Goal: Task Accomplishment & Management: Complete application form

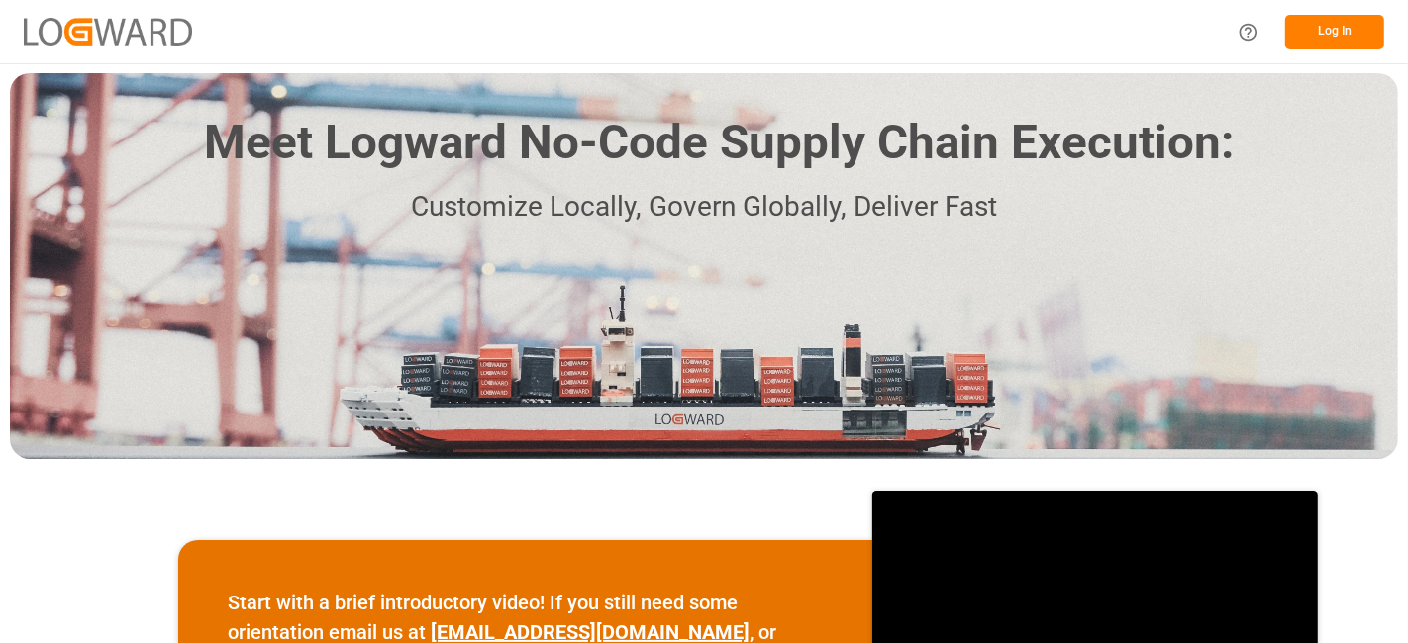
click at [1334, 35] on button "Log In" at bounding box center [1334, 32] width 99 height 35
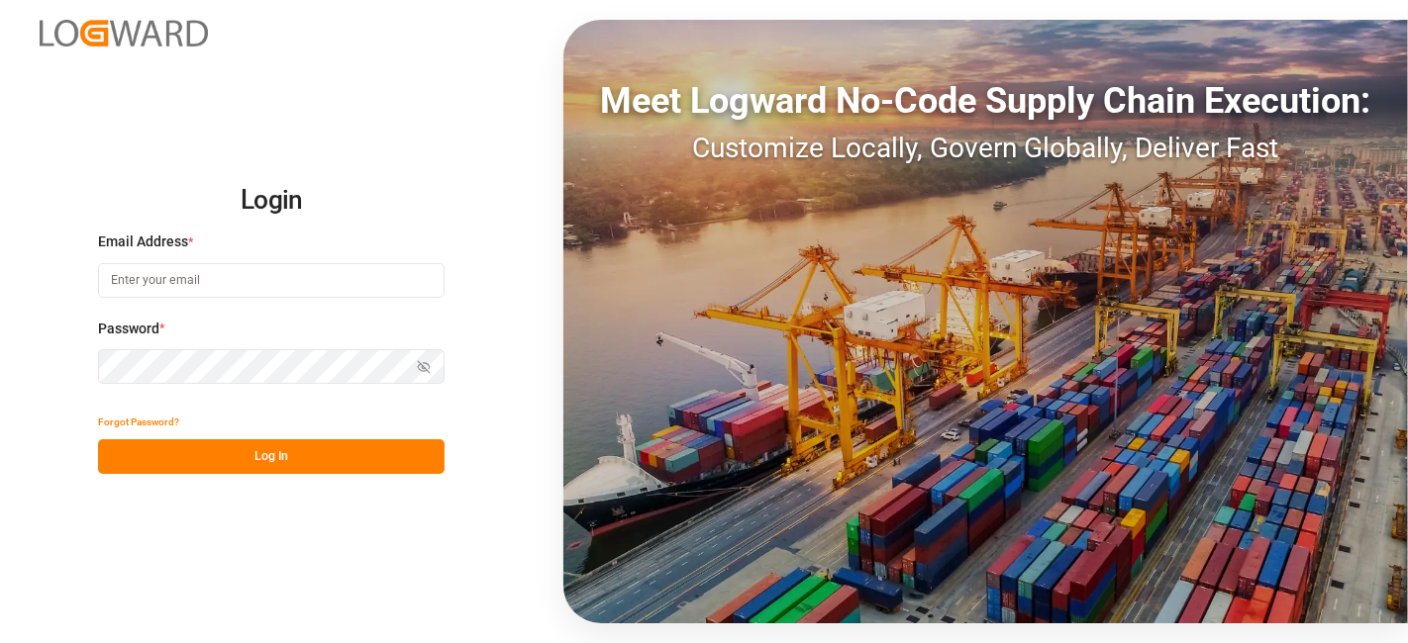
type input "janggyu.kim@jamindustries.com"
click at [284, 455] on button "Log In" at bounding box center [271, 456] width 346 height 35
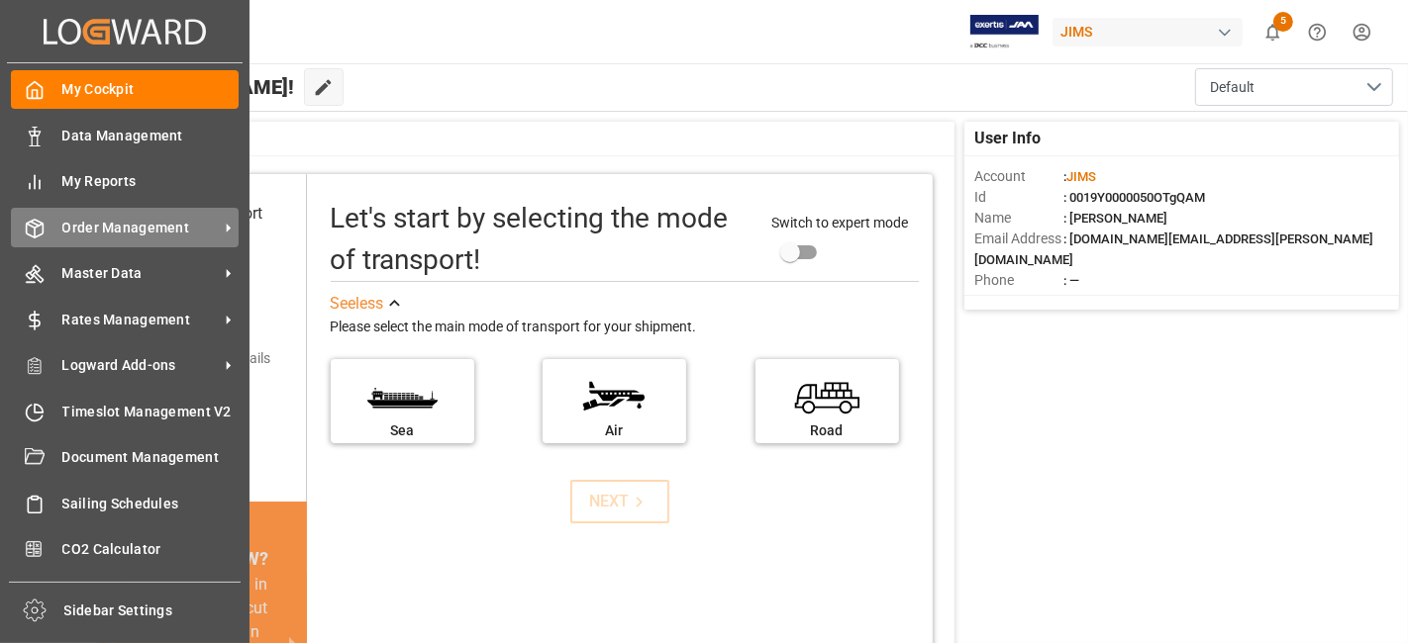
drag, startPoint x: 136, startPoint y: 221, endPoint x: 112, endPoint y: 214, distance: 24.7
click at [137, 222] on span "Order Management" at bounding box center [140, 228] width 156 height 21
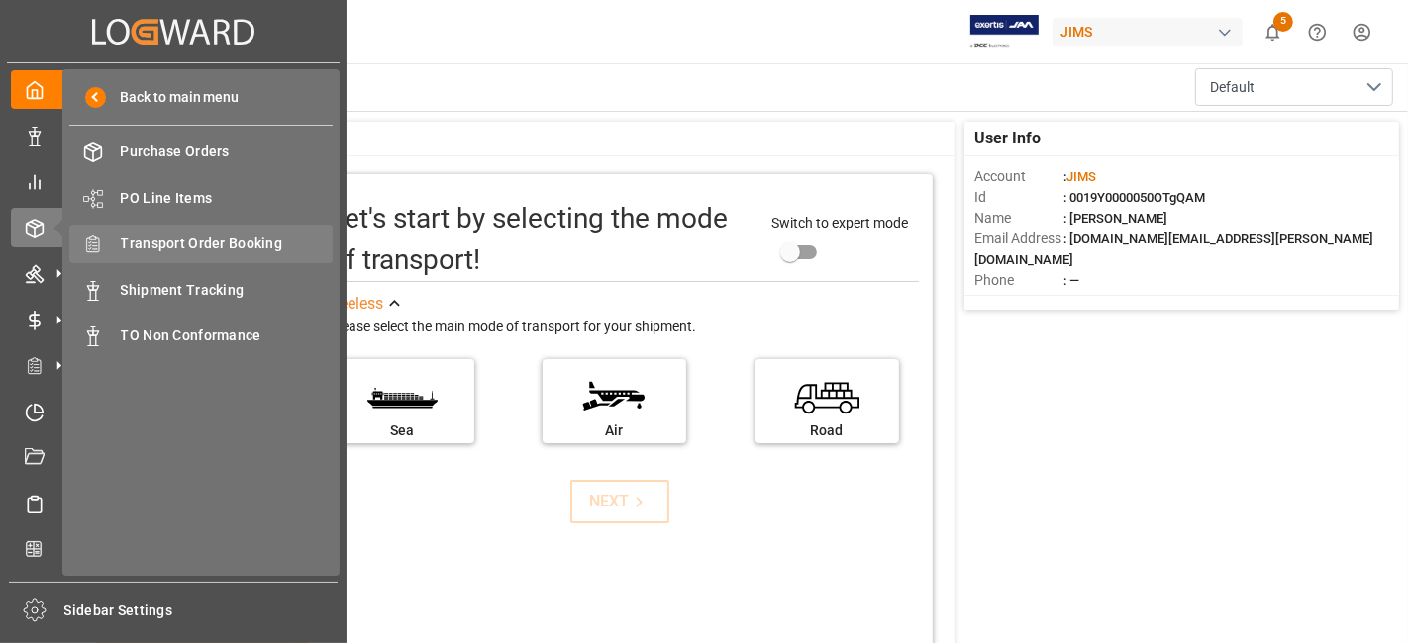
click at [221, 238] on span "Transport Order Booking" at bounding box center [227, 244] width 213 height 21
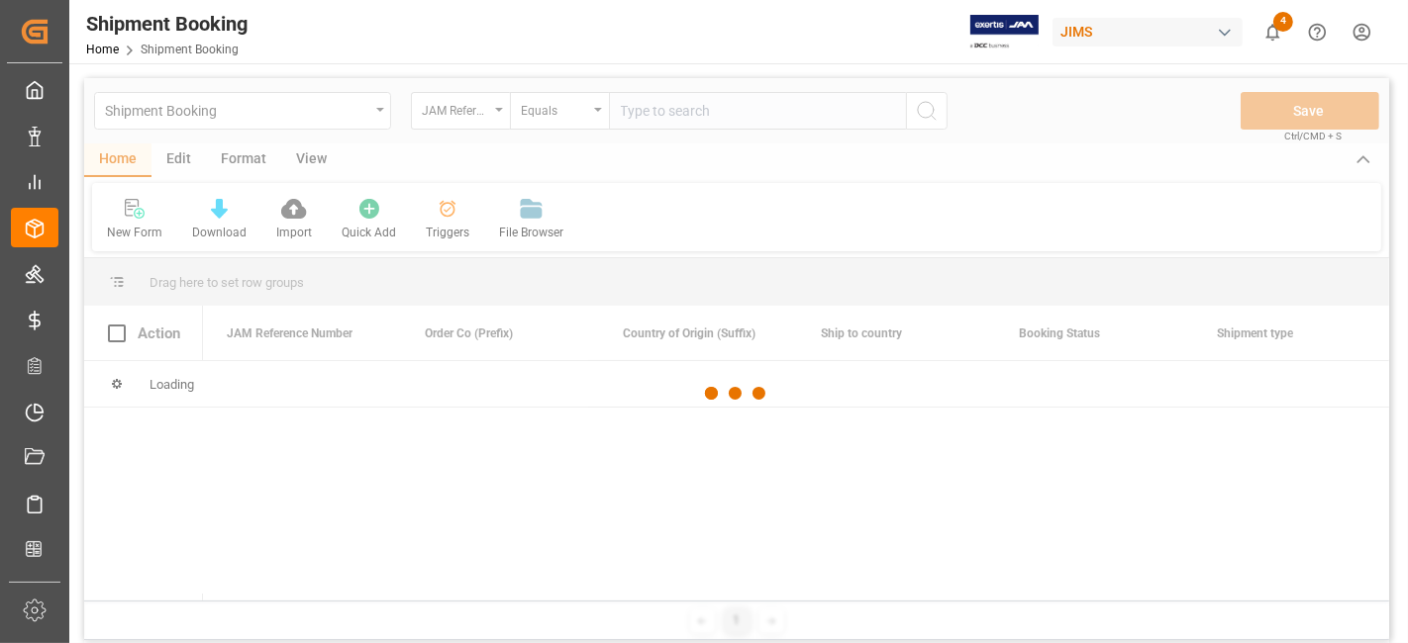
click at [650, 115] on input "text" at bounding box center [757, 111] width 297 height 38
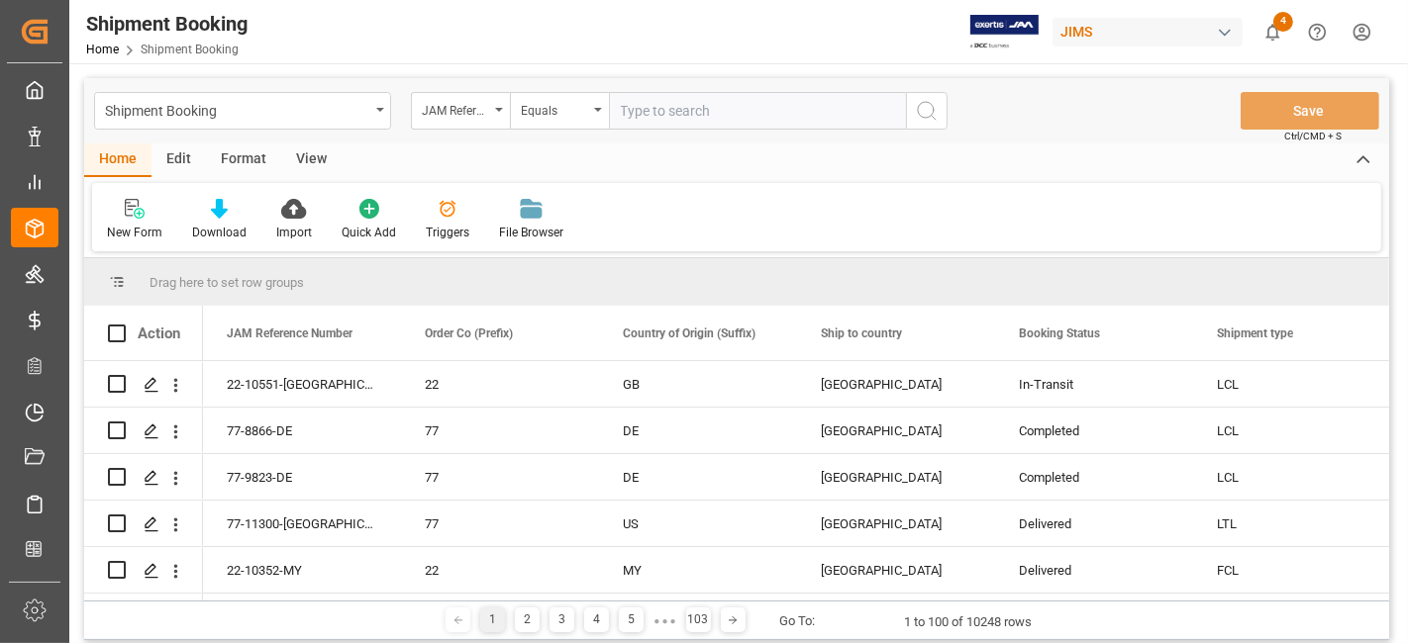
click at [650, 115] on input "text" at bounding box center [757, 111] width 297 height 38
type input "77-11397-US"
click at [932, 114] on circle "search button" at bounding box center [926, 110] width 16 height 16
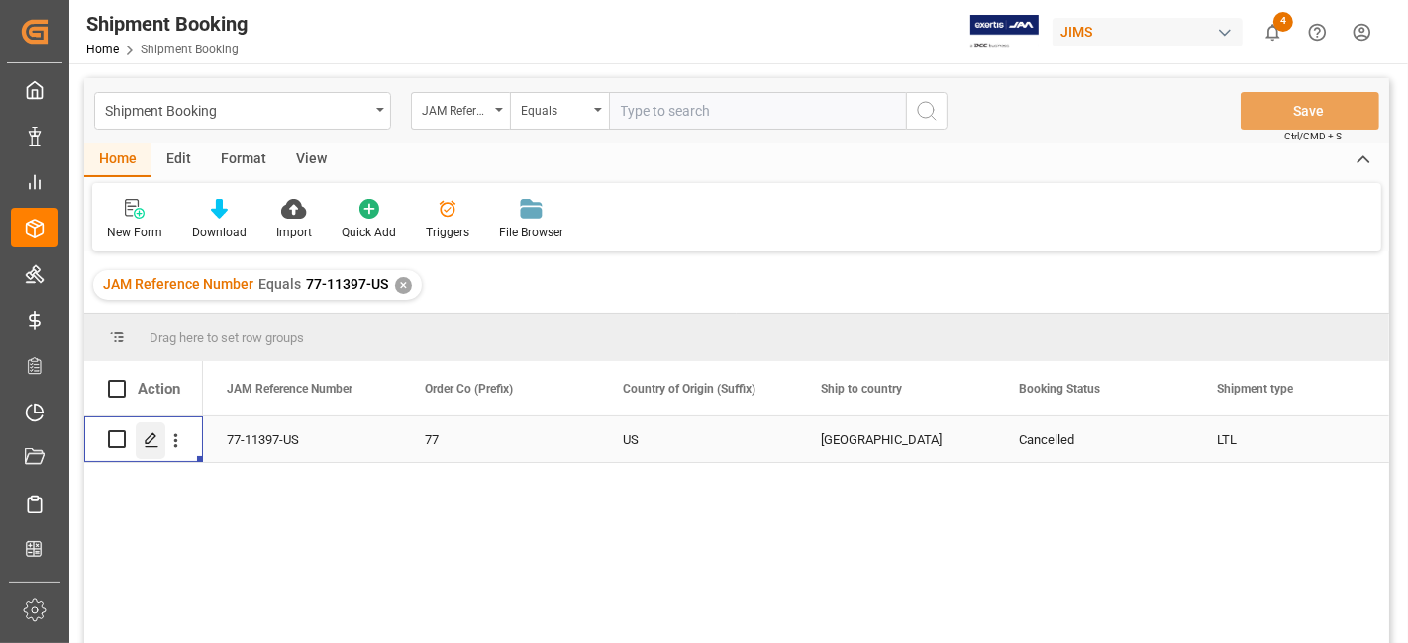
click at [153, 441] on icon "Press SPACE to select this row." at bounding box center [152, 441] width 16 height 16
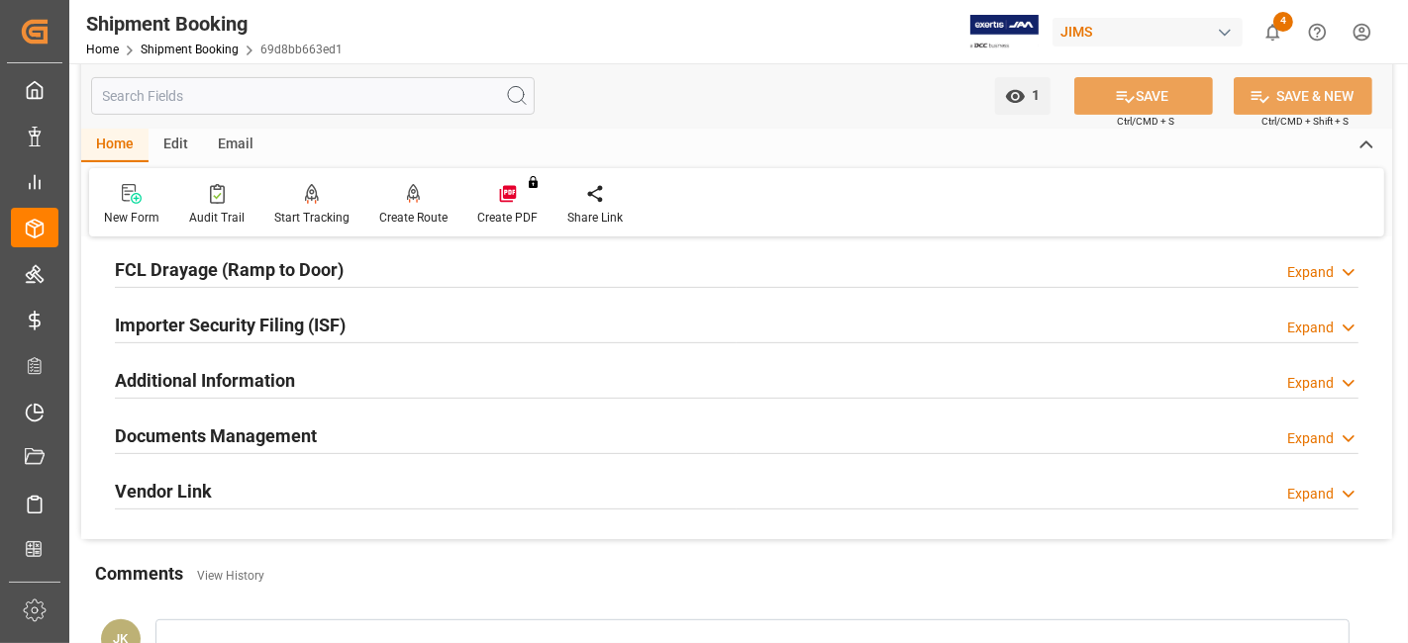
scroll to position [439, 0]
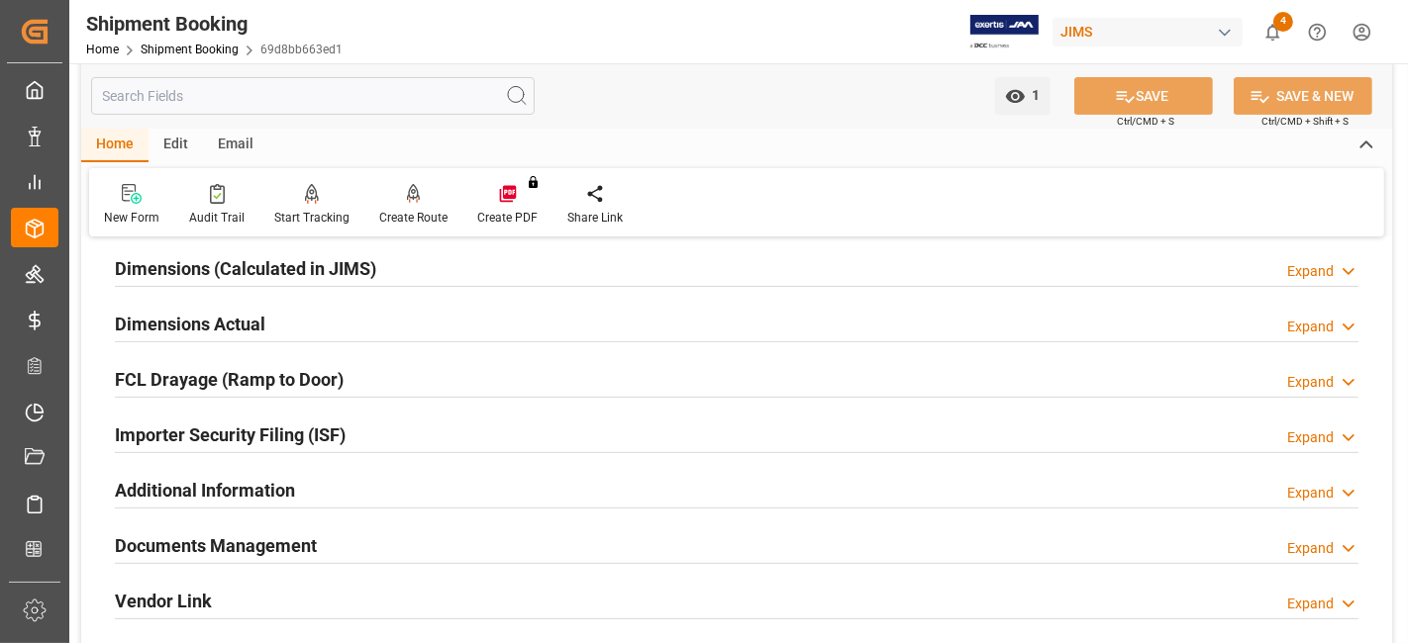
click at [255, 540] on h2 "Documents Management" at bounding box center [216, 546] width 202 height 27
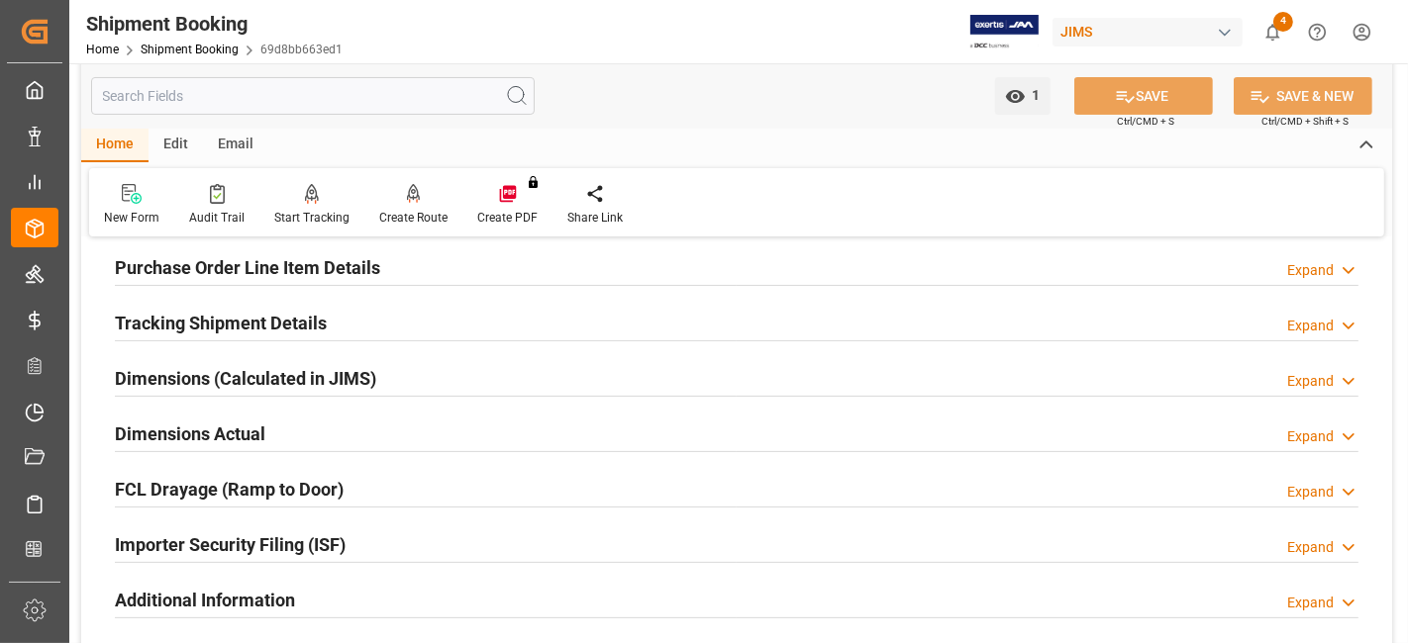
scroll to position [0, 0]
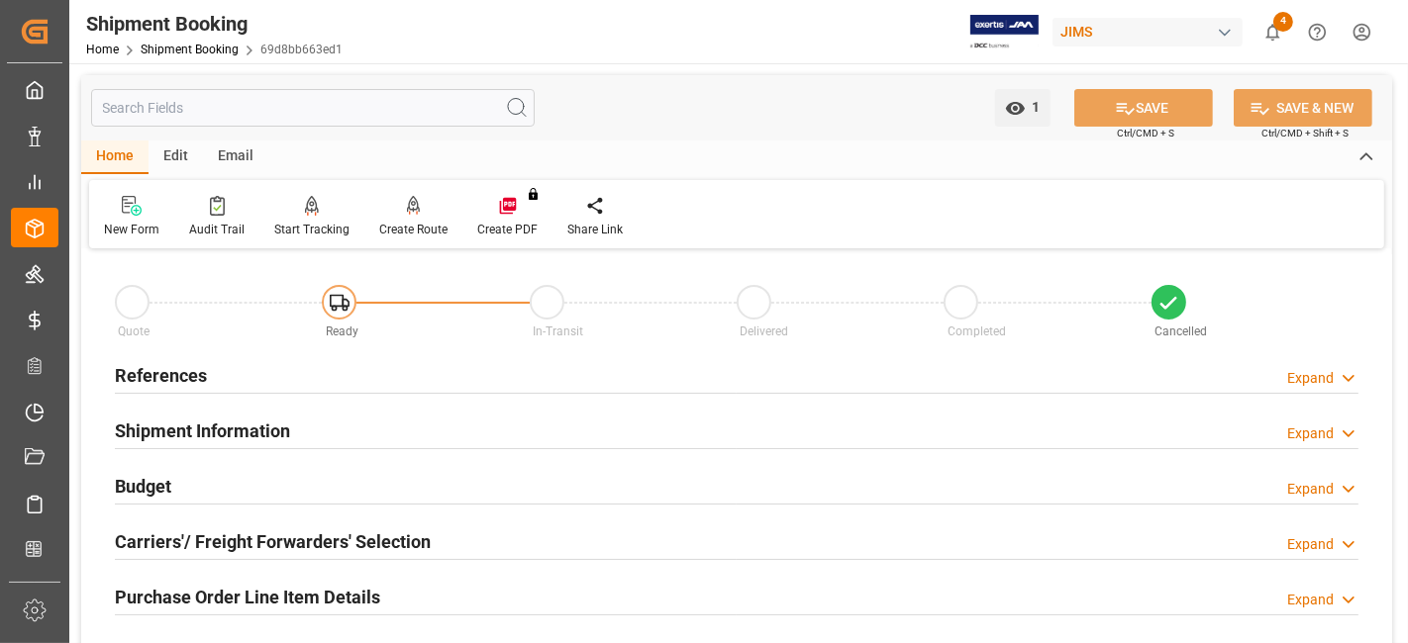
click at [198, 385] on h2 "References" at bounding box center [161, 375] width 92 height 27
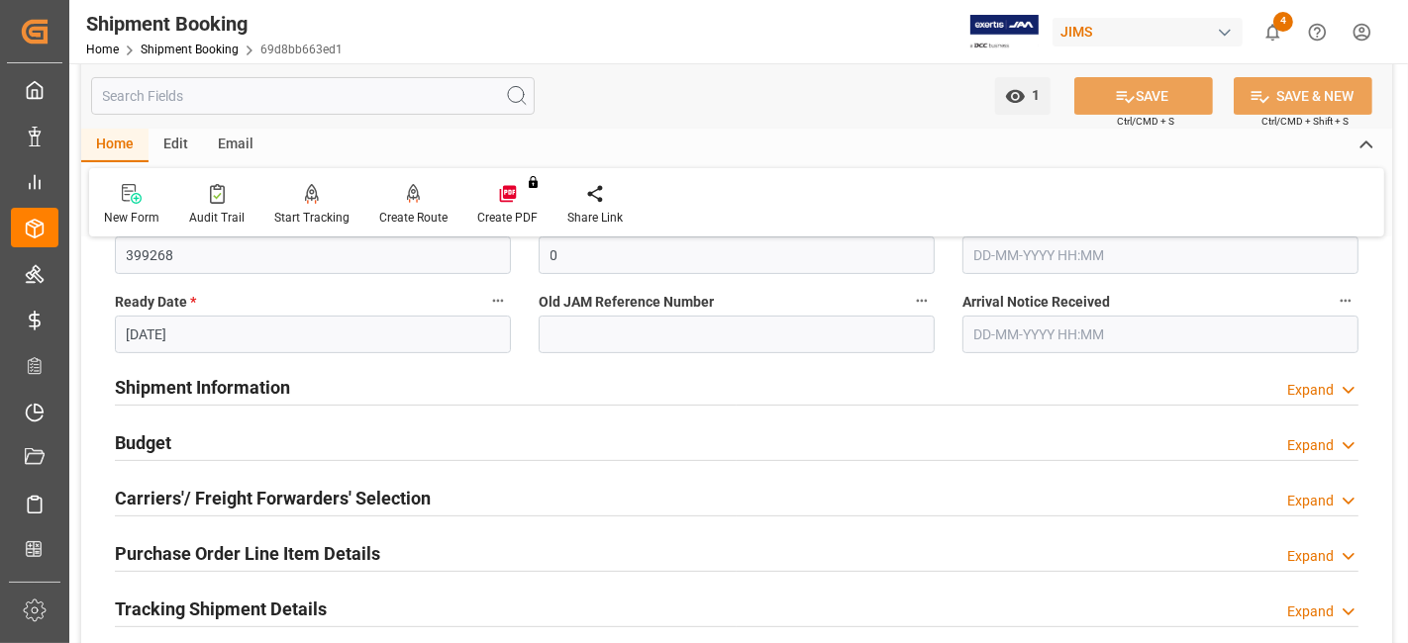
scroll to position [659, 0]
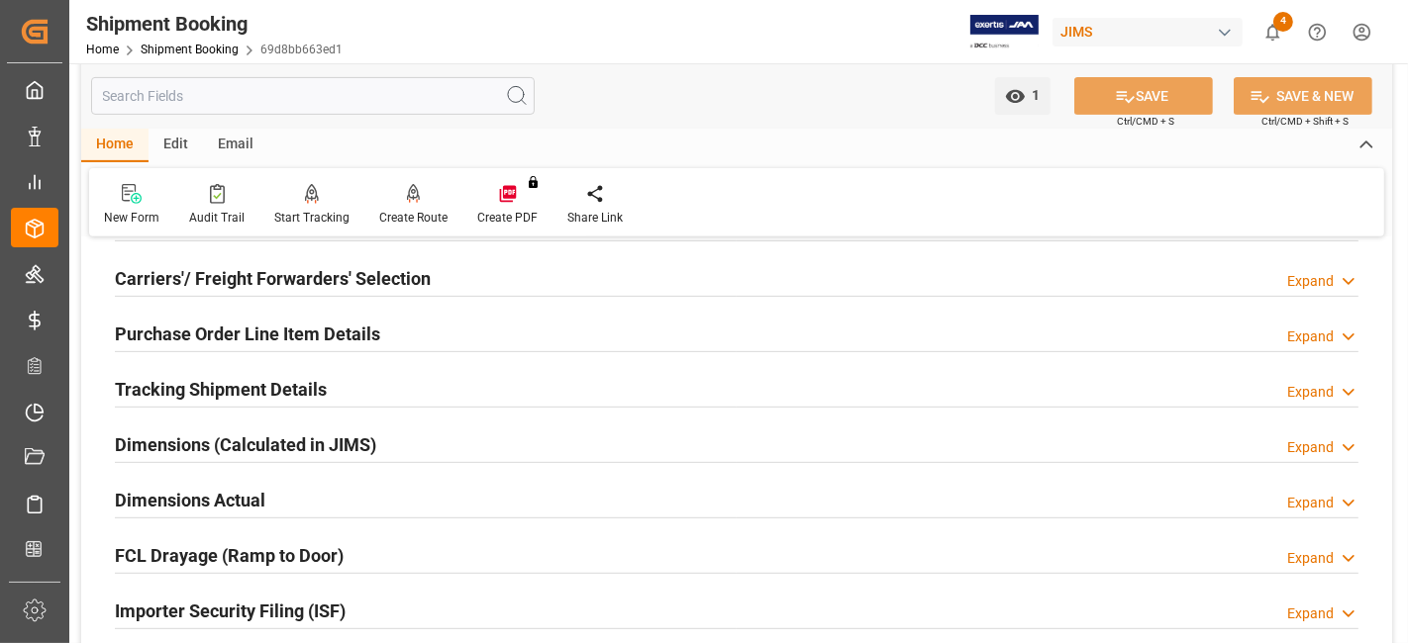
click at [452, 282] on div "Carriers'/ Freight Forwarders' Selection Expand" at bounding box center [736, 277] width 1243 height 38
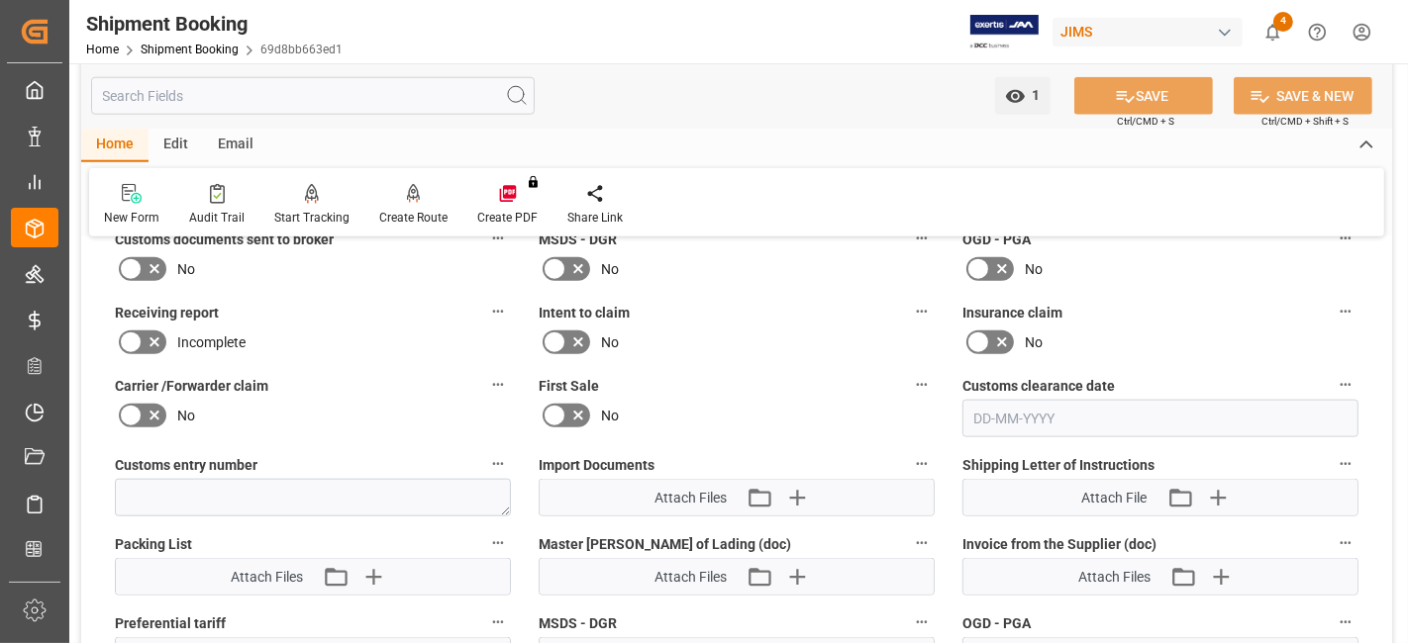
scroll to position [1869, 0]
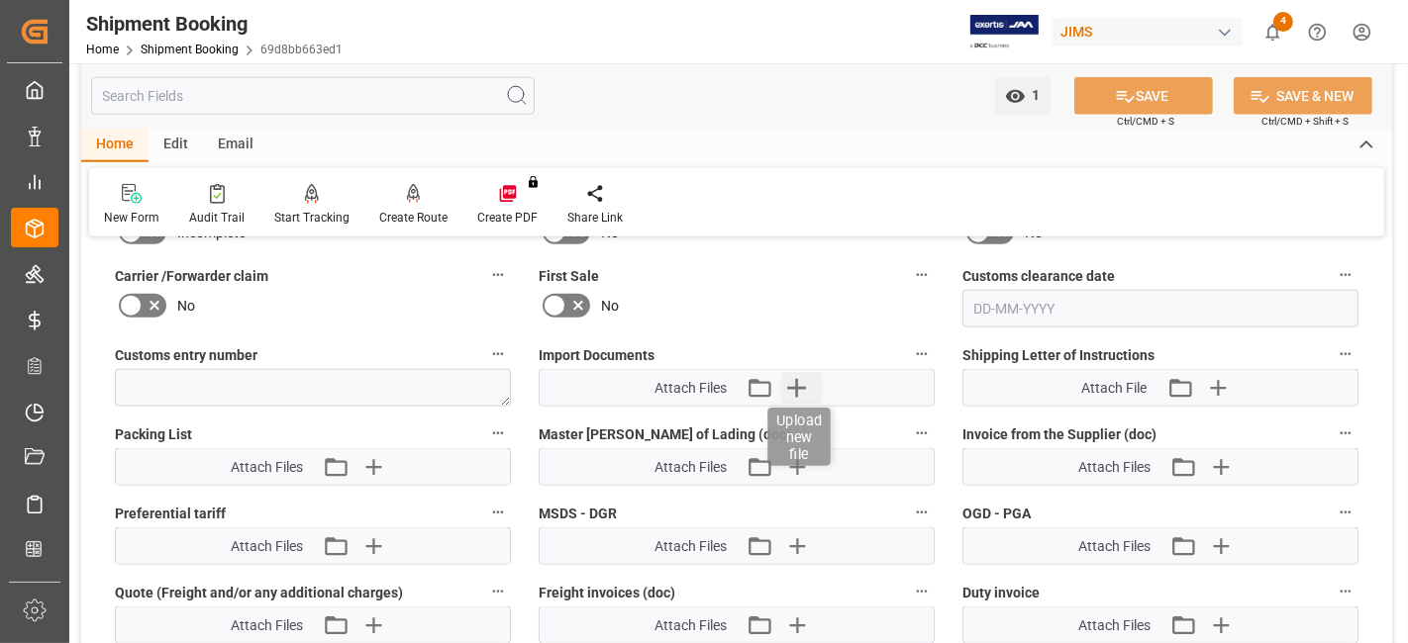
click at [800, 372] on icon "button" at bounding box center [797, 388] width 32 height 32
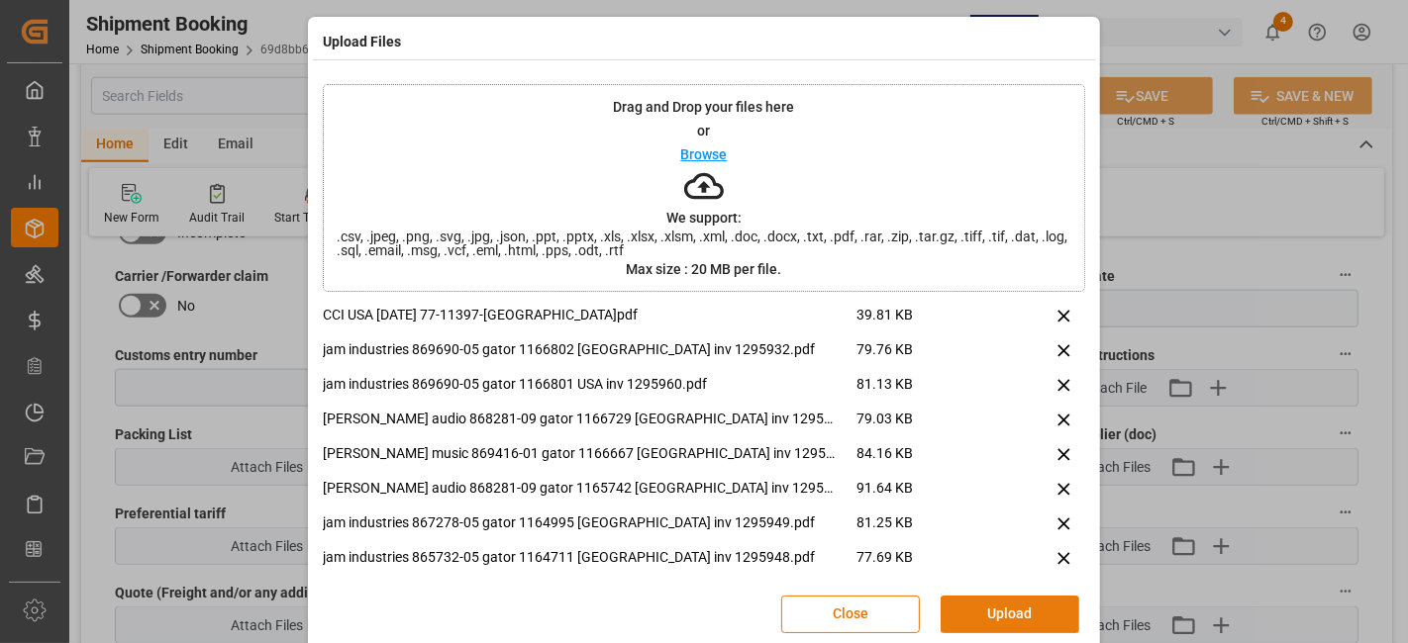
click at [998, 606] on button "Upload" at bounding box center [1009, 615] width 139 height 38
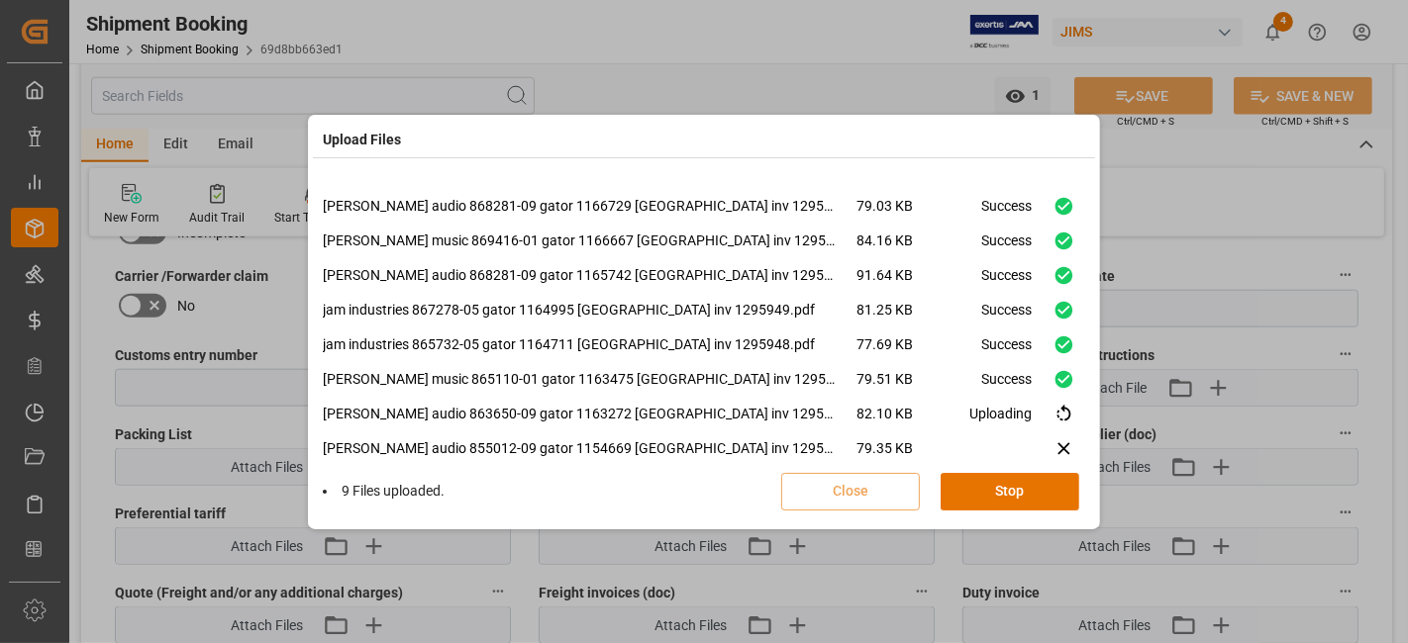
scroll to position [117, 0]
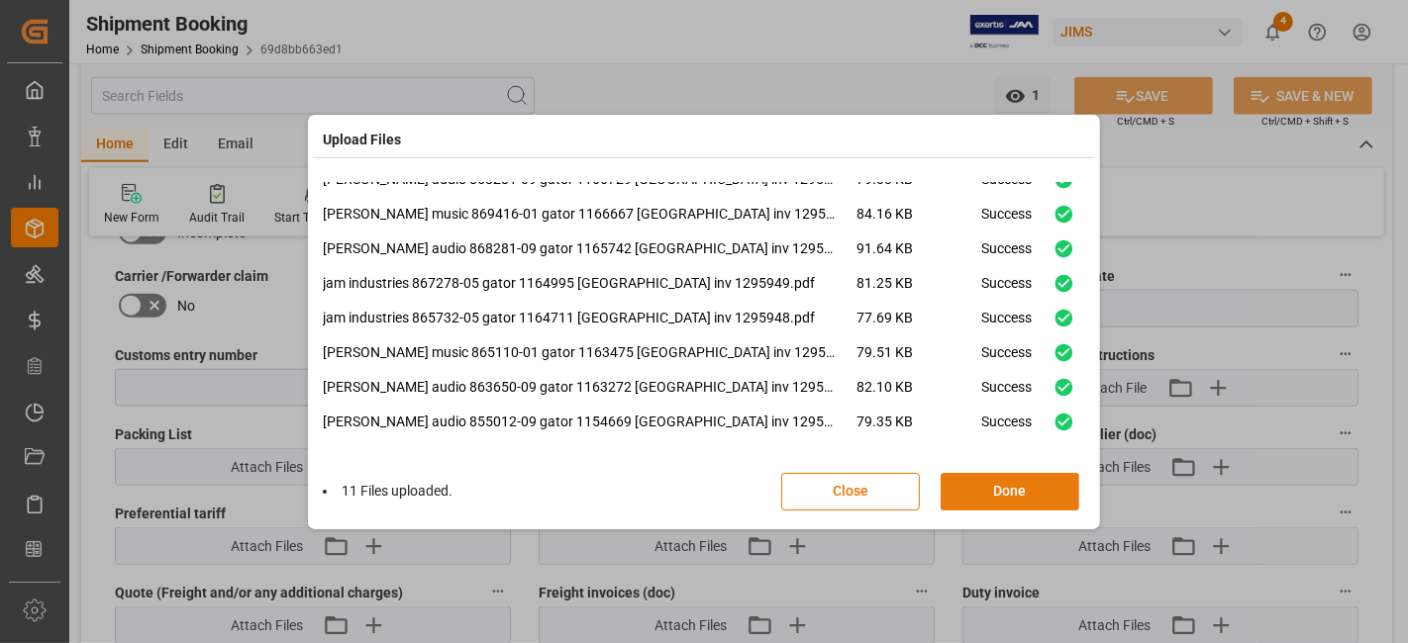
click at [995, 493] on button "Done" at bounding box center [1009, 492] width 139 height 38
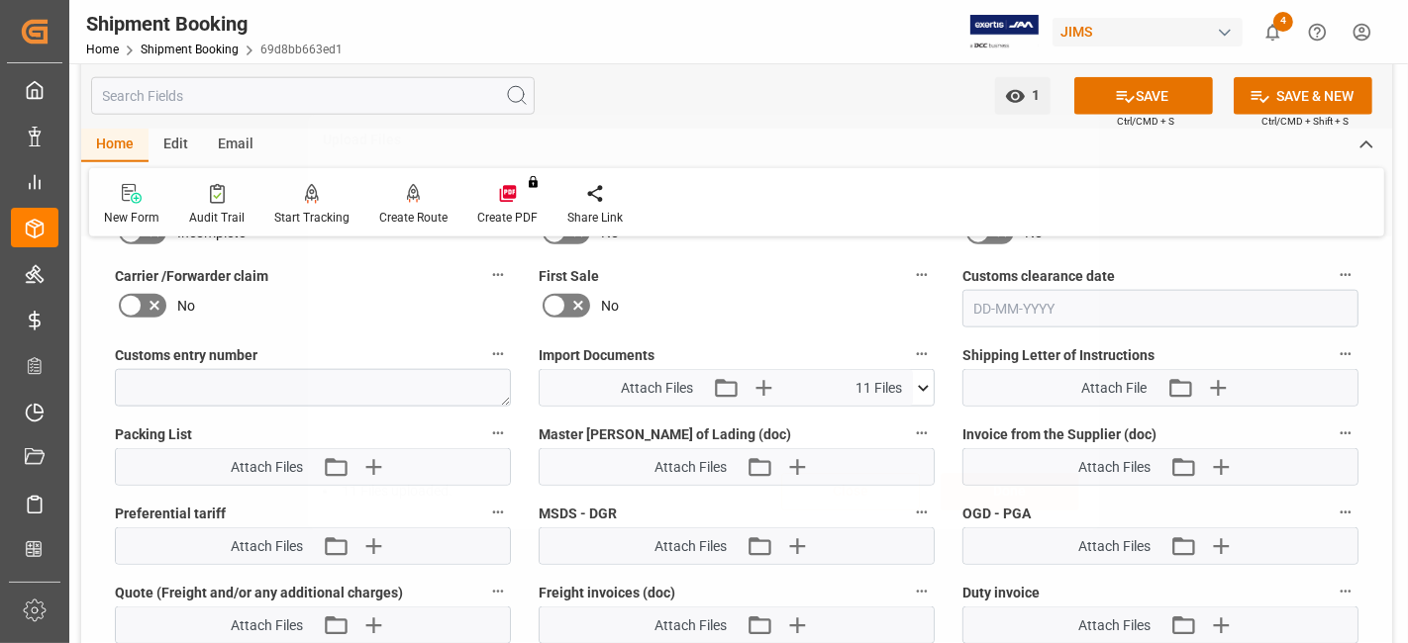
scroll to position [0, 0]
click at [1139, 100] on button "SAVE" at bounding box center [1143, 96] width 139 height 38
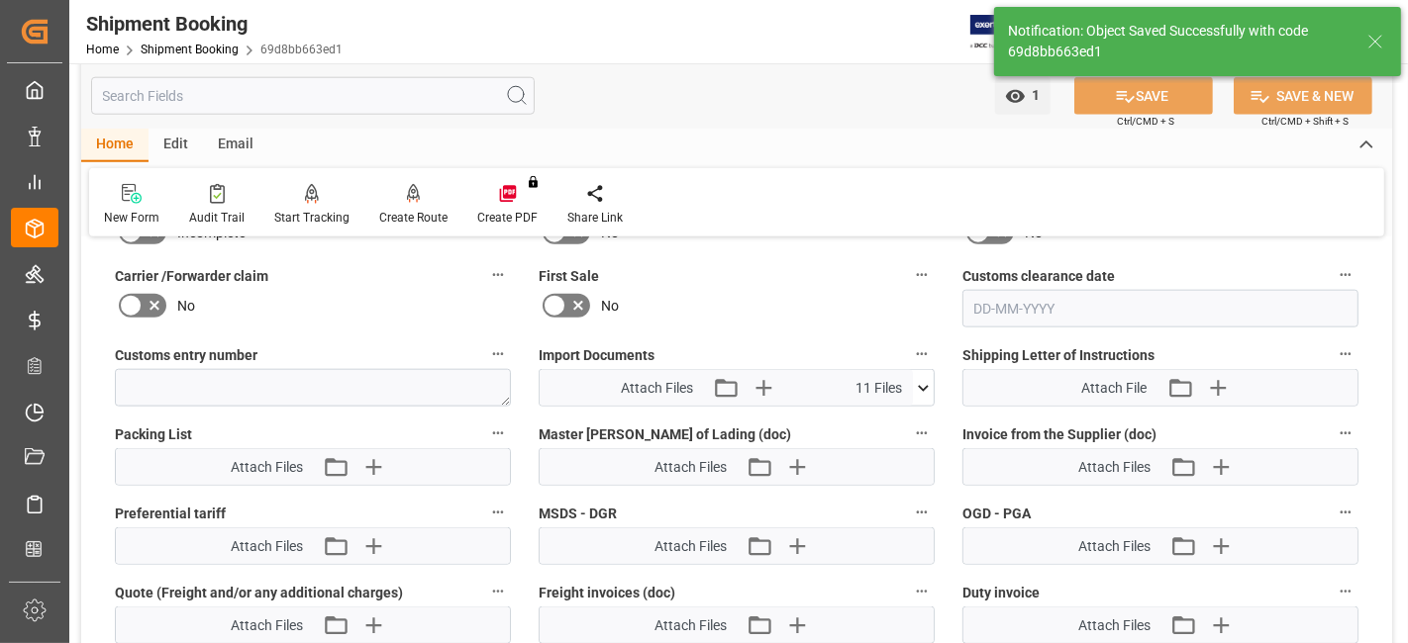
scroll to position [955, 0]
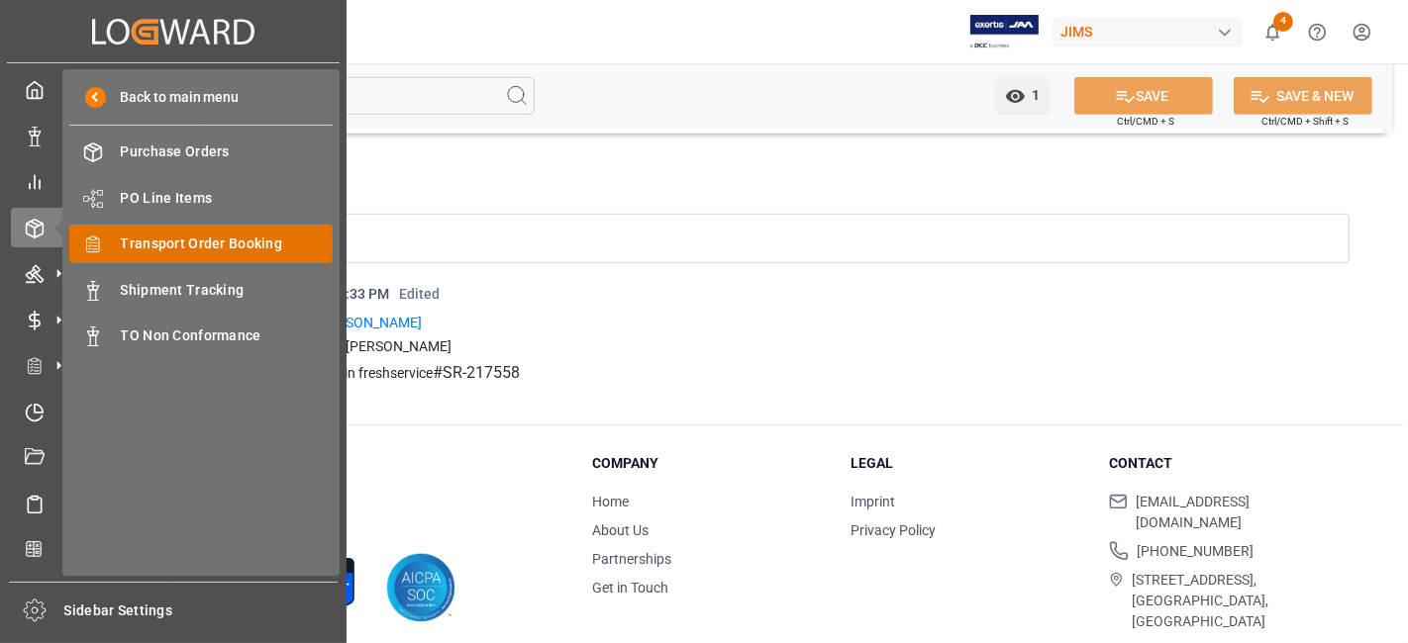
click at [241, 249] on span "Transport Order Booking" at bounding box center [227, 244] width 213 height 21
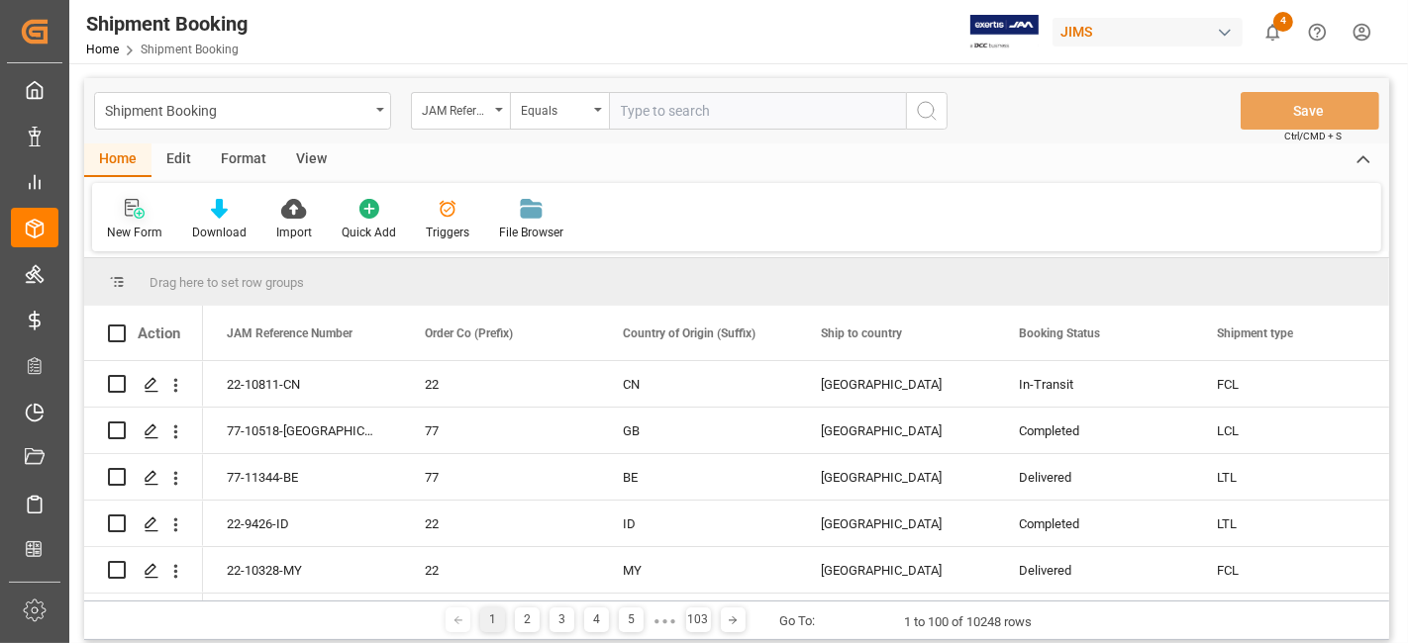
click at [136, 210] on icon at bounding box center [139, 213] width 11 height 11
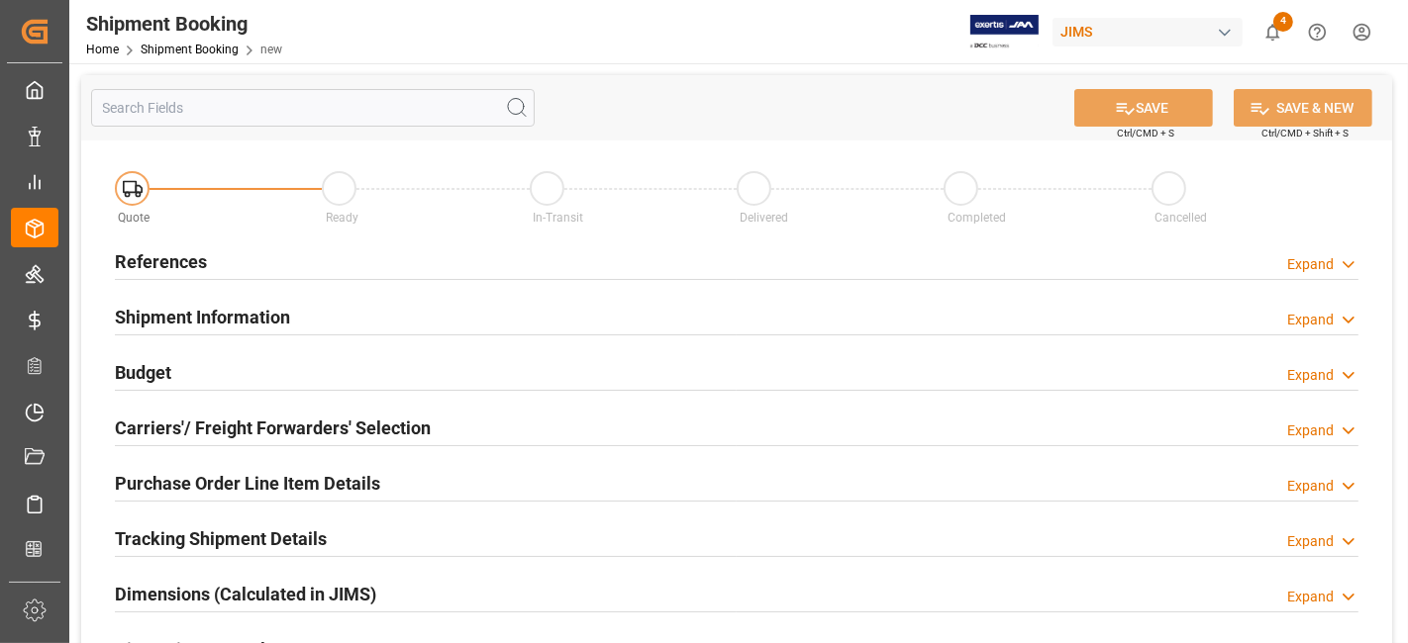
click at [358, 263] on div "References Expand" at bounding box center [736, 261] width 1243 height 38
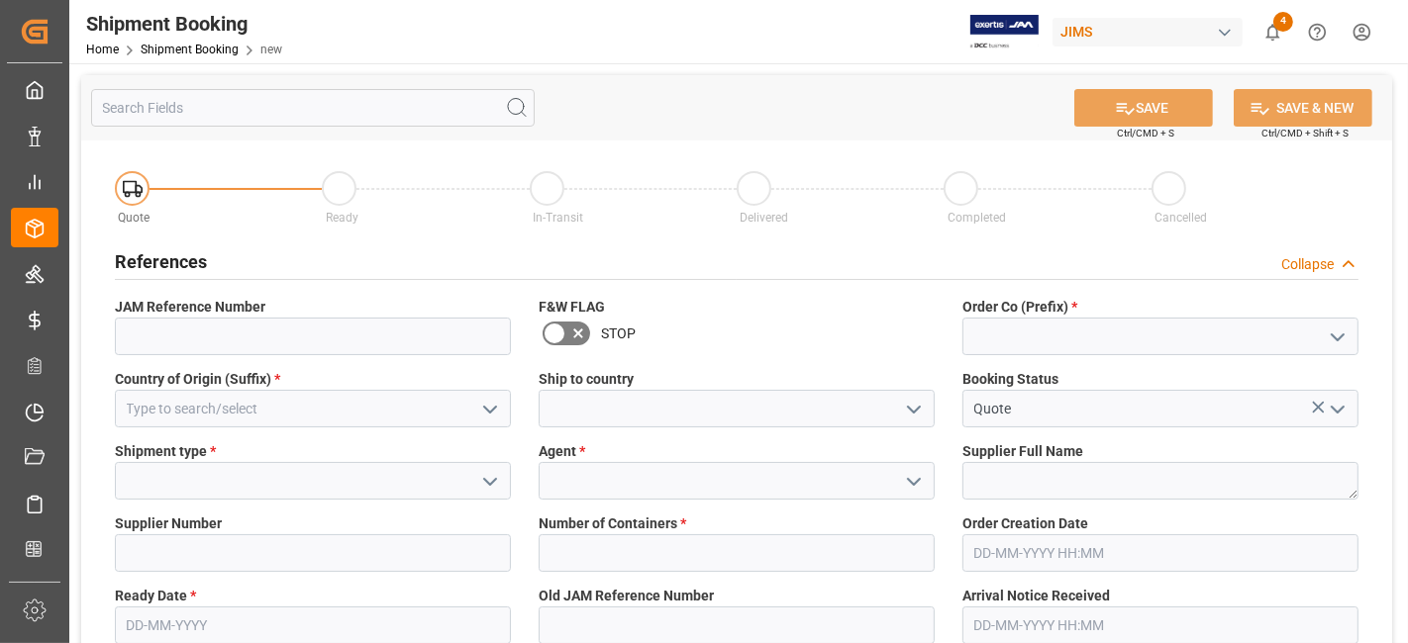
click at [1335, 333] on icon "open menu" at bounding box center [1337, 338] width 24 height 24
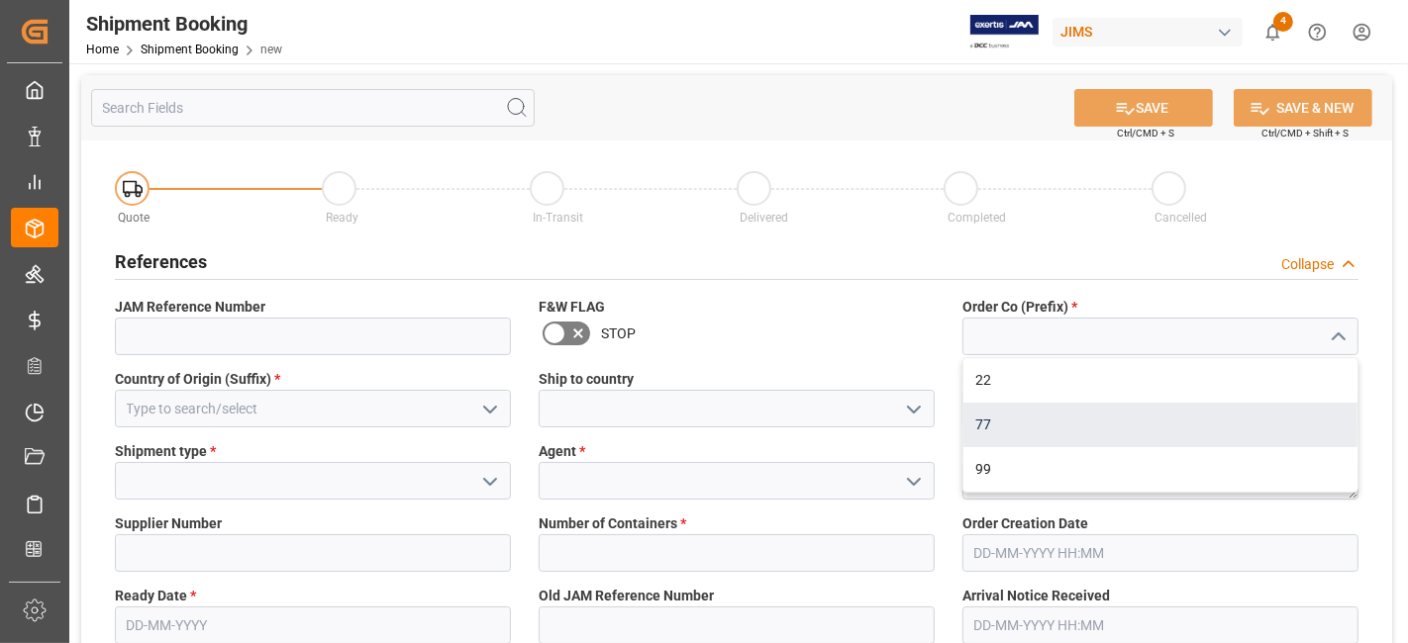
click at [1179, 420] on div "77" at bounding box center [1160, 425] width 394 height 45
type input "77"
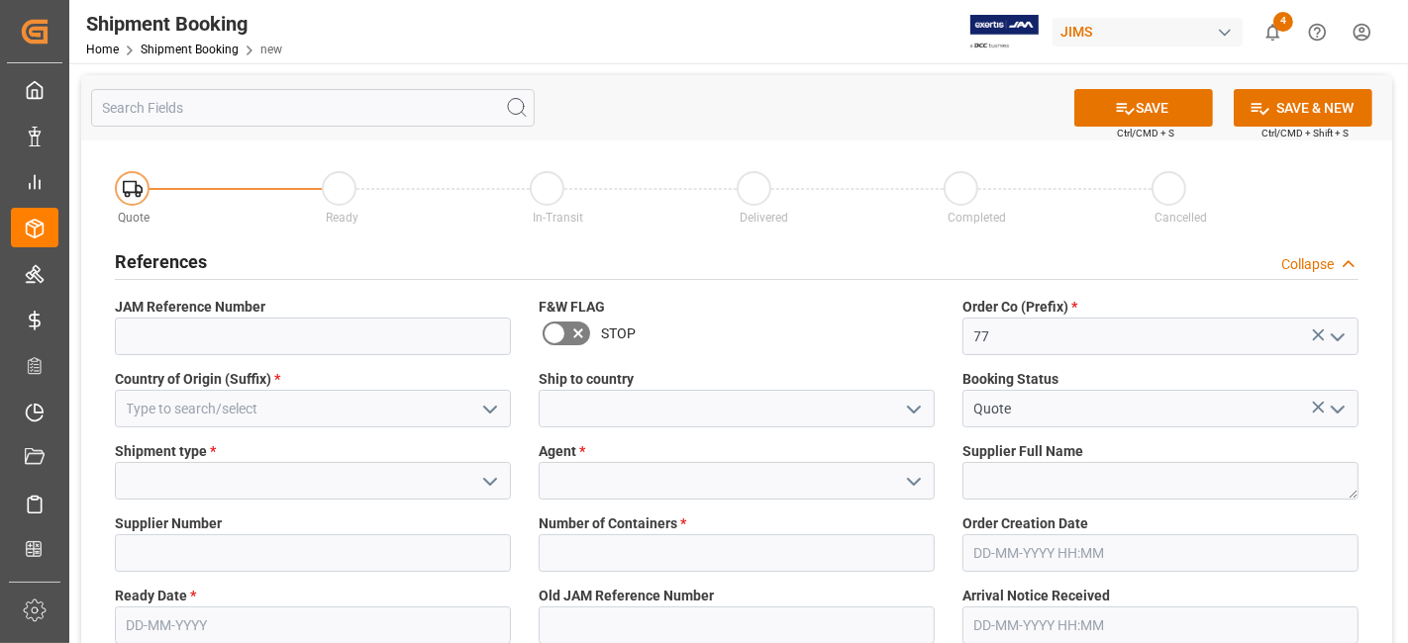
click at [489, 408] on icon "open menu" at bounding box center [490, 410] width 24 height 24
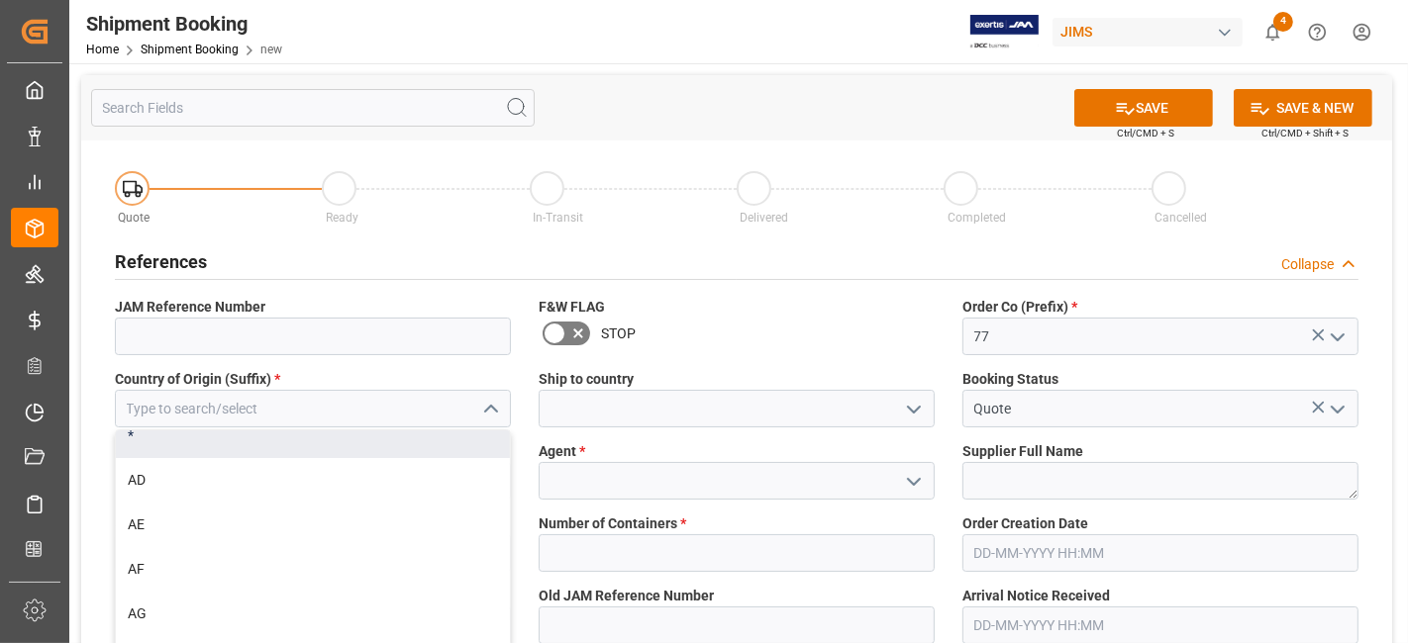
scroll to position [110, 0]
click at [295, 386] on label "Country of Origin (Suffix) *" at bounding box center [313, 379] width 396 height 21
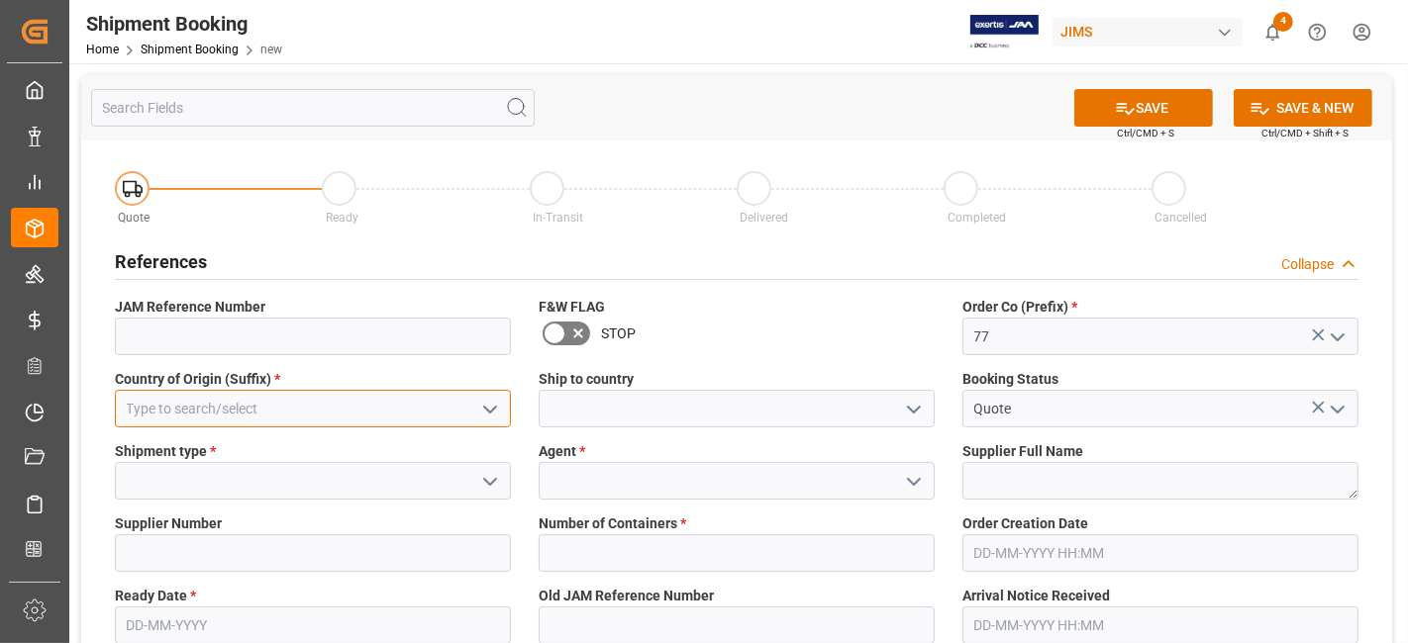
click at [285, 409] on input at bounding box center [313, 409] width 396 height 38
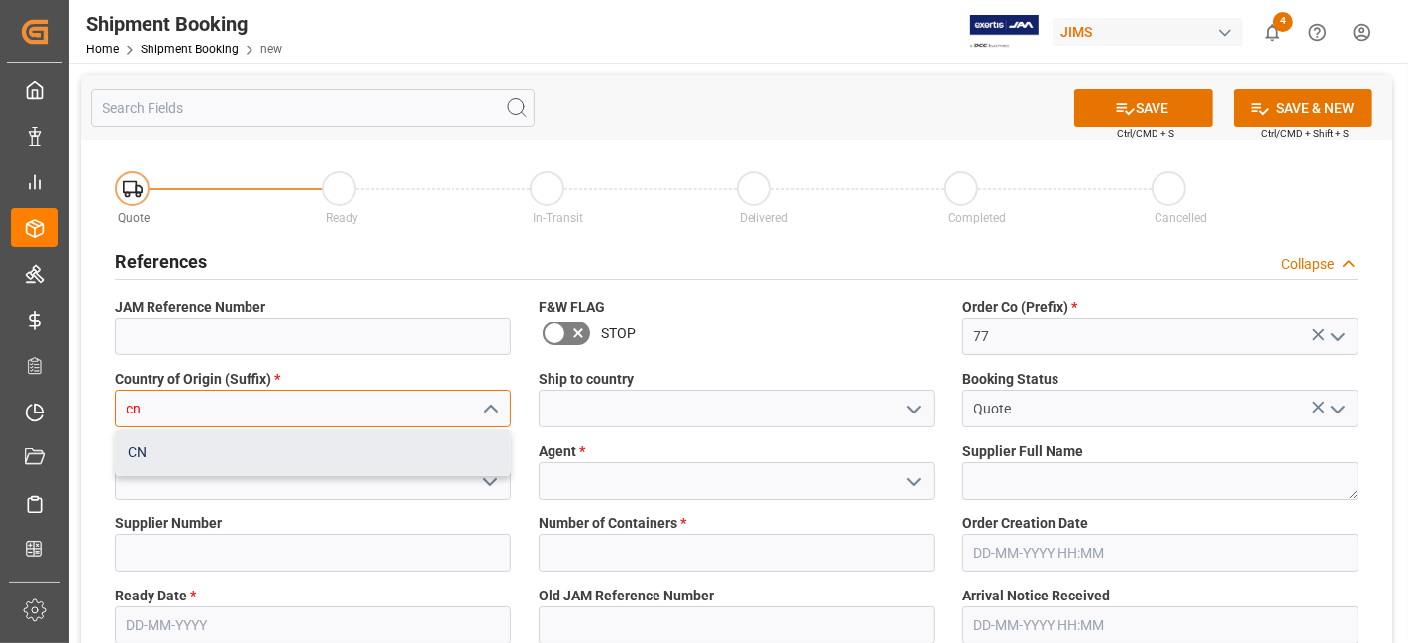
click at [316, 462] on div "CN" at bounding box center [313, 453] width 394 height 45
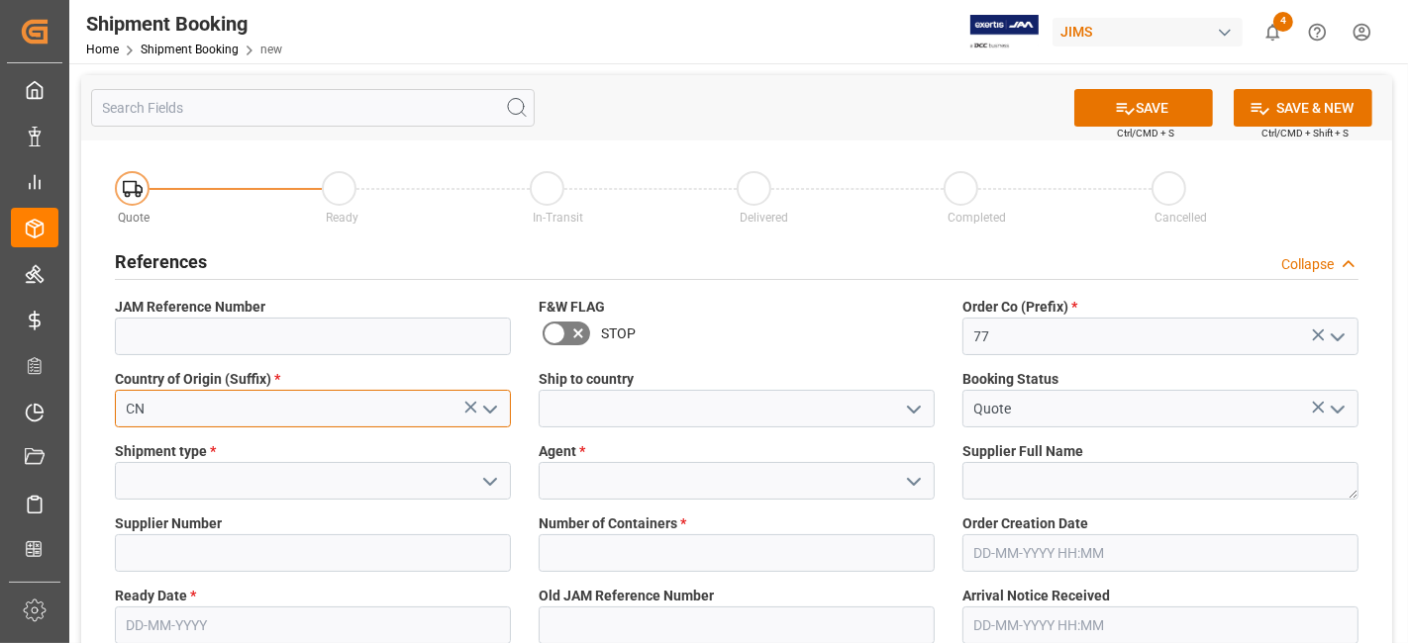
type input "CN"
click at [917, 410] on icon "open menu" at bounding box center [914, 410] width 24 height 24
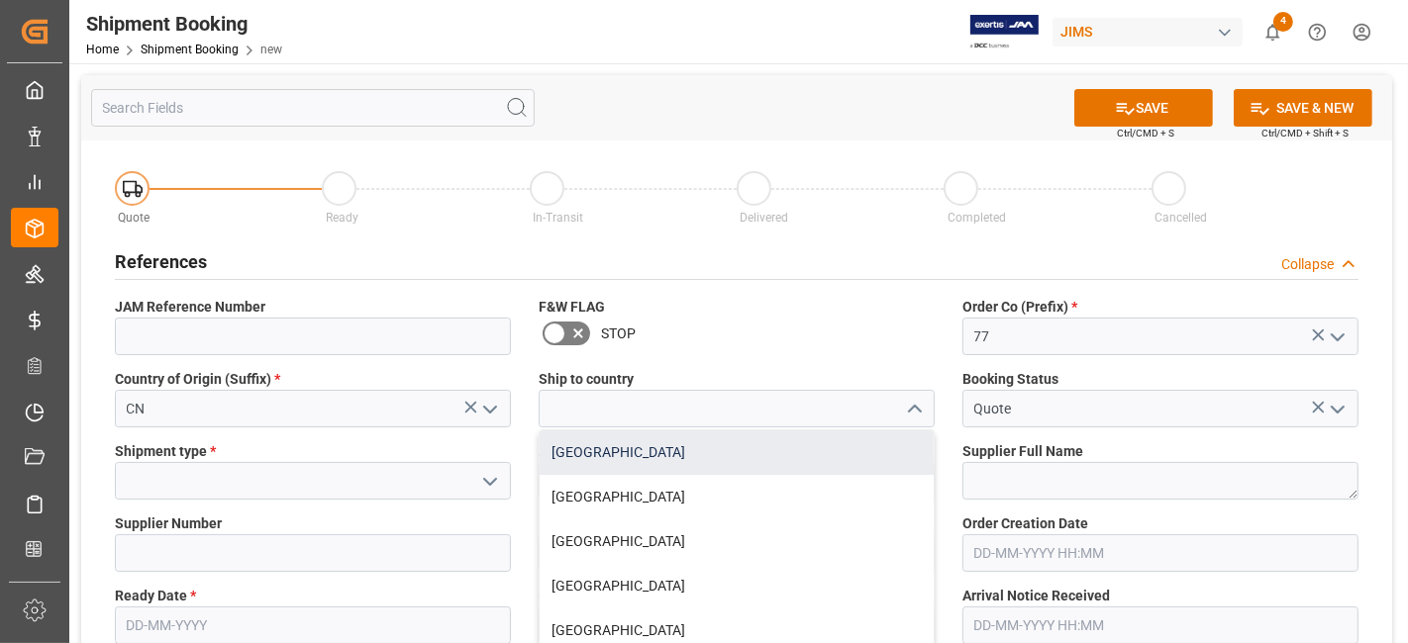
click at [863, 456] on div "[GEOGRAPHIC_DATA]" at bounding box center [736, 453] width 394 height 45
type input "[GEOGRAPHIC_DATA]"
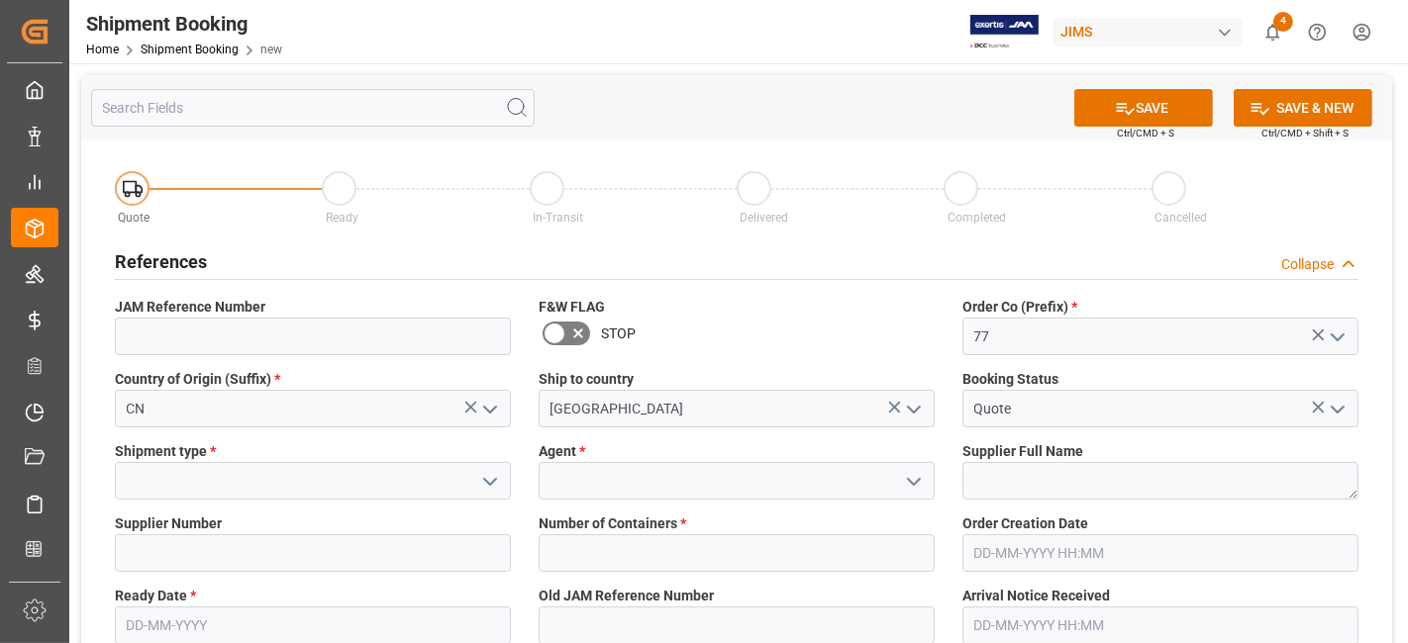
click at [488, 485] on icon "open menu" at bounding box center [490, 482] width 24 height 24
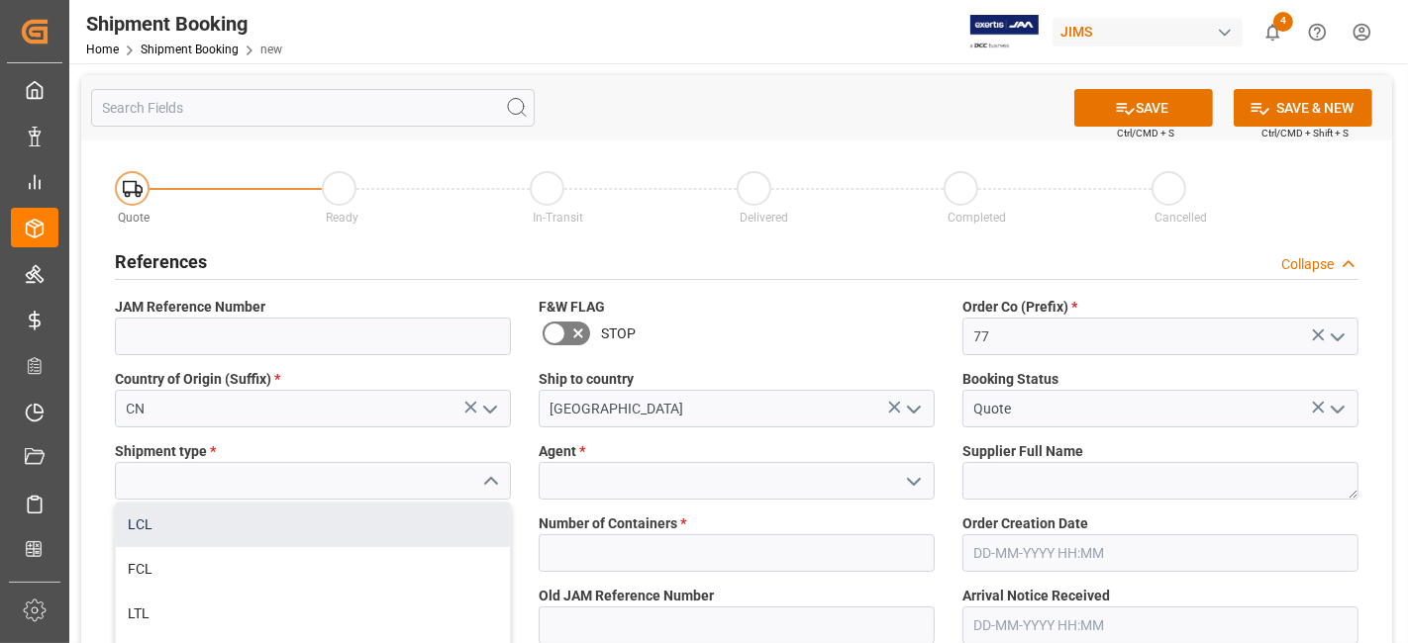
click at [367, 523] on div "LCL" at bounding box center [313, 525] width 394 height 45
type input "LCL"
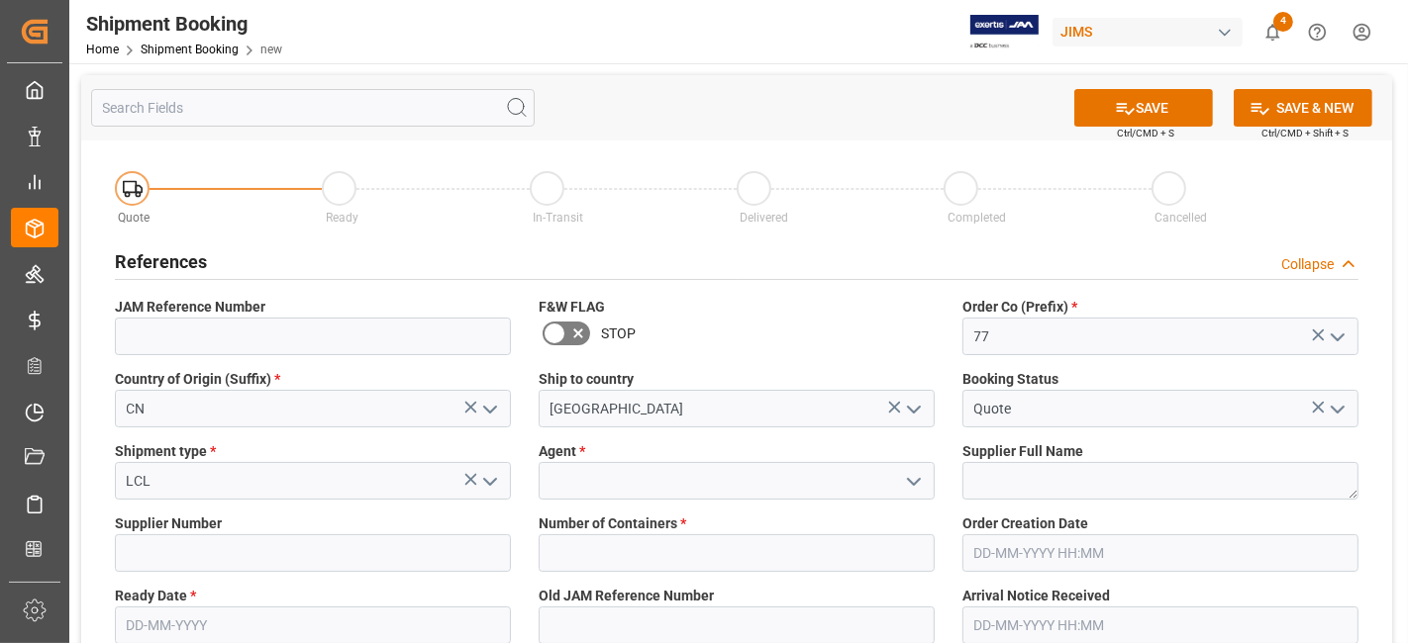
click at [919, 483] on icon "open menu" at bounding box center [914, 482] width 24 height 24
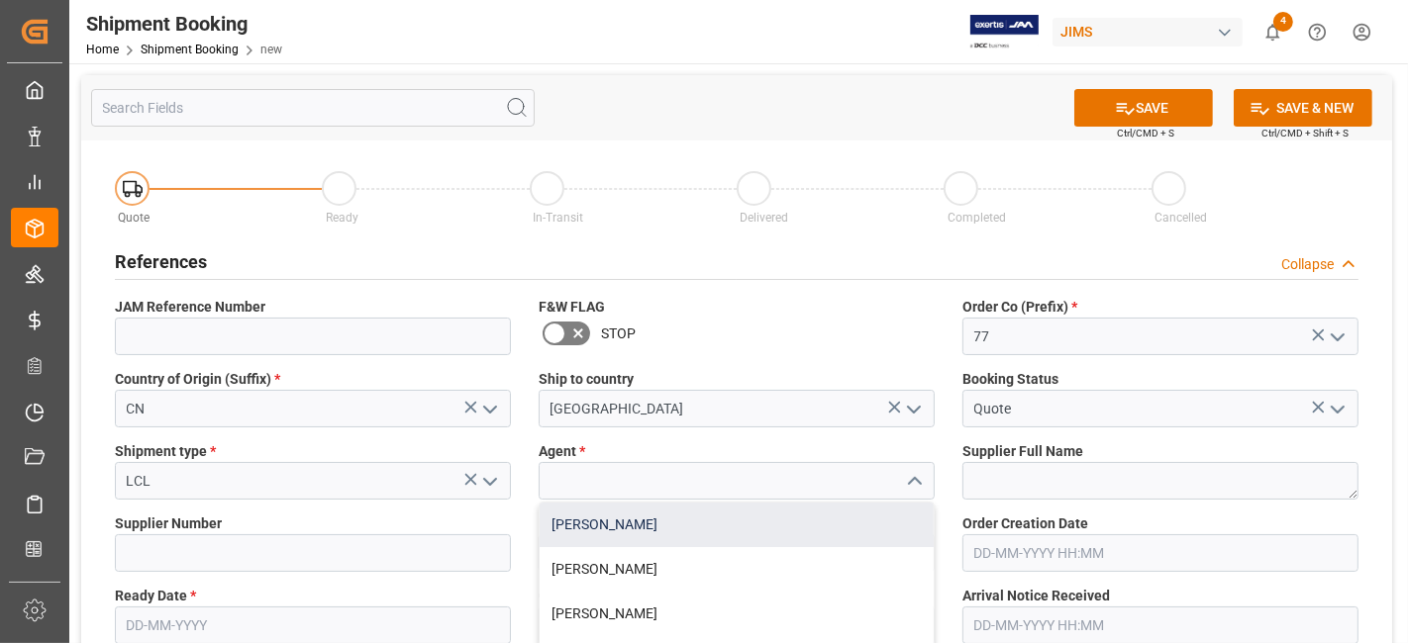
click at [763, 503] on div "Adrian Hoaghia" at bounding box center [736, 525] width 394 height 45
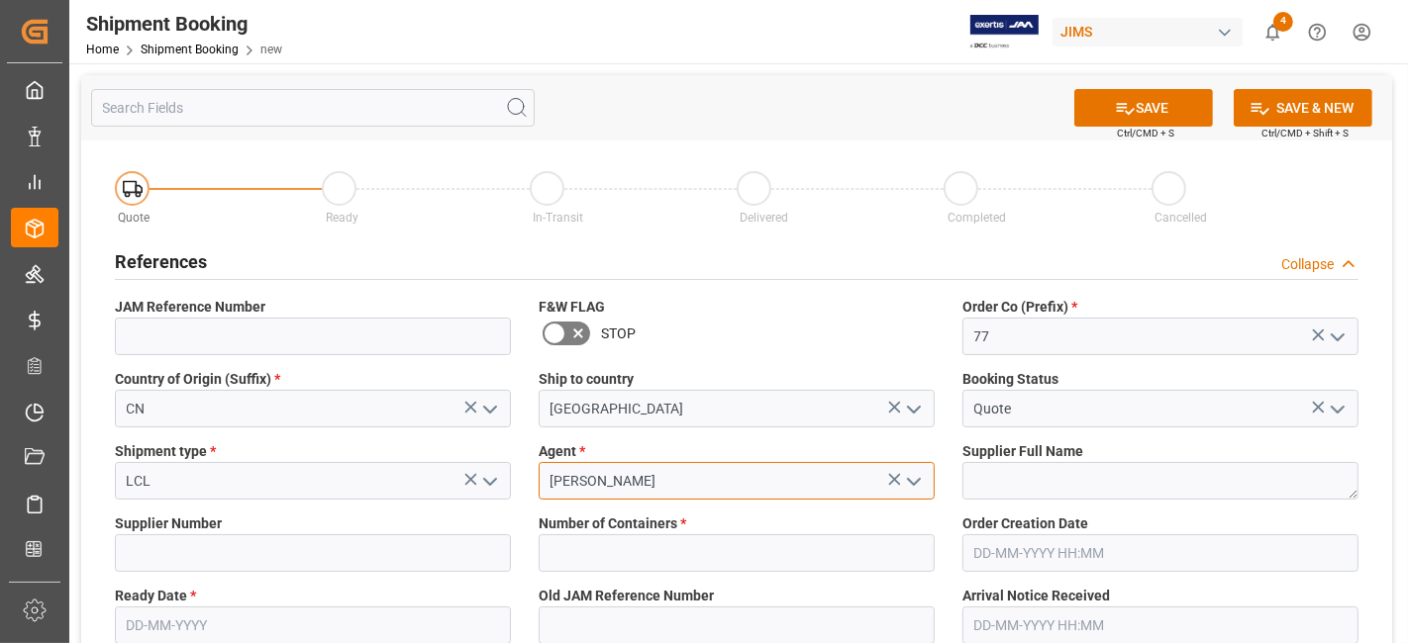
click at [730, 489] on input "Adrian Hoaghia" at bounding box center [736, 481] width 396 height 38
drag, startPoint x: 730, startPoint y: 489, endPoint x: 495, endPoint y: 491, distance: 234.6
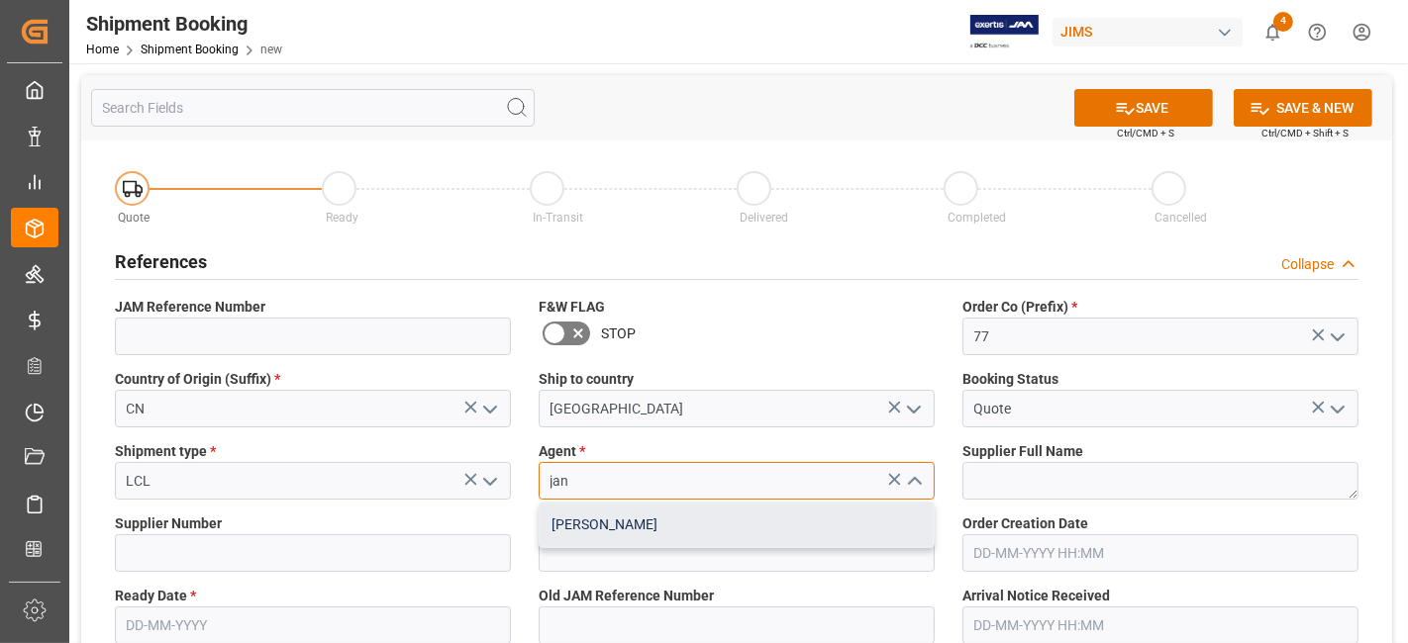
click at [626, 520] on div "[PERSON_NAME]" at bounding box center [736, 525] width 394 height 45
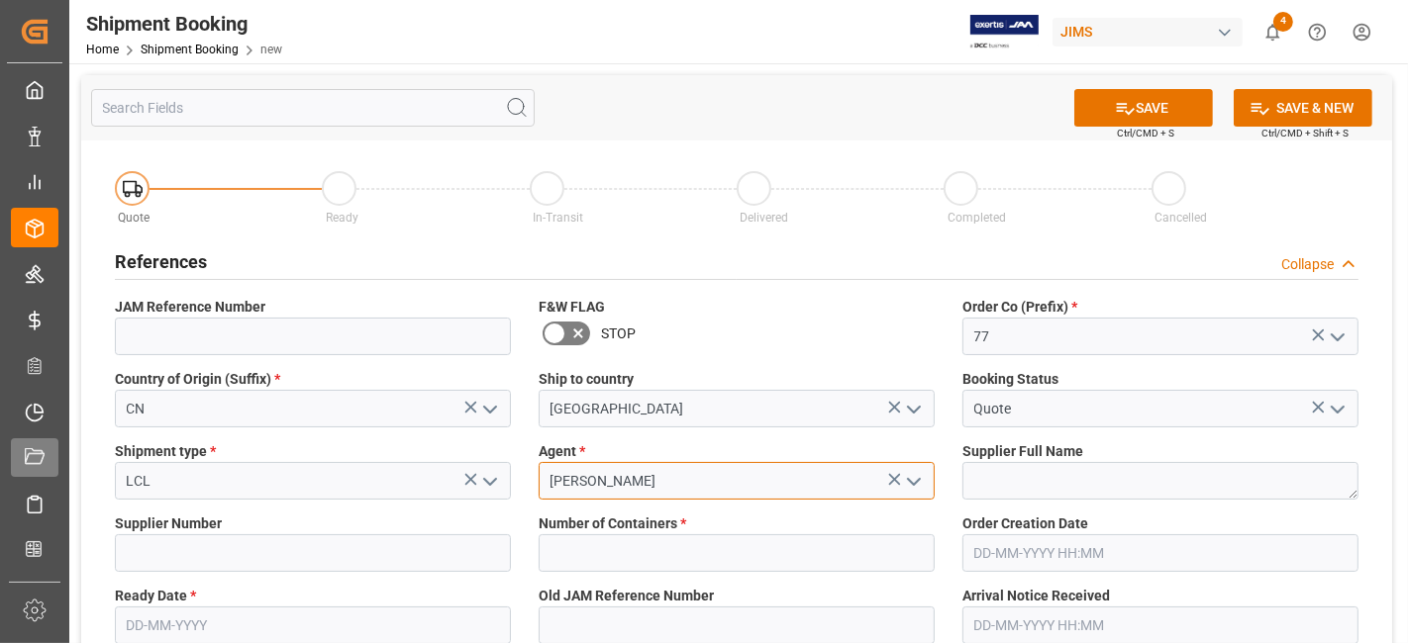
type input "[PERSON_NAME]"
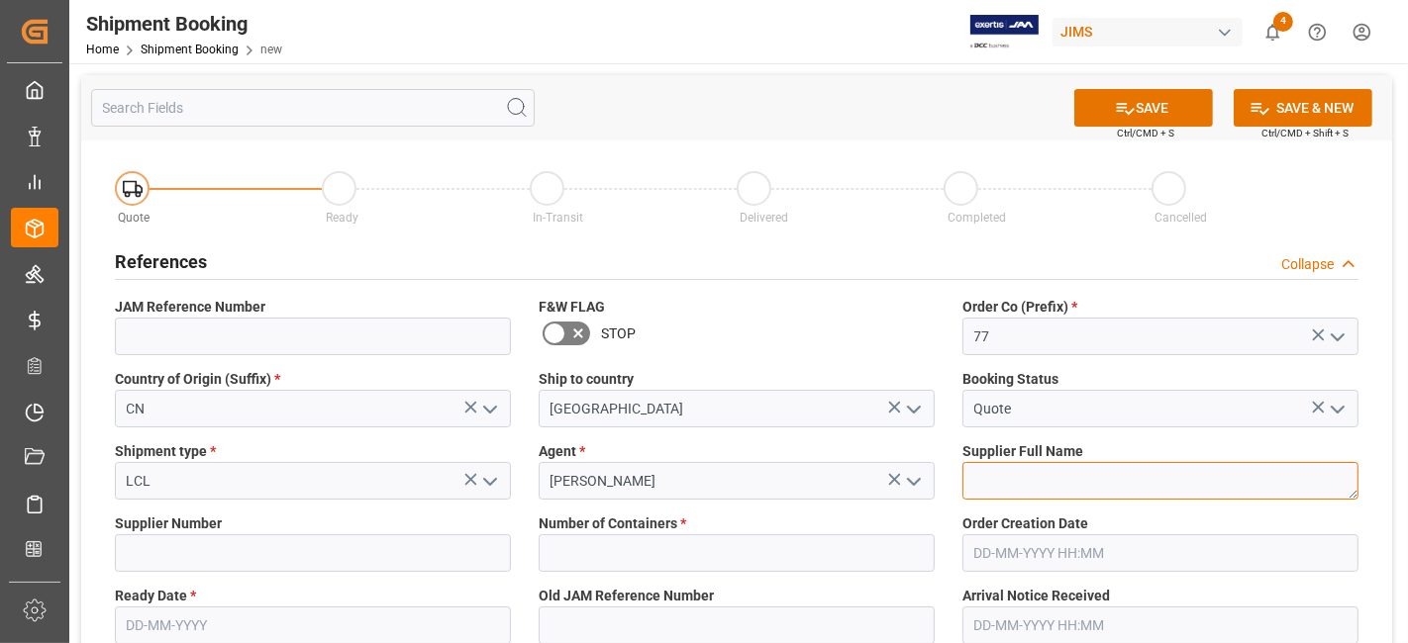
click at [1040, 490] on textarea at bounding box center [1160, 481] width 396 height 38
paste textarea "Gator Frameworks"
type textarea "Gator Frameworks"
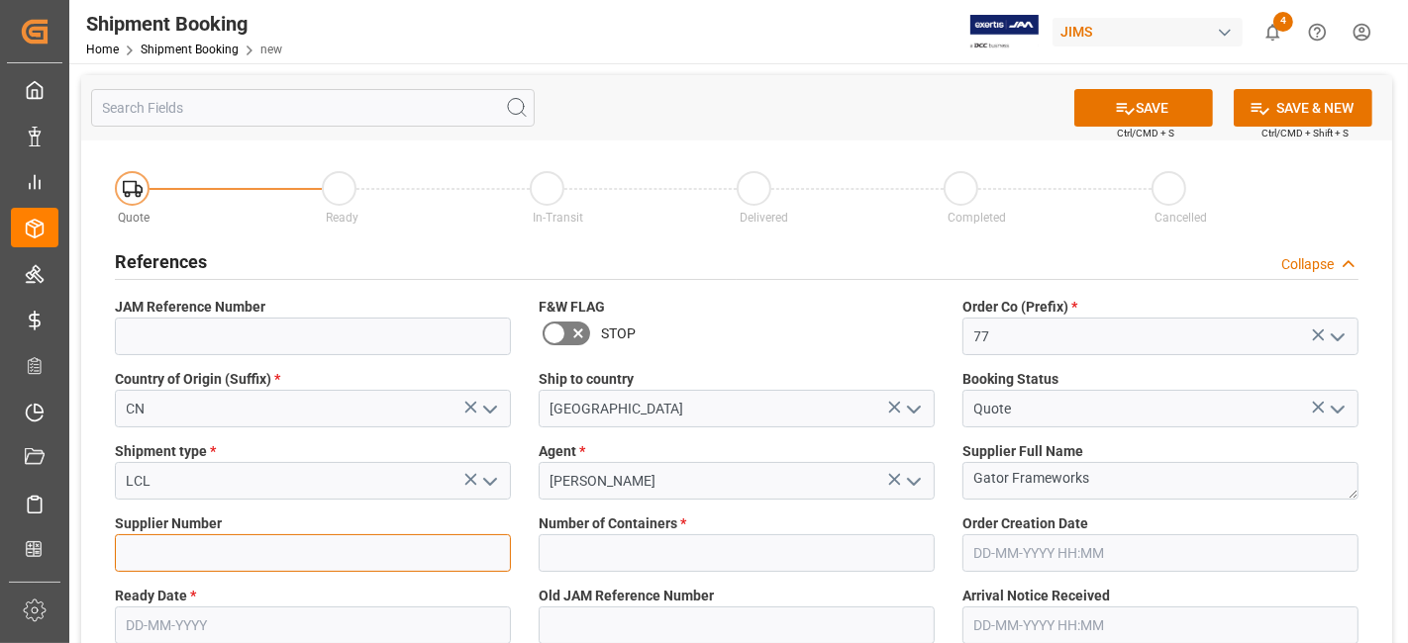
click at [143, 555] on input at bounding box center [313, 554] width 396 height 38
paste input "313850"
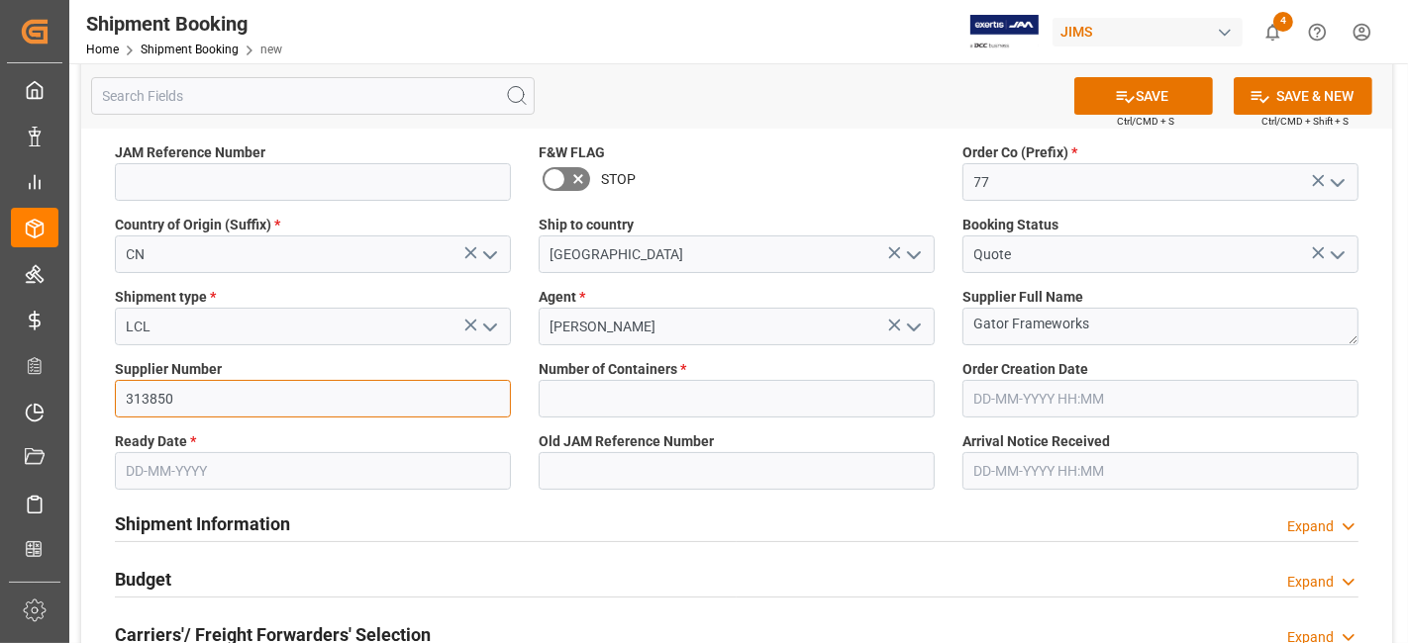
scroll to position [220, 0]
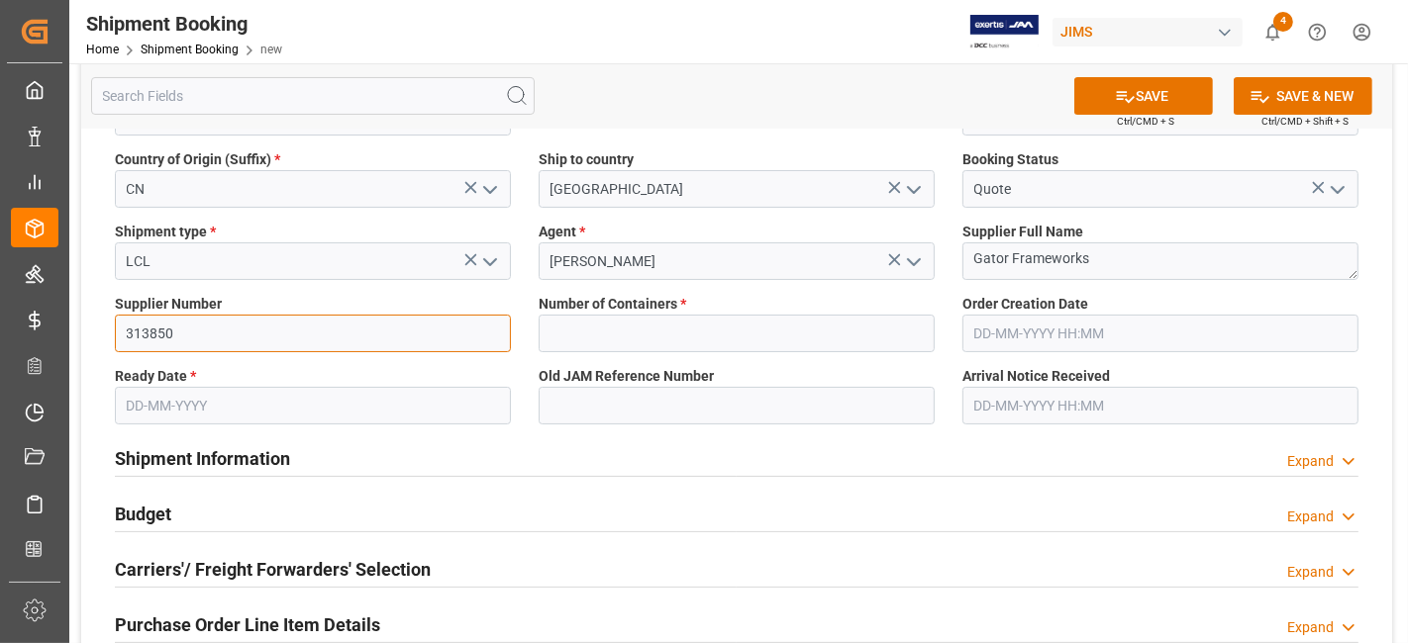
type input "313850"
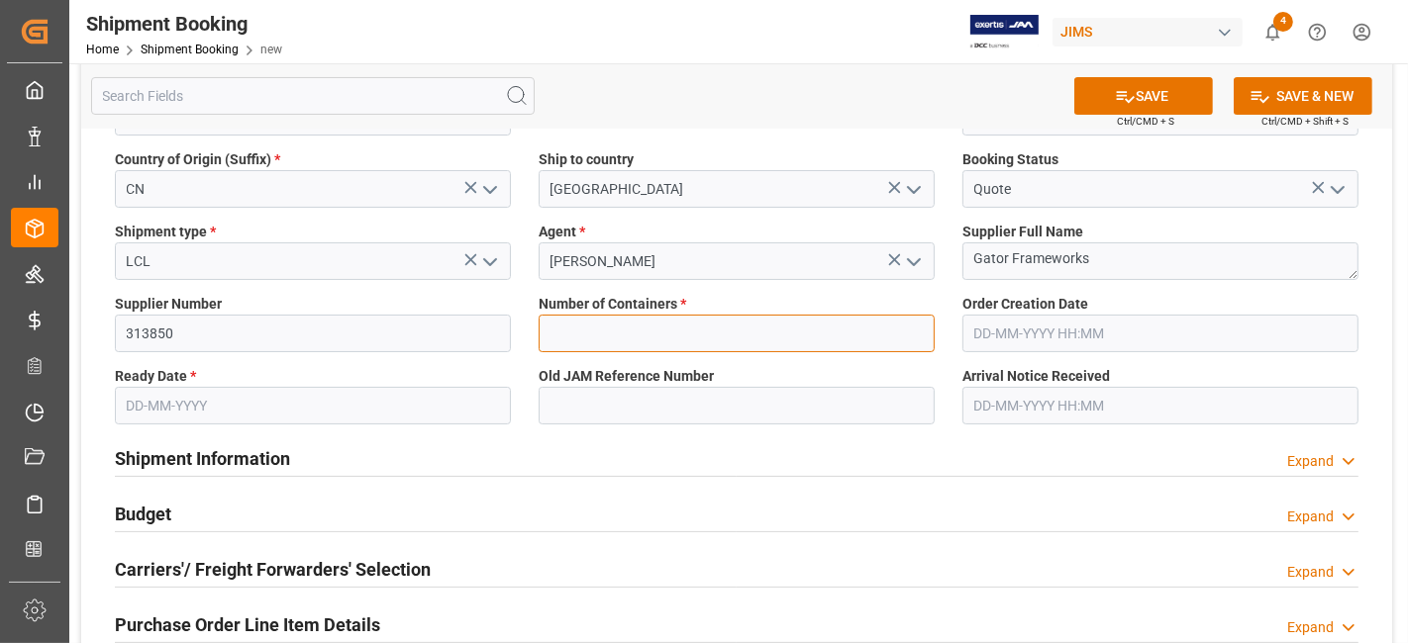
click at [631, 335] on input "text" at bounding box center [736, 334] width 396 height 38
type input "0"
click at [167, 405] on input "text" at bounding box center [313, 406] width 396 height 38
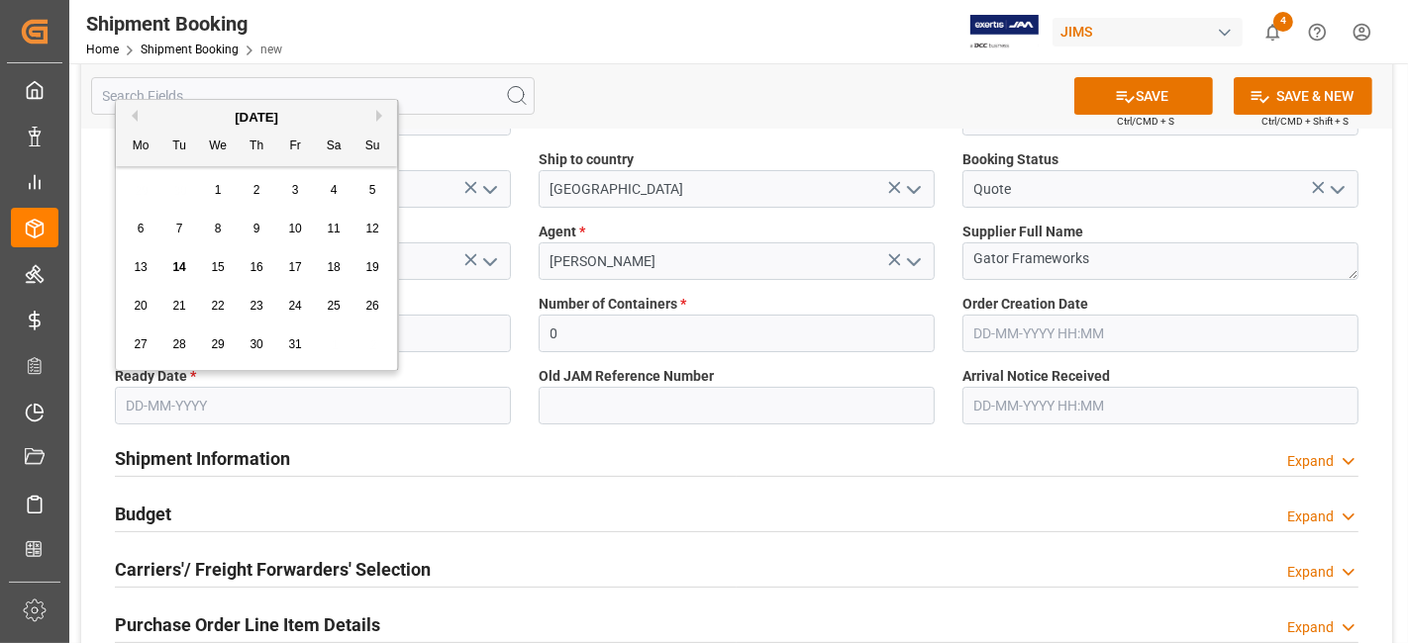
click at [179, 274] on span "14" at bounding box center [178, 267] width 13 height 14
type input "14-10-2025"
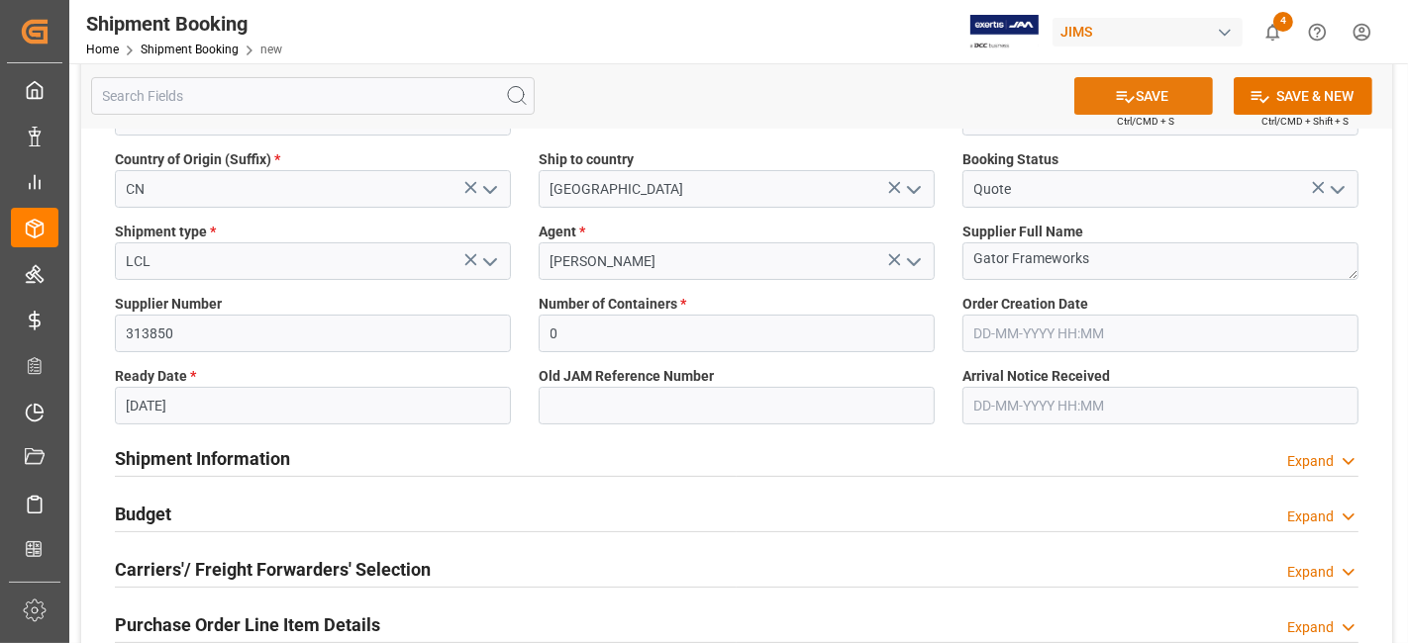
click at [1119, 96] on icon at bounding box center [1125, 96] width 21 height 21
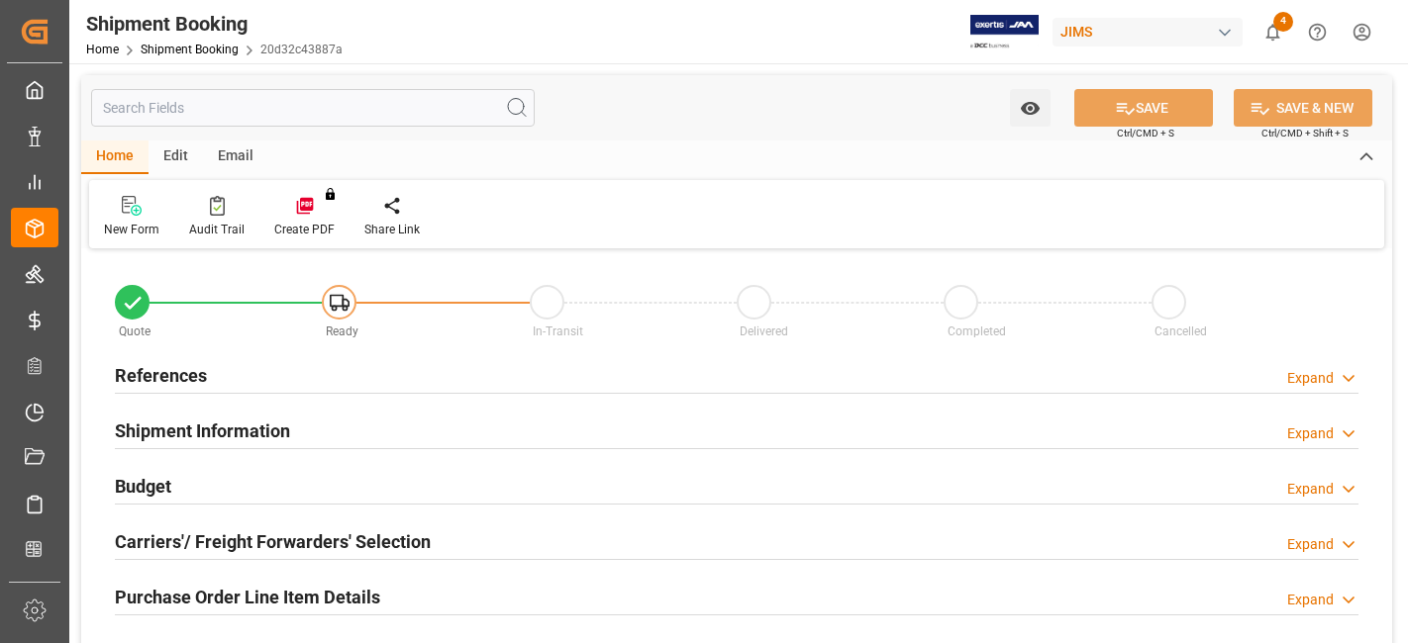
type input "0"
type input "[DATE]"
click at [254, 374] on div "References Expand" at bounding box center [736, 374] width 1243 height 38
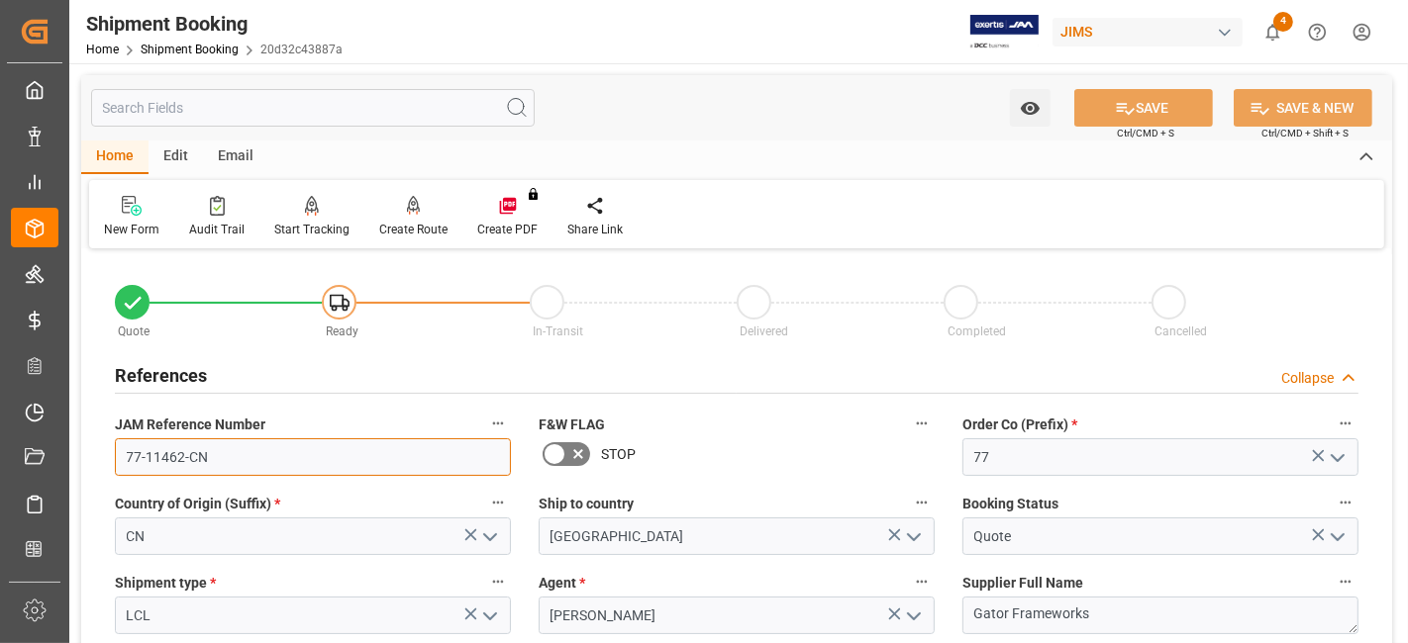
drag, startPoint x: 242, startPoint y: 456, endPoint x: 97, endPoint y: 455, distance: 144.5
click at [107, 455] on div "JAM Reference Number 77-11462-CN" at bounding box center [313, 443] width 424 height 79
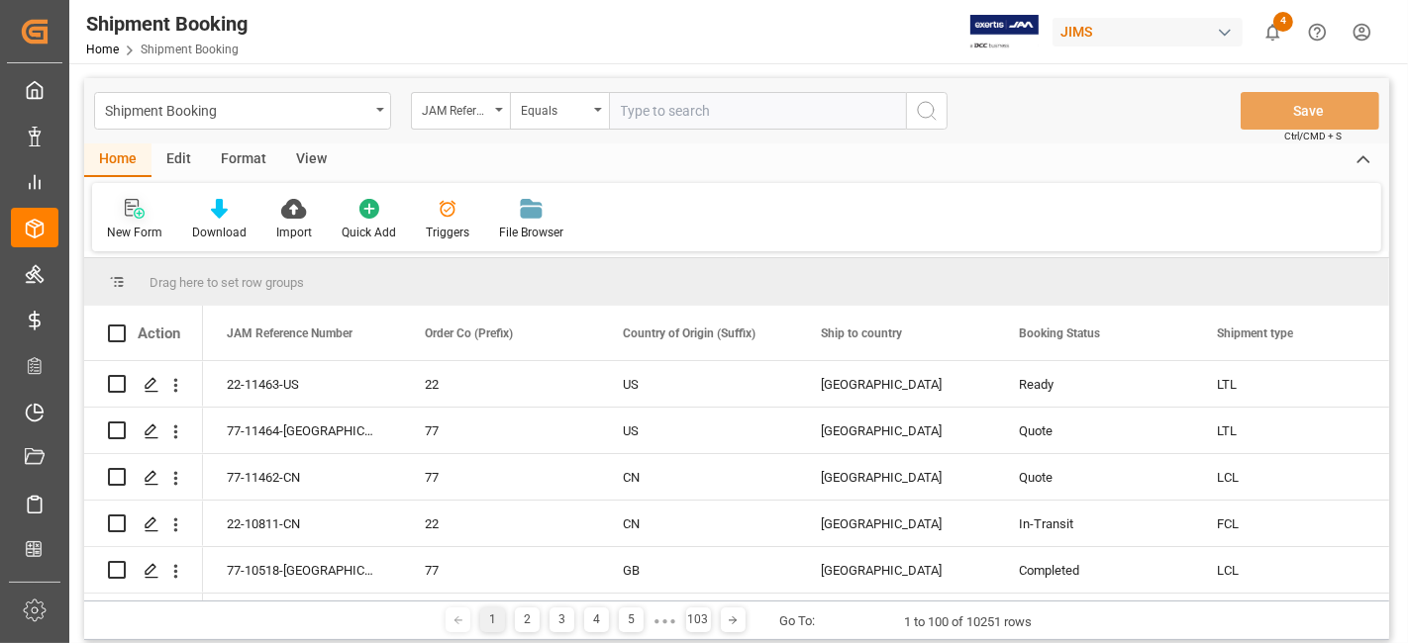
click at [135, 219] on div "New Form" at bounding box center [134, 220] width 85 height 44
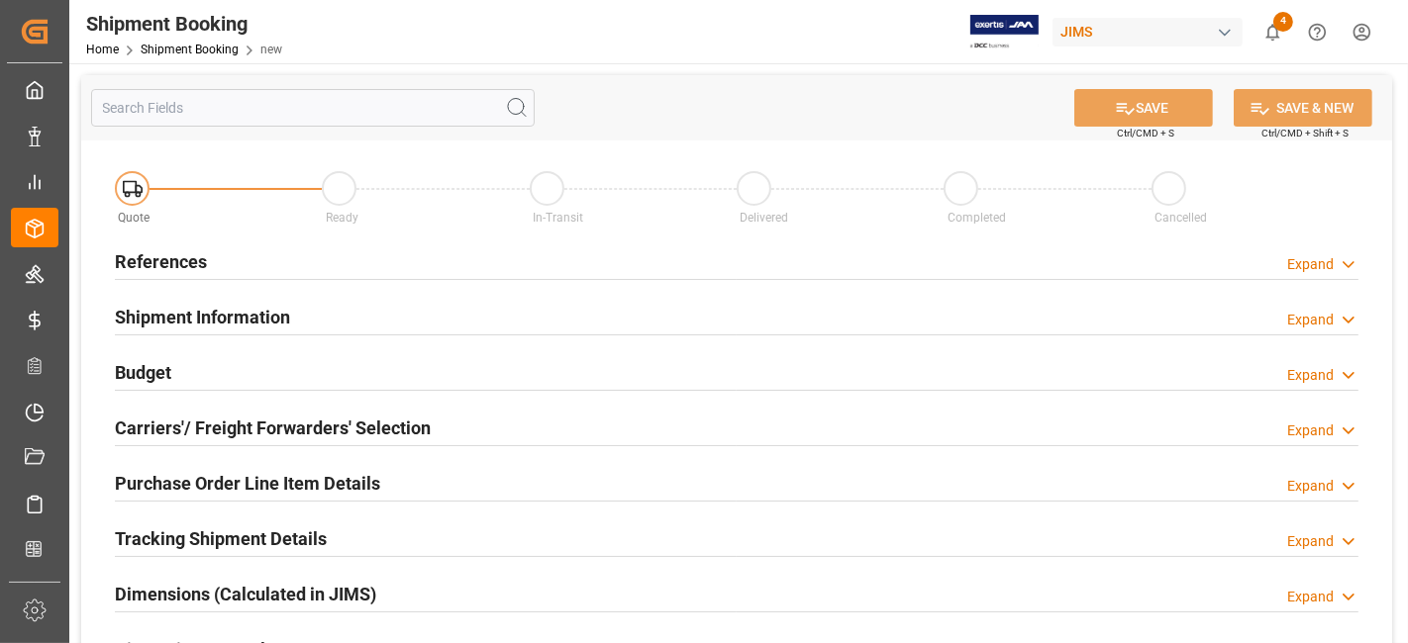
click at [330, 270] on div "References Expand" at bounding box center [736, 261] width 1243 height 38
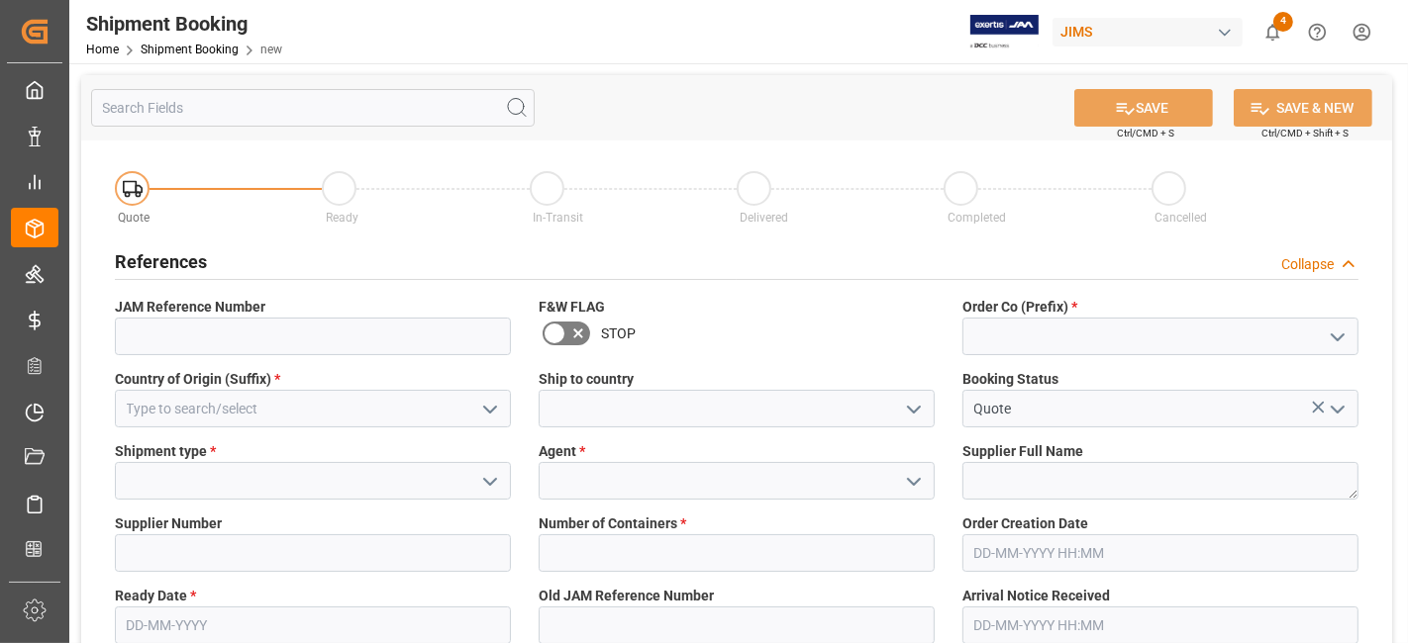
click at [1343, 341] on icon "open menu" at bounding box center [1337, 338] width 24 height 24
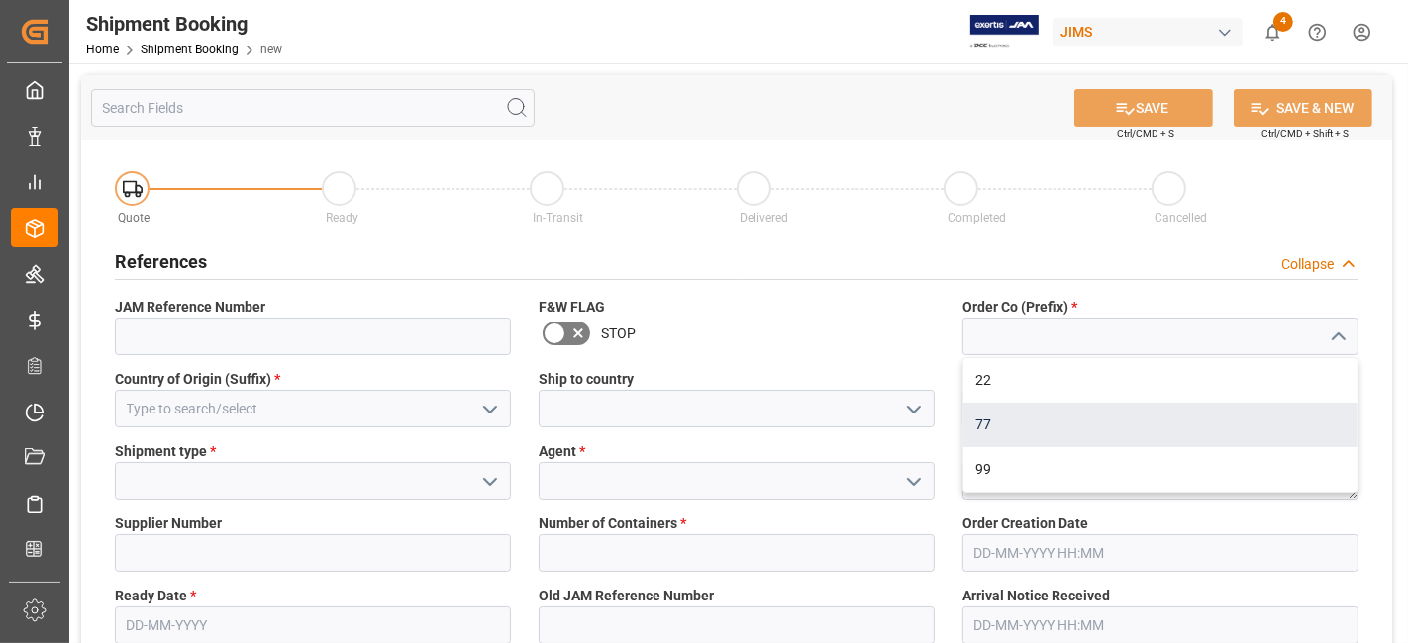
click at [1139, 414] on div "77" at bounding box center [1160, 425] width 394 height 45
type input "77"
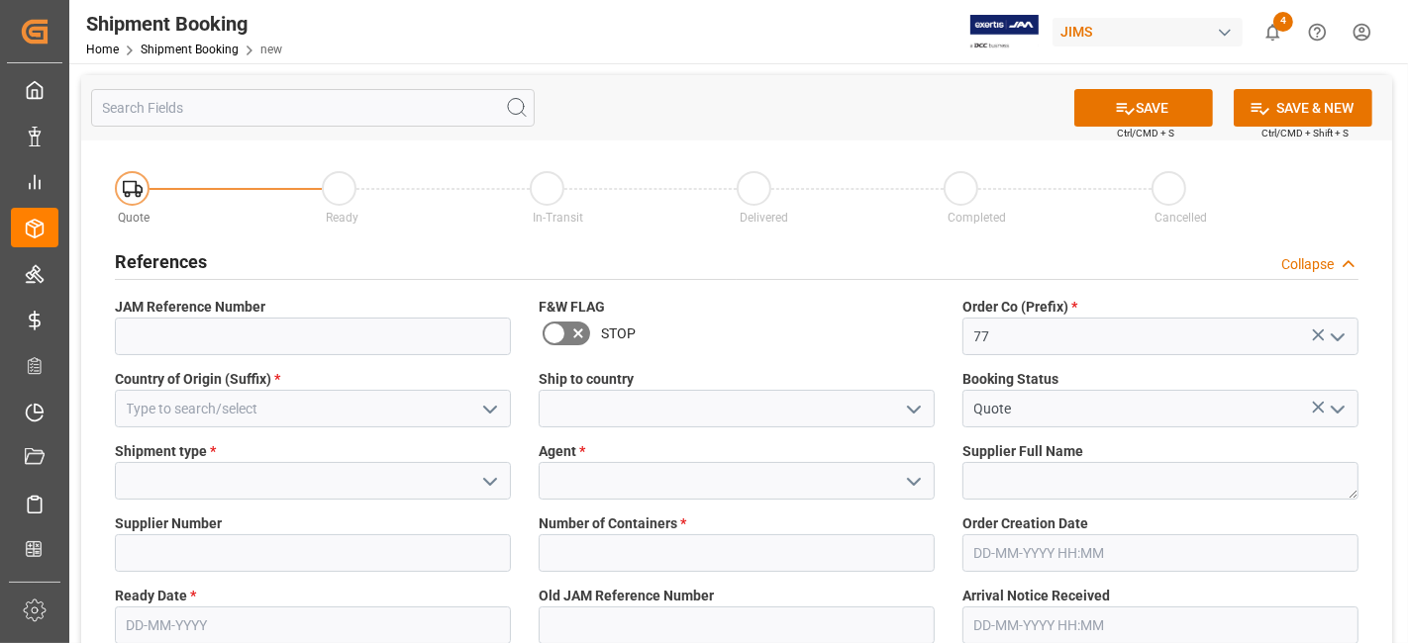
click at [486, 409] on polyline "open menu" at bounding box center [490, 410] width 12 height 6
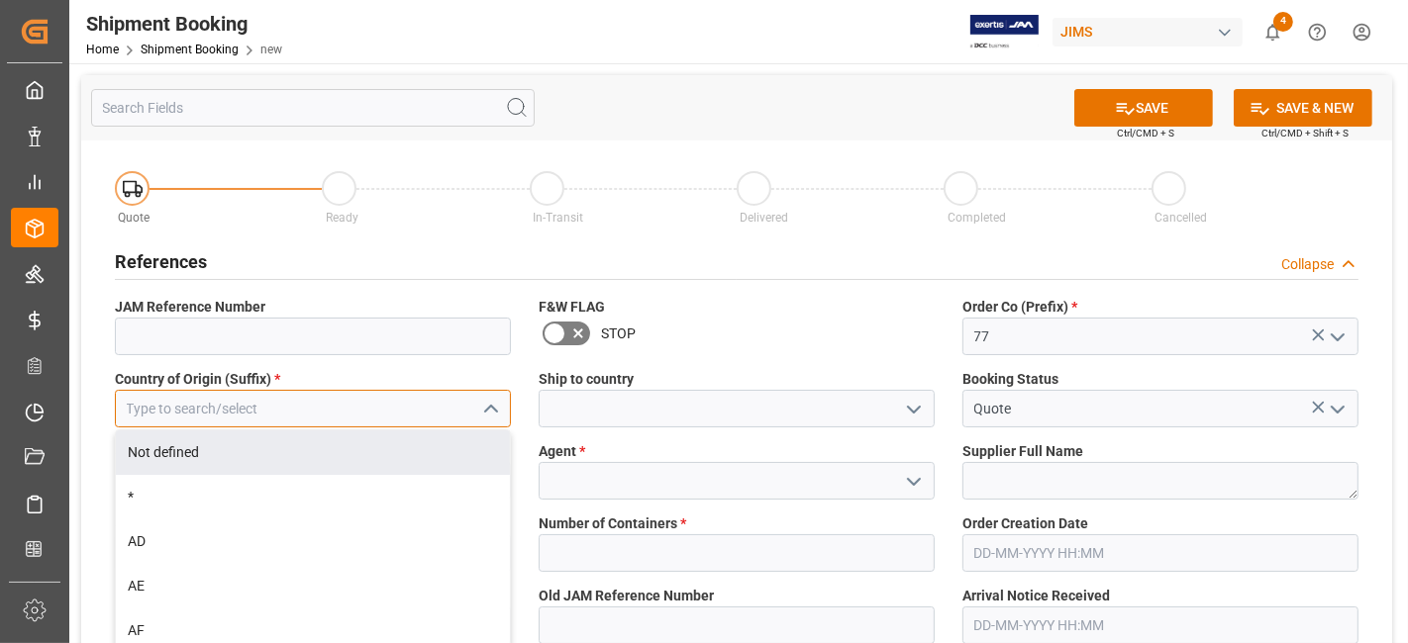
click at [369, 404] on input at bounding box center [313, 409] width 396 height 38
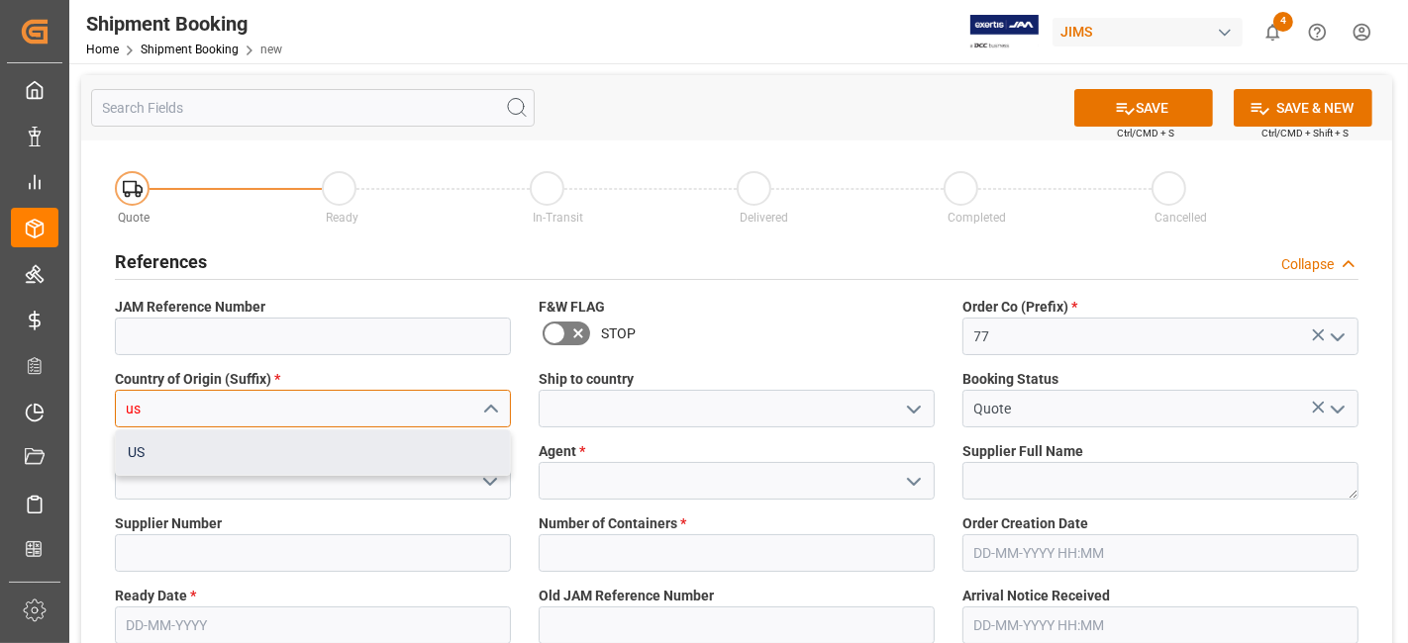
click at [319, 457] on div "US" at bounding box center [313, 453] width 394 height 45
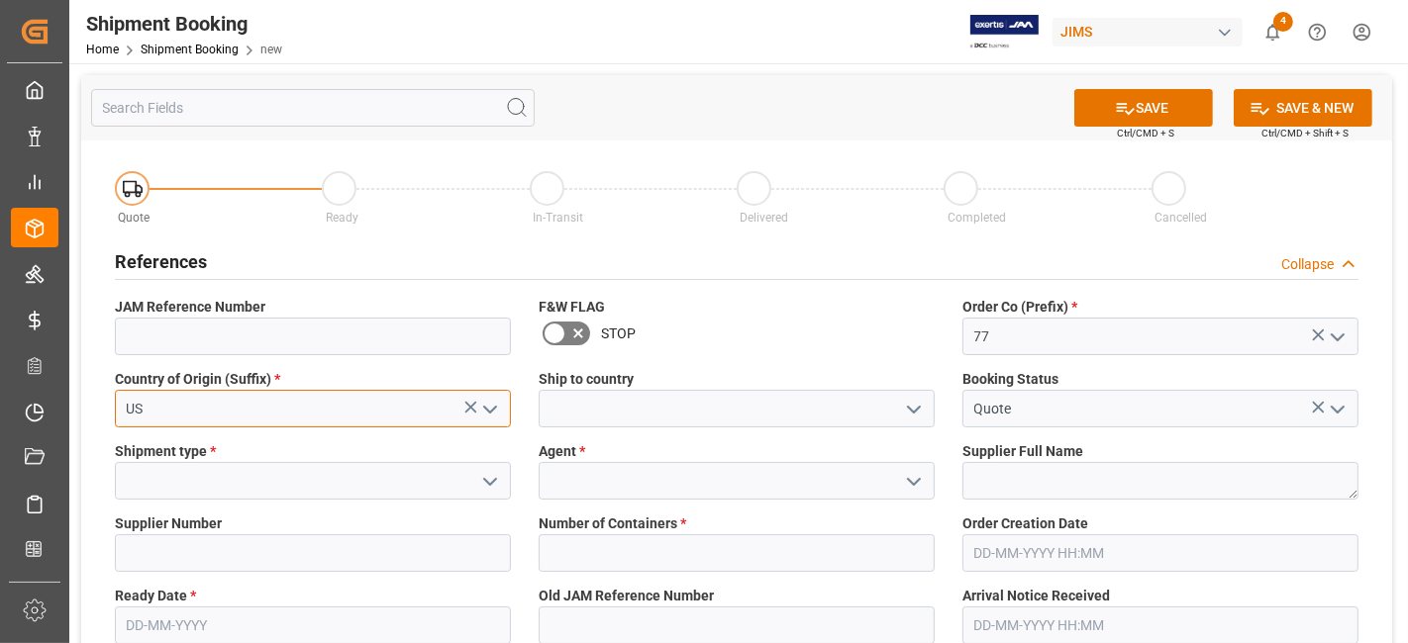
type input "US"
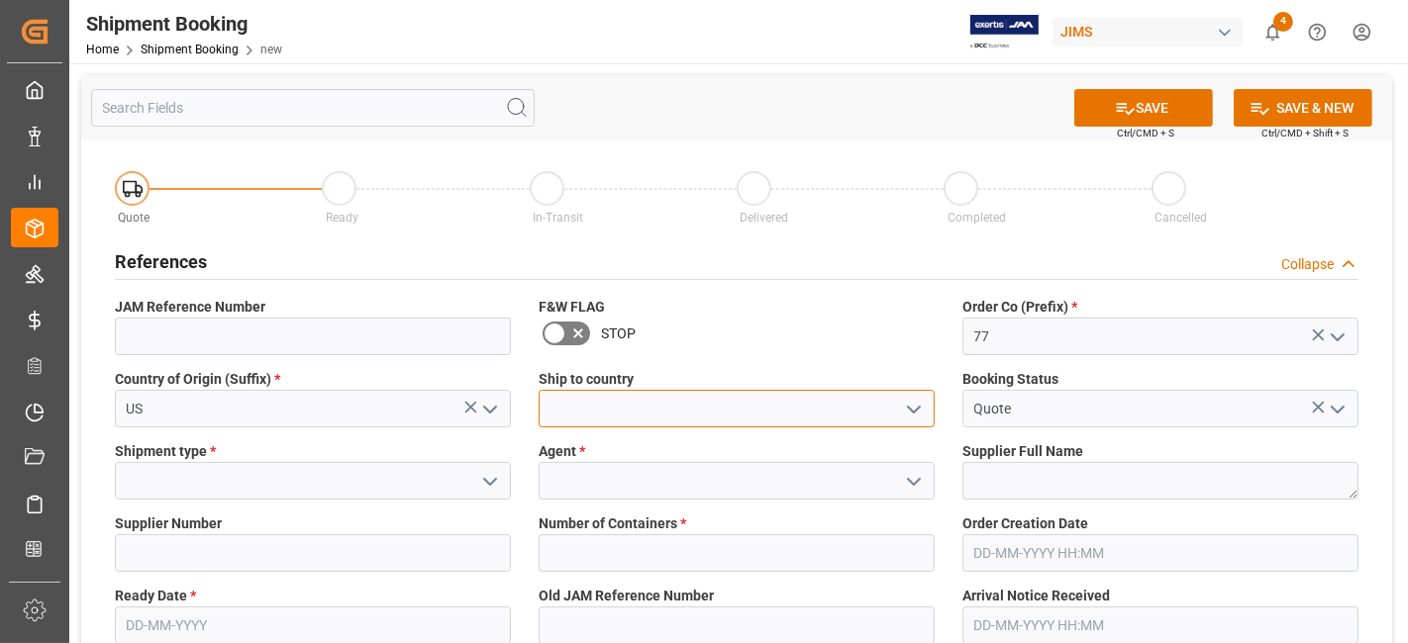
click at [768, 408] on input at bounding box center [736, 409] width 396 height 38
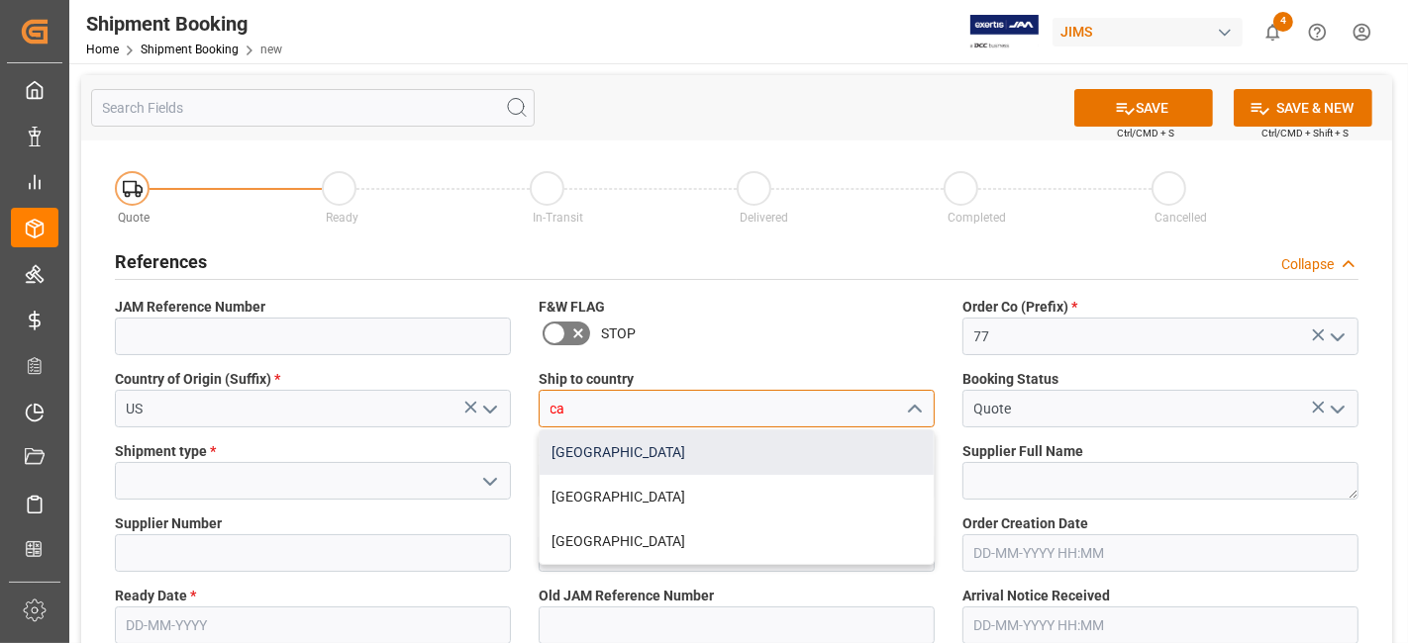
click at [592, 462] on div "[GEOGRAPHIC_DATA]" at bounding box center [736, 453] width 394 height 45
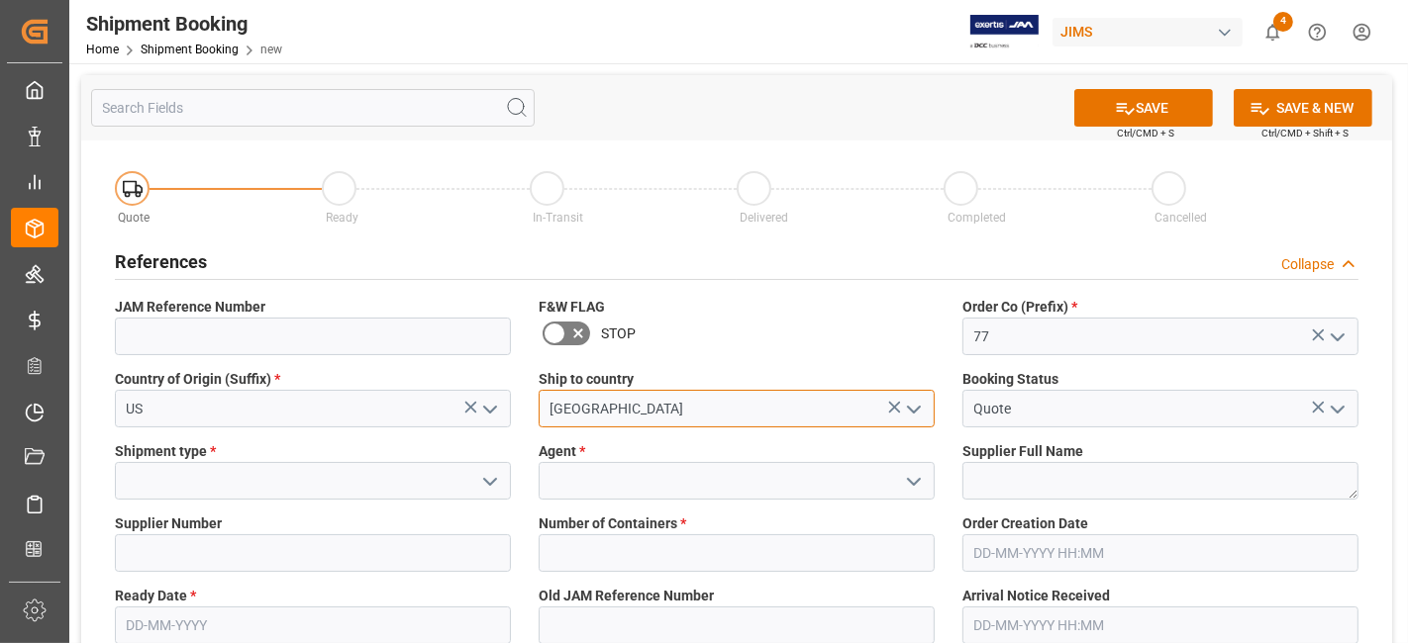
type input "[GEOGRAPHIC_DATA]"
click at [277, 453] on label "Shipment type *" at bounding box center [313, 451] width 396 height 21
click at [487, 485] on icon "open menu" at bounding box center [490, 482] width 24 height 24
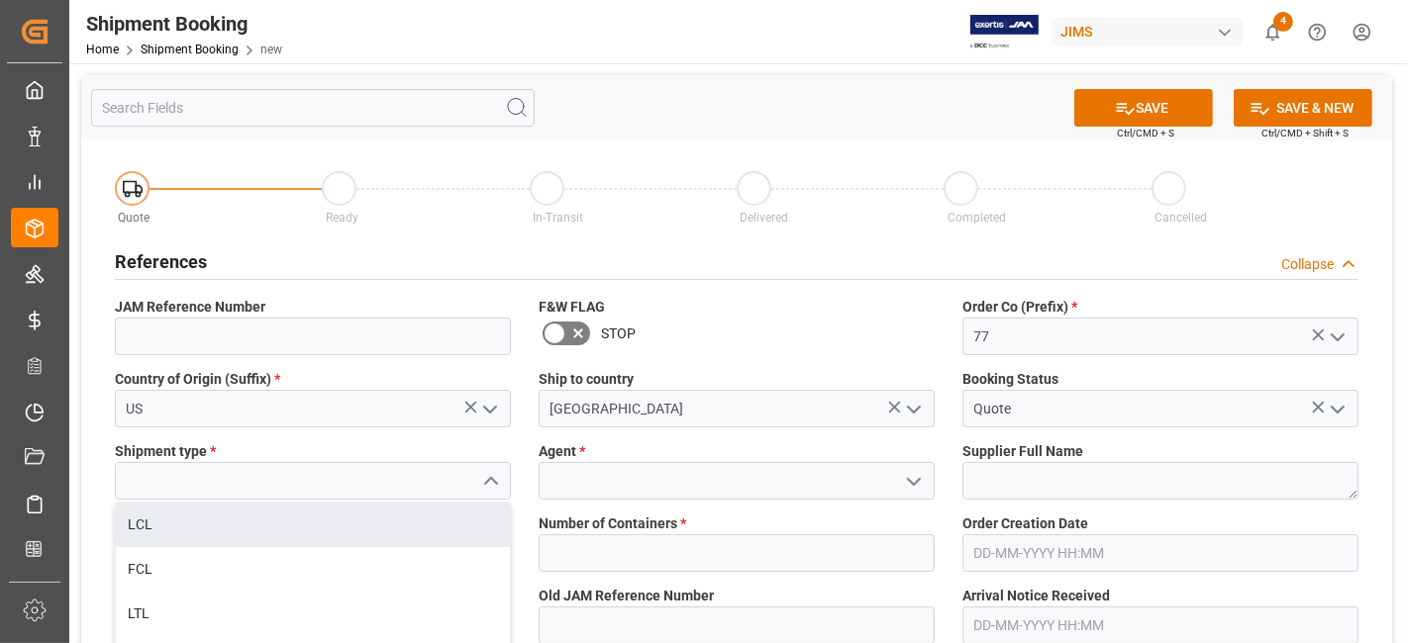
click at [294, 523] on div "LCL" at bounding box center [313, 525] width 394 height 45
type input "LCL"
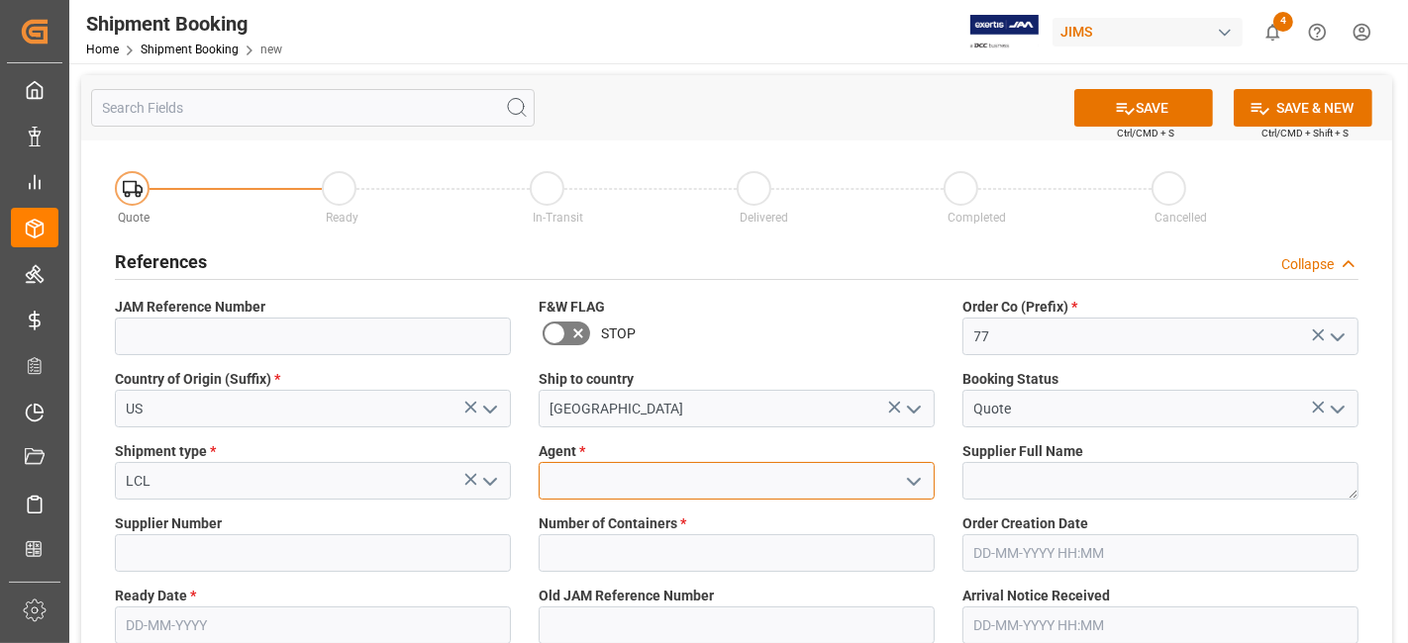
click at [679, 482] on input at bounding box center [736, 481] width 396 height 38
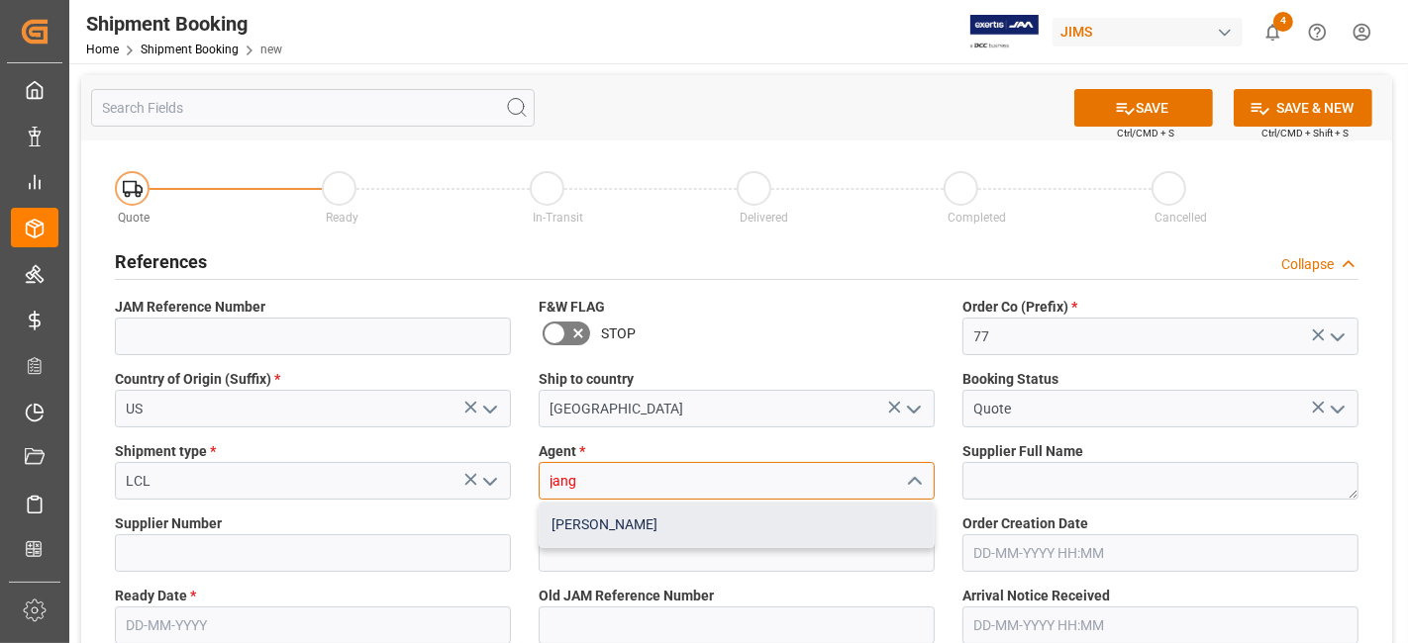
click at [655, 528] on div "[PERSON_NAME]" at bounding box center [736, 525] width 394 height 45
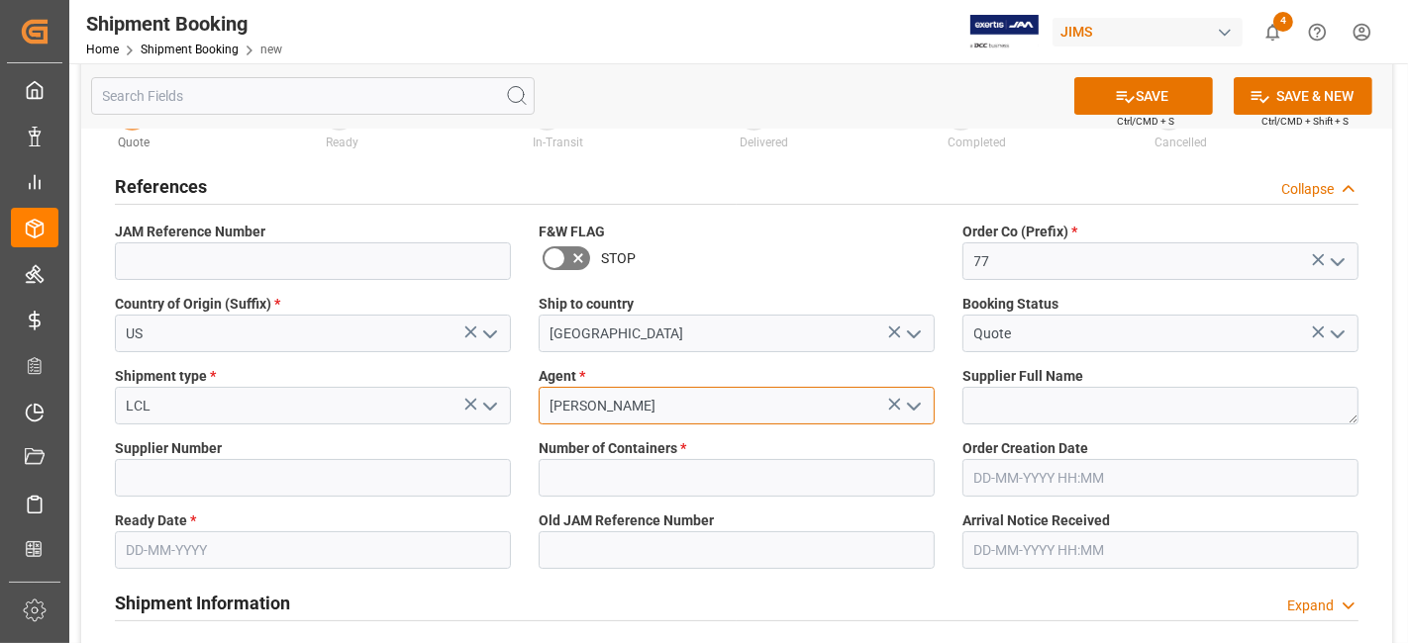
scroll to position [110, 0]
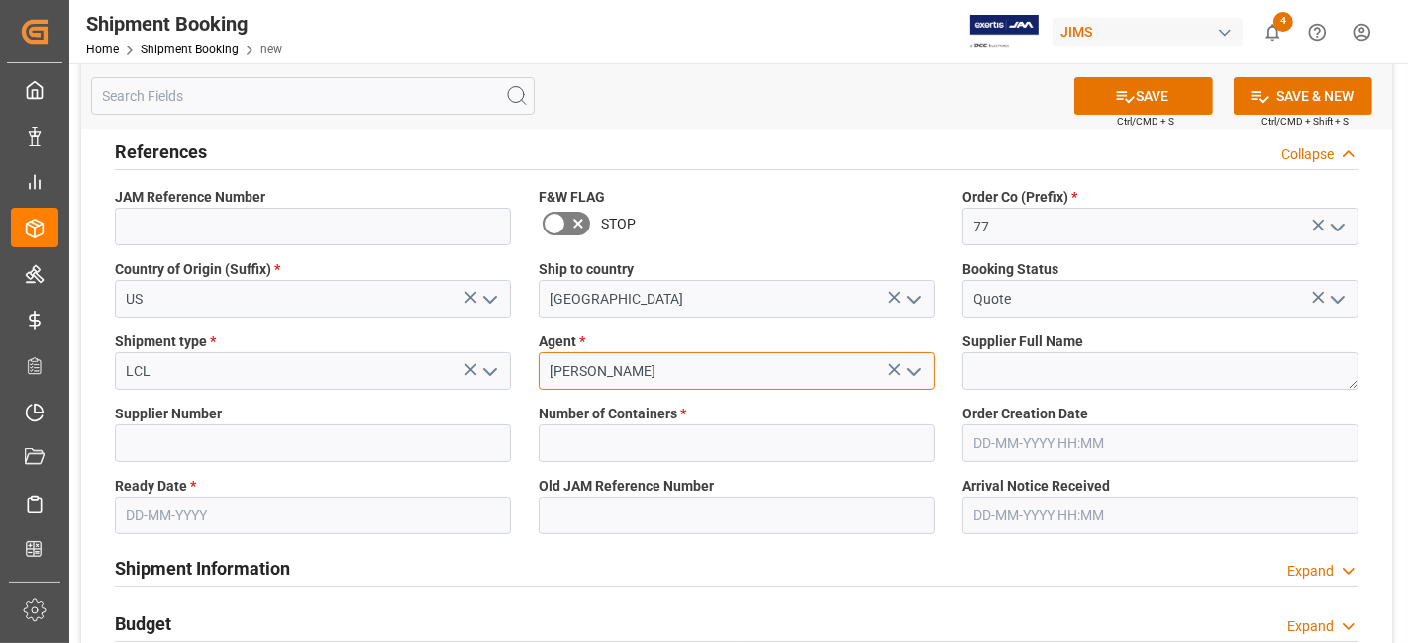
type input "[PERSON_NAME]"
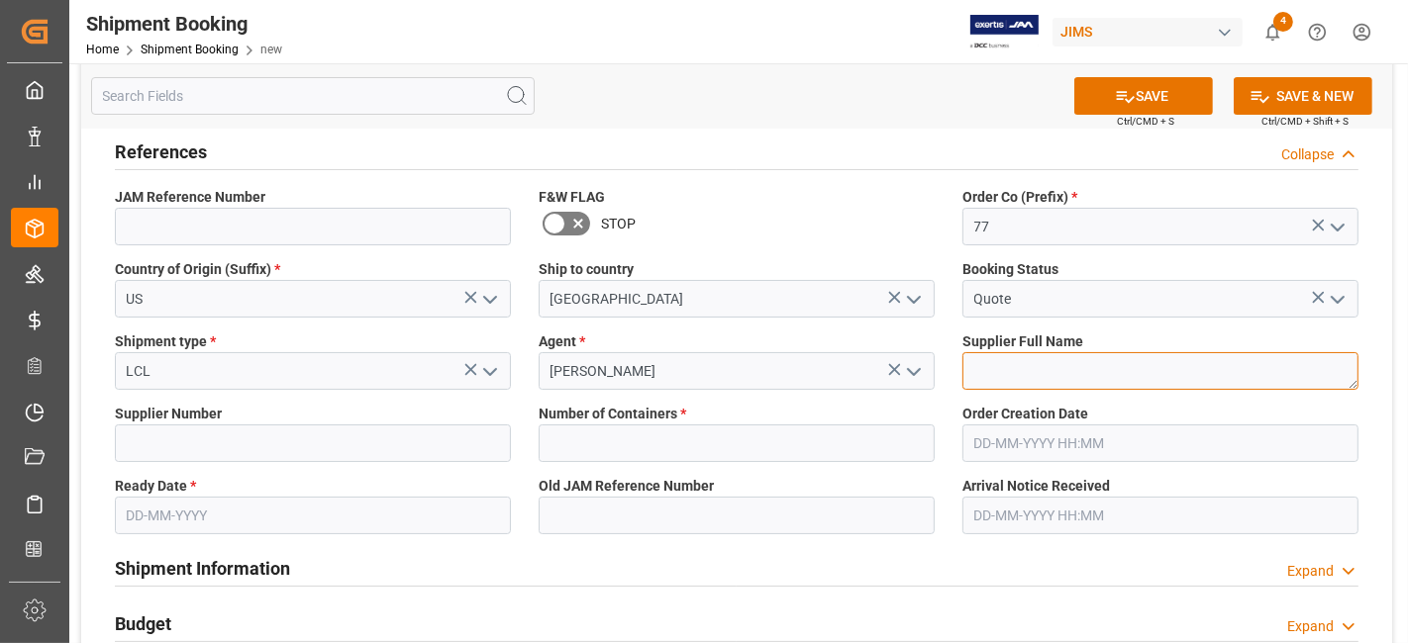
click at [1076, 378] on textarea at bounding box center [1160, 371] width 396 height 38
paste textarea "Ametek Powervar"
type textarea "Ametek Powervar"
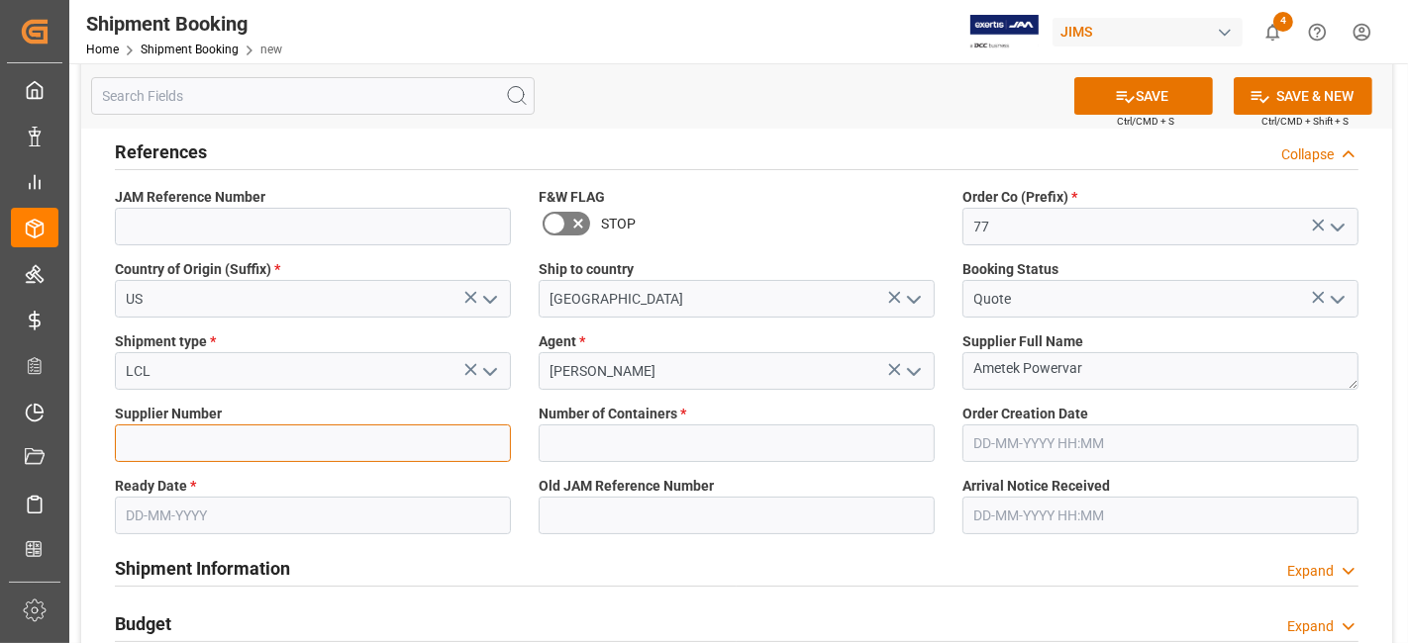
click at [342, 442] on input at bounding box center [313, 444] width 396 height 38
paste input "169490"
type input "169490"
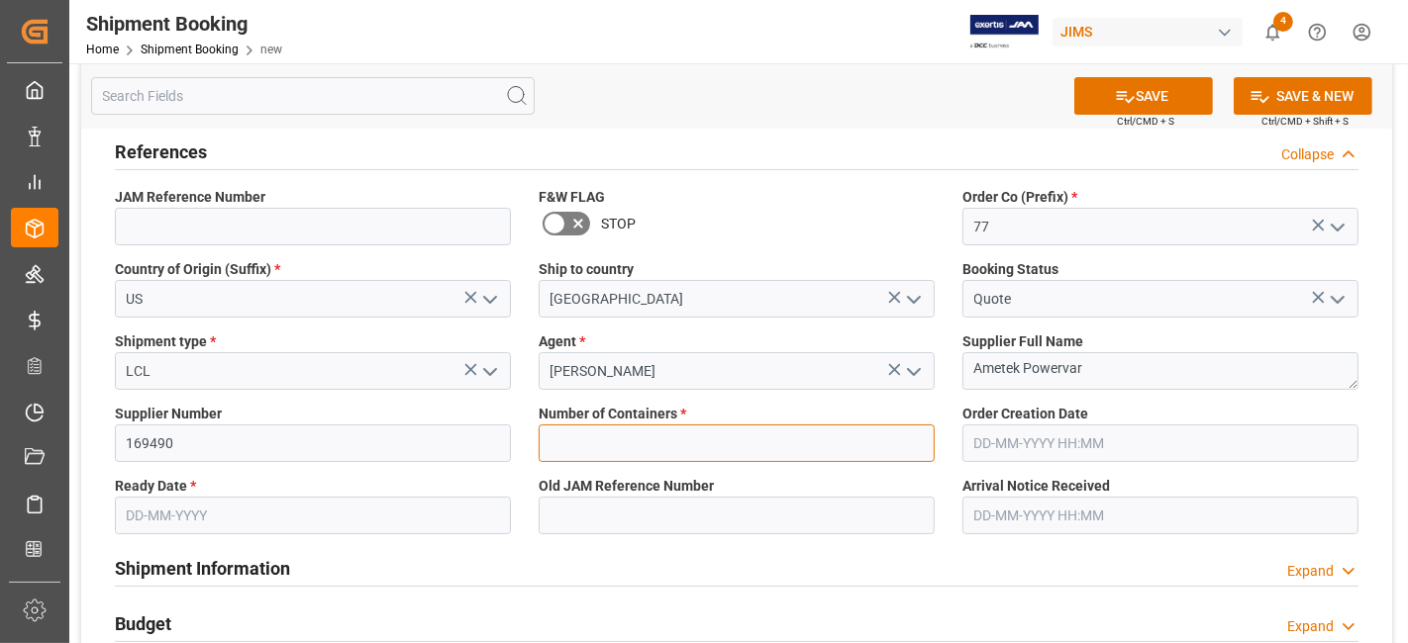
click at [632, 450] on input "text" at bounding box center [736, 444] width 396 height 38
type input "0"
click at [230, 529] on input "text" at bounding box center [313, 516] width 396 height 38
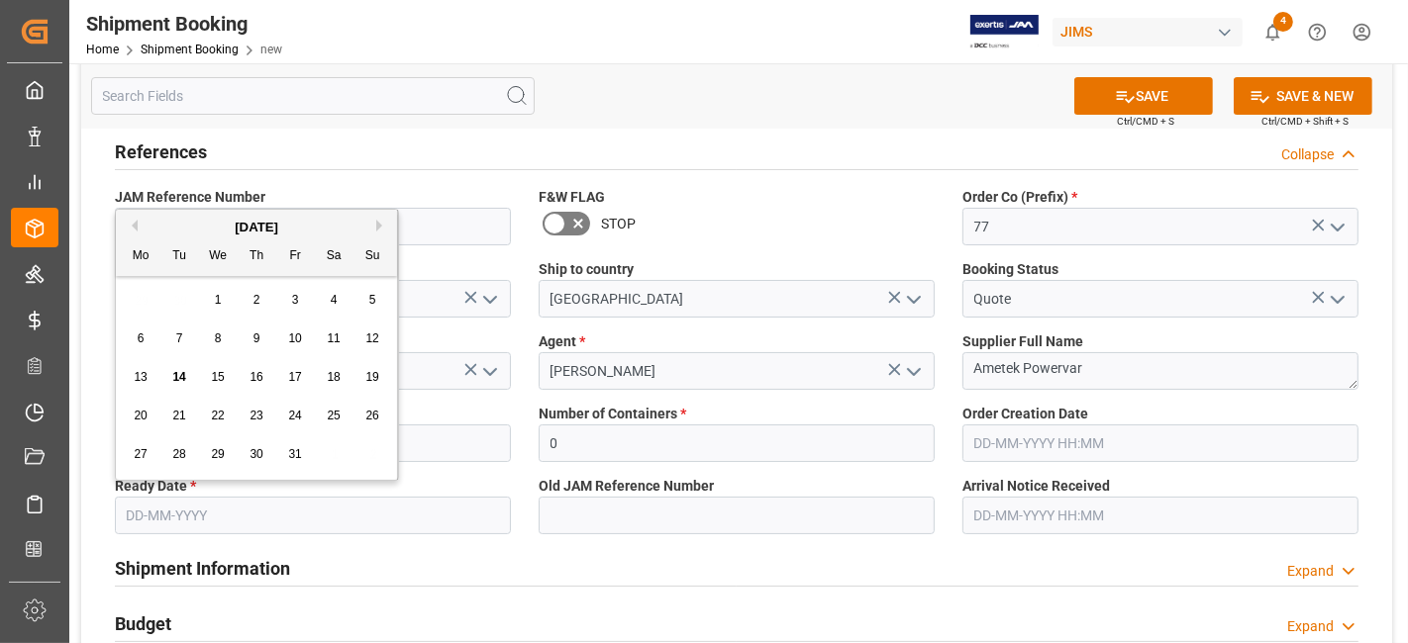
click at [195, 358] on div "13 14 15 16 17 18 19" at bounding box center [257, 377] width 270 height 39
click at [292, 341] on span "10" at bounding box center [294, 339] width 13 height 14
type input "[DATE]"
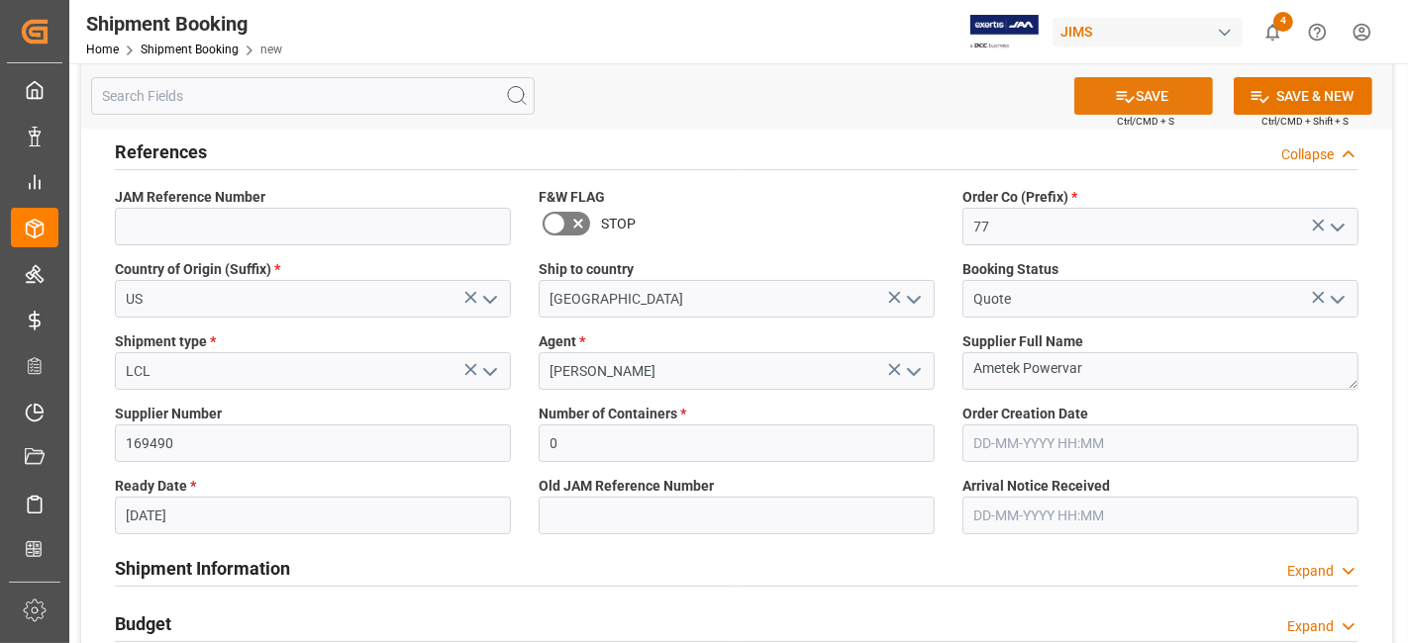
click at [1101, 91] on button "SAVE" at bounding box center [1143, 96] width 139 height 38
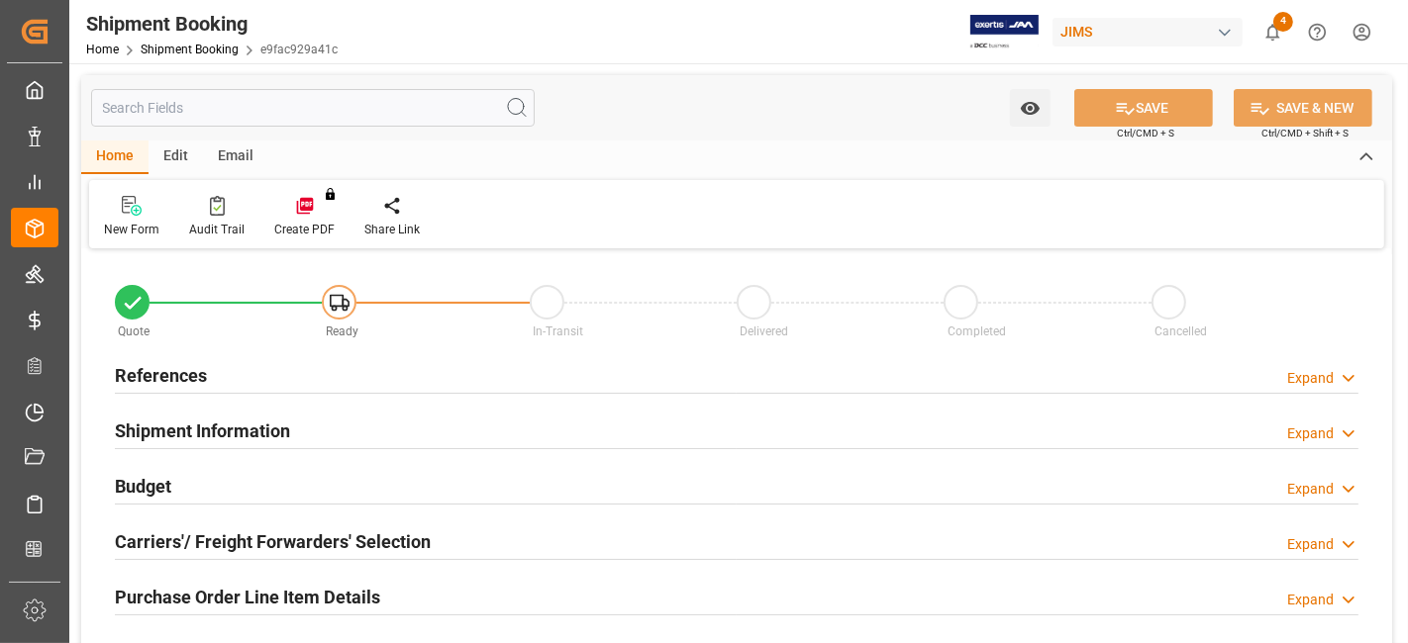
type input "0"
type input "[DATE]"
click at [209, 375] on div "References Expand" at bounding box center [736, 374] width 1243 height 38
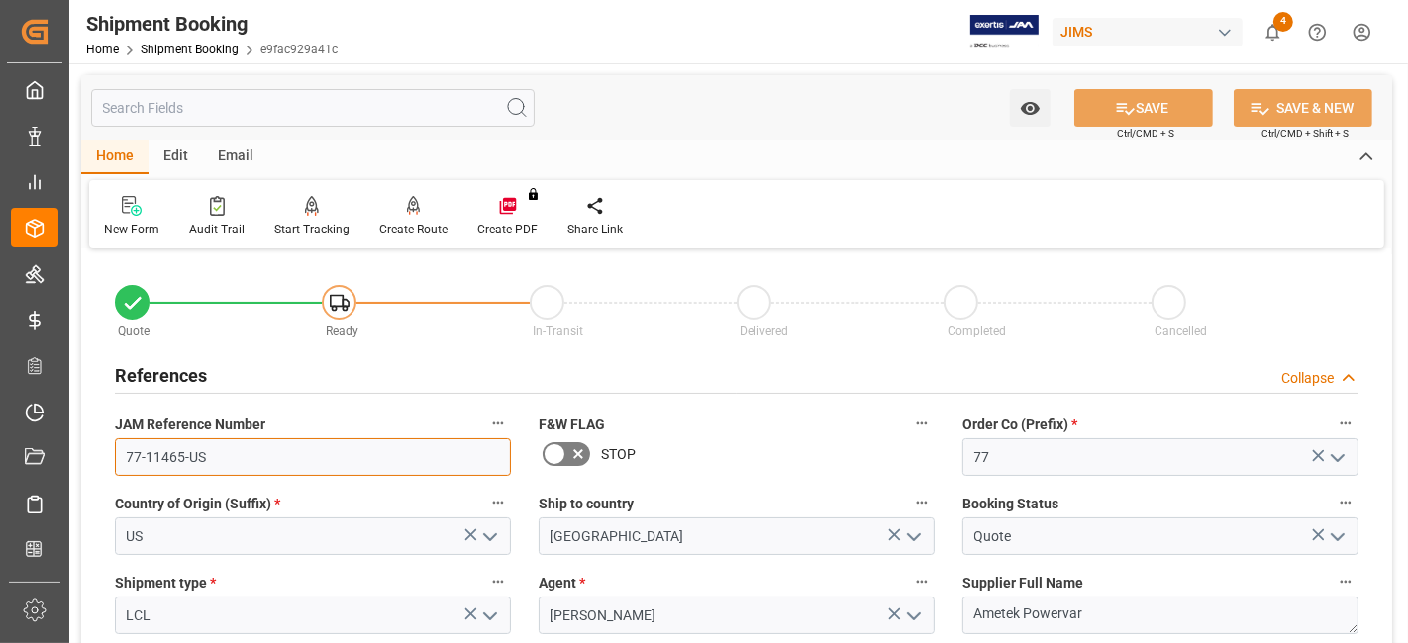
drag, startPoint x: 254, startPoint y: 453, endPoint x: 88, endPoint y: 452, distance: 166.3
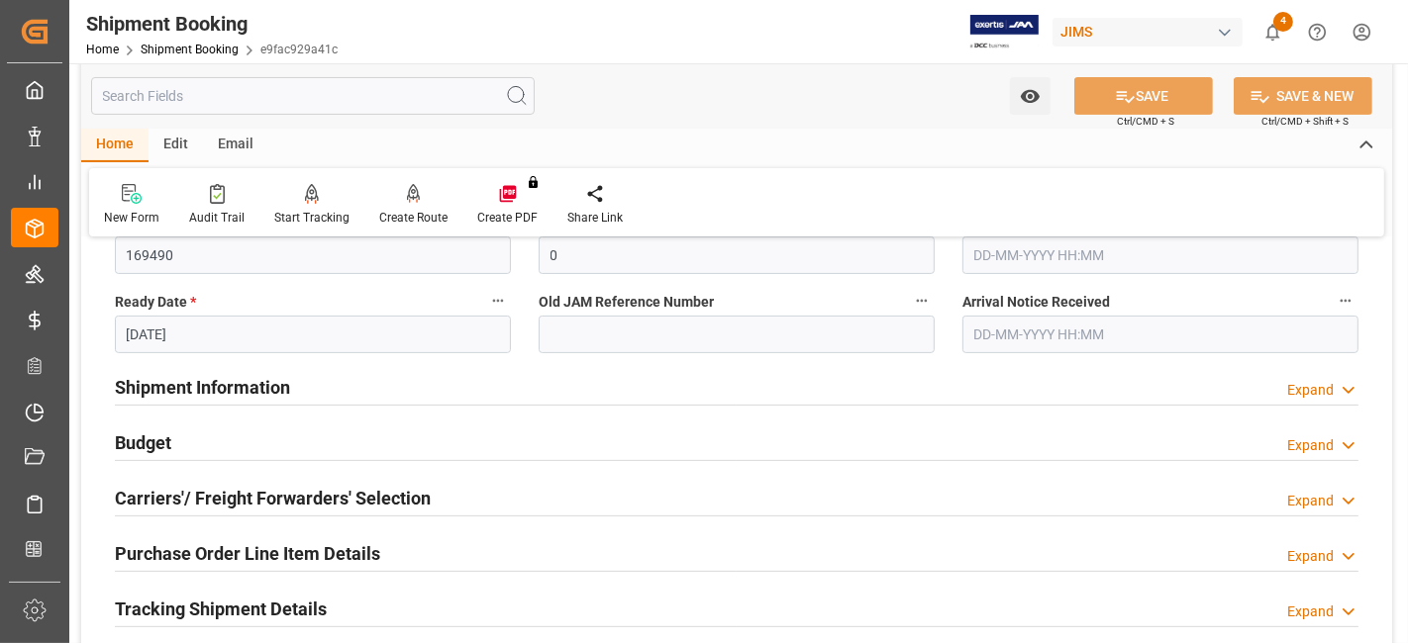
scroll to position [549, 0]
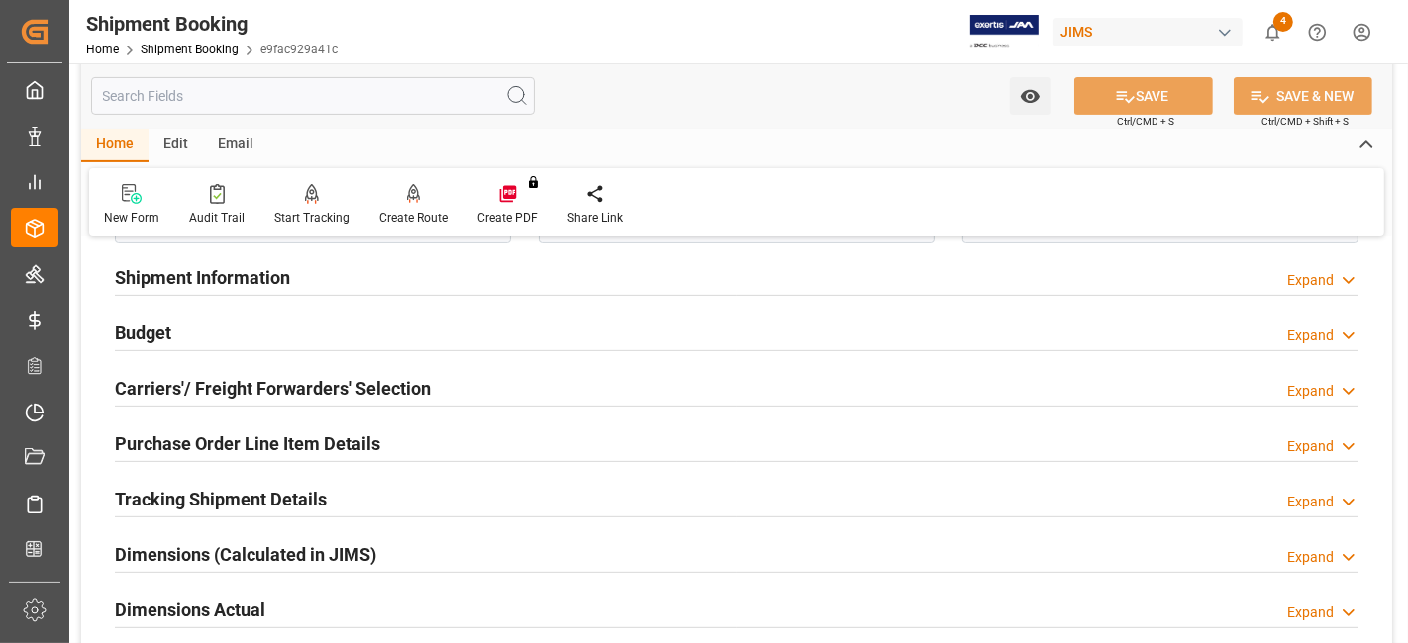
click at [251, 283] on h2 "Shipment Information" at bounding box center [202, 277] width 175 height 27
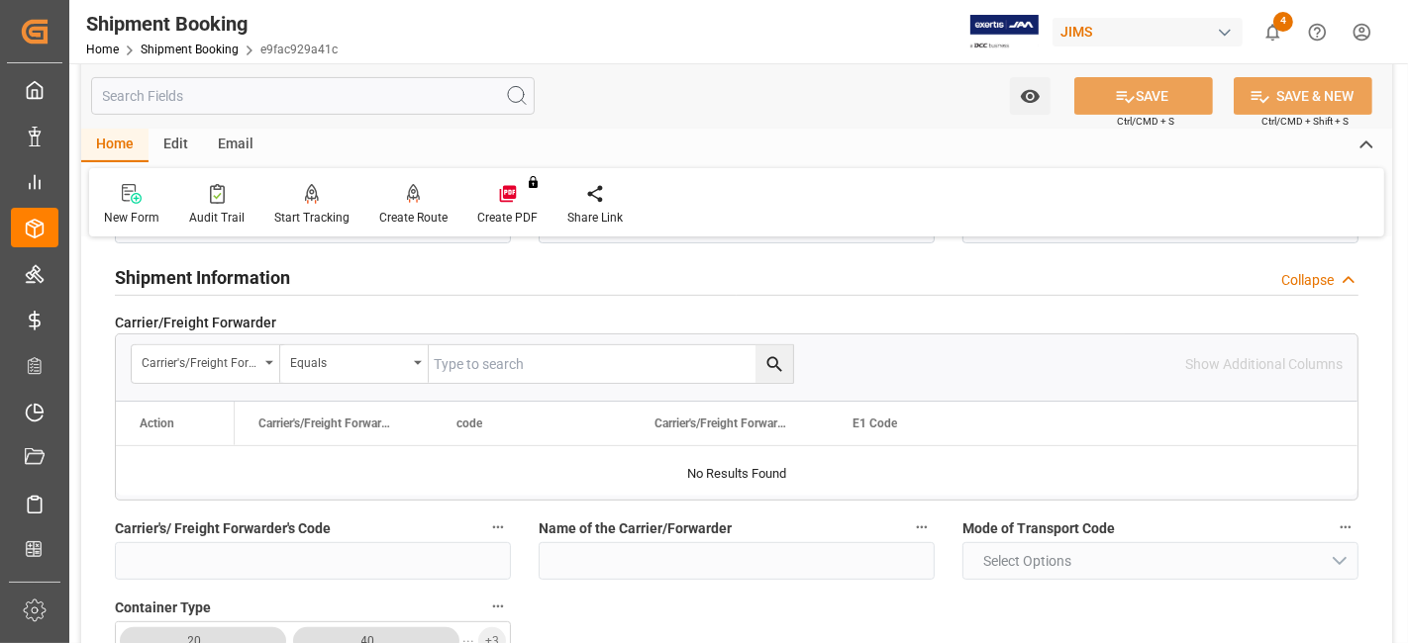
click at [251, 283] on h2 "Shipment Information" at bounding box center [202, 277] width 175 height 27
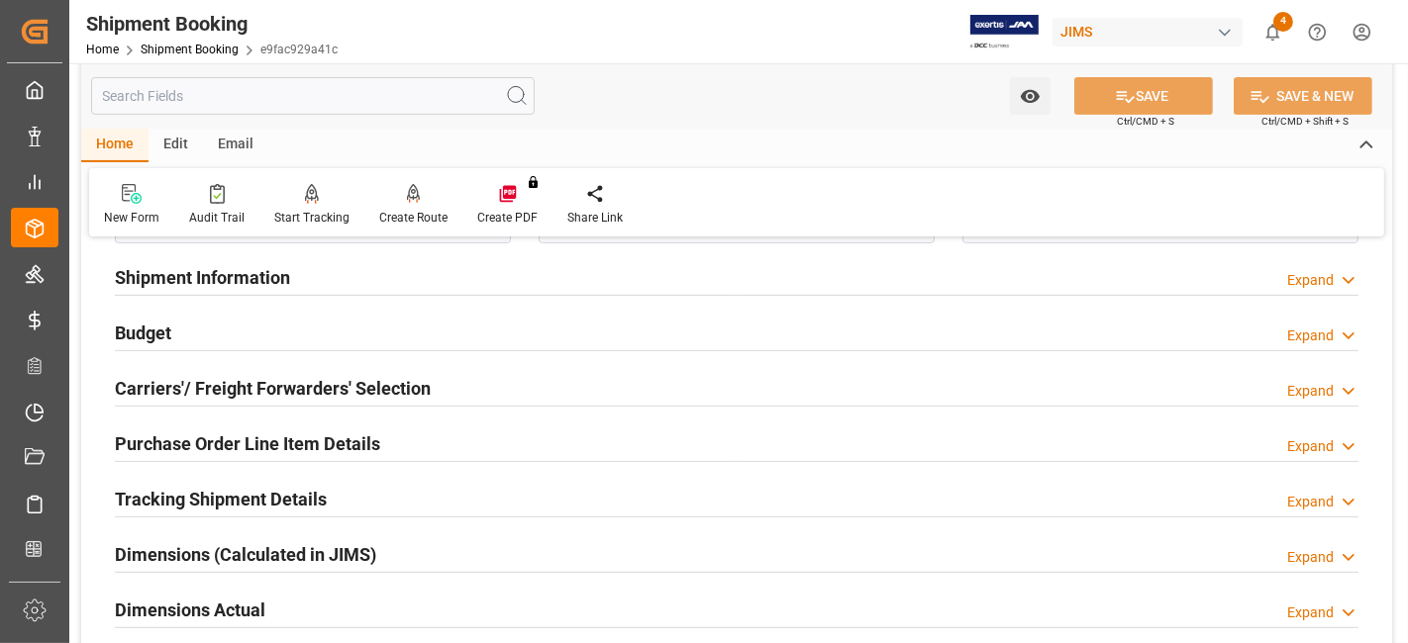
click at [254, 382] on h2 "Carriers'/ Freight Forwarders' Selection" at bounding box center [273, 388] width 316 height 27
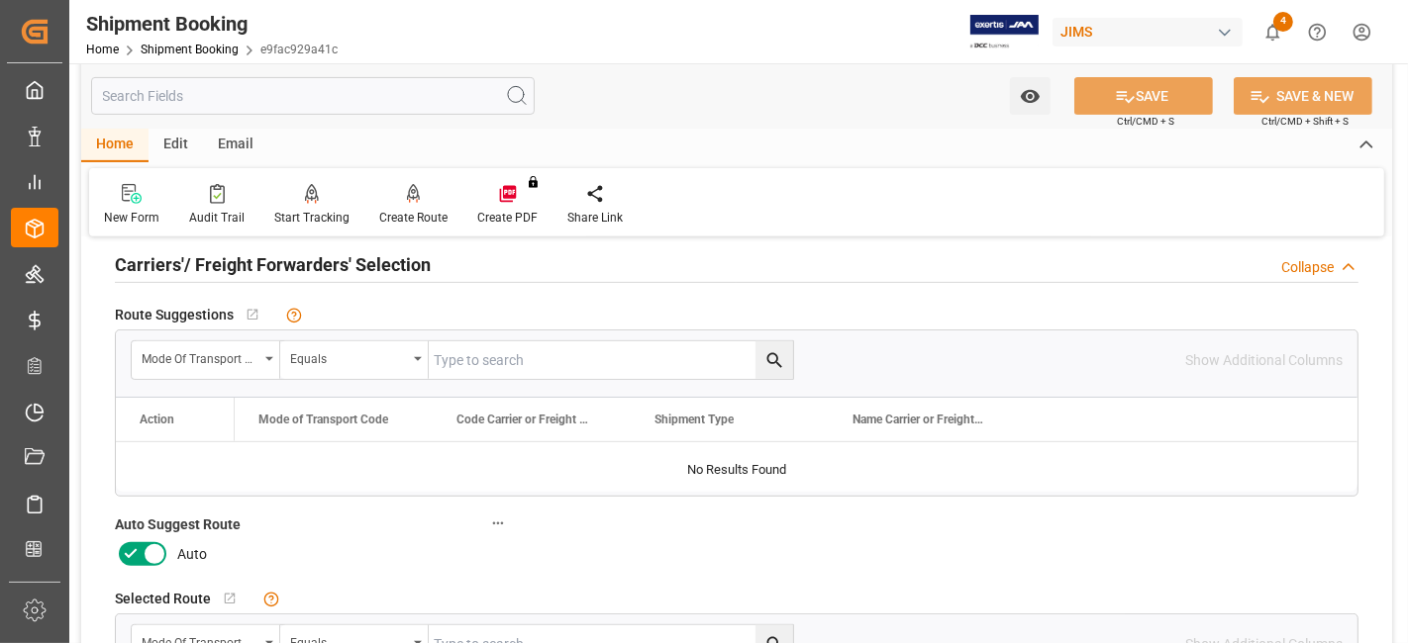
scroll to position [769, 0]
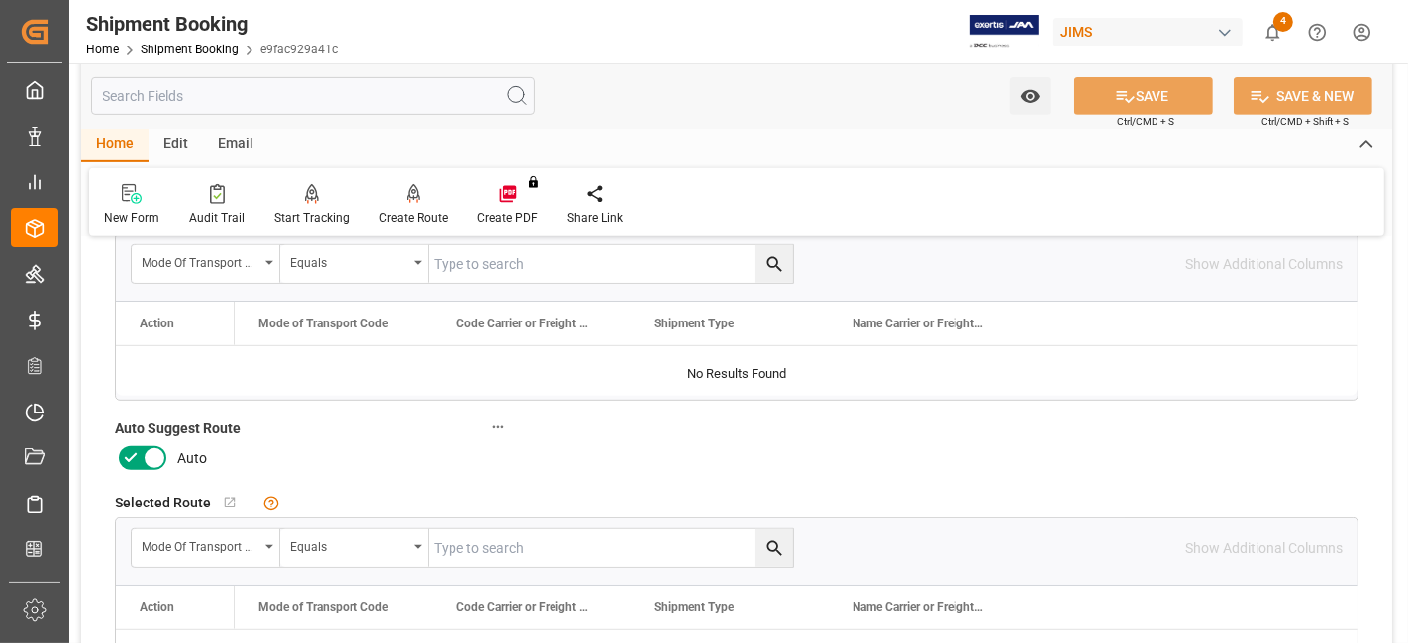
click at [139, 450] on icon at bounding box center [131, 458] width 24 height 24
click at [0, 0] on input "checkbox" at bounding box center [0, 0] width 0 height 0
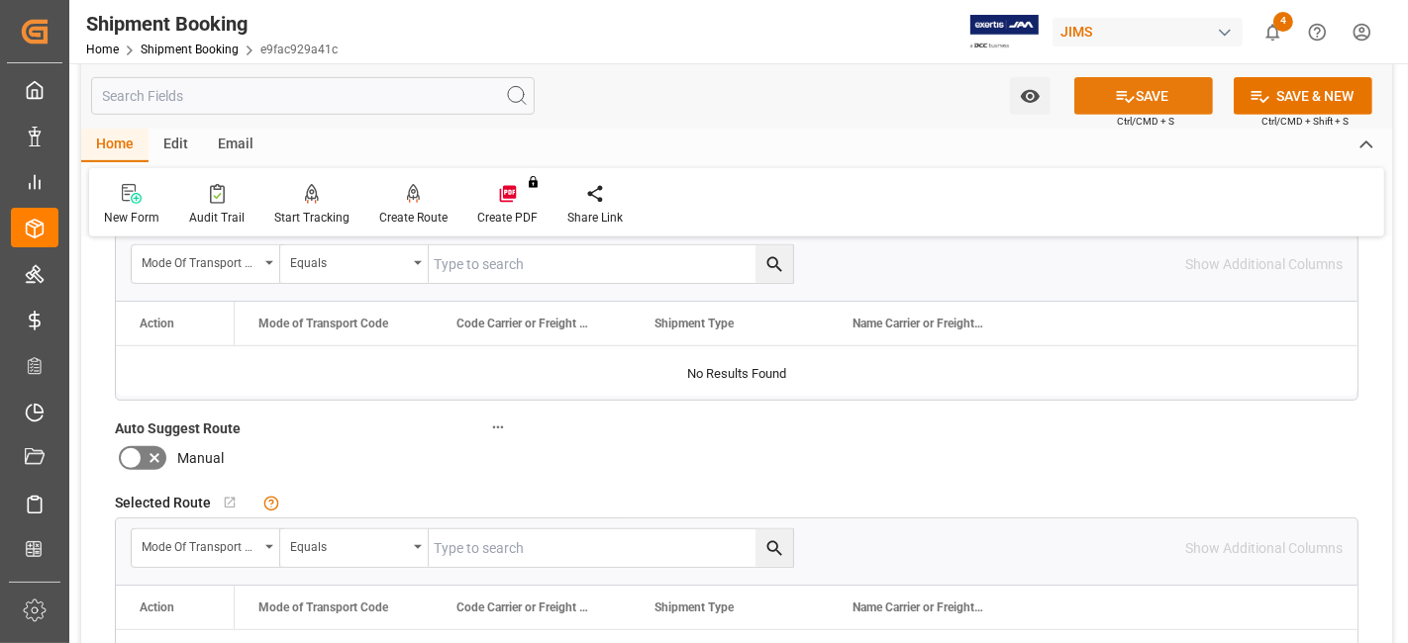
click at [1124, 103] on icon at bounding box center [1125, 96] width 21 height 21
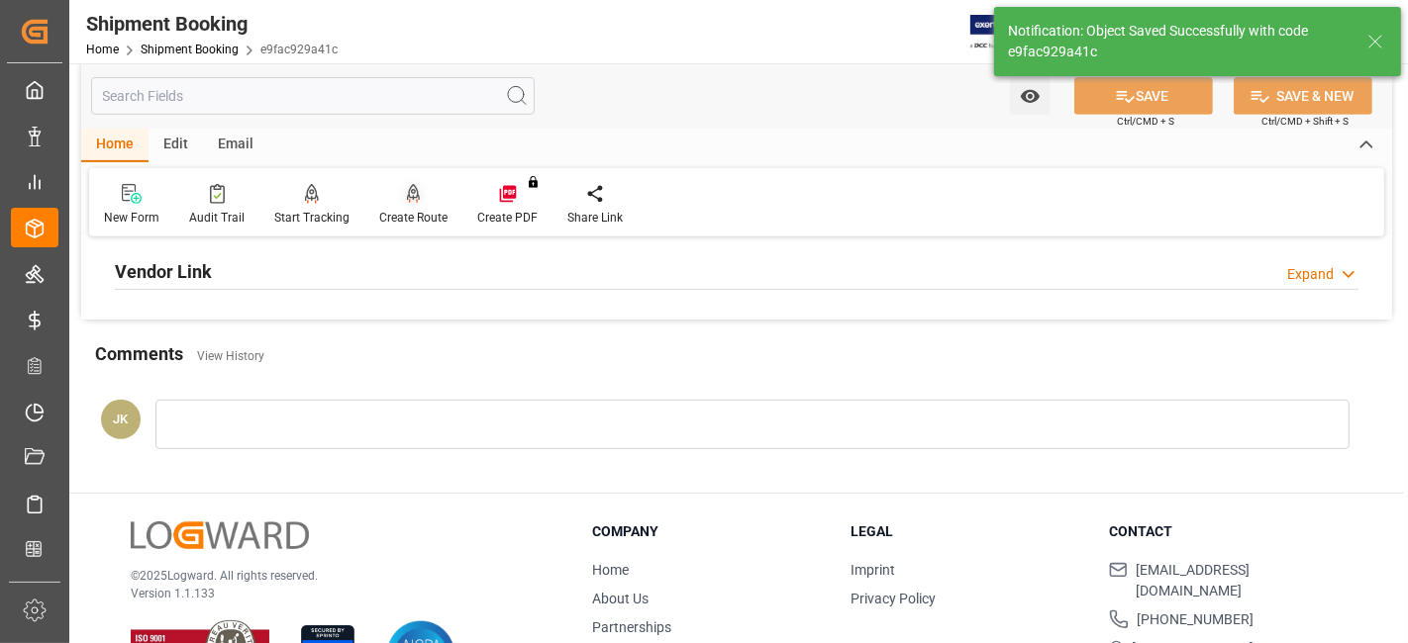
scroll to position [373, 0]
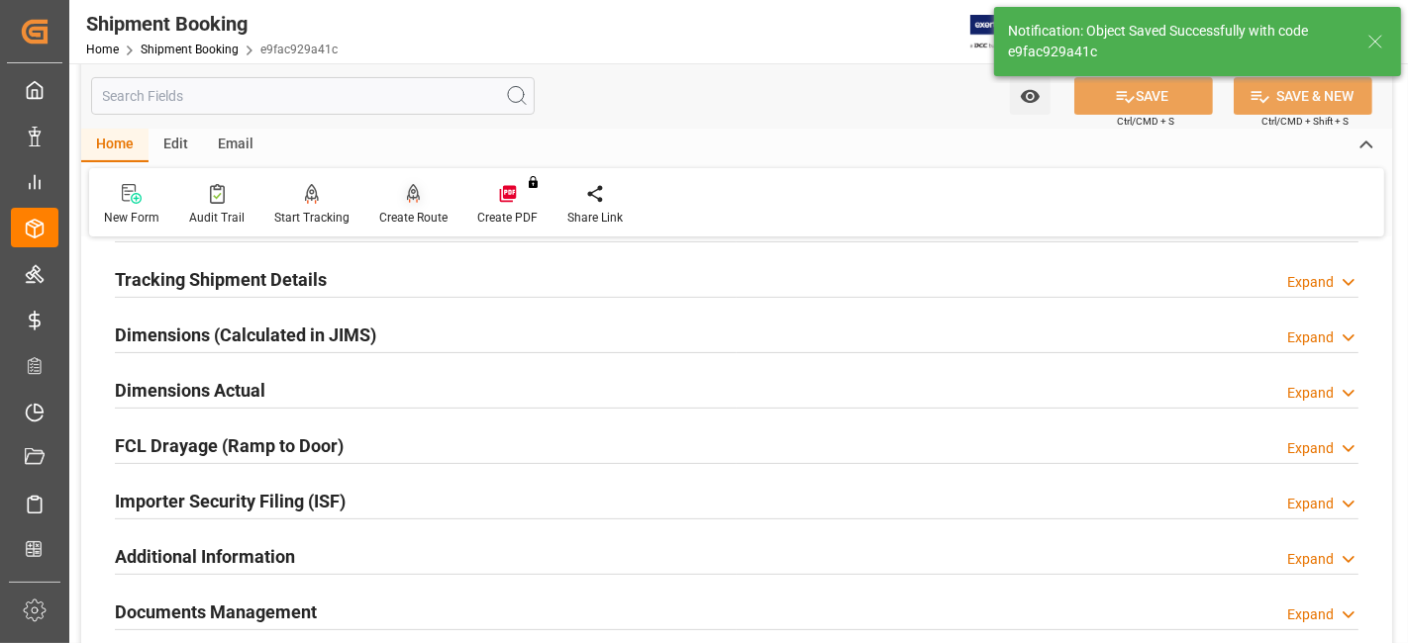
click at [403, 214] on div "Create Route" at bounding box center [413, 218] width 68 height 18
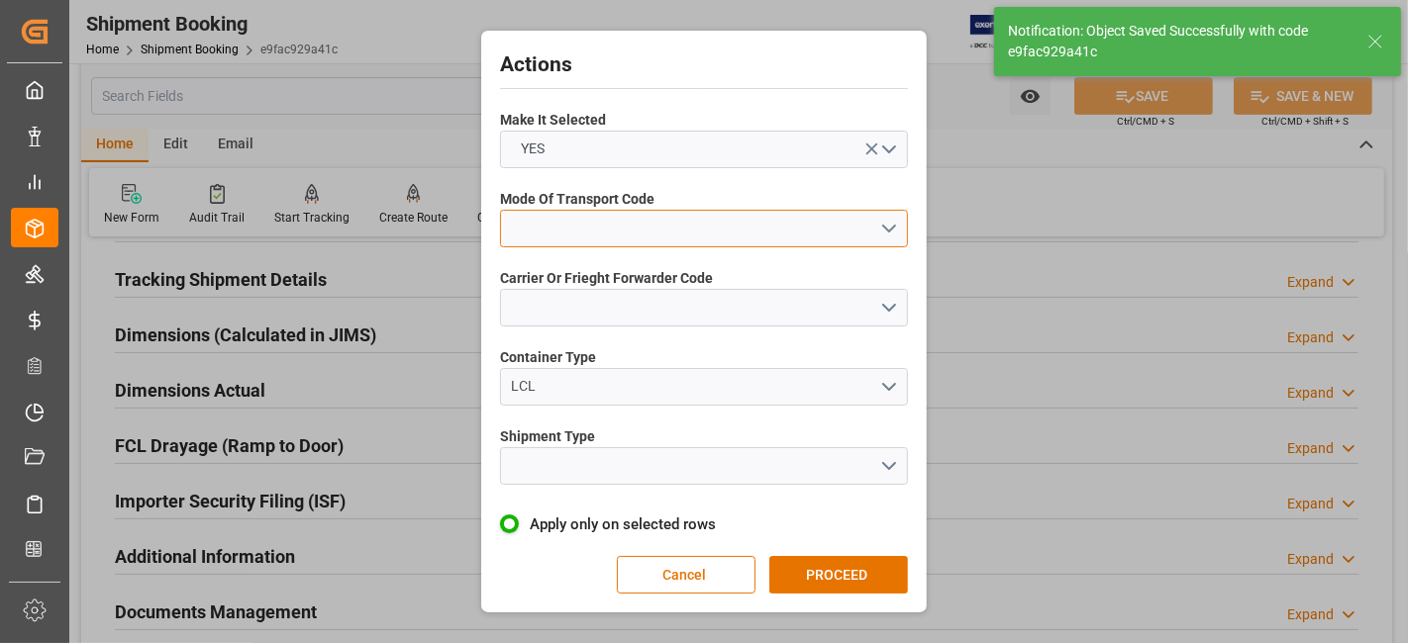
click at [883, 226] on button "open menu" at bounding box center [704, 229] width 408 height 38
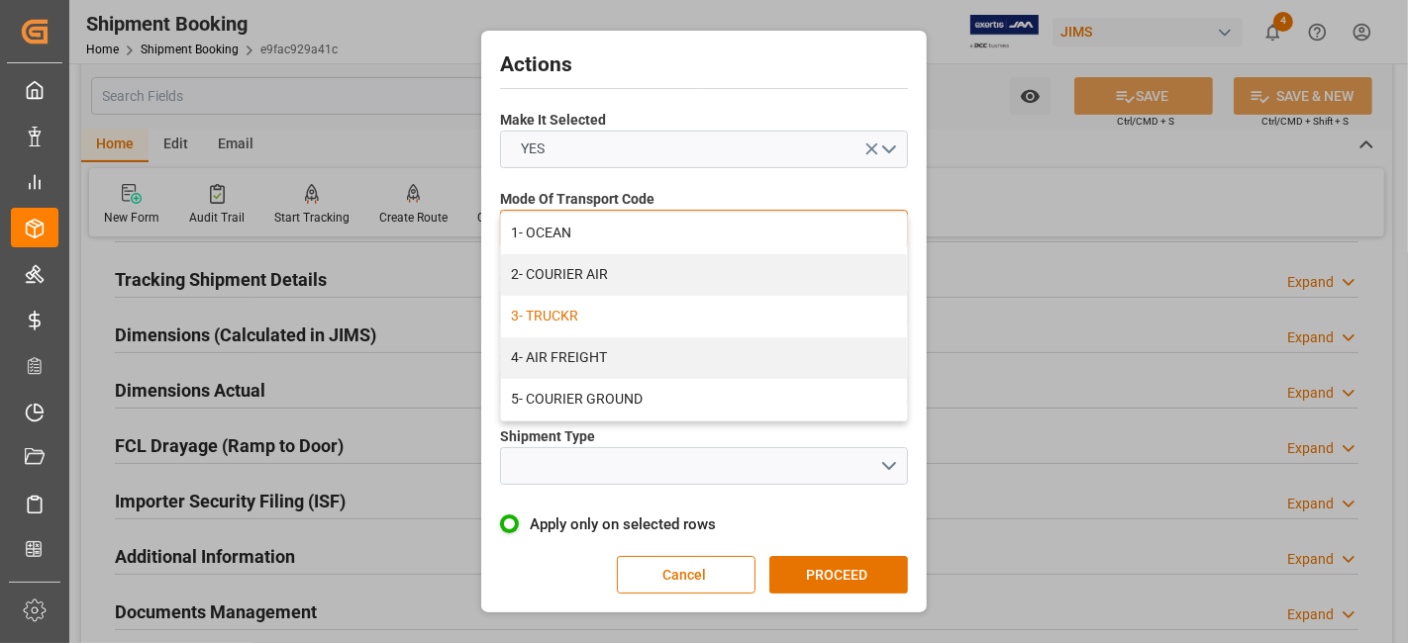
click at [605, 315] on div "3- TRUCKR" at bounding box center [704, 317] width 406 height 42
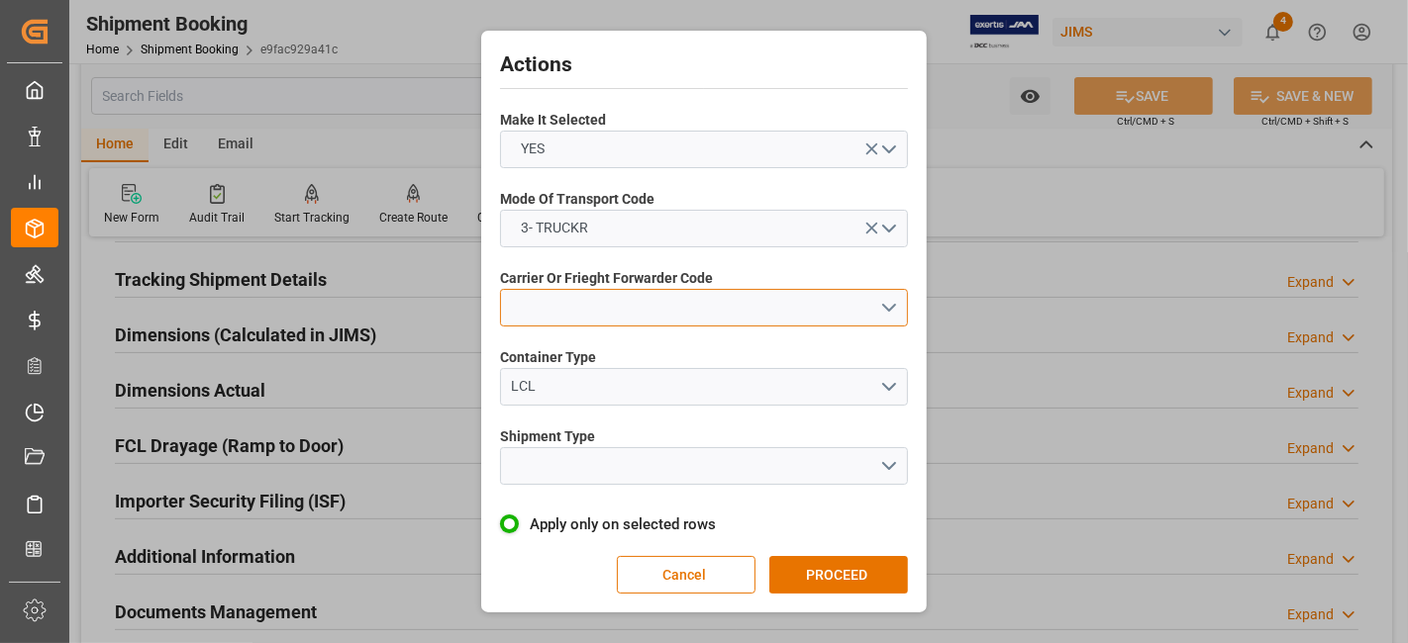
click at [887, 302] on button "open menu" at bounding box center [704, 308] width 408 height 38
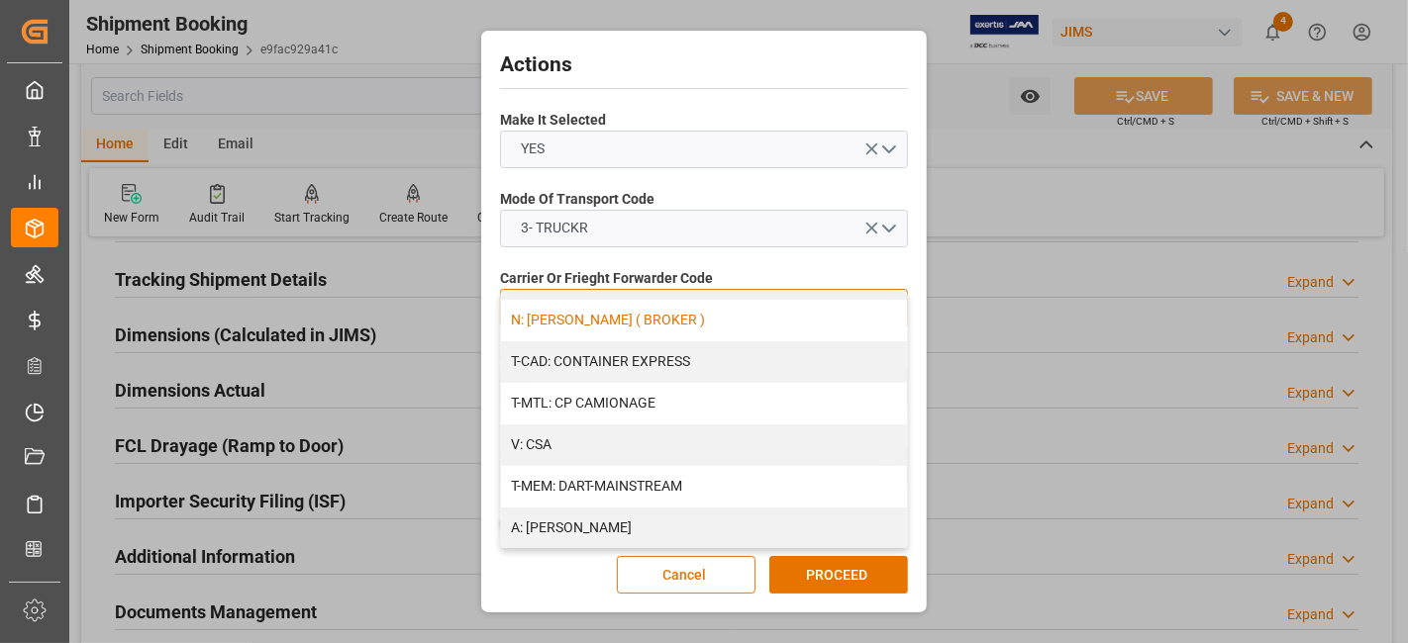
scroll to position [110, 0]
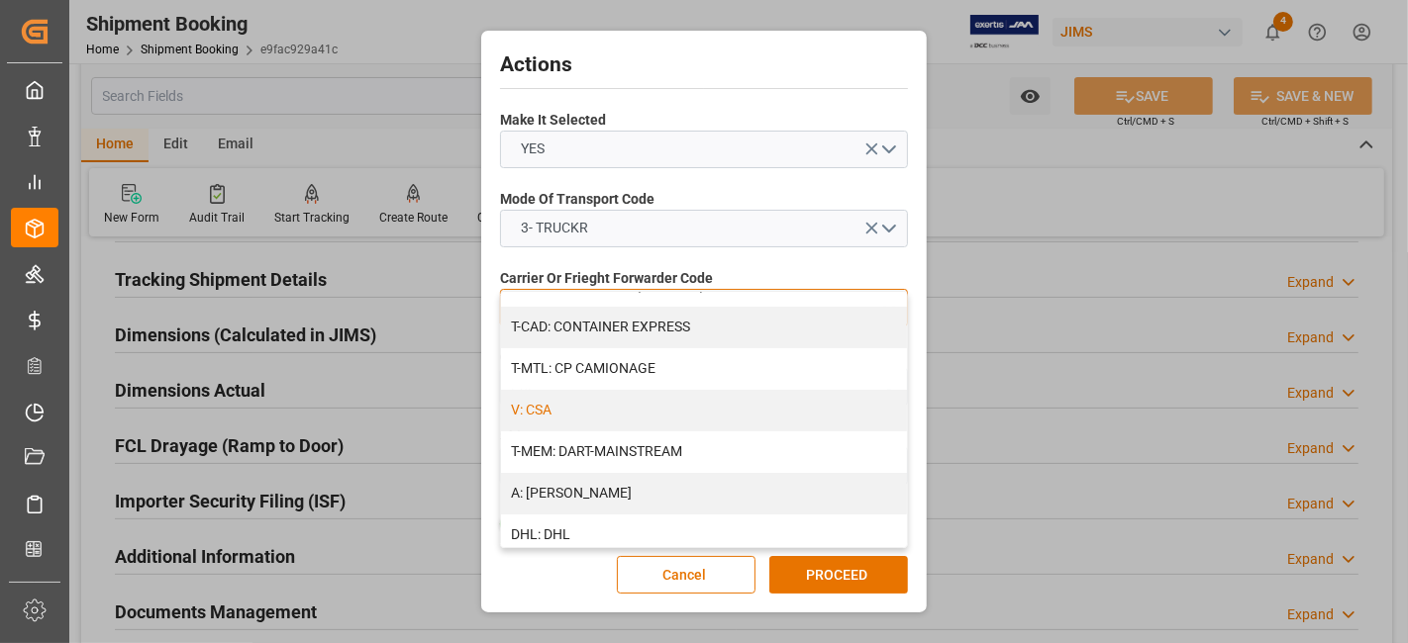
click at [633, 407] on div "V: CSA" at bounding box center [704, 411] width 406 height 42
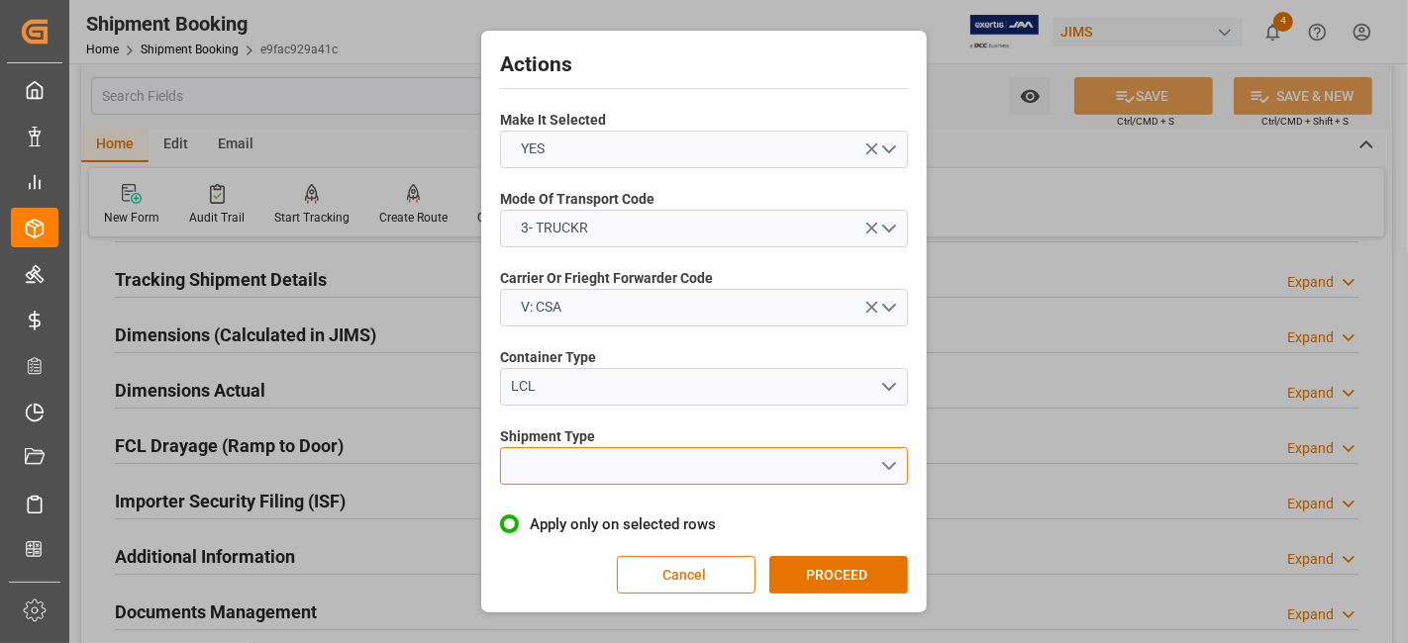
click at [889, 465] on button "open menu" at bounding box center [704, 466] width 408 height 38
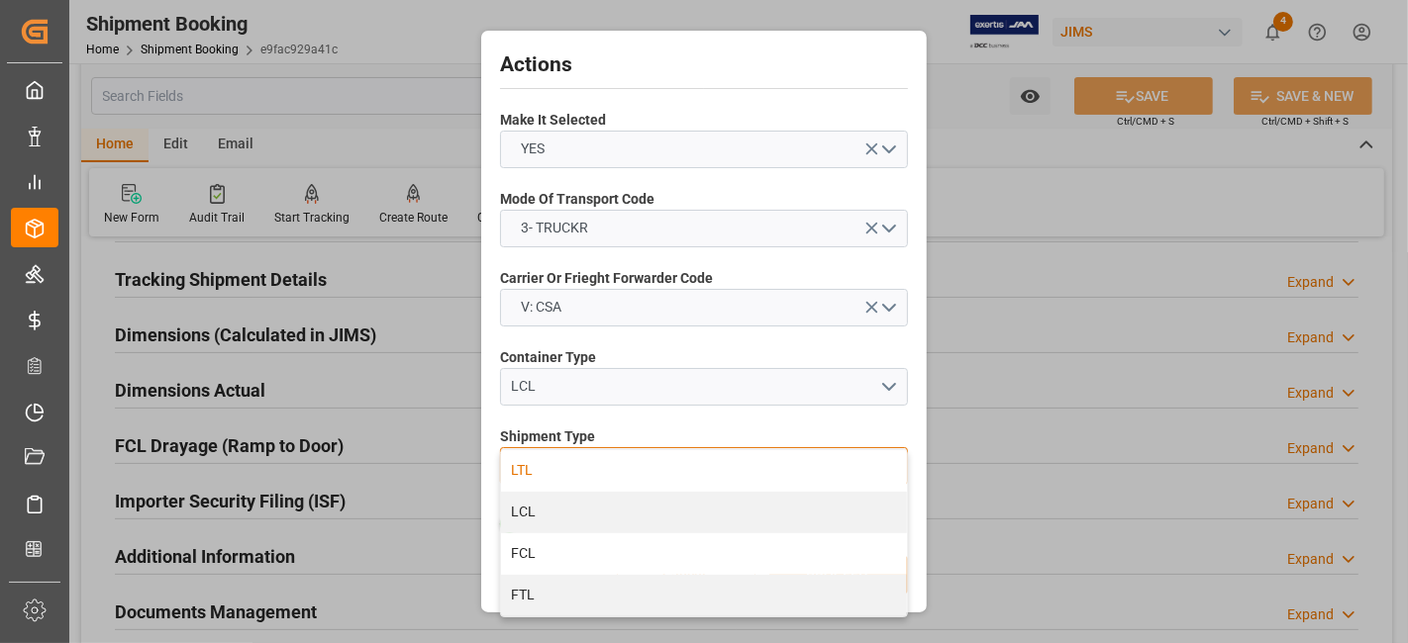
click at [695, 467] on div "LTL" at bounding box center [704, 471] width 406 height 42
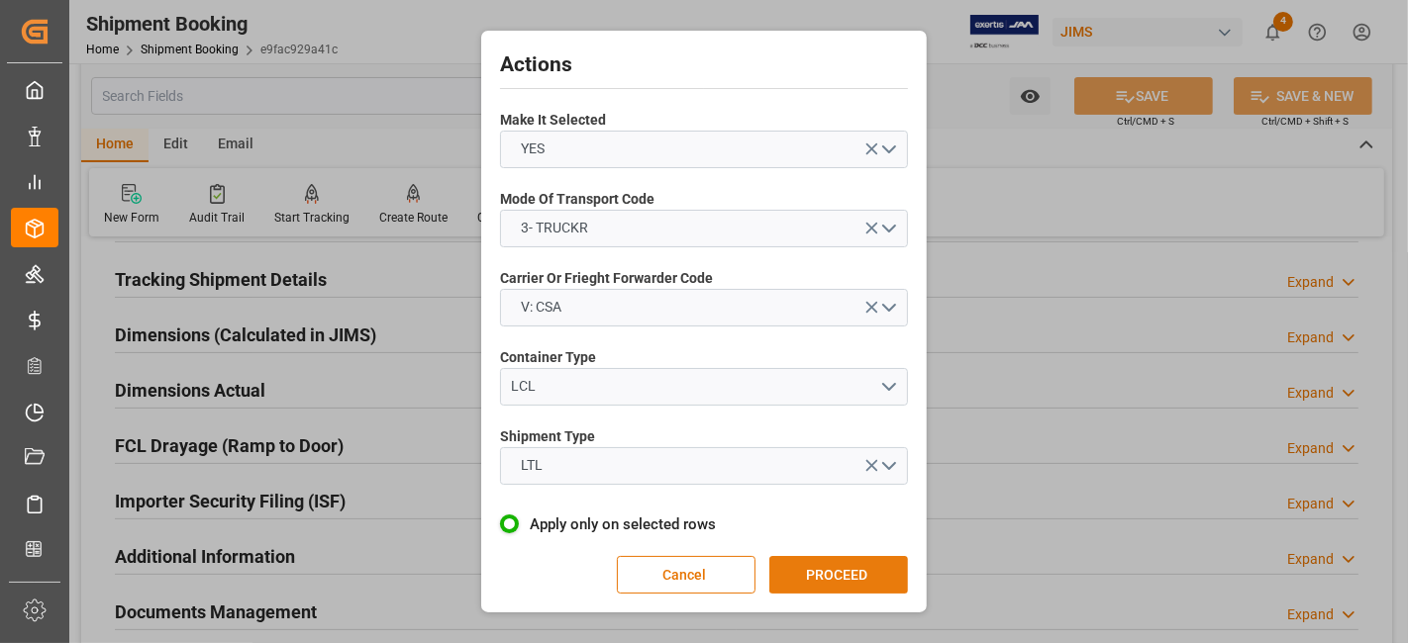
click at [842, 578] on button "PROCEED" at bounding box center [838, 575] width 139 height 38
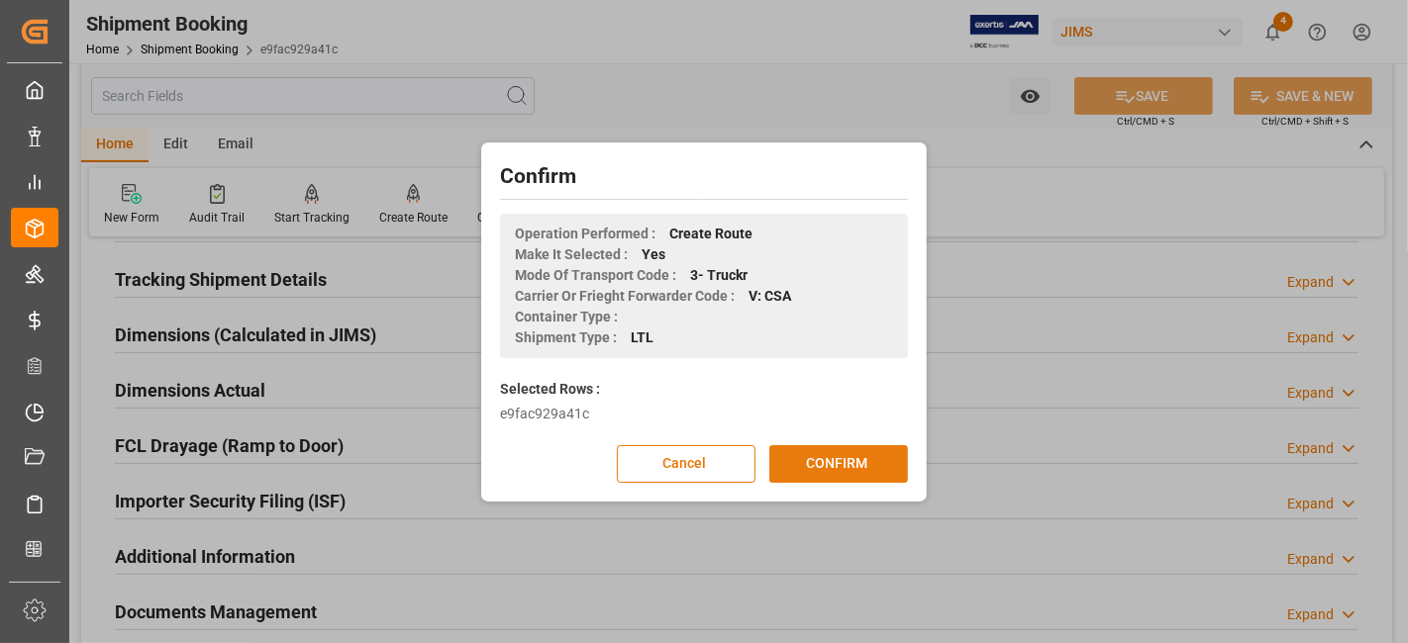
click at [820, 467] on button "CONFIRM" at bounding box center [838, 464] width 139 height 38
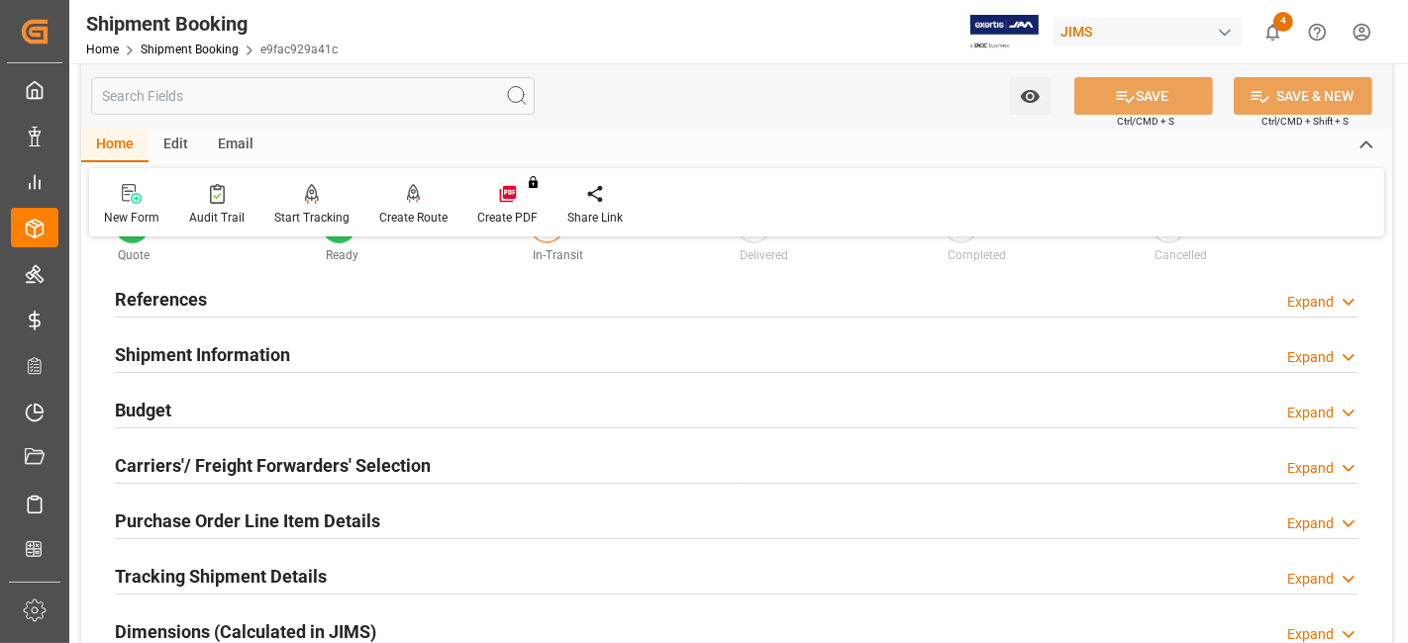
scroll to position [110, 0]
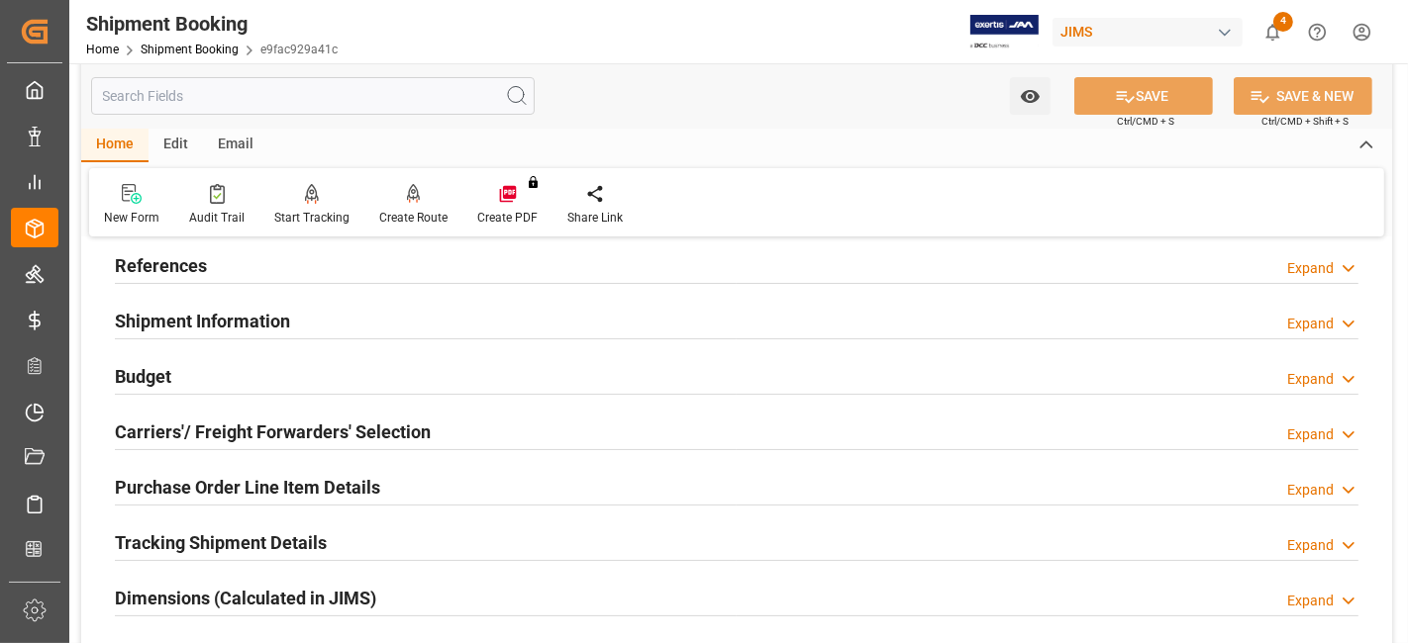
click at [424, 442] on h2 "Carriers'/ Freight Forwarders' Selection" at bounding box center [273, 432] width 316 height 27
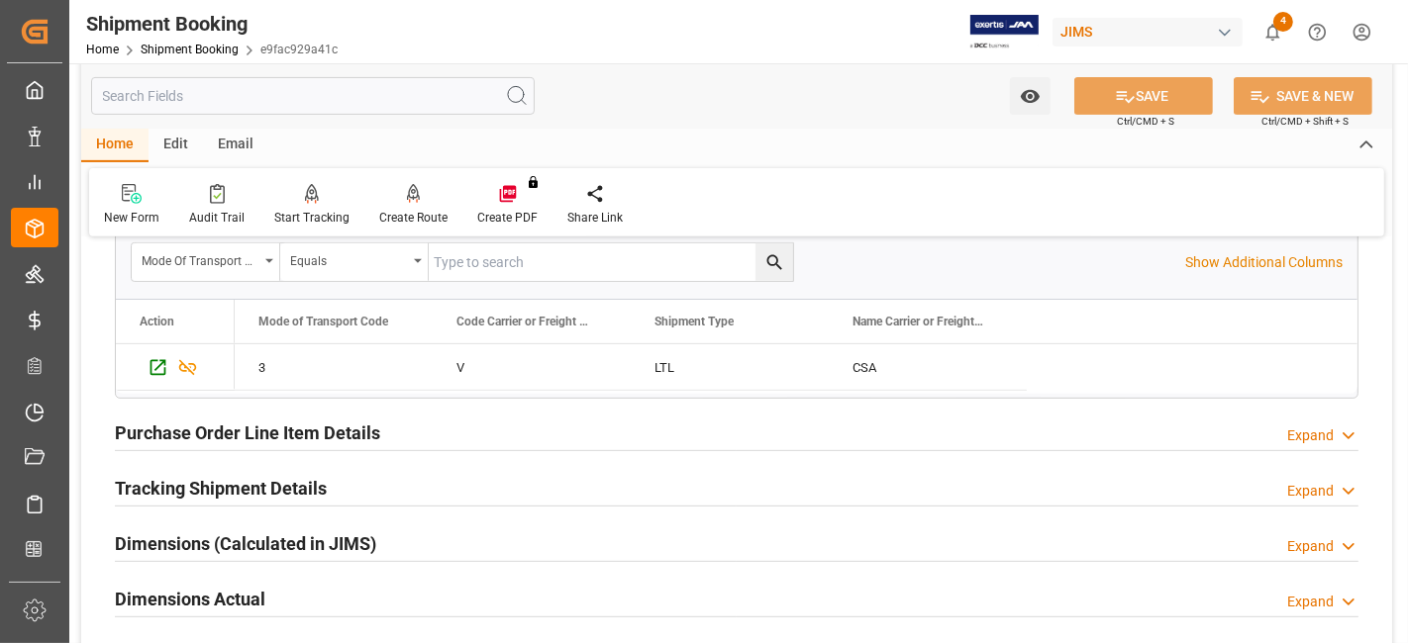
scroll to position [769, 0]
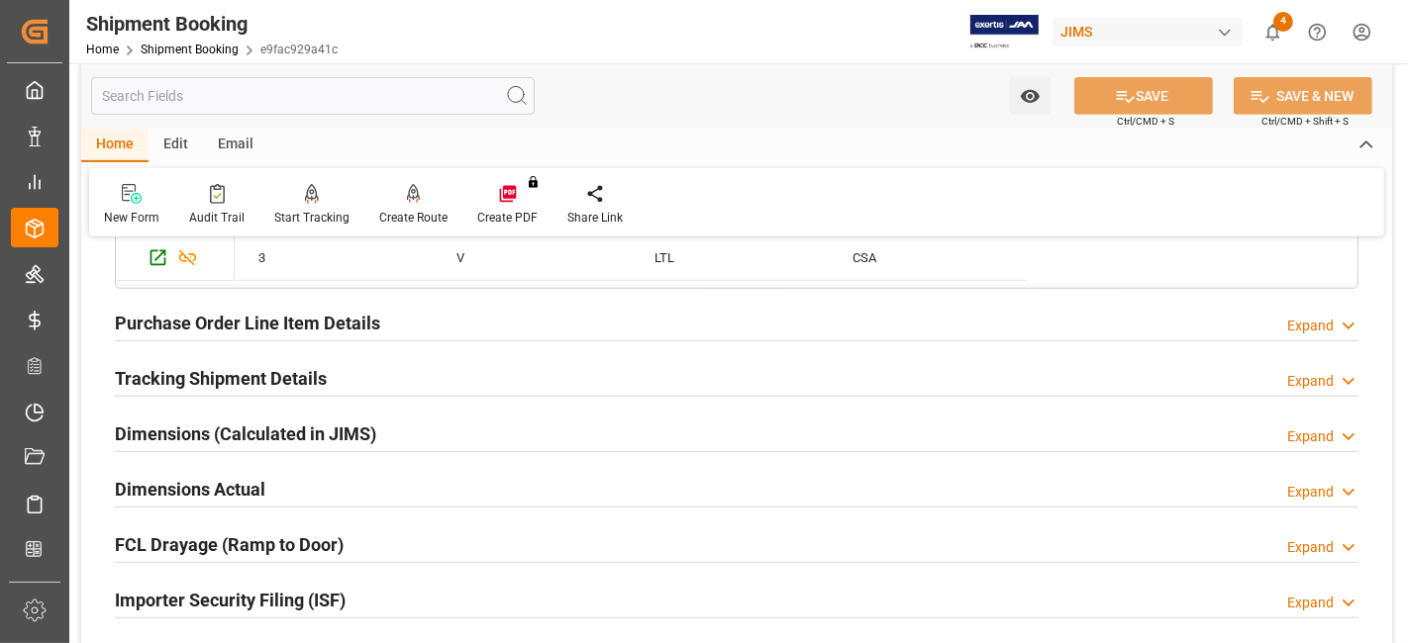
click at [358, 320] on h2 "Purchase Order Line Item Details" at bounding box center [247, 323] width 265 height 27
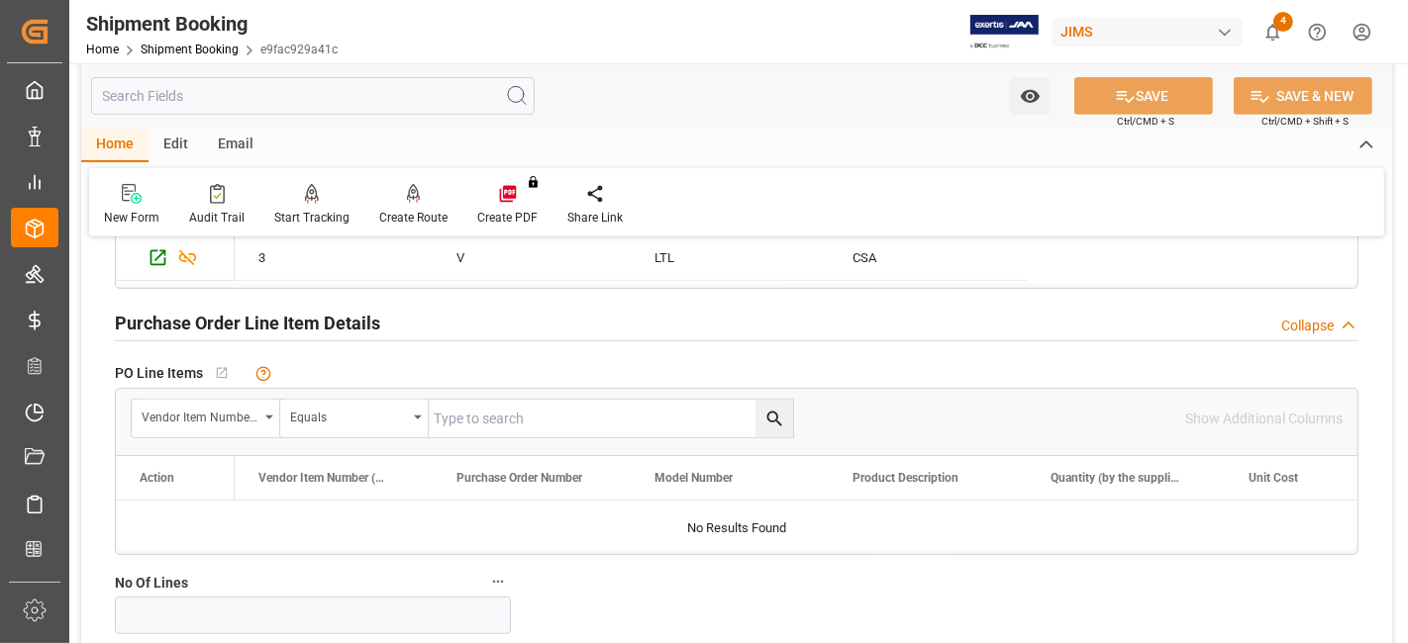
click at [358, 320] on h2 "Purchase Order Line Item Details" at bounding box center [247, 323] width 265 height 27
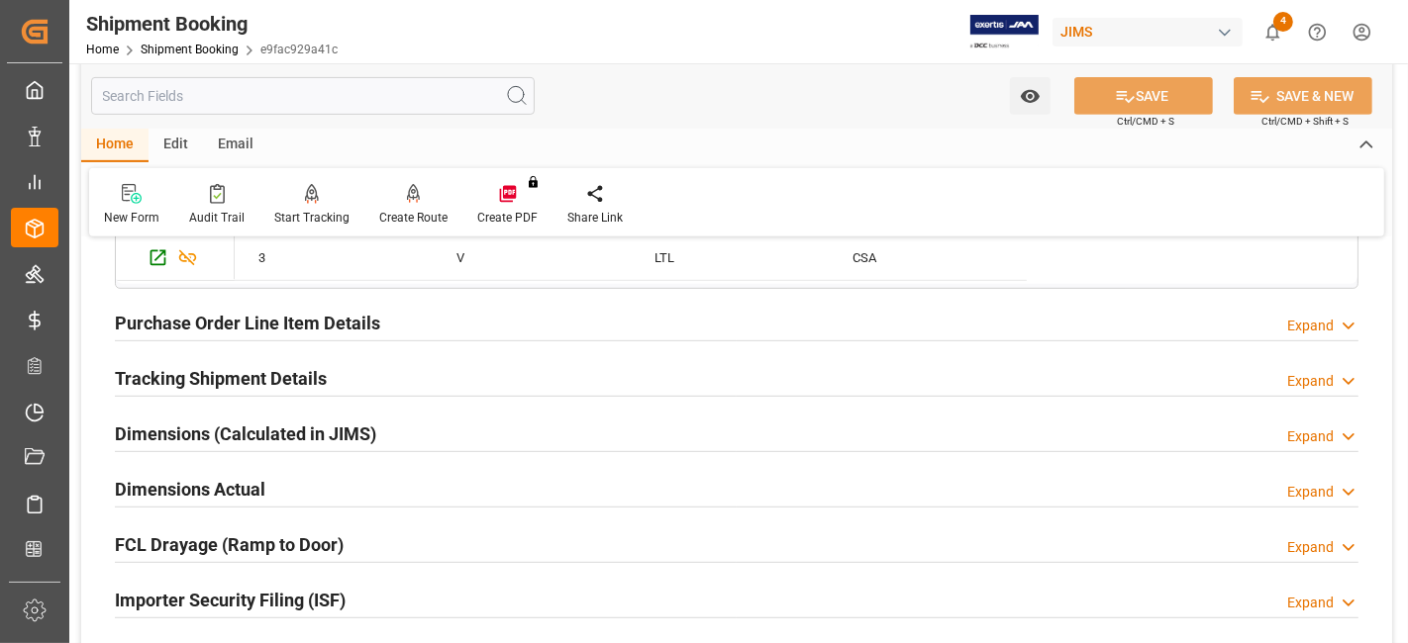
scroll to position [879, 0]
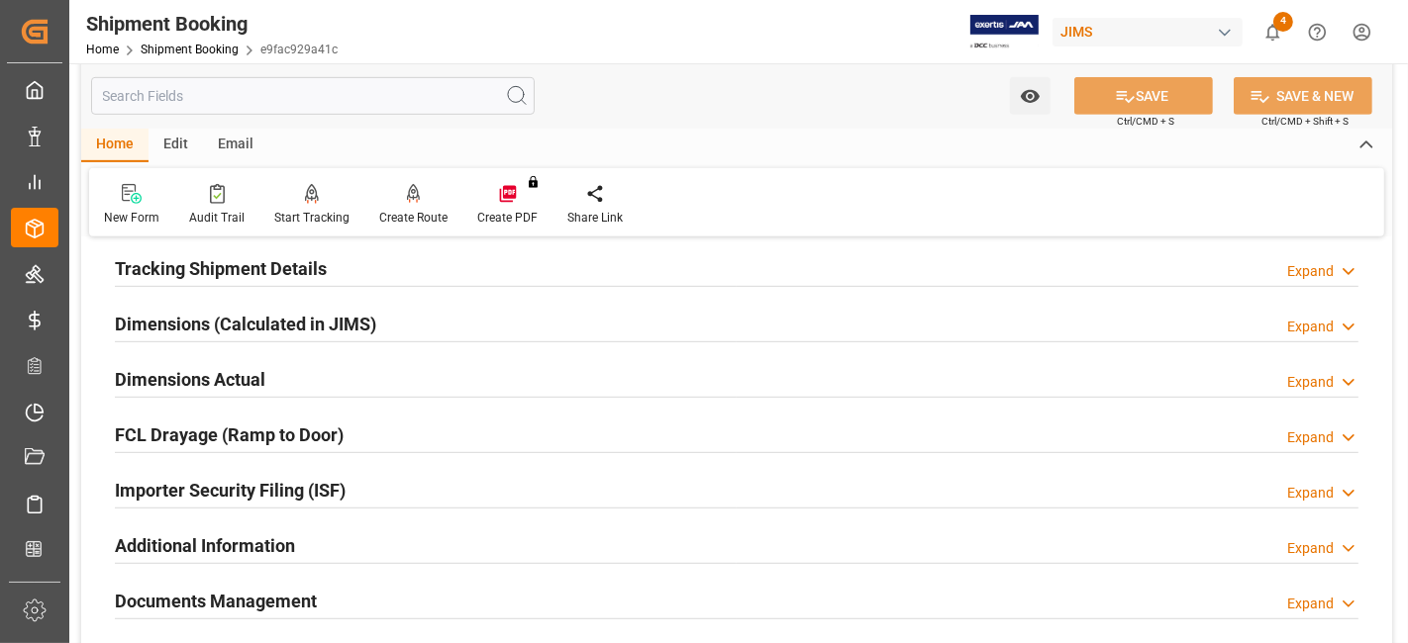
click at [347, 262] on div "Tracking Shipment Details Expand" at bounding box center [736, 267] width 1243 height 38
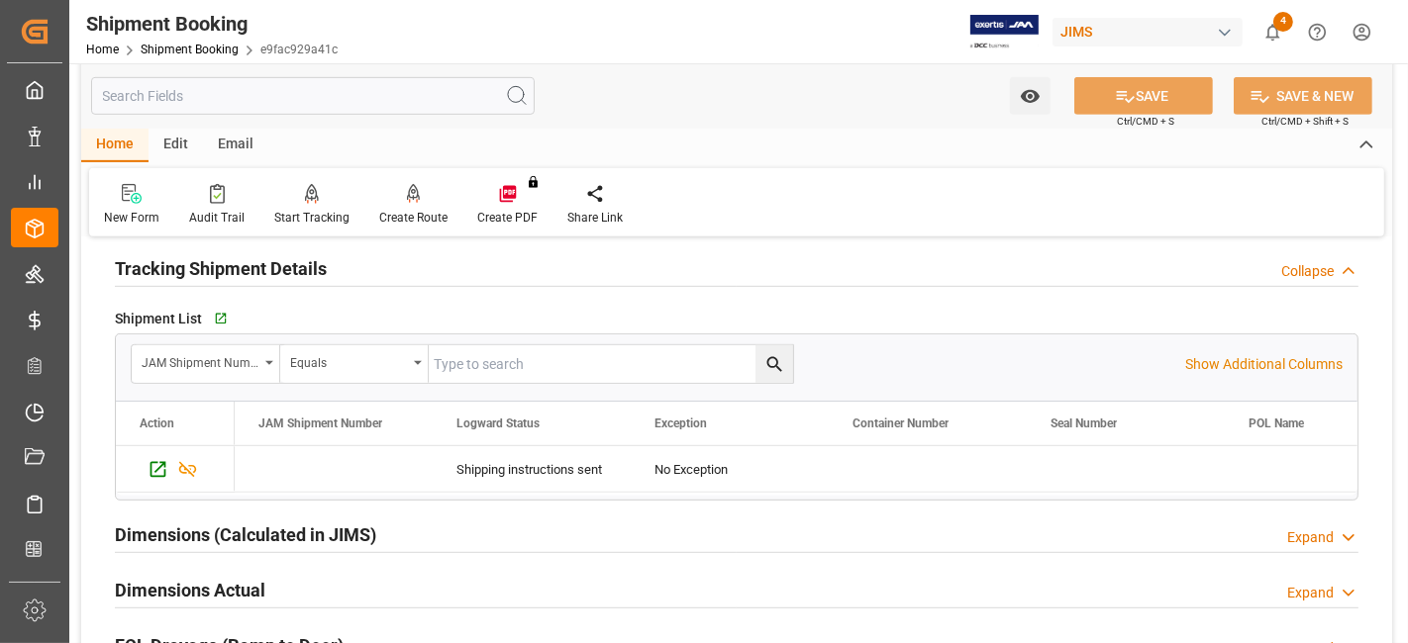
click at [347, 262] on div "Tracking Shipment Details Collapse" at bounding box center [736, 267] width 1243 height 38
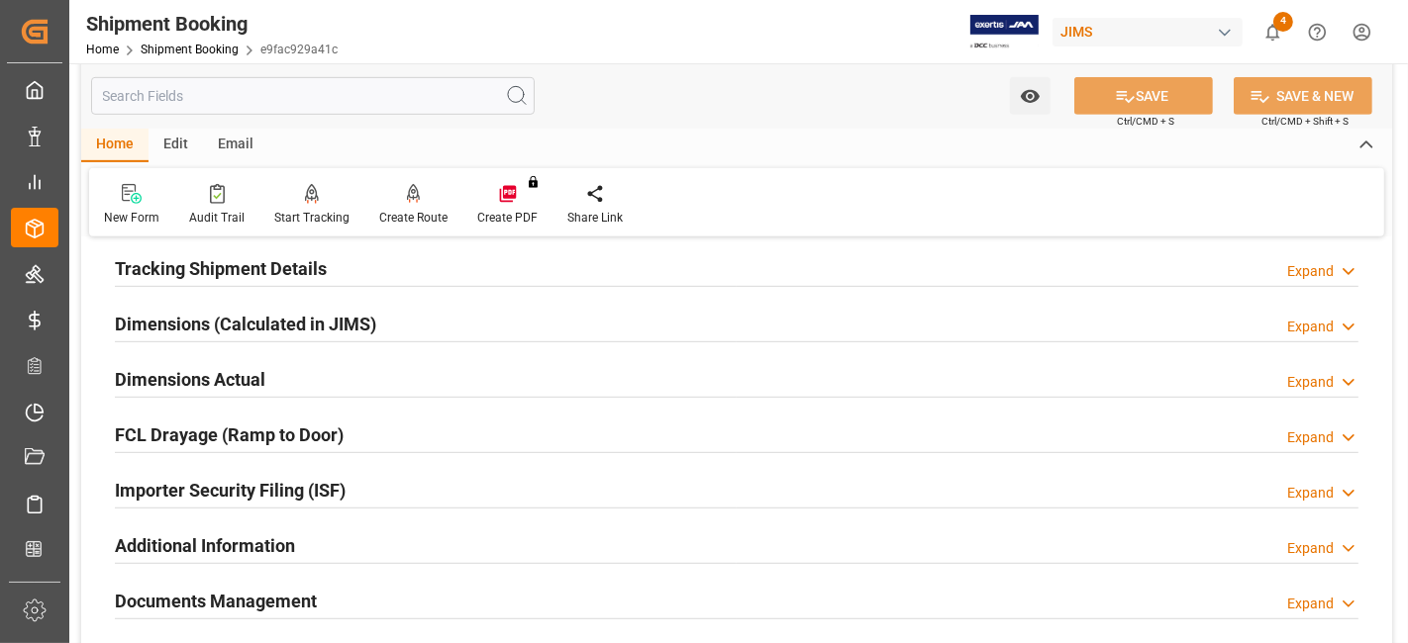
click at [317, 313] on h2 "Dimensions (Calculated in JIMS)" at bounding box center [245, 324] width 261 height 27
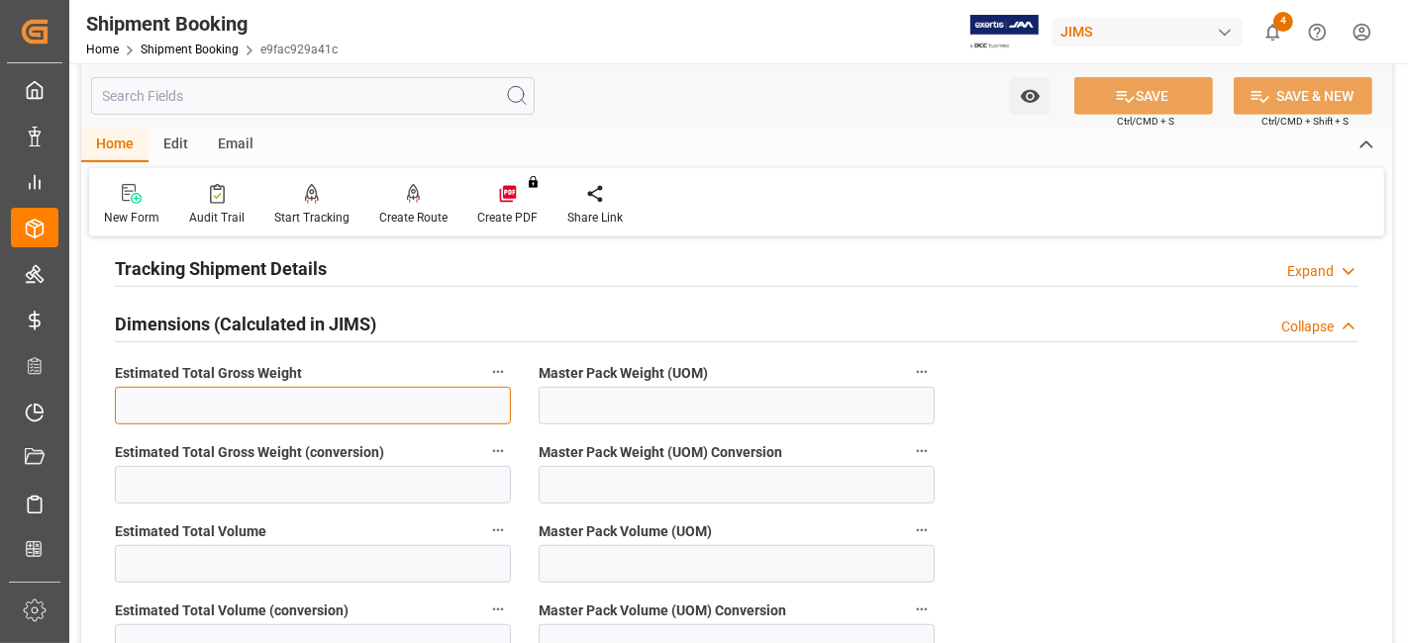
click at [388, 401] on input "text" at bounding box center [313, 406] width 396 height 38
click at [328, 311] on h2 "Dimensions (Calculated in JIMS)" at bounding box center [245, 324] width 261 height 27
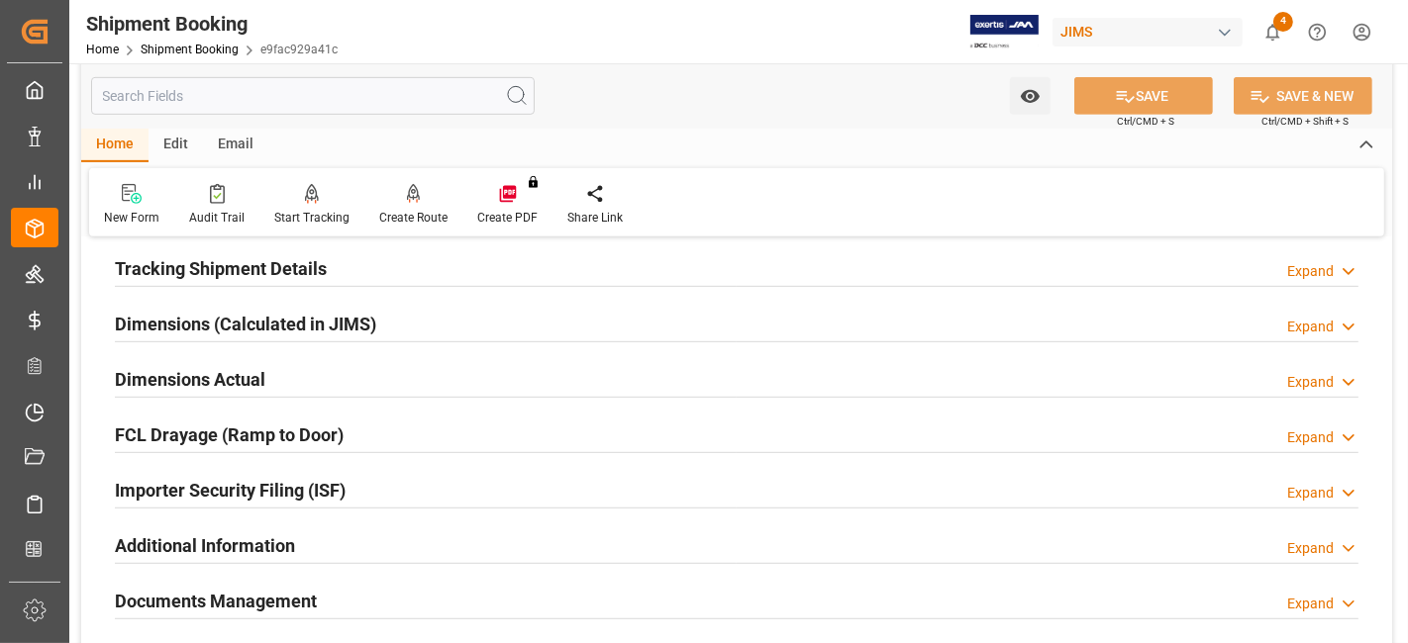
click at [226, 378] on h2 "Dimensions Actual" at bounding box center [190, 379] width 150 height 27
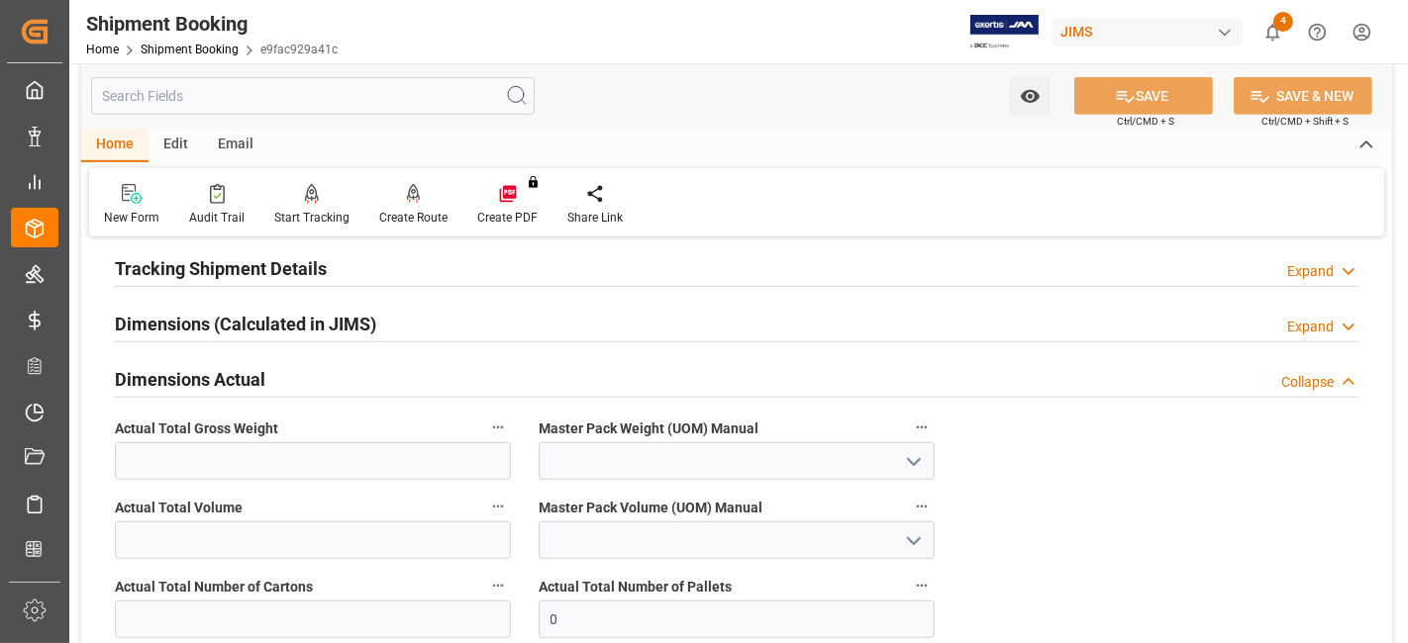
scroll to position [990, 0]
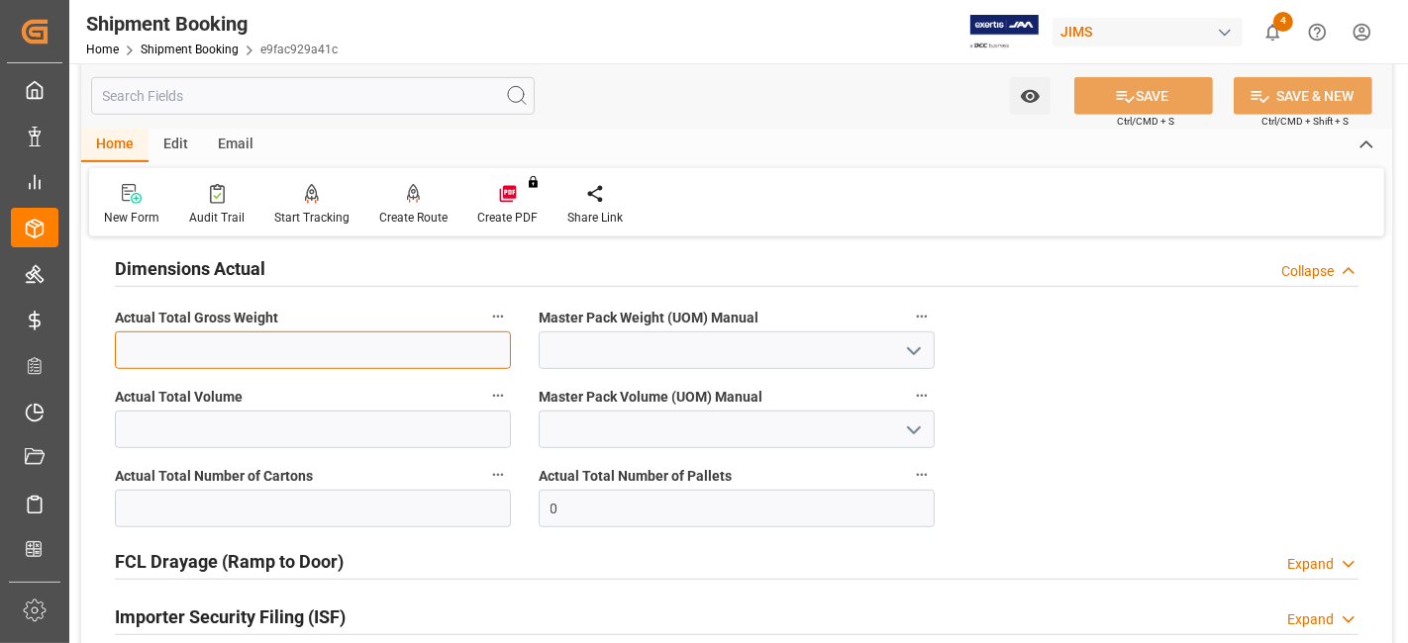
click at [181, 347] on input "text" at bounding box center [313, 351] width 396 height 38
type input "251"
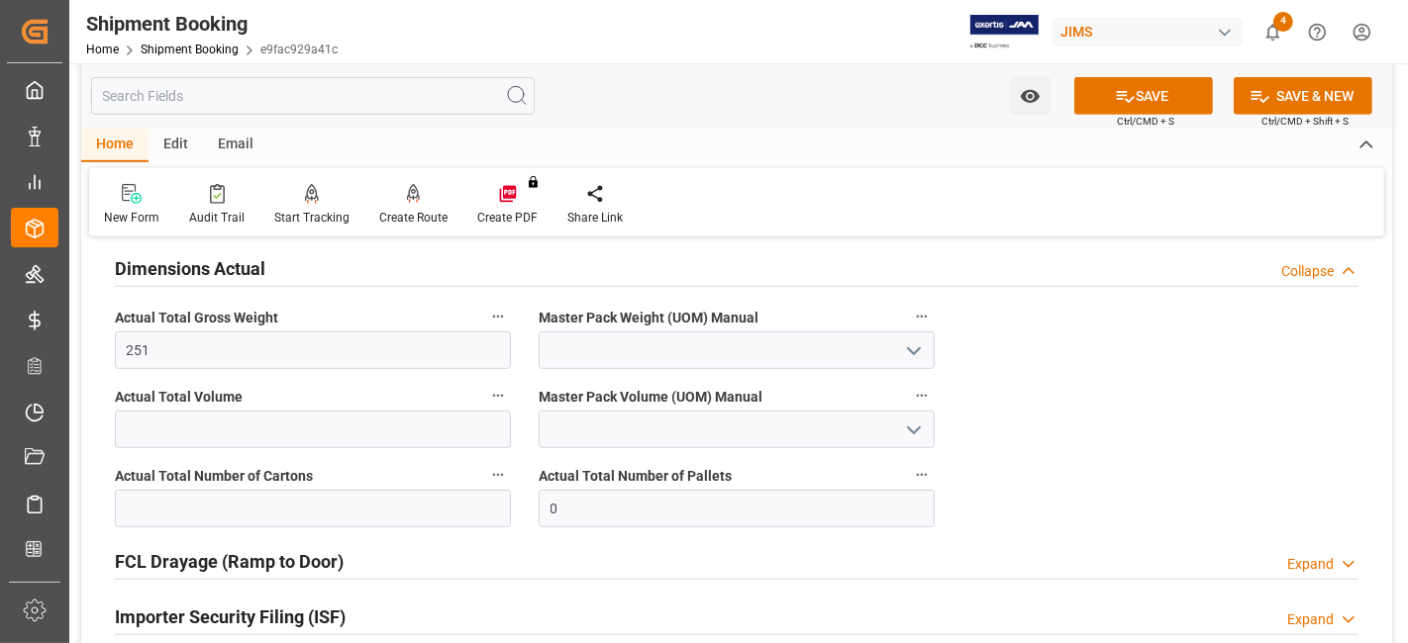
click at [910, 349] on icon "open menu" at bounding box center [914, 352] width 24 height 24
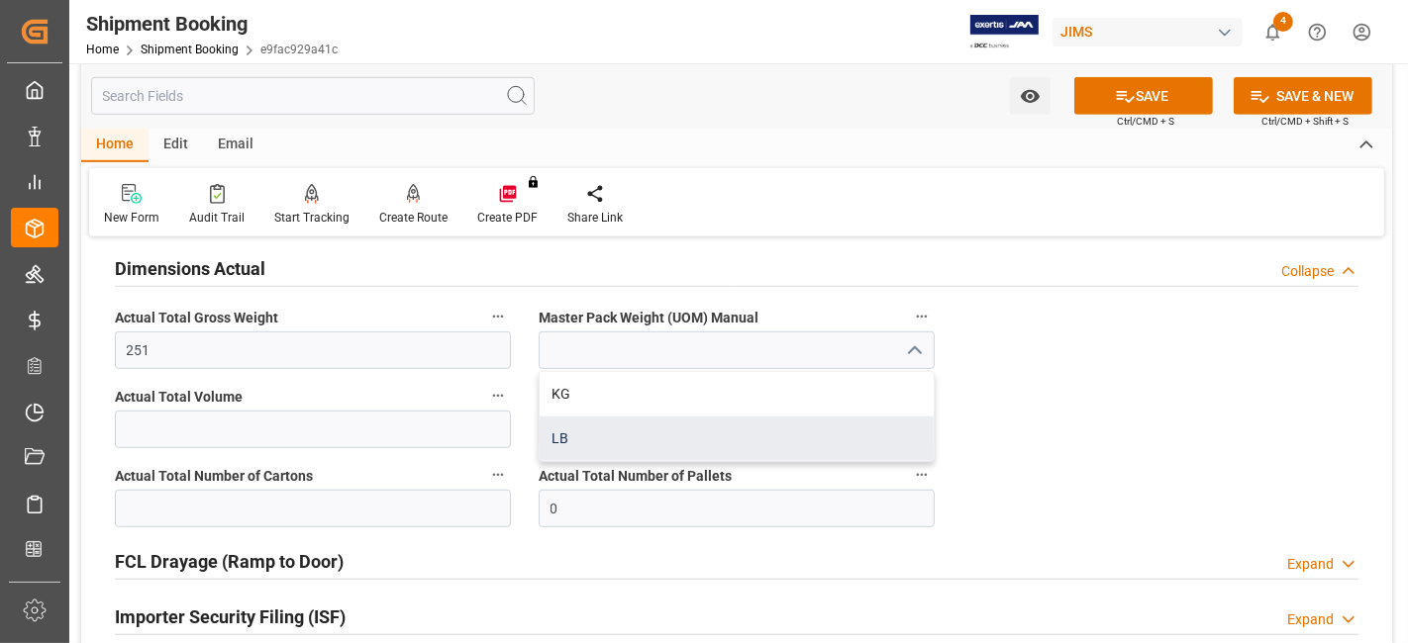
click at [822, 417] on div "LB" at bounding box center [736, 439] width 394 height 45
type input "LB"
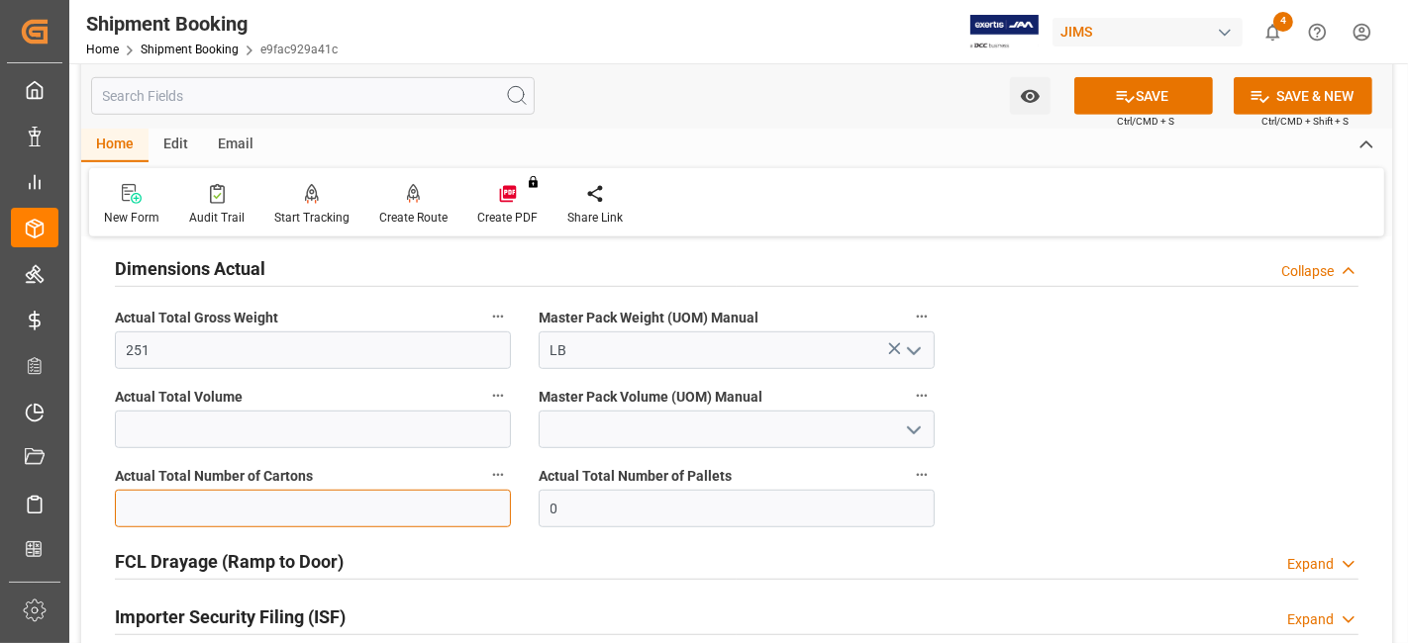
click at [205, 506] on input "text" at bounding box center [313, 509] width 396 height 38
type input "17"
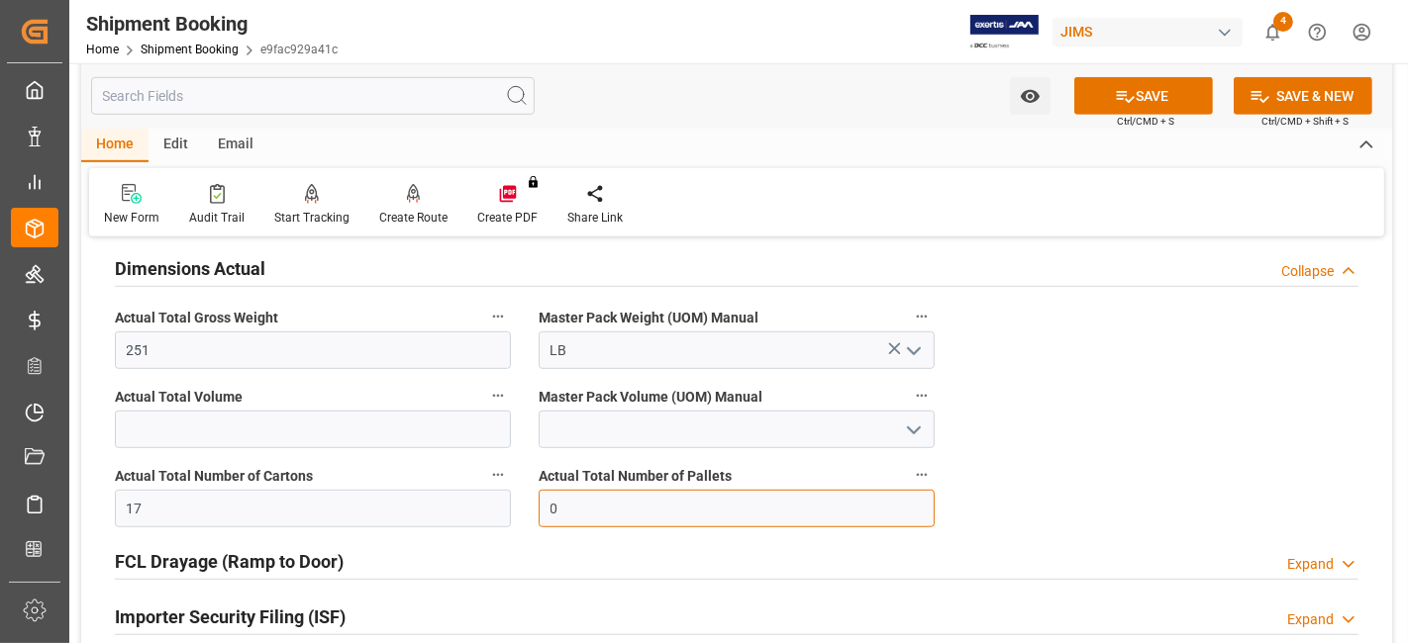
click at [647, 507] on input "0" at bounding box center [736, 509] width 396 height 38
type input "2"
drag, startPoint x: 1089, startPoint y: 91, endPoint x: 1007, endPoint y: 241, distance: 170.6
click at [1088, 89] on button "SAVE" at bounding box center [1143, 96] width 139 height 38
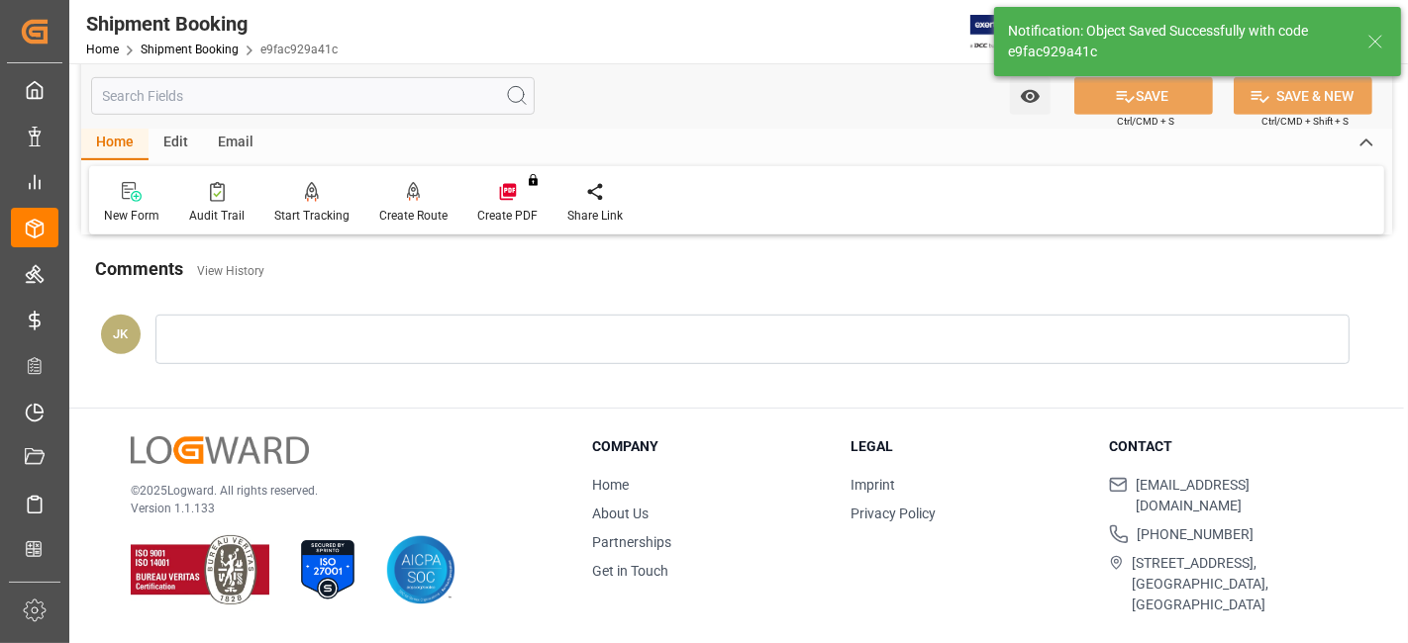
scroll to position [608, 0]
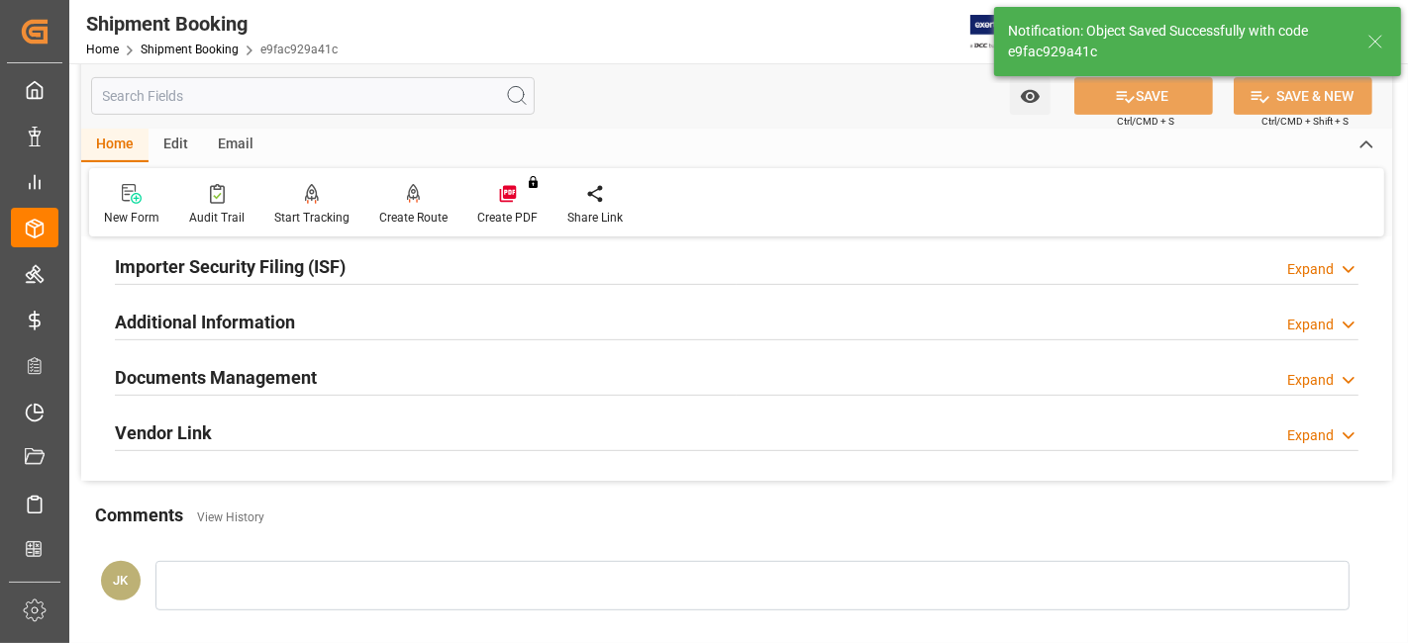
click at [262, 374] on h2 "Documents Management" at bounding box center [216, 377] width 202 height 27
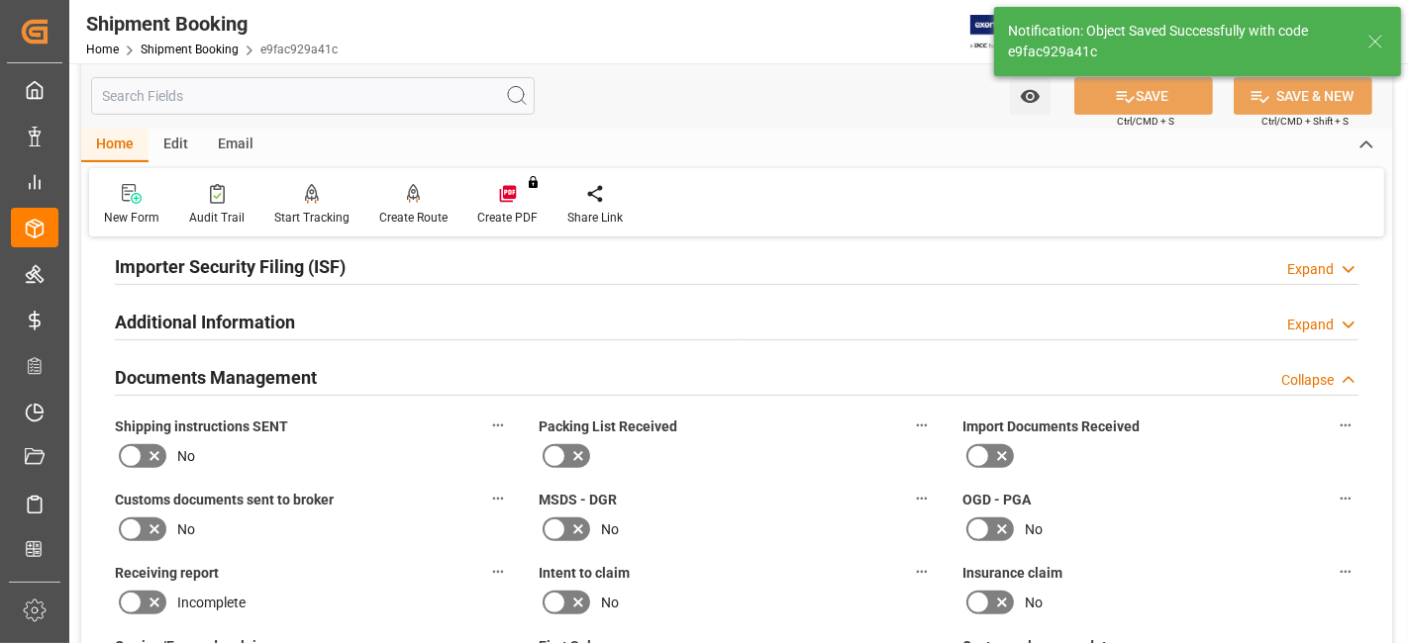
scroll to position [828, 0]
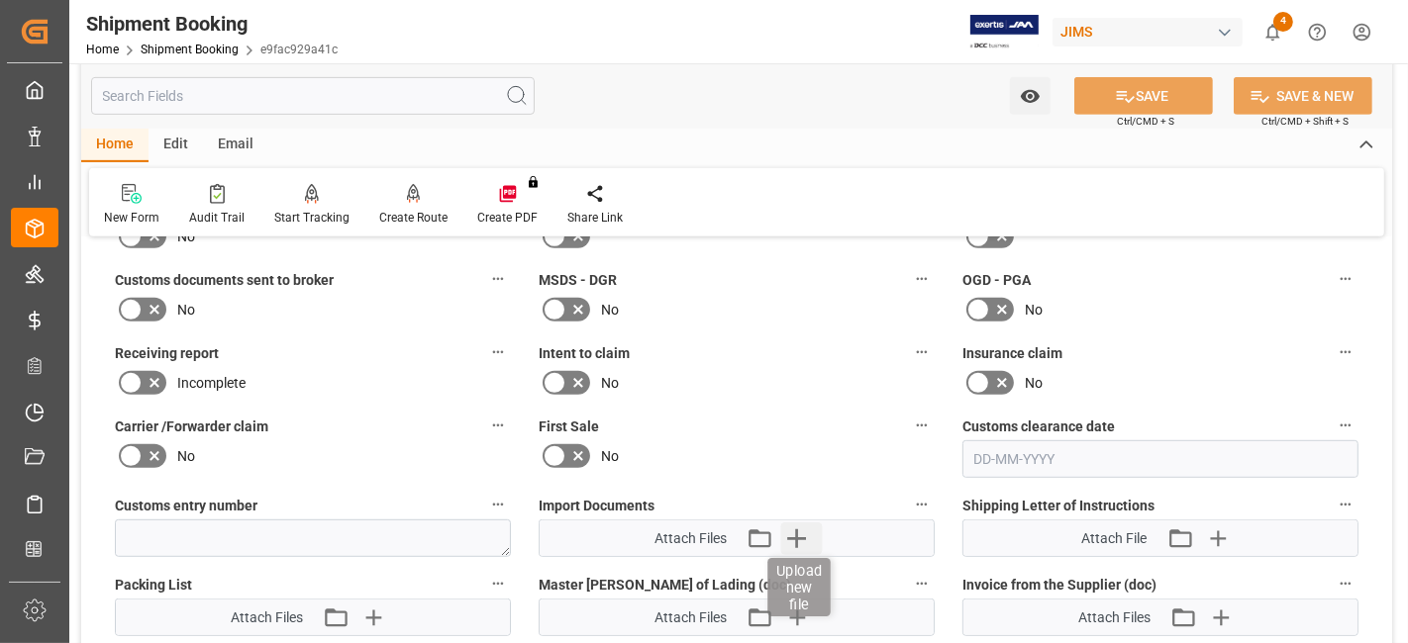
click at [802, 539] on icon "button" at bounding box center [797, 539] width 32 height 32
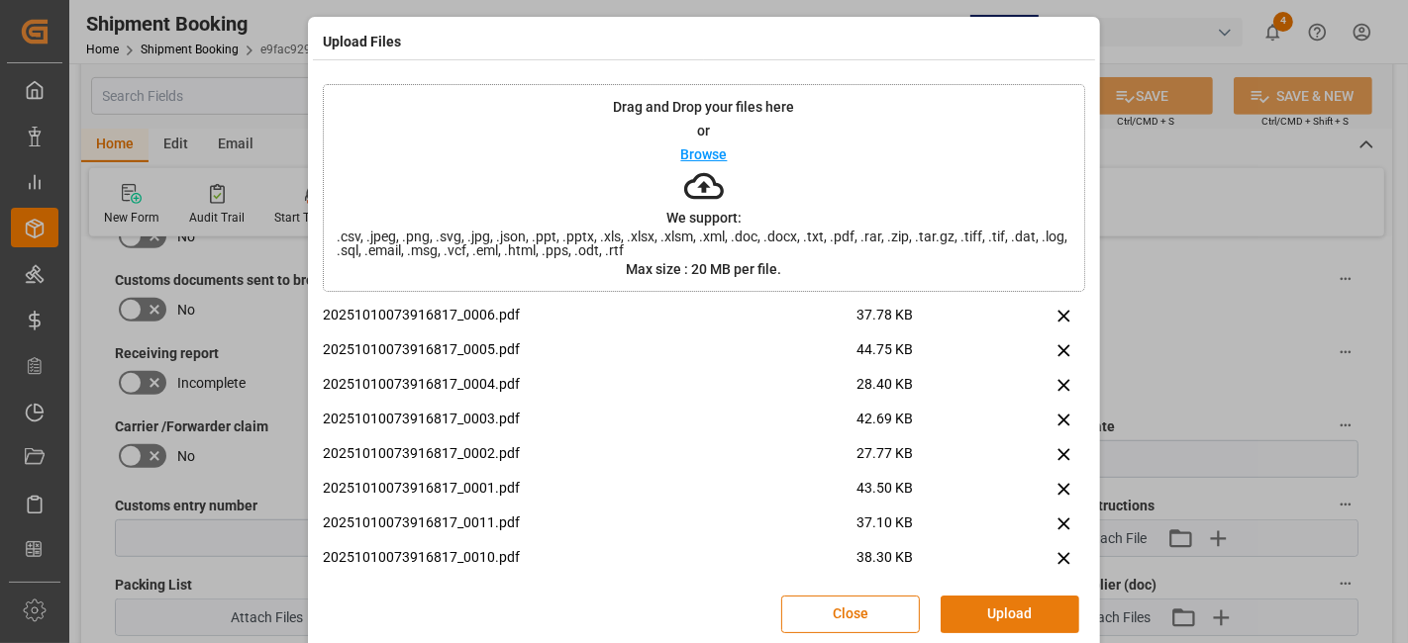
click at [990, 601] on button "Upload" at bounding box center [1009, 615] width 139 height 38
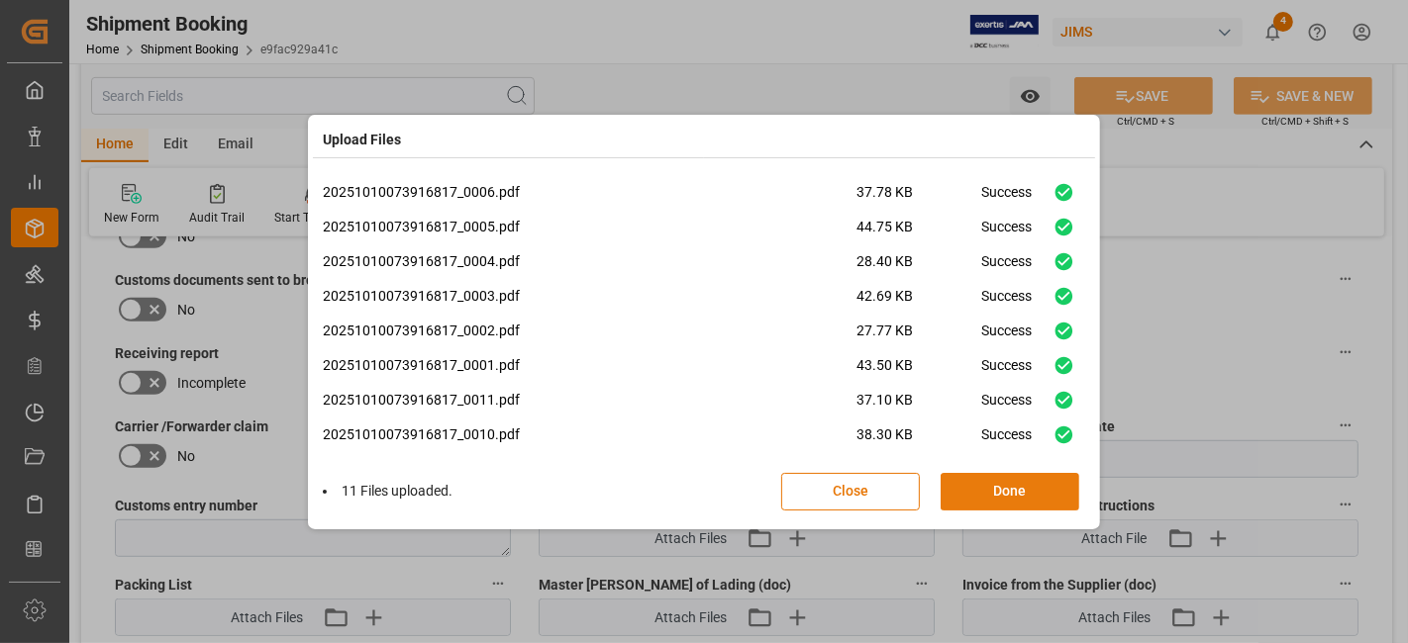
click at [994, 502] on button "Done" at bounding box center [1009, 492] width 139 height 38
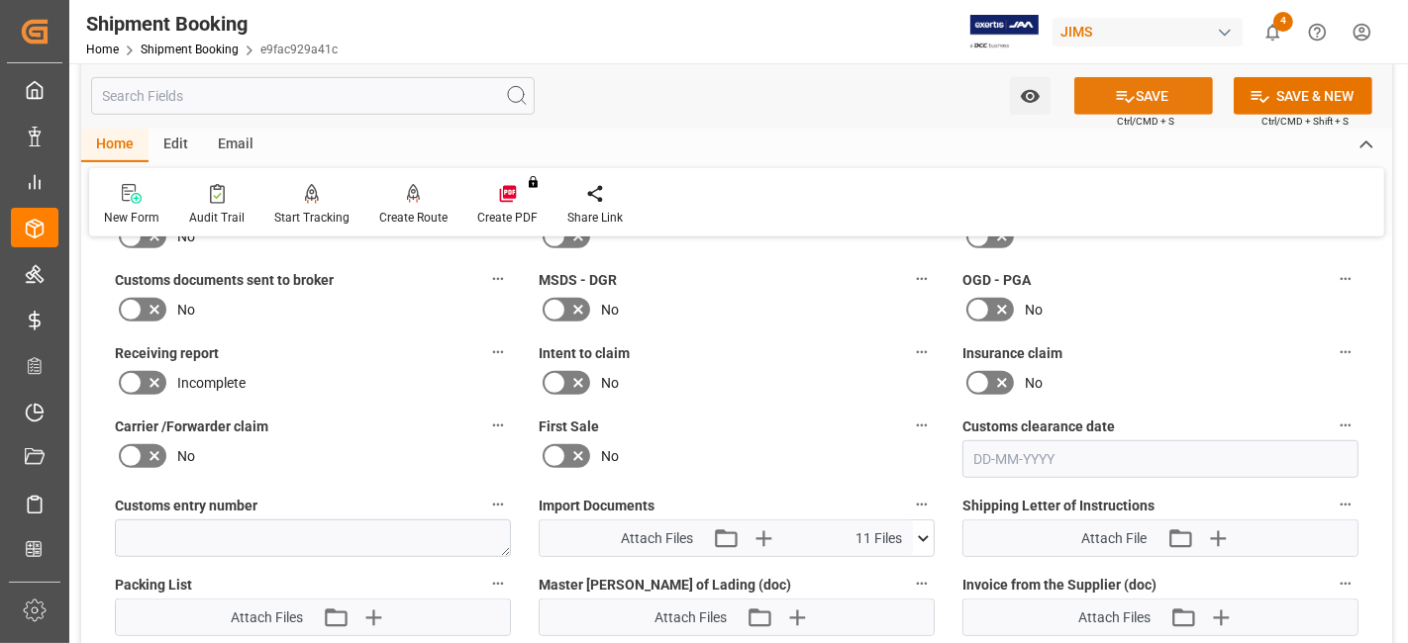
click at [1125, 100] on icon at bounding box center [1126, 97] width 18 height 12
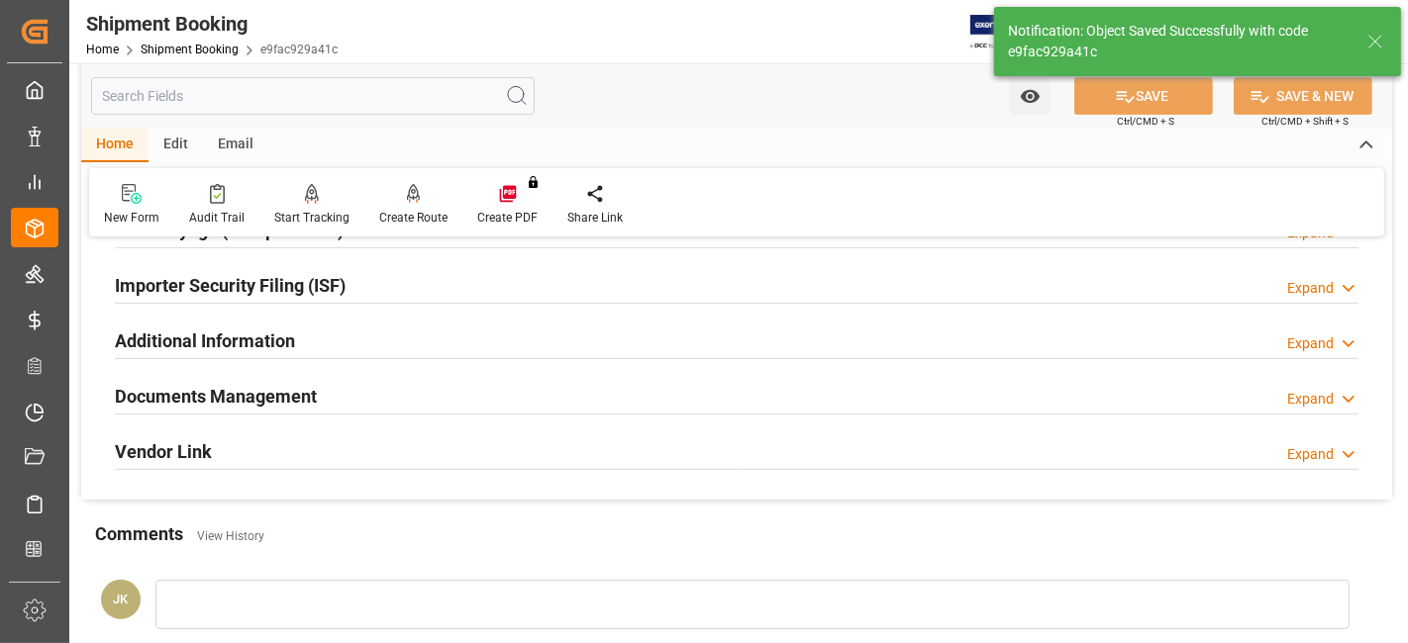
scroll to position [497, 0]
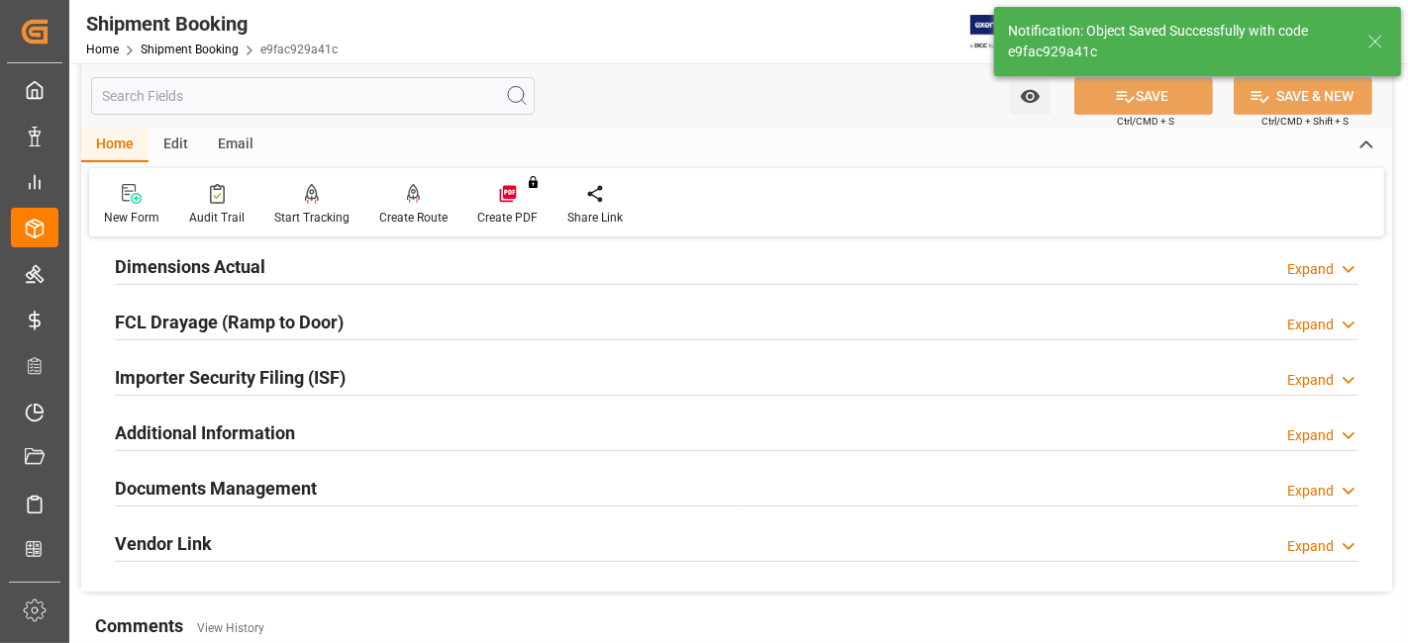
click at [354, 486] on div "Documents Management Expand" at bounding box center [736, 487] width 1243 height 38
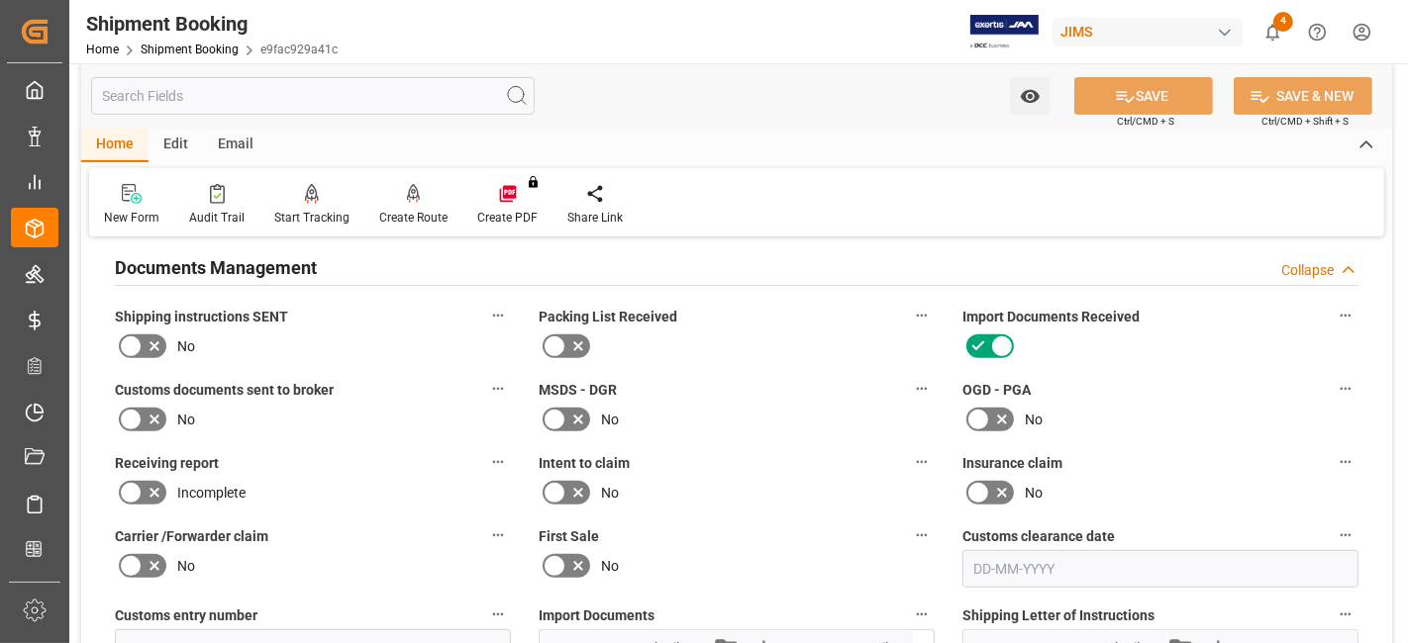
scroll to position [937, 0]
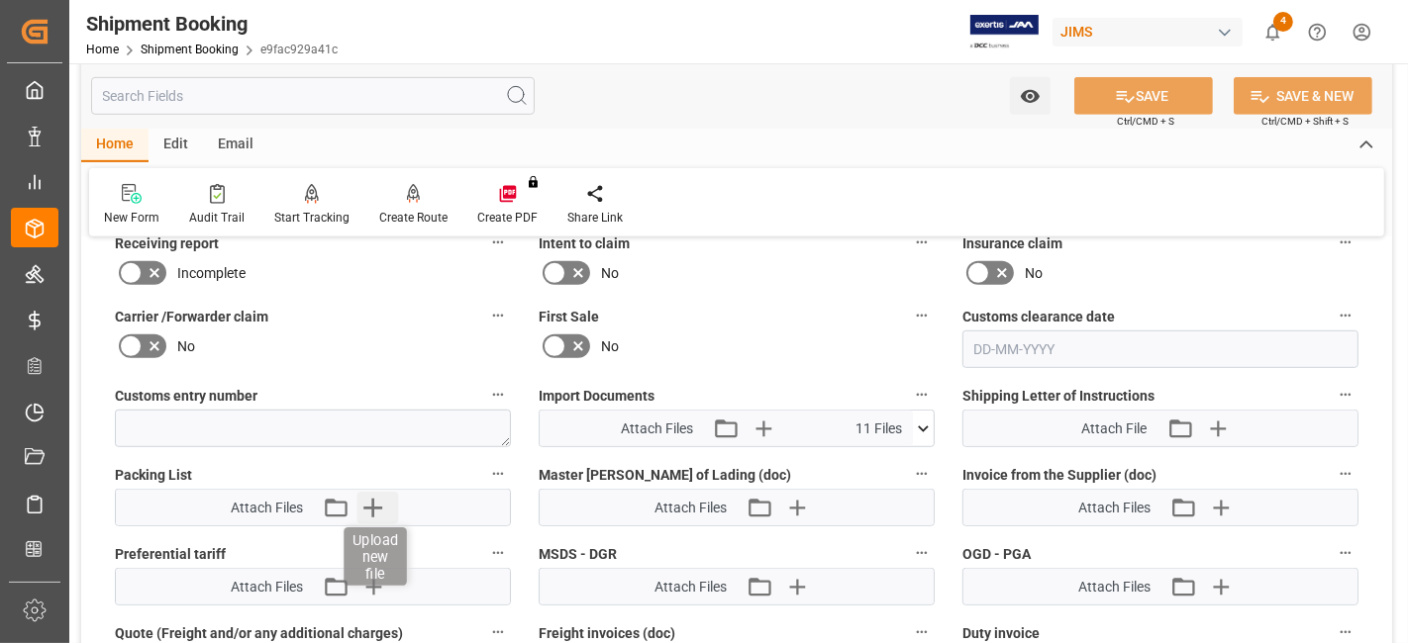
click at [384, 496] on icon "button" at bounding box center [373, 508] width 32 height 32
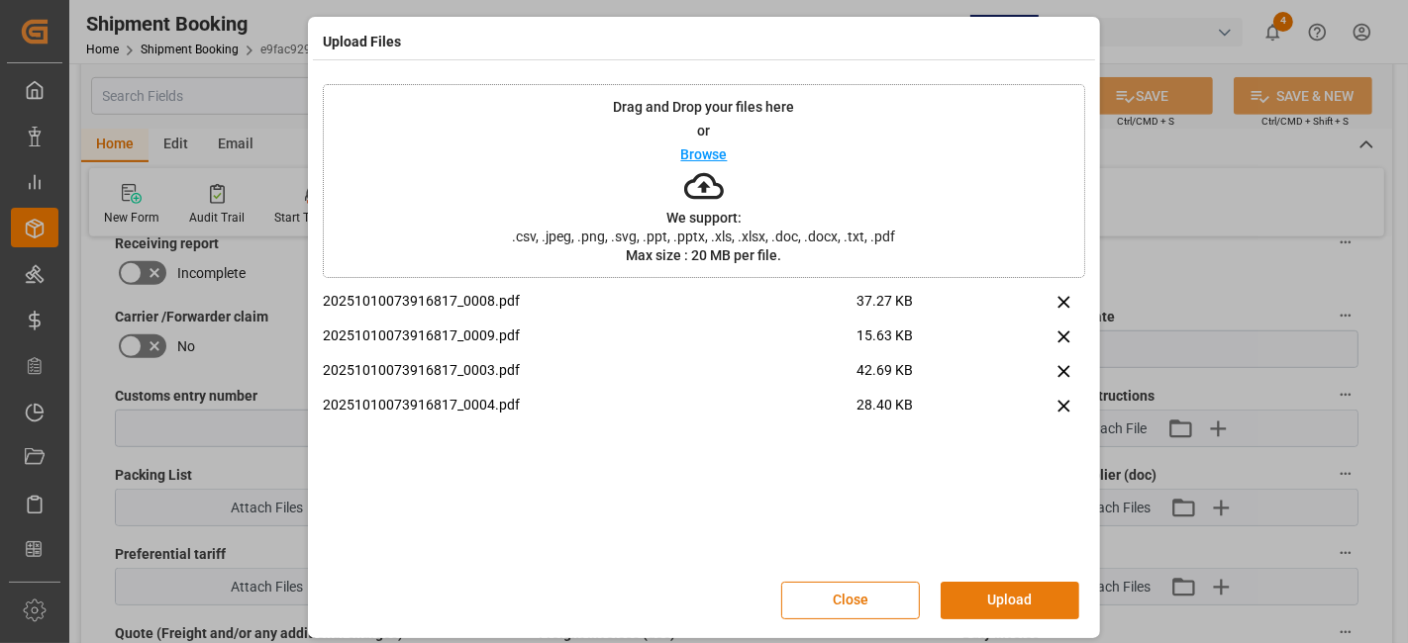
click at [1003, 593] on button "Upload" at bounding box center [1009, 601] width 139 height 38
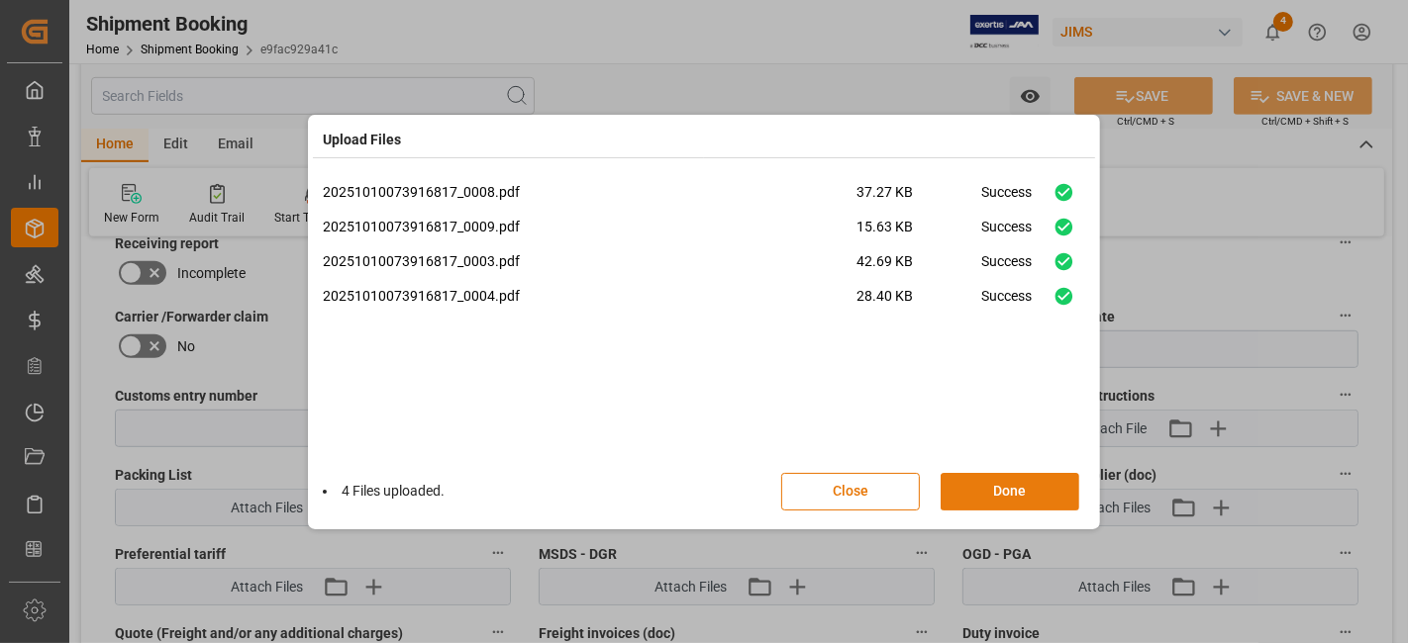
click at [1001, 493] on button "Done" at bounding box center [1009, 492] width 139 height 38
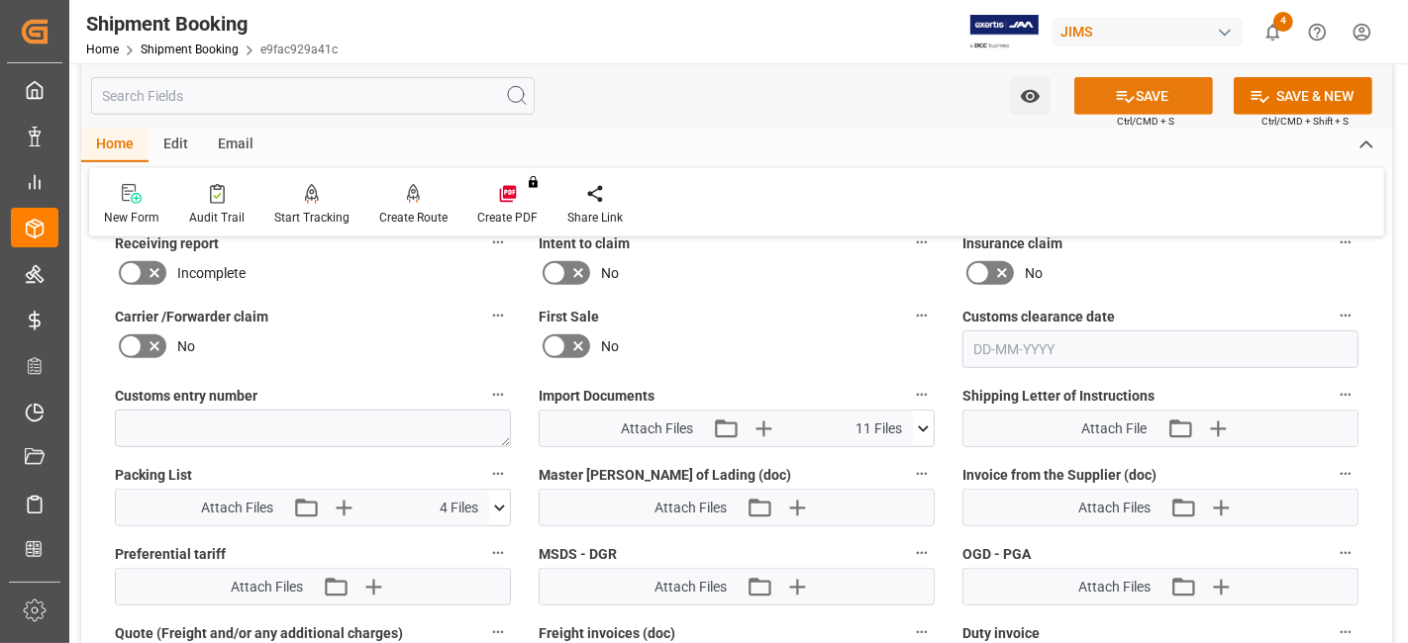
click at [1128, 96] on icon at bounding box center [1126, 97] width 18 height 12
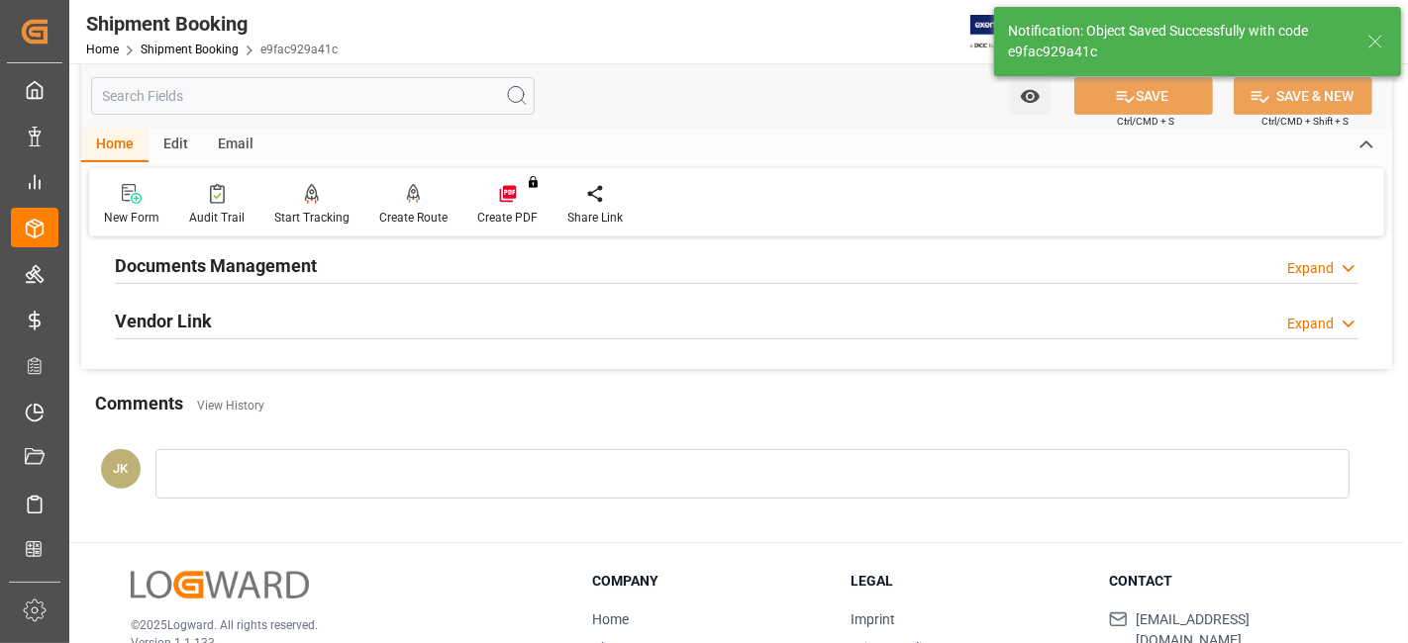
scroll to position [508, 0]
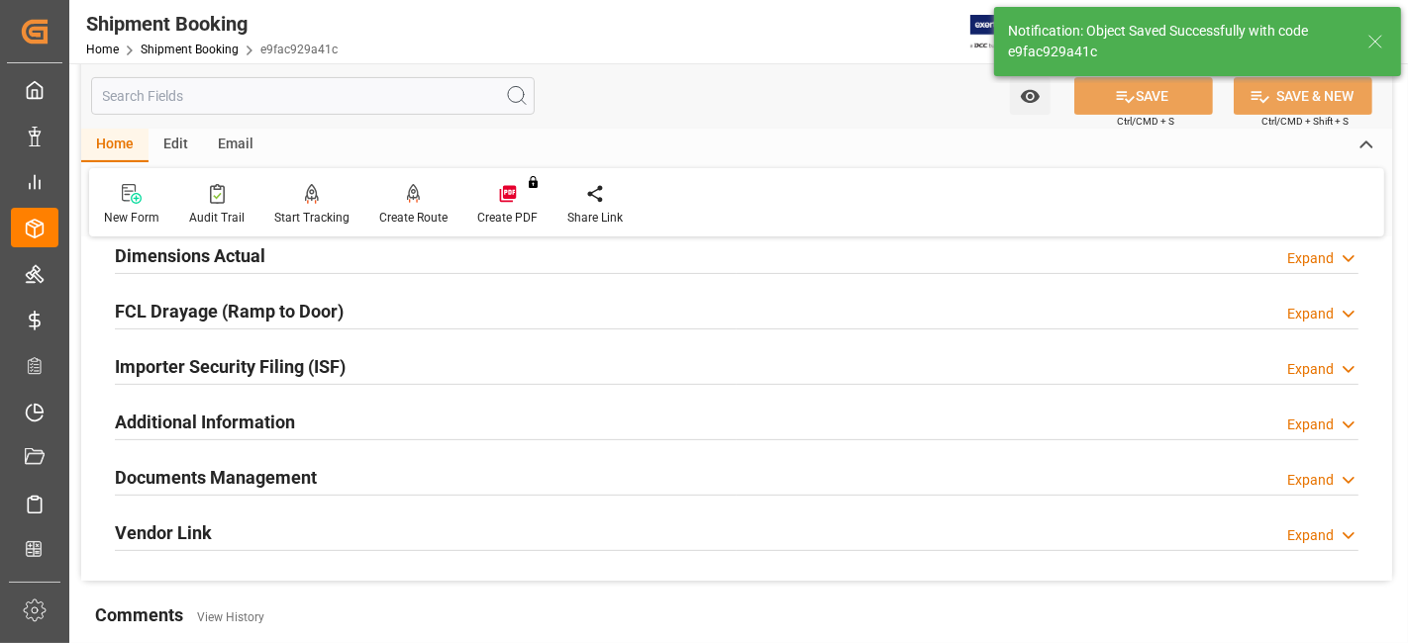
click at [693, 465] on div "Documents Management Expand" at bounding box center [736, 476] width 1243 height 38
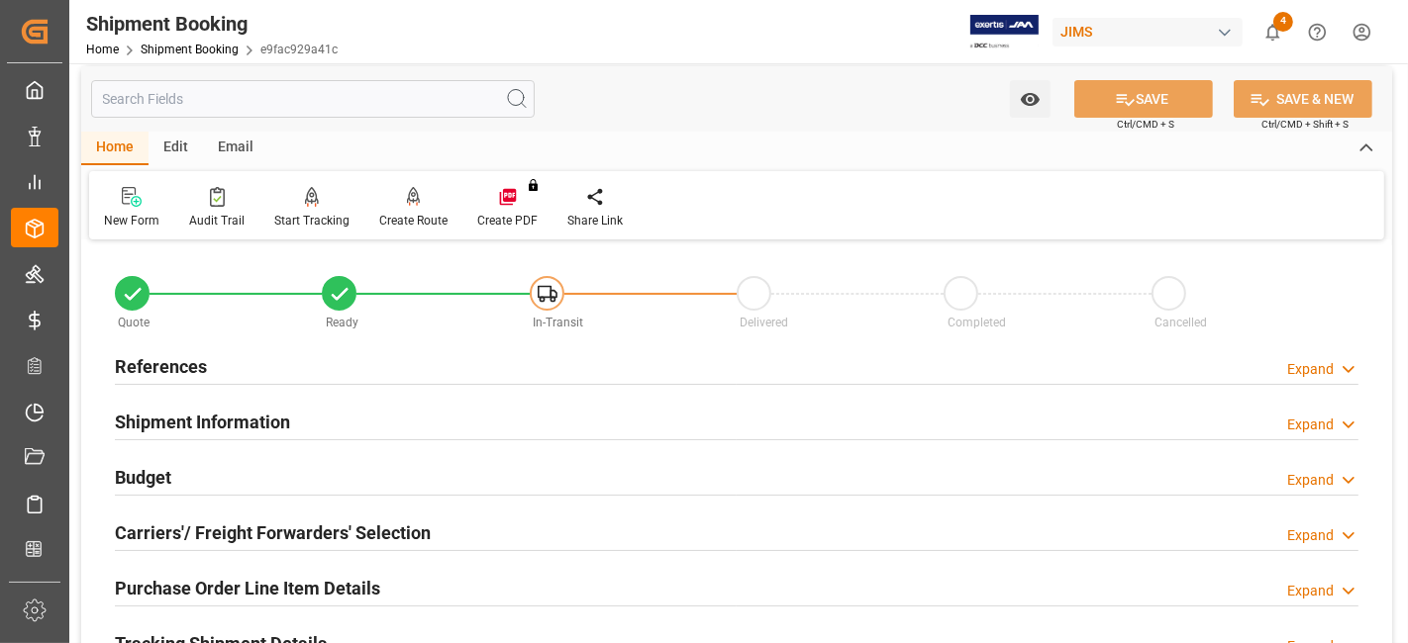
scroll to position [0, 0]
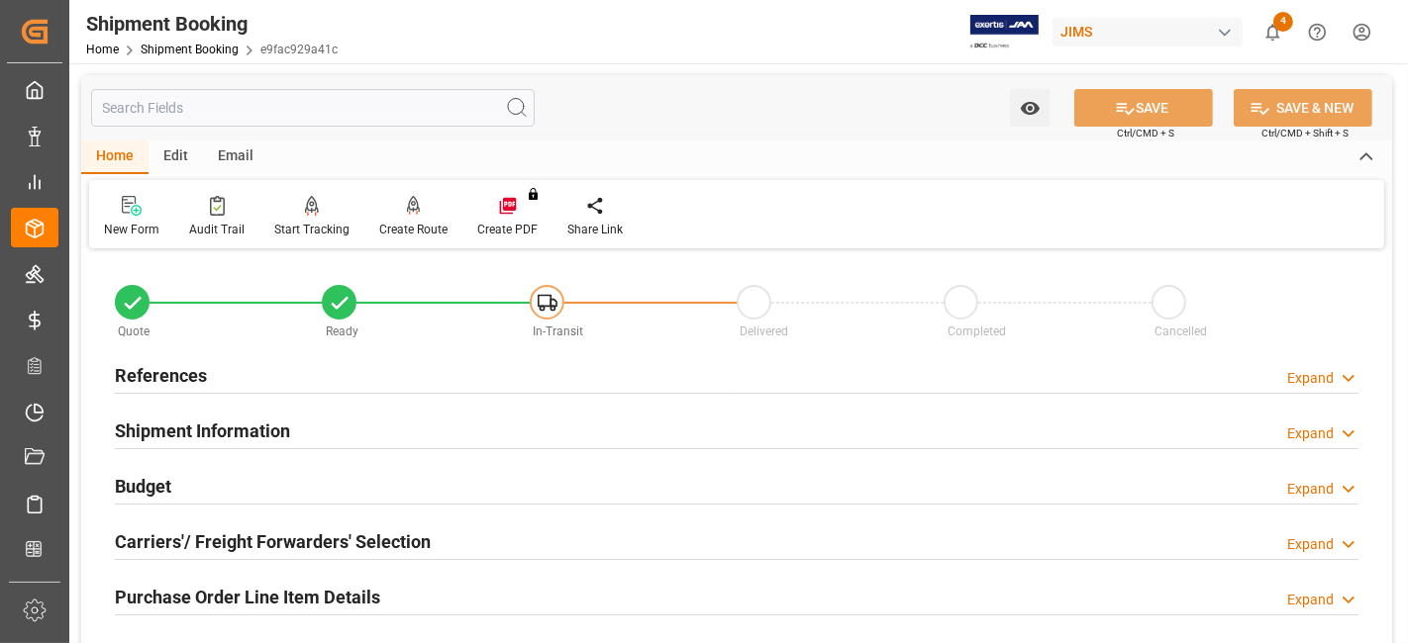
click at [234, 425] on h2 "Shipment Information" at bounding box center [202, 431] width 175 height 27
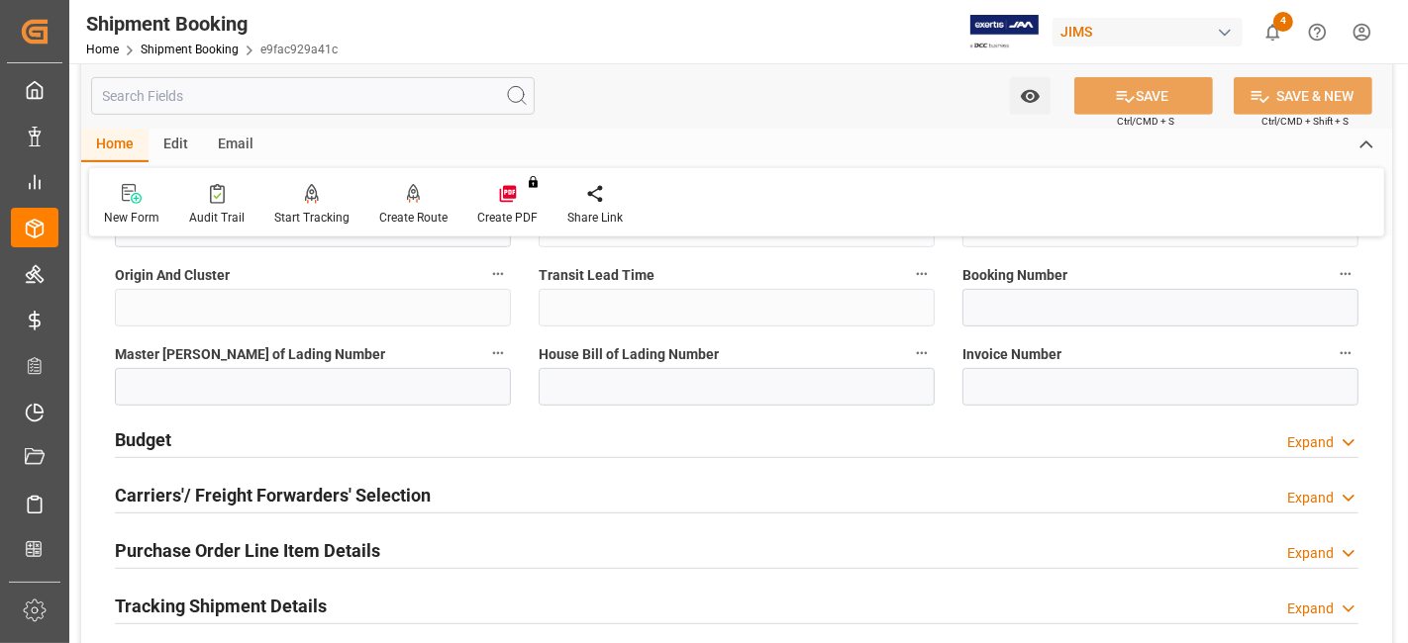
scroll to position [879, 0]
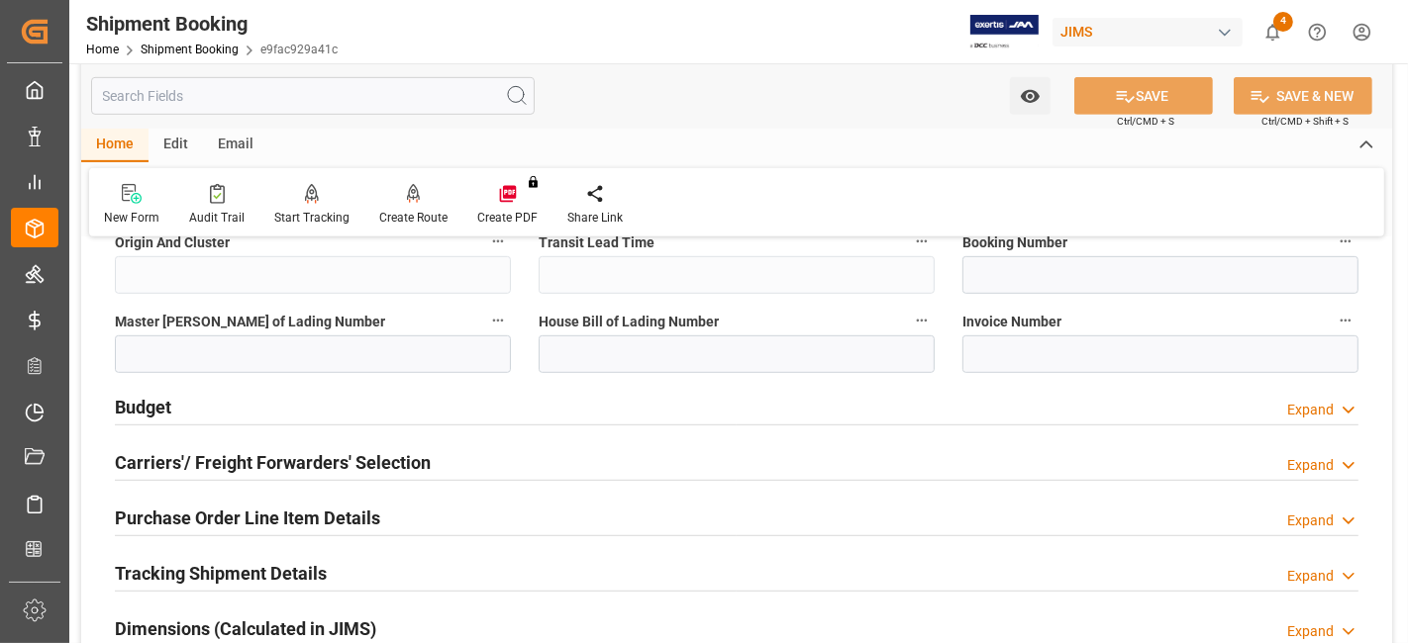
click at [207, 405] on div "Budget Expand" at bounding box center [736, 406] width 1243 height 38
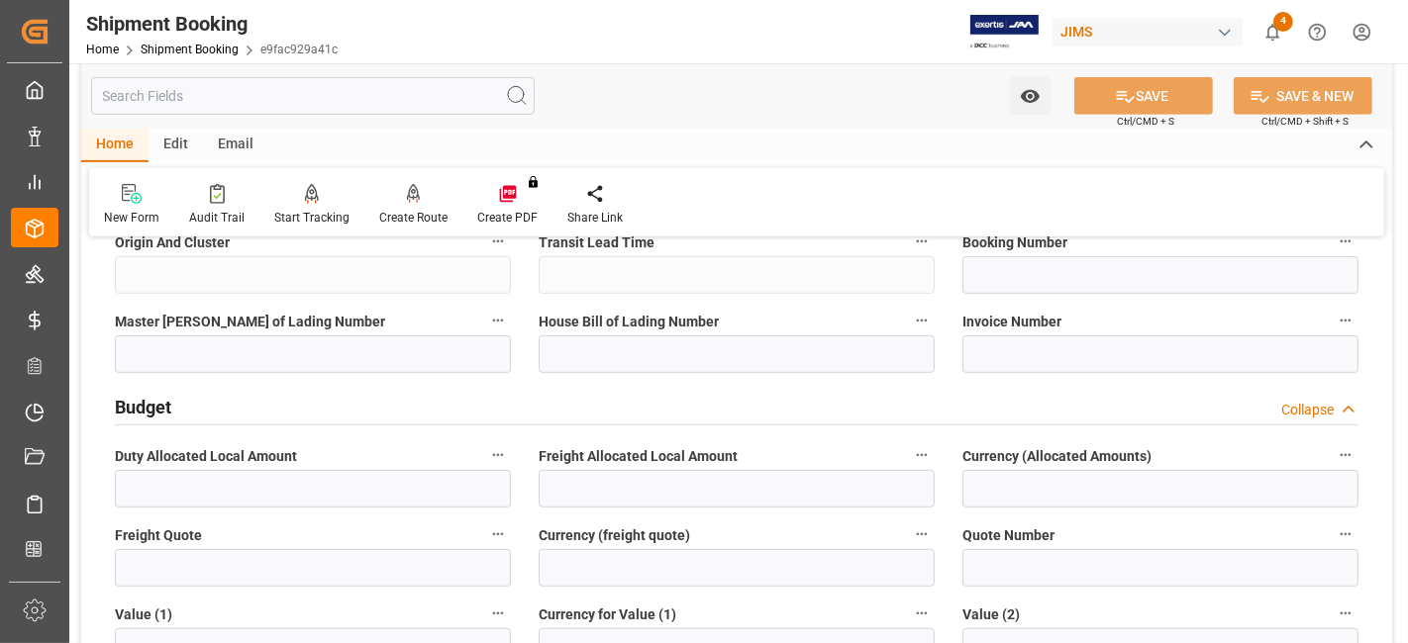
scroll to position [990, 0]
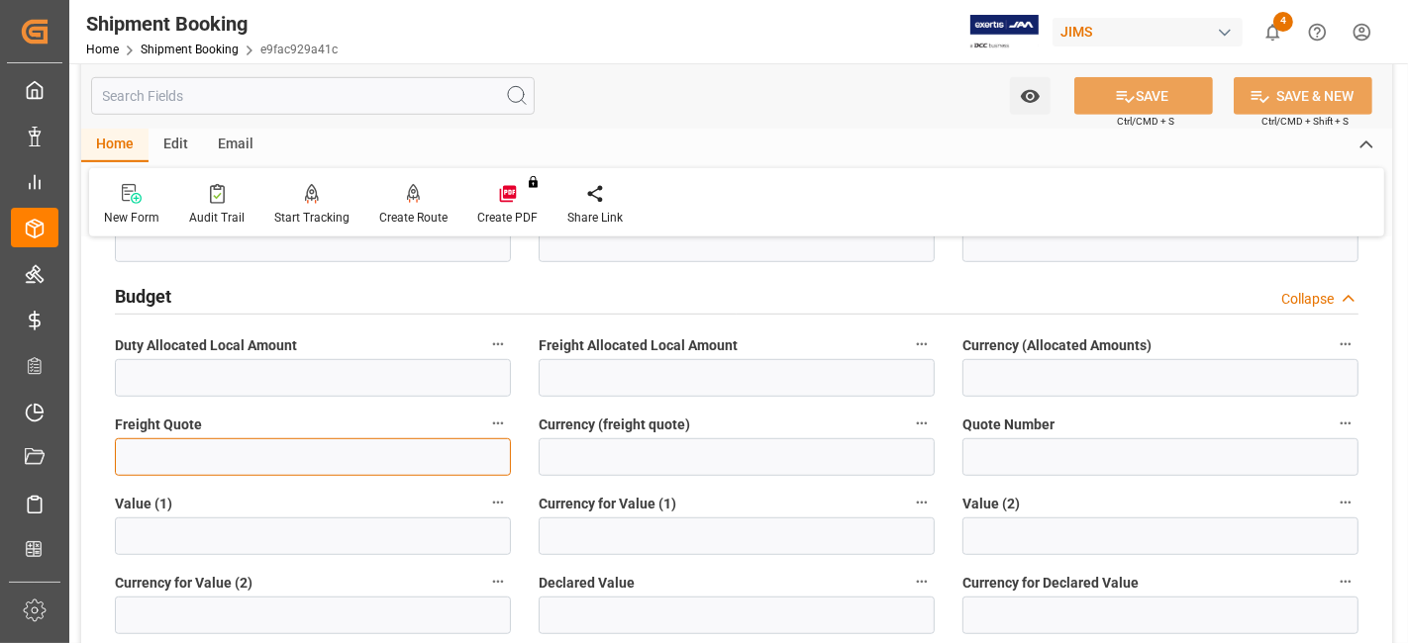
click at [180, 447] on input "text" at bounding box center [313, 458] width 396 height 38
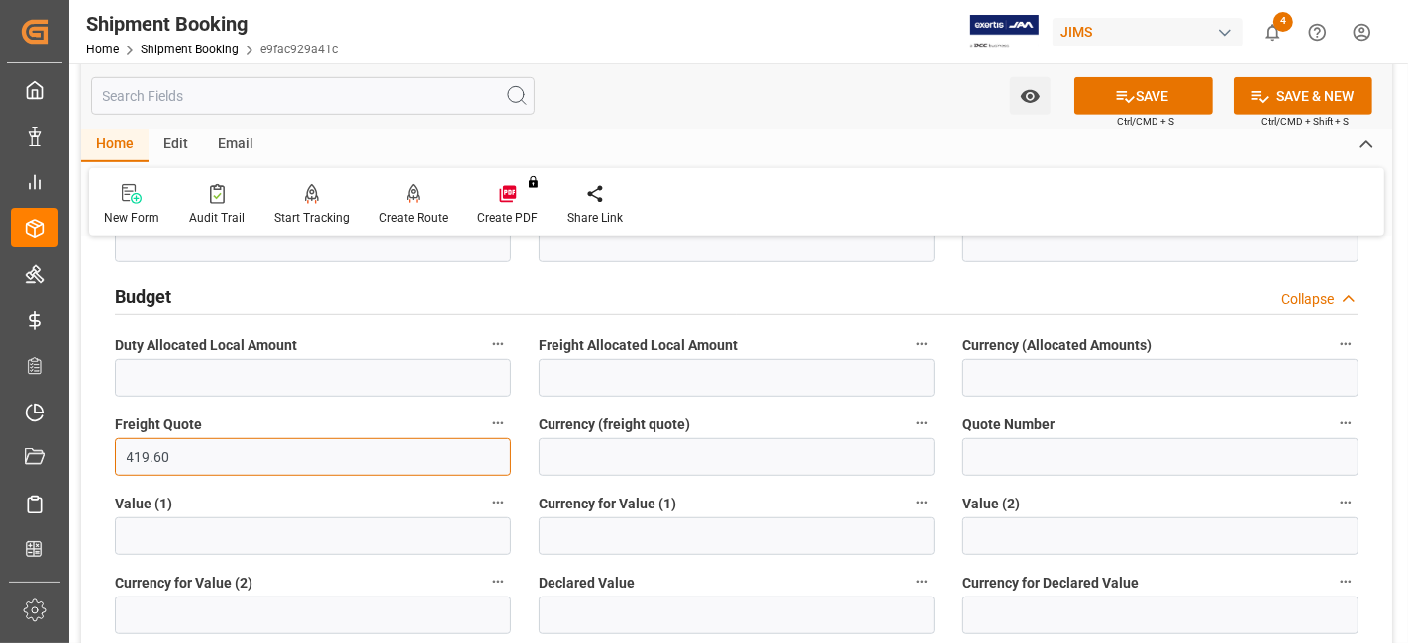
type input "419.60"
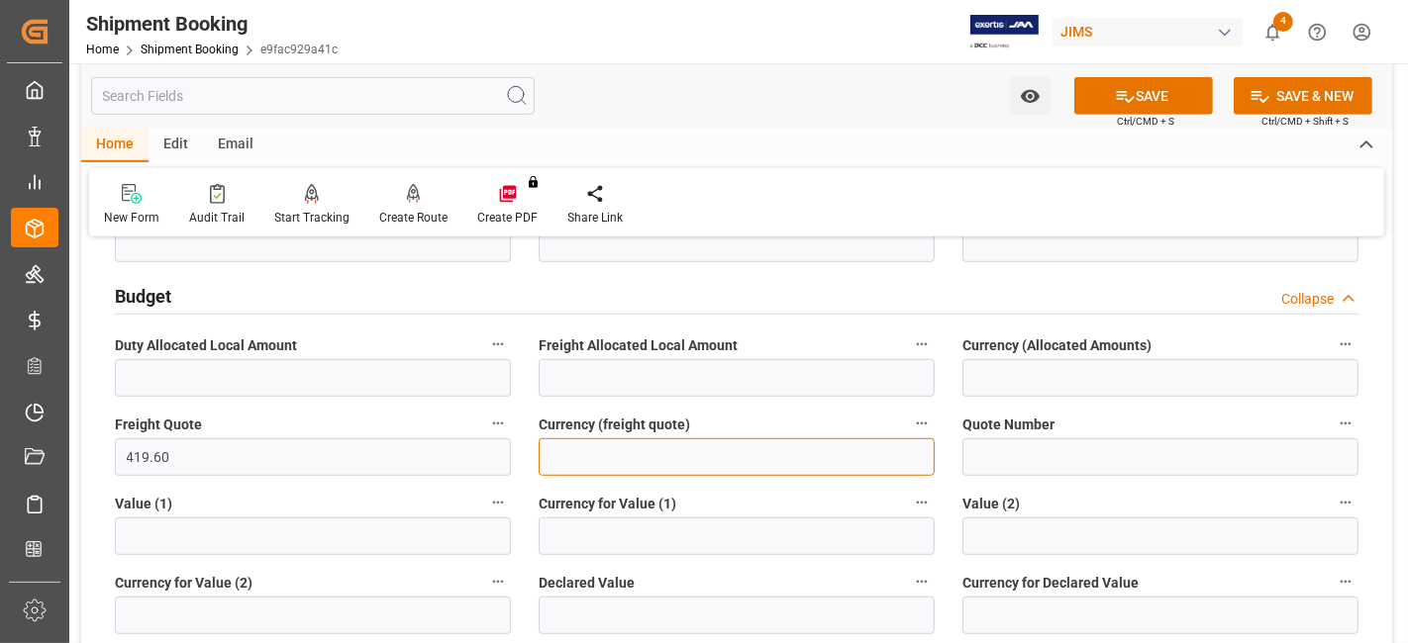
click at [666, 468] on input at bounding box center [736, 458] width 396 height 38
type input "CAD"
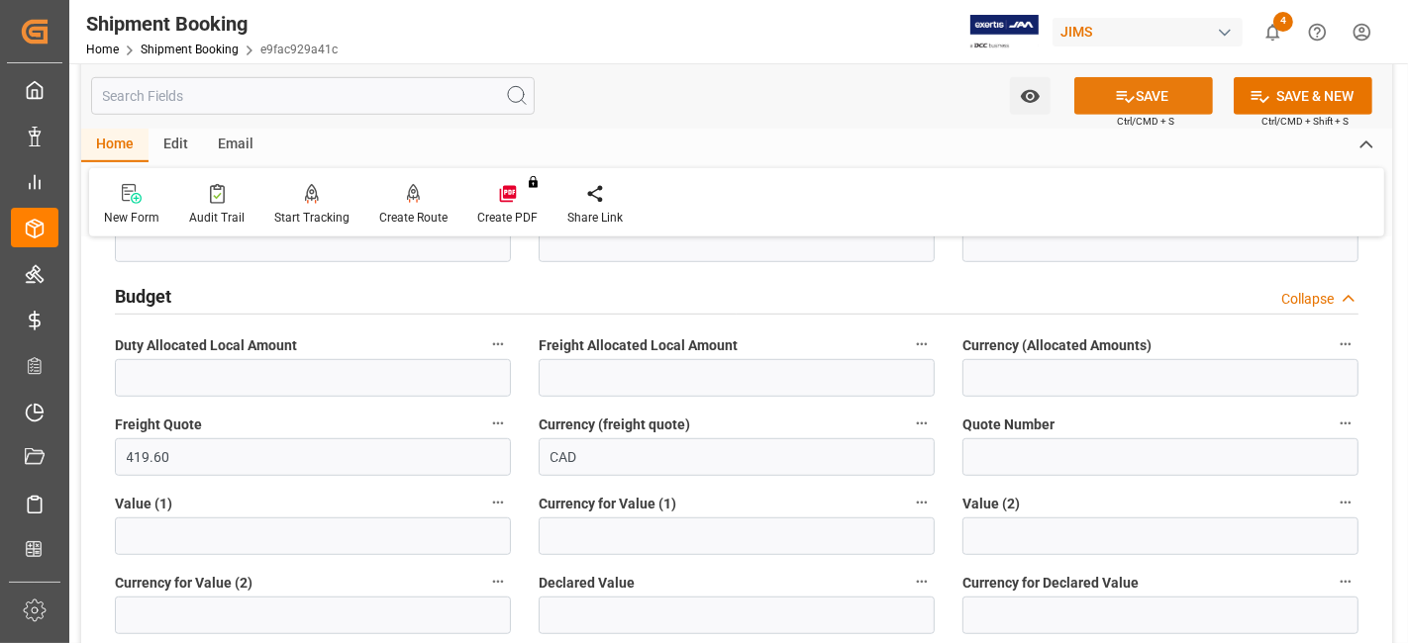
click at [1103, 95] on button "SAVE" at bounding box center [1143, 96] width 139 height 38
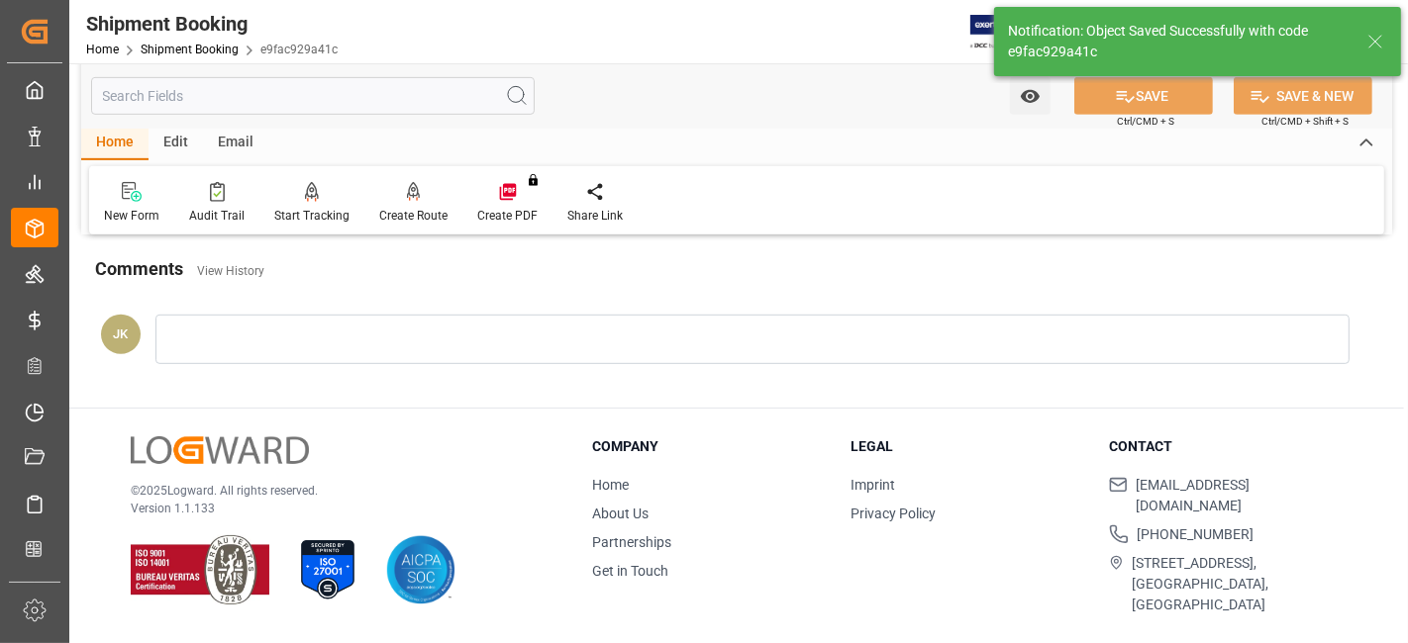
scroll to position [192, 0]
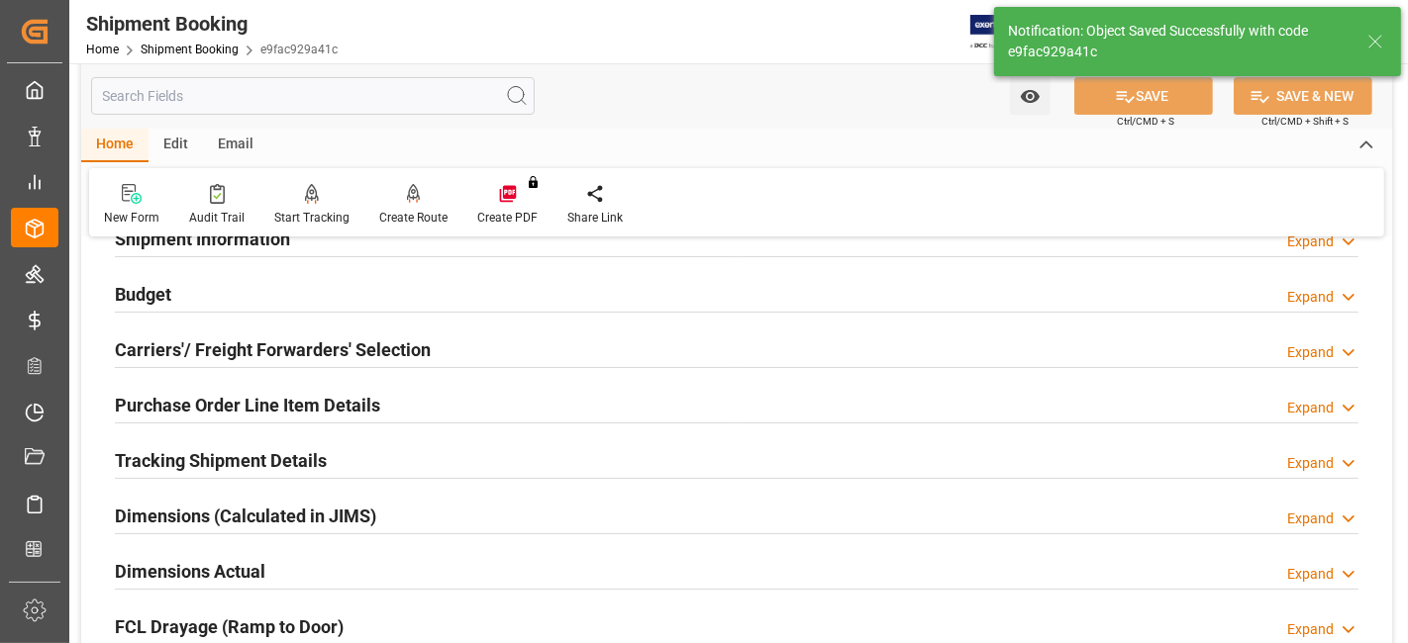
click at [228, 303] on div "Budget Expand" at bounding box center [736, 293] width 1243 height 38
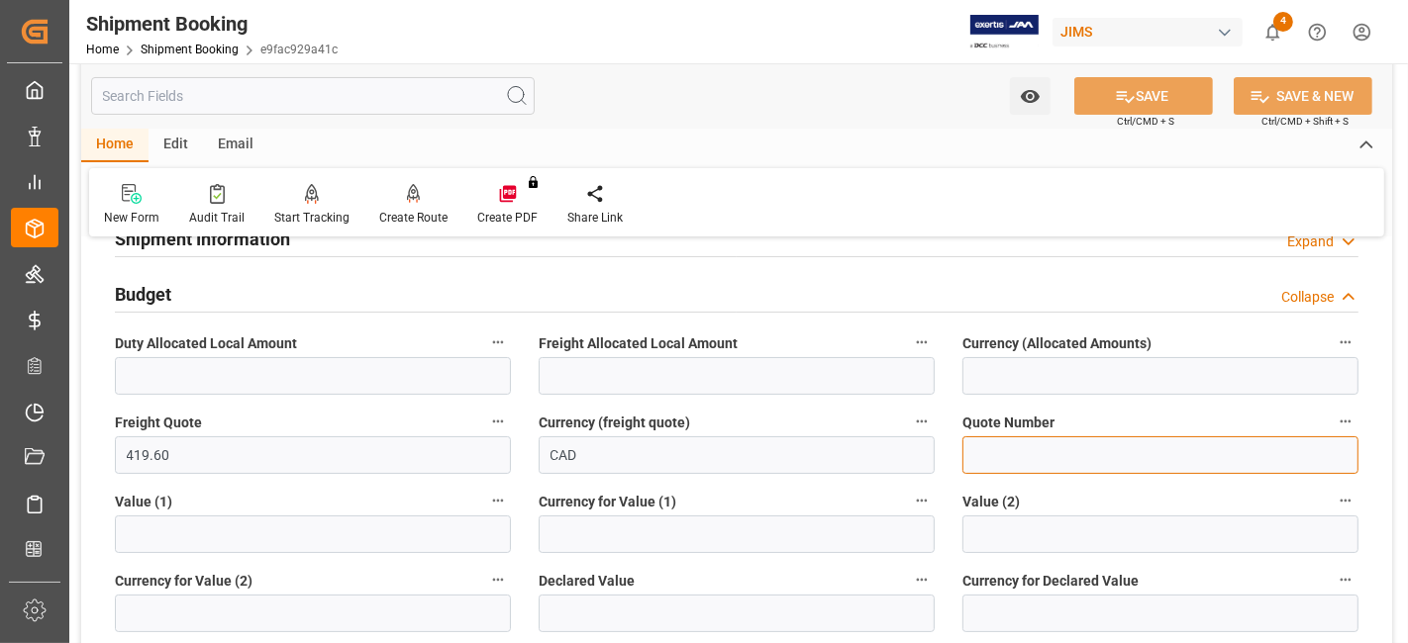
click at [973, 458] on input at bounding box center [1160, 456] width 396 height 38
paste input "WQ5512998"
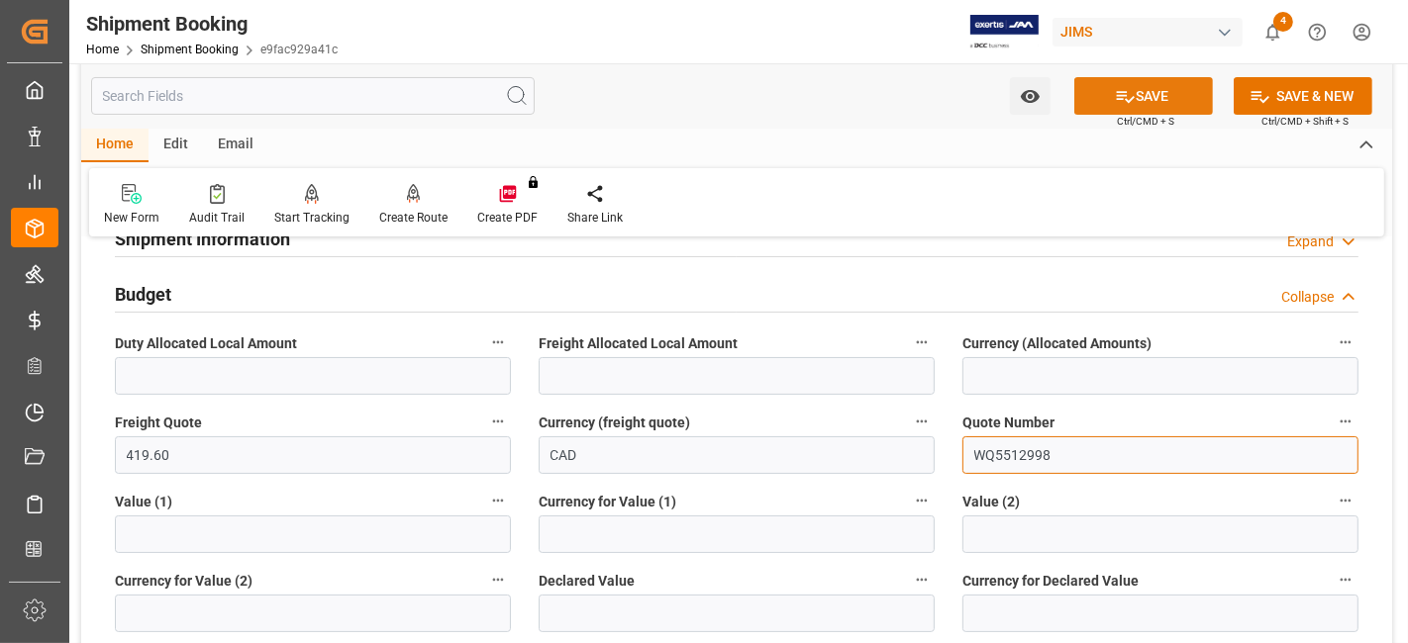
type input "WQ5512998"
click at [1100, 87] on button "SAVE" at bounding box center [1143, 96] width 139 height 38
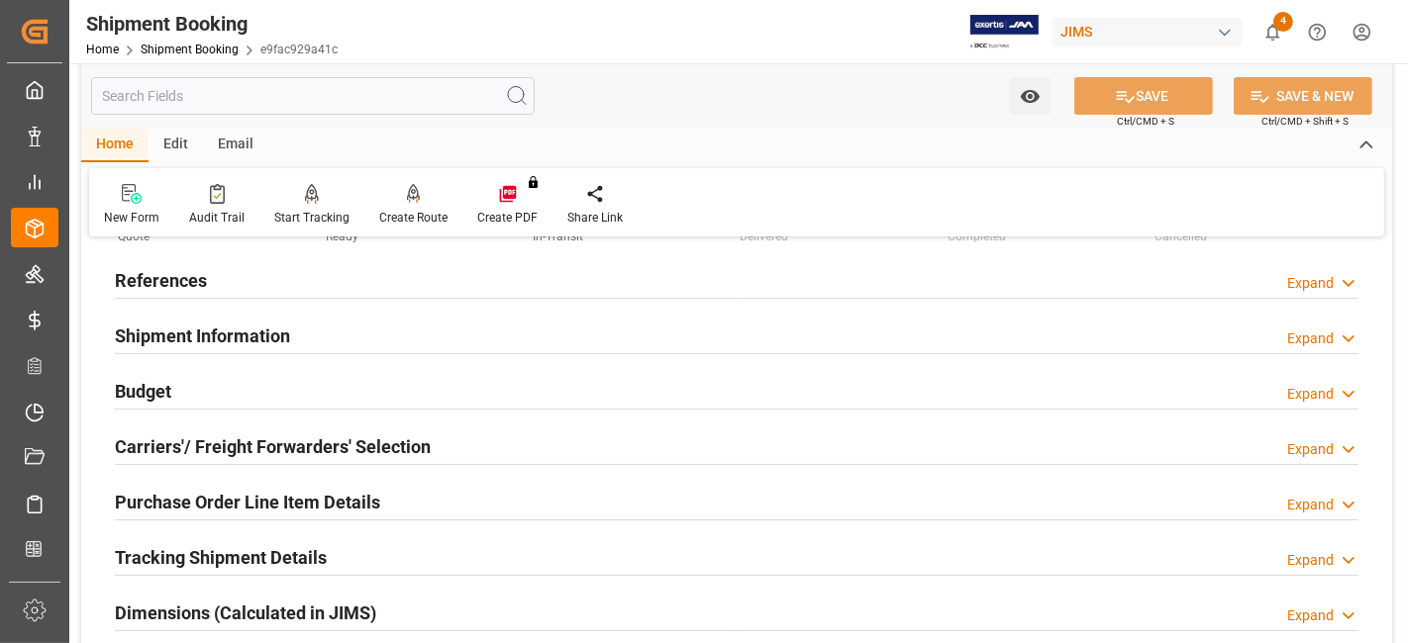
scroll to position [0, 0]
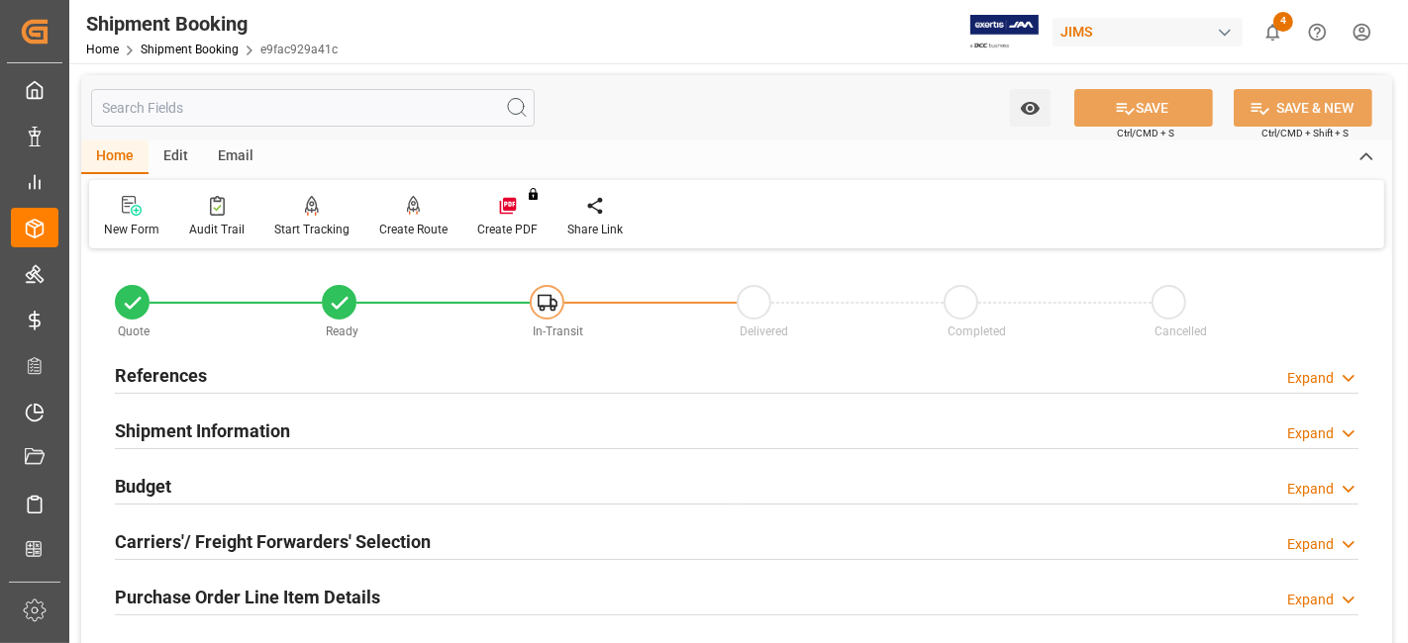
drag, startPoint x: 198, startPoint y: 373, endPoint x: 210, endPoint y: 380, distance: 13.8
click at [198, 373] on h2 "References" at bounding box center [161, 375] width 92 height 27
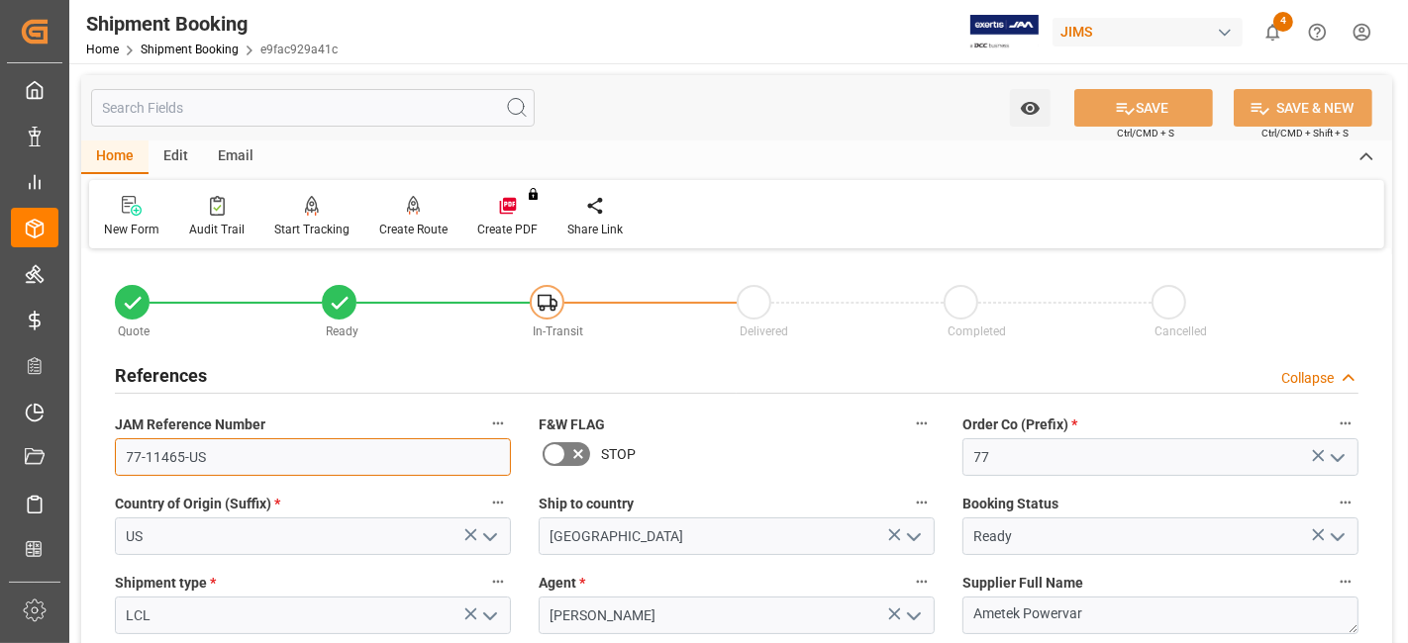
drag, startPoint x: 228, startPoint y: 464, endPoint x: 127, endPoint y: 469, distance: 101.1
click at [127, 469] on input "77-11465-US" at bounding box center [313, 458] width 396 height 38
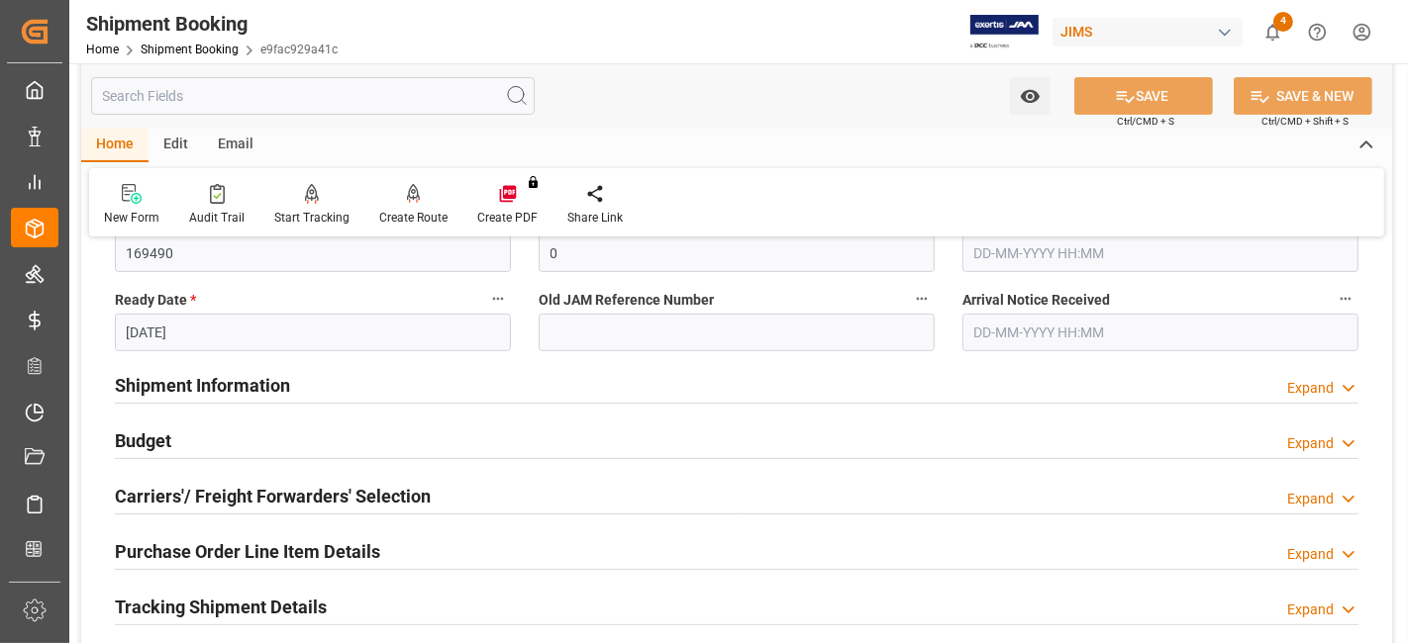
scroll to position [439, 0]
click at [515, 391] on div "Shipment Information Expand" at bounding box center [736, 386] width 1243 height 38
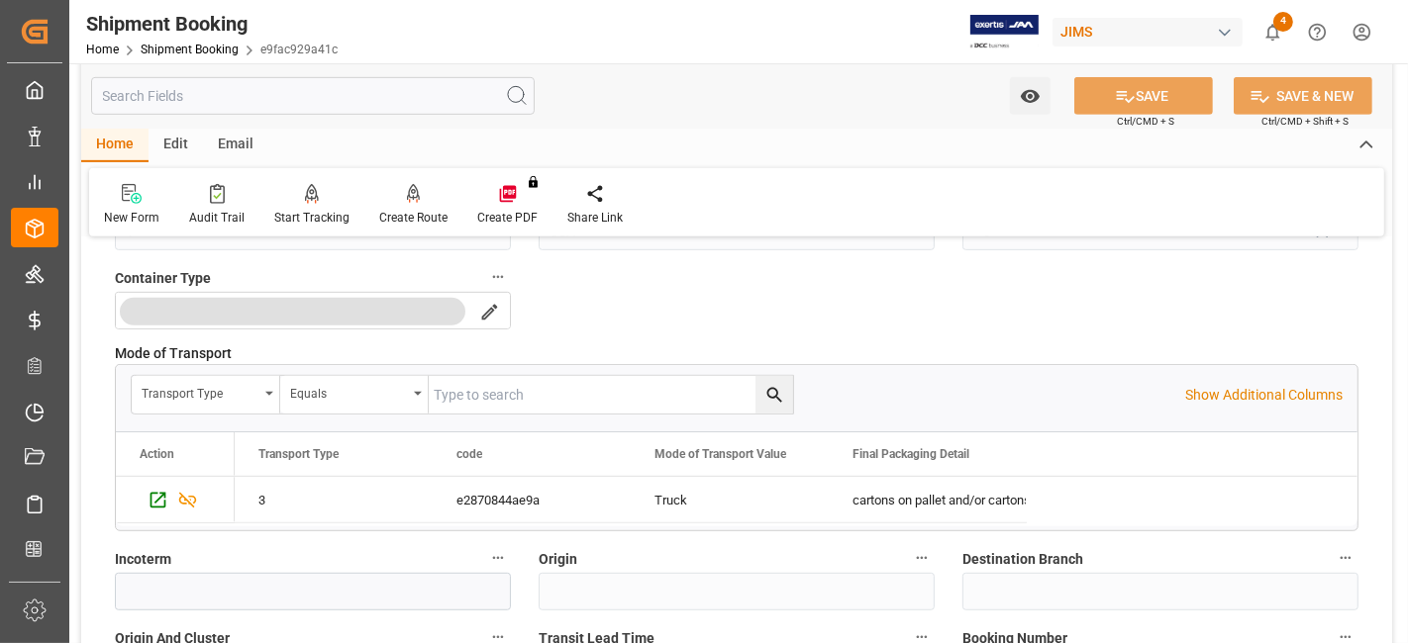
scroll to position [1100, 0]
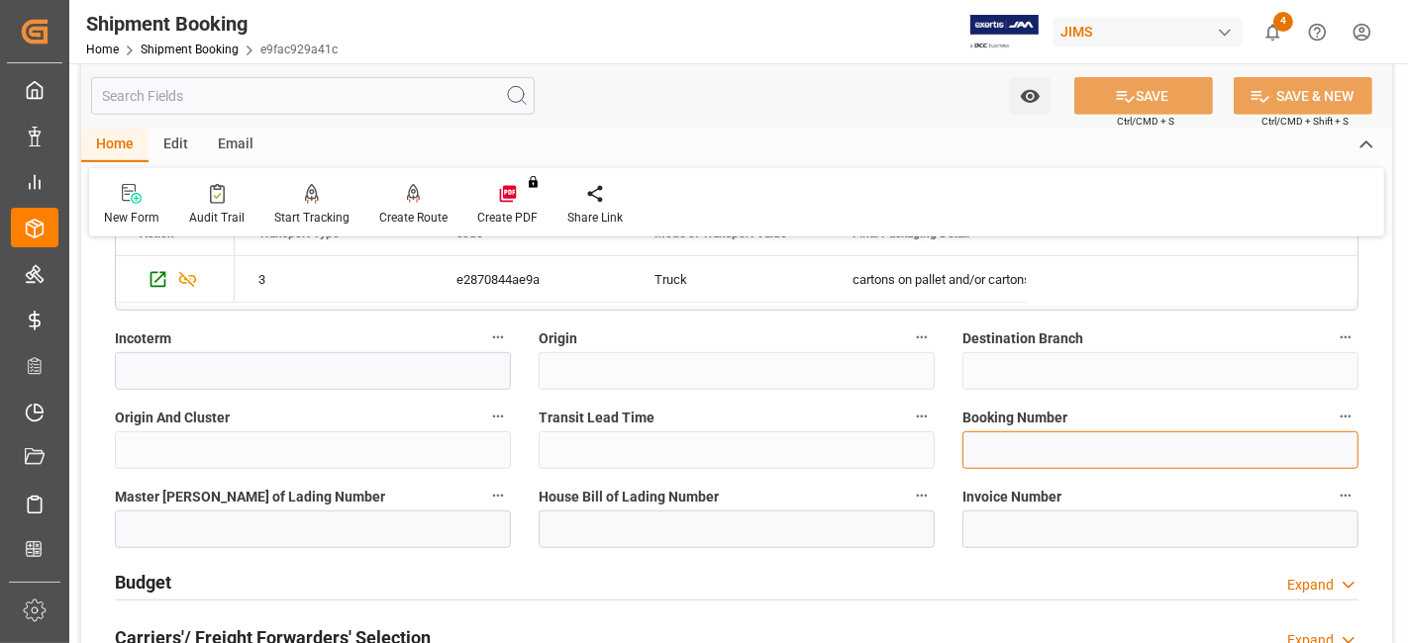
click at [993, 453] on input at bounding box center [1160, 451] width 396 height 38
paste input "C1416386"
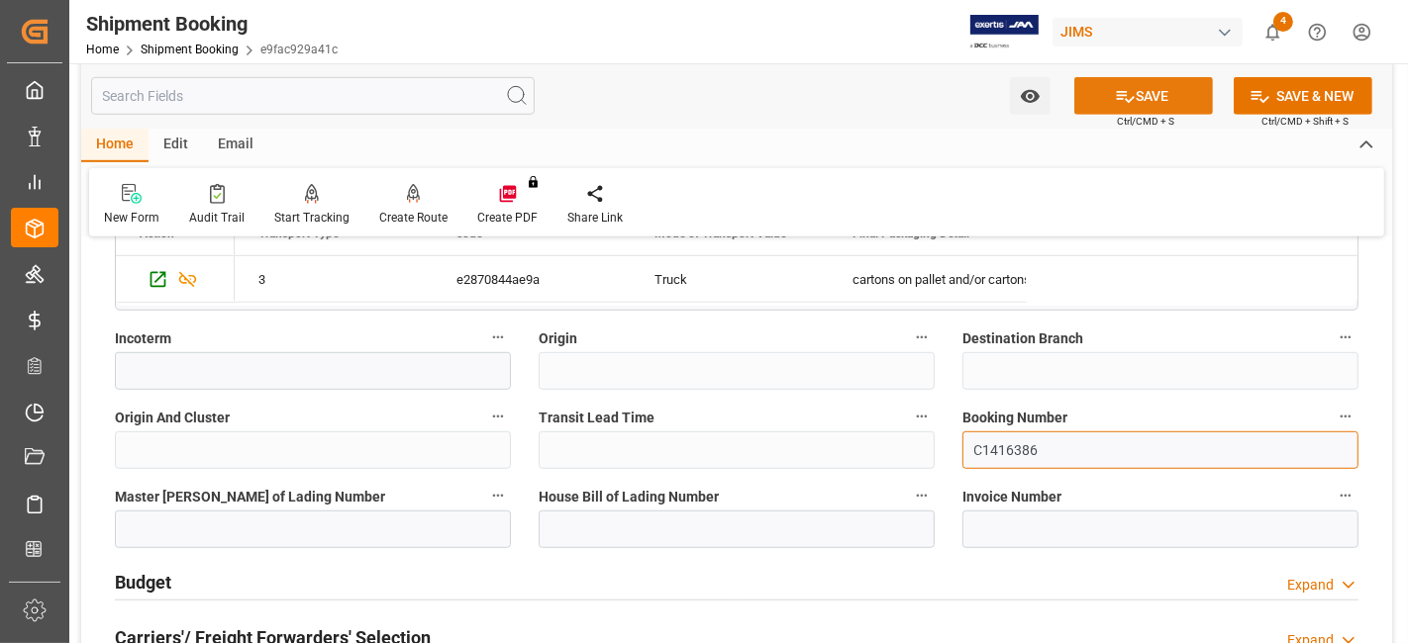
type input "C1416386"
click at [1115, 94] on icon at bounding box center [1125, 96] width 21 height 21
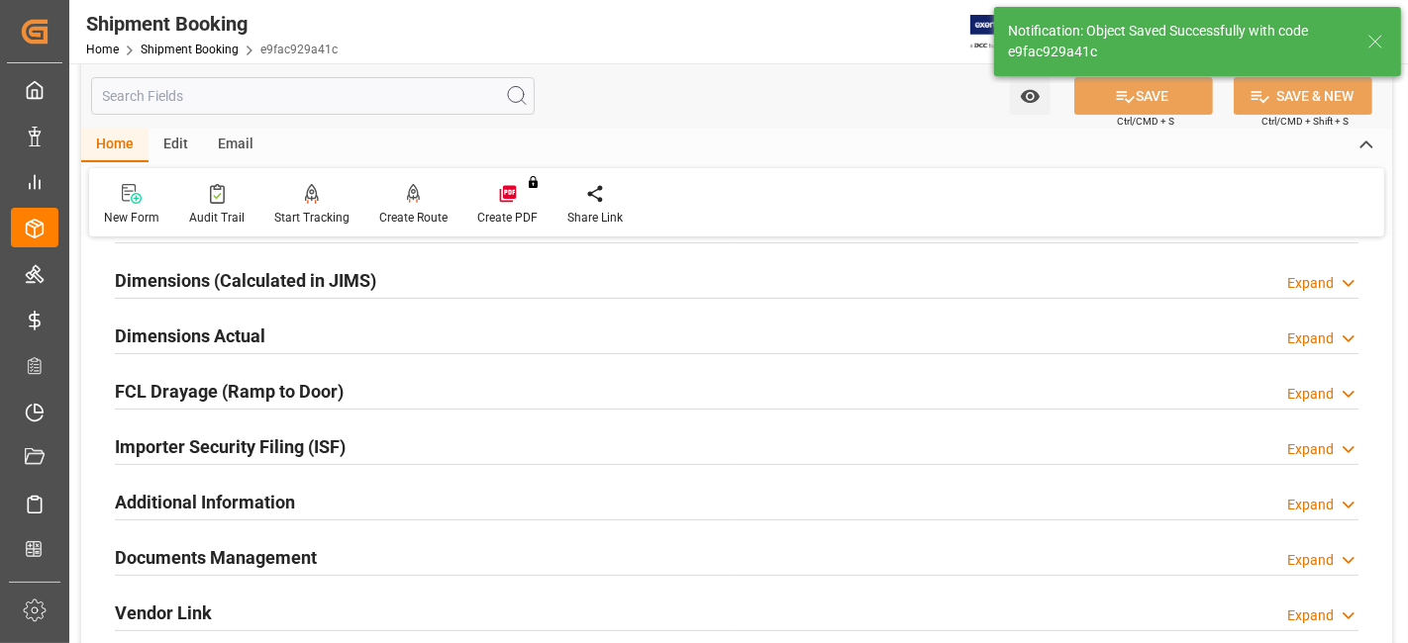
scroll to position [549, 0]
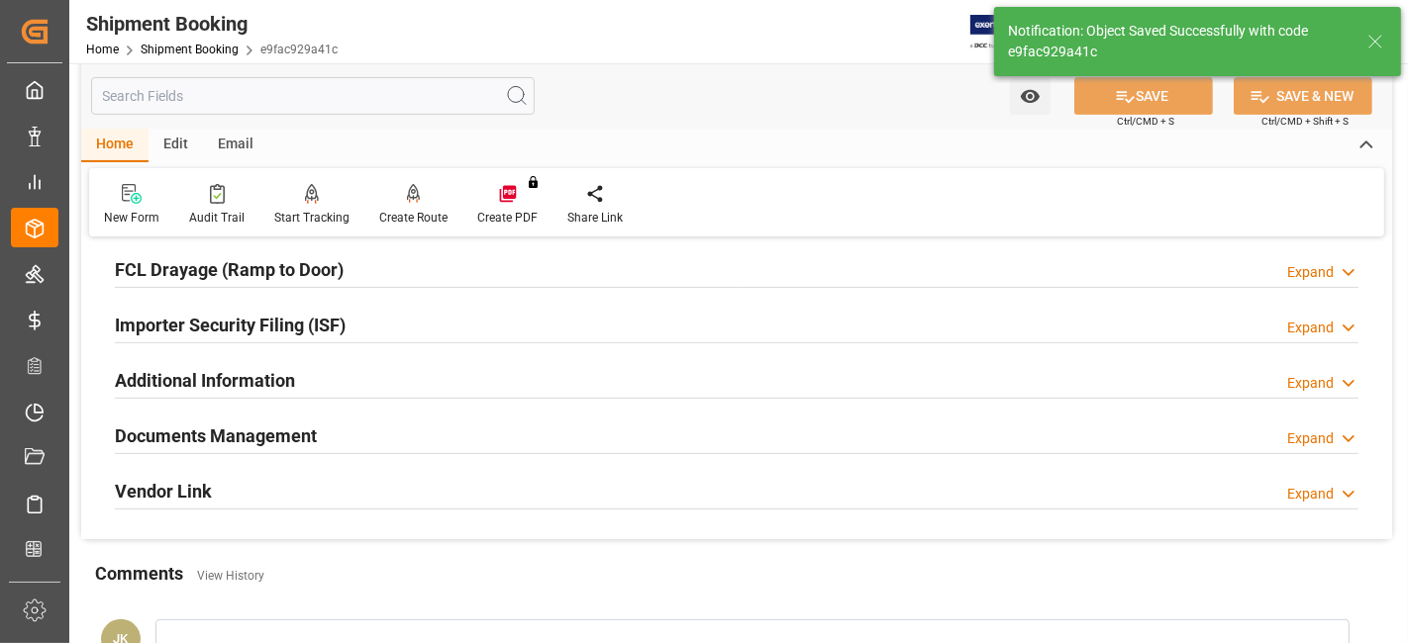
click at [594, 426] on div "Documents Management Expand" at bounding box center [736, 435] width 1243 height 38
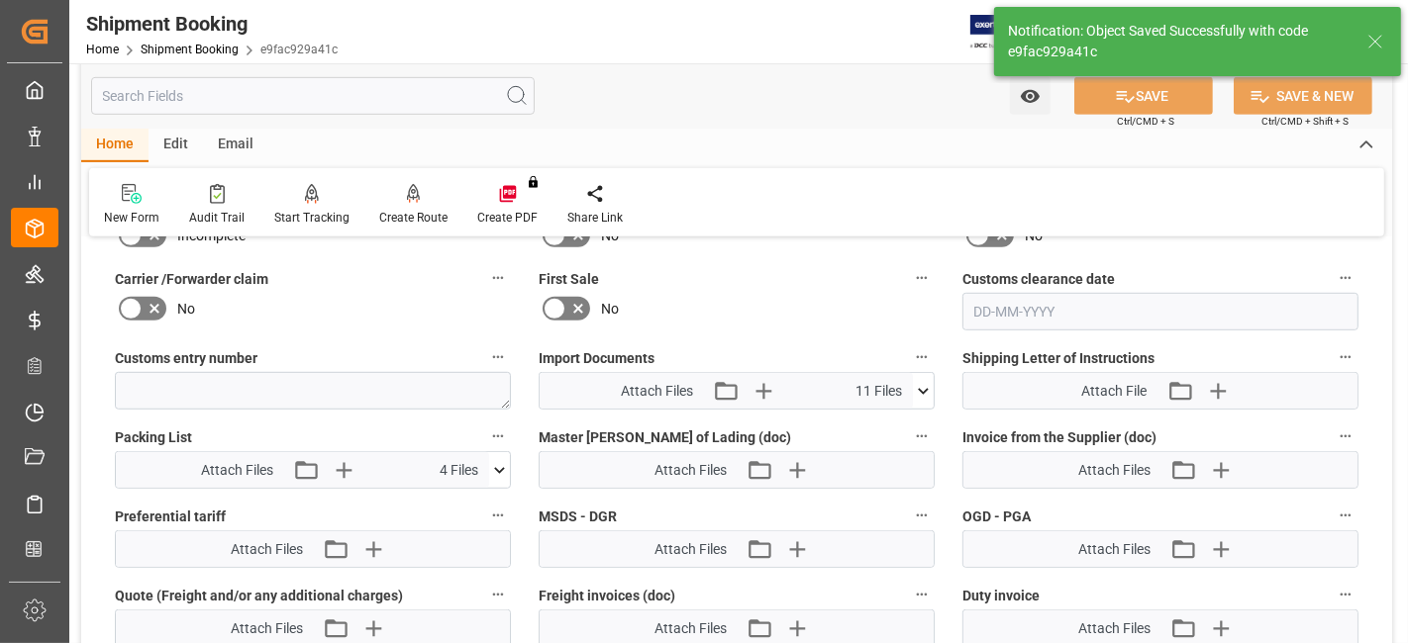
scroll to position [990, 0]
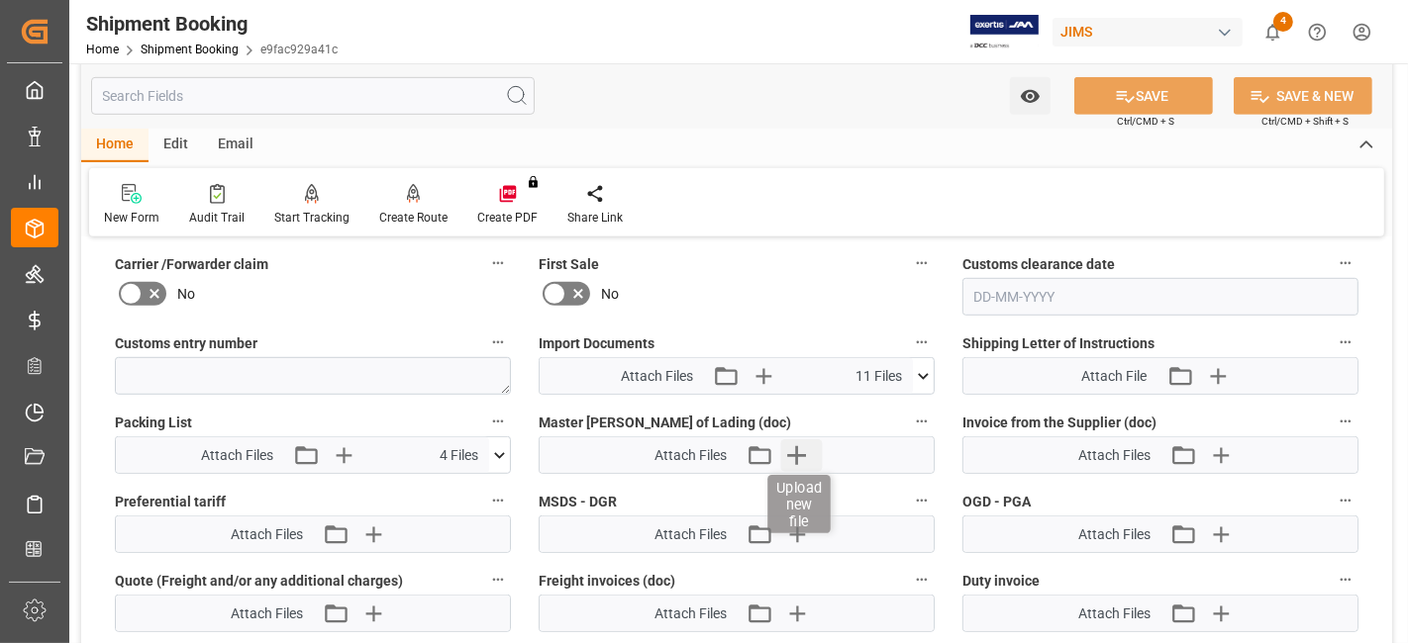
click at [795, 444] on icon "button" at bounding box center [797, 455] width 32 height 32
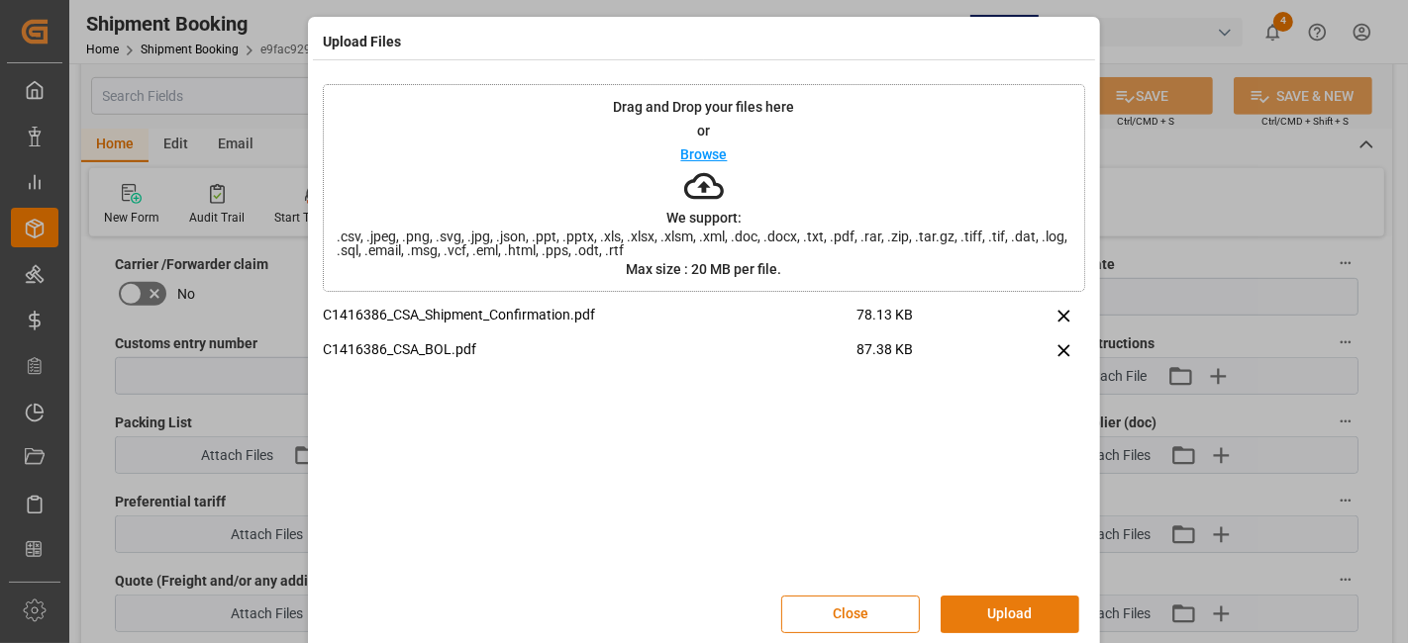
click at [978, 609] on button "Upload" at bounding box center [1009, 615] width 139 height 38
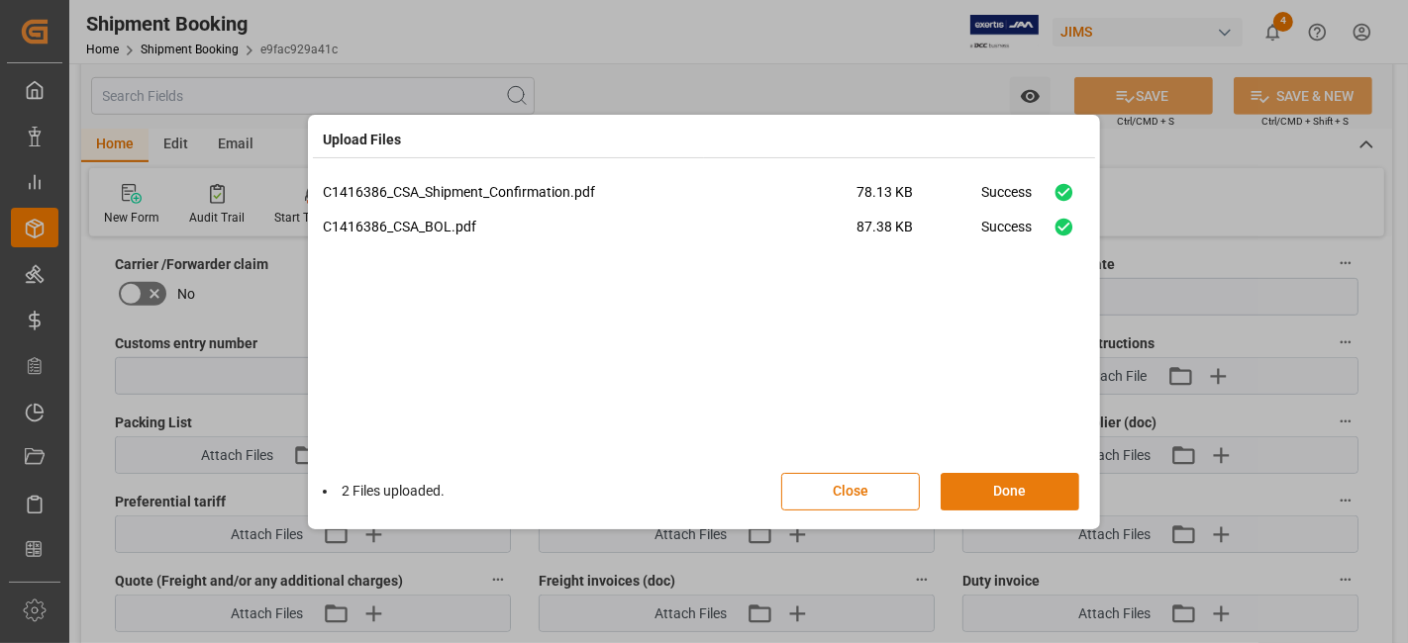
click at [992, 494] on button "Done" at bounding box center [1009, 492] width 139 height 38
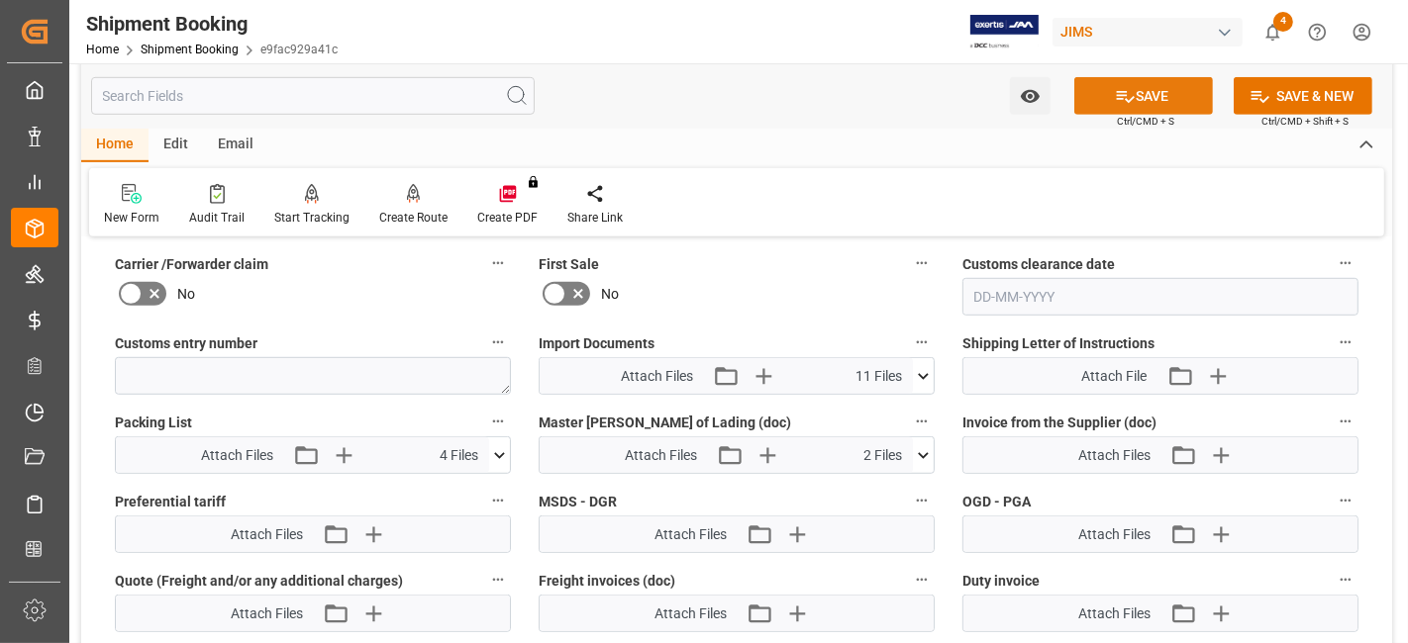
click at [1121, 103] on icon at bounding box center [1125, 96] width 21 height 21
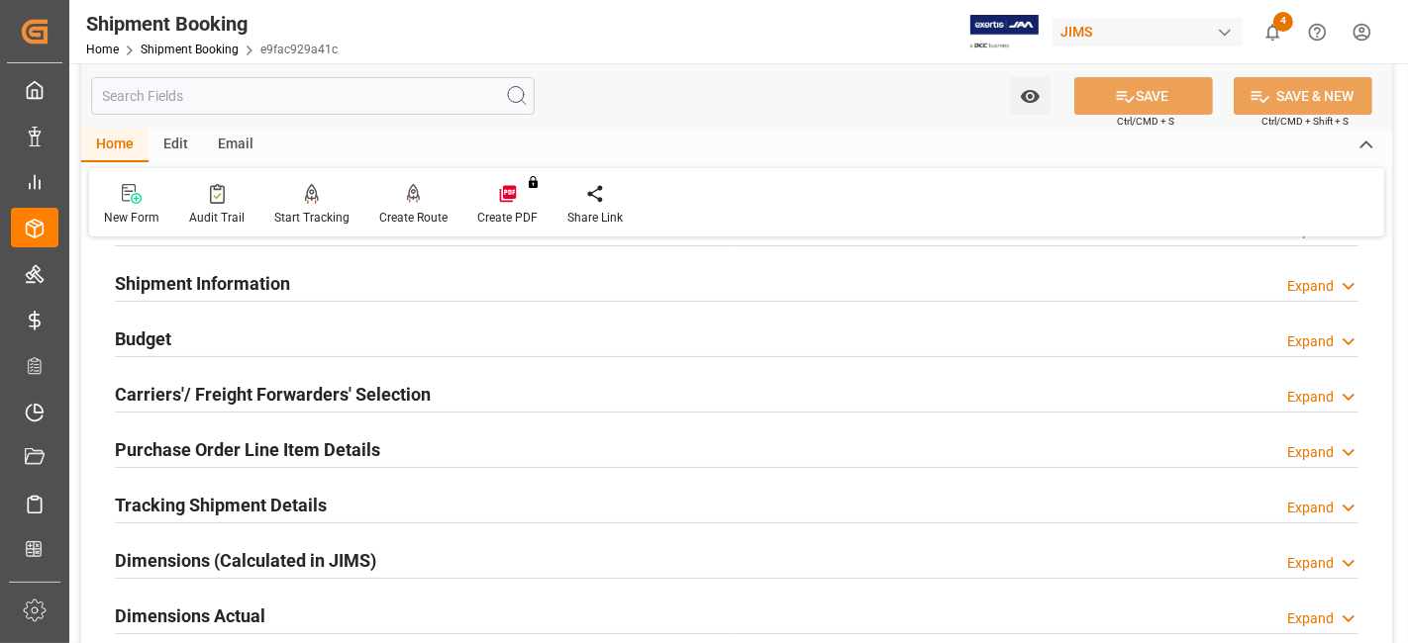
scroll to position [0, 0]
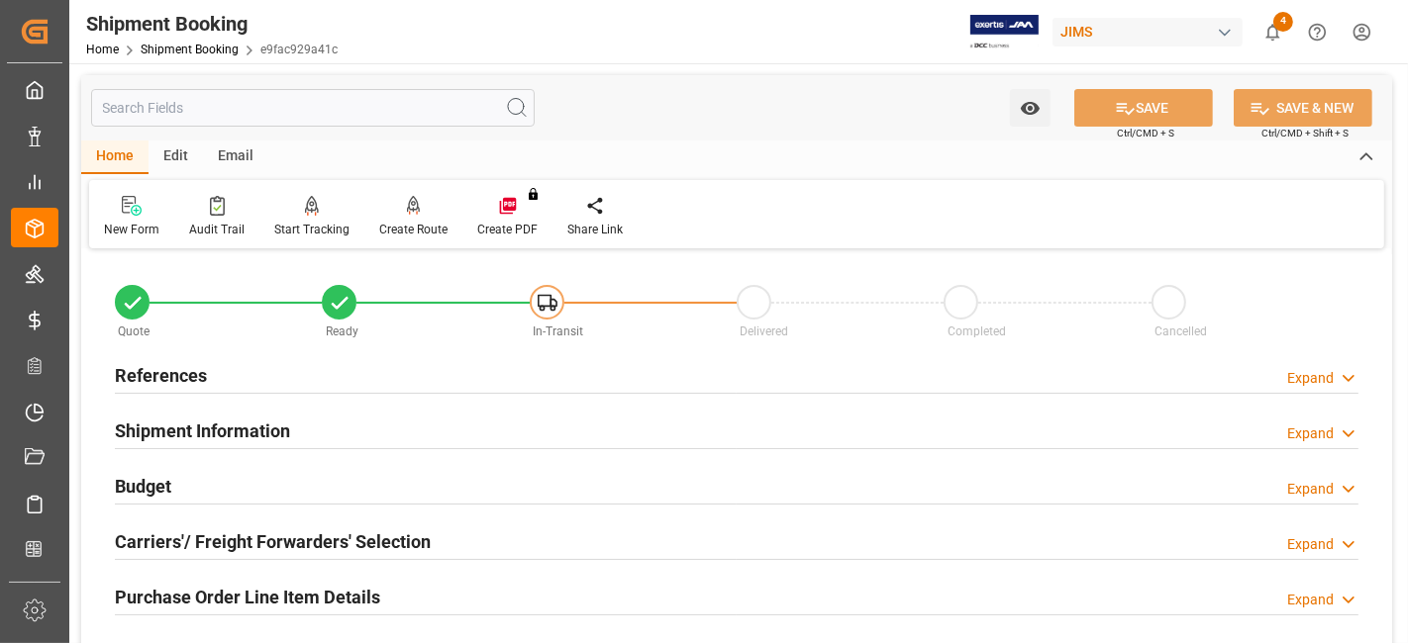
click at [233, 373] on div "References Expand" at bounding box center [736, 374] width 1243 height 38
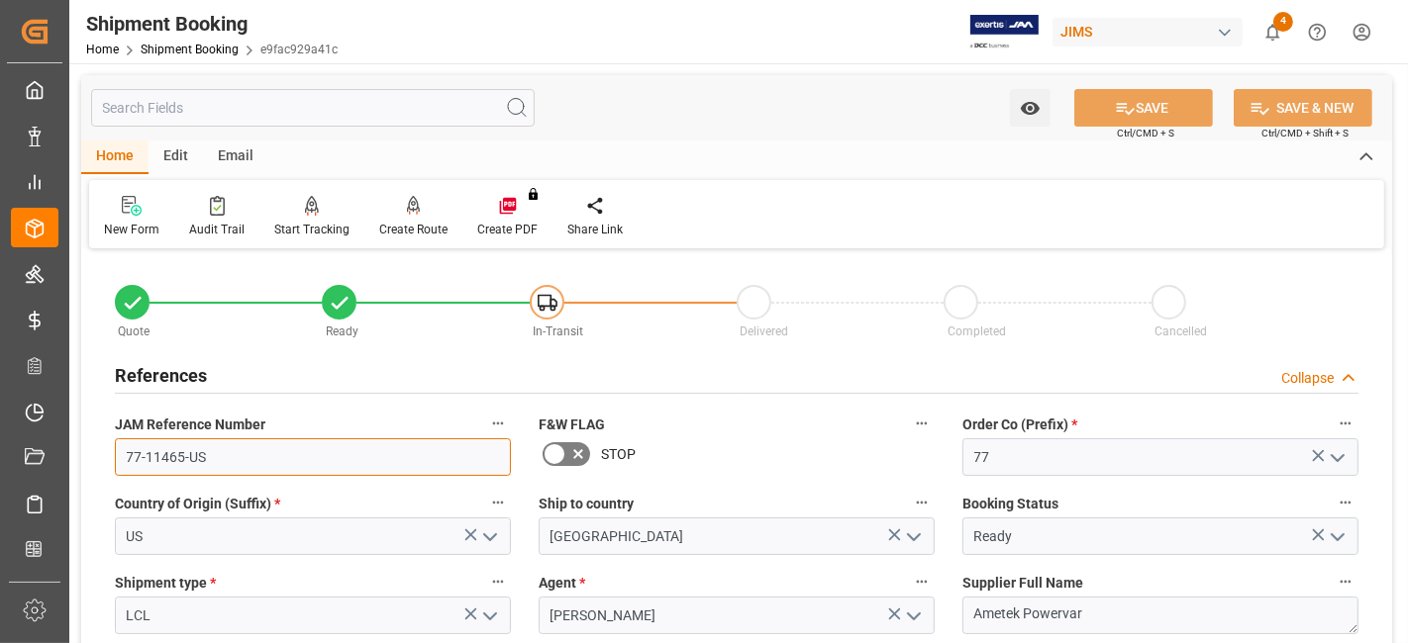
drag, startPoint x: 251, startPoint y: 468, endPoint x: 126, endPoint y: 466, distance: 125.7
click at [125, 467] on input "77-11465-US" at bounding box center [313, 458] width 396 height 38
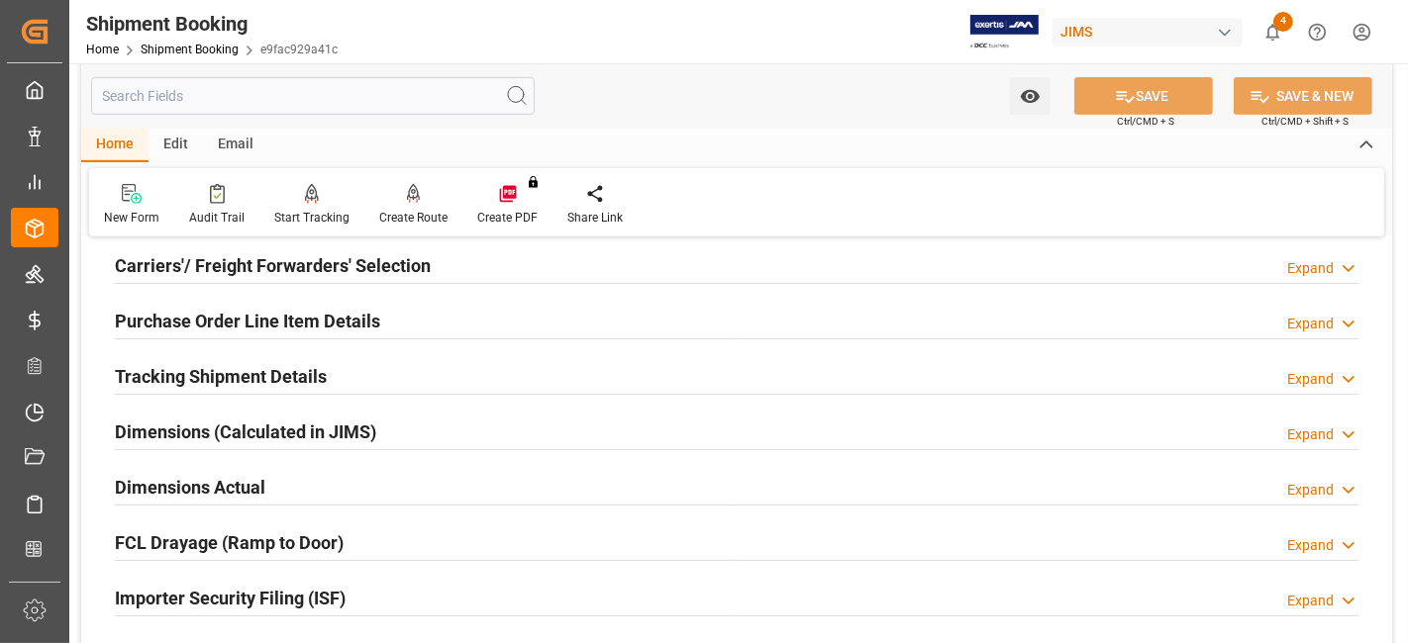
scroll to position [879, 0]
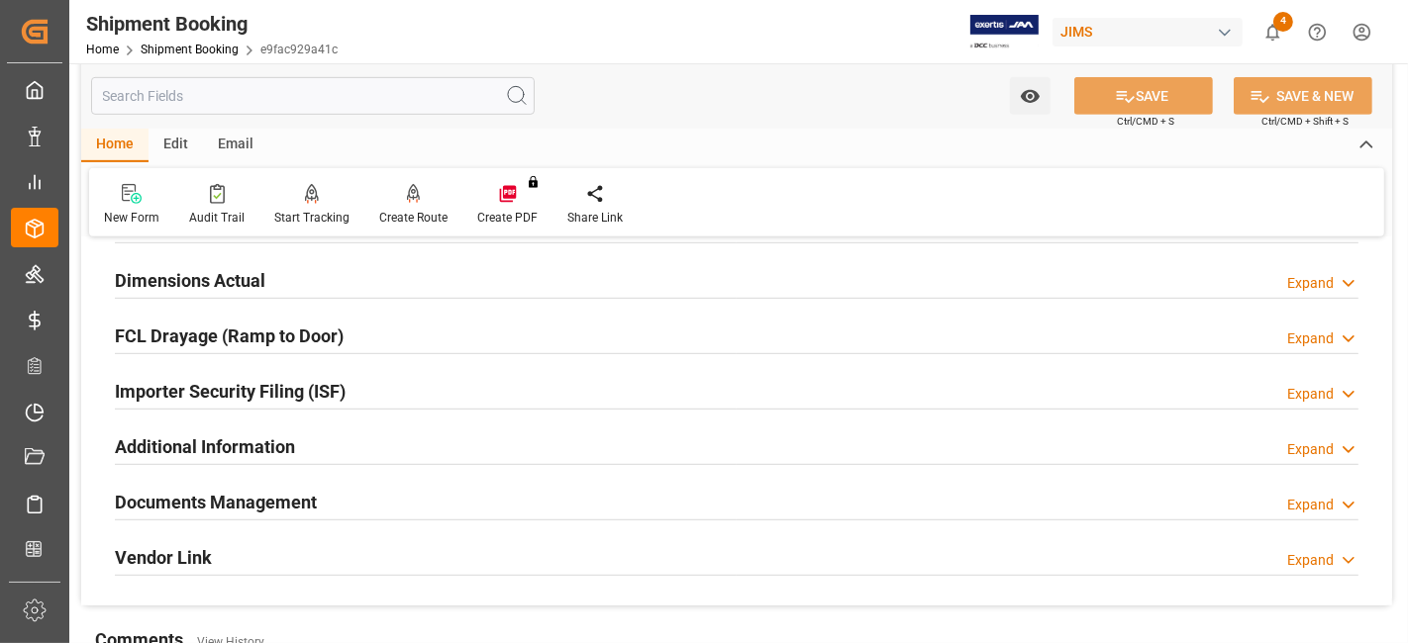
click at [166, 502] on h2 "Documents Management" at bounding box center [216, 502] width 202 height 27
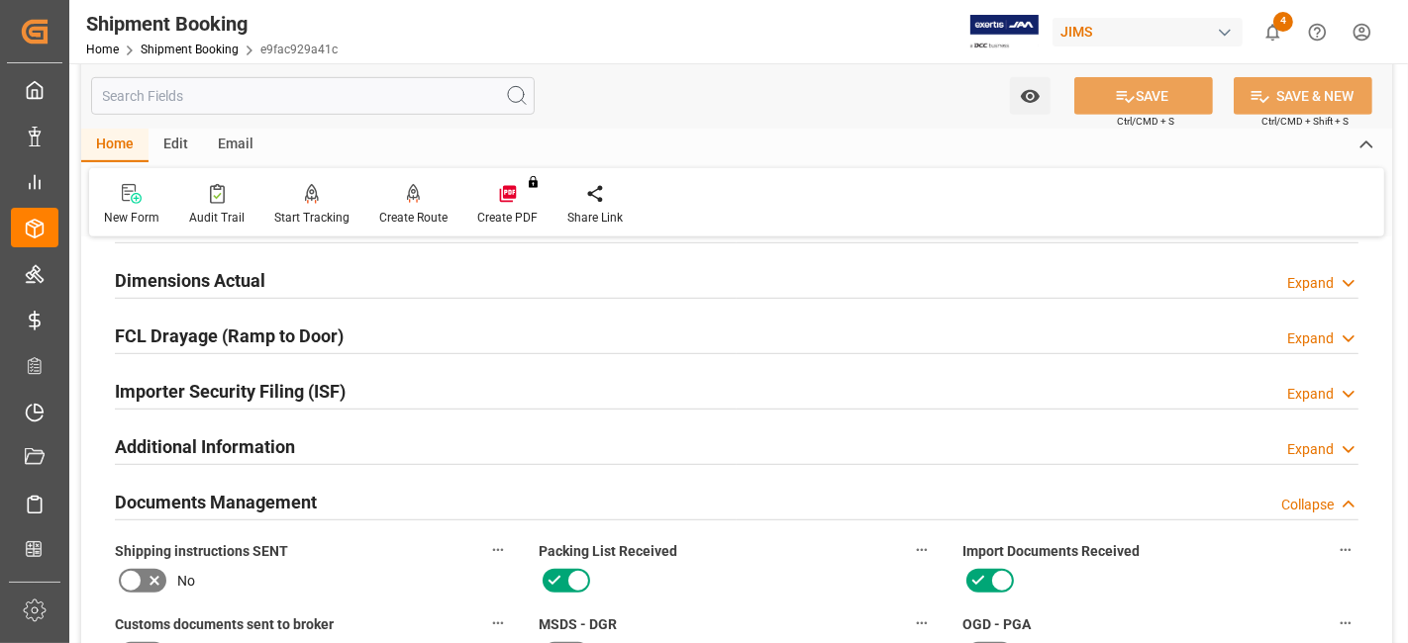
scroll to position [1100, 0]
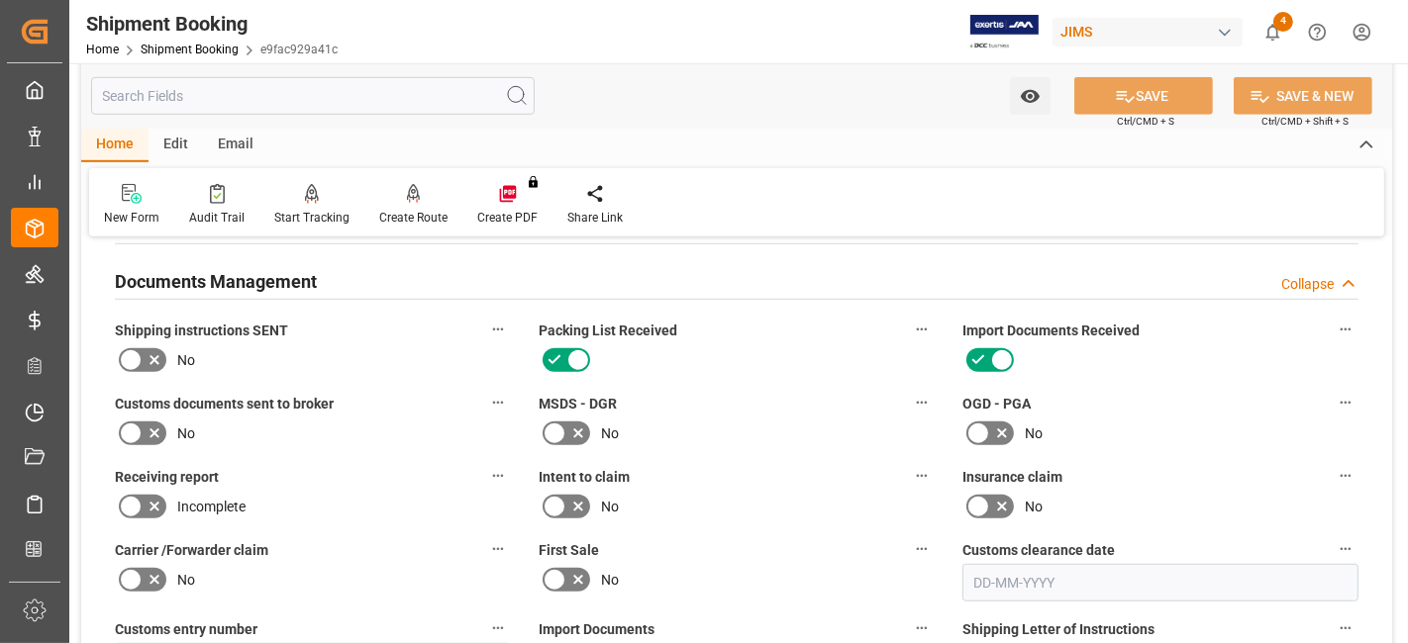
click at [154, 358] on icon at bounding box center [155, 360] width 24 height 24
click at [0, 0] on input "checkbox" at bounding box center [0, 0] width 0 height 0
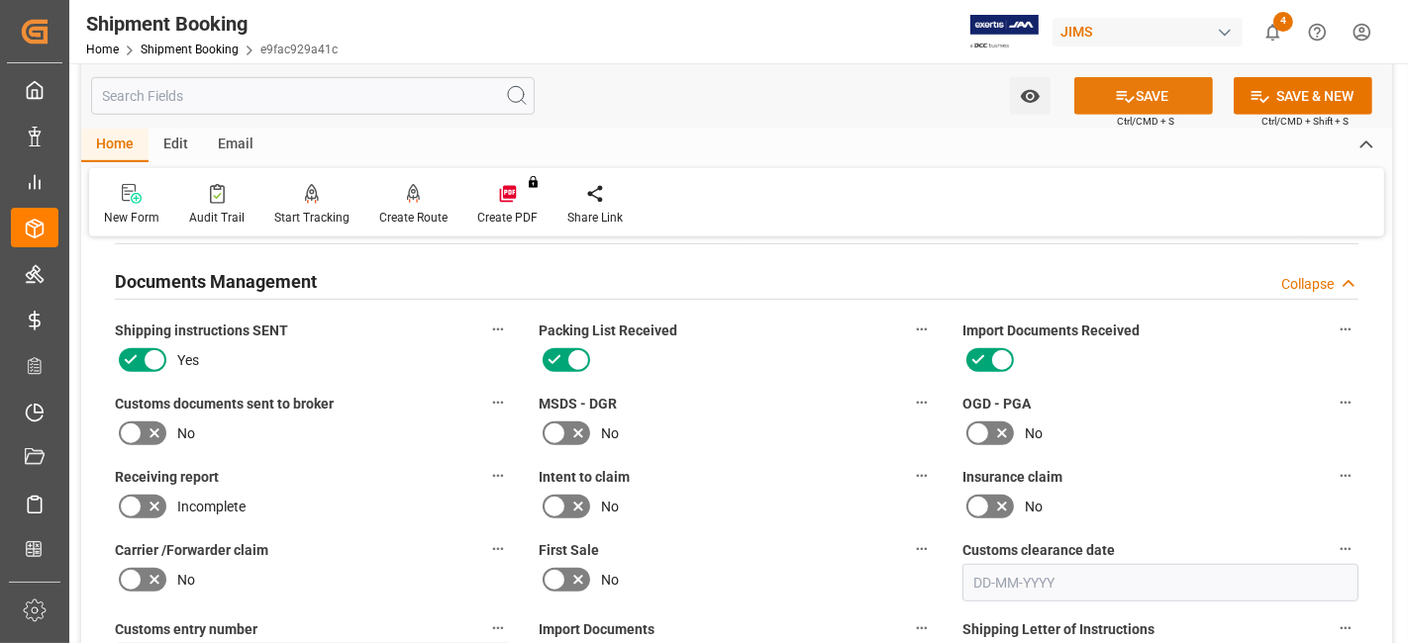
click at [1128, 100] on icon at bounding box center [1125, 96] width 21 height 21
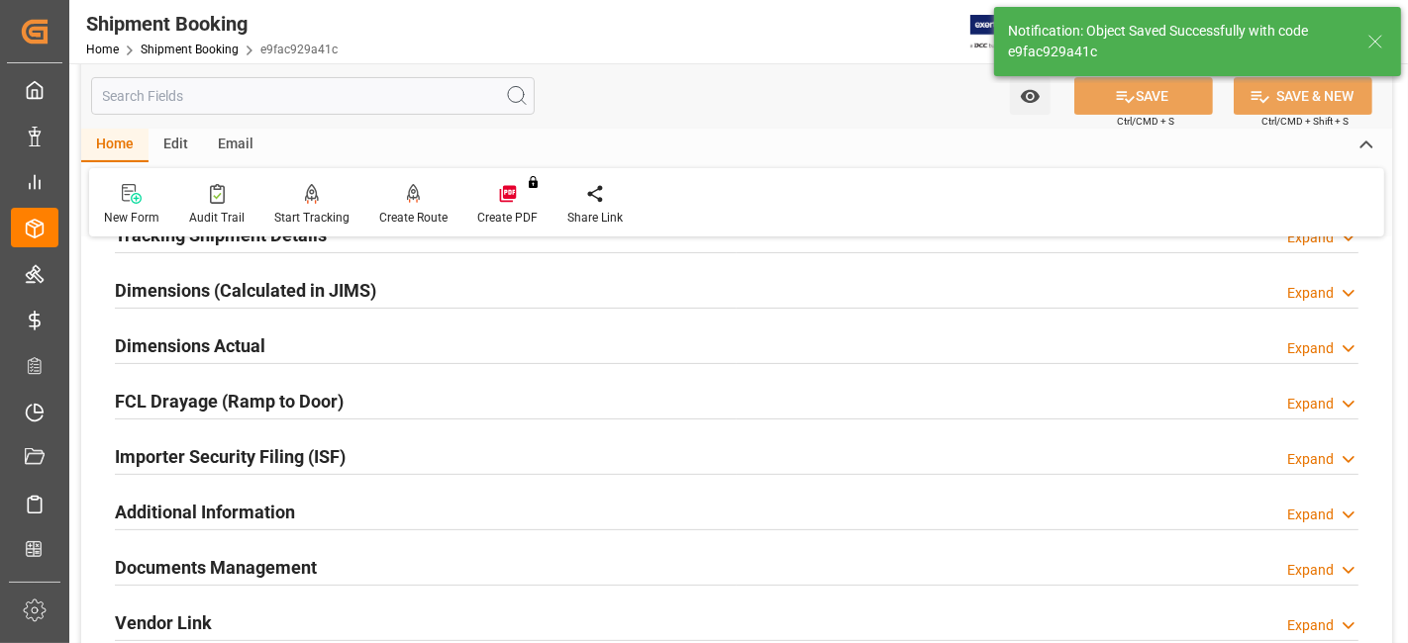
scroll to position [374, 0]
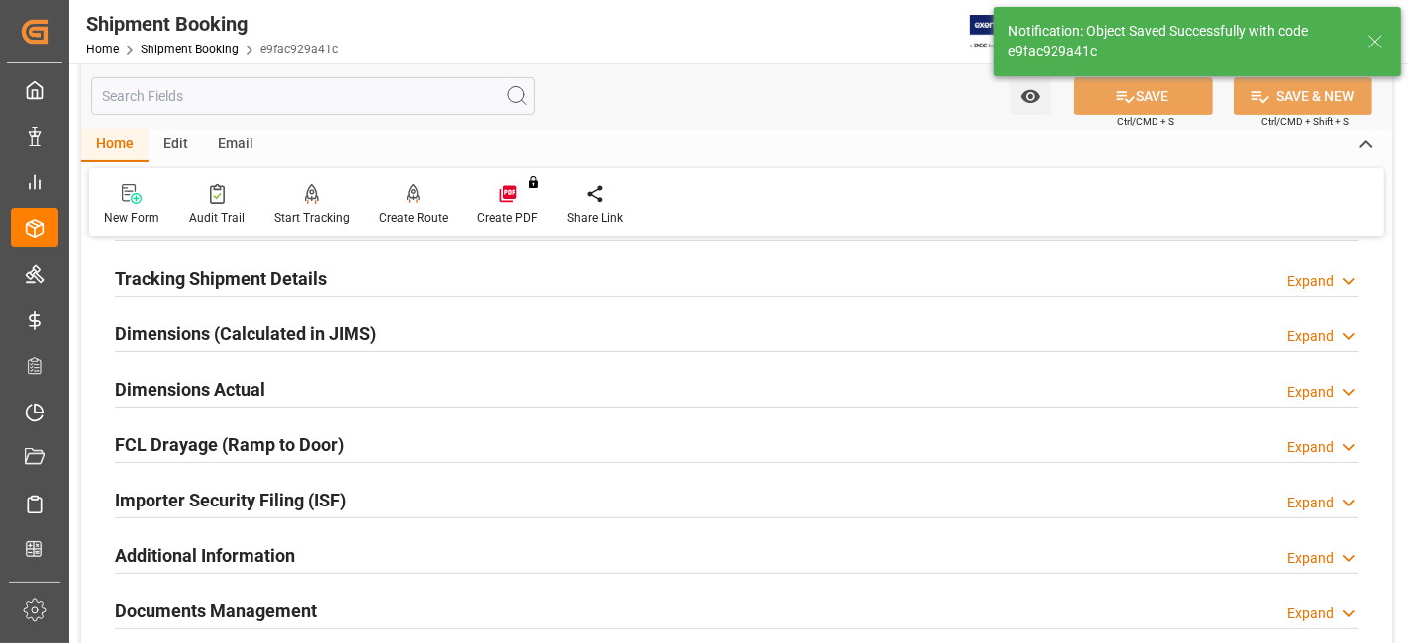
click at [280, 279] on h2 "Tracking Shipment Details" at bounding box center [221, 278] width 212 height 27
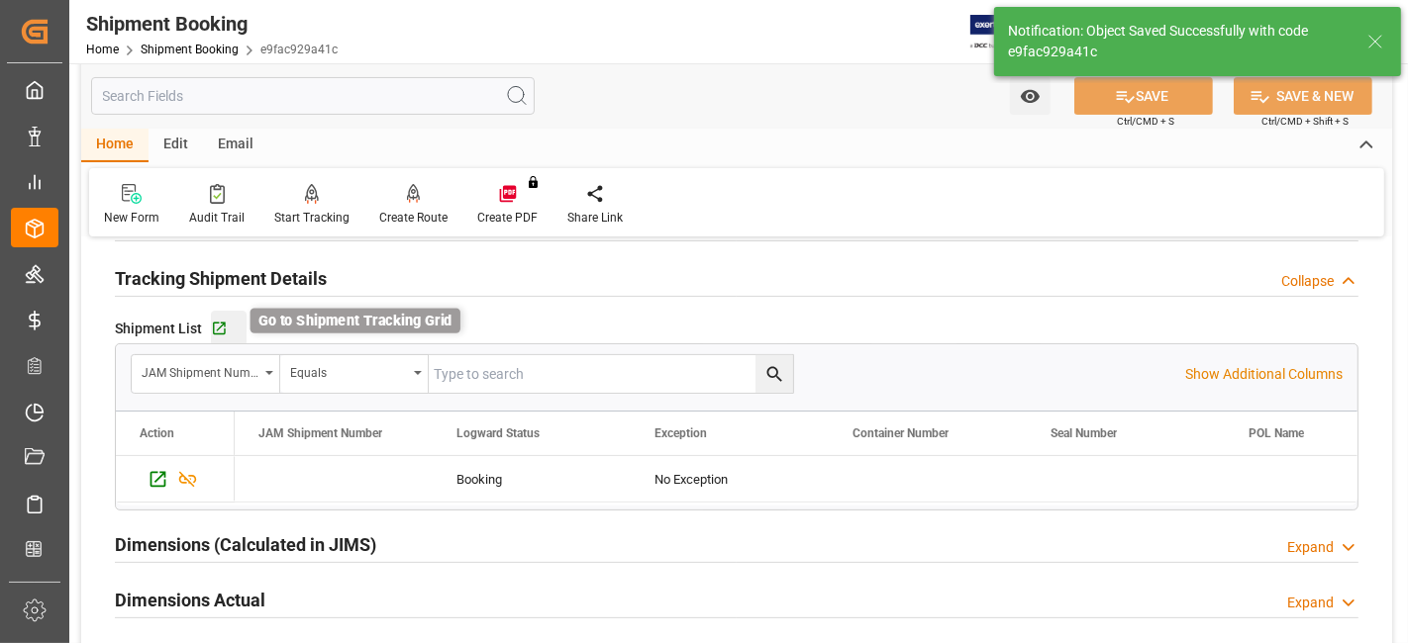
click at [221, 333] on icon "button" at bounding box center [219, 329] width 17 height 17
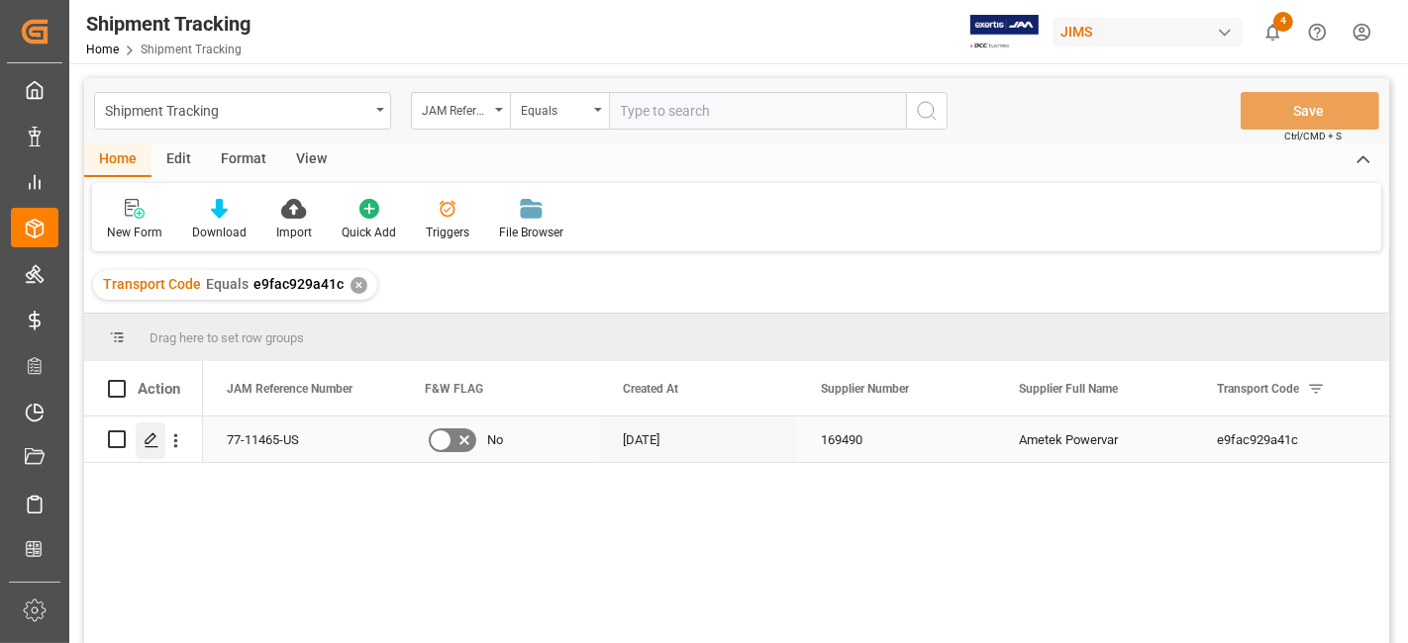
click at [149, 445] on icon "Press SPACE to select this row." at bounding box center [152, 441] width 16 height 16
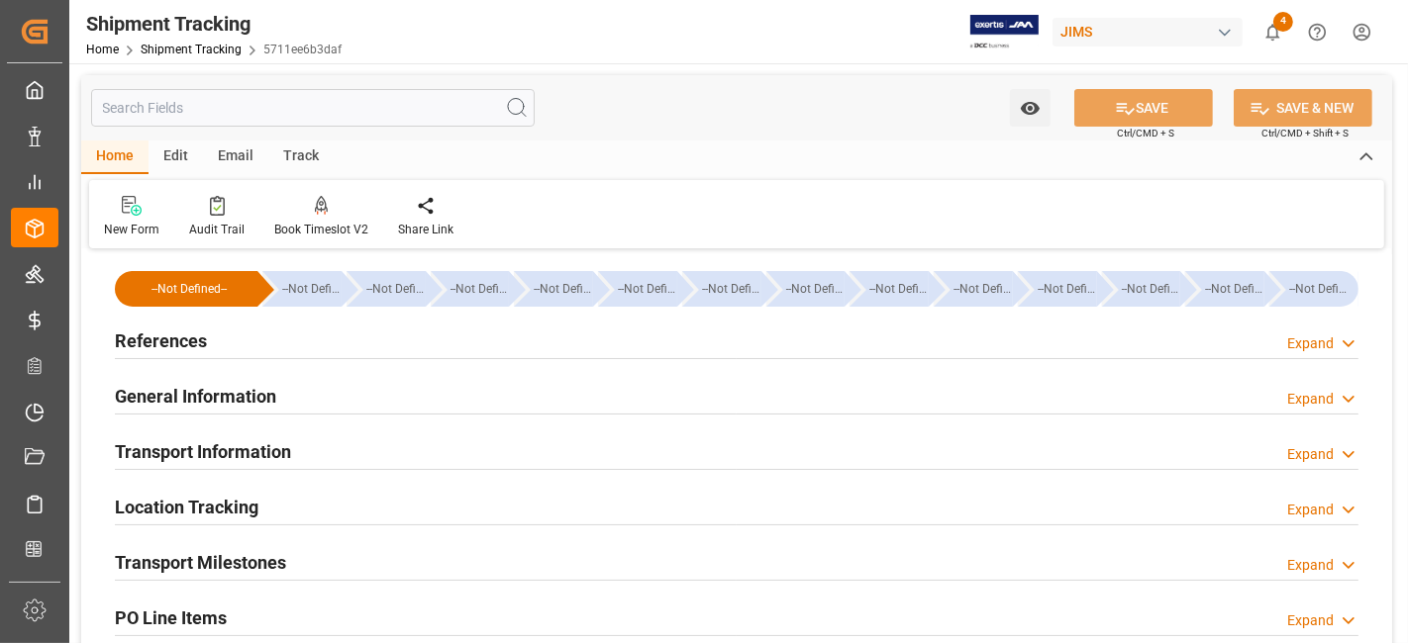
type input "[DATE]"
click at [303, 339] on div "References Expand" at bounding box center [736, 340] width 1243 height 38
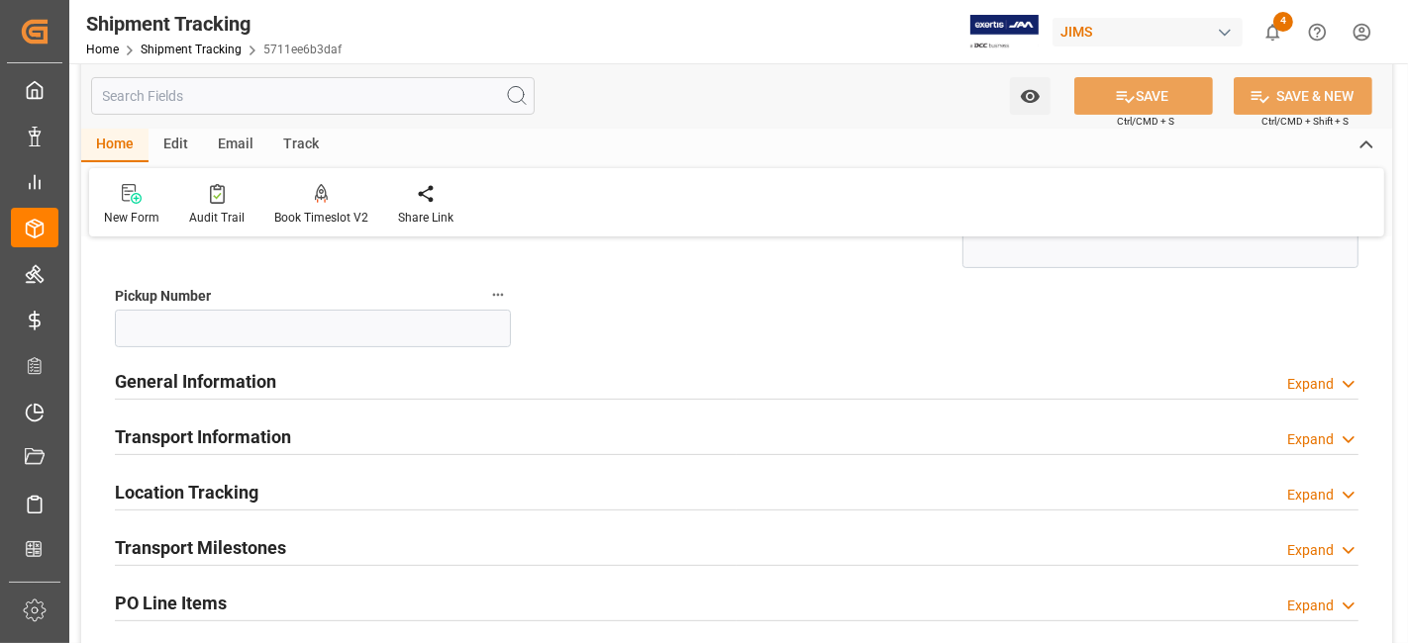
scroll to position [439, 0]
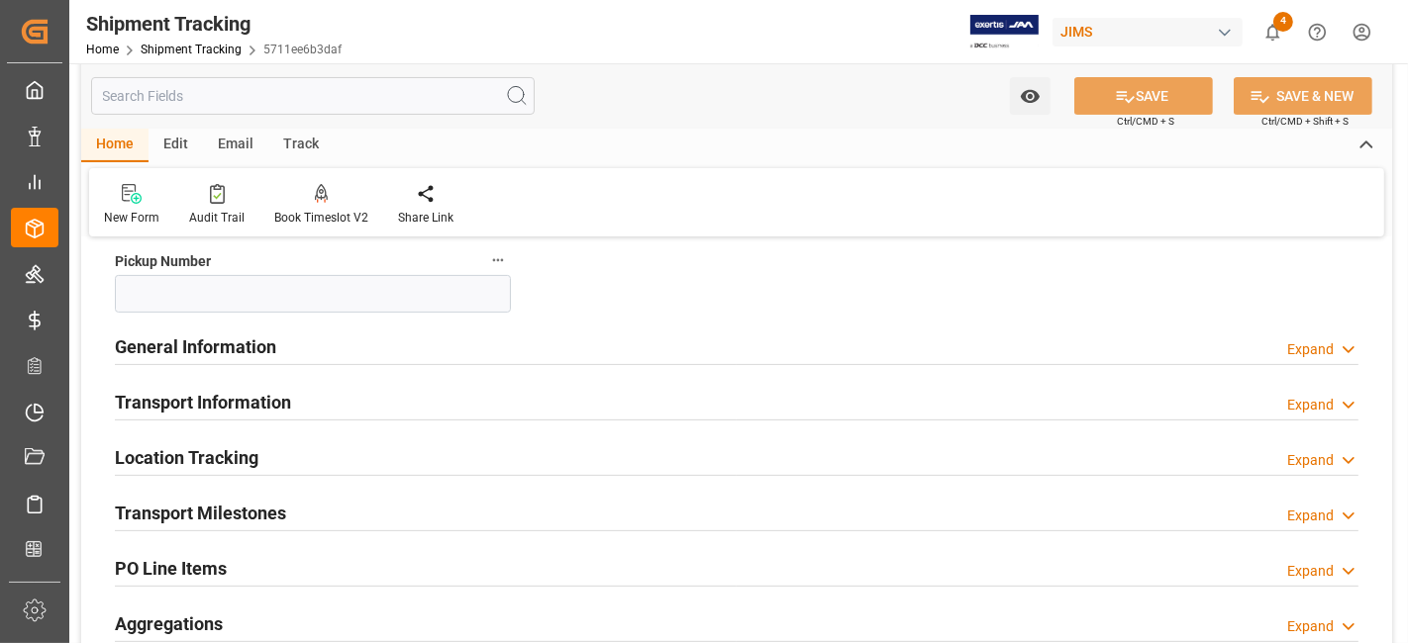
click at [433, 347] on div "General Information Expand" at bounding box center [736, 346] width 1243 height 38
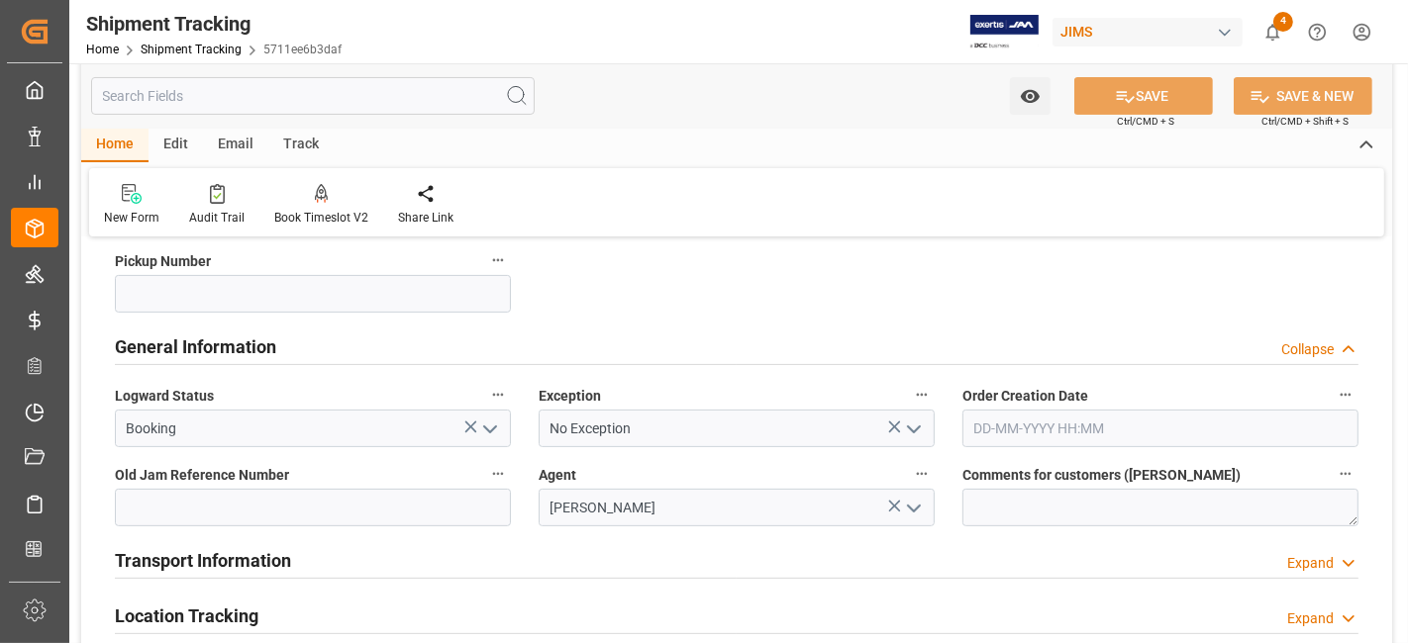
click at [433, 347] on div "General Information Collapse" at bounding box center [736, 346] width 1243 height 38
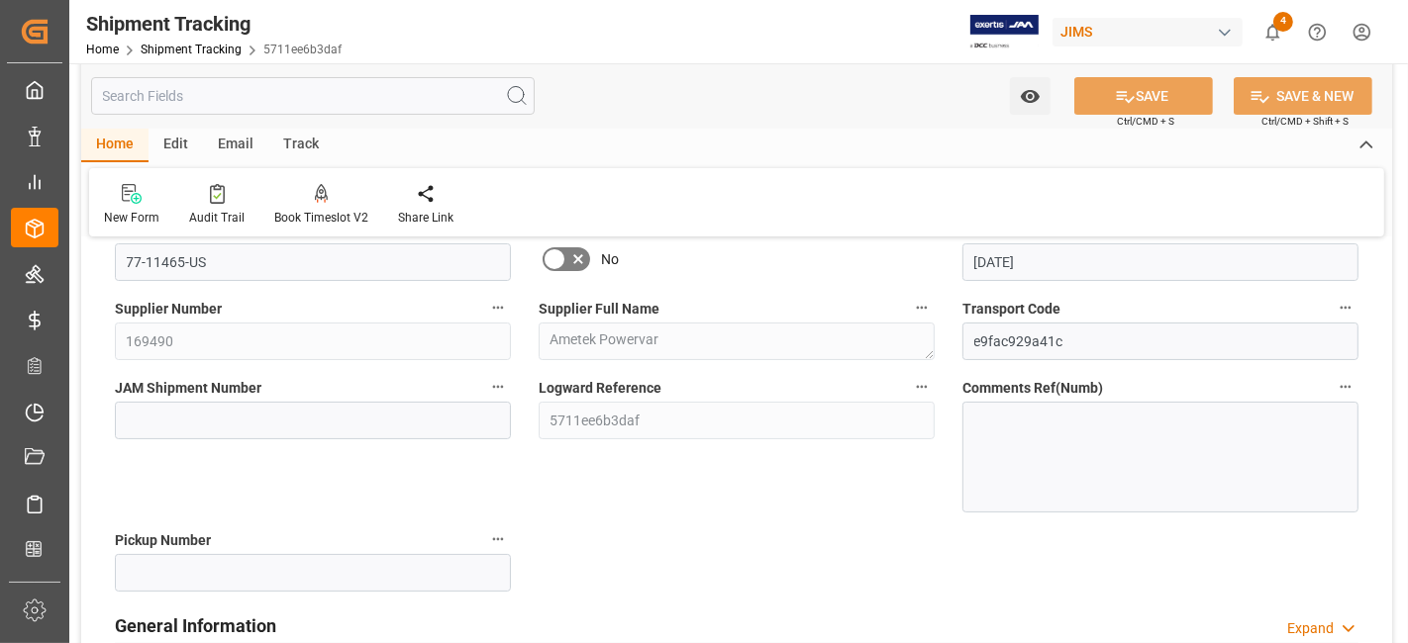
scroll to position [110, 0]
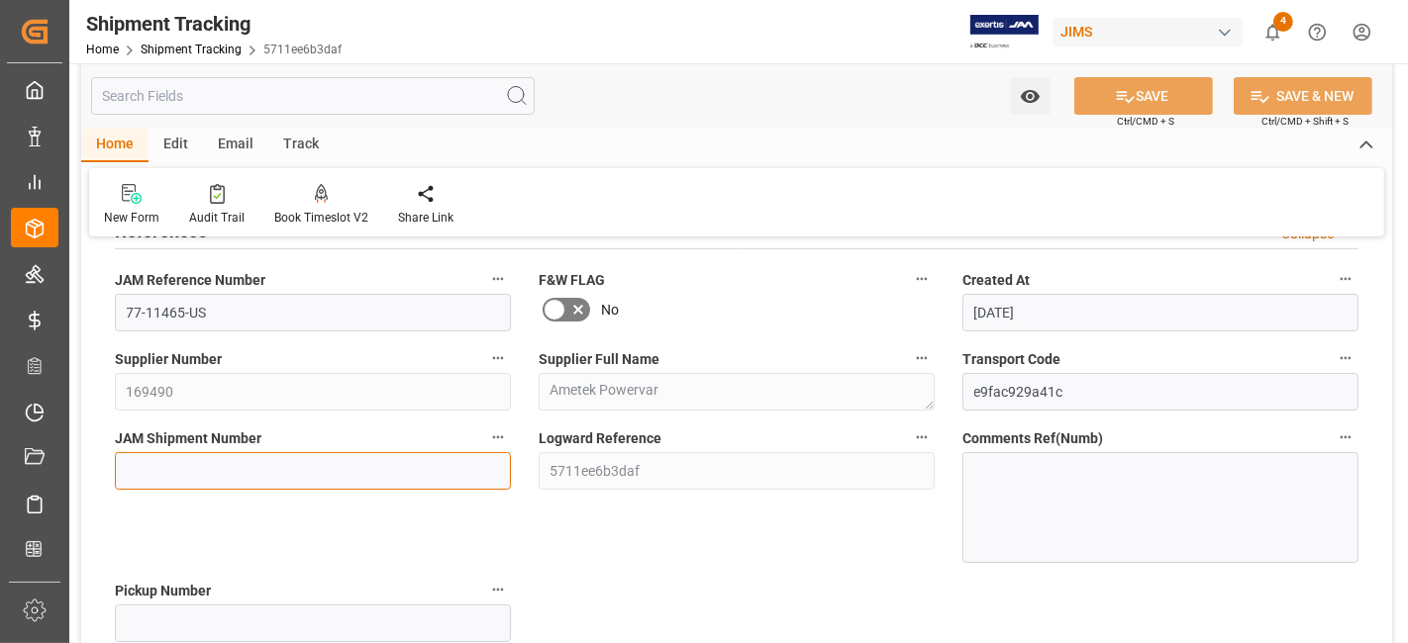
click at [191, 474] on input at bounding box center [313, 471] width 396 height 38
paste input "73398"
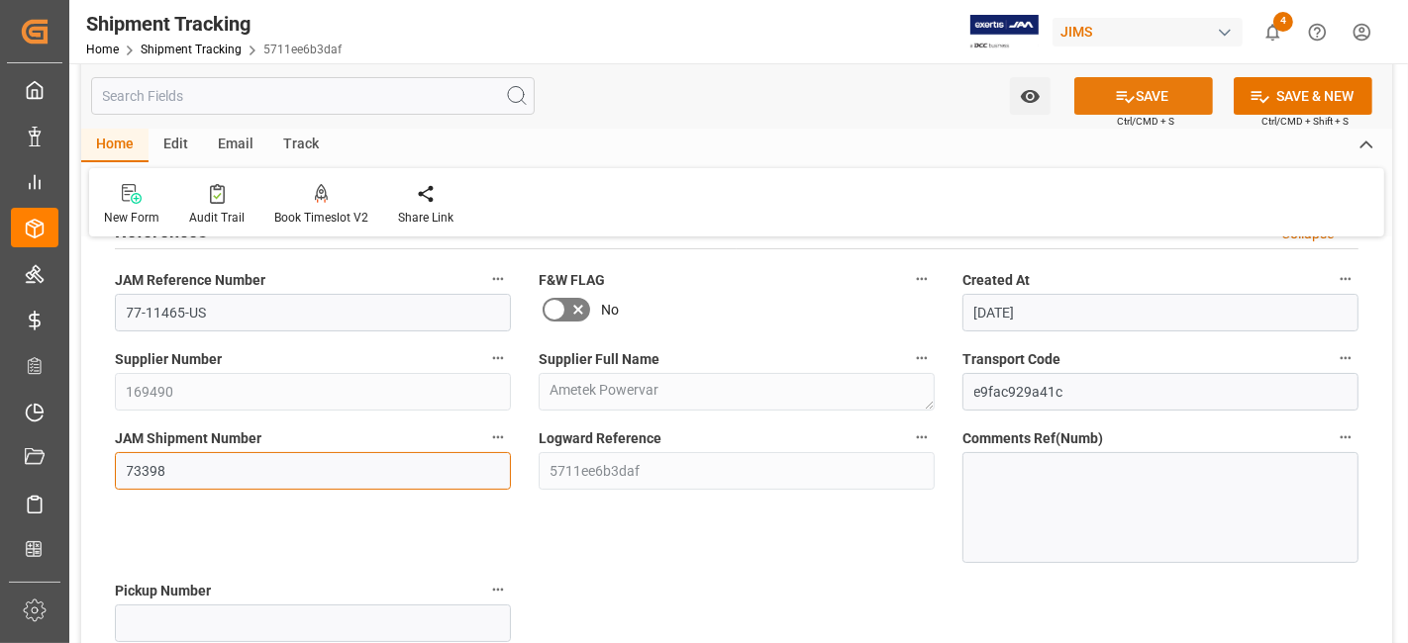
type input "73398"
click at [1104, 113] on button "SAVE" at bounding box center [1143, 96] width 139 height 38
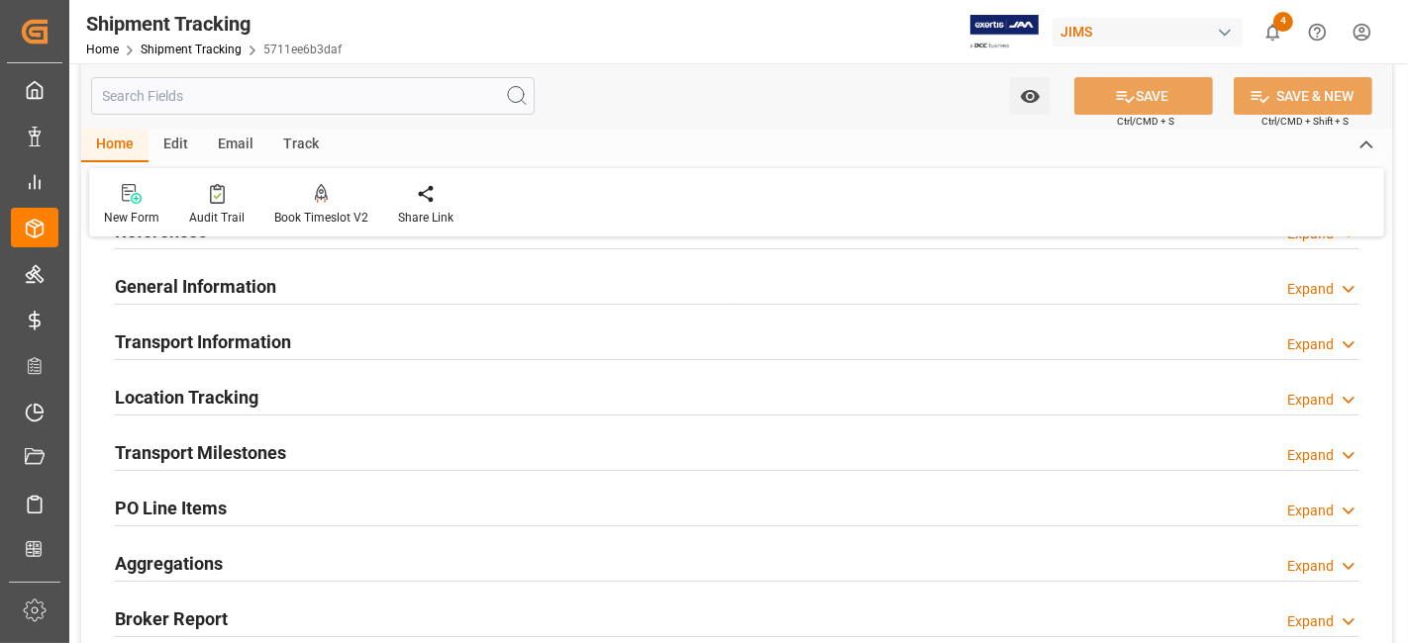
click at [273, 334] on h2 "Transport Information" at bounding box center [203, 342] width 176 height 27
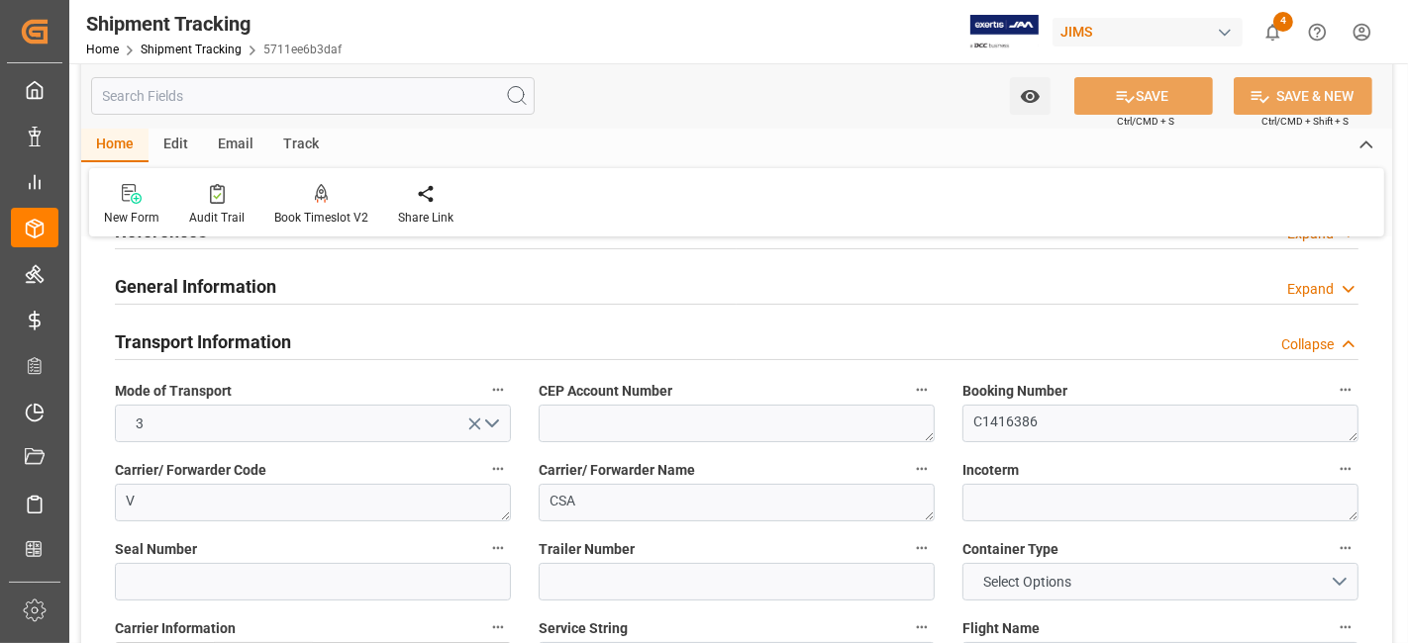
click at [273, 334] on h2 "Transport Information" at bounding box center [203, 342] width 176 height 27
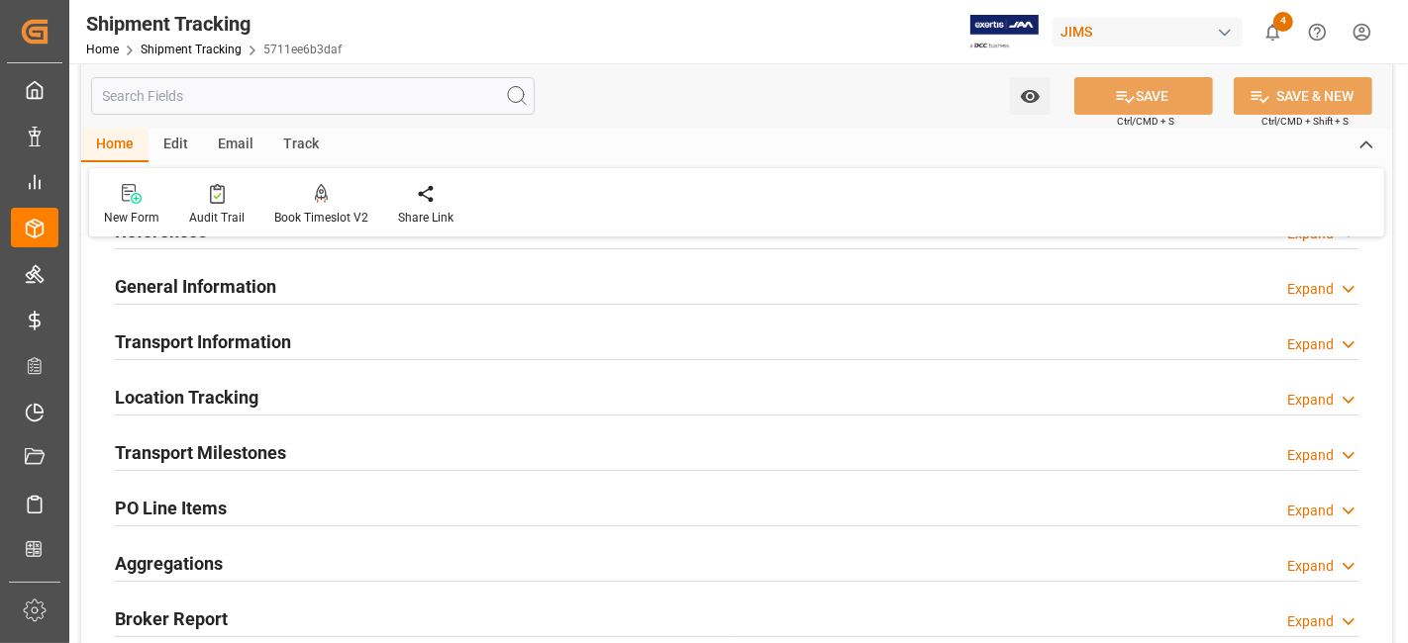
click at [273, 455] on h2 "Transport Milestones" at bounding box center [200, 452] width 171 height 27
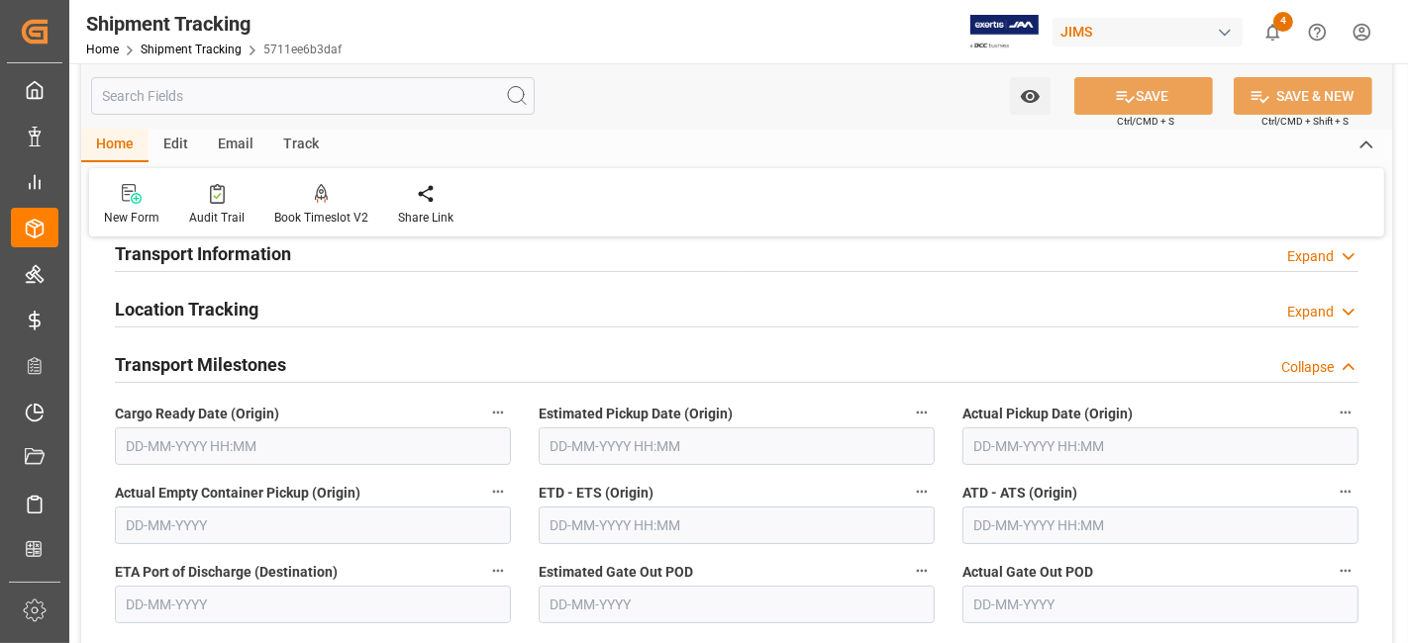
scroll to position [330, 0]
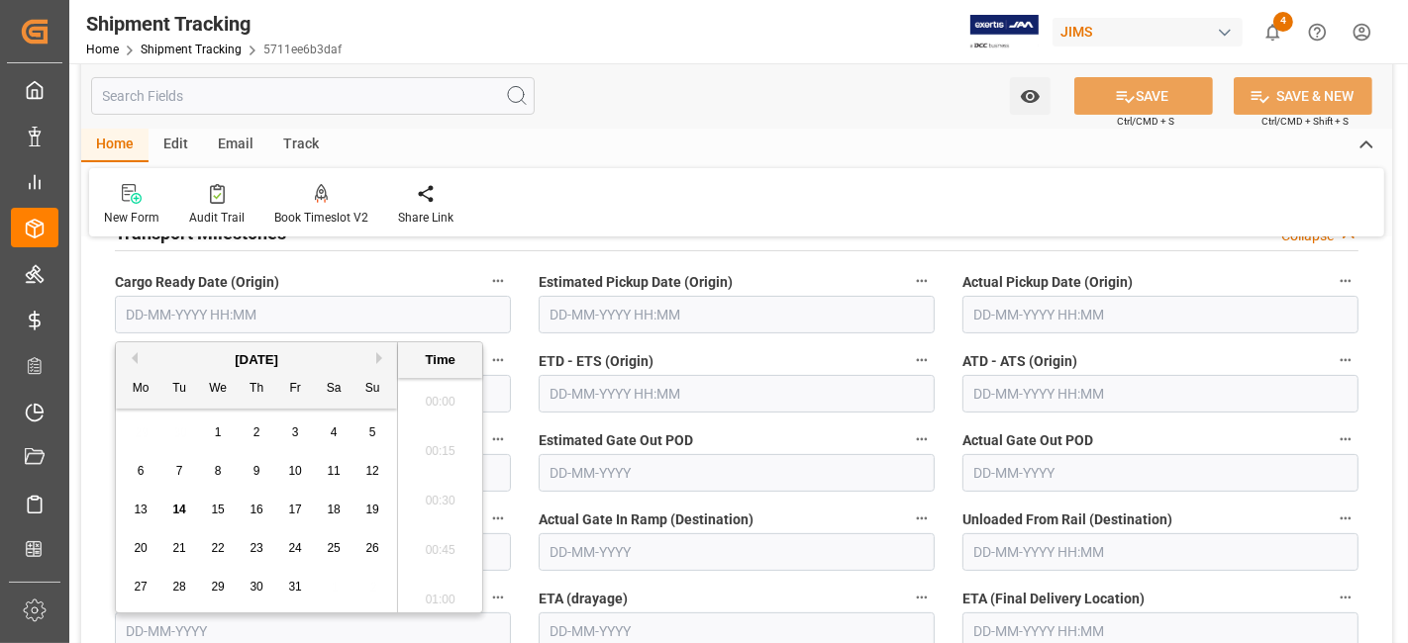
click at [224, 315] on input "text" at bounding box center [313, 315] width 396 height 38
click at [157, 434] on div "29 30 1 2 3 4 5" at bounding box center [257, 433] width 270 height 39
click at [302, 474] on div "10" at bounding box center [295, 472] width 25 height 24
type input "10-10-2025 00:00"
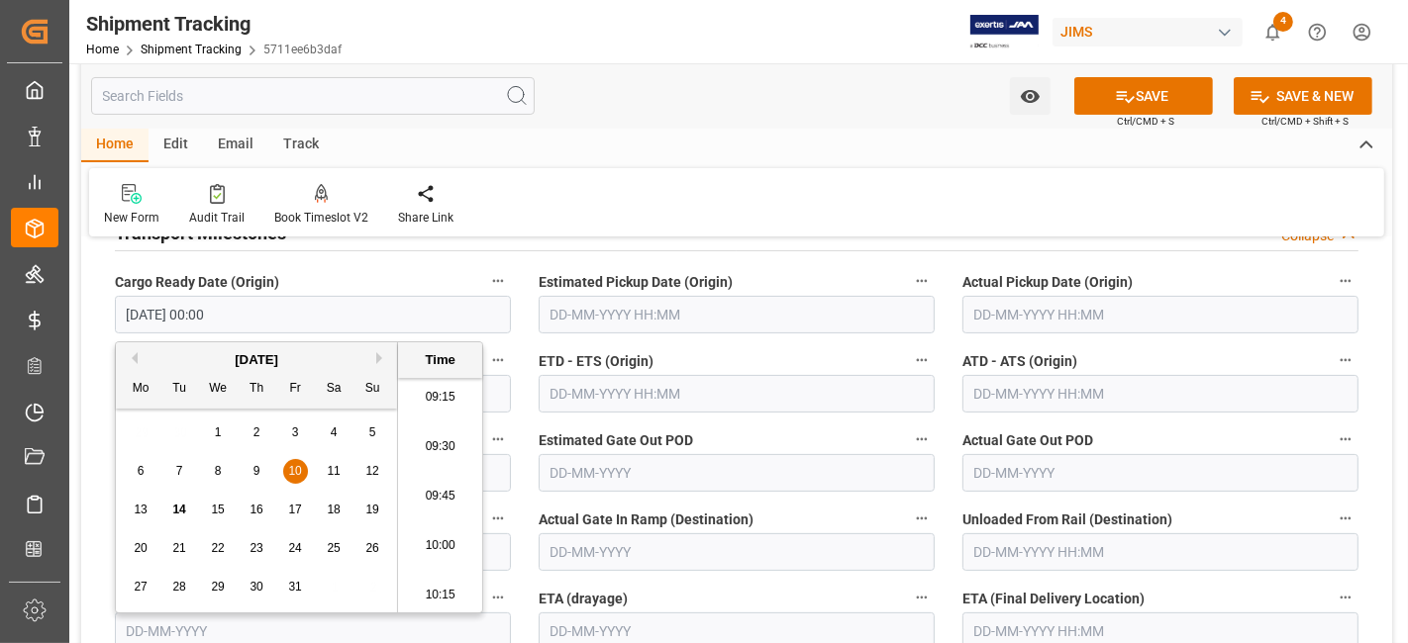
click at [290, 467] on span "10" at bounding box center [294, 471] width 13 height 14
click at [363, 276] on label "Cargo Ready Date (Origin)" at bounding box center [313, 282] width 396 height 28
click at [485, 276] on button "Cargo Ready Date (Origin)" at bounding box center [498, 281] width 26 height 26
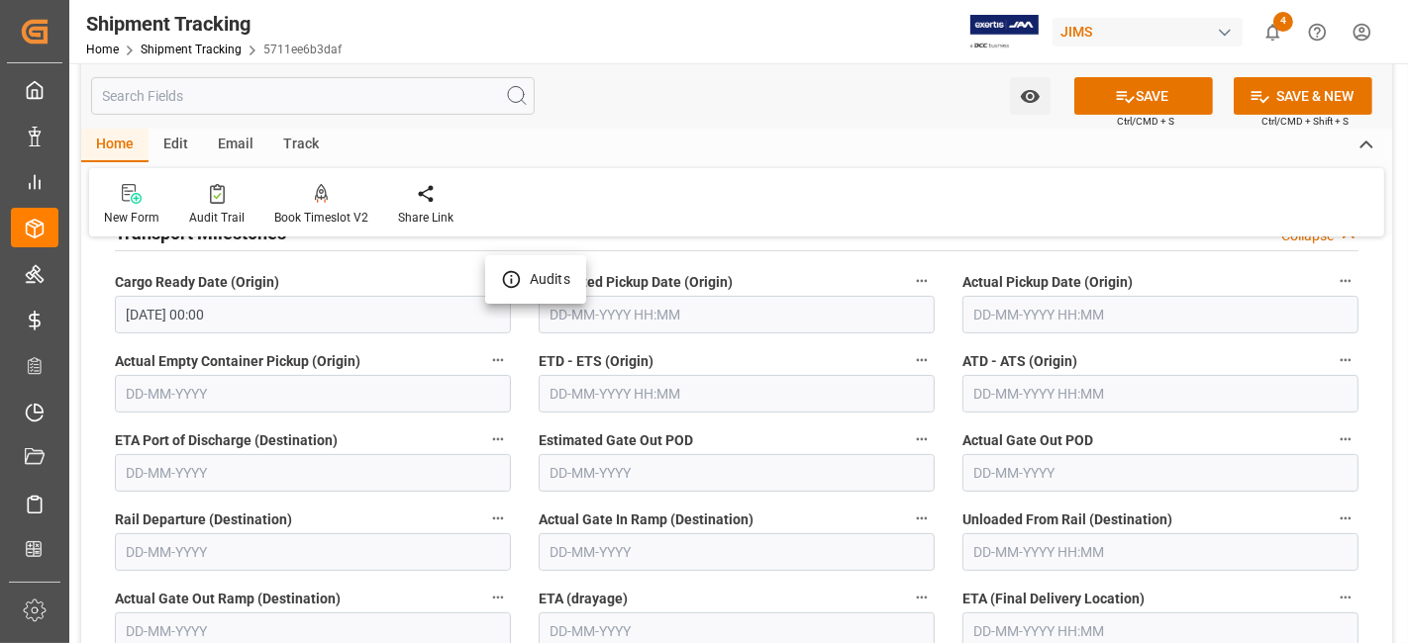
click at [789, 304] on div at bounding box center [704, 321] width 1408 height 643
click at [658, 301] on input "text" at bounding box center [736, 315] width 396 height 38
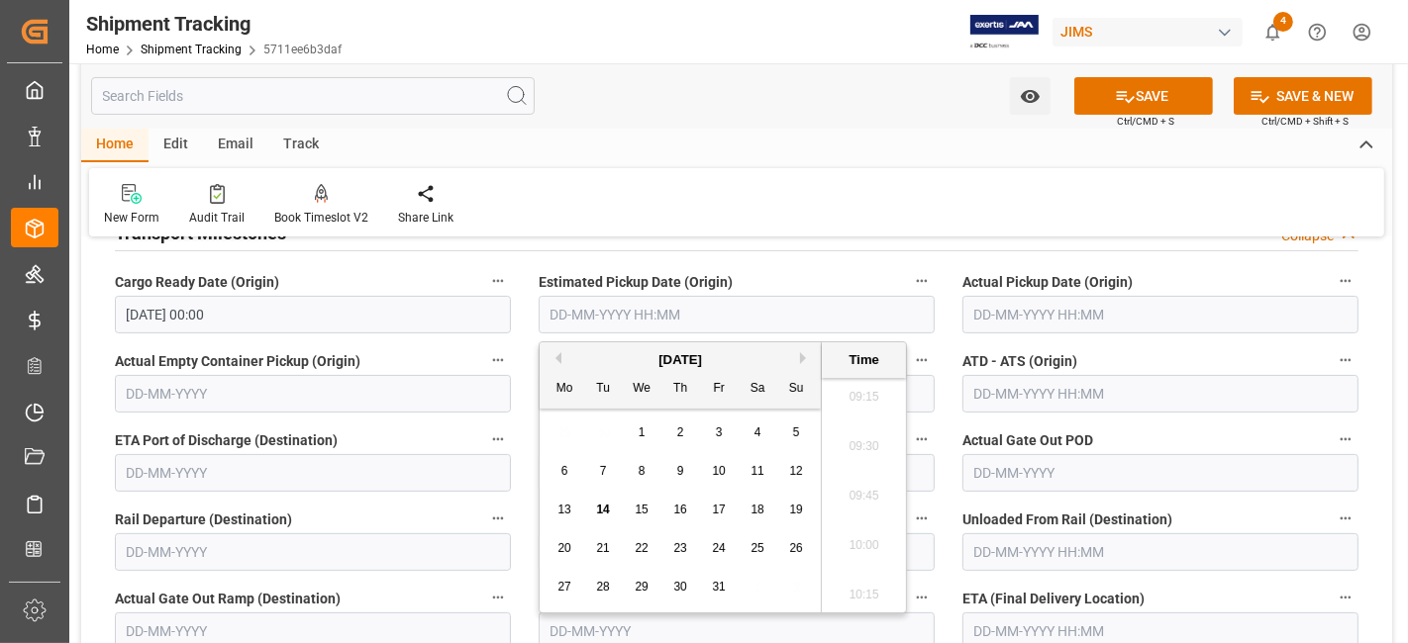
click at [604, 511] on span "14" at bounding box center [602, 510] width 13 height 14
type input "14-10-2025 00:00"
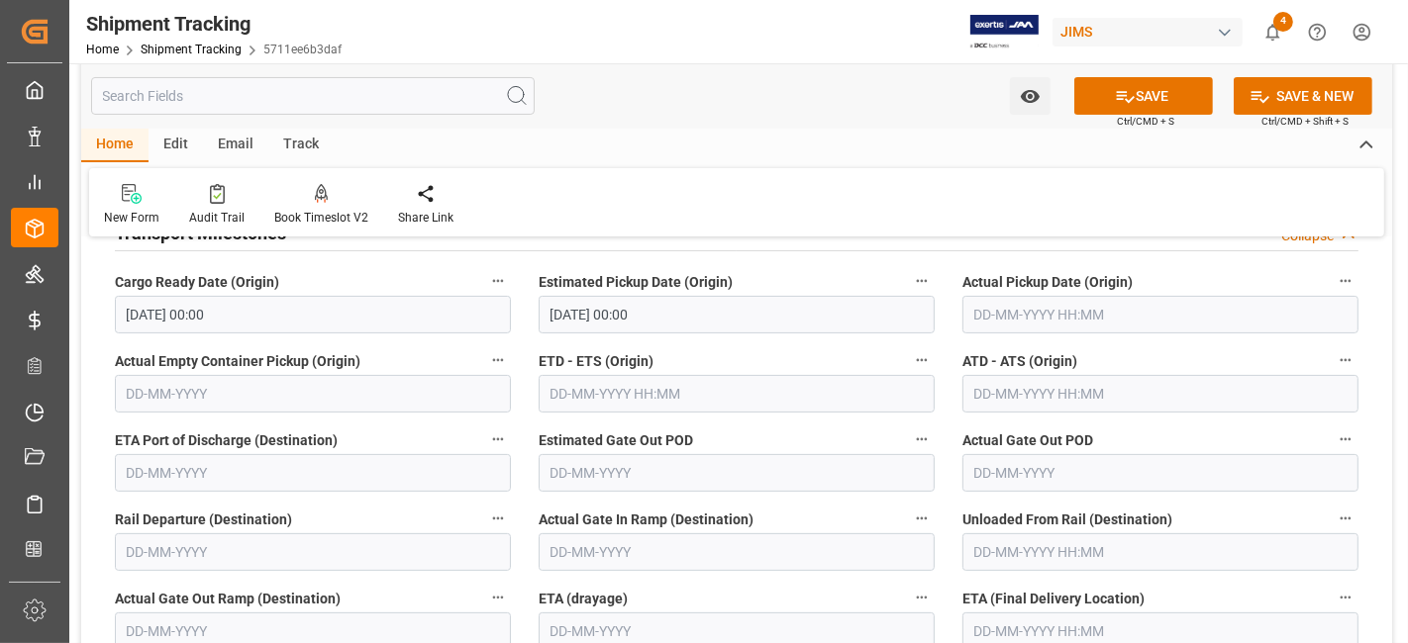
click at [801, 275] on label "Estimated Pickup Date (Origin)" at bounding box center [736, 282] width 396 height 28
click at [909, 275] on button "Estimated Pickup Date (Origin)" at bounding box center [922, 281] width 26 height 26
click at [1038, 609] on div at bounding box center [704, 321] width 1408 height 643
click at [1013, 632] on input "text" at bounding box center [1160, 632] width 396 height 38
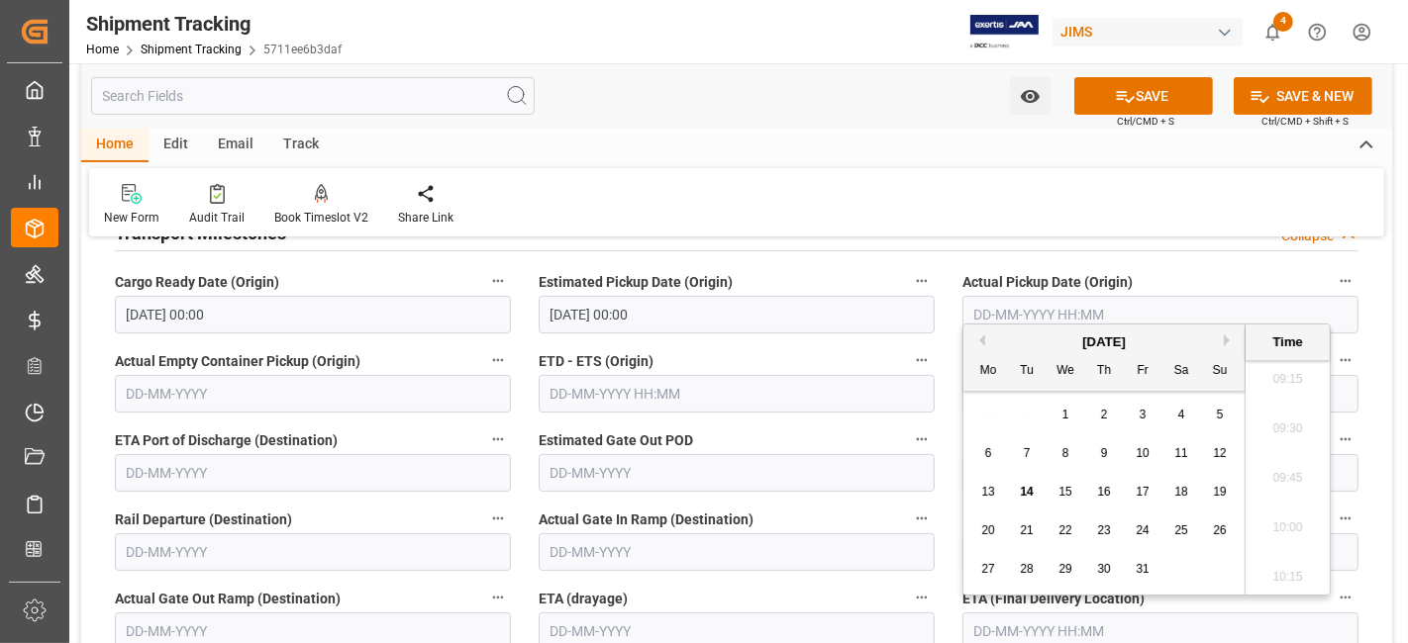
click at [1027, 530] on span "21" at bounding box center [1026, 531] width 13 height 14
type input "21-10-2025 00:00"
click at [1142, 105] on button "SAVE" at bounding box center [1143, 96] width 139 height 38
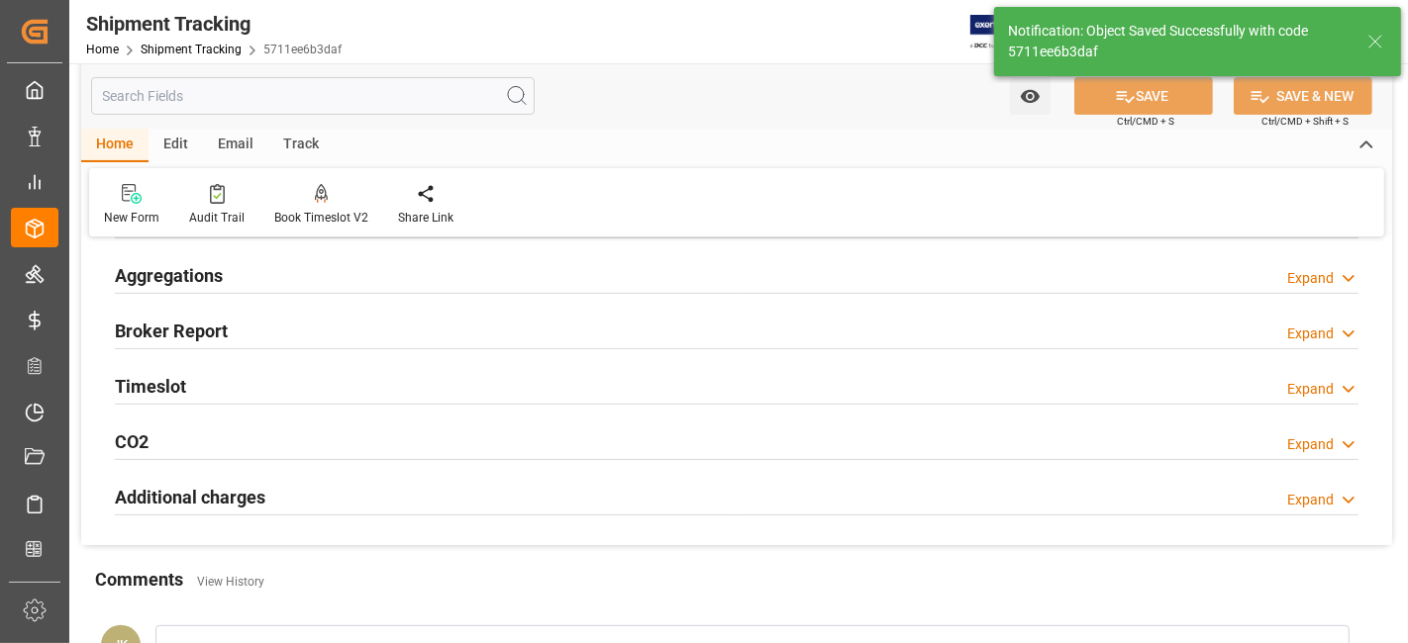
scroll to position [363, 0]
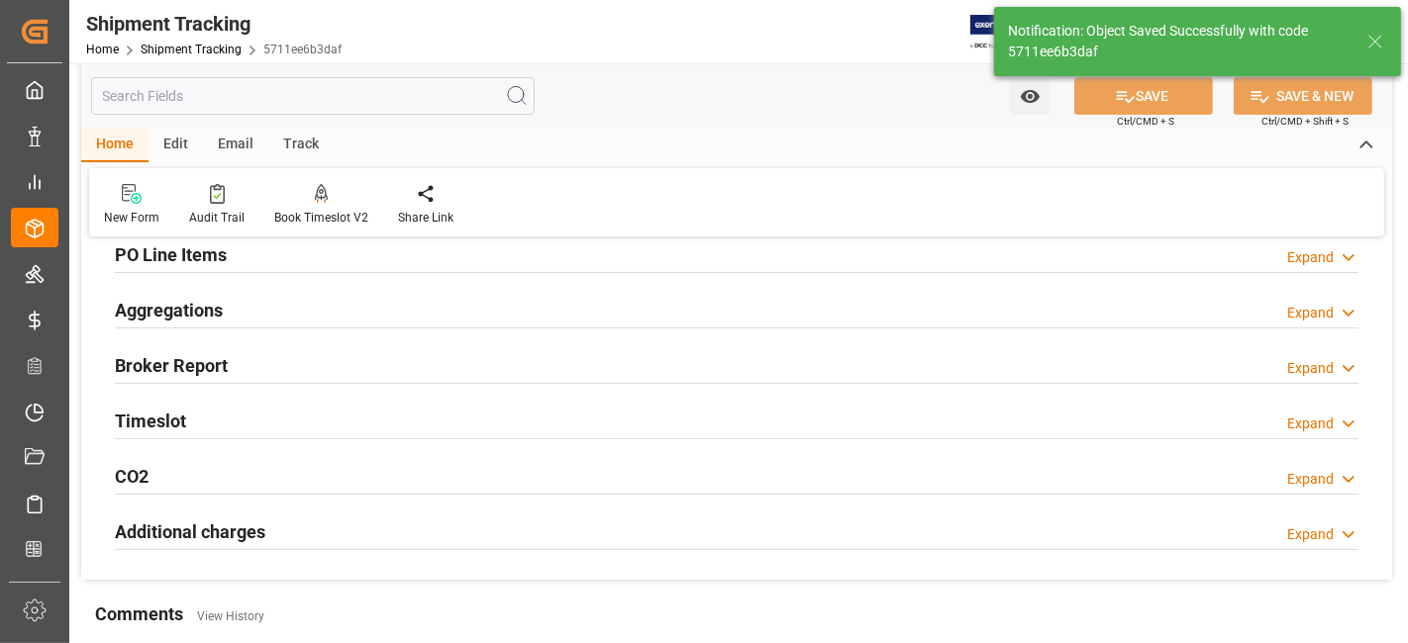
click at [282, 303] on div "Aggregations Expand" at bounding box center [736, 309] width 1243 height 38
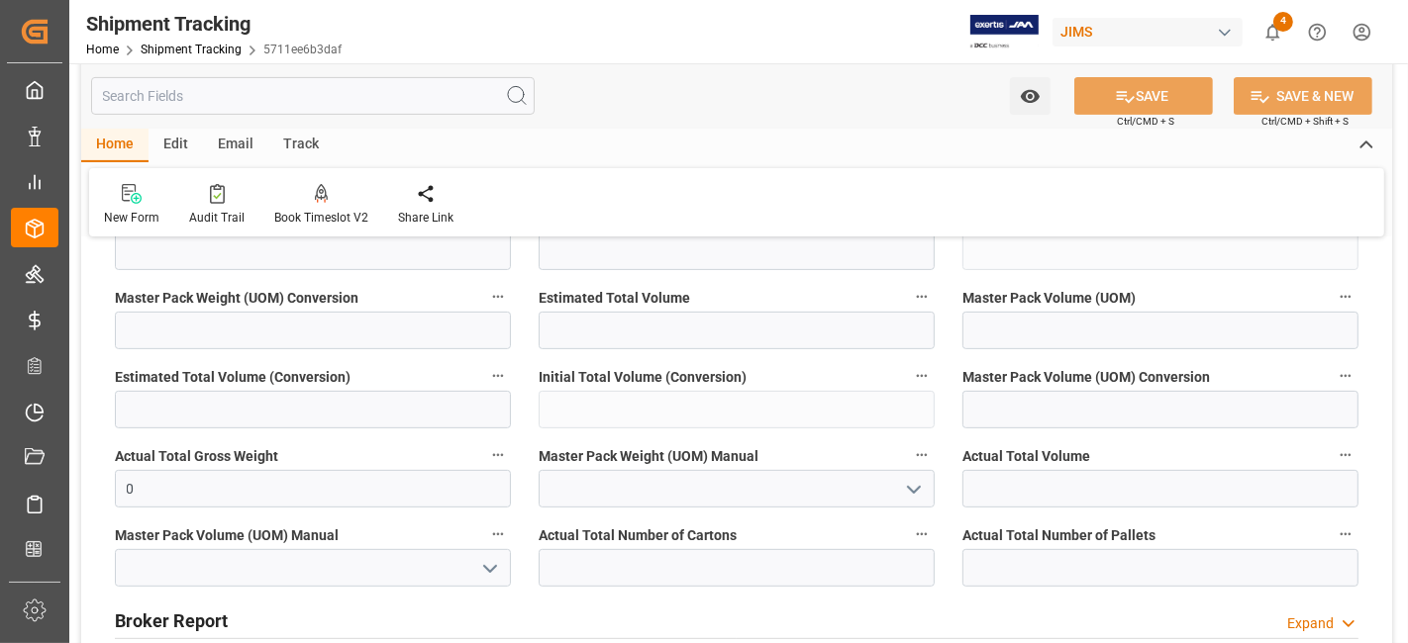
scroll to position [693, 0]
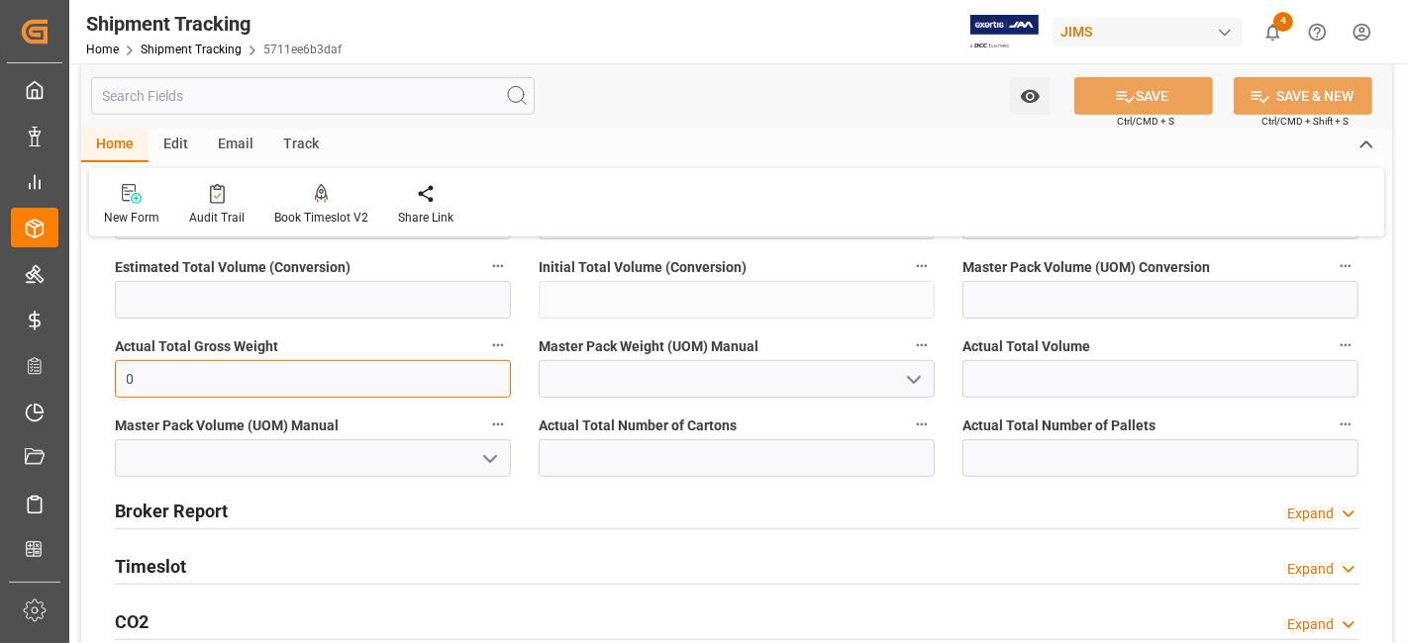
click at [178, 380] on input "0" at bounding box center [313, 379] width 396 height 38
click at [178, 381] on input "0" at bounding box center [313, 379] width 396 height 38
type input "251"
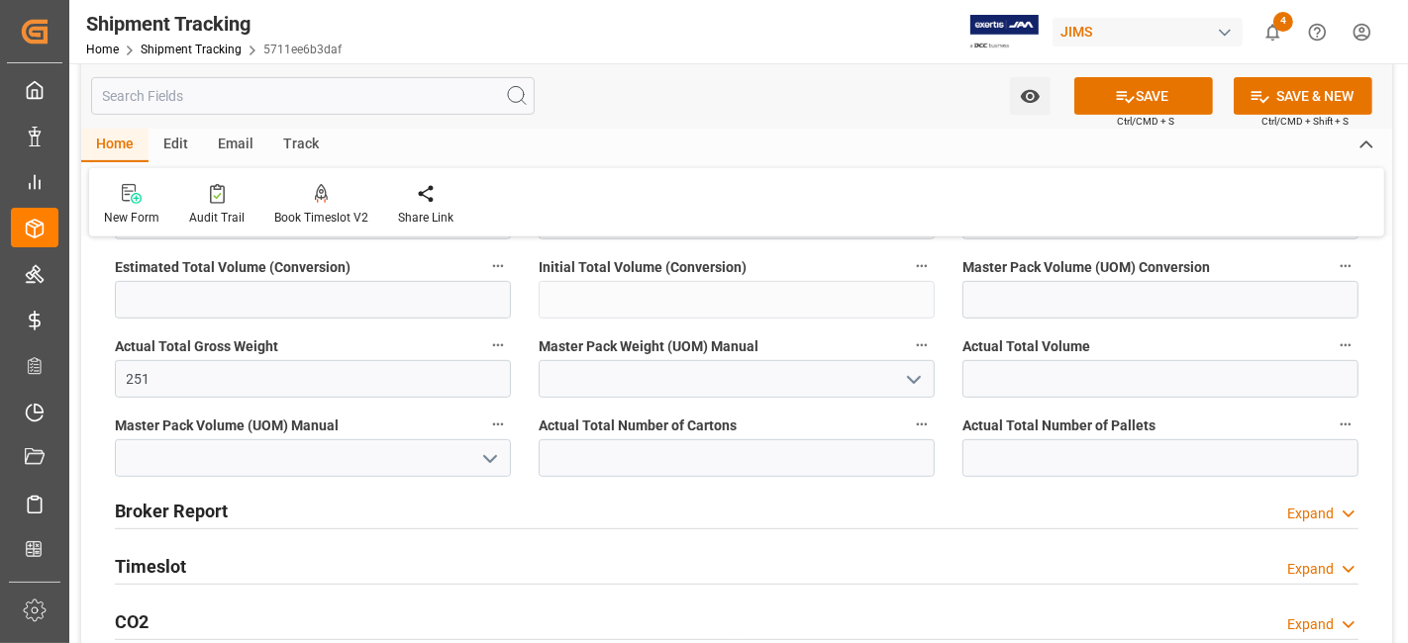
click at [912, 385] on icon "open menu" at bounding box center [914, 380] width 24 height 24
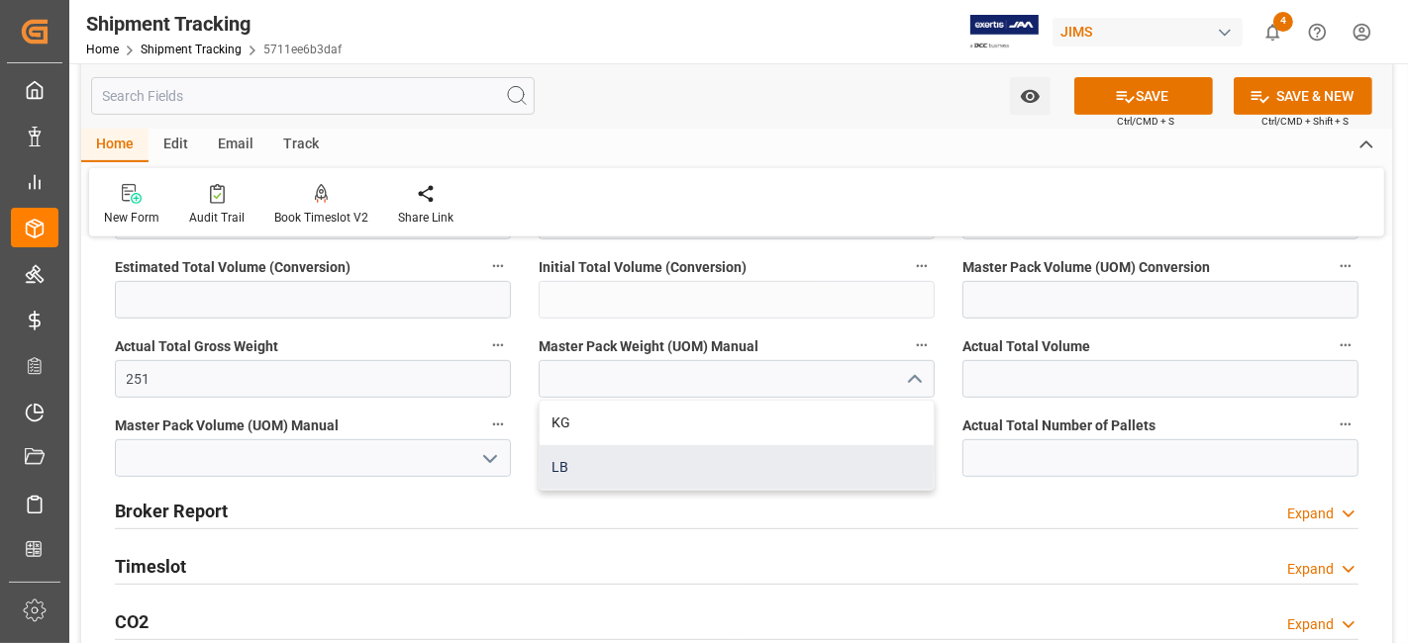
click at [793, 465] on div "LB" at bounding box center [736, 467] width 394 height 45
type input "LB"
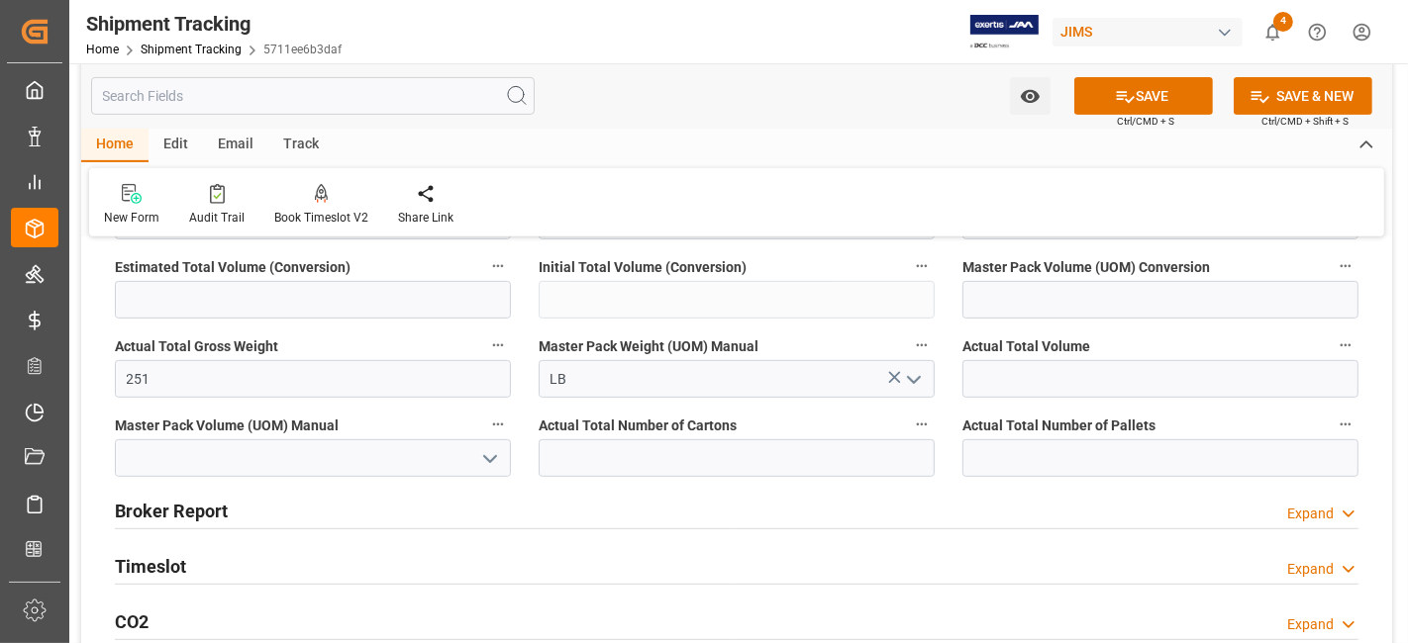
click at [484, 462] on icon "open menu" at bounding box center [490, 459] width 24 height 24
click at [484, 462] on icon "close menu" at bounding box center [490, 459] width 24 height 24
click at [848, 462] on input "text" at bounding box center [736, 458] width 396 height 38
type input "17"
drag, startPoint x: 1101, startPoint y: 450, endPoint x: 1038, endPoint y: 541, distance: 110.4
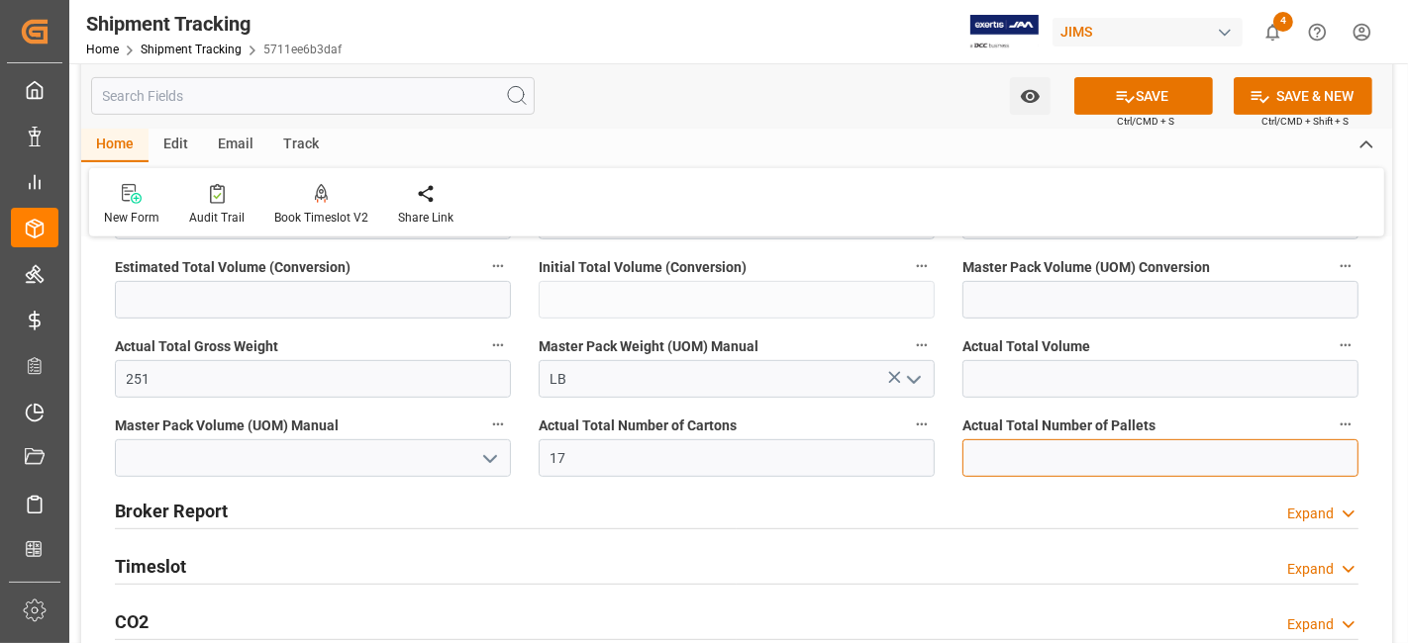
click at [1101, 450] on input "text" at bounding box center [1160, 458] width 396 height 38
type input "2"
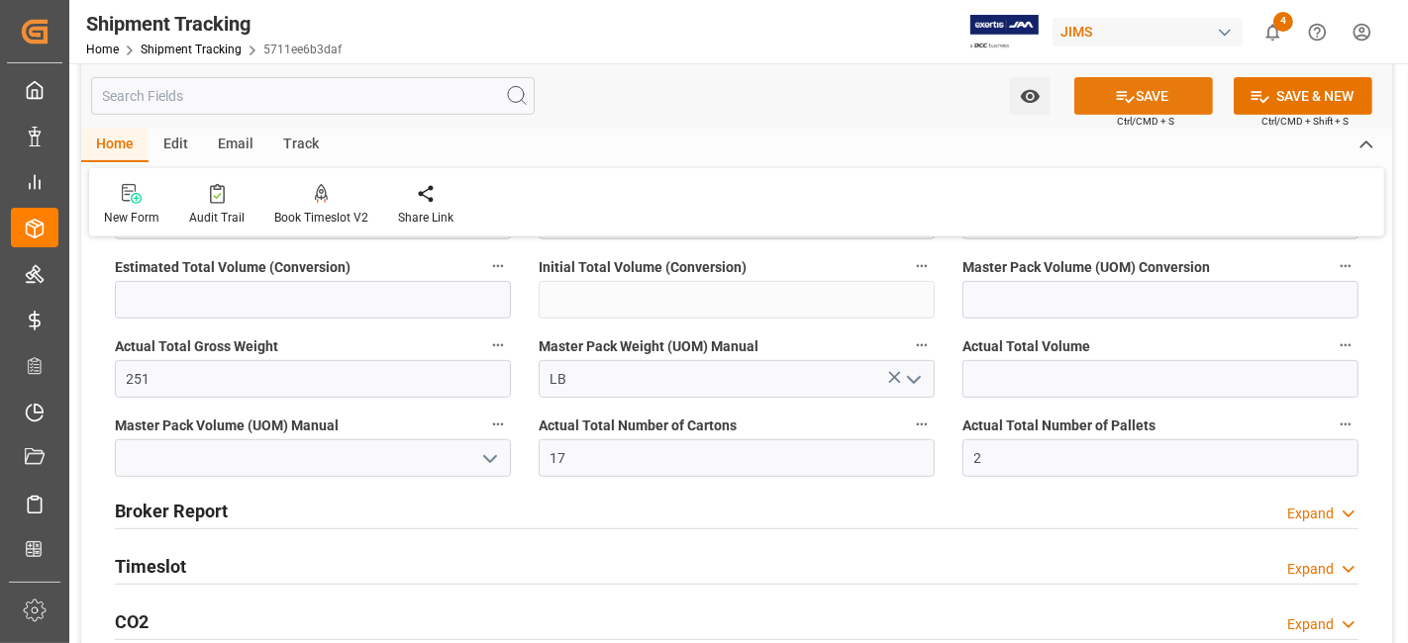
click at [1122, 86] on icon at bounding box center [1125, 96] width 21 height 21
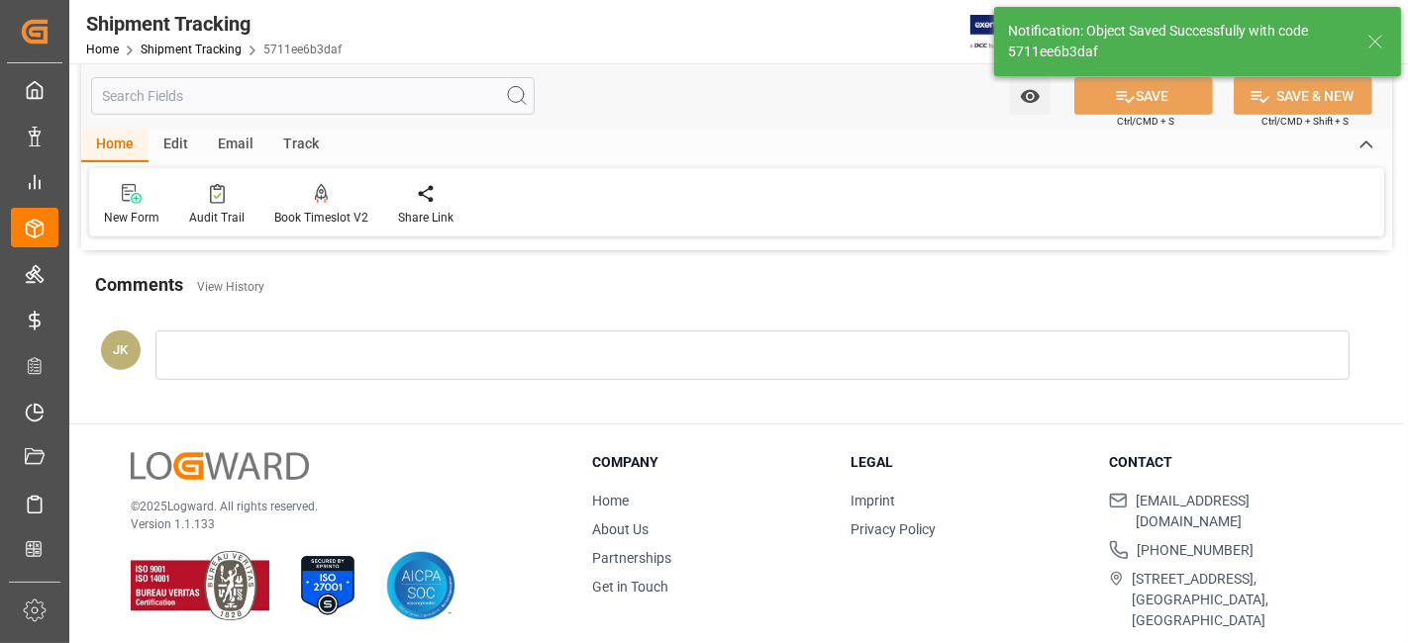
click at [1278, 34] on div "Notification: Object Saved Successfully with code 5711ee6b3daf" at bounding box center [1197, 41] width 421 height 83
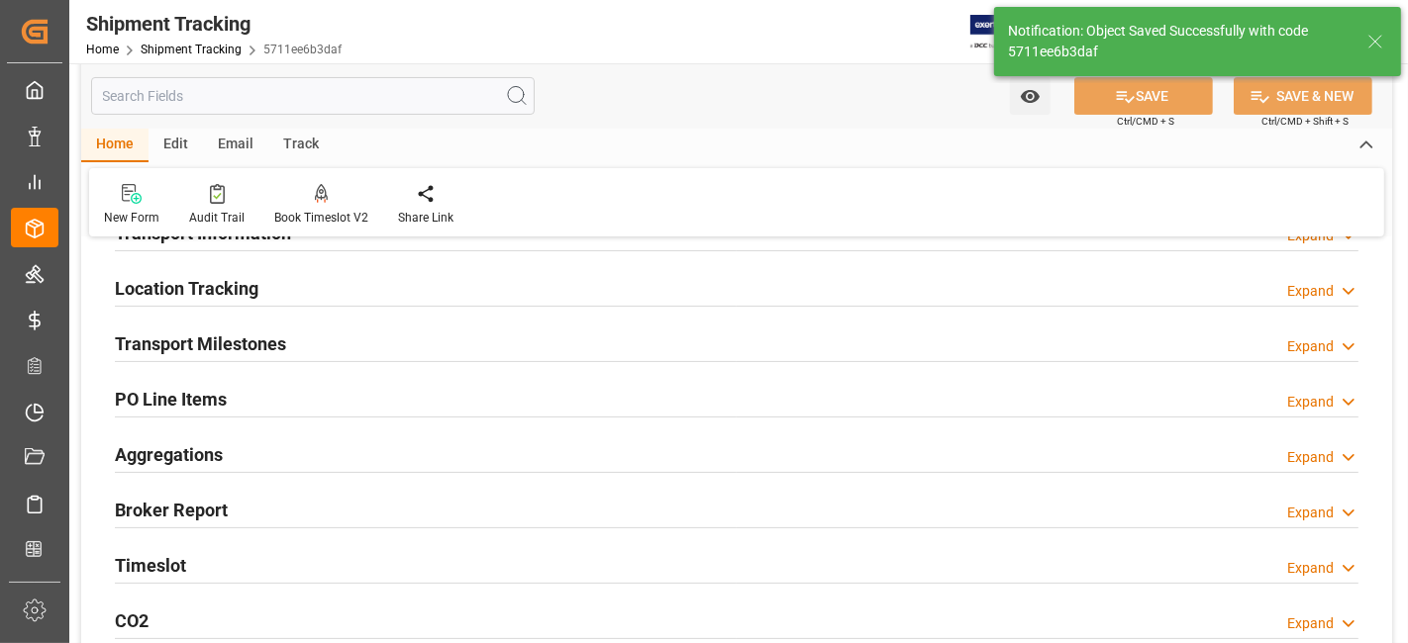
click at [889, 94] on div "Watch Option SAVE Ctrl/CMD + S SAVE & NEW Ctrl/CMD + Shift + S" at bounding box center [736, 95] width 1311 height 65
click at [874, 192] on div "New Form Audit Trail Book Timeslot V2 Book a Timeslot for the shipment Share Li…" at bounding box center [736, 202] width 1295 height 68
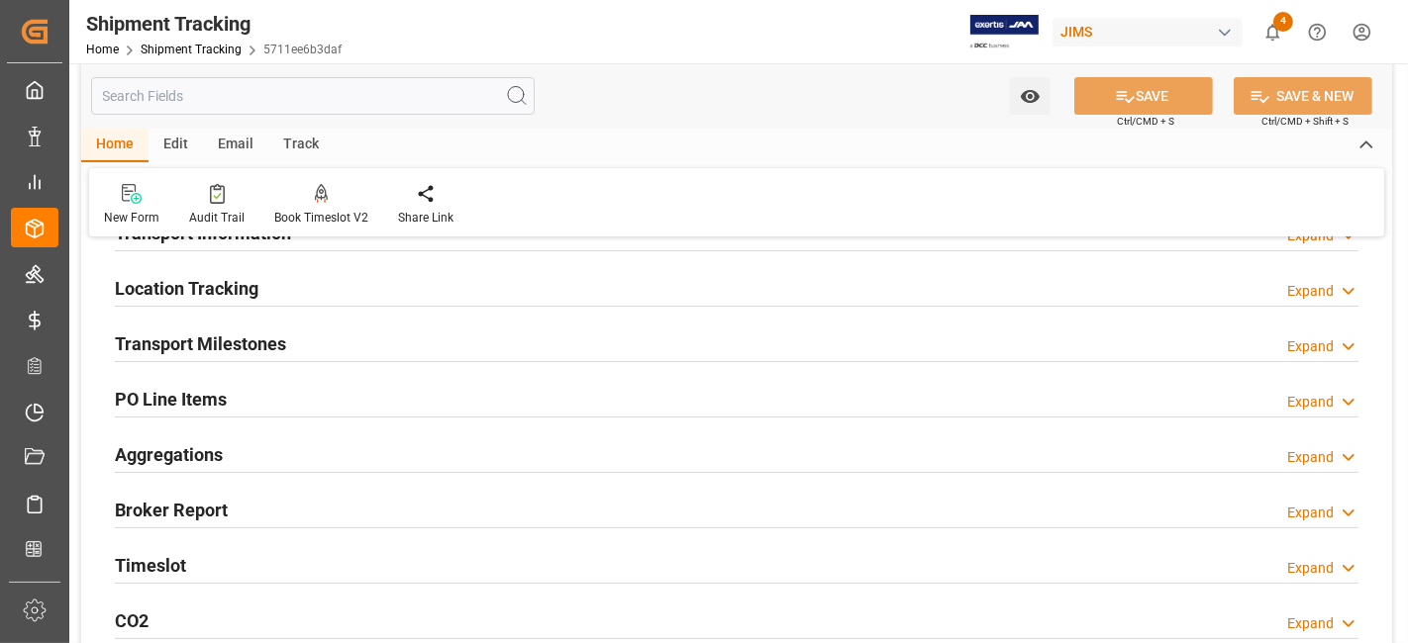
click at [1263, 41] on icon "show 4 new notifications" at bounding box center [1272, 32] width 21 height 21
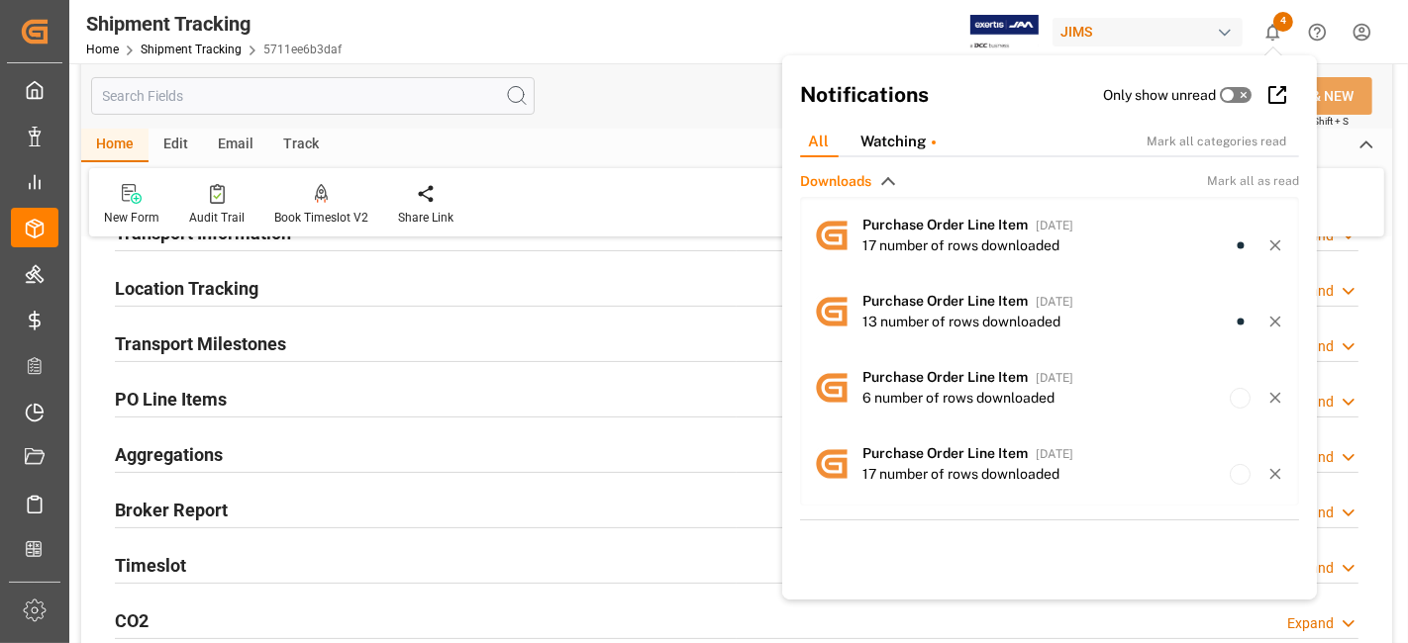
click at [628, 225] on div "New Form Audit Trail Book Timeslot V2 Book a Timeslot for the shipment Share Li…" at bounding box center [736, 202] width 1295 height 68
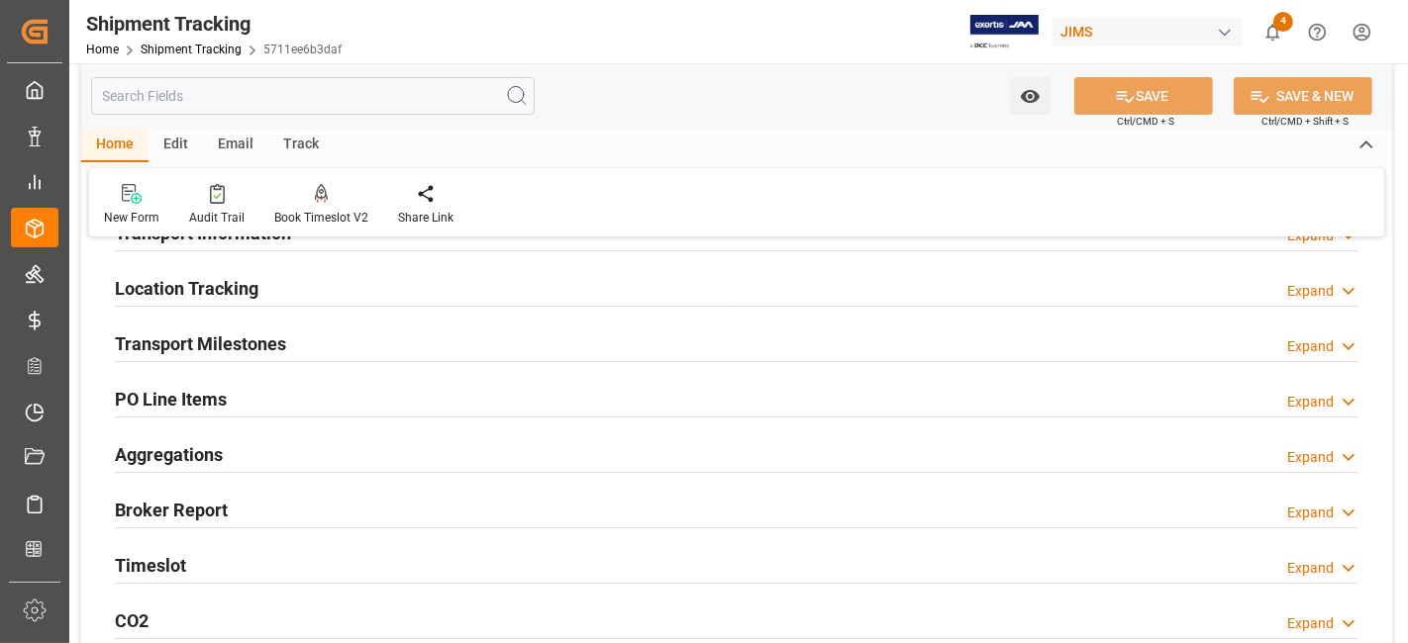
scroll to position [329, 0]
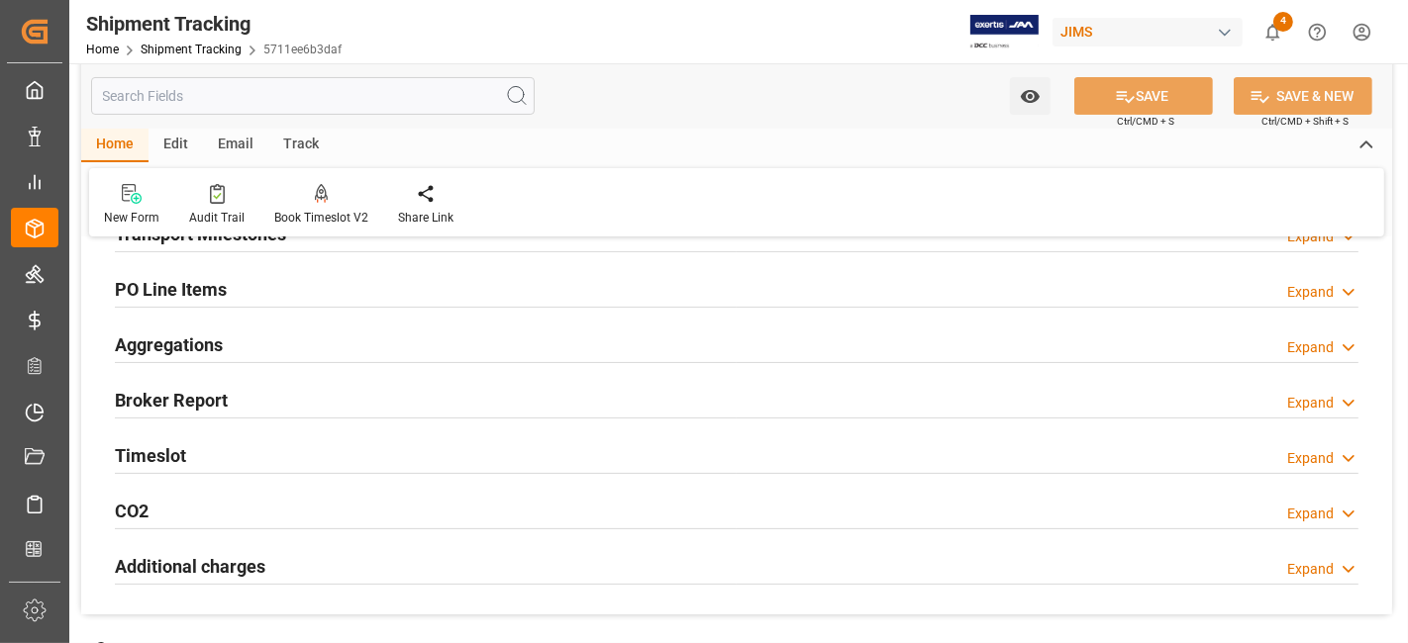
click at [344, 352] on div "Aggregations Expand" at bounding box center [736, 344] width 1243 height 38
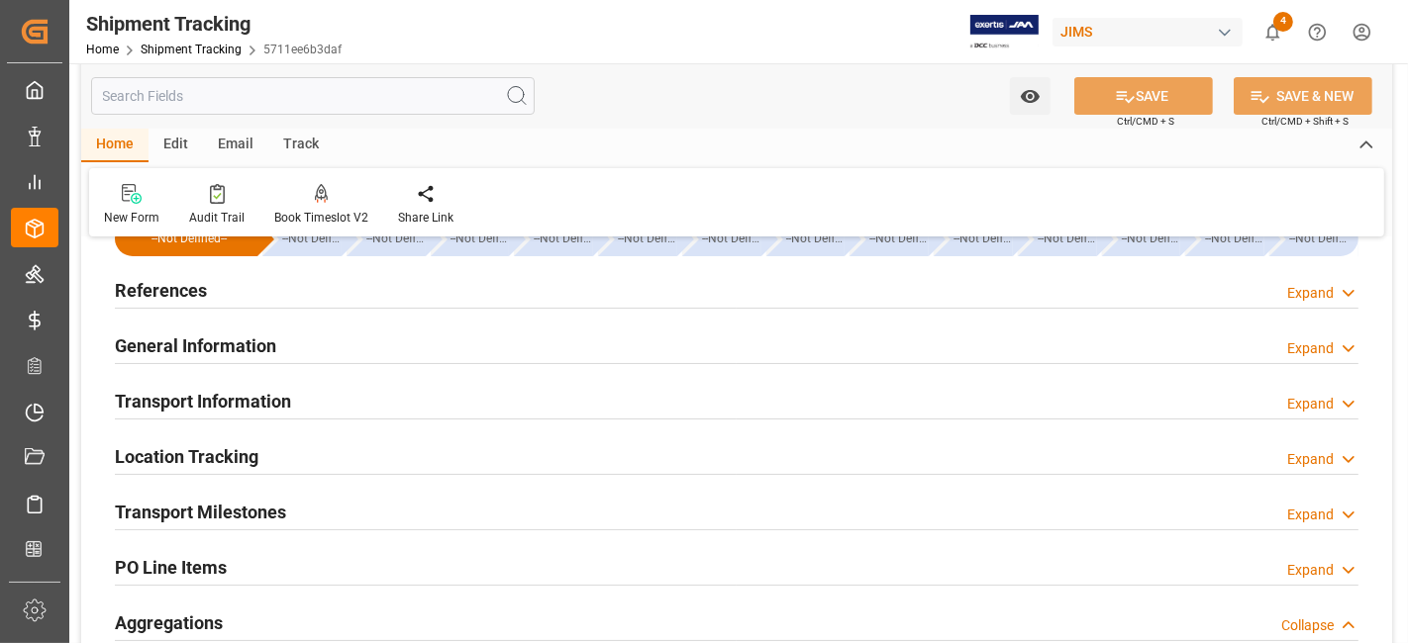
scroll to position [0, 0]
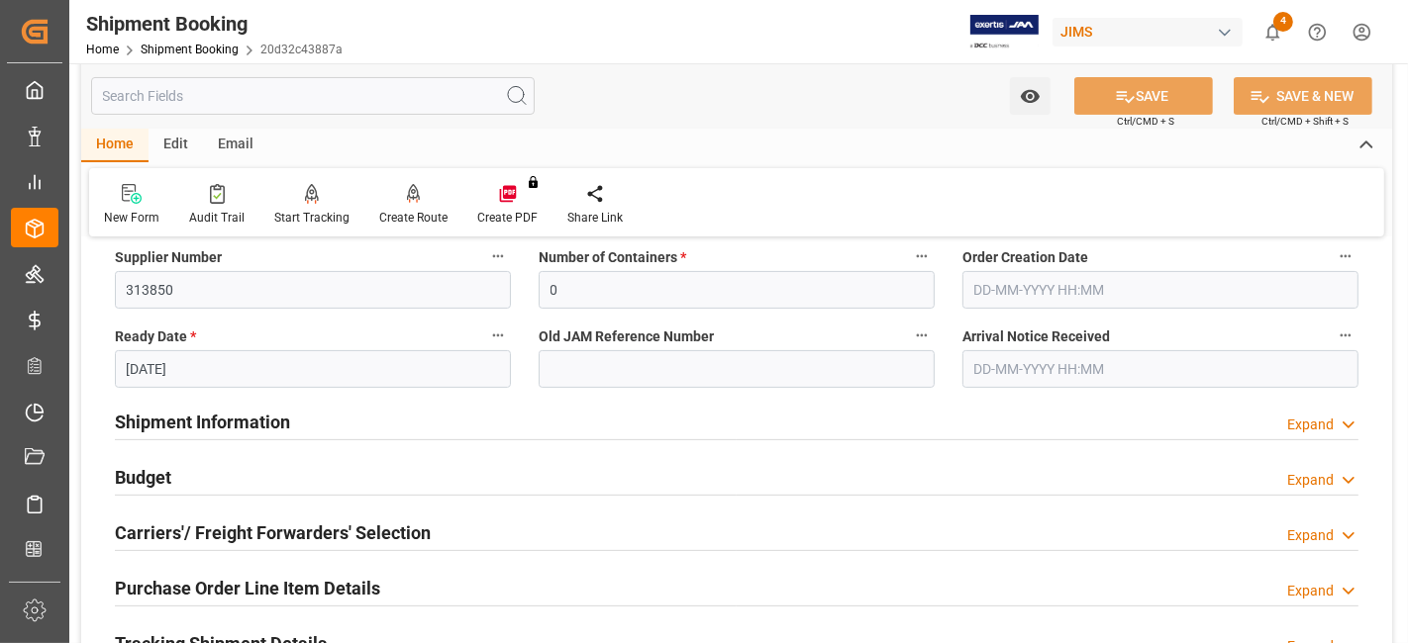
scroll to position [439, 0]
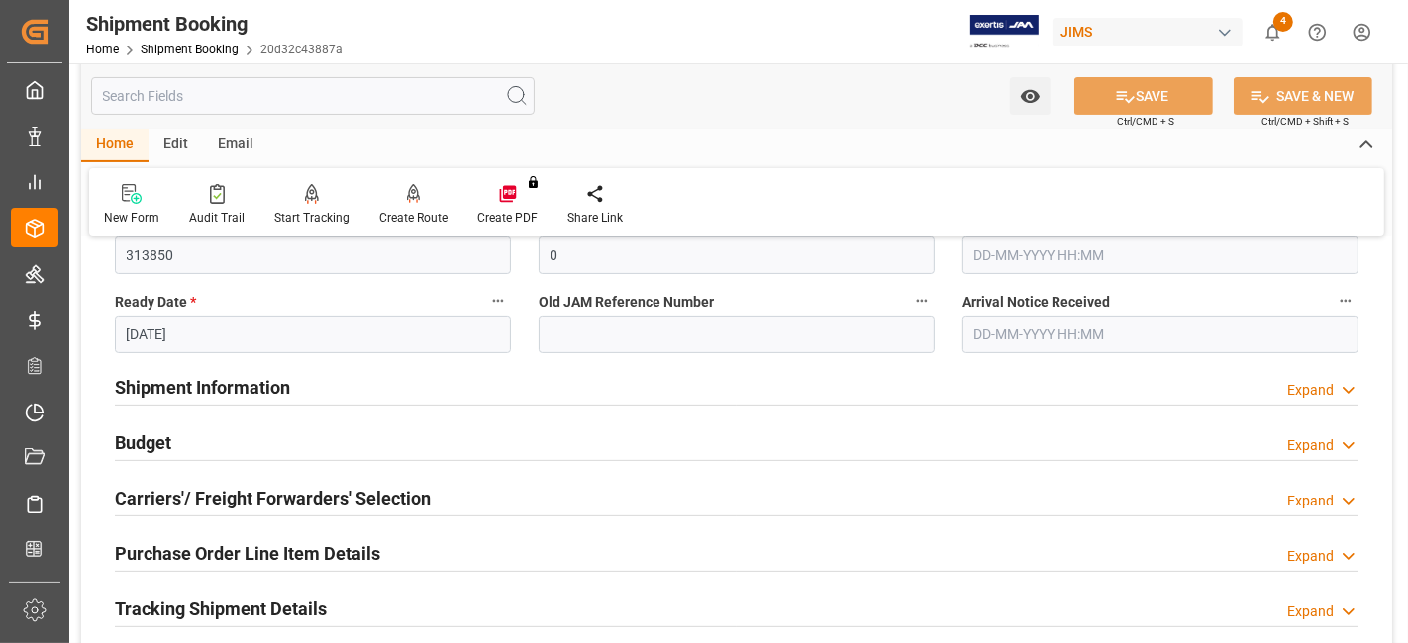
click at [274, 380] on h2 "Shipment Information" at bounding box center [202, 387] width 175 height 27
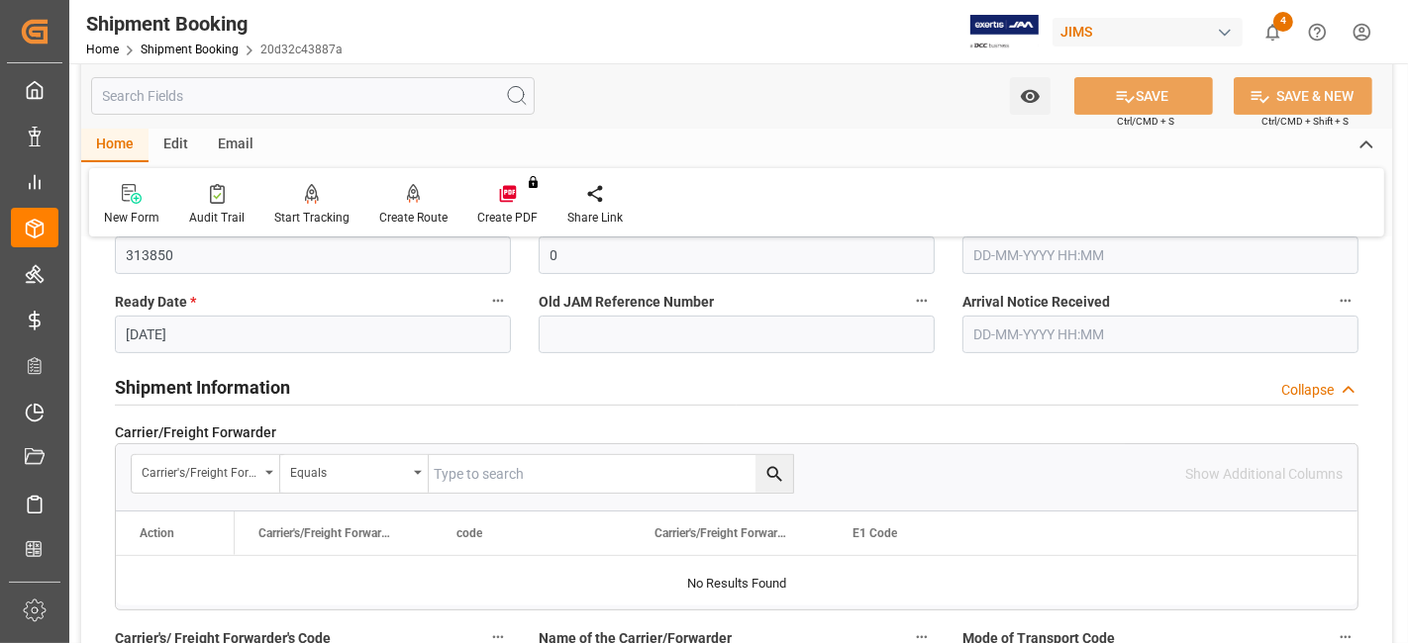
click at [275, 379] on h2 "Shipment Information" at bounding box center [202, 387] width 175 height 27
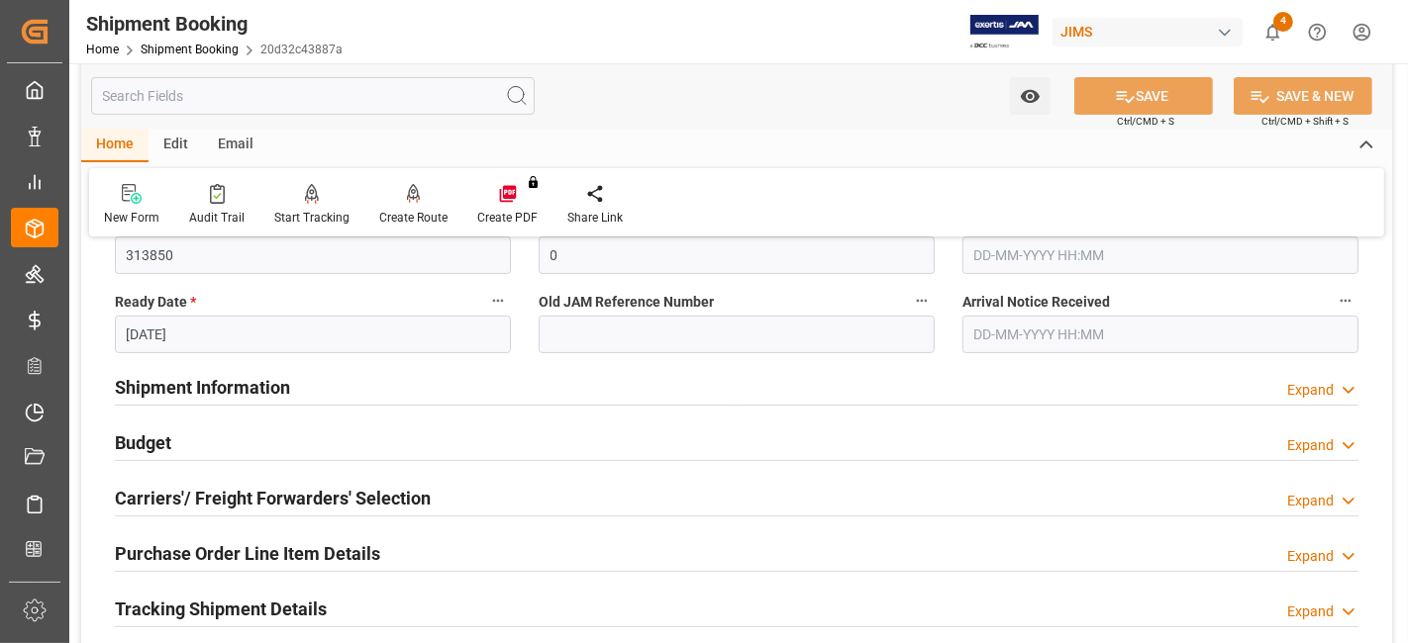
click at [248, 494] on h2 "Carriers'/ Freight Forwarders' Selection" at bounding box center [273, 498] width 316 height 27
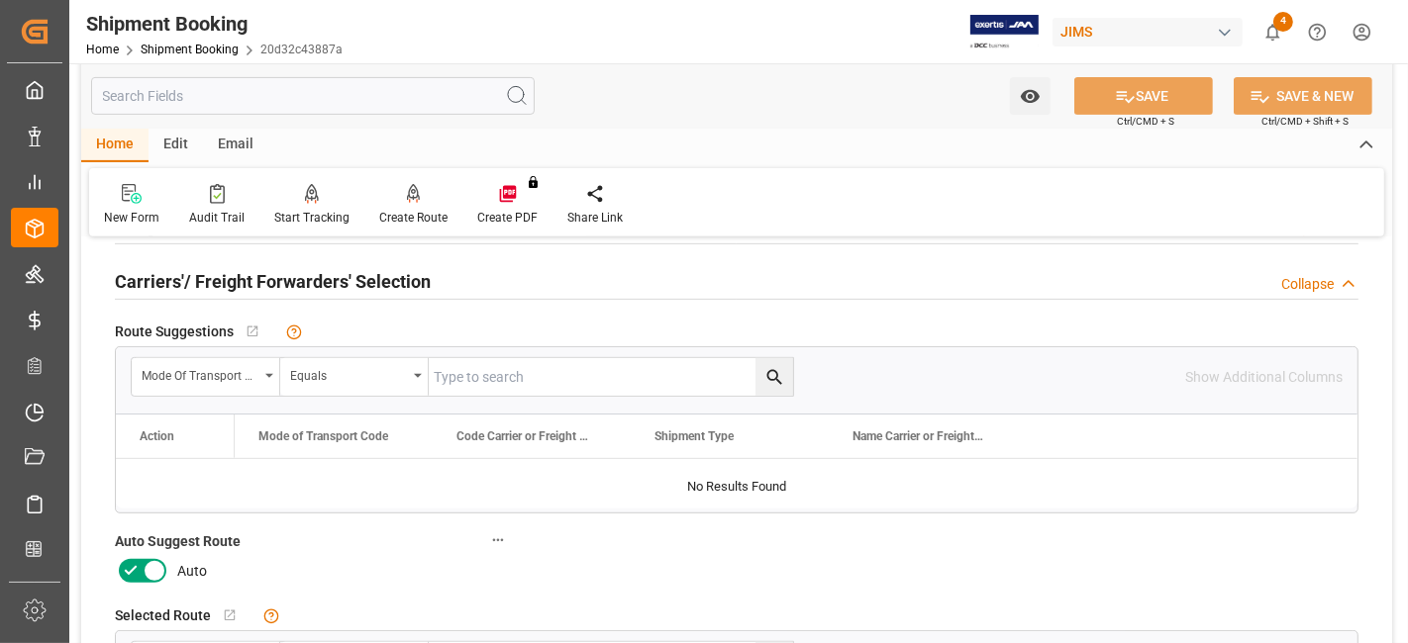
scroll to position [659, 0]
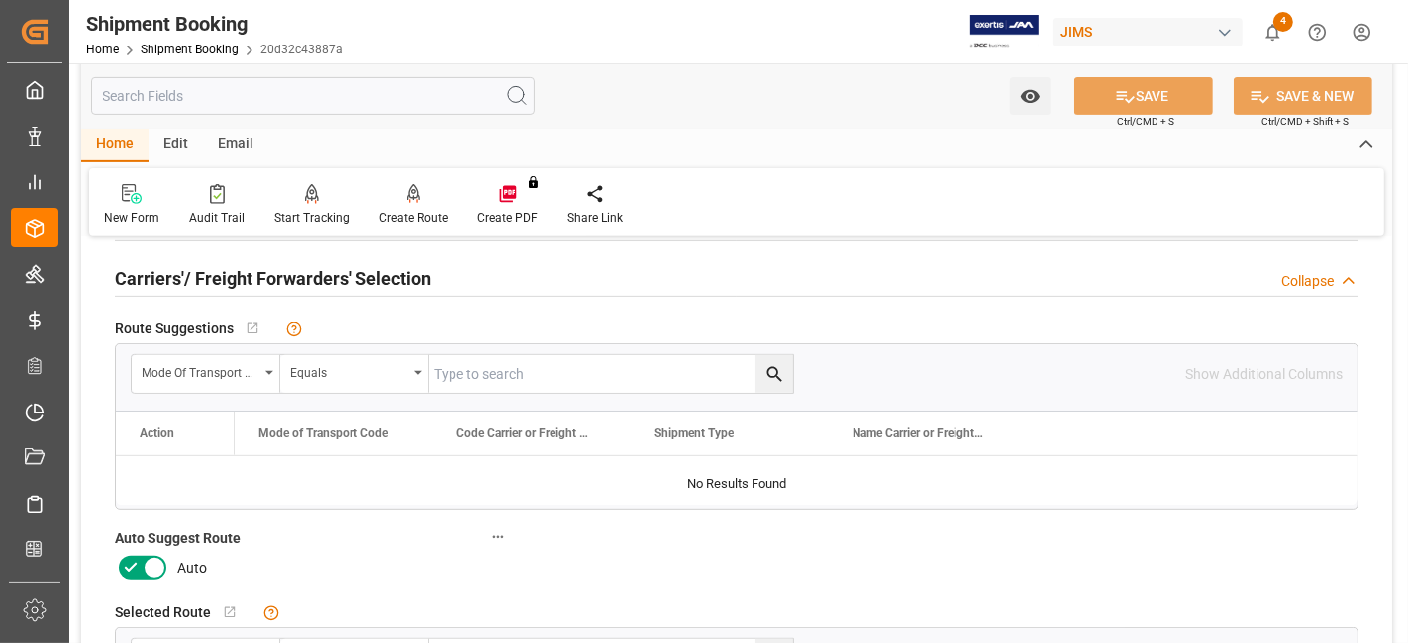
click at [131, 561] on icon at bounding box center [131, 568] width 24 height 24
click at [0, 0] on input "checkbox" at bounding box center [0, 0] width 0 height 0
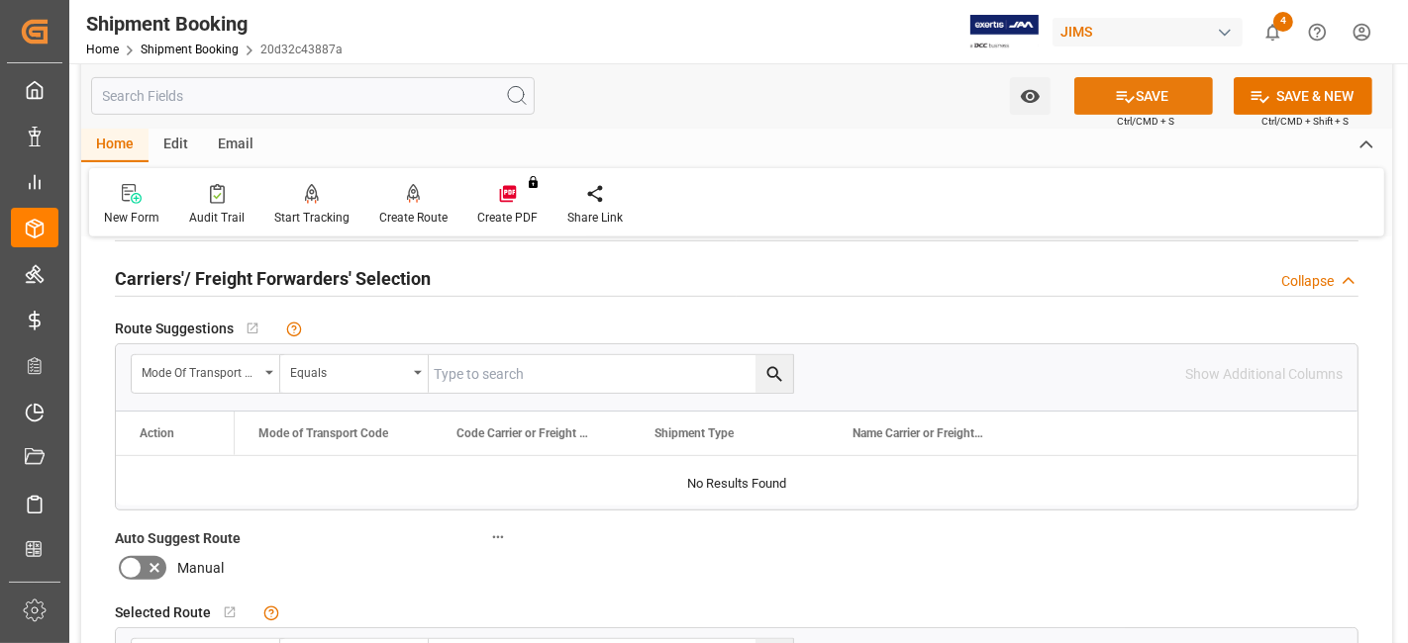
click at [1100, 98] on button "SAVE" at bounding box center [1143, 96] width 139 height 38
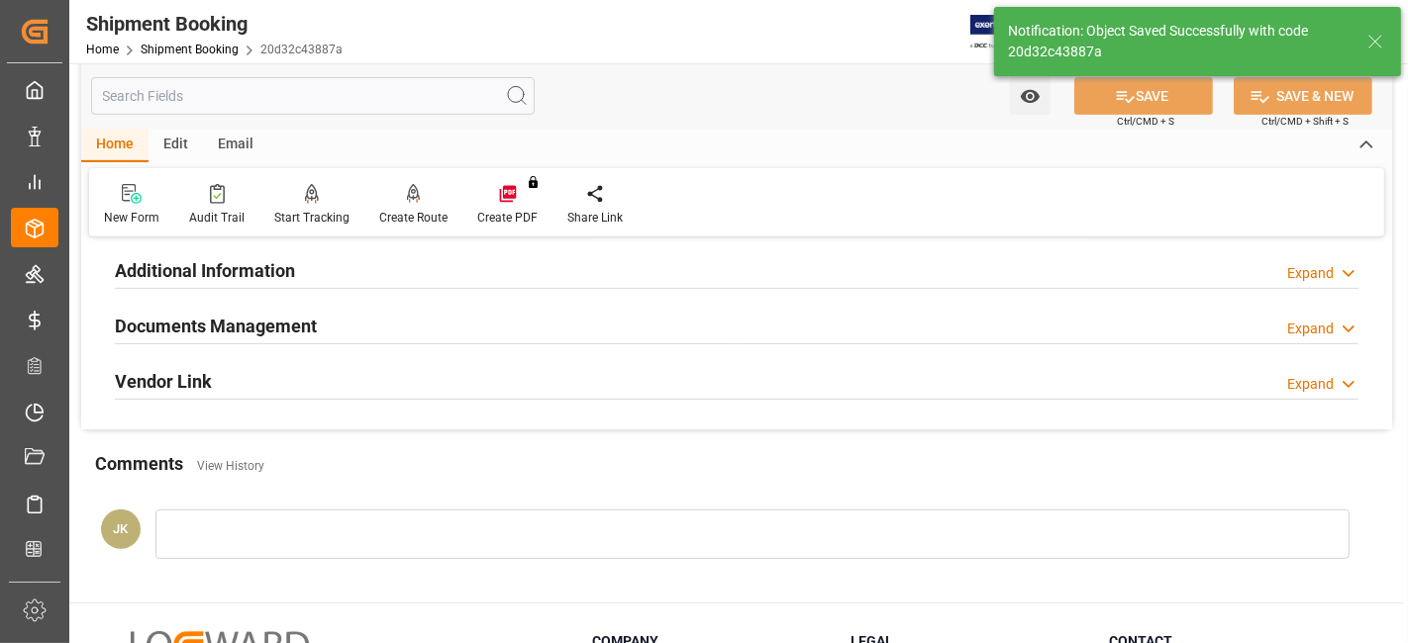
scroll to position [264, 0]
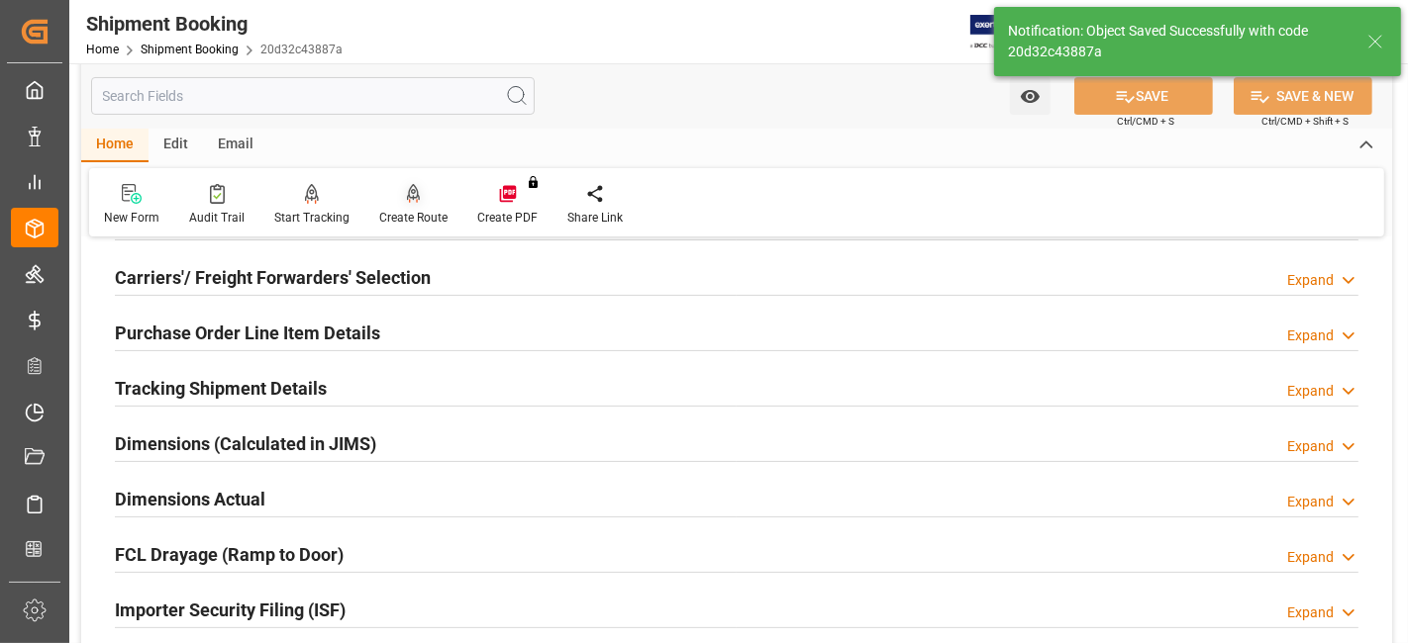
click at [413, 217] on div "Create Route" at bounding box center [413, 218] width 68 height 18
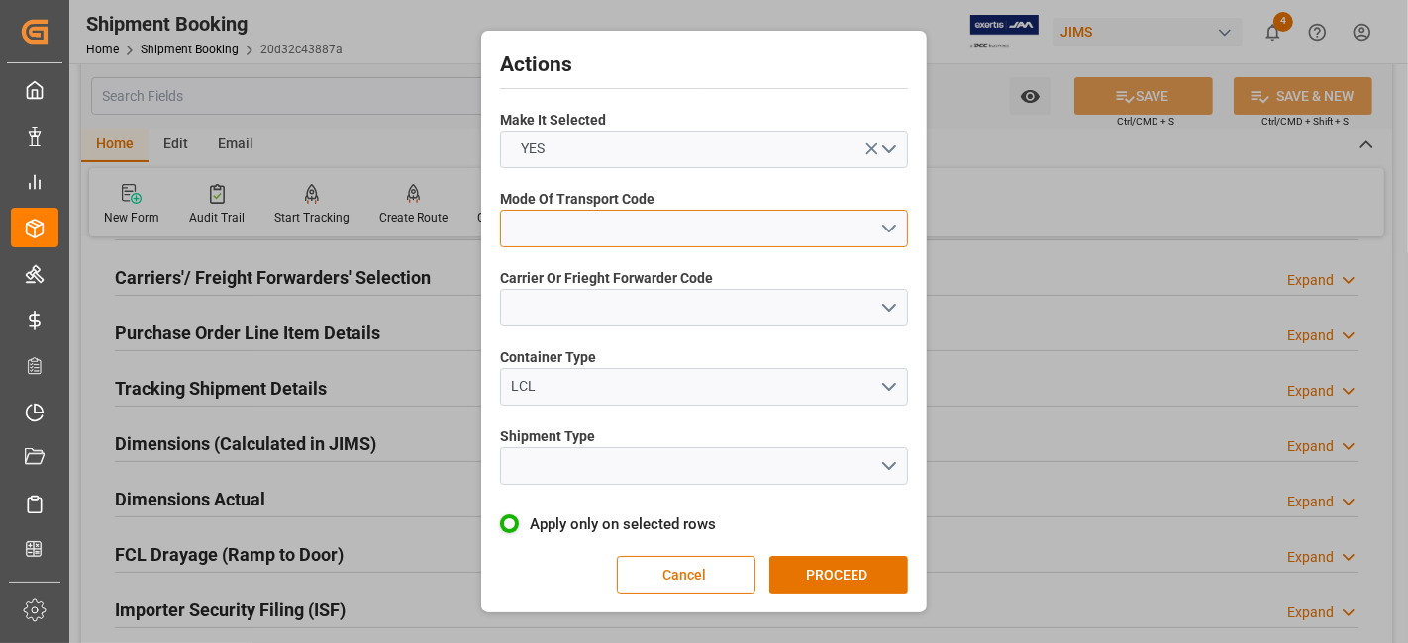
click at [871, 232] on button "open menu" at bounding box center [704, 229] width 408 height 38
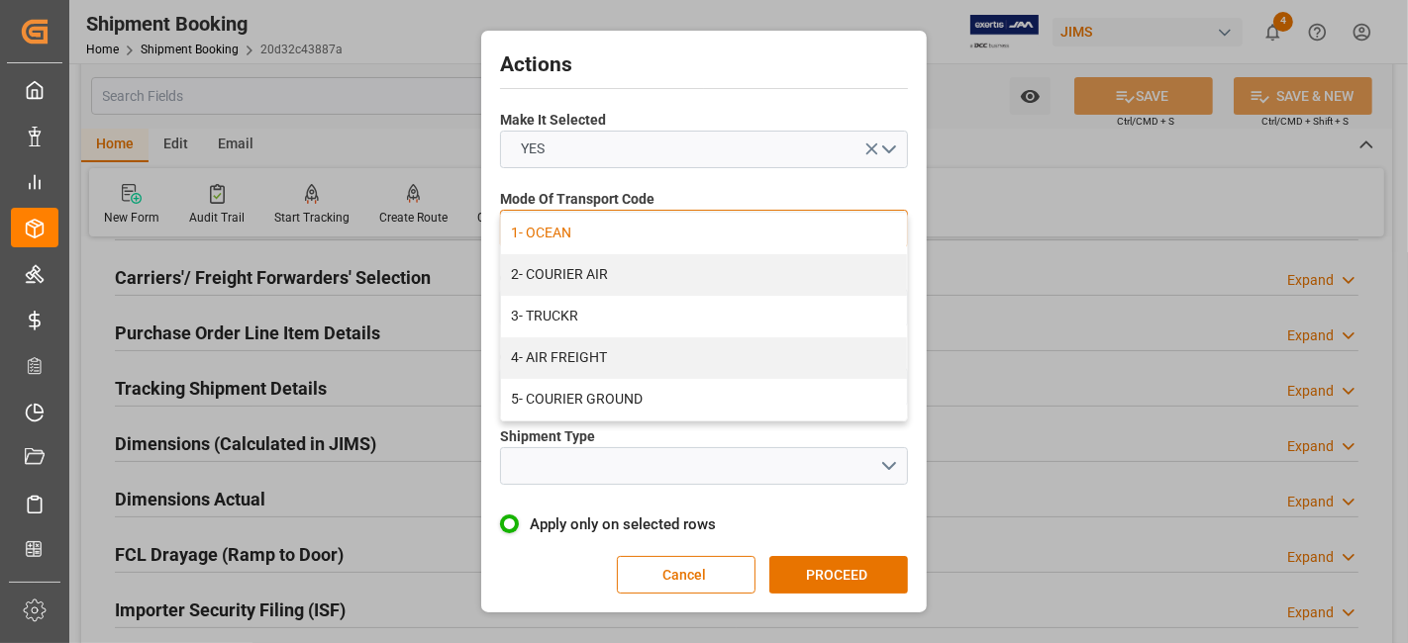
click at [629, 228] on div "1- OCEAN" at bounding box center [704, 234] width 406 height 42
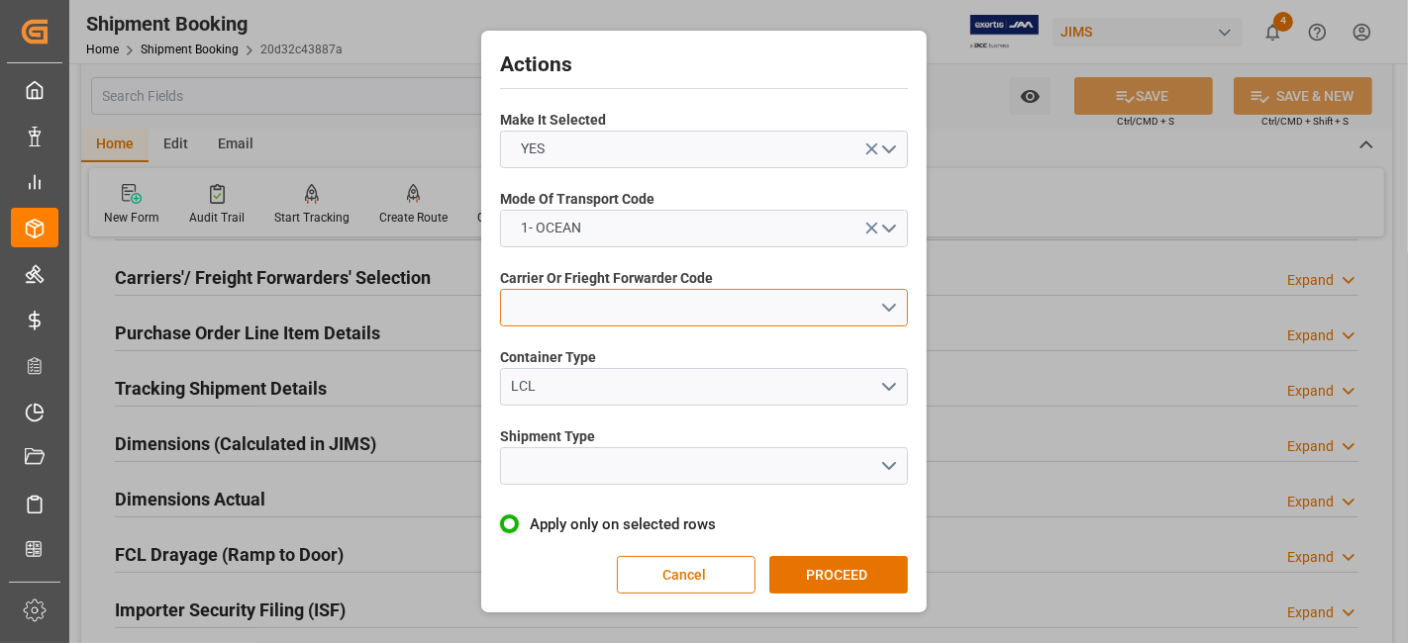
click at [889, 321] on button "open menu" at bounding box center [704, 308] width 408 height 38
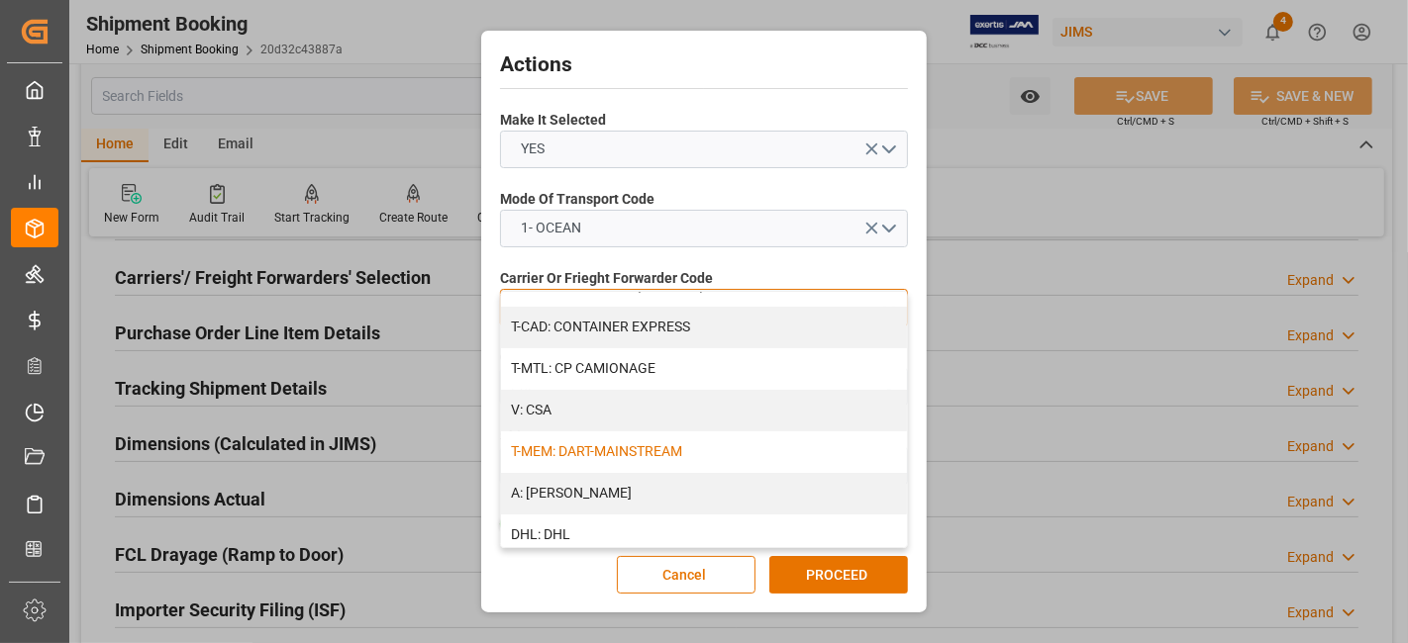
scroll to position [220, 0]
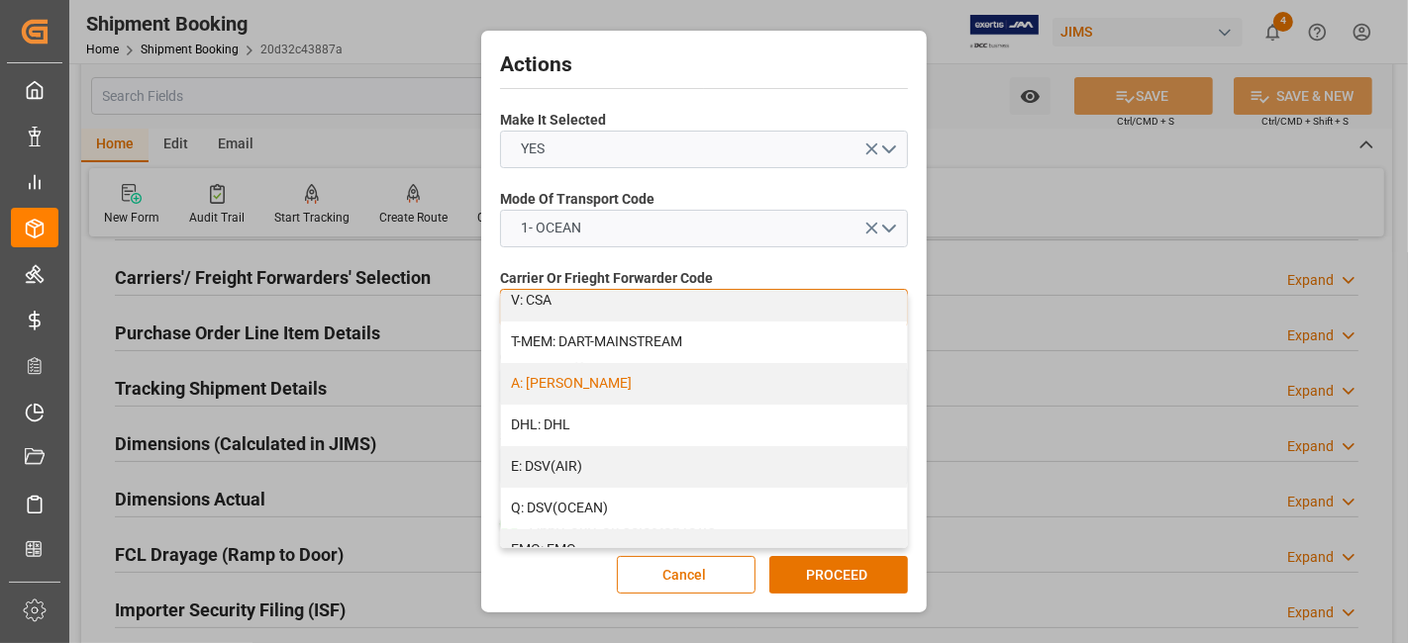
click at [658, 384] on div "A: [PERSON_NAME]" at bounding box center [704, 384] width 406 height 42
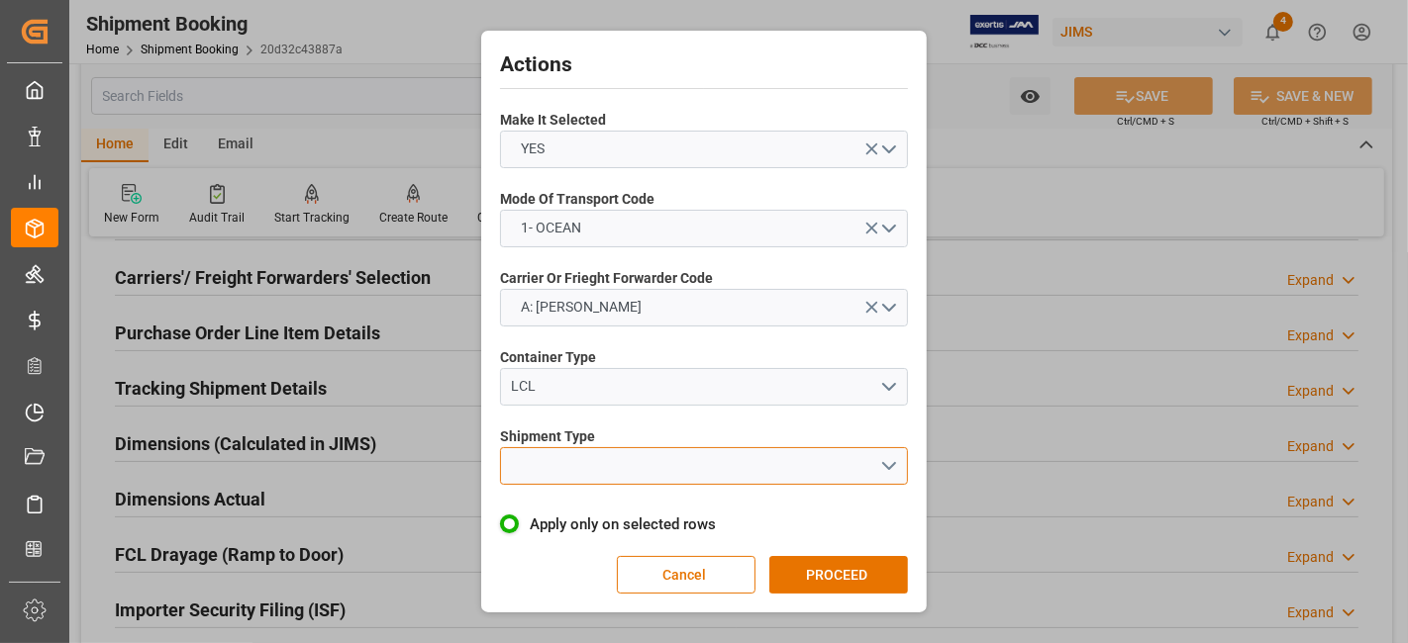
click at [882, 459] on button "open menu" at bounding box center [704, 466] width 408 height 38
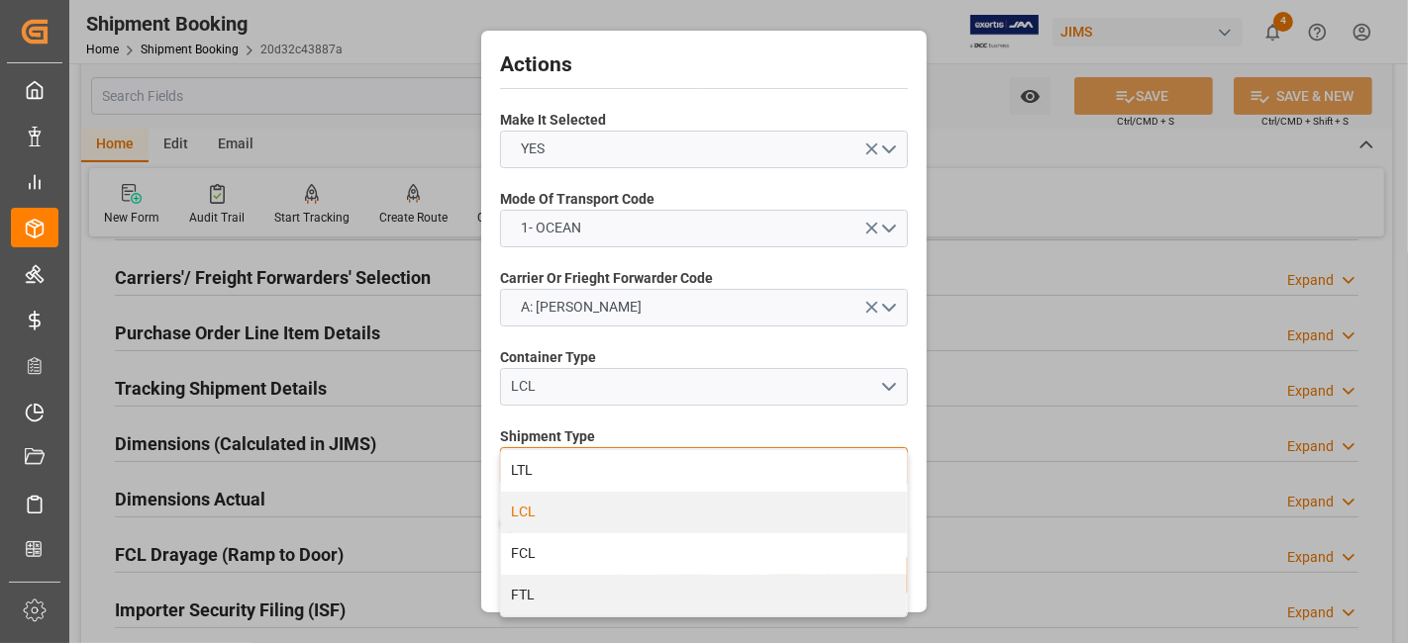
click at [576, 516] on div "LCL" at bounding box center [704, 513] width 406 height 42
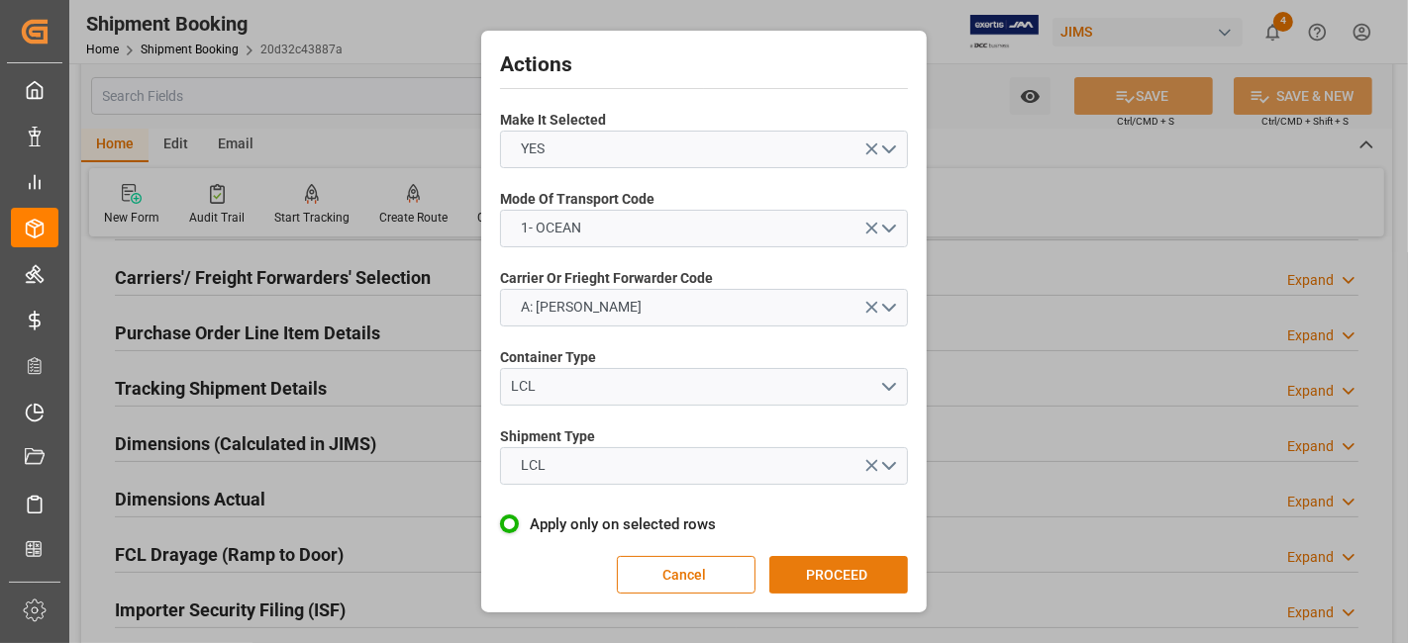
click at [865, 572] on button "PROCEED" at bounding box center [838, 575] width 139 height 38
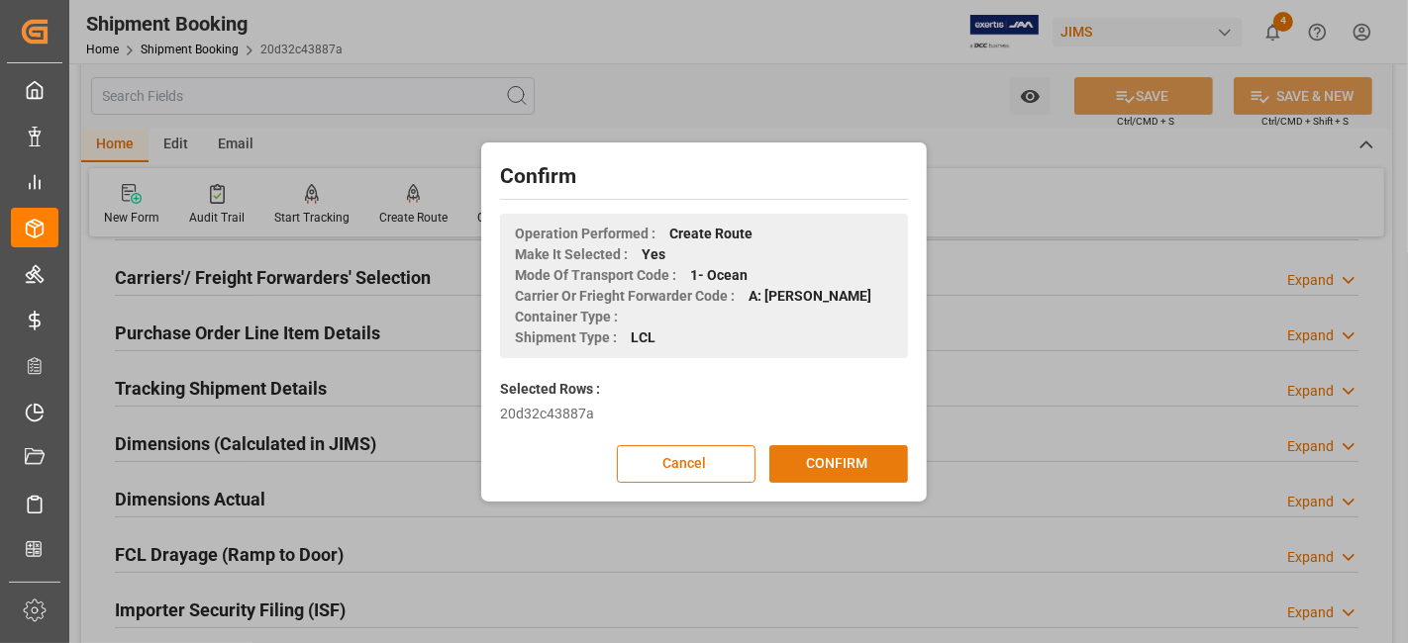
click at [836, 458] on button "CONFIRM" at bounding box center [838, 464] width 139 height 38
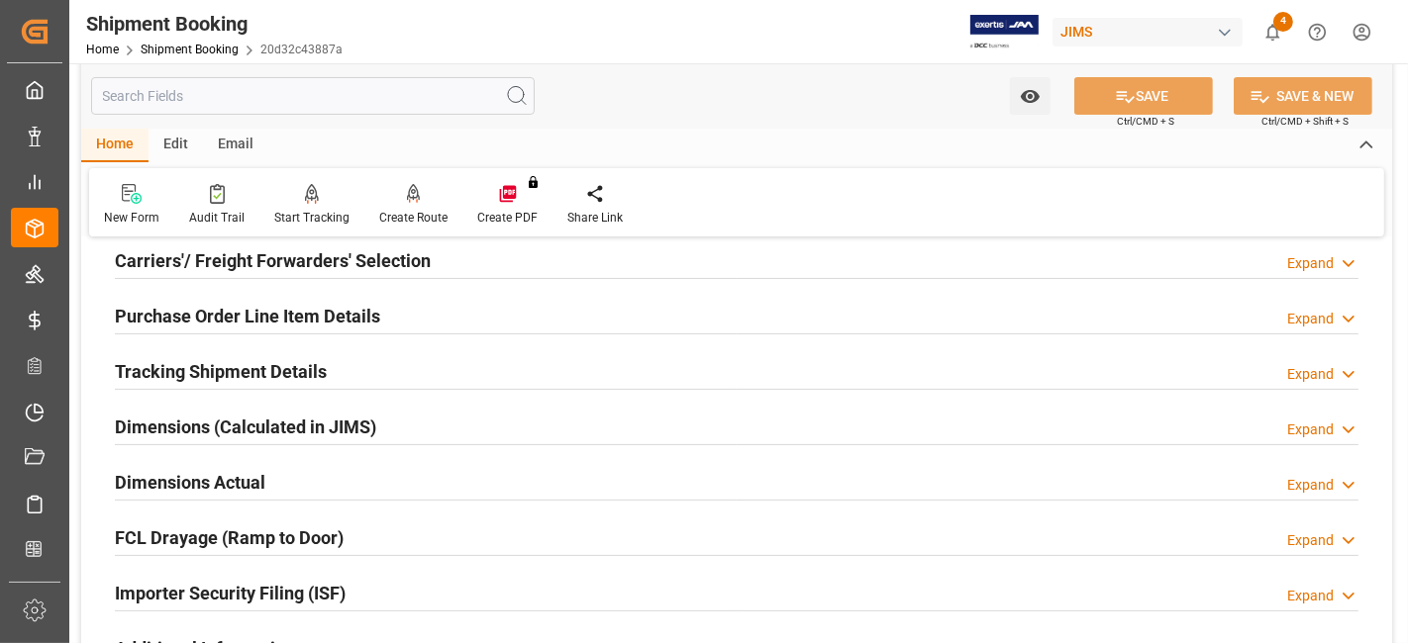
scroll to position [330, 0]
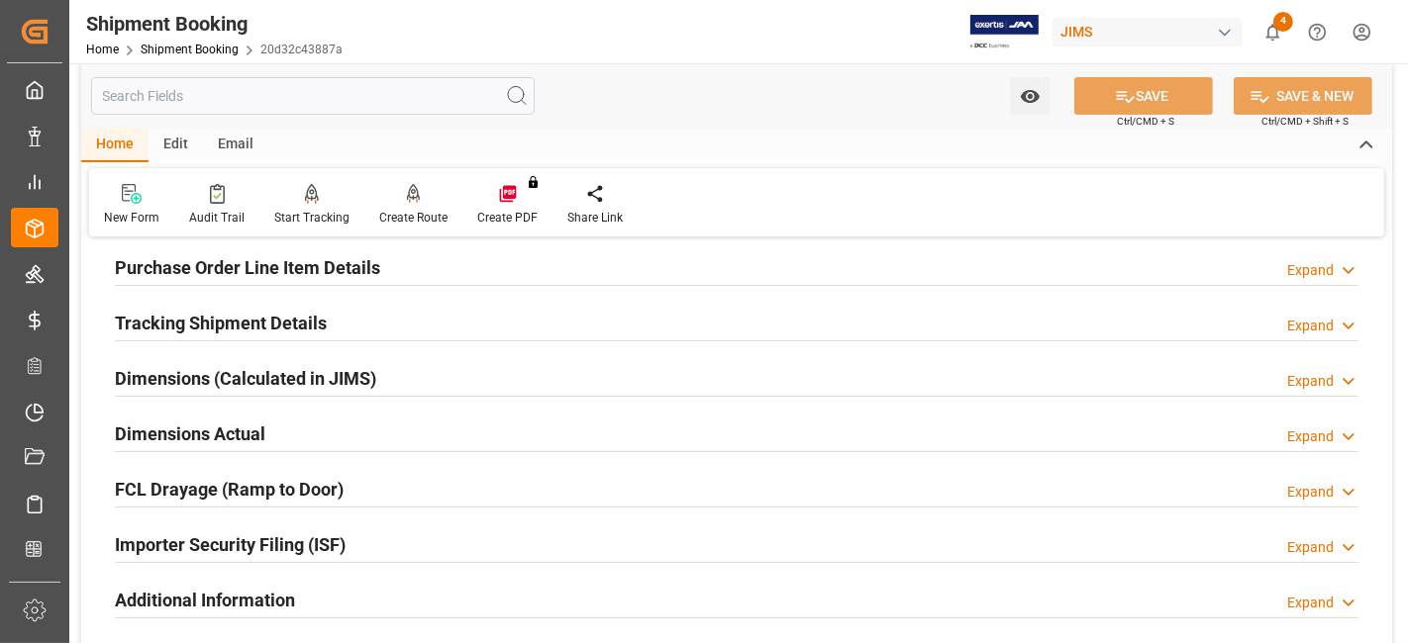
click at [274, 432] on div "Dimensions Actual Expand" at bounding box center [736, 433] width 1243 height 38
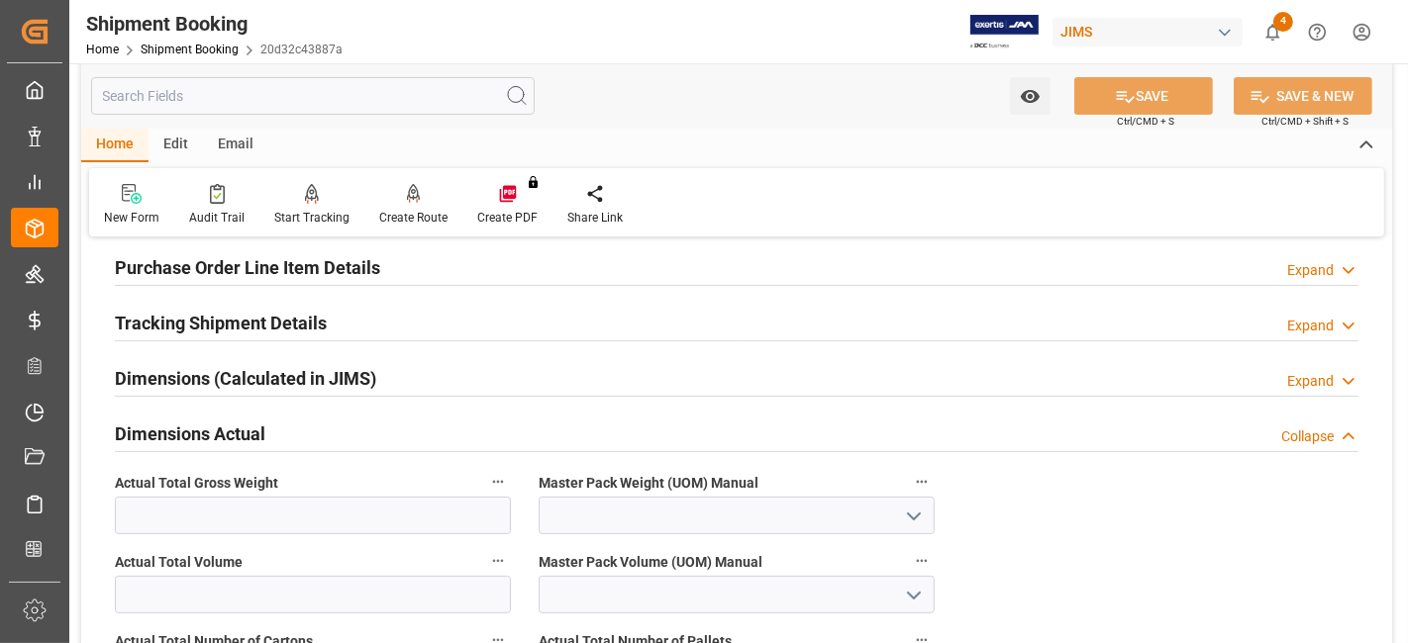
scroll to position [549, 0]
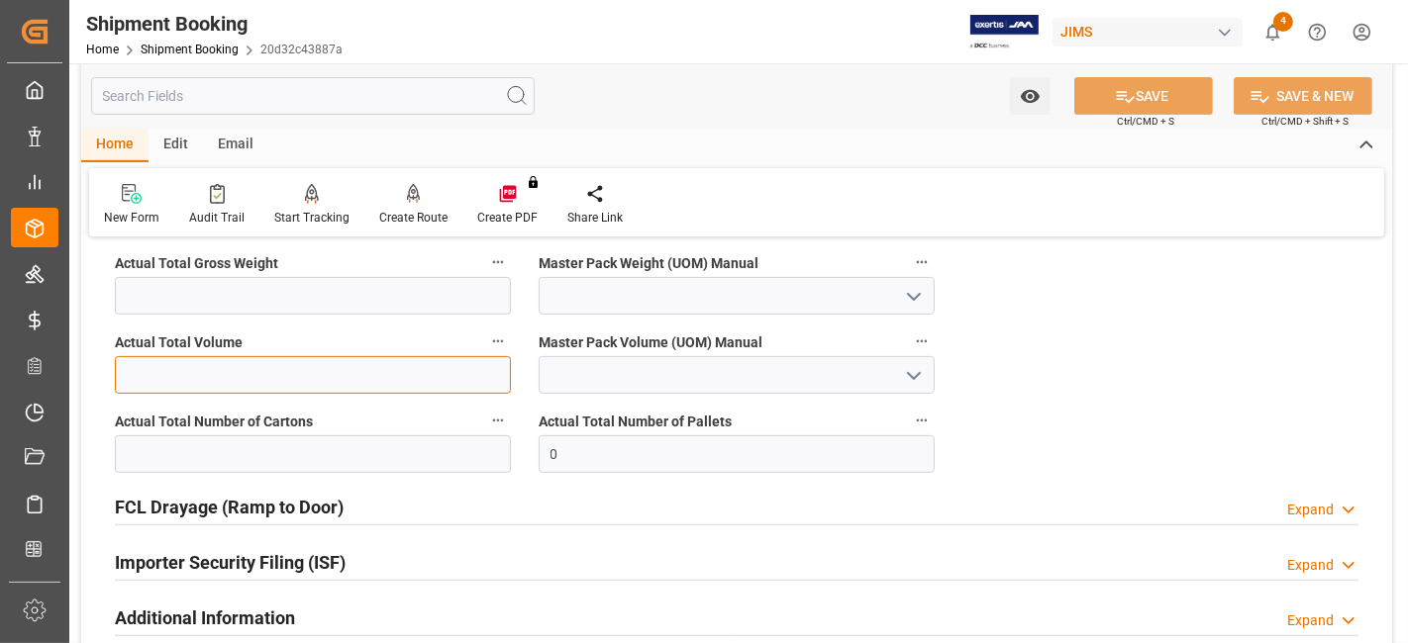
click at [334, 374] on input "text" at bounding box center [313, 375] width 396 height 38
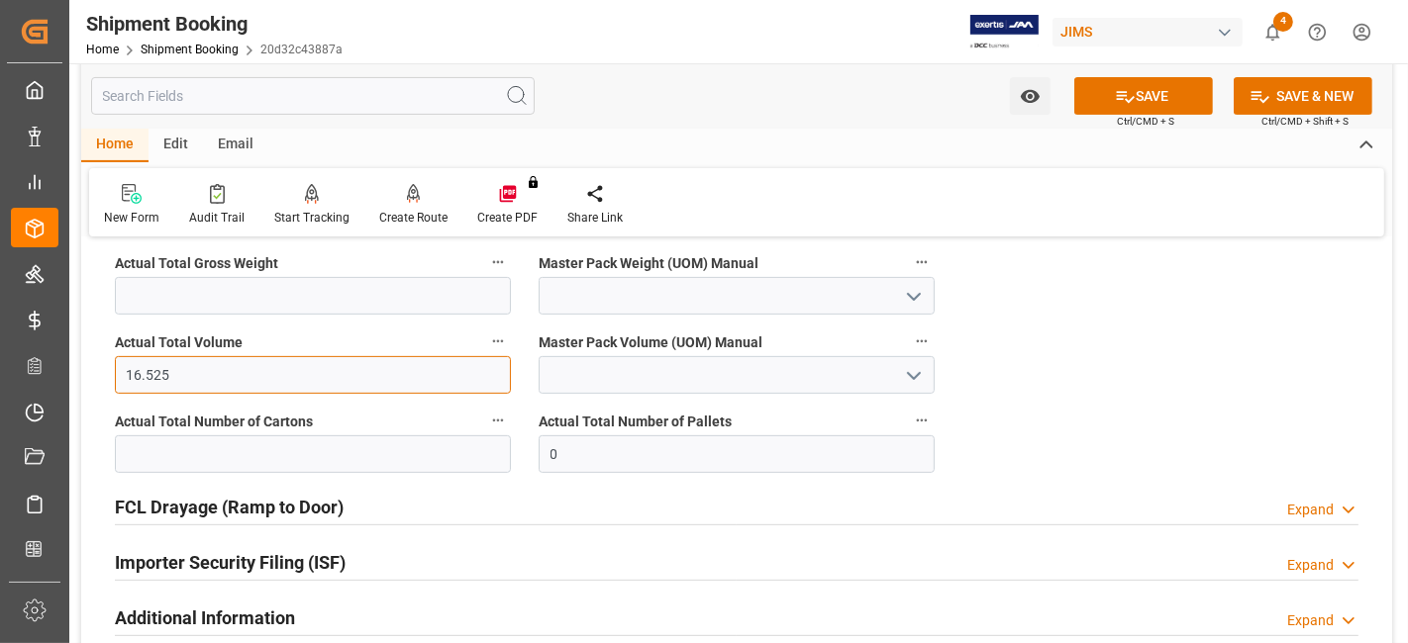
type input "16.525"
click at [916, 378] on icon "open menu" at bounding box center [914, 376] width 24 height 24
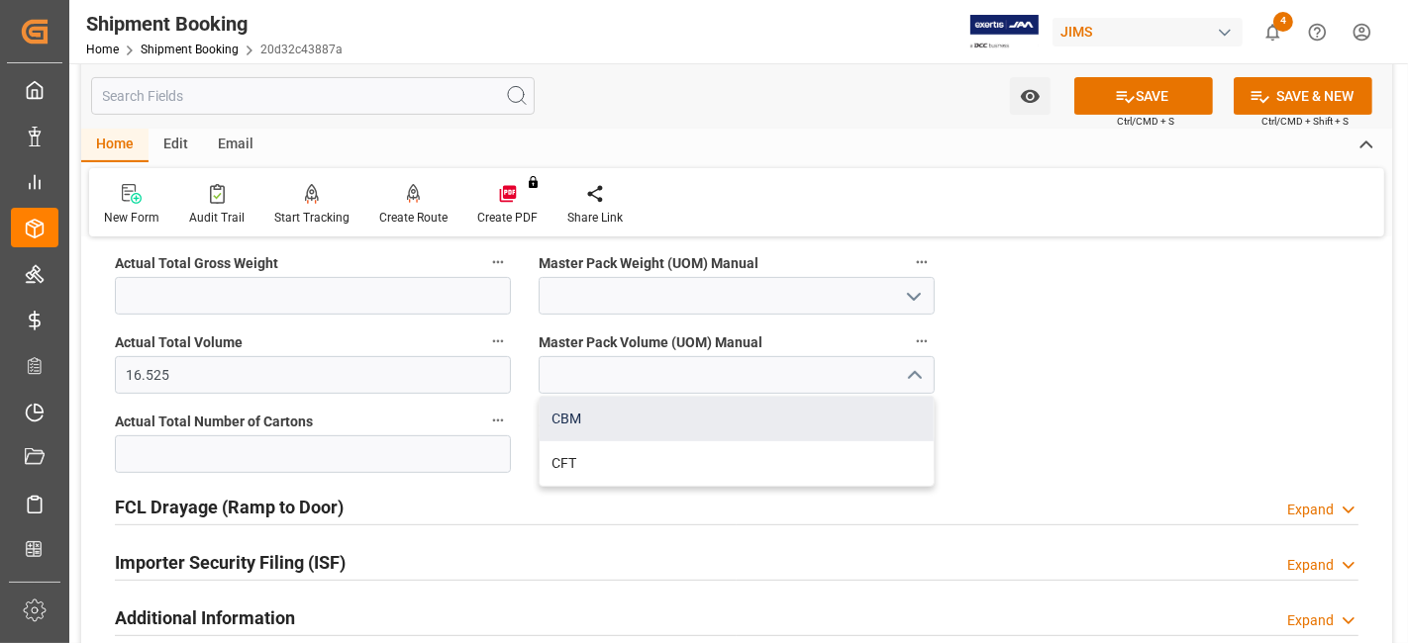
click at [731, 423] on div "CBM" at bounding box center [736, 419] width 394 height 45
type input "CBM"
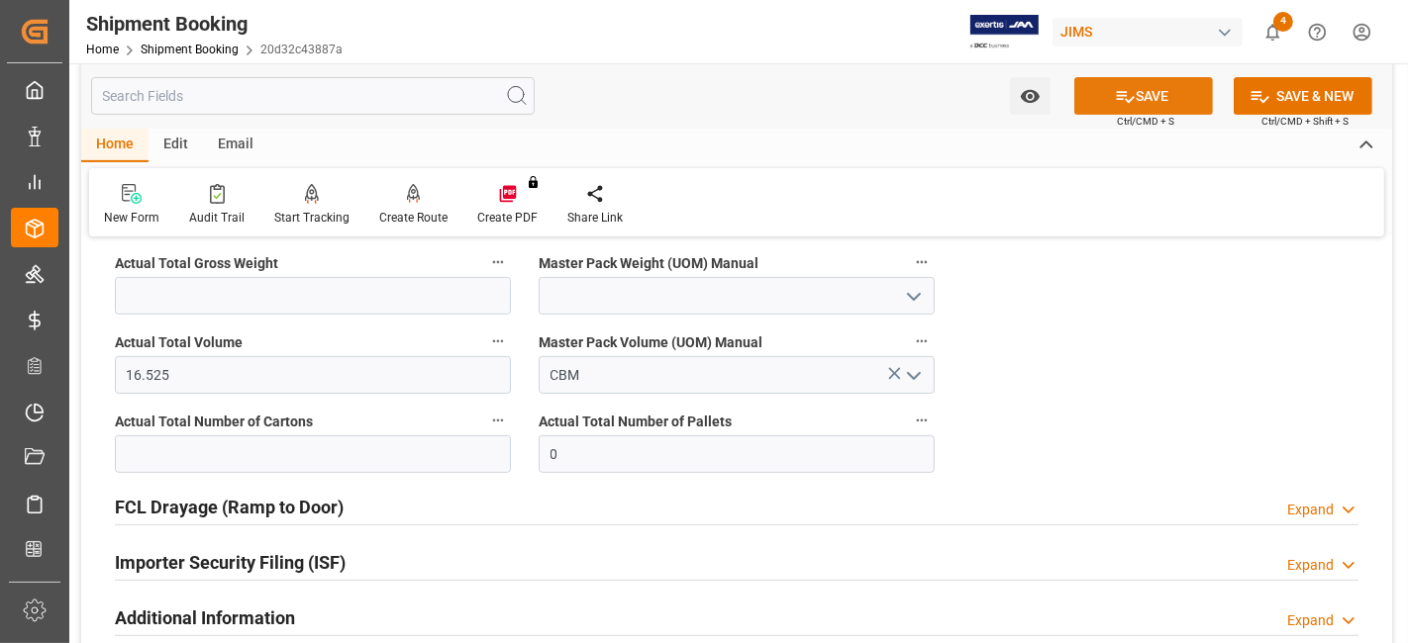
click at [1136, 100] on button "SAVE" at bounding box center [1143, 96] width 139 height 38
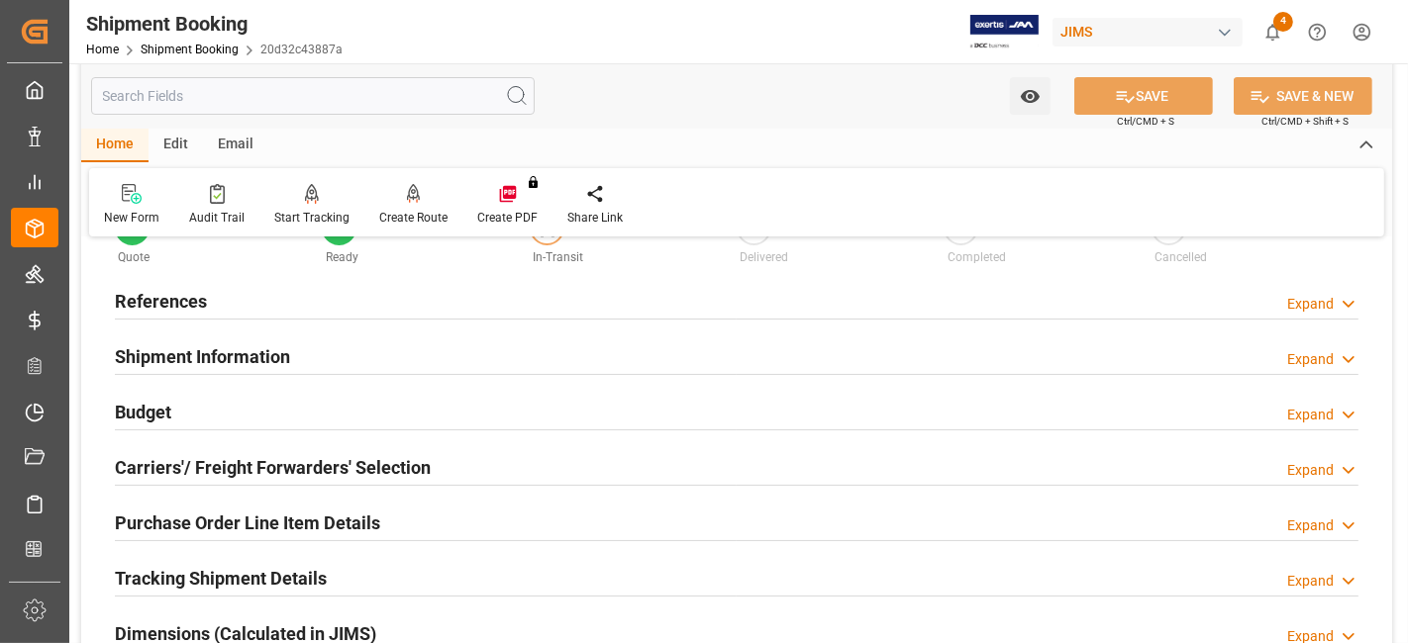
scroll to position [0, 0]
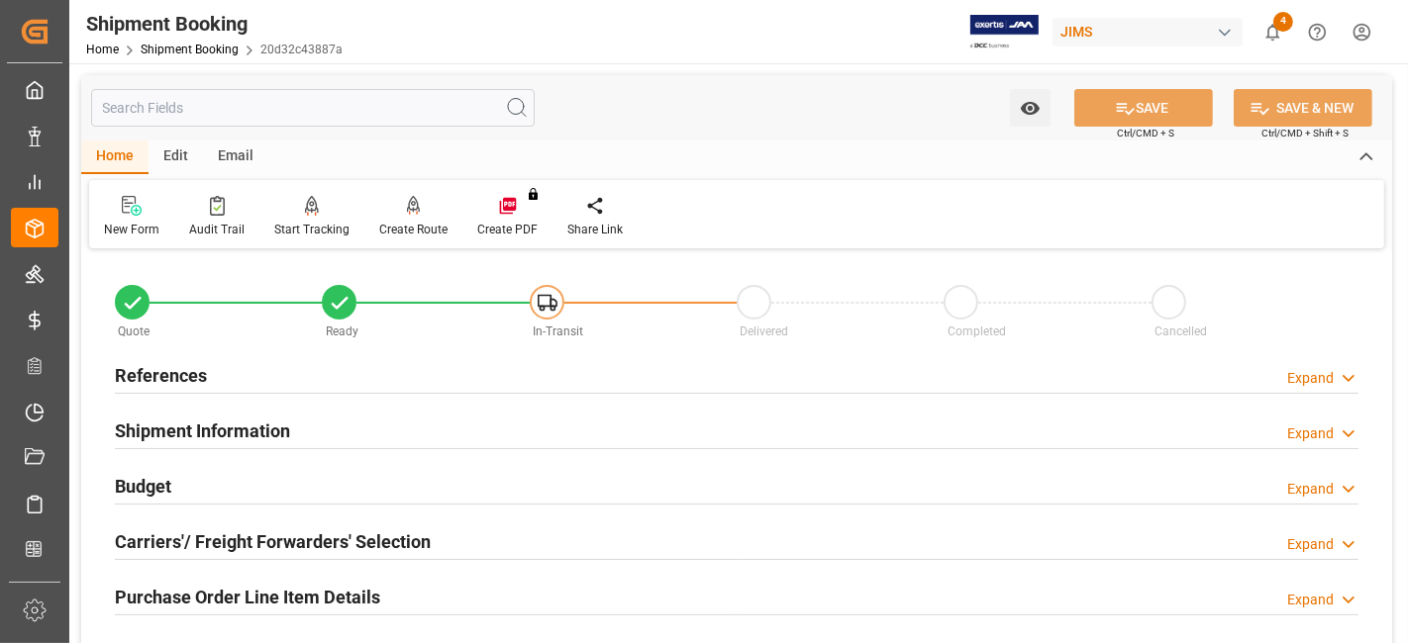
click at [214, 372] on div "References Expand" at bounding box center [736, 374] width 1243 height 38
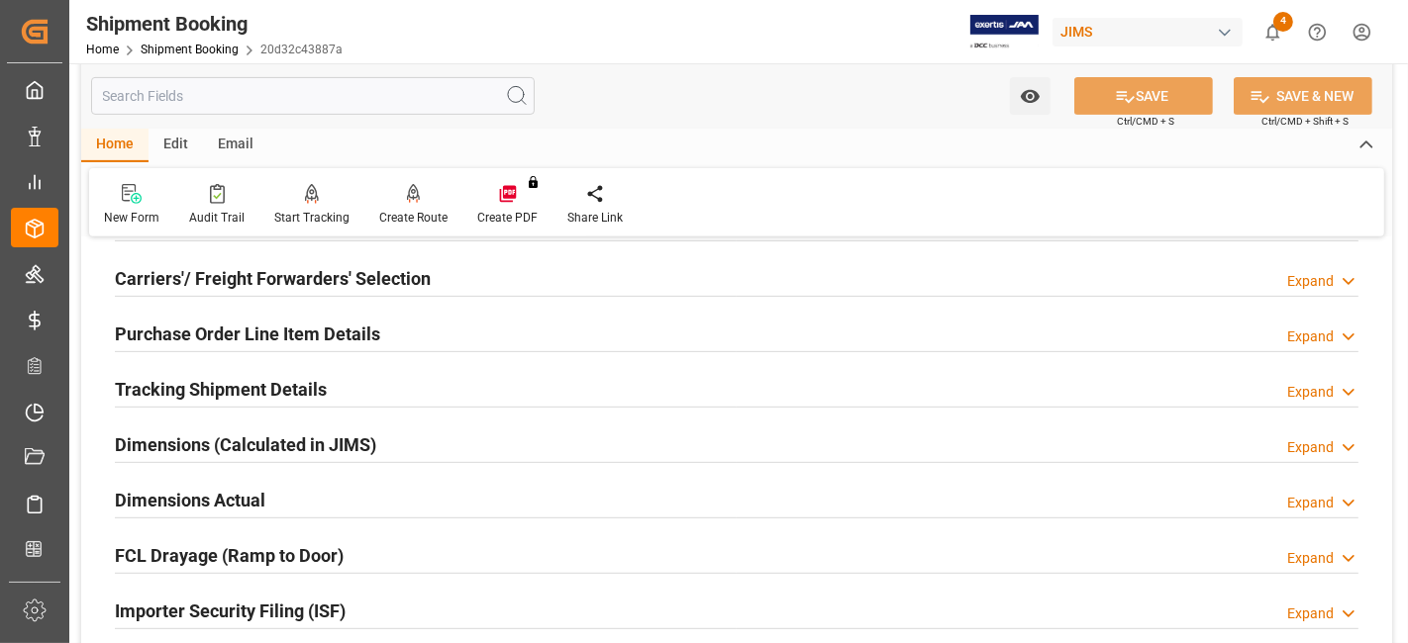
scroll to position [439, 0]
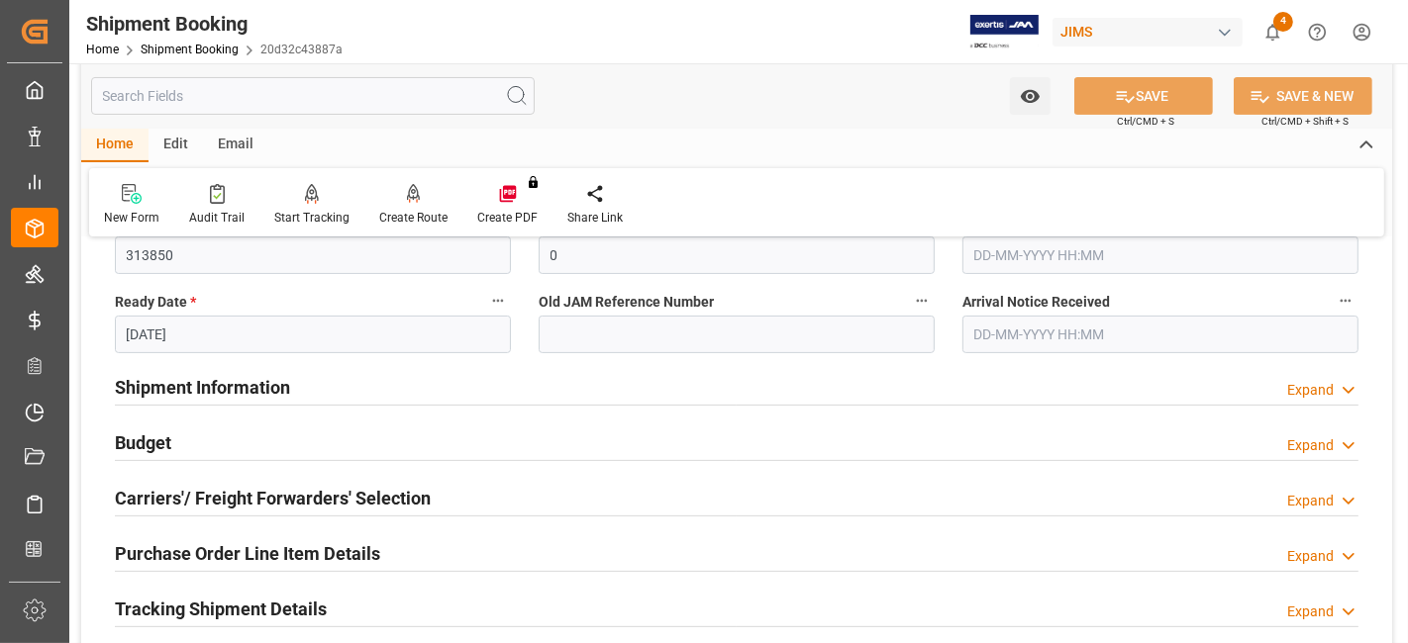
click at [195, 440] on div "Budget Expand" at bounding box center [736, 442] width 1243 height 38
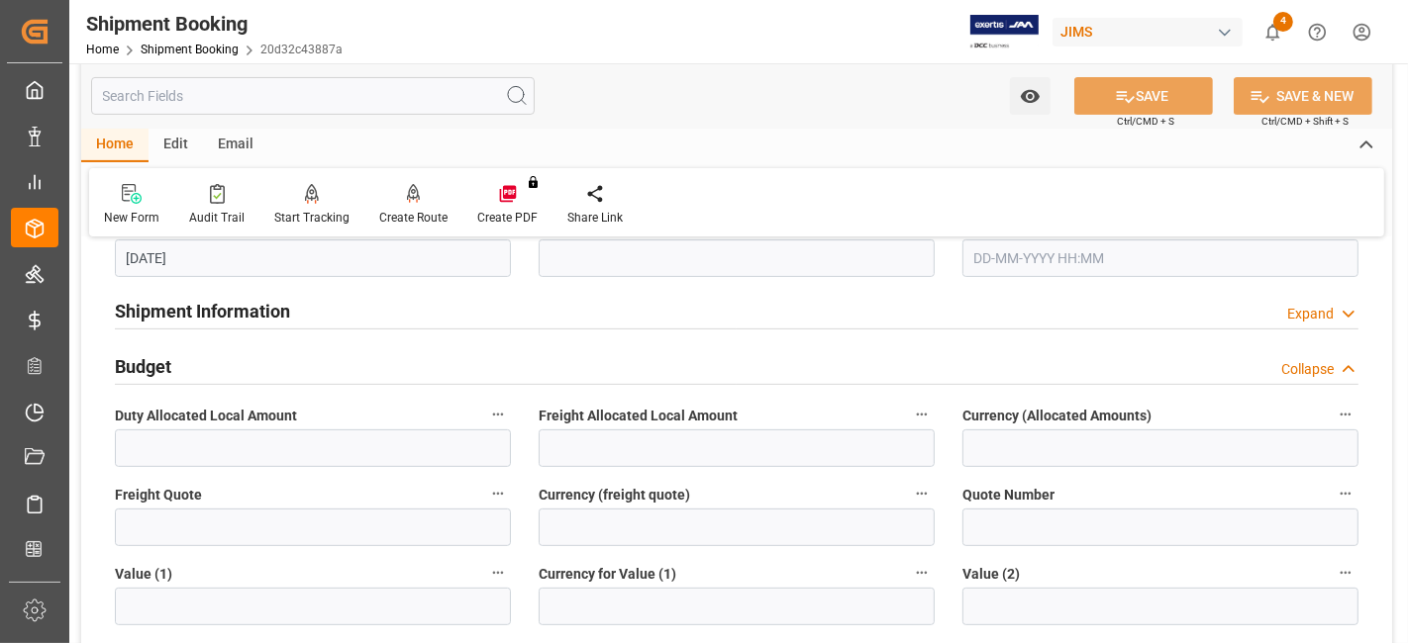
scroll to position [549, 0]
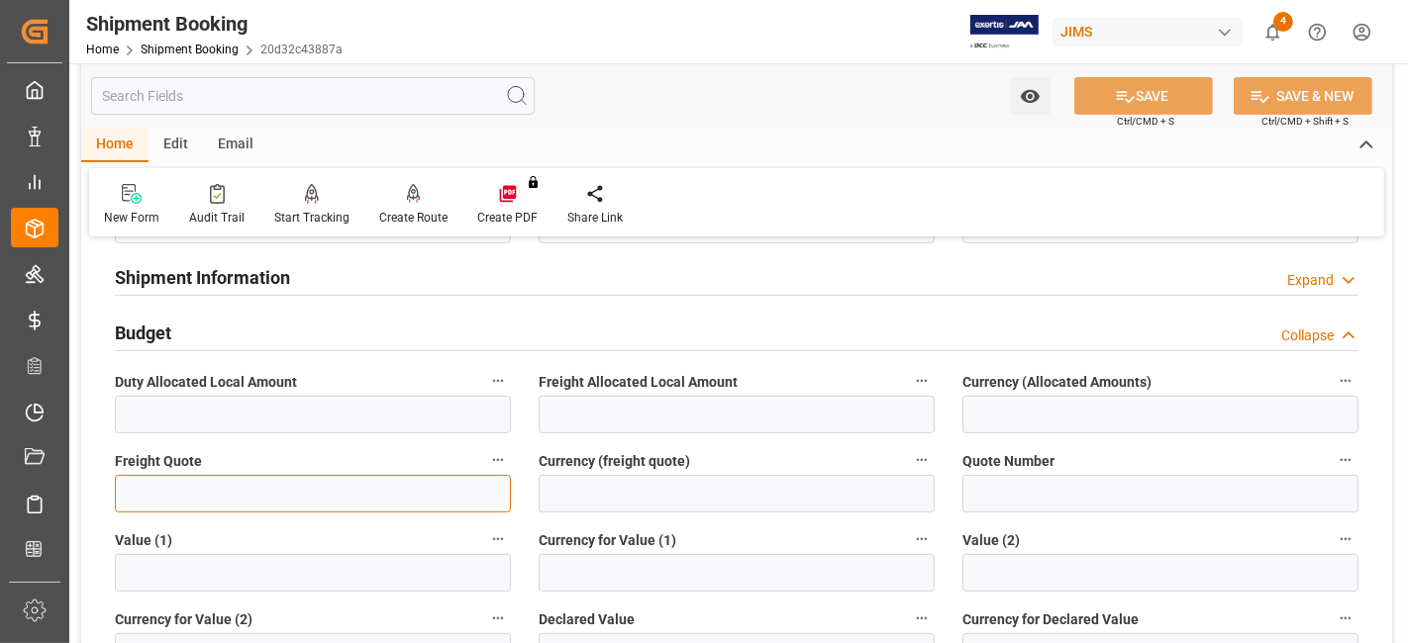
click at [172, 502] on input "text" at bounding box center [313, 494] width 396 height 38
click at [156, 492] on input "text" at bounding box center [313, 494] width 396 height 38
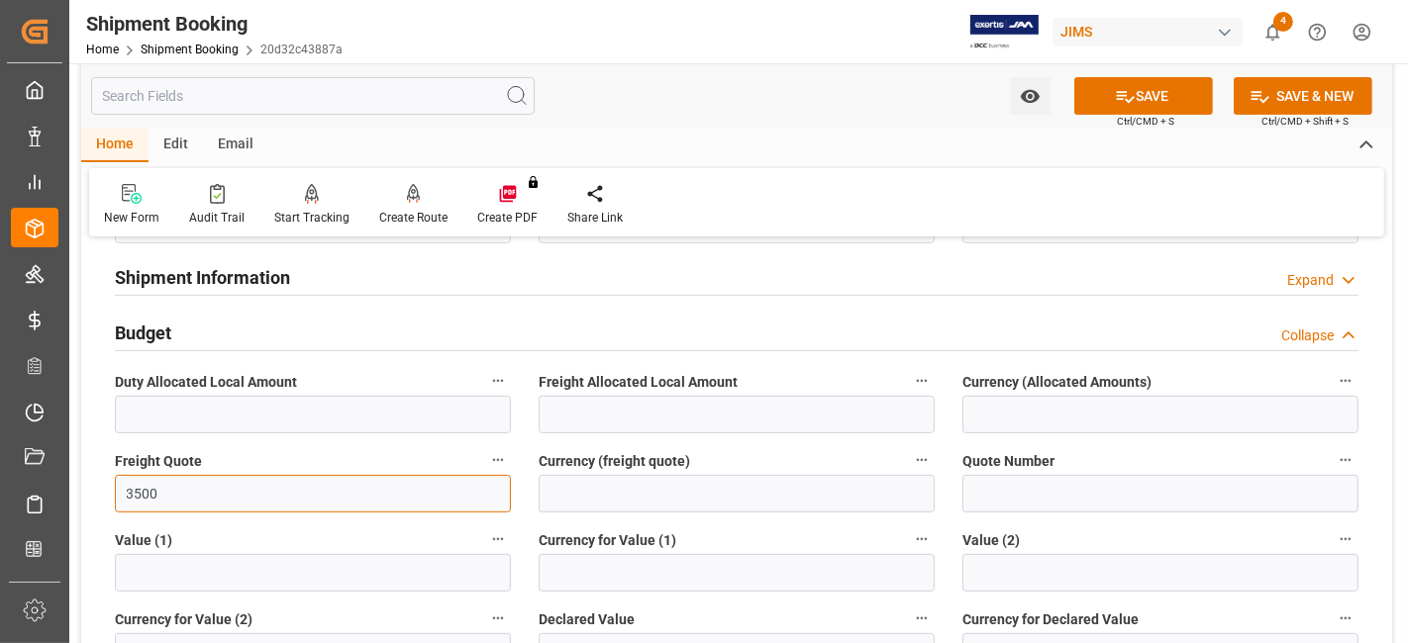
type input "3500"
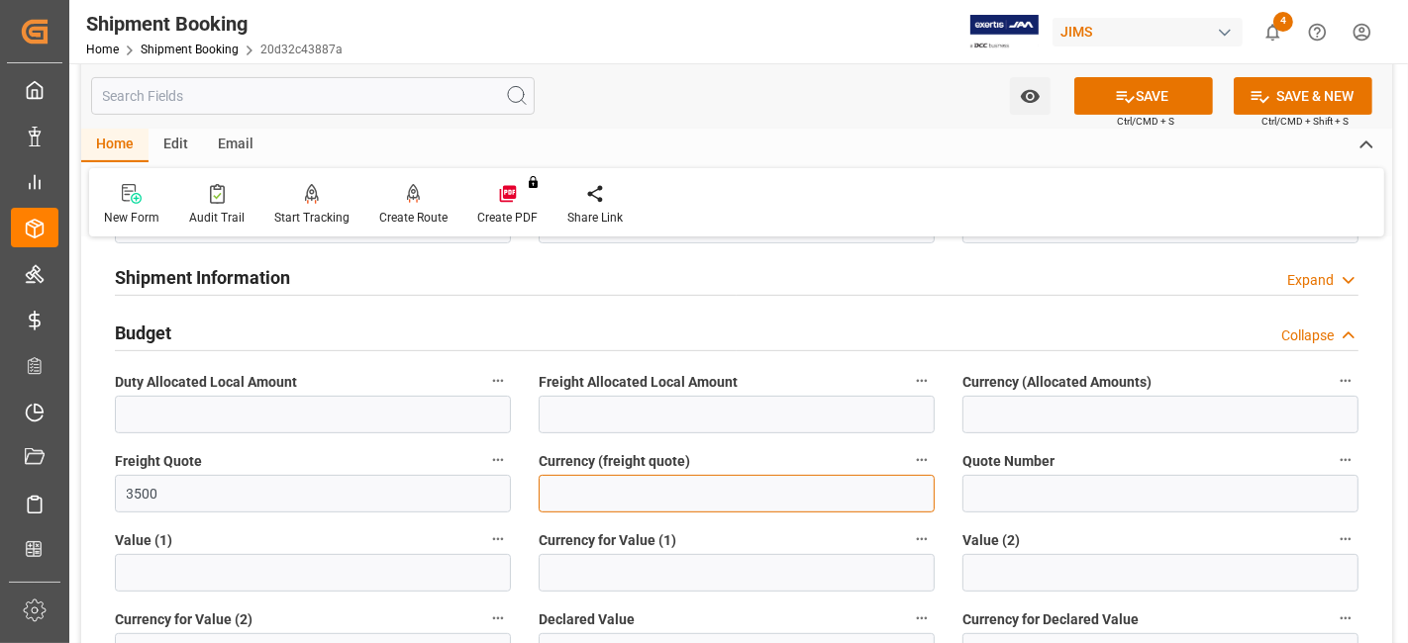
click at [638, 502] on input at bounding box center [736, 494] width 396 height 38
type input "USD"
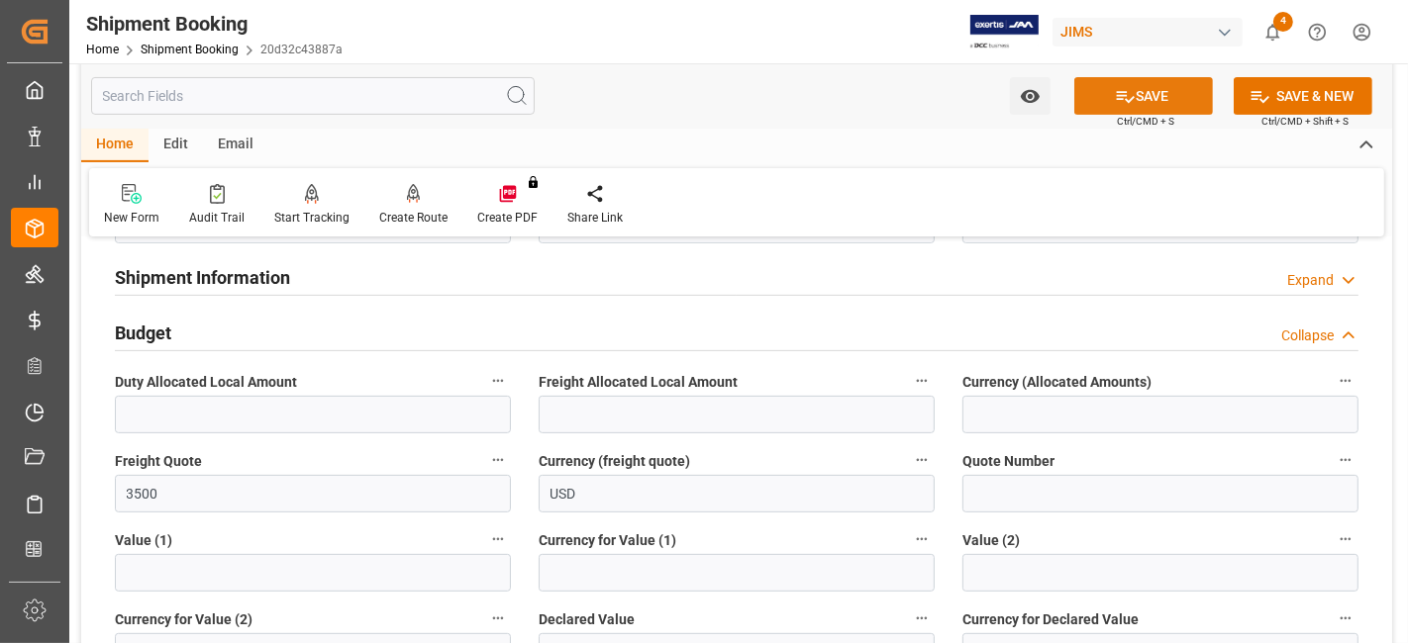
click at [1115, 100] on icon at bounding box center [1125, 96] width 21 height 21
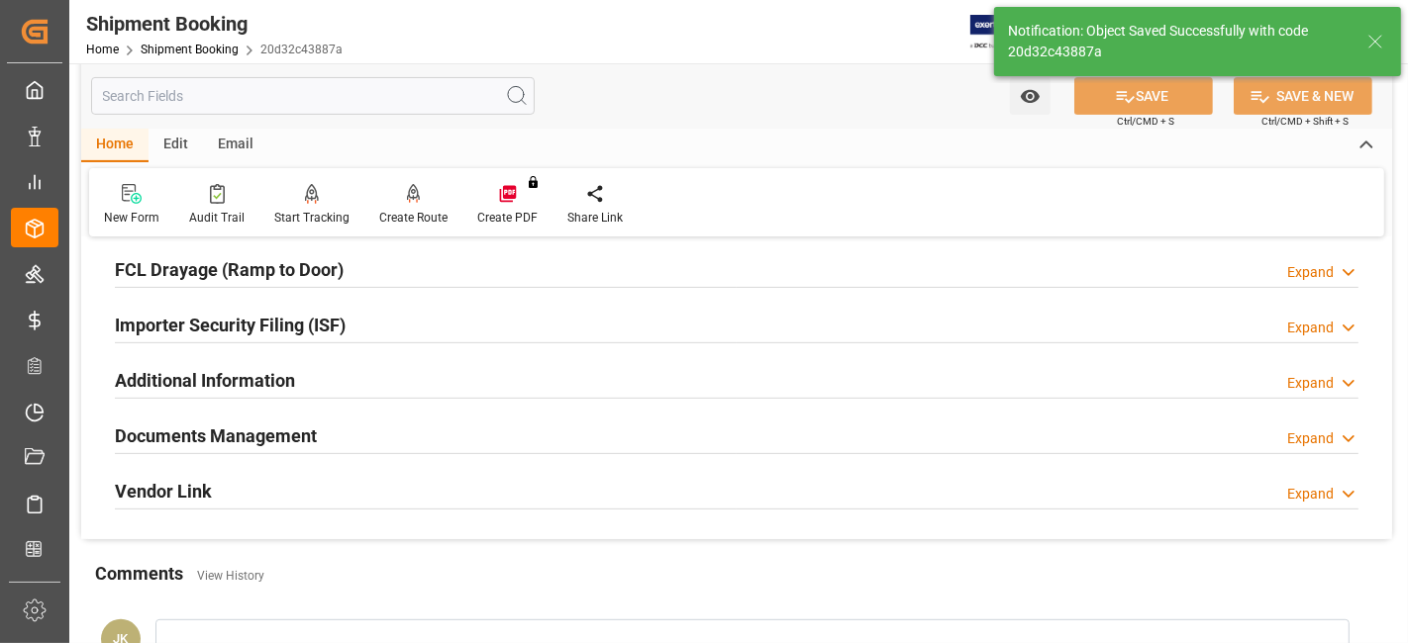
scroll to position [154, 0]
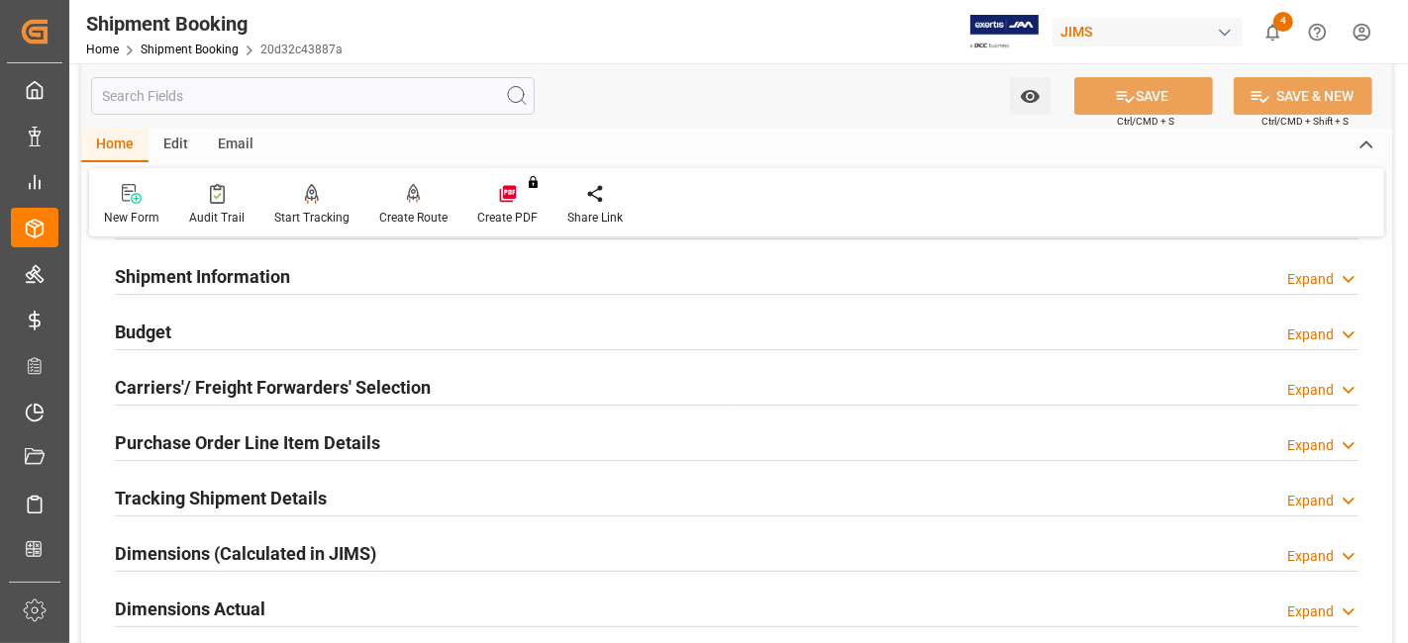
click at [223, 332] on div "Budget Expand" at bounding box center [736, 331] width 1243 height 38
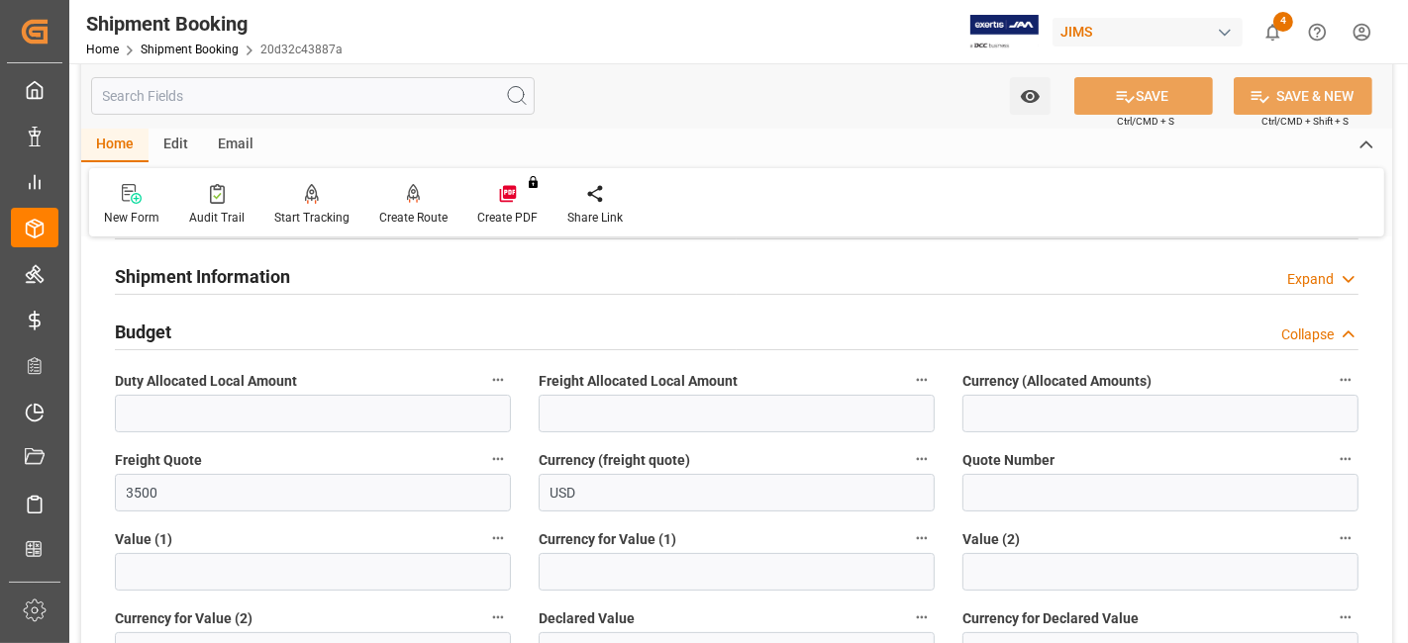
click at [223, 332] on div "Budget Collapse" at bounding box center [736, 331] width 1243 height 38
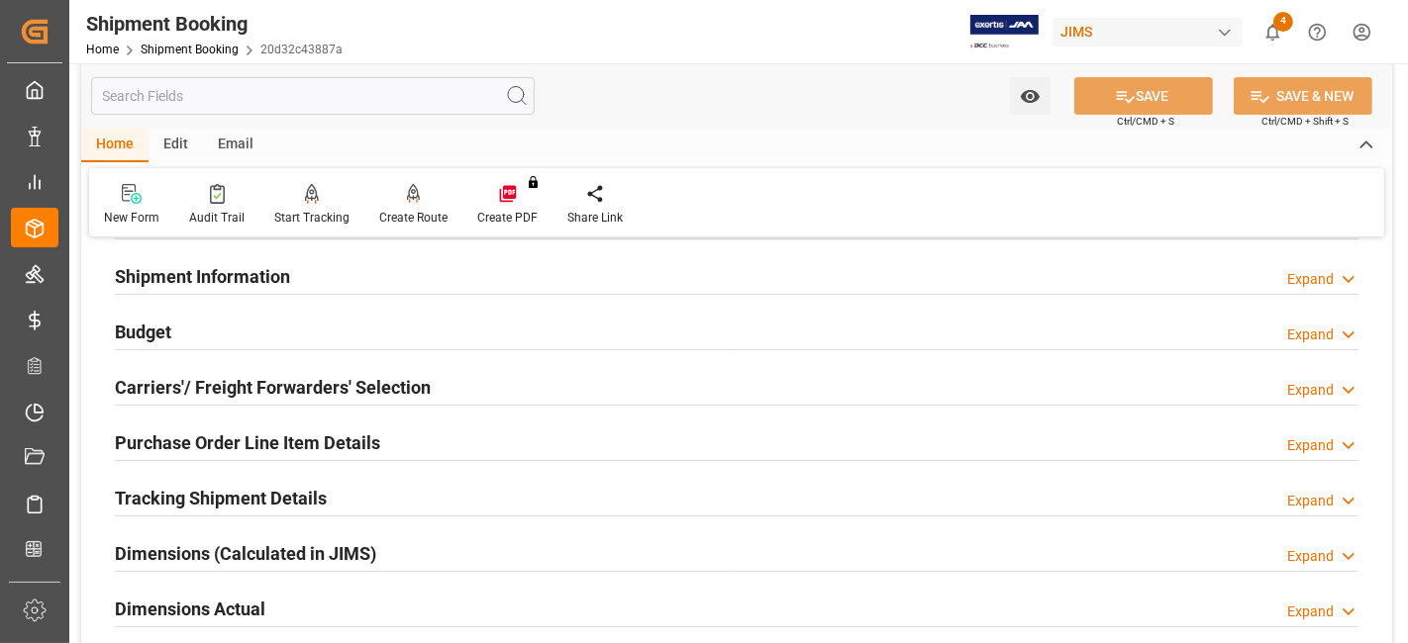
click at [210, 374] on h2 "Carriers'/ Freight Forwarders' Selection" at bounding box center [273, 387] width 316 height 27
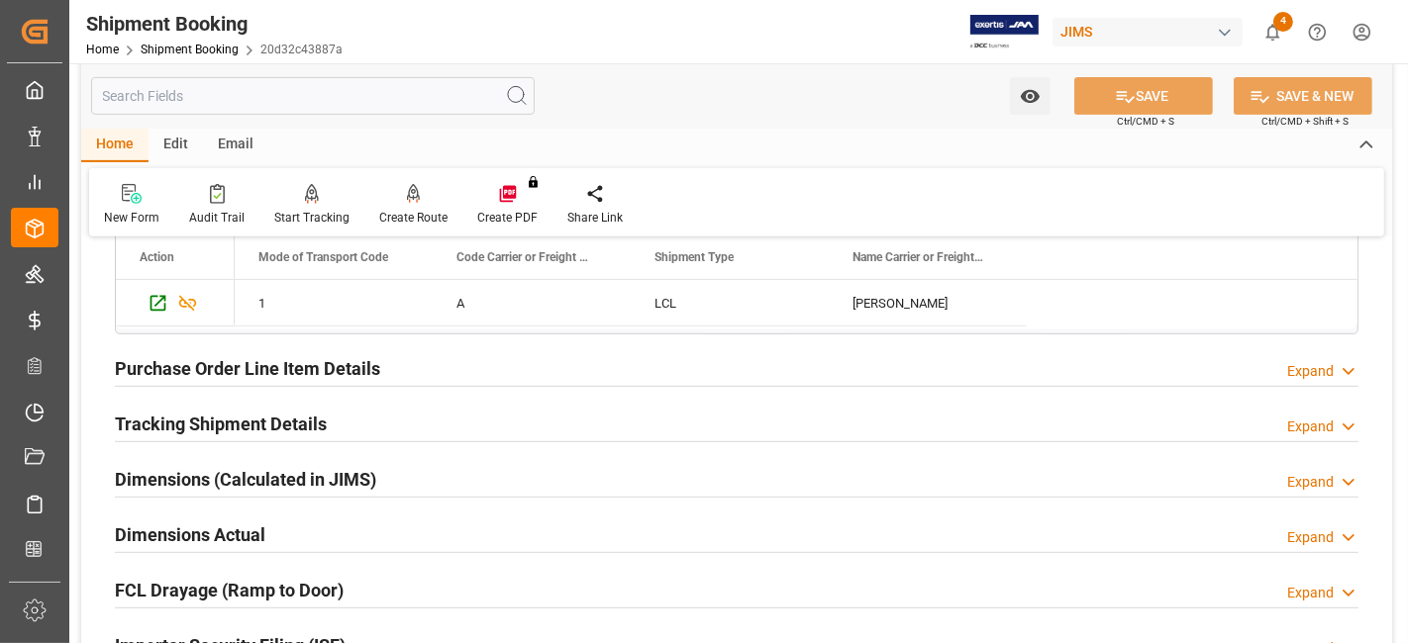
scroll to position [814, 0]
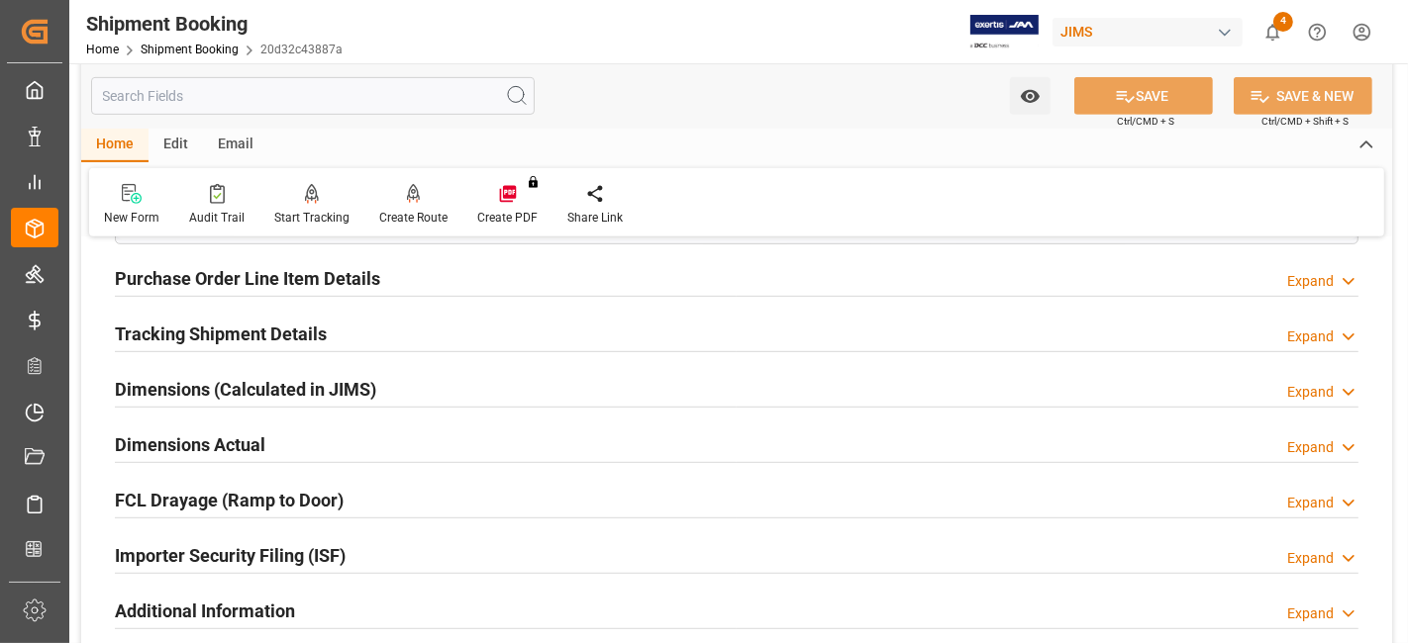
click at [173, 432] on h2 "Dimensions Actual" at bounding box center [190, 445] width 150 height 27
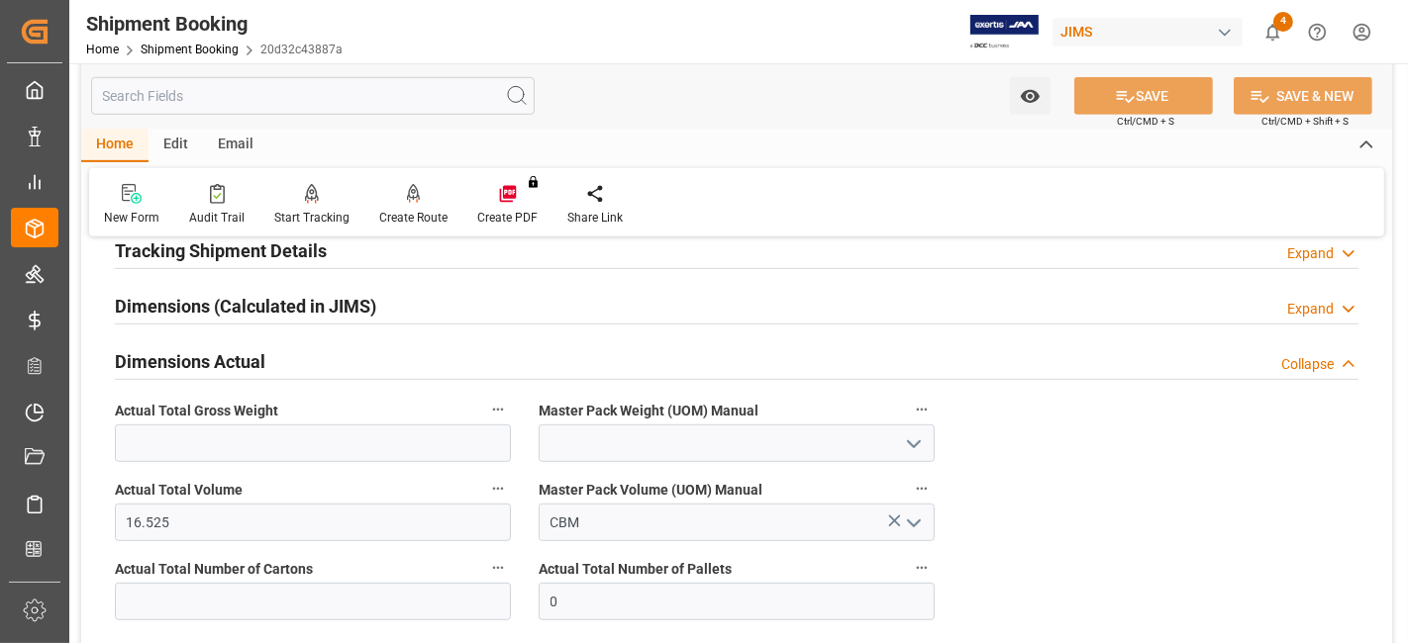
scroll to position [1034, 0]
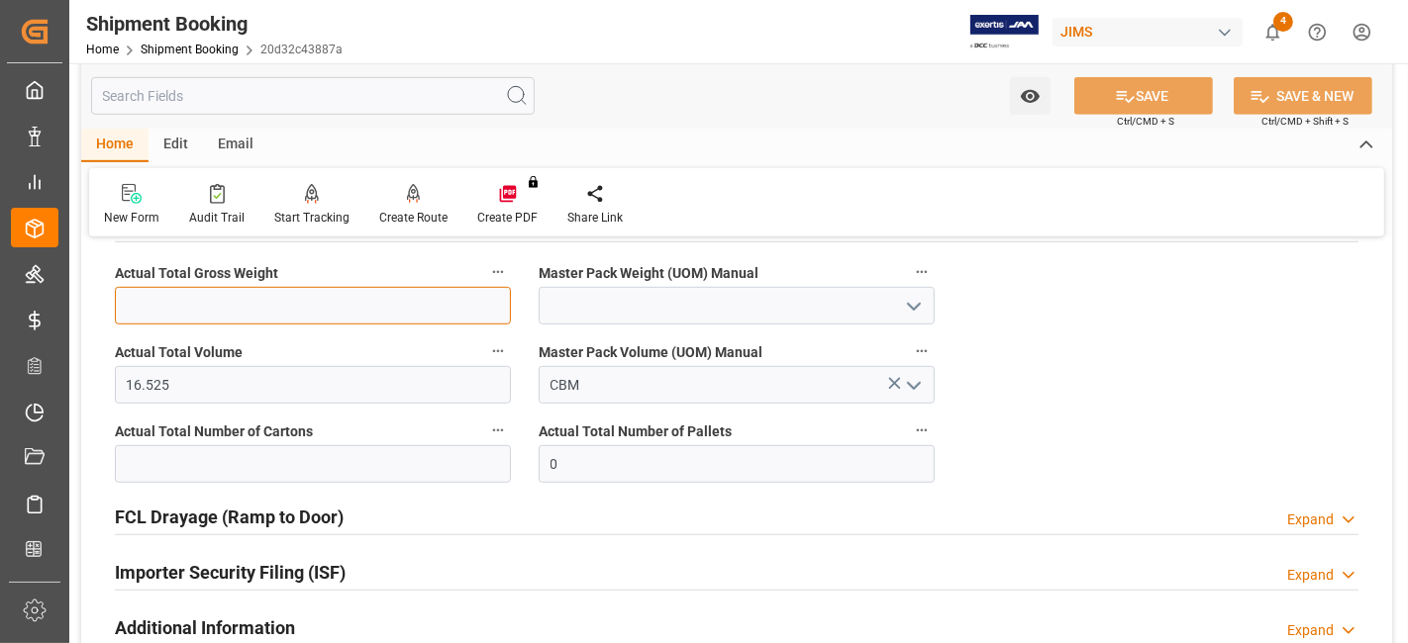
click at [177, 301] on input "text" at bounding box center [313, 306] width 396 height 38
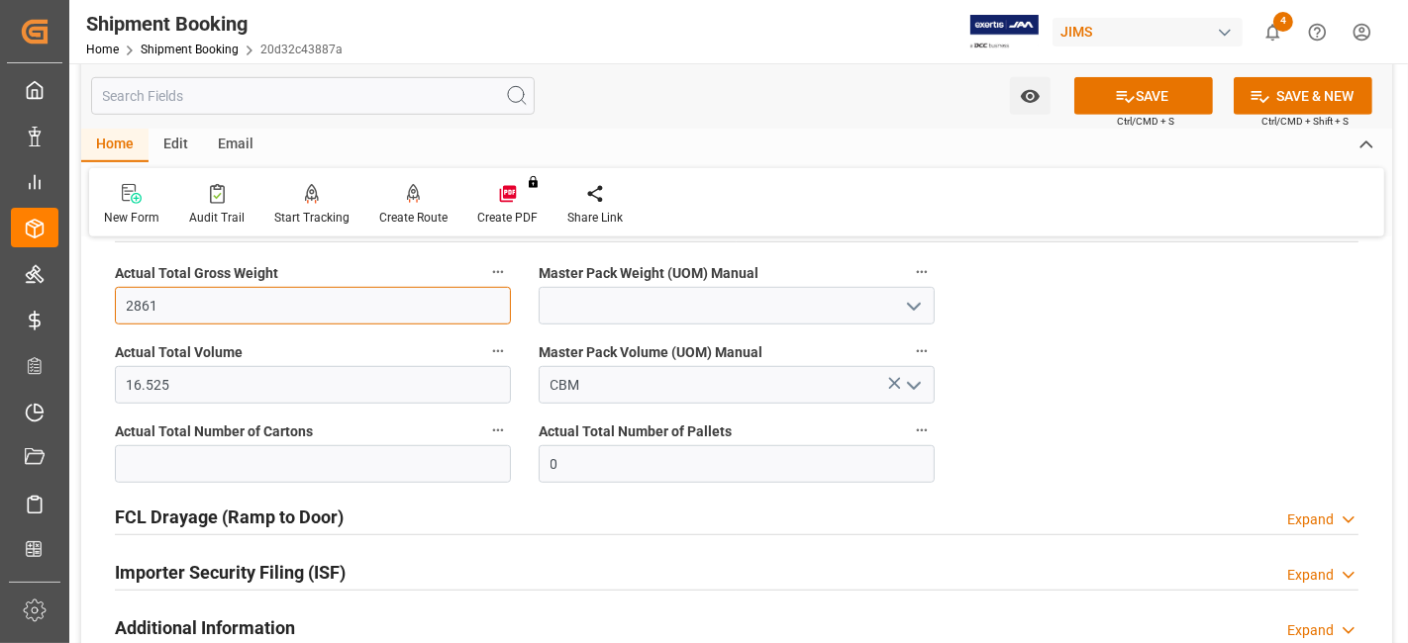
type input "2861"
click at [918, 310] on icon "open menu" at bounding box center [914, 307] width 24 height 24
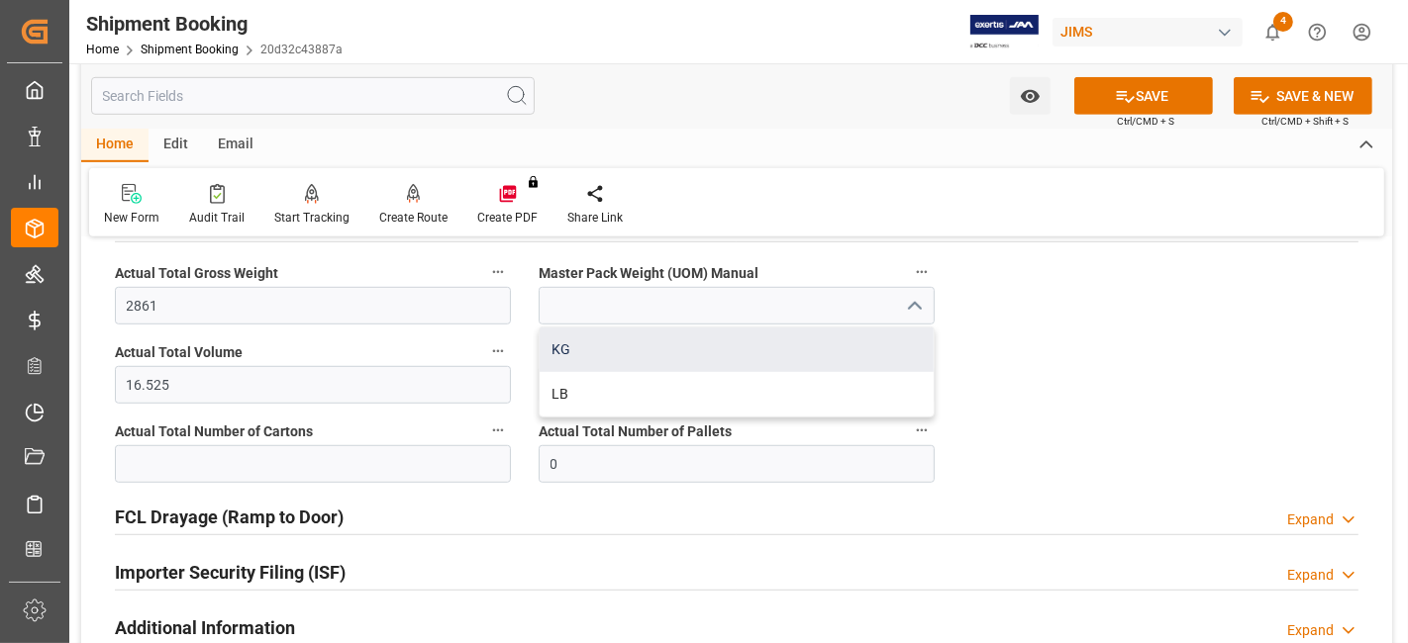
click at [777, 343] on div "KG" at bounding box center [736, 350] width 394 height 45
type input "KG"
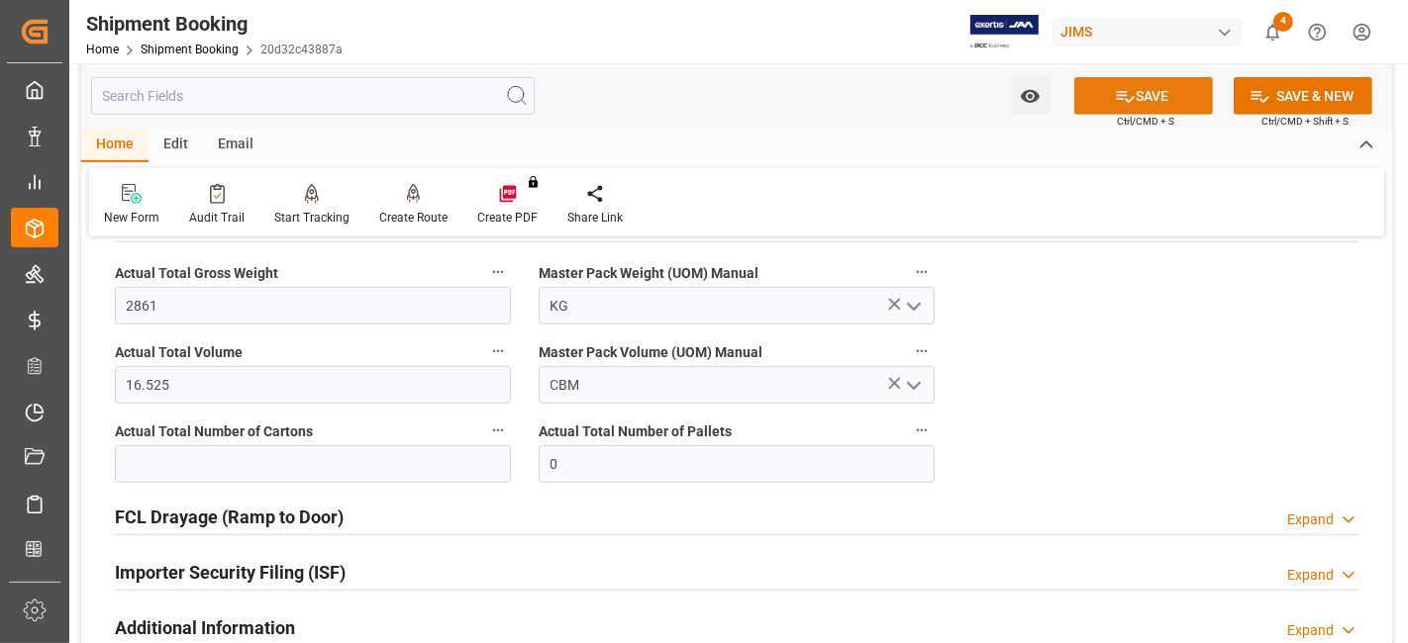
click at [1115, 103] on icon at bounding box center [1125, 96] width 21 height 21
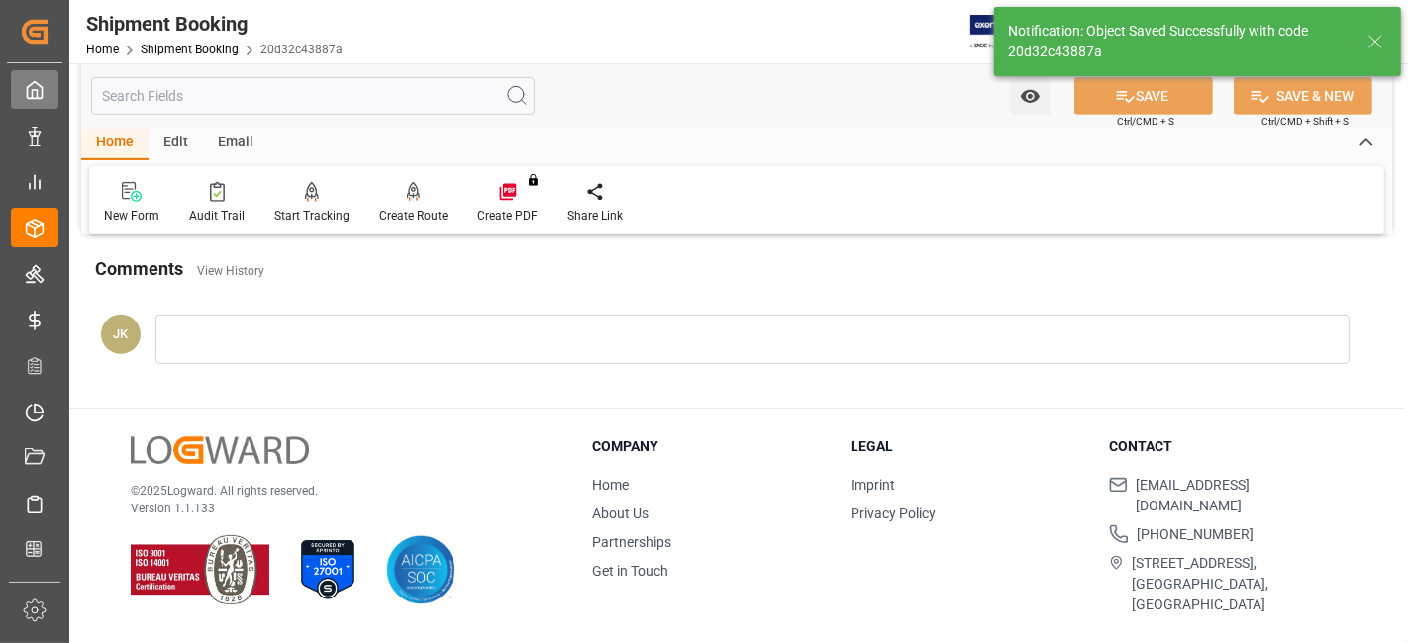
scroll to position [542, 0]
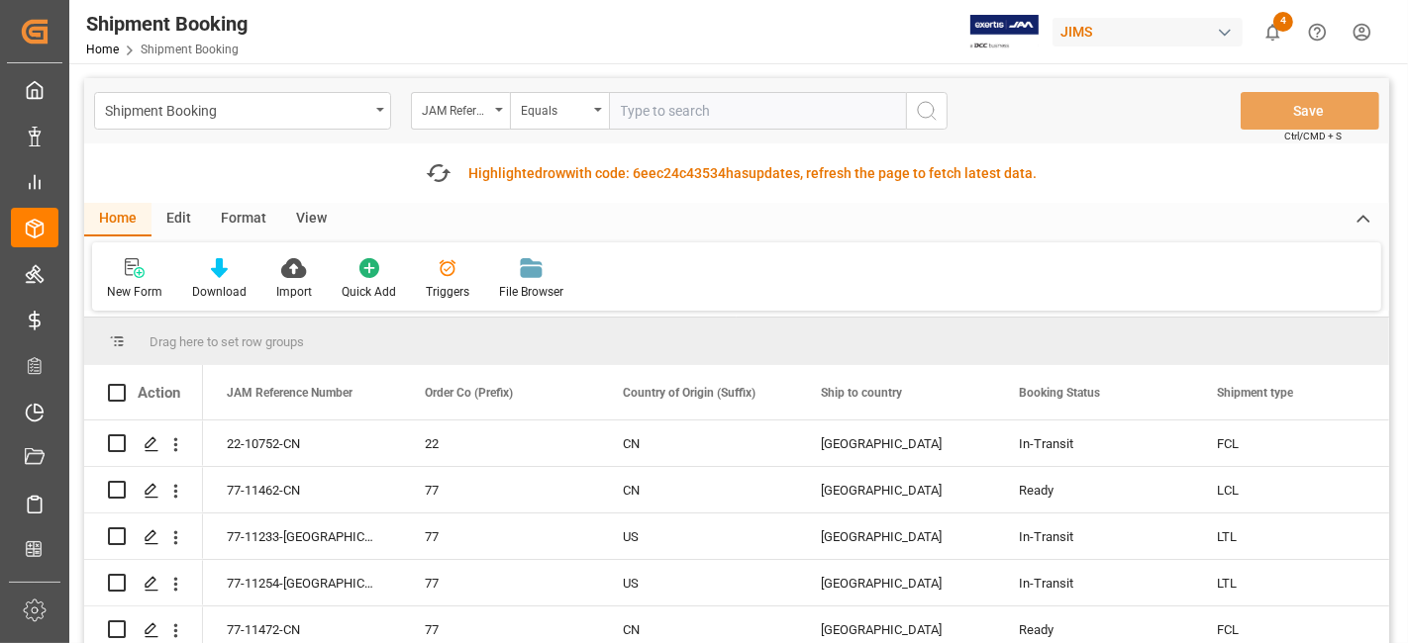
click at [660, 111] on input "text" at bounding box center [757, 111] width 297 height 38
type input "77-11048-CN"
click at [916, 116] on icon "search button" at bounding box center [927, 111] width 24 height 24
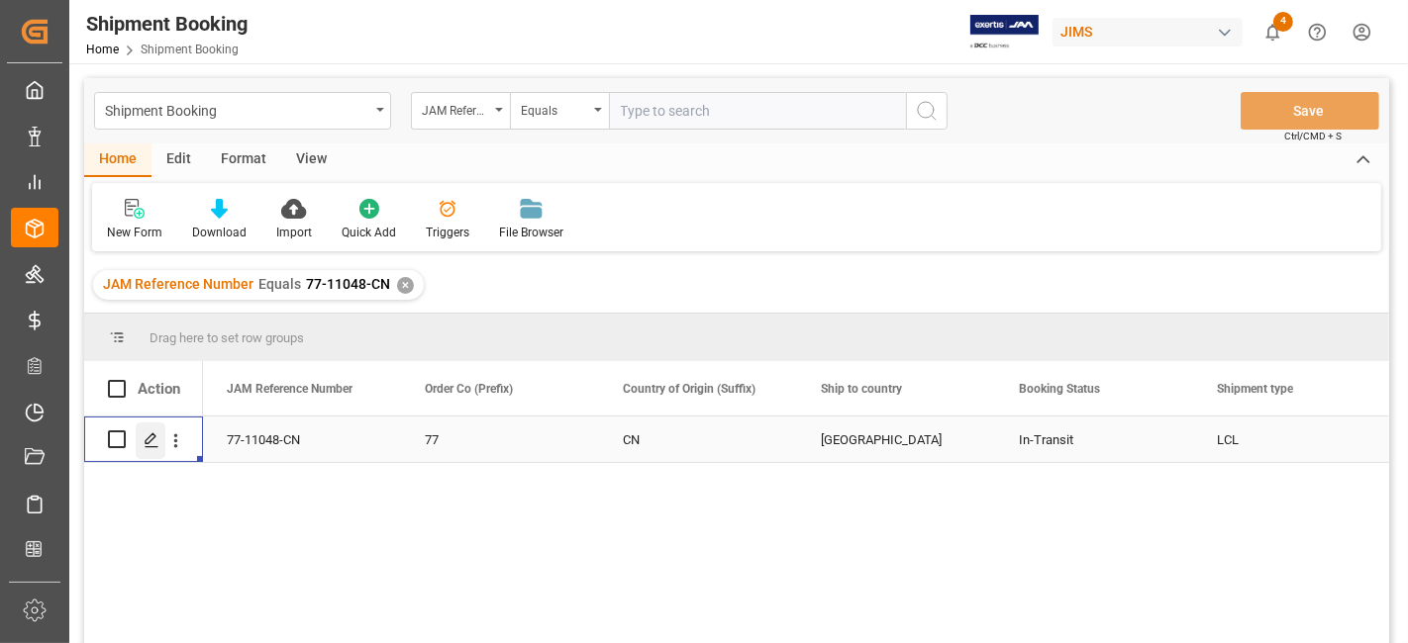
click at [146, 439] on icon "Press SPACE to select this row." at bounding box center [152, 441] width 16 height 16
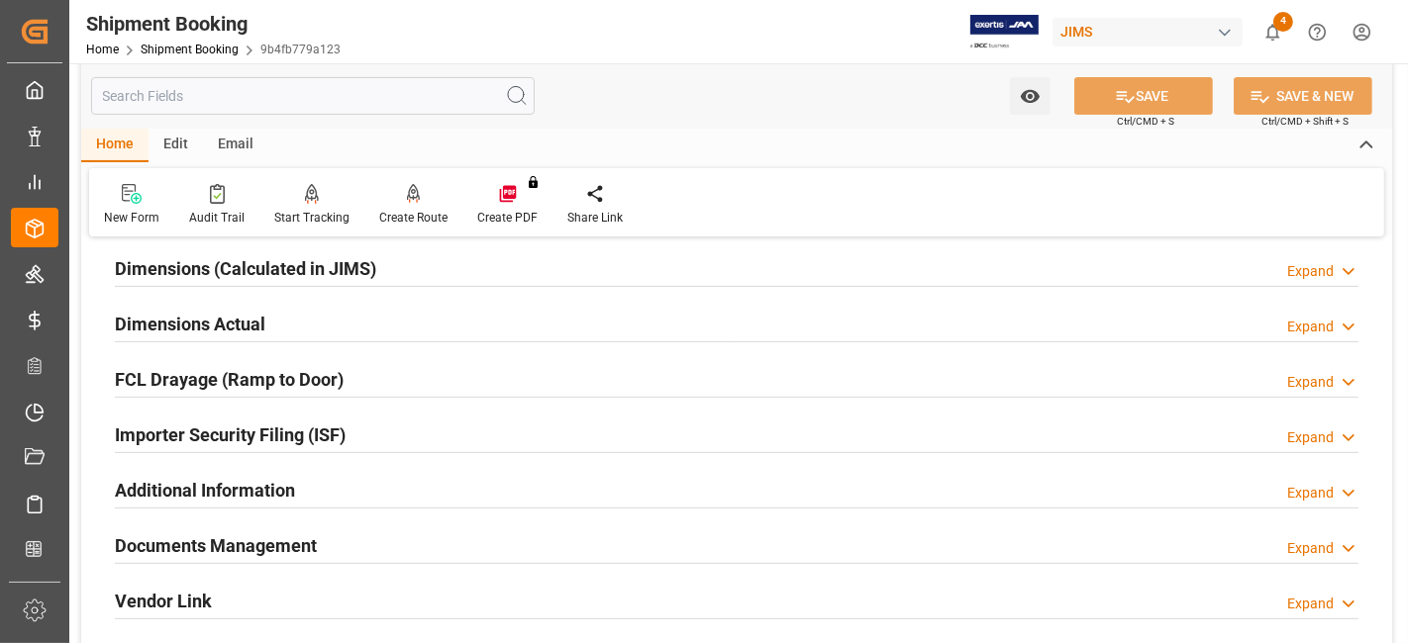
scroll to position [659, 0]
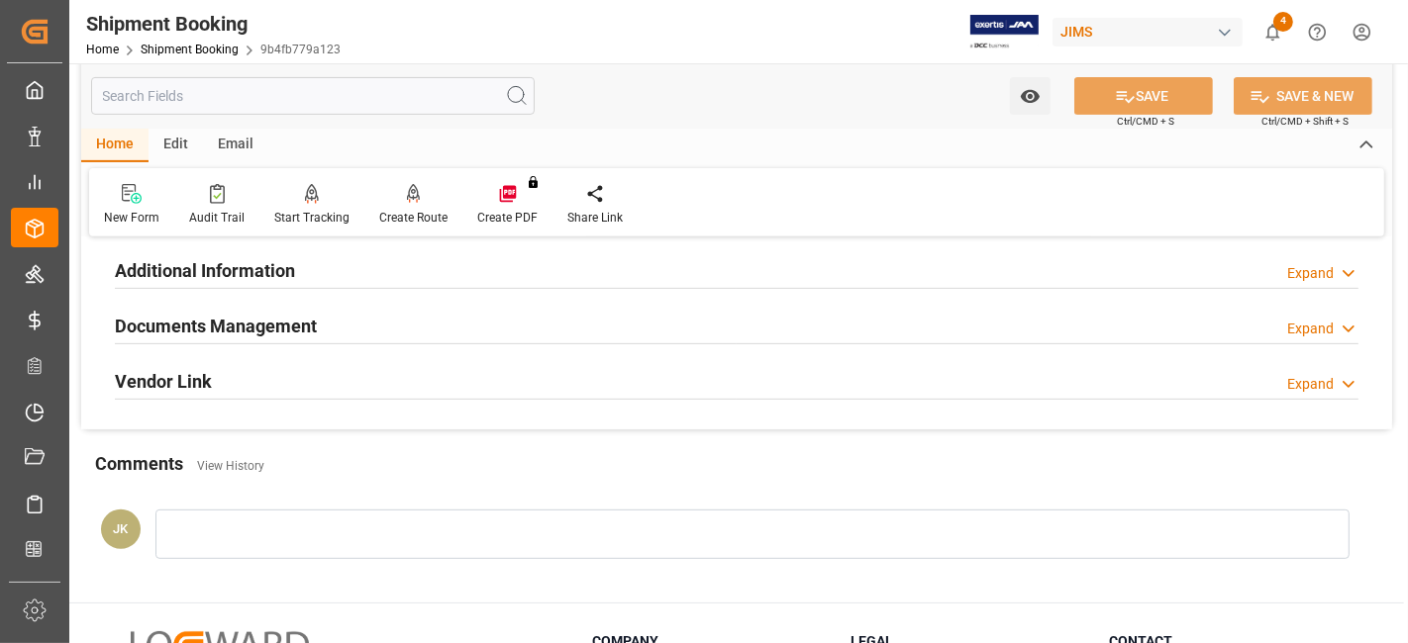
click at [346, 321] on div "Documents Management Expand" at bounding box center [736, 325] width 1243 height 38
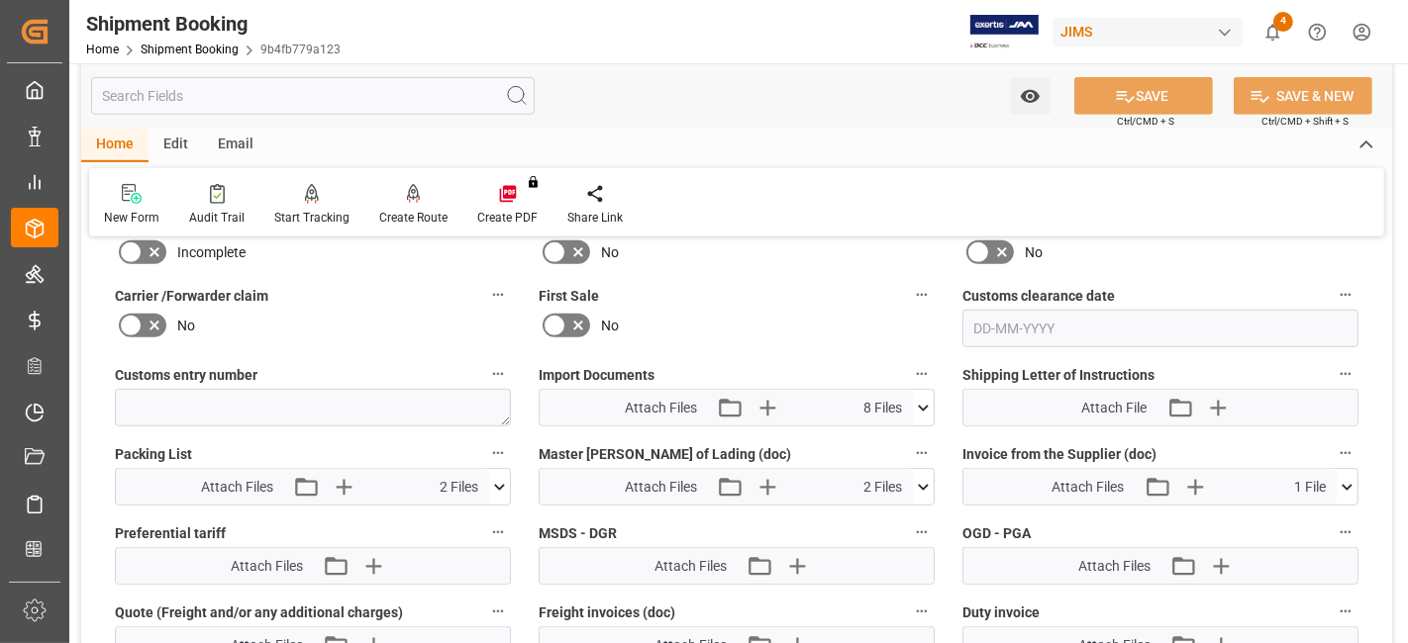
scroll to position [990, 0]
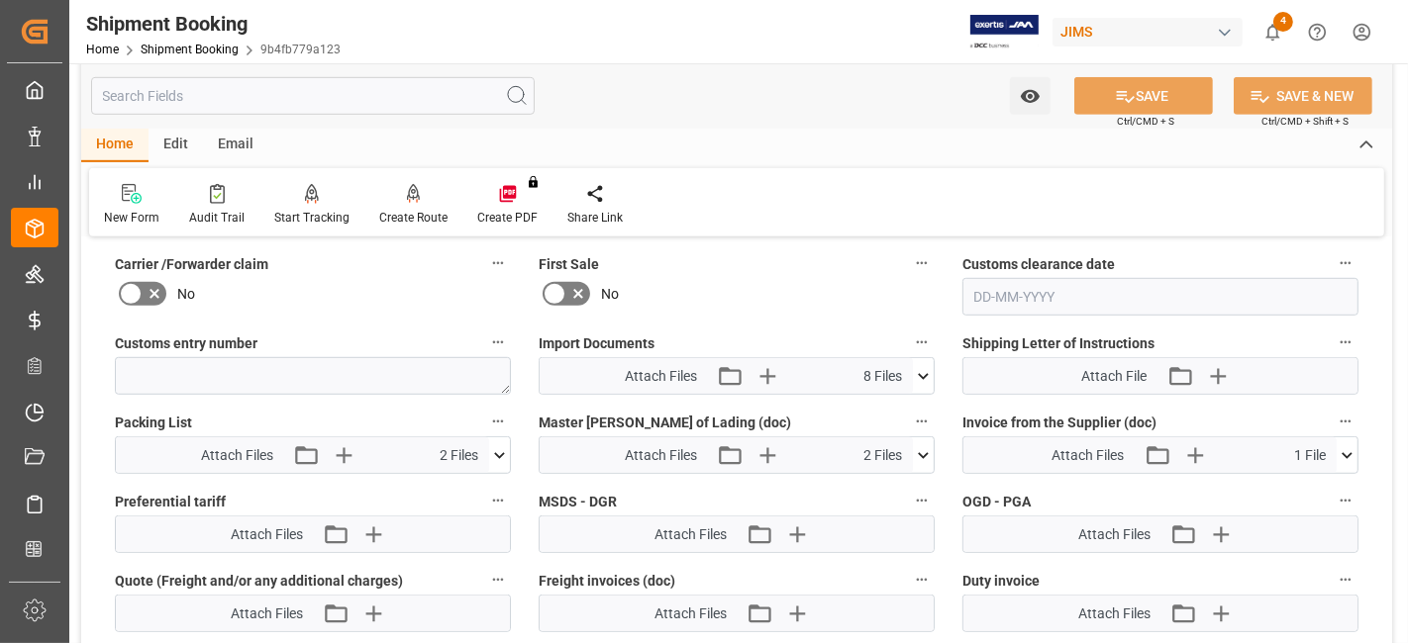
click at [928, 371] on icon at bounding box center [923, 376] width 21 height 21
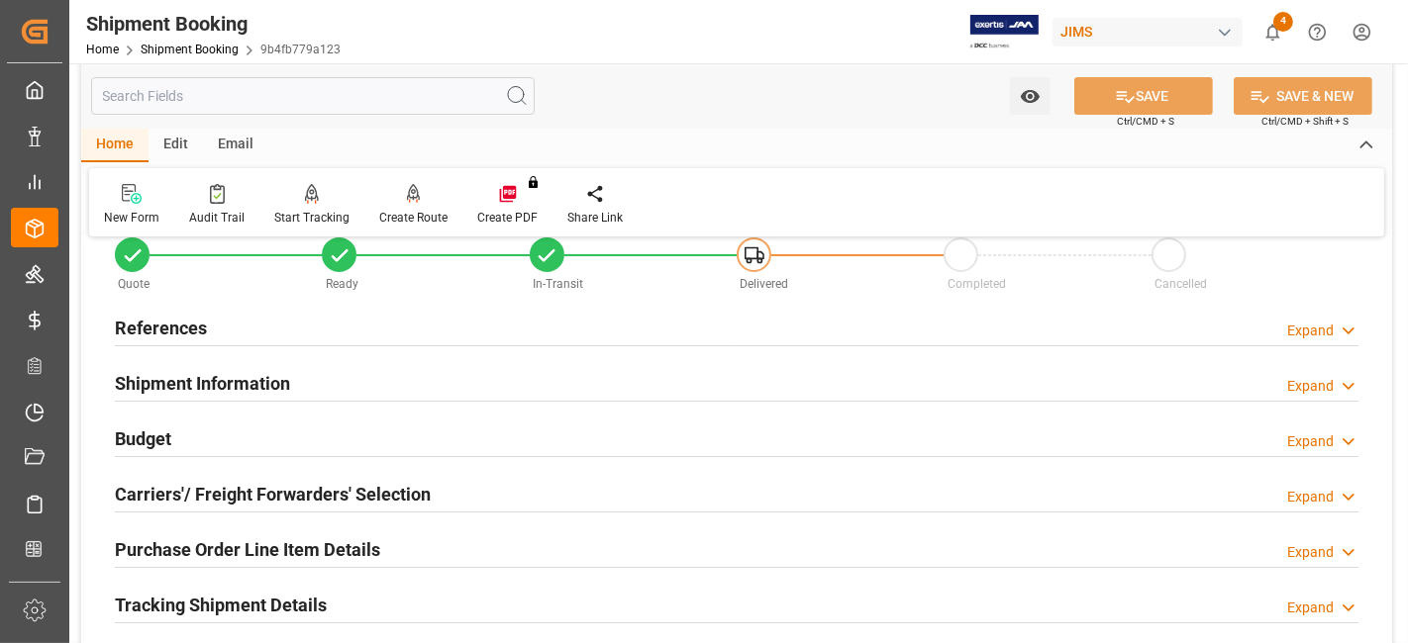
scroll to position [0, 0]
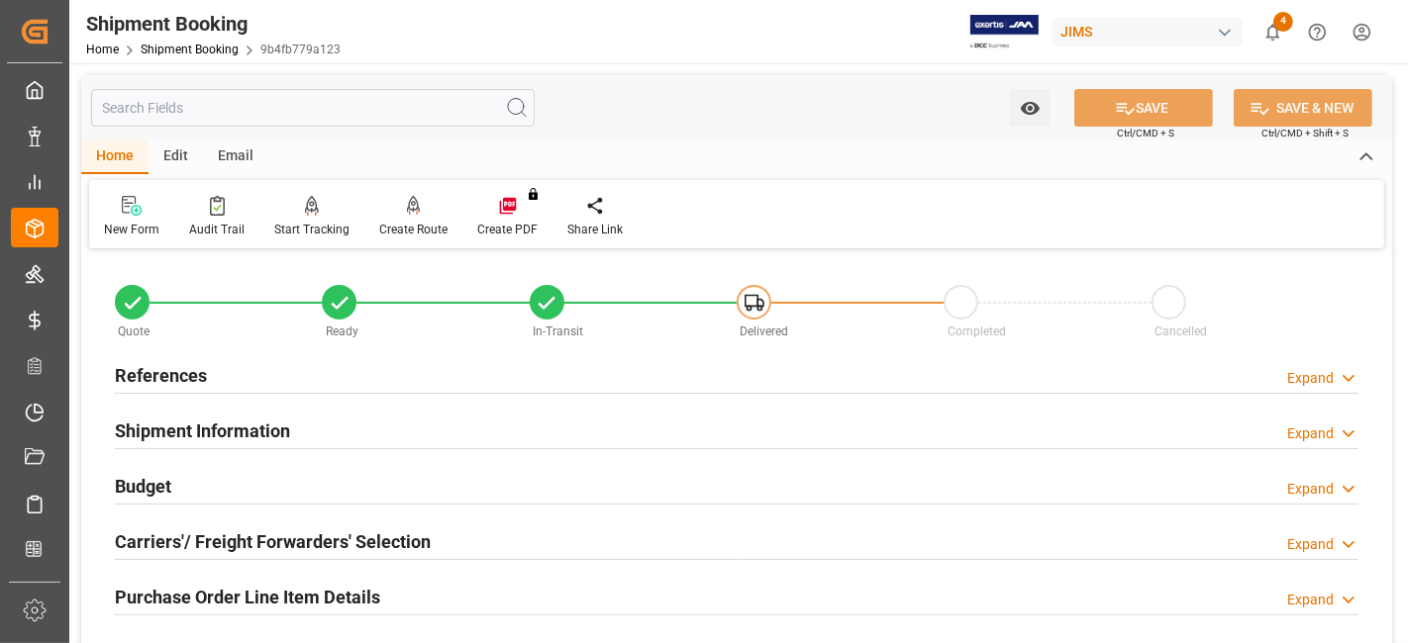
drag, startPoint x: 273, startPoint y: 385, endPoint x: 263, endPoint y: 418, distance: 34.1
click at [272, 385] on div "References Expand" at bounding box center [736, 374] width 1243 height 38
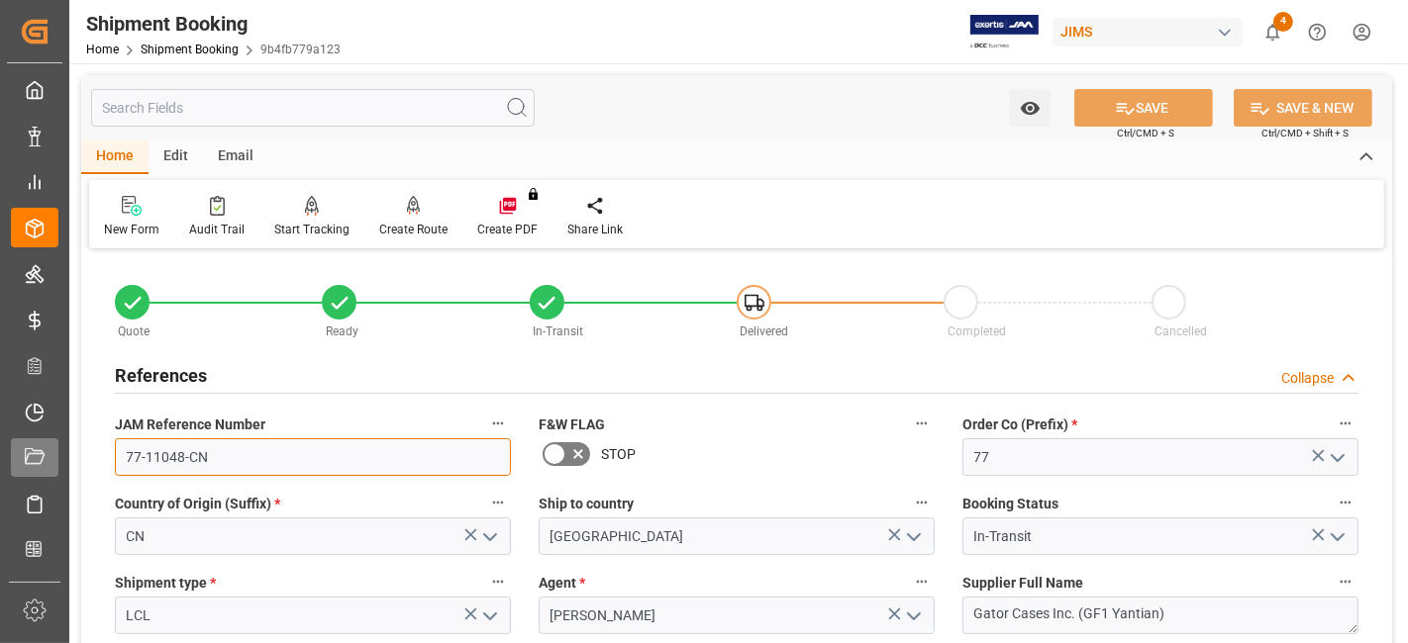
drag, startPoint x: 255, startPoint y: 453, endPoint x: 16, endPoint y: 459, distance: 239.6
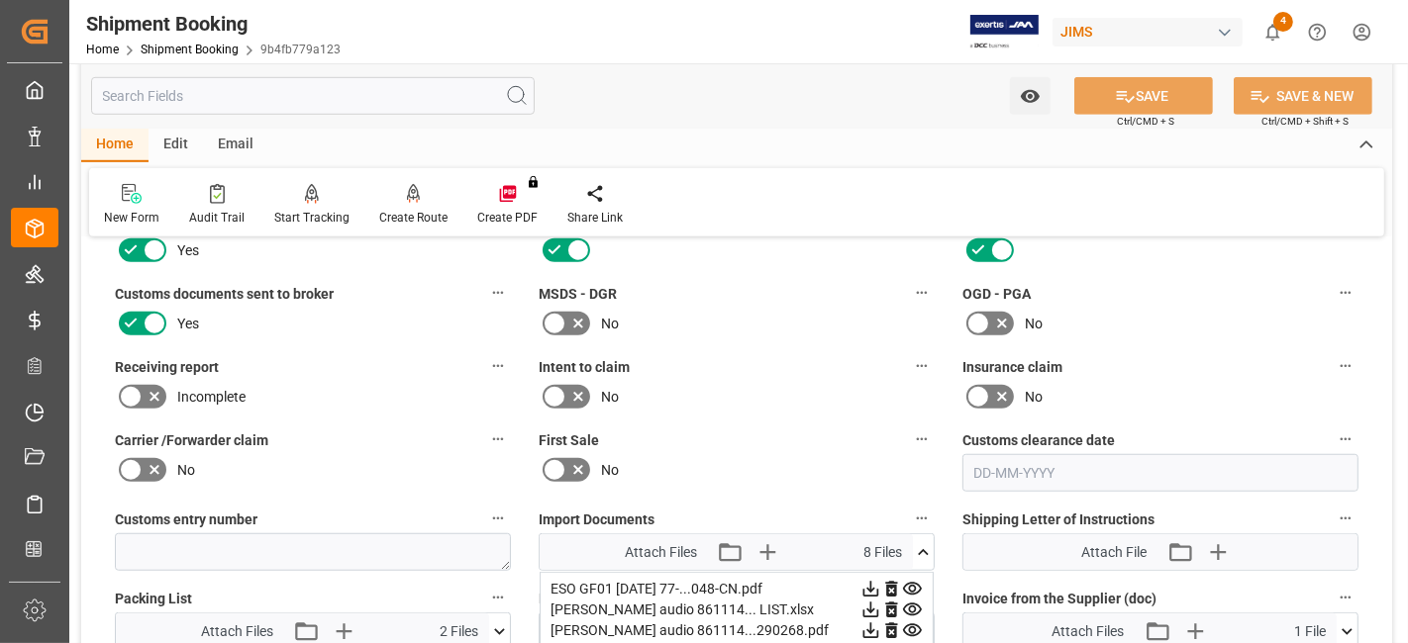
scroll to position [1319, 0]
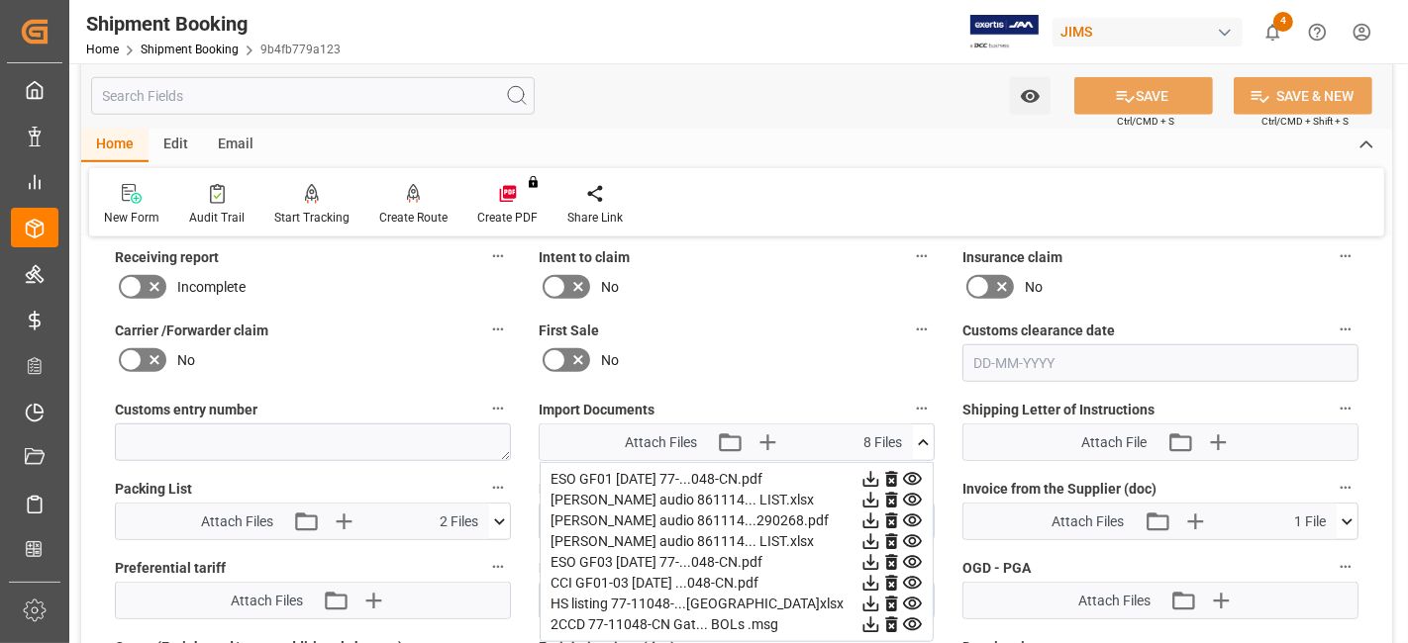
click at [925, 439] on icon at bounding box center [923, 442] width 11 height 6
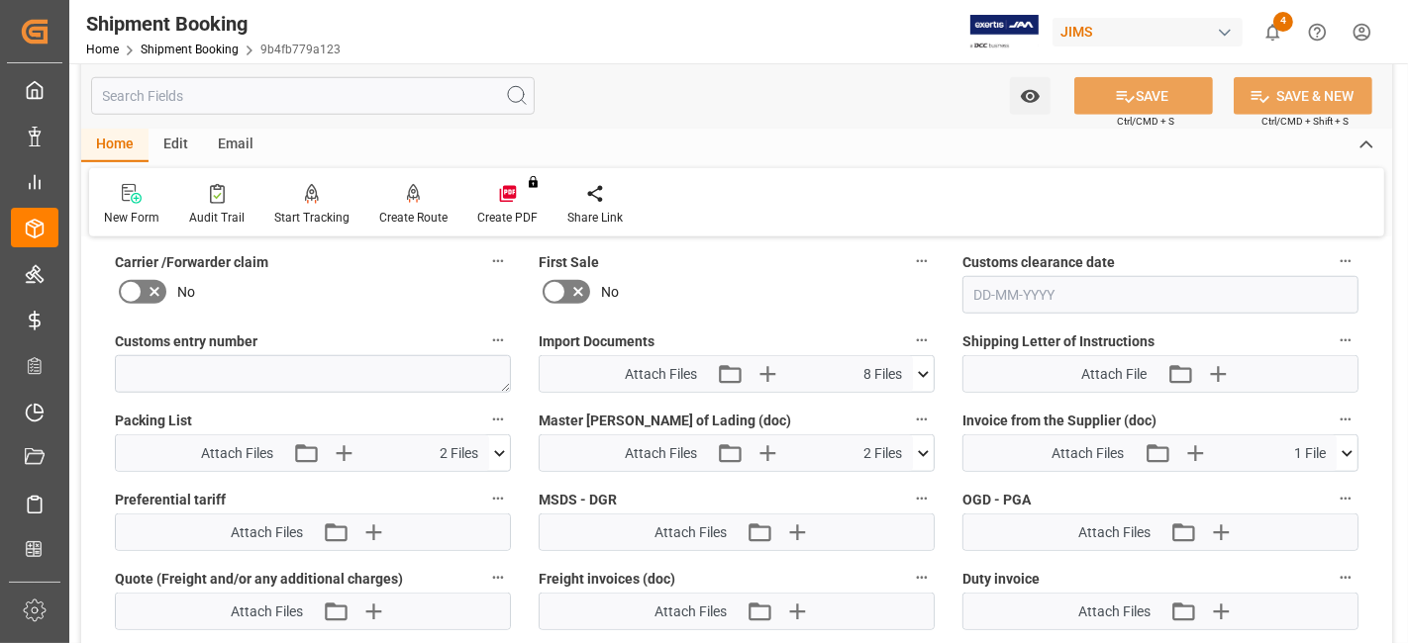
scroll to position [1539, 0]
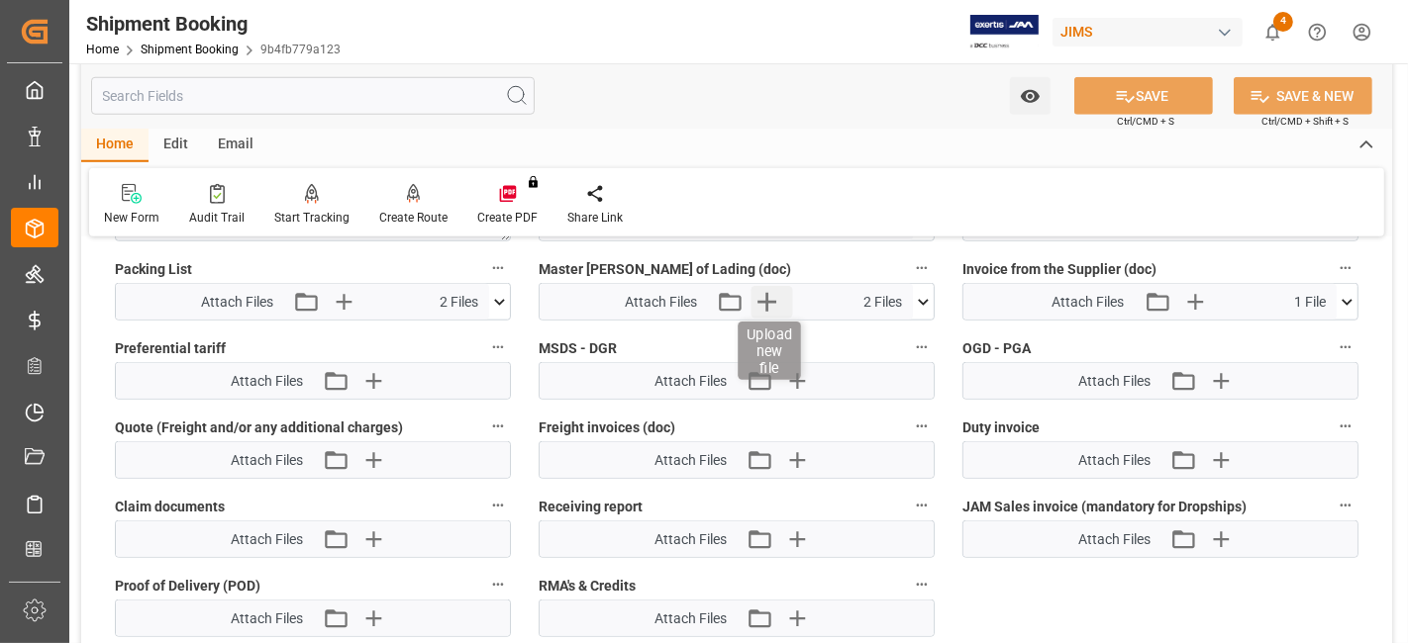
click at [773, 304] on icon "button" at bounding box center [767, 302] width 32 height 32
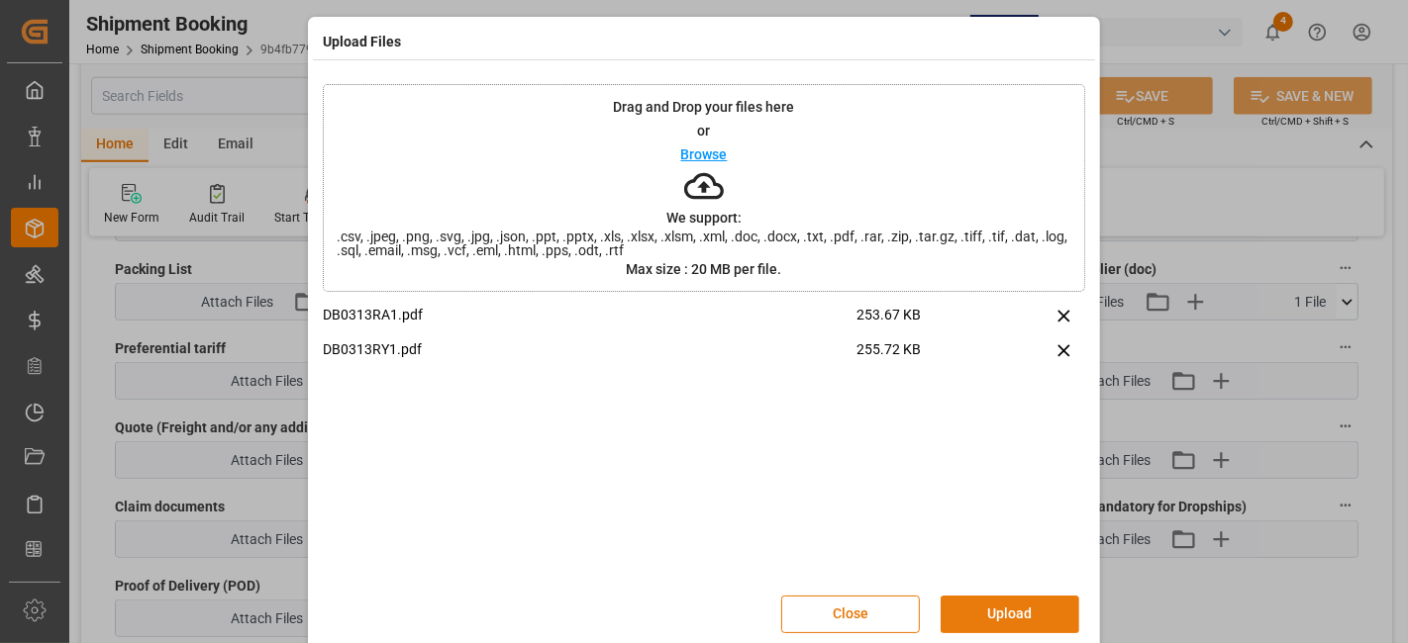
click at [1012, 604] on button "Upload" at bounding box center [1009, 615] width 139 height 38
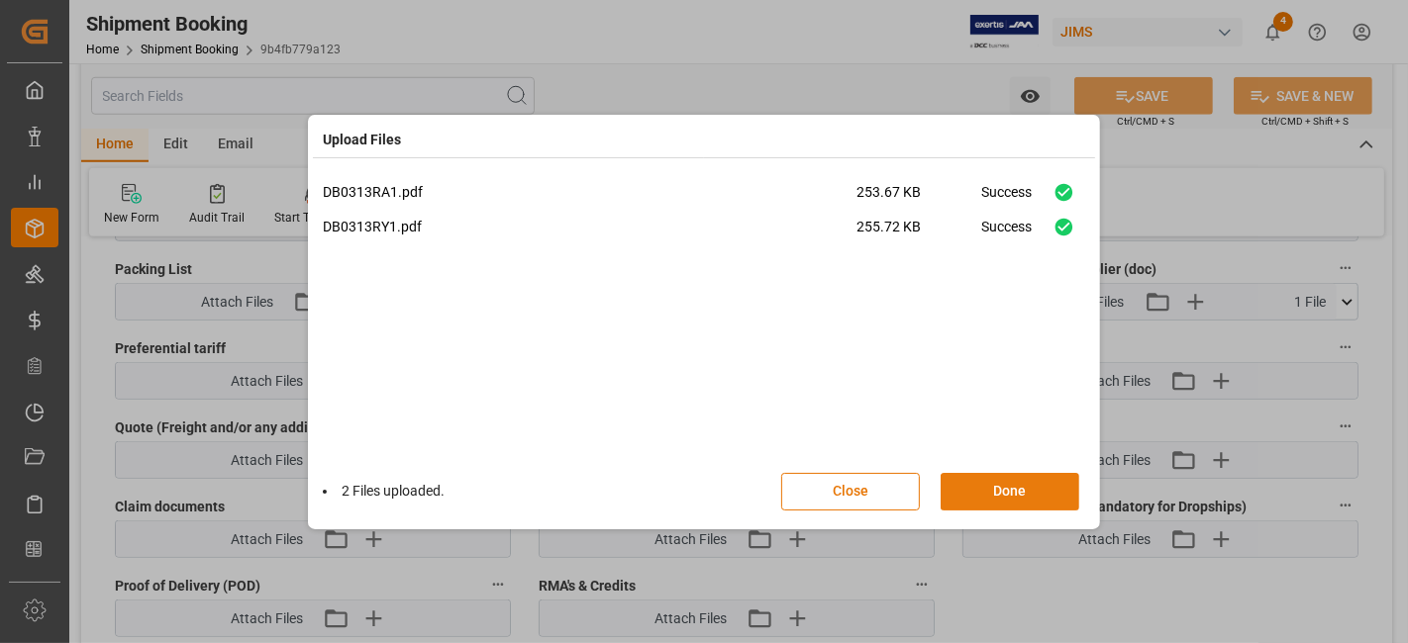
click at [998, 493] on button "Done" at bounding box center [1009, 492] width 139 height 38
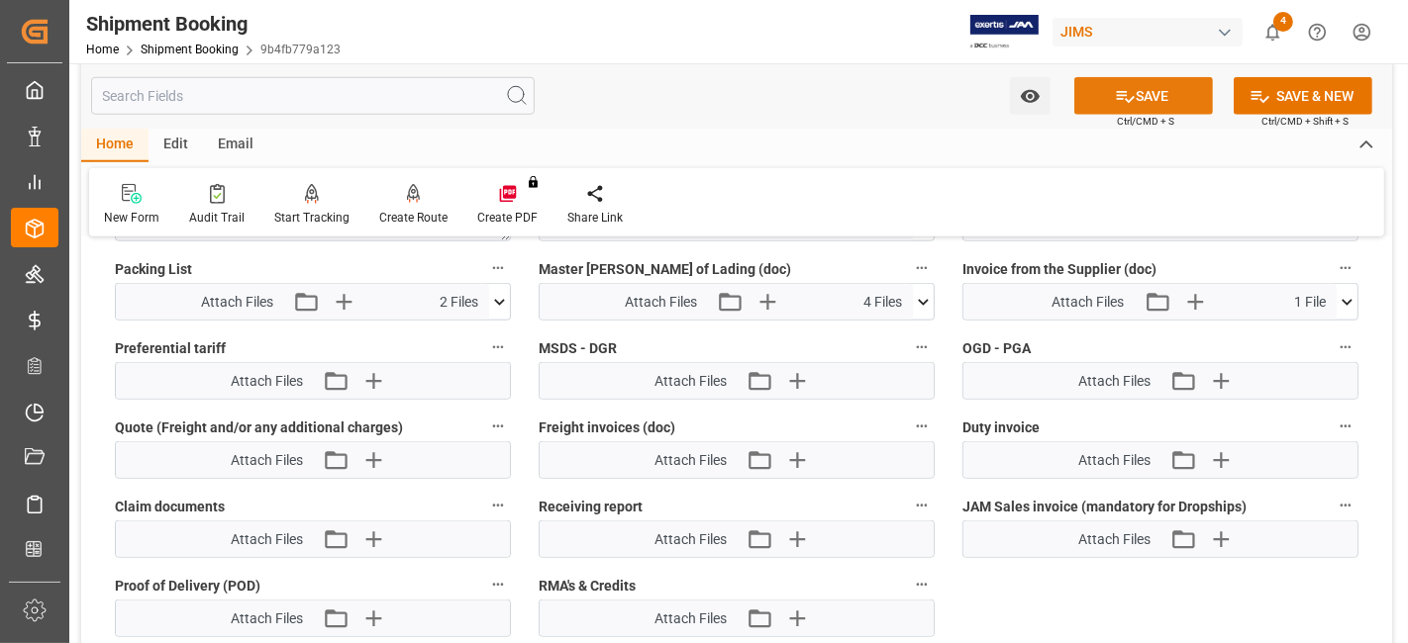
click at [1119, 109] on button "SAVE" at bounding box center [1143, 96] width 139 height 38
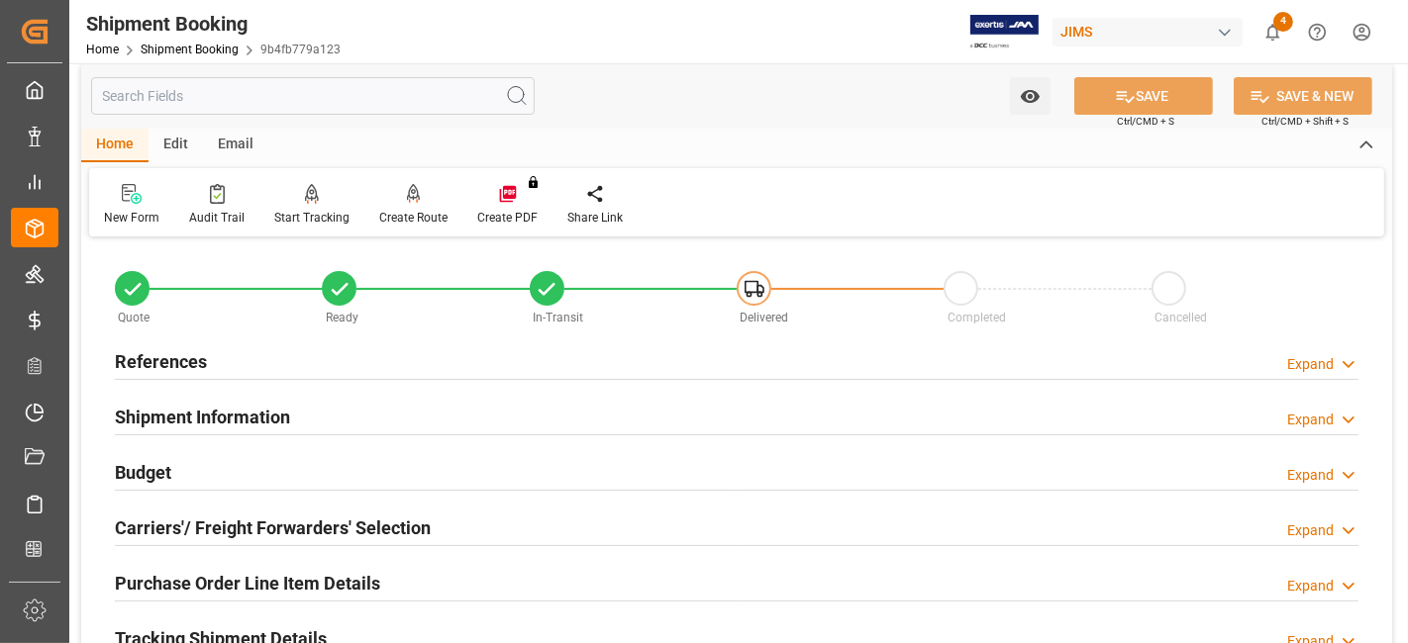
scroll to position [0, 0]
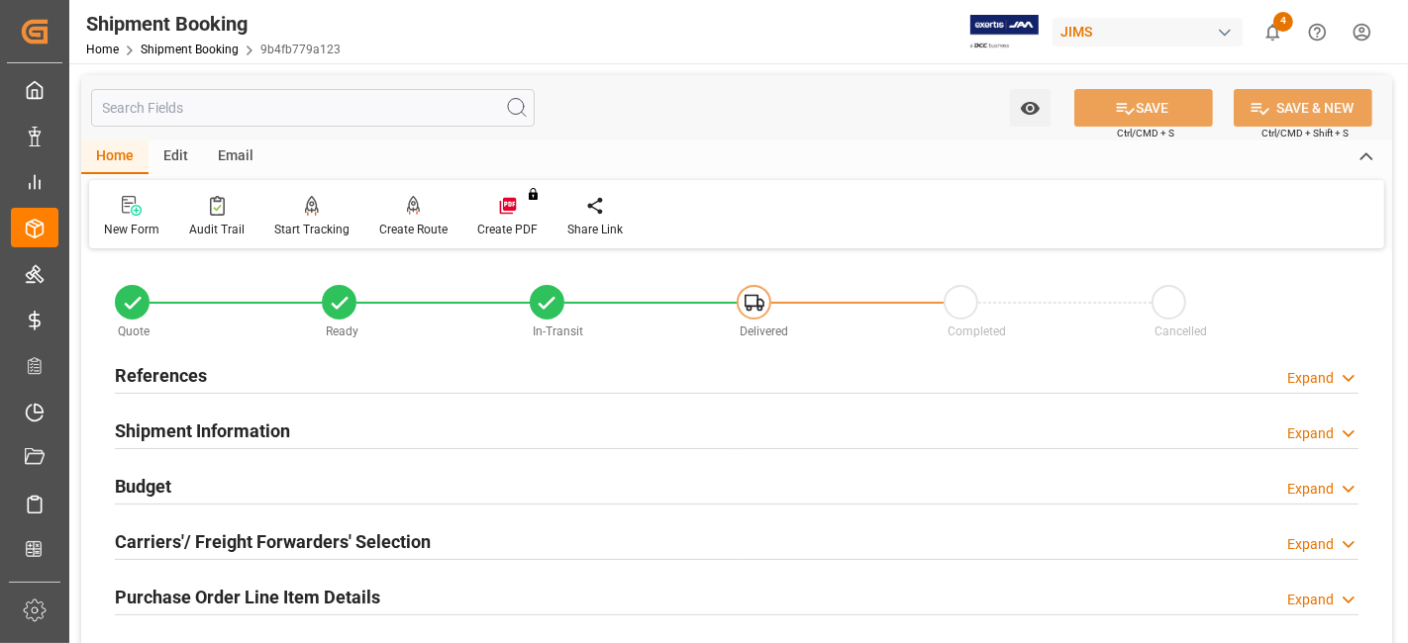
click at [248, 372] on div "References Expand" at bounding box center [736, 374] width 1243 height 38
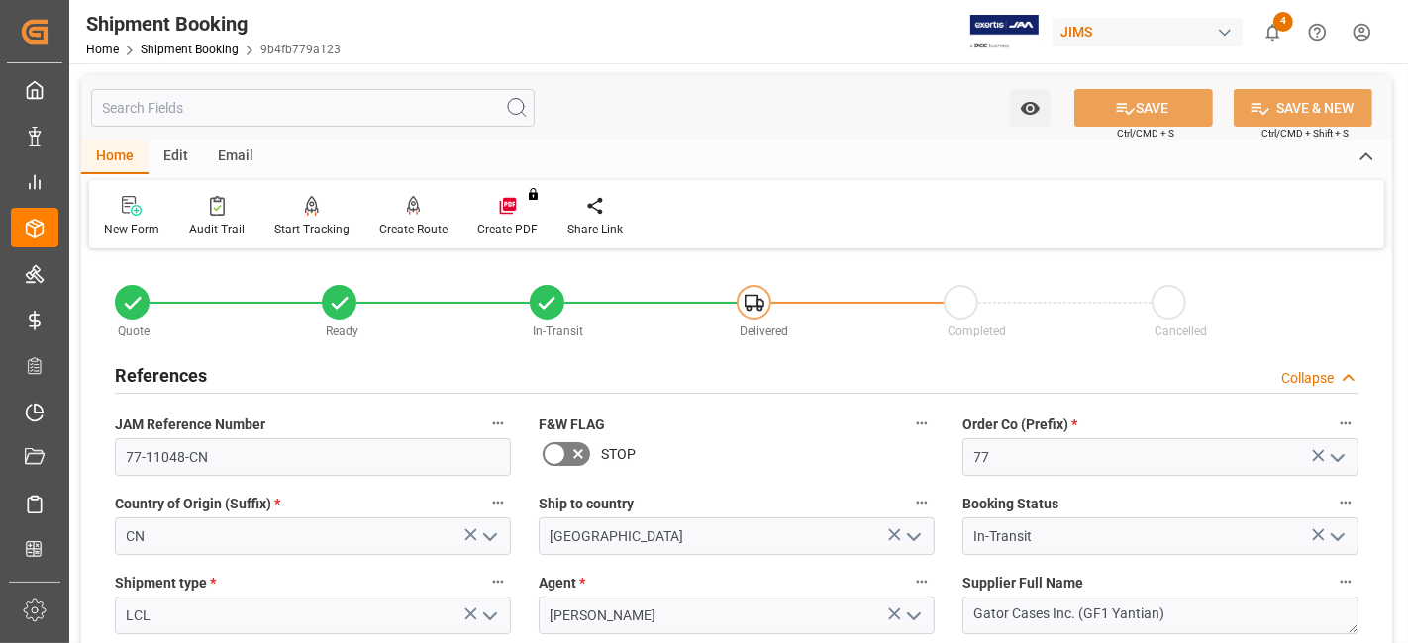
click at [248, 372] on div "References Collapse" at bounding box center [736, 374] width 1243 height 38
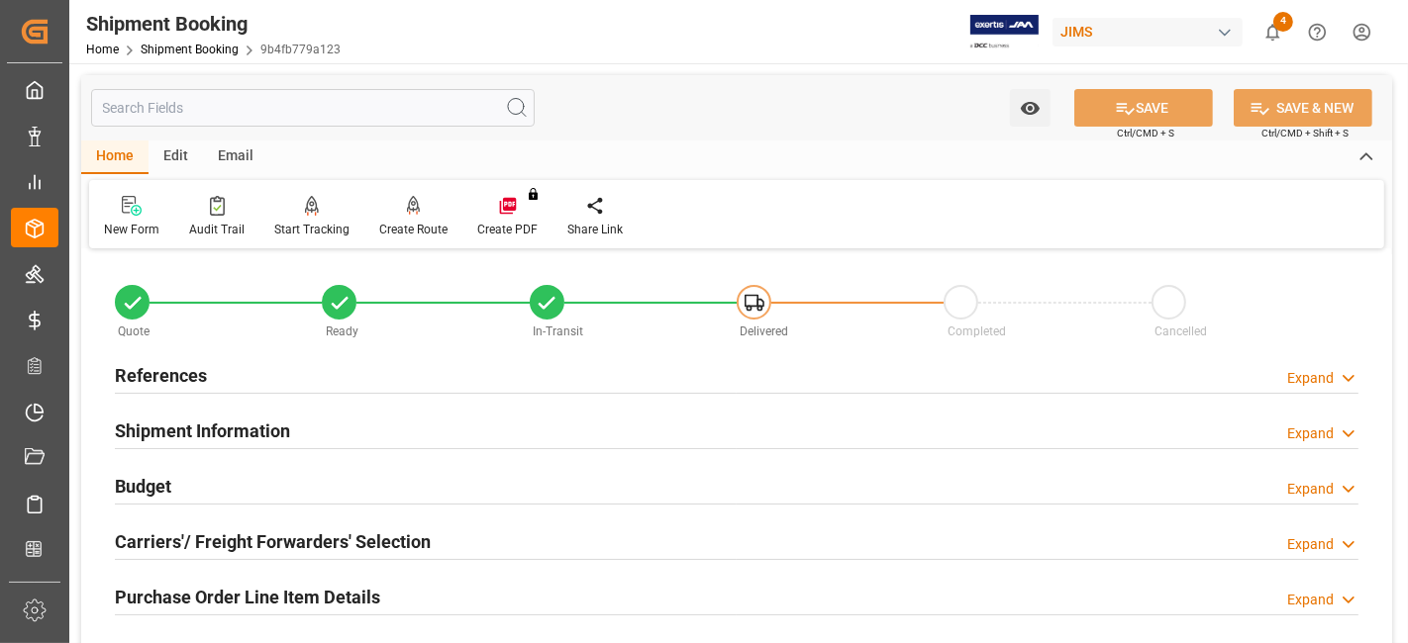
click at [167, 373] on h2 "References" at bounding box center [161, 375] width 92 height 27
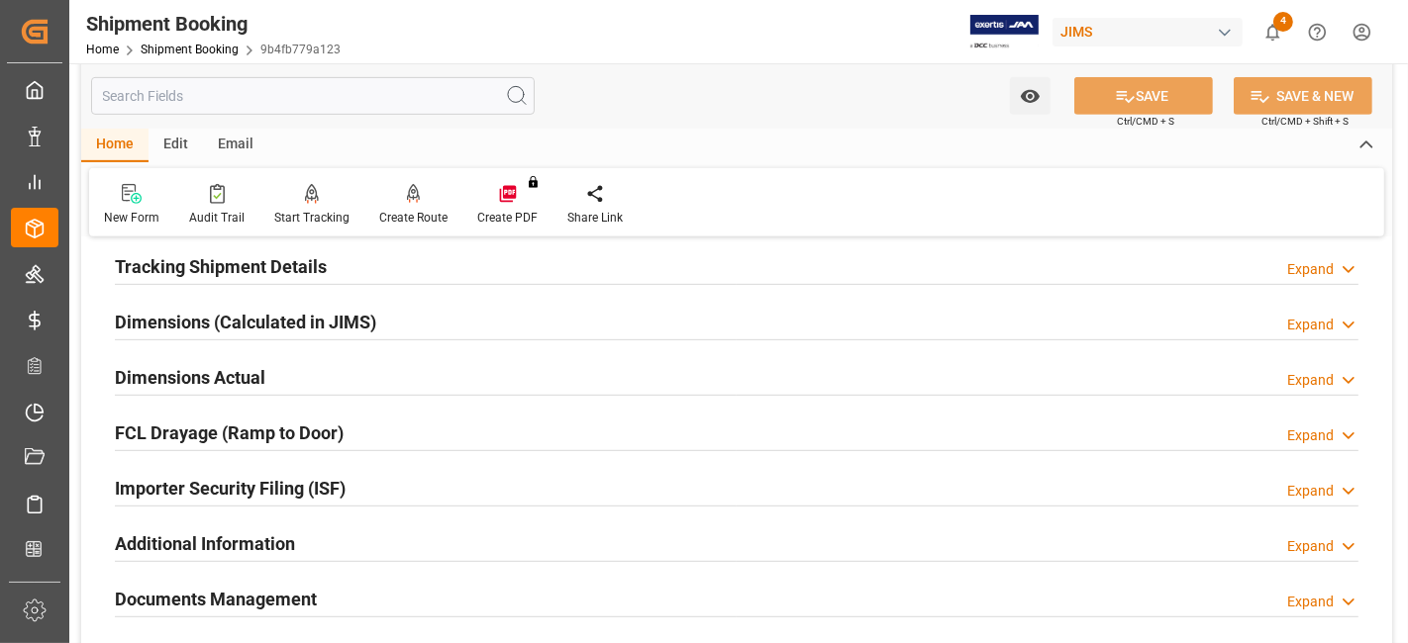
scroll to position [990, 0]
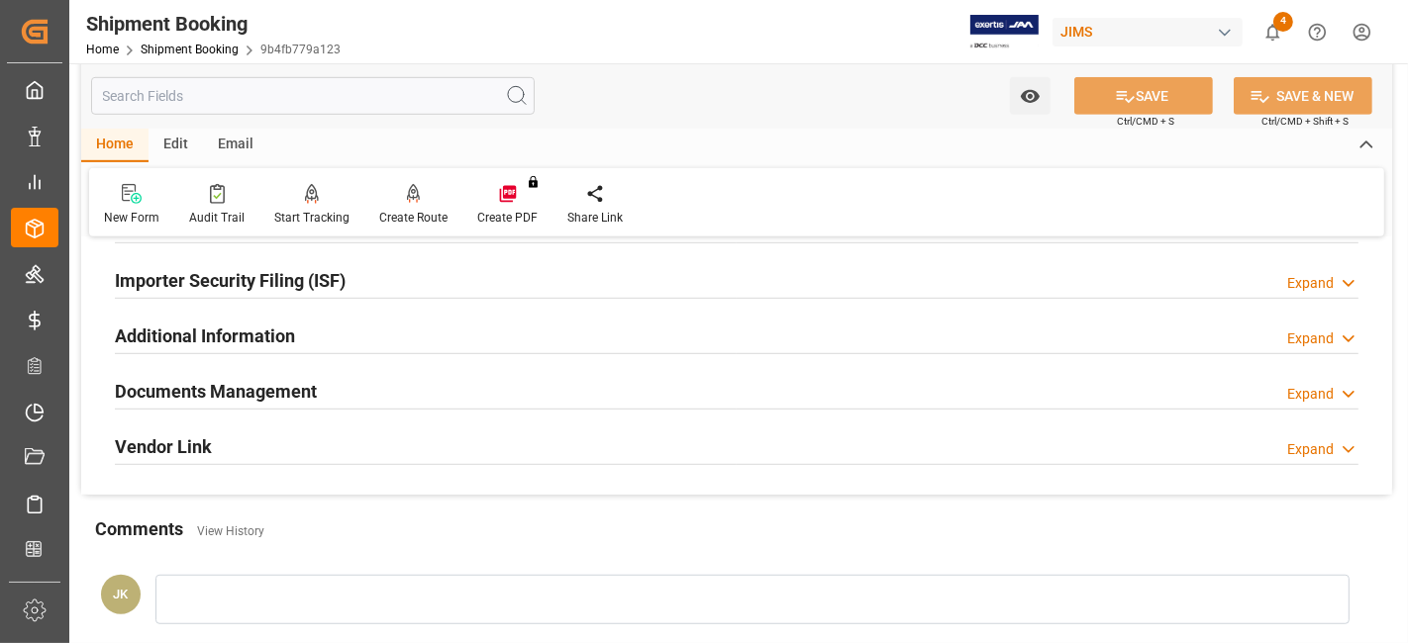
click at [364, 399] on div "Documents Management Expand" at bounding box center [736, 390] width 1243 height 38
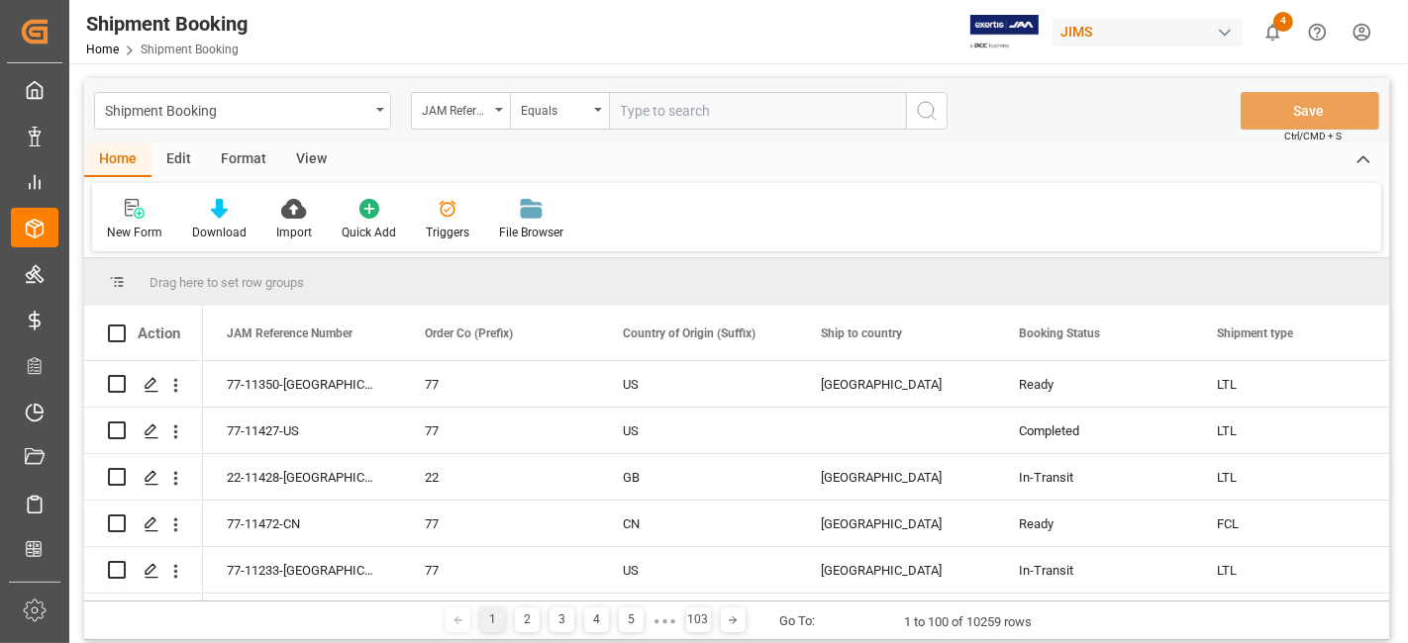
click at [669, 120] on input "text" at bounding box center [757, 111] width 297 height 38
paste input "77-11140-DE"
type input "77-11140-DE"
click at [927, 115] on icon "search button" at bounding box center [927, 111] width 24 height 24
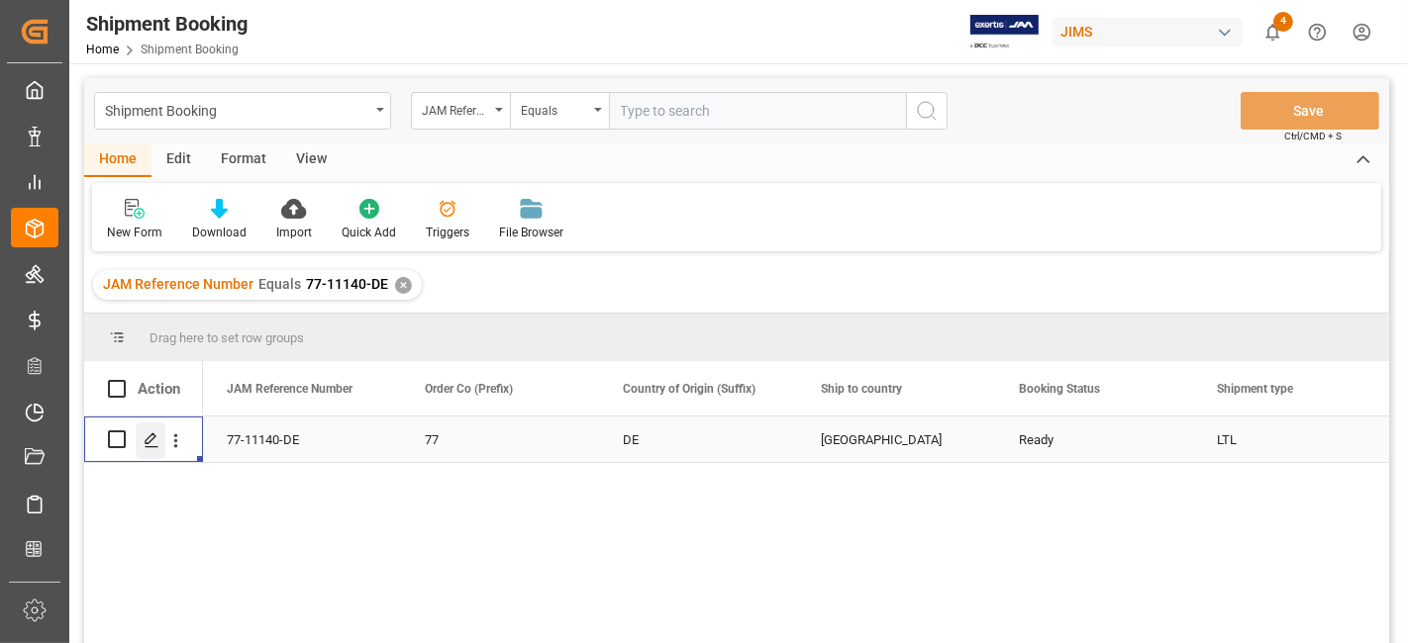
click at [152, 441] on icon "Press SPACE to select this row." at bounding box center [152, 441] width 16 height 16
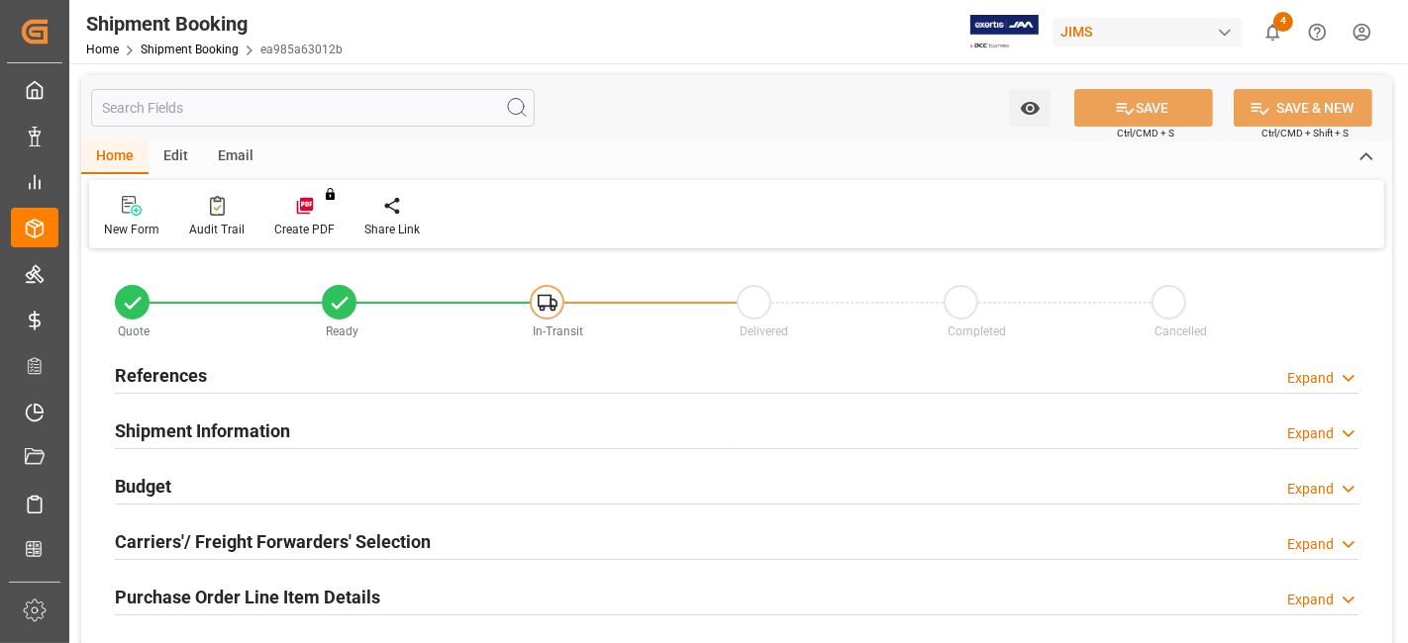
type input "0"
click at [255, 371] on div "References Expand" at bounding box center [736, 374] width 1243 height 38
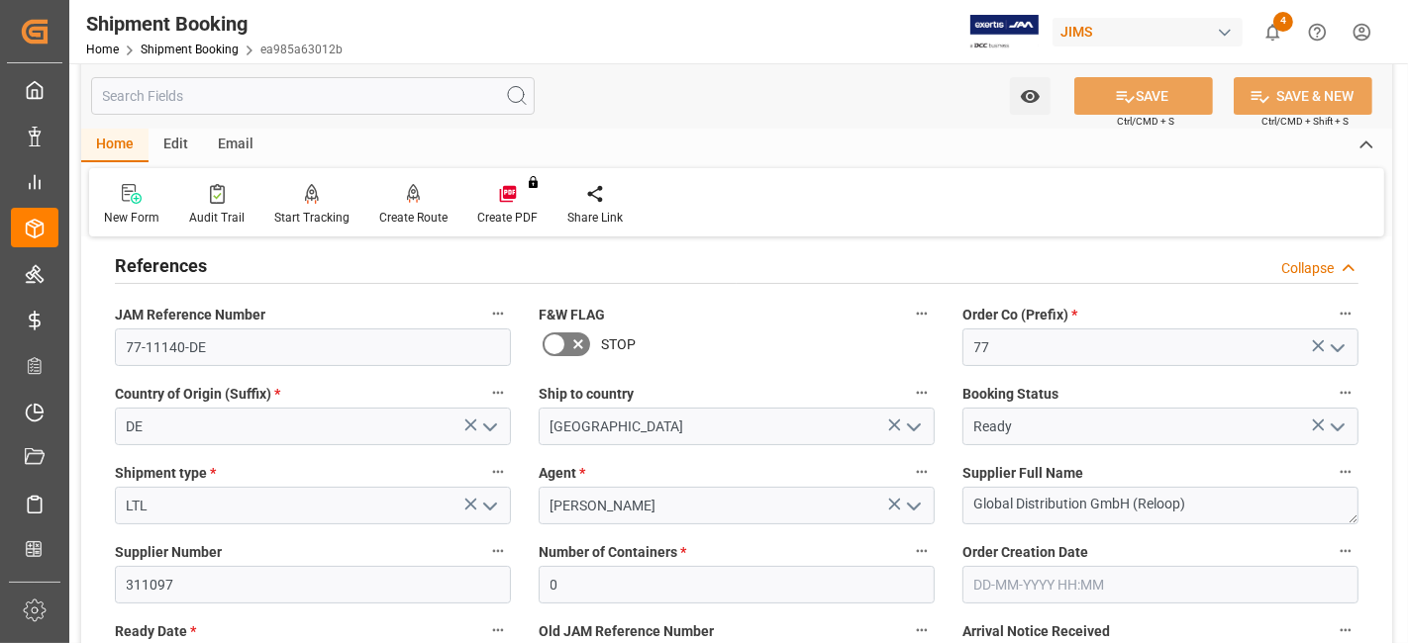
scroll to position [220, 0]
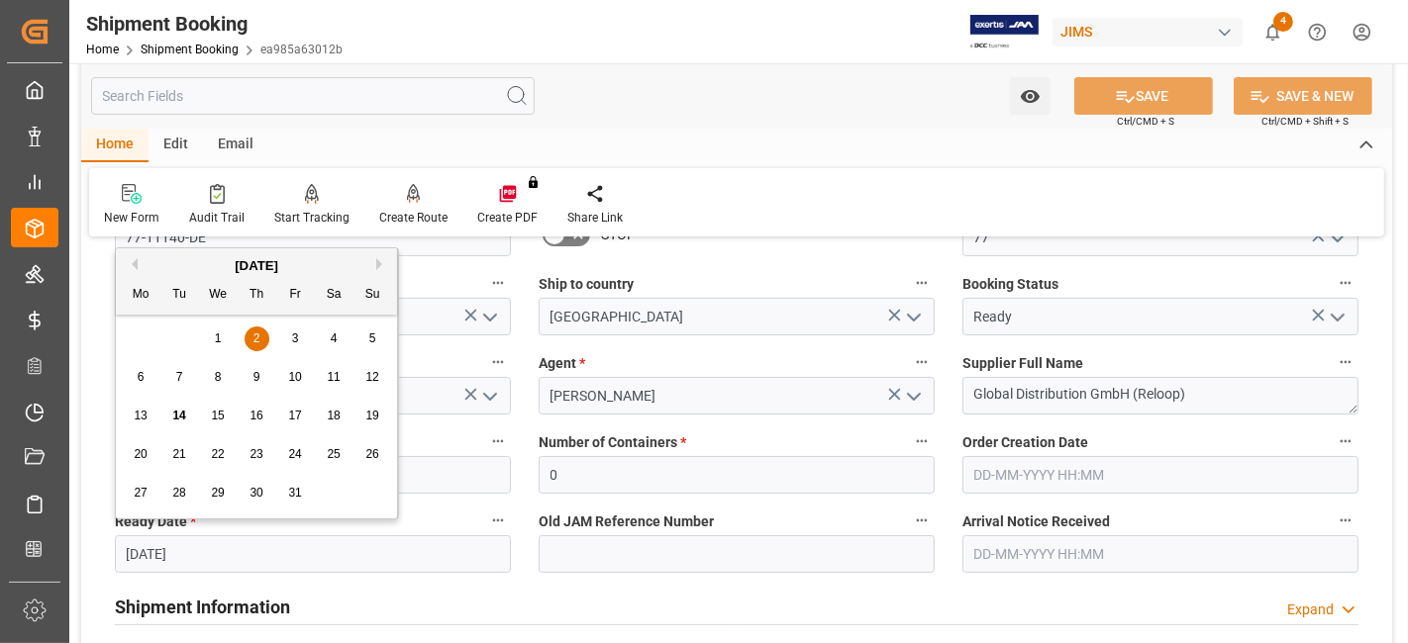
click at [249, 554] on input "02-10-2025" at bounding box center [313, 555] width 396 height 38
click at [181, 414] on span "14" at bounding box center [178, 416] width 13 height 14
type input "14-10-2025"
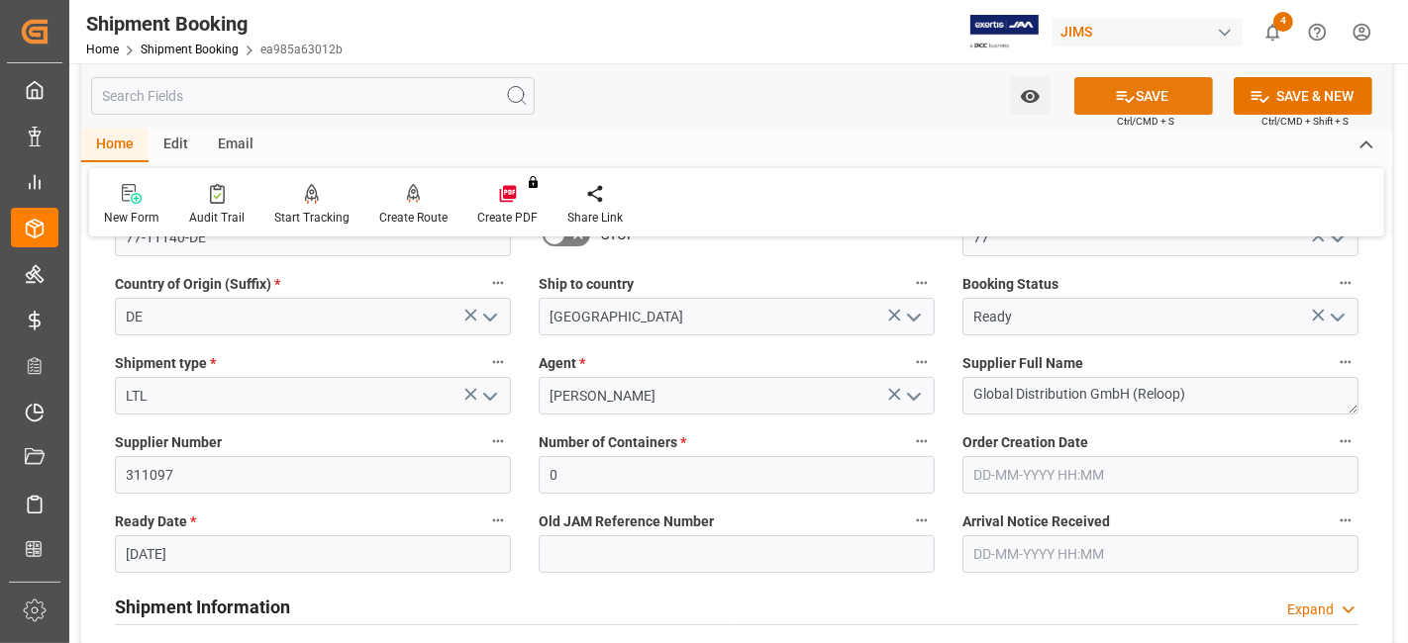
click at [1101, 94] on button "SAVE" at bounding box center [1143, 96] width 139 height 38
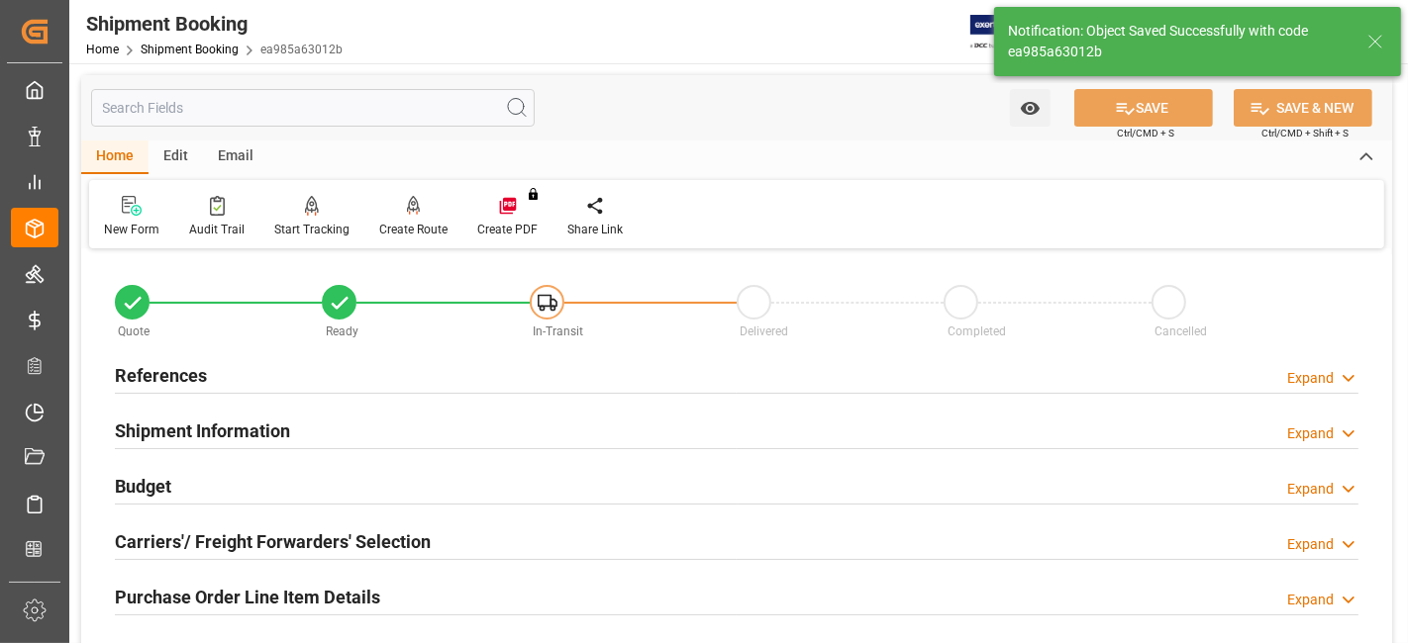
scroll to position [0, 0]
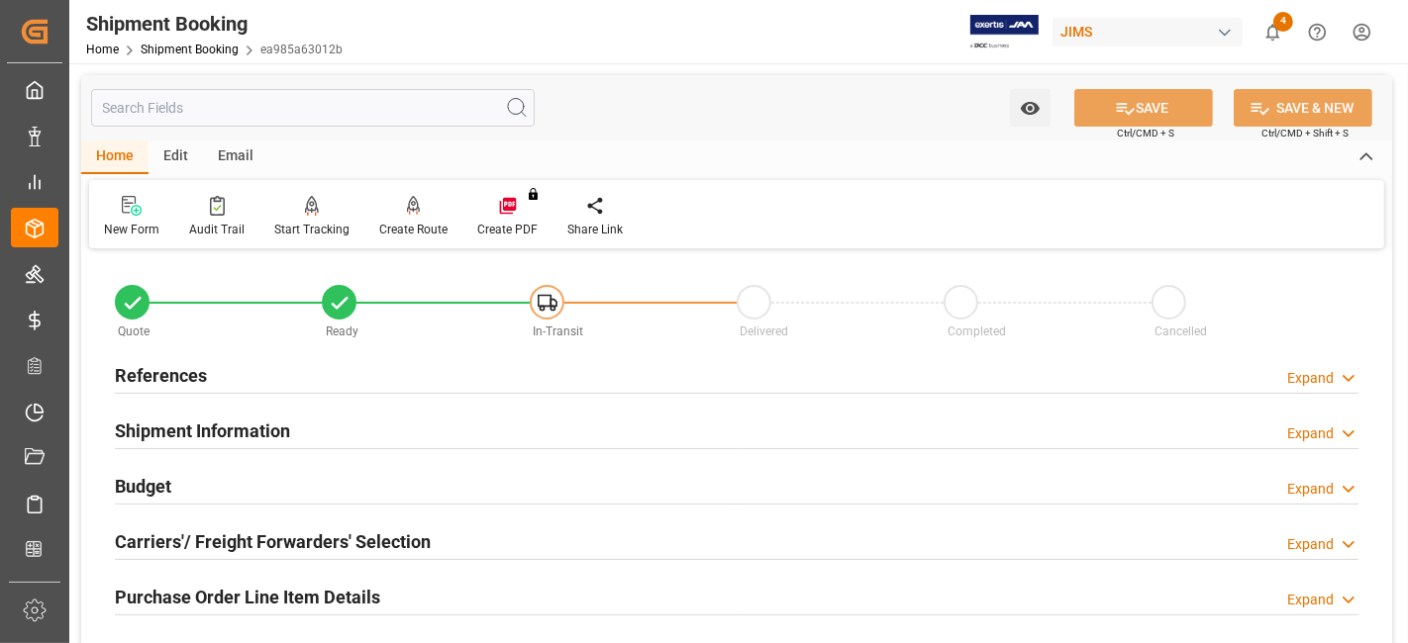
click at [293, 434] on div "Shipment Information Expand" at bounding box center [736, 430] width 1243 height 38
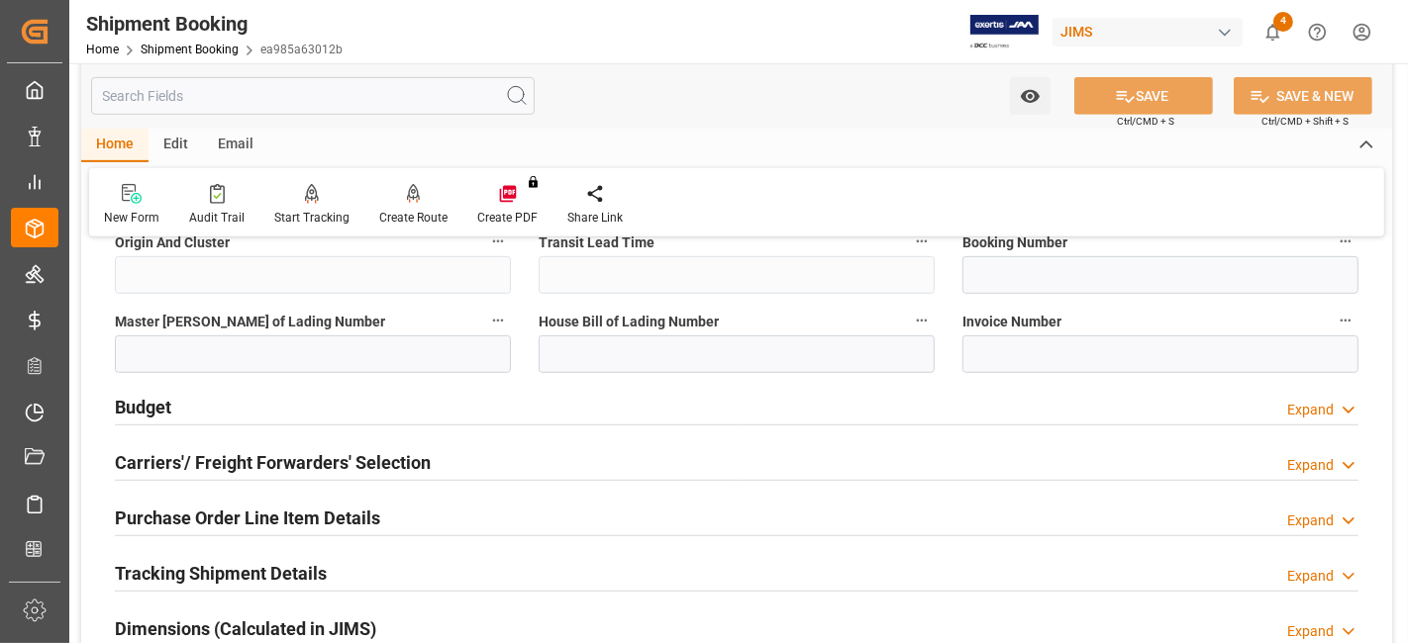
scroll to position [990, 0]
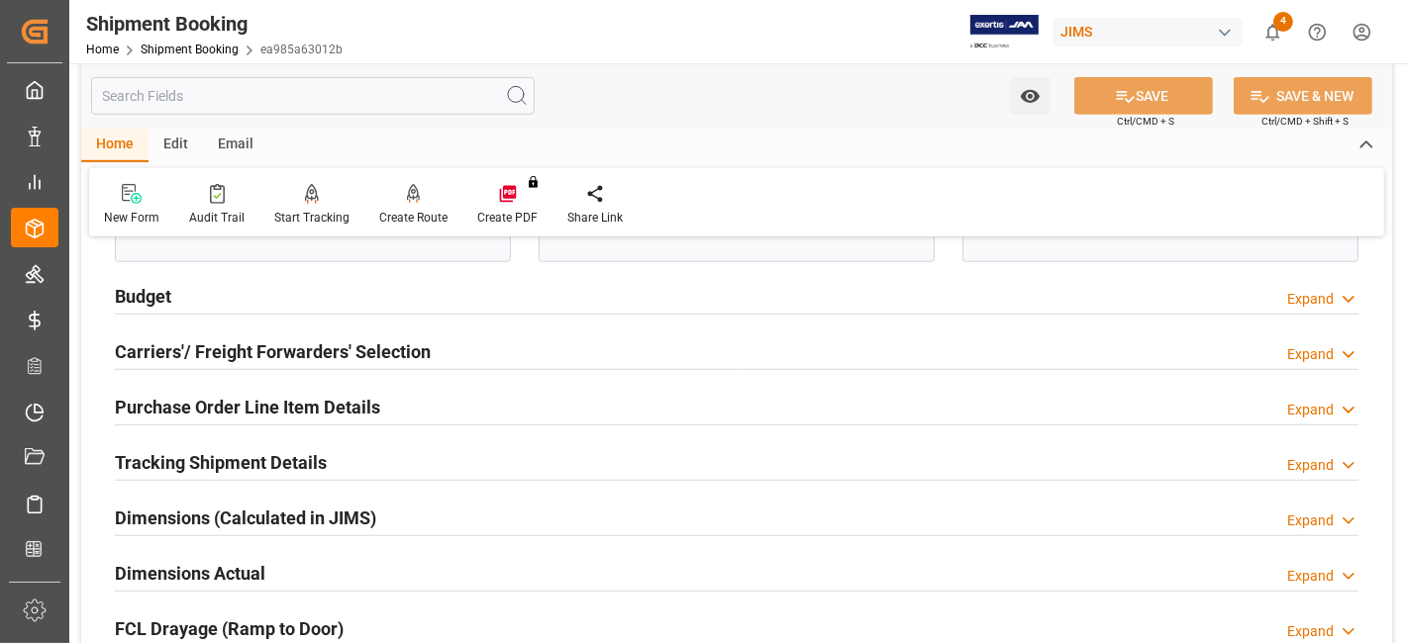
click at [208, 288] on div "Budget Expand" at bounding box center [736, 295] width 1243 height 38
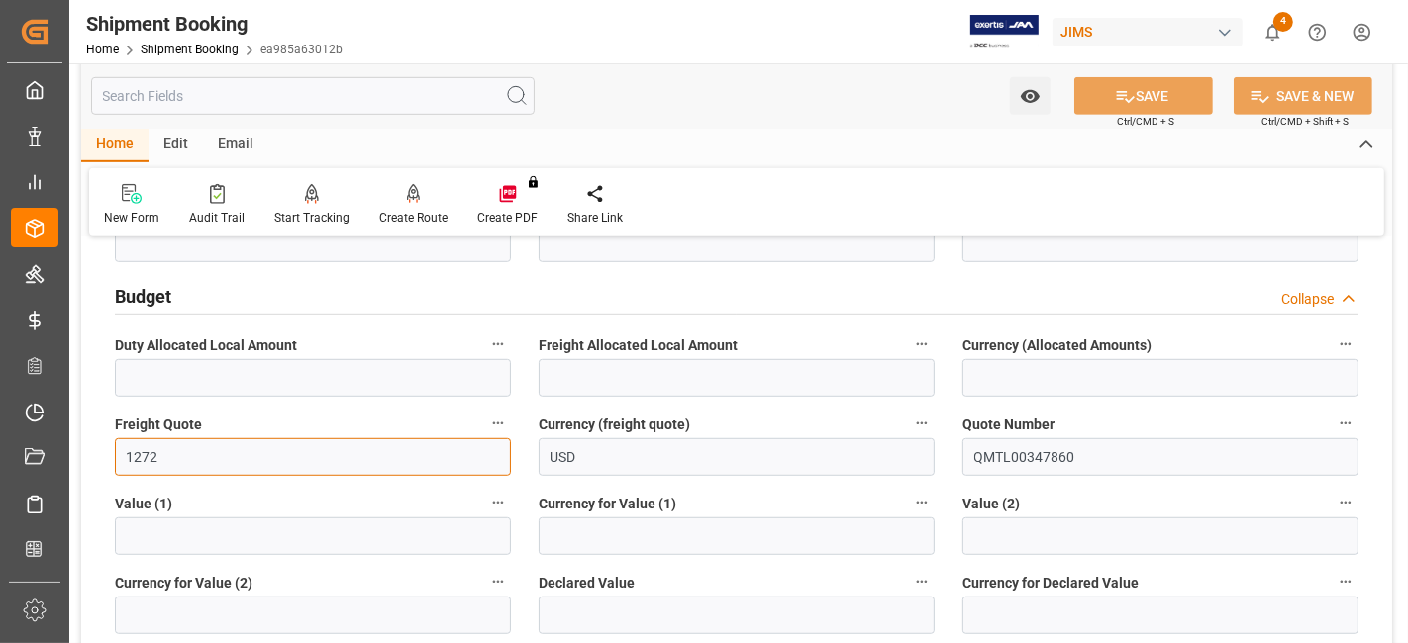
click at [149, 449] on input "1272" at bounding box center [313, 458] width 396 height 38
click at [148, 448] on input "1272" at bounding box center [313, 458] width 396 height 38
click at [149, 296] on h2 "Budget" at bounding box center [143, 296] width 56 height 27
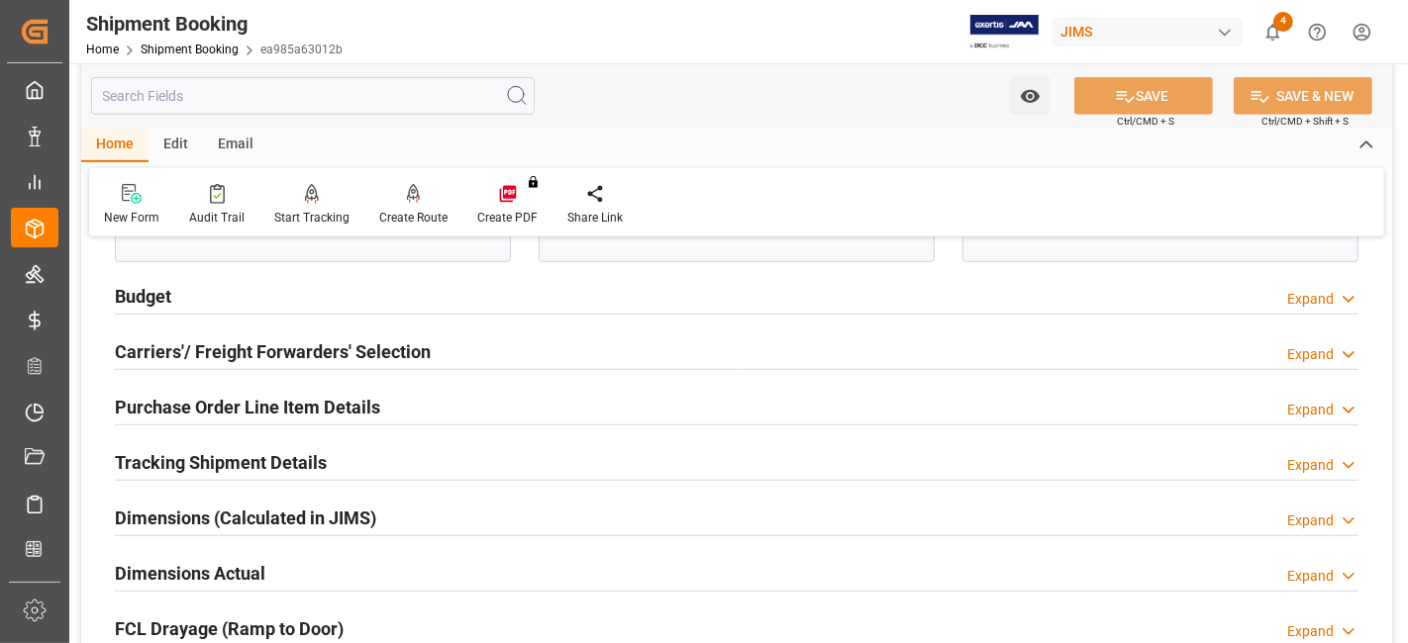
click at [232, 346] on h2 "Carriers'/ Freight Forwarders' Selection" at bounding box center [273, 352] width 316 height 27
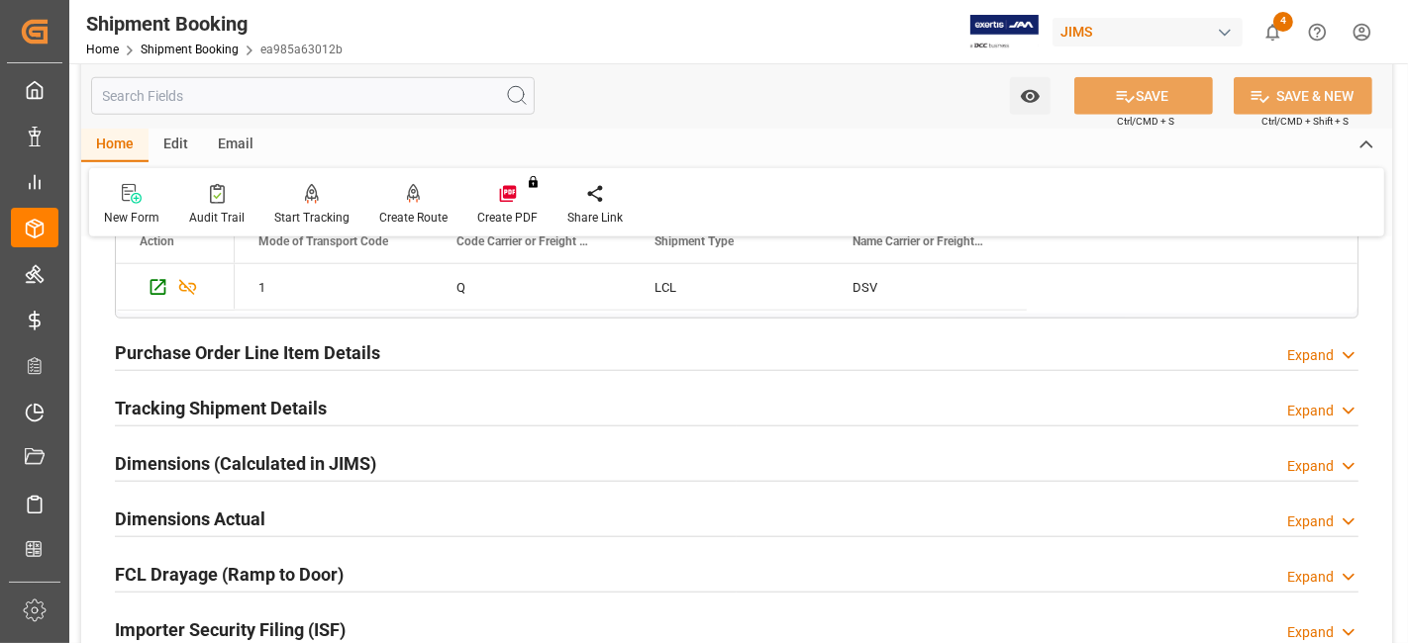
click at [287, 510] on div "Dimensions Actual Expand" at bounding box center [736, 518] width 1243 height 38
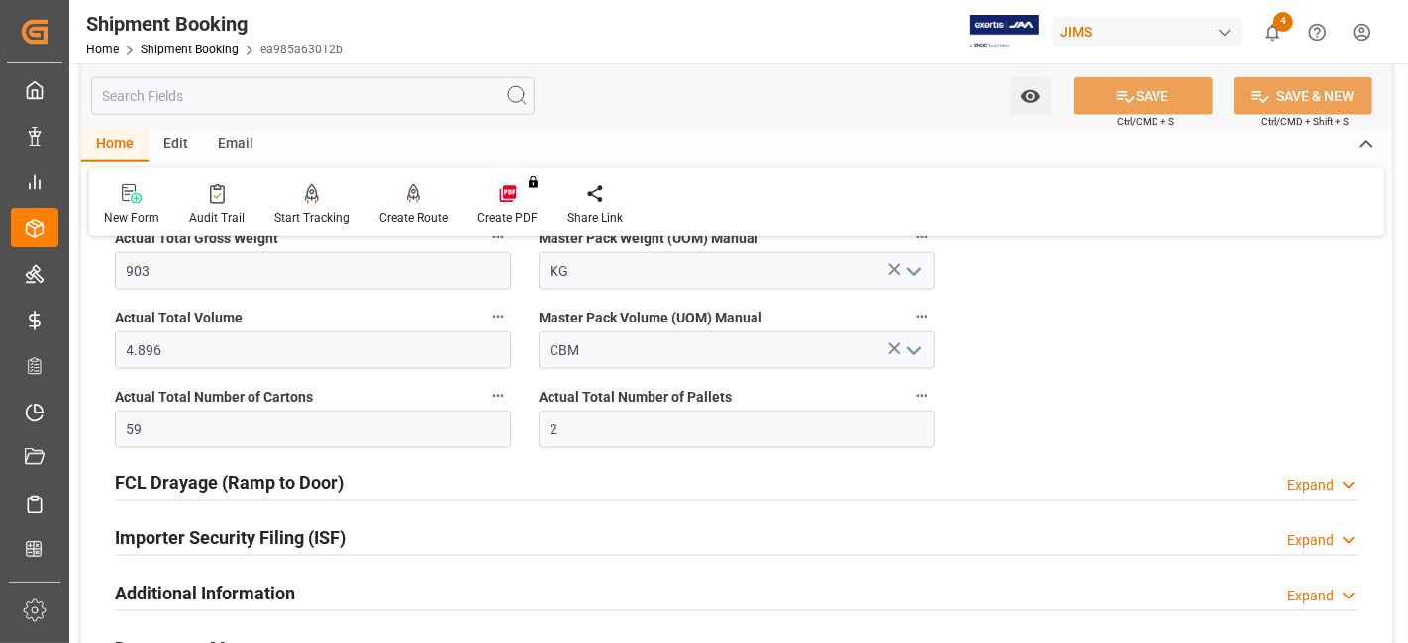
scroll to position [1759, 0]
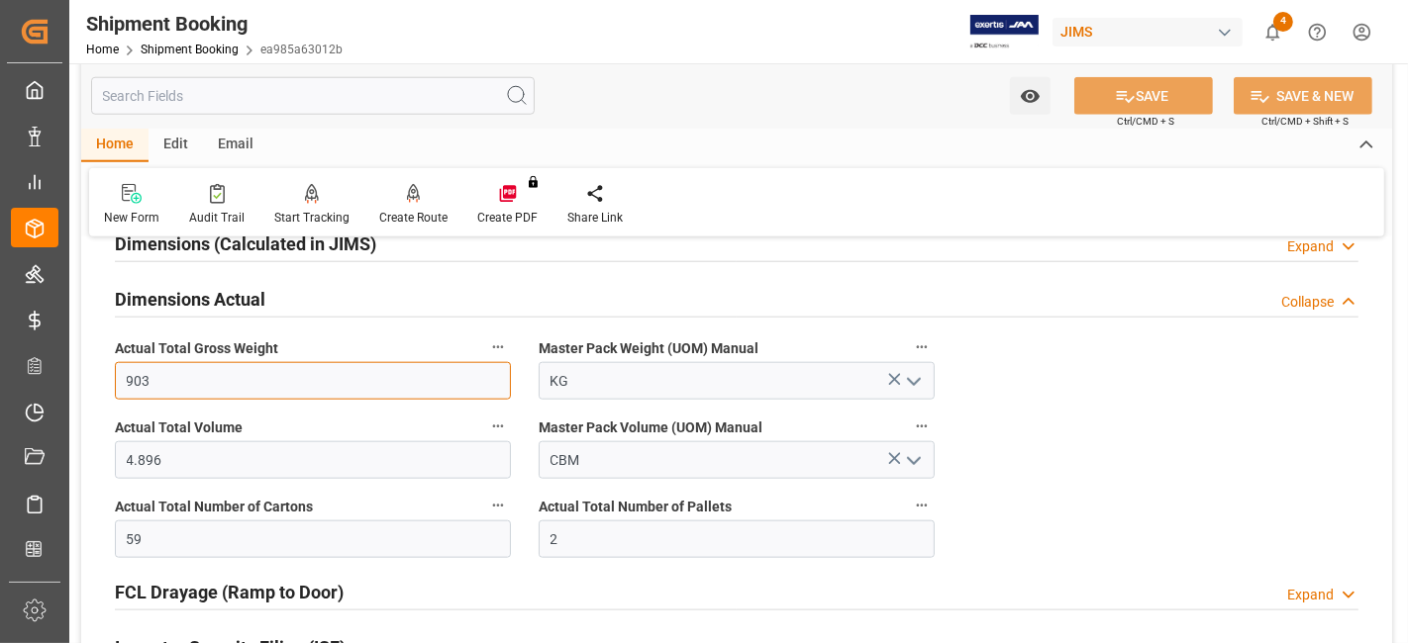
click at [206, 385] on input "903" at bounding box center [313, 381] width 396 height 38
click at [205, 385] on input "903" at bounding box center [313, 381] width 396 height 38
type input "1352"
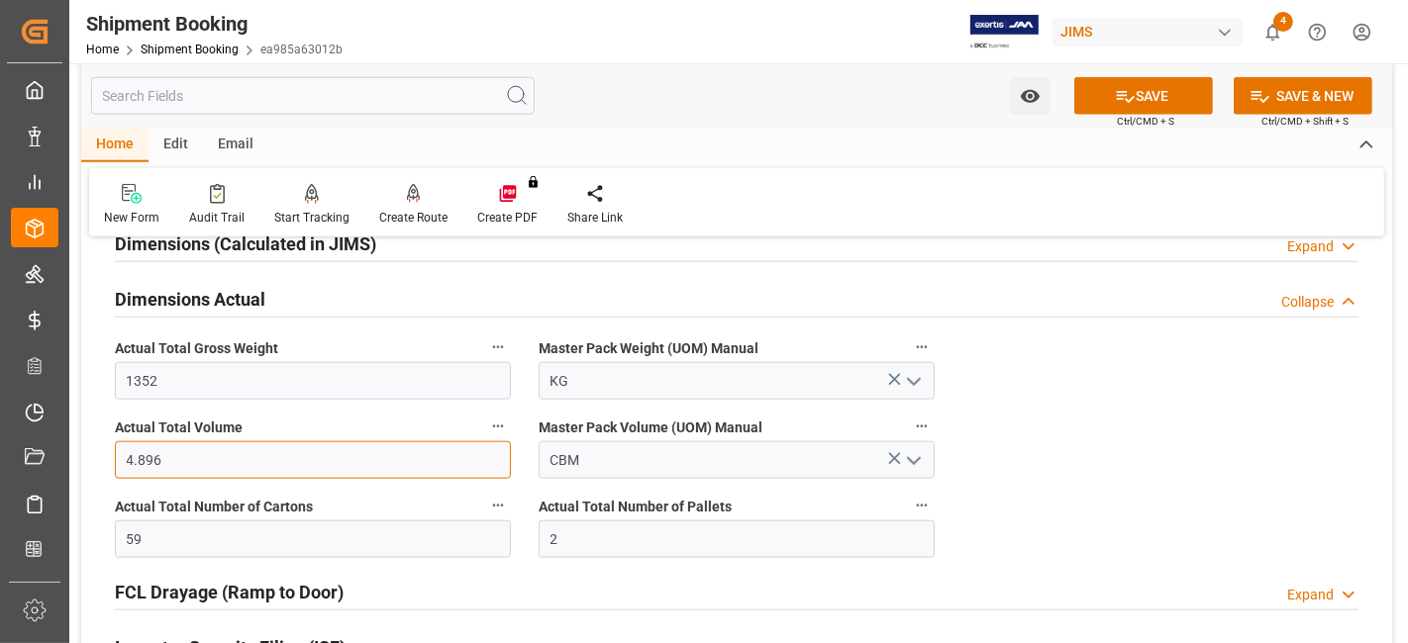
click at [223, 453] on input "4.896" at bounding box center [313, 460] width 396 height 38
type input "7.488"
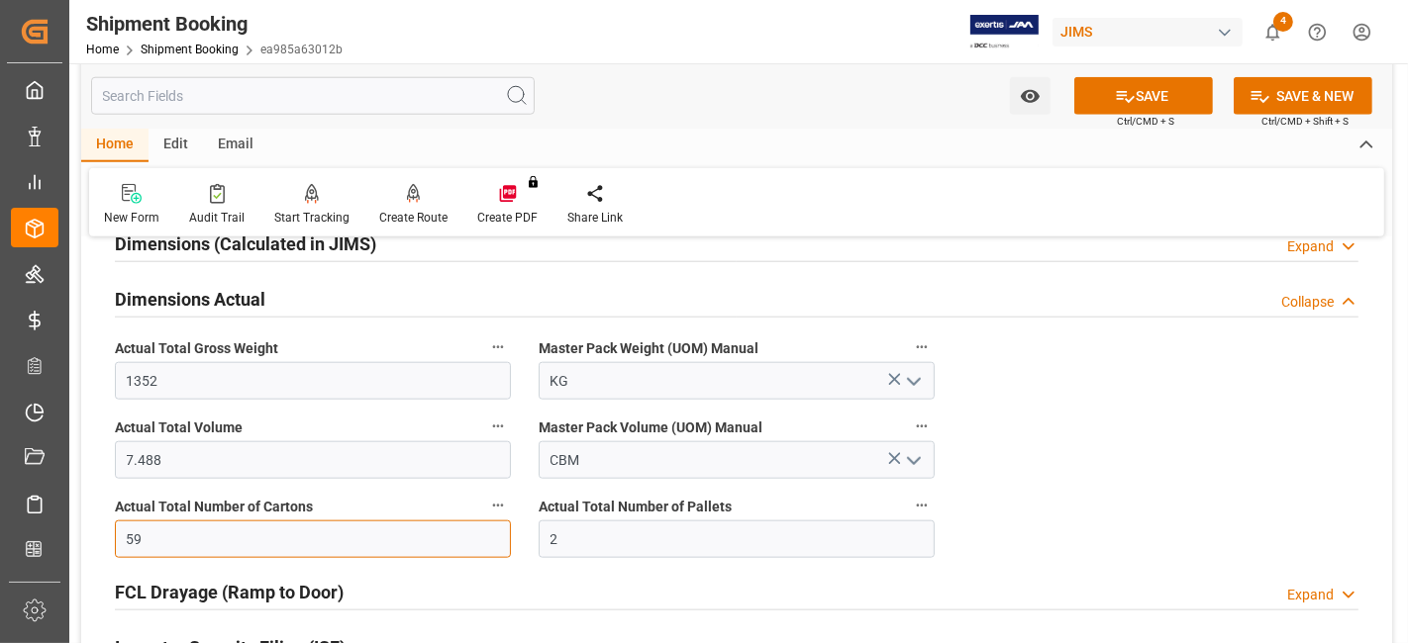
click at [404, 530] on input "59" at bounding box center [313, 540] width 396 height 38
type input "133"
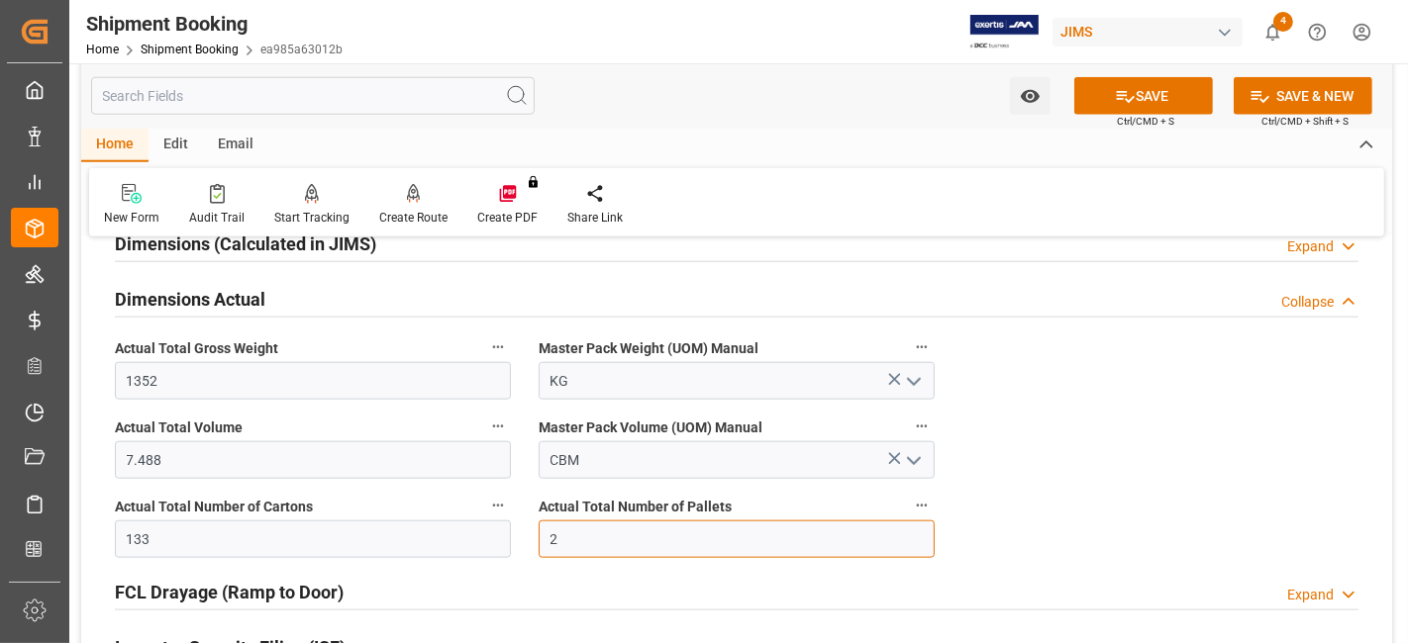
click at [561, 538] on input "2" at bounding box center [736, 540] width 396 height 38
type input "3"
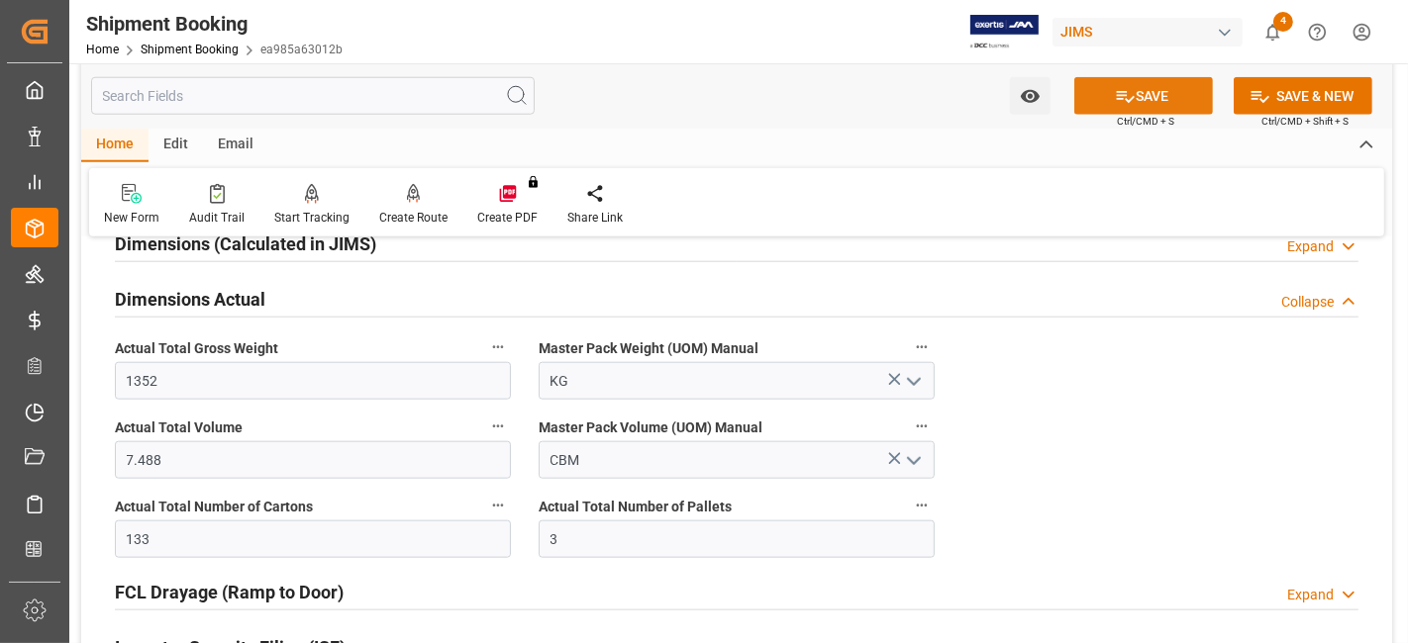
click at [1123, 89] on icon at bounding box center [1125, 96] width 21 height 21
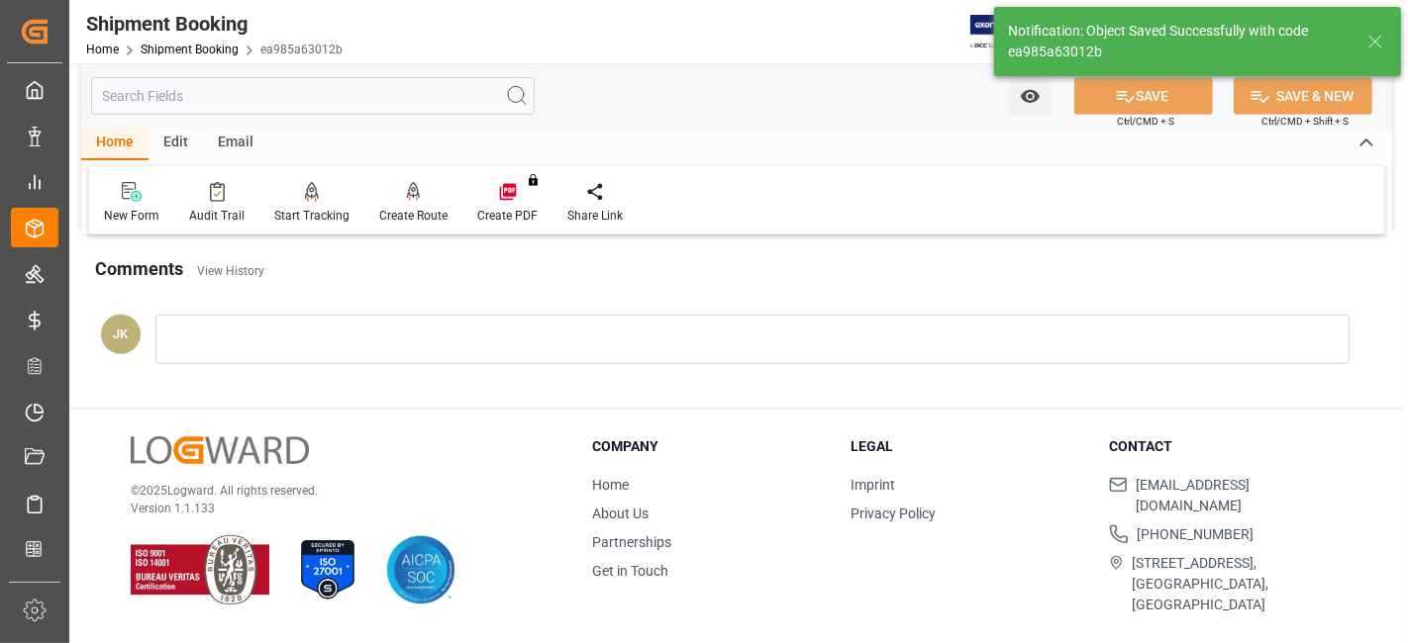
scroll to position [690, 0]
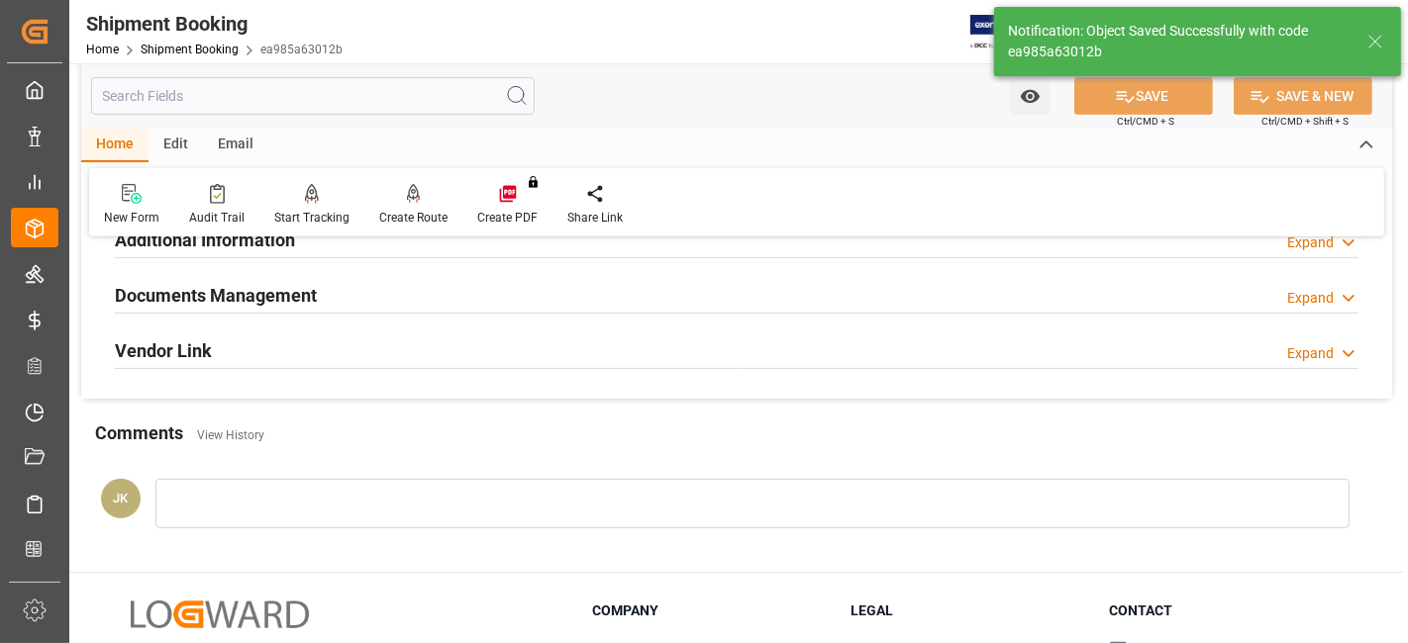
click at [305, 275] on div "Documents Management" at bounding box center [216, 294] width 202 height 38
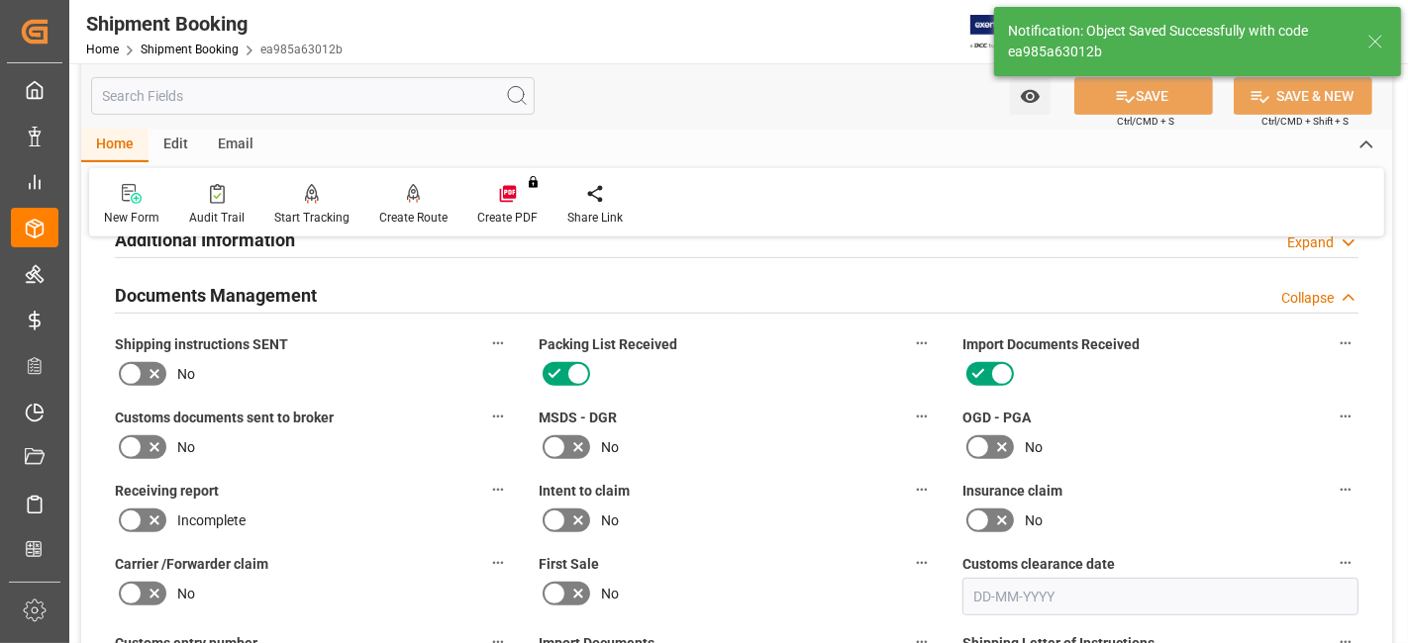
click at [422, 470] on div "Receiving report Incomplete" at bounding box center [313, 506] width 424 height 73
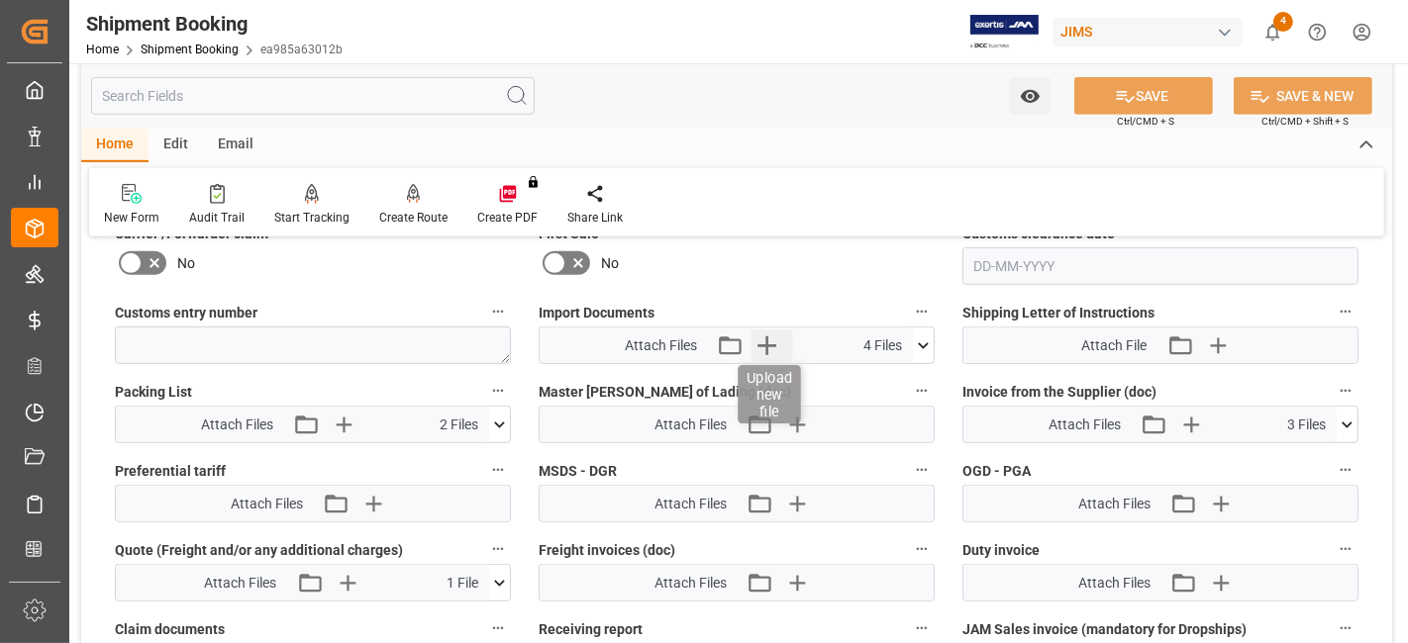
click at [757, 347] on icon "button" at bounding box center [767, 346] width 32 height 32
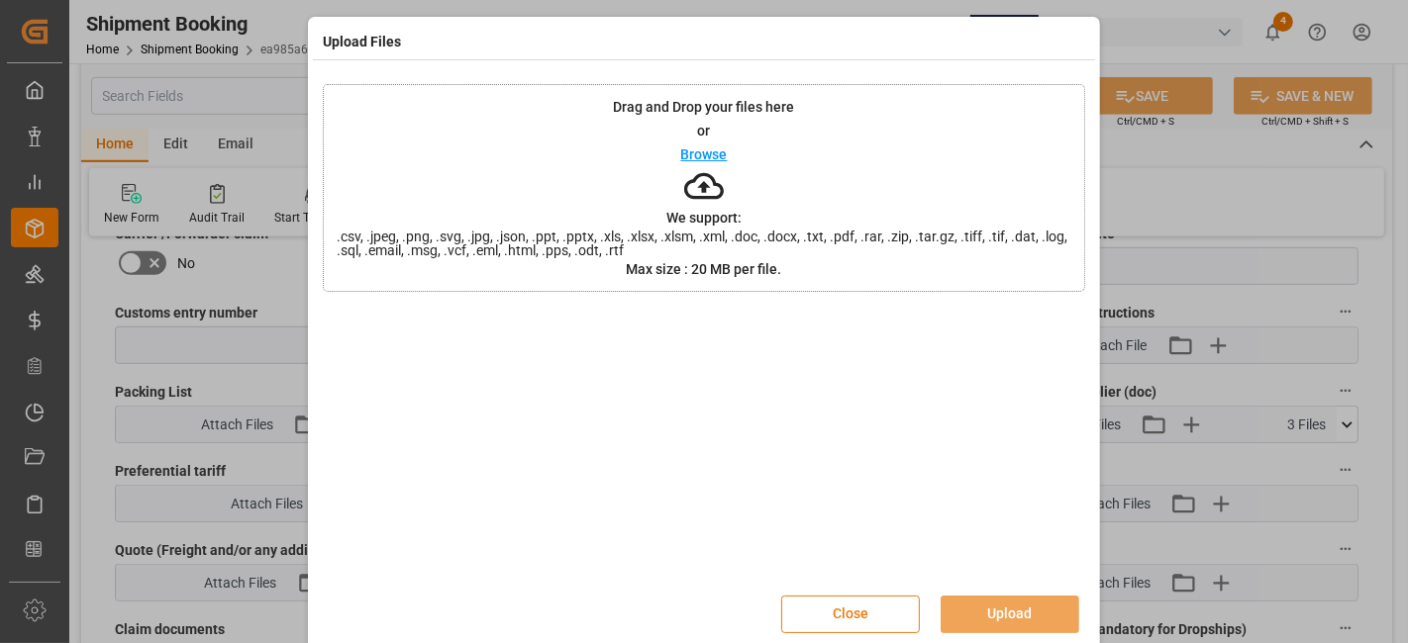
click at [832, 619] on button "Close" at bounding box center [850, 615] width 139 height 38
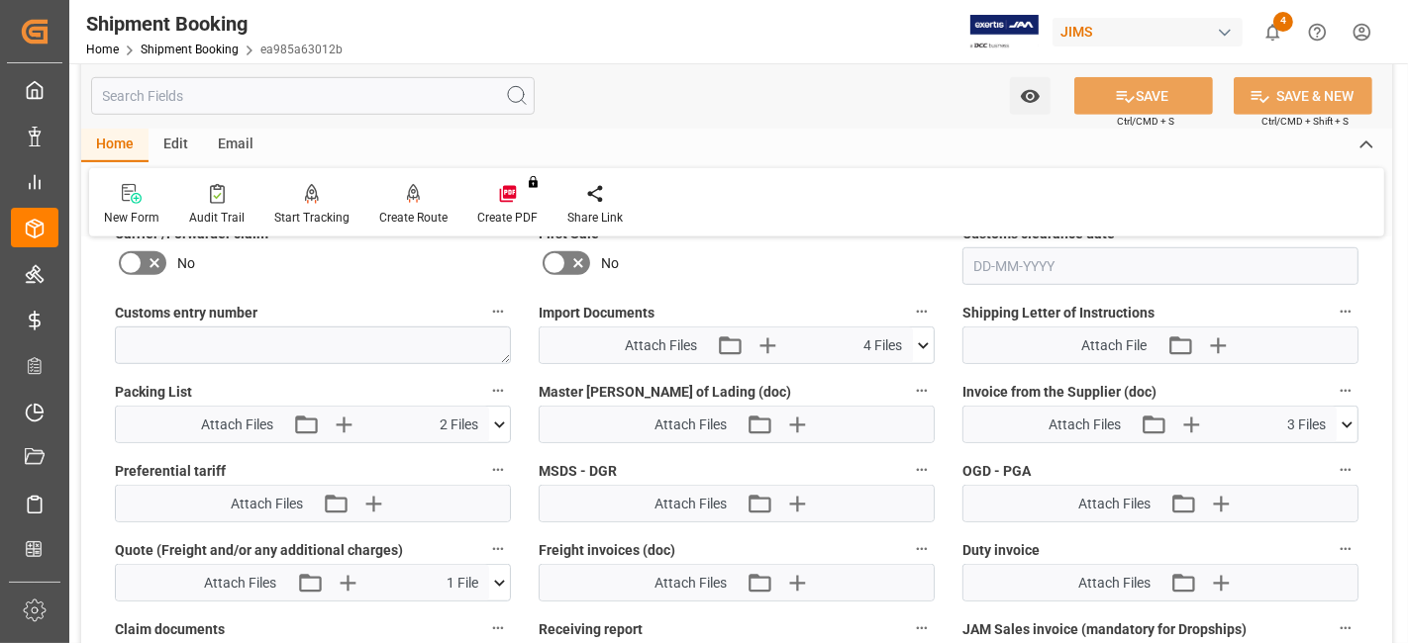
click at [922, 341] on icon at bounding box center [923, 346] width 21 height 21
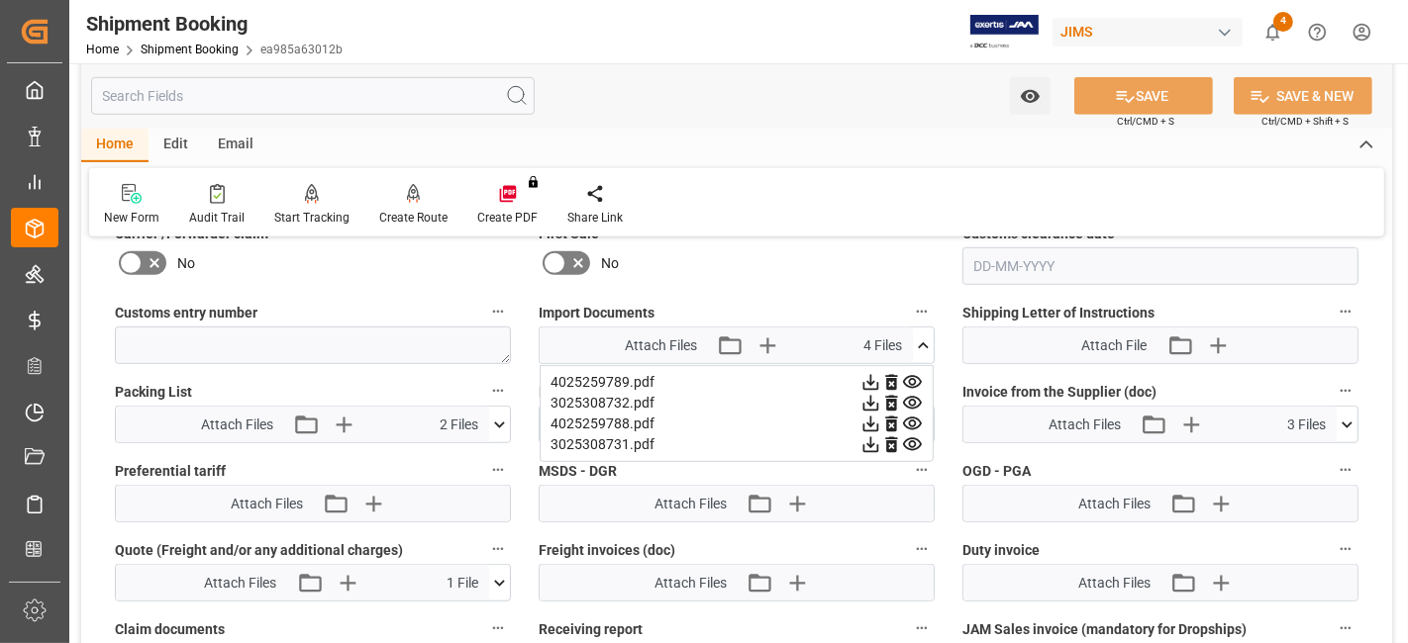
click at [894, 375] on icon at bounding box center [891, 383] width 12 height 16
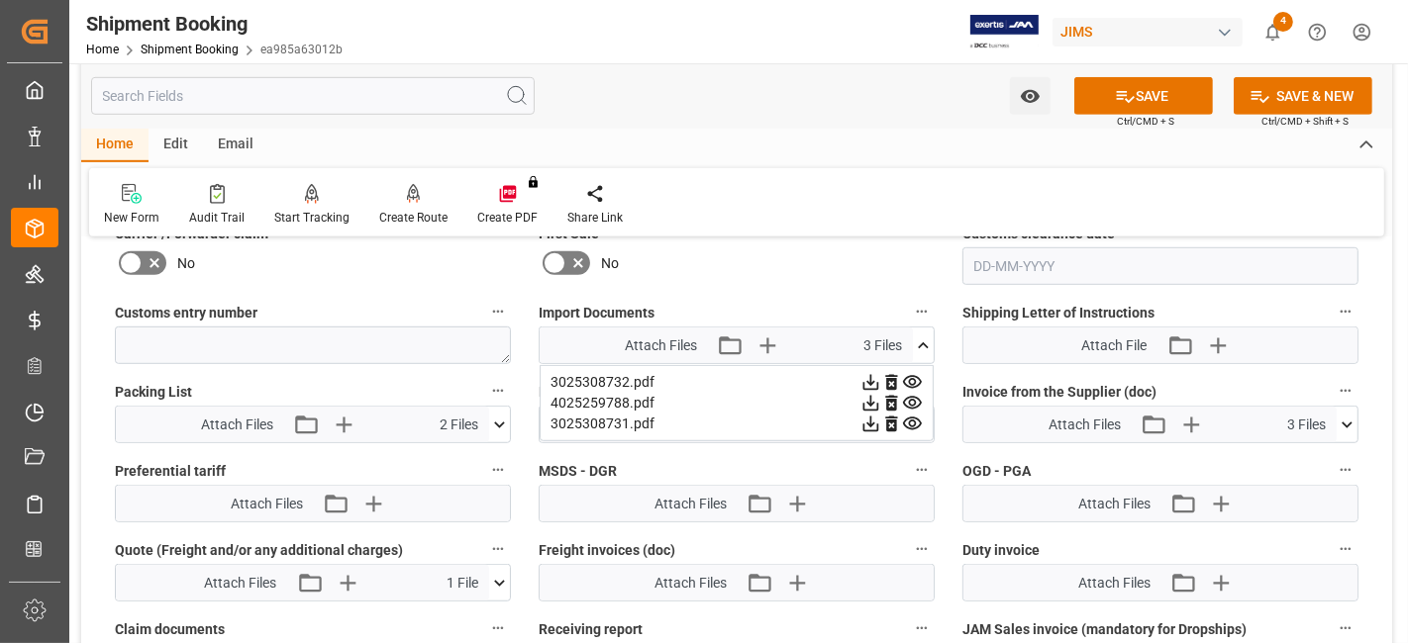
click at [894, 375] on icon at bounding box center [891, 383] width 12 height 16
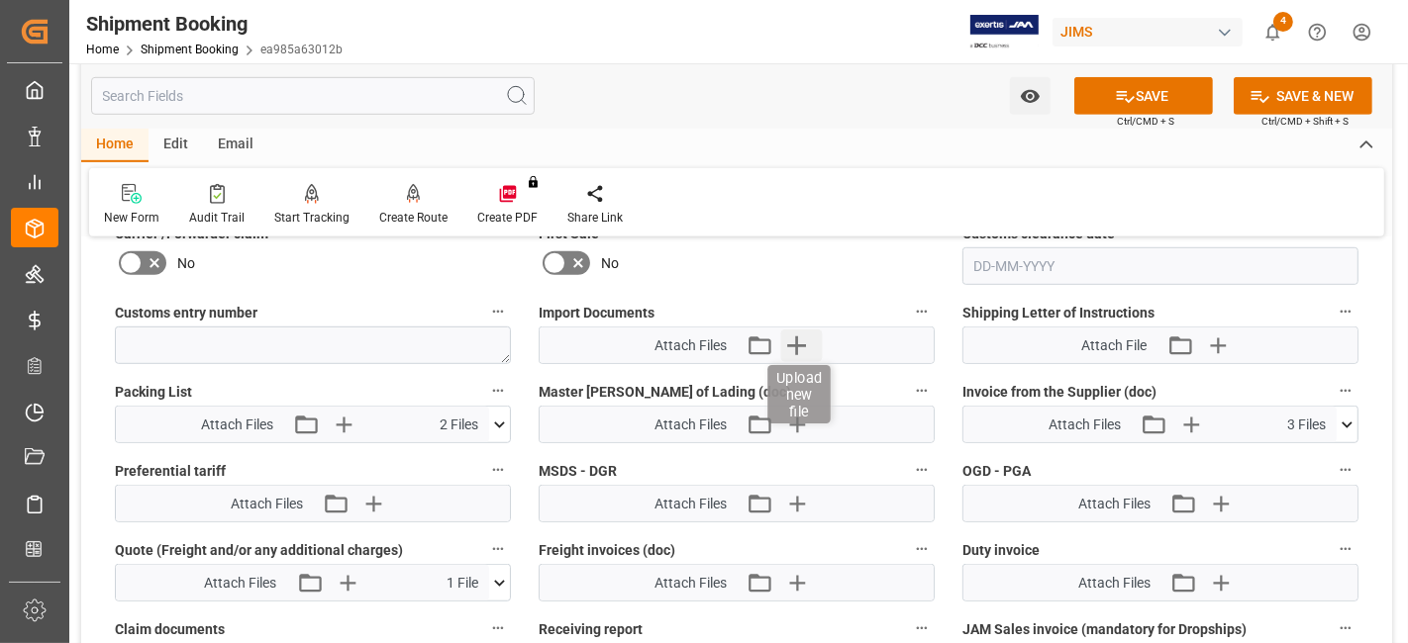
click at [793, 338] on icon "button" at bounding box center [796, 346] width 19 height 19
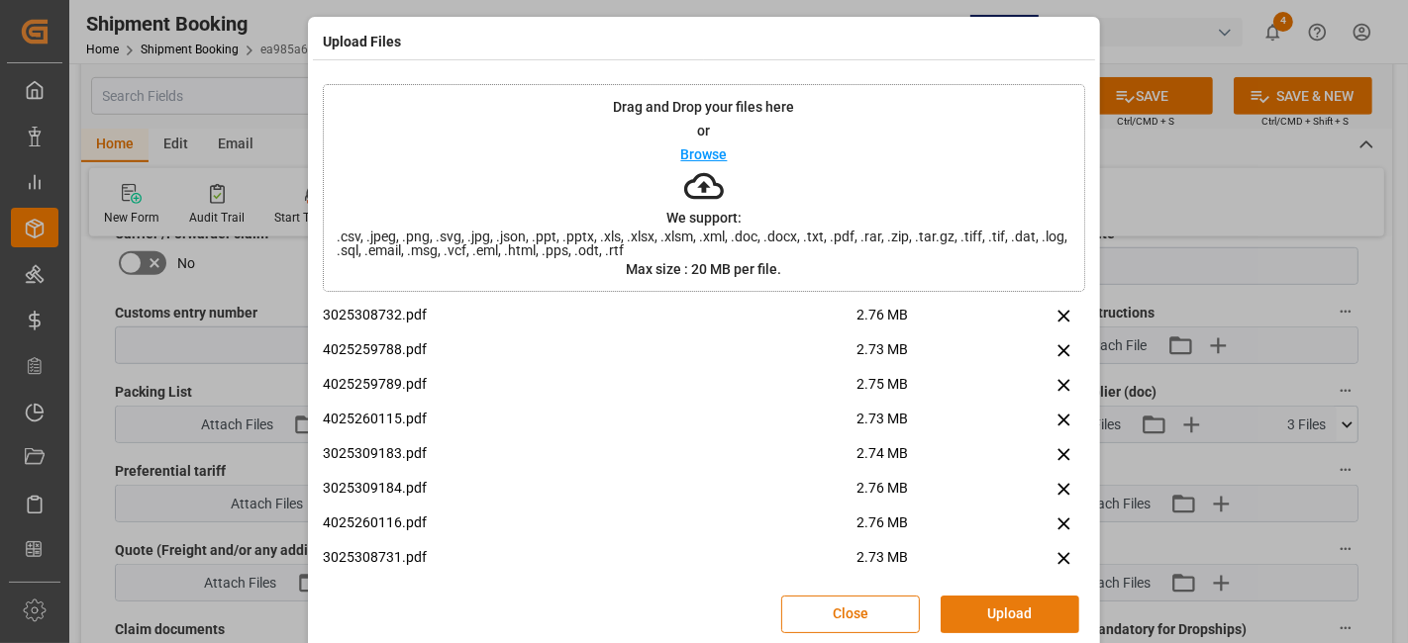
click at [984, 609] on button "Upload" at bounding box center [1009, 615] width 139 height 38
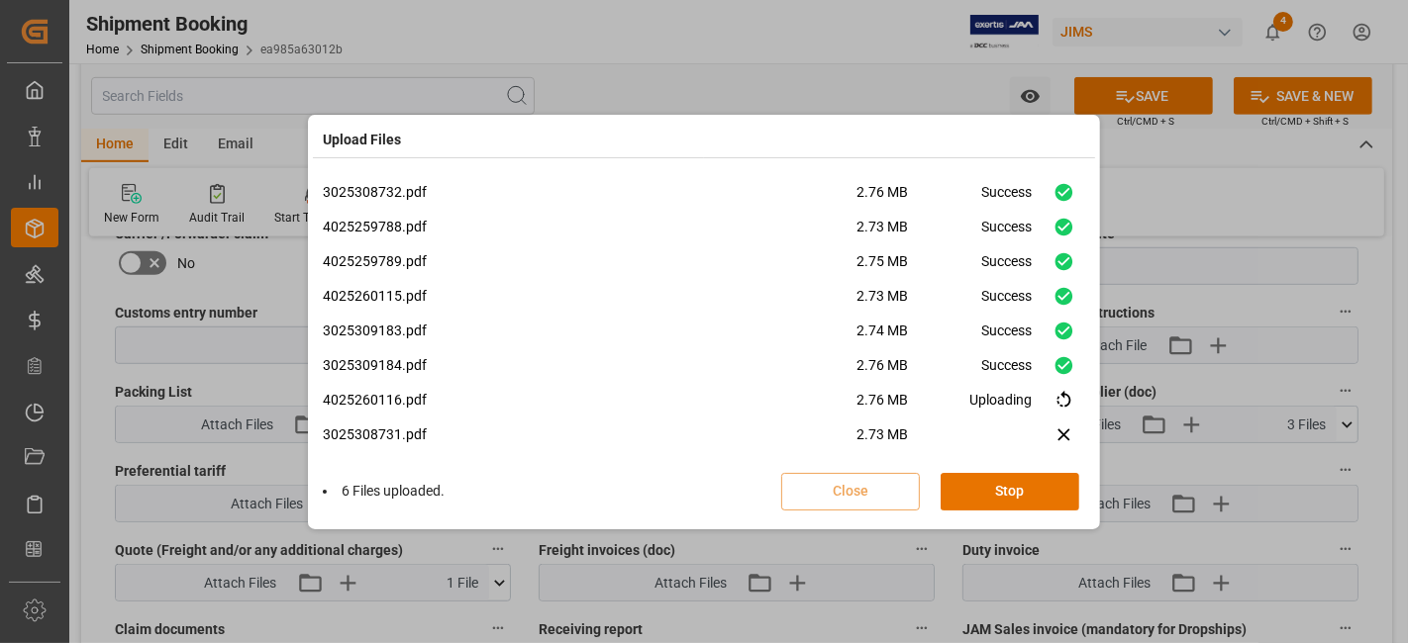
scroll to position [14, 0]
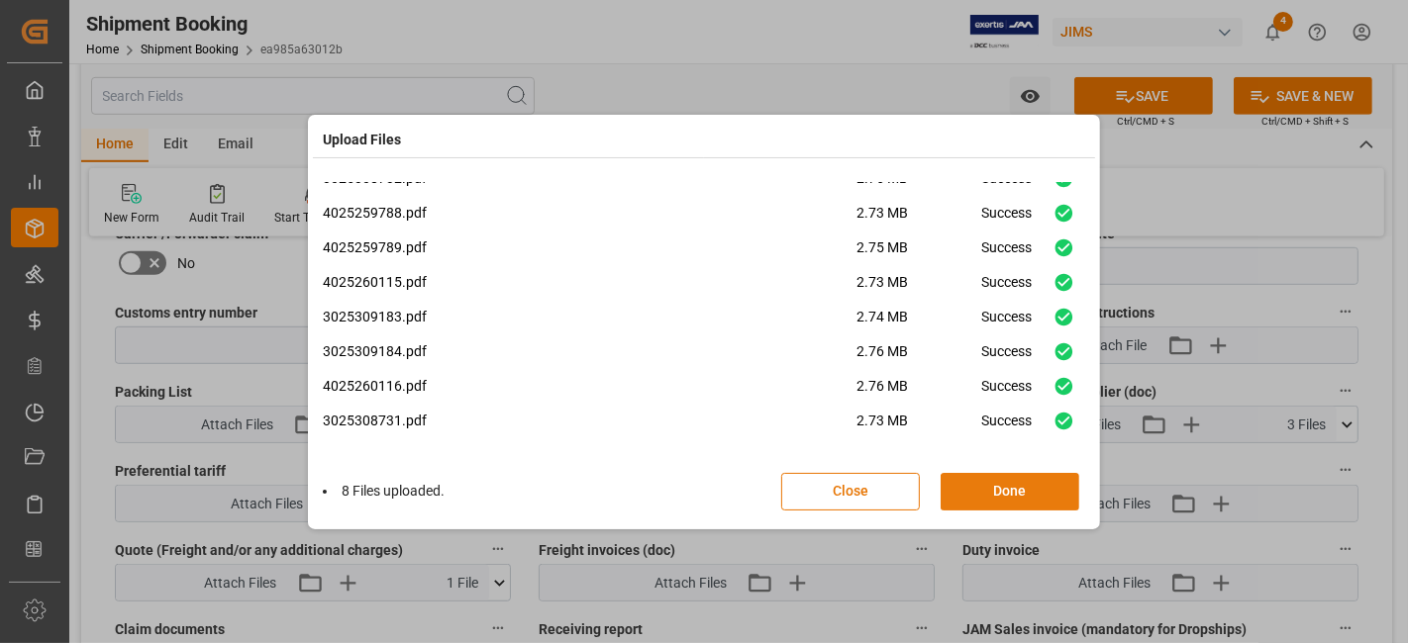
click at [1022, 489] on button "Done" at bounding box center [1009, 492] width 139 height 38
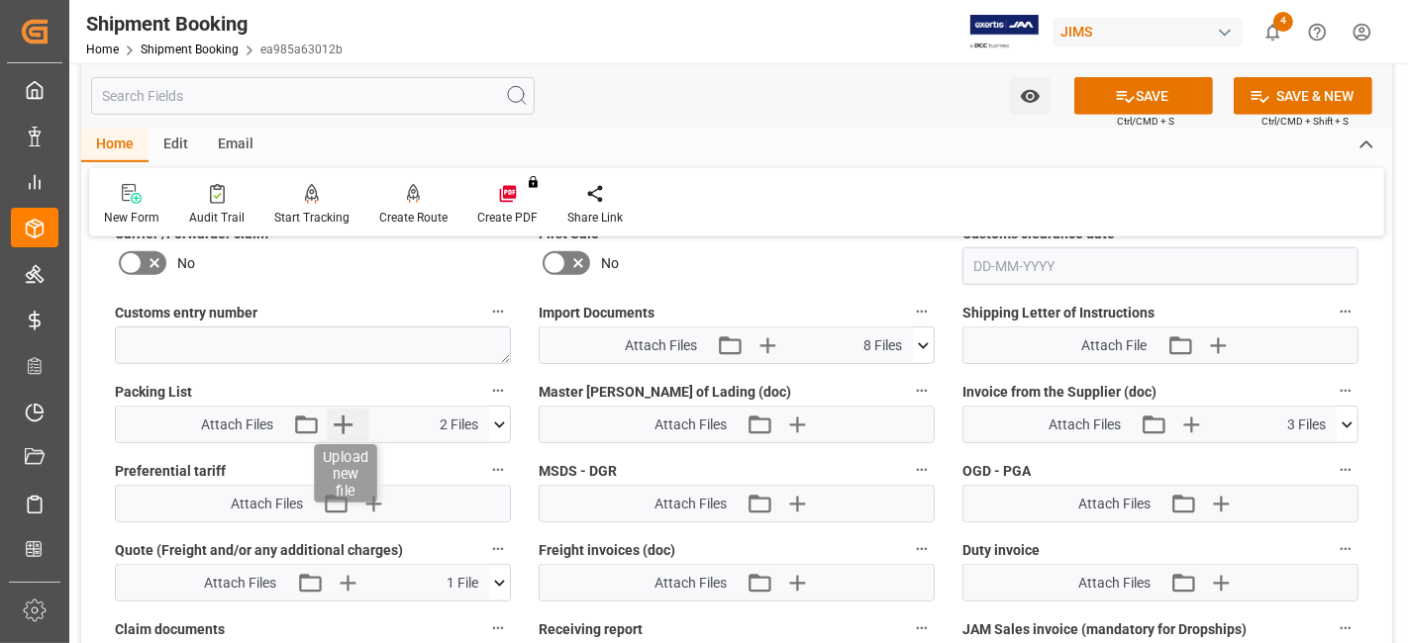
click at [340, 420] on icon "button" at bounding box center [344, 425] width 32 height 32
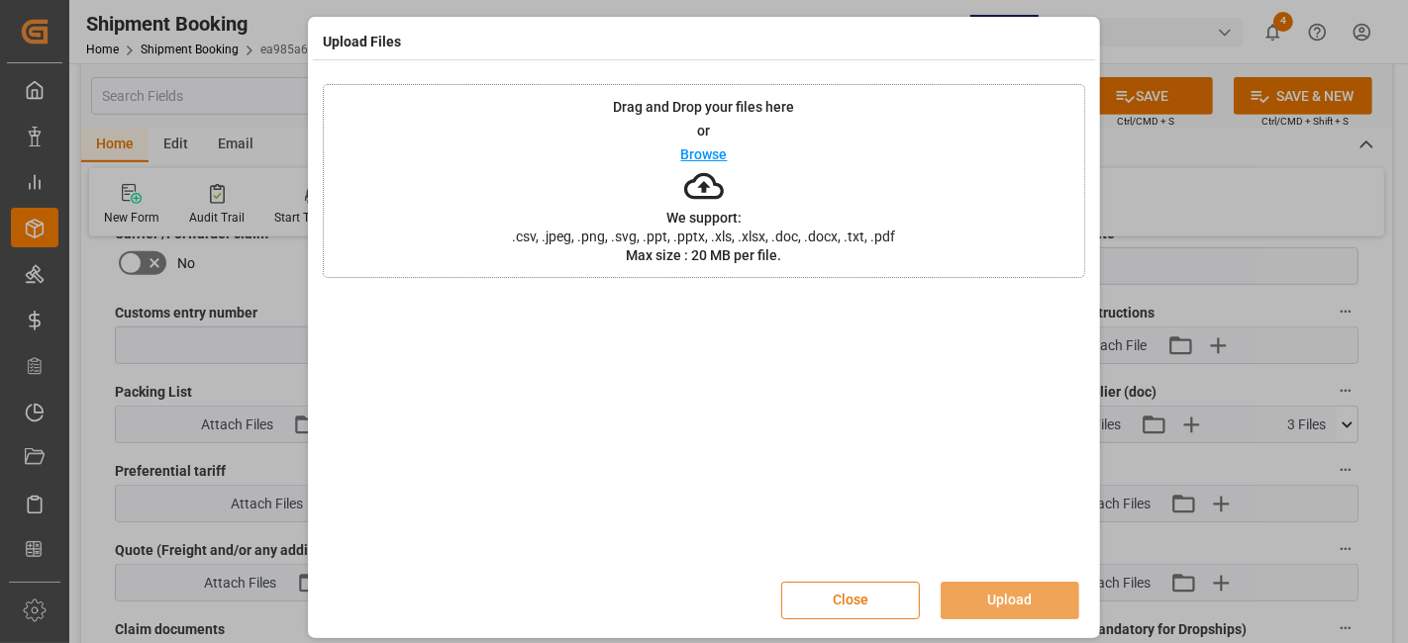
click at [845, 606] on button "Close" at bounding box center [850, 601] width 139 height 38
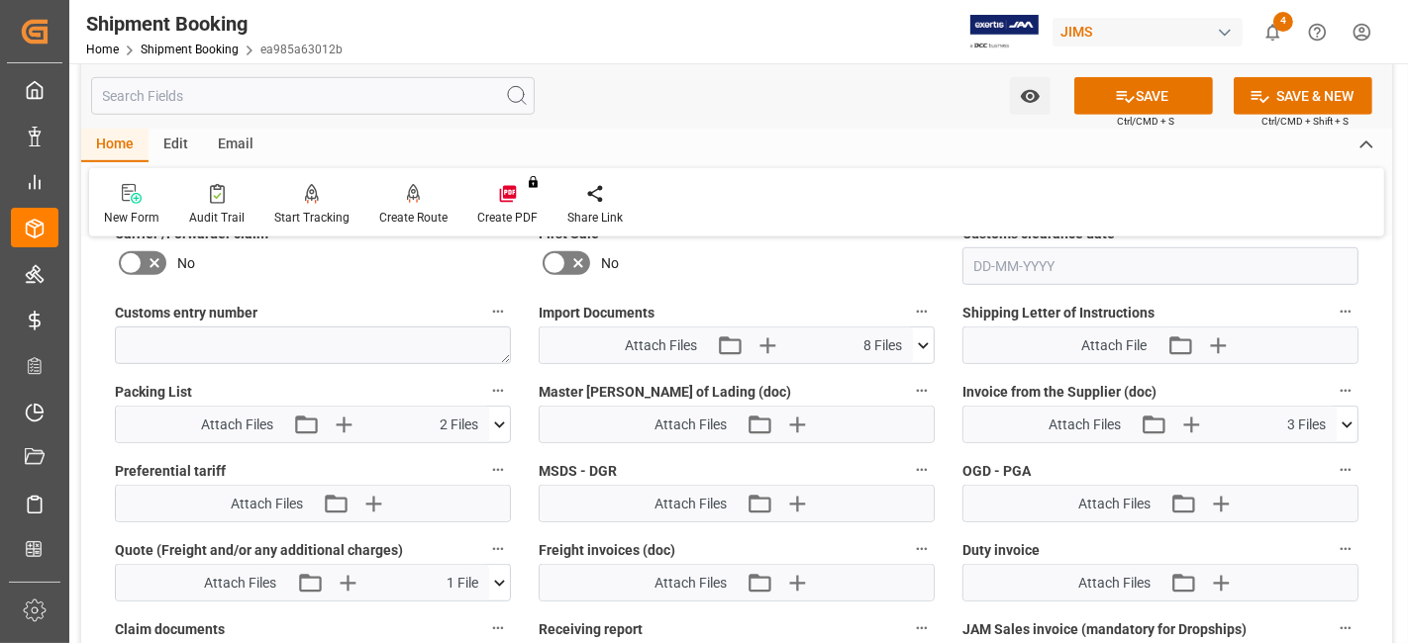
click at [498, 420] on icon at bounding box center [499, 425] width 21 height 21
click at [466, 453] on icon at bounding box center [467, 461] width 21 height 21
click at [387, 421] on icon "button" at bounding box center [373, 425] width 32 height 32
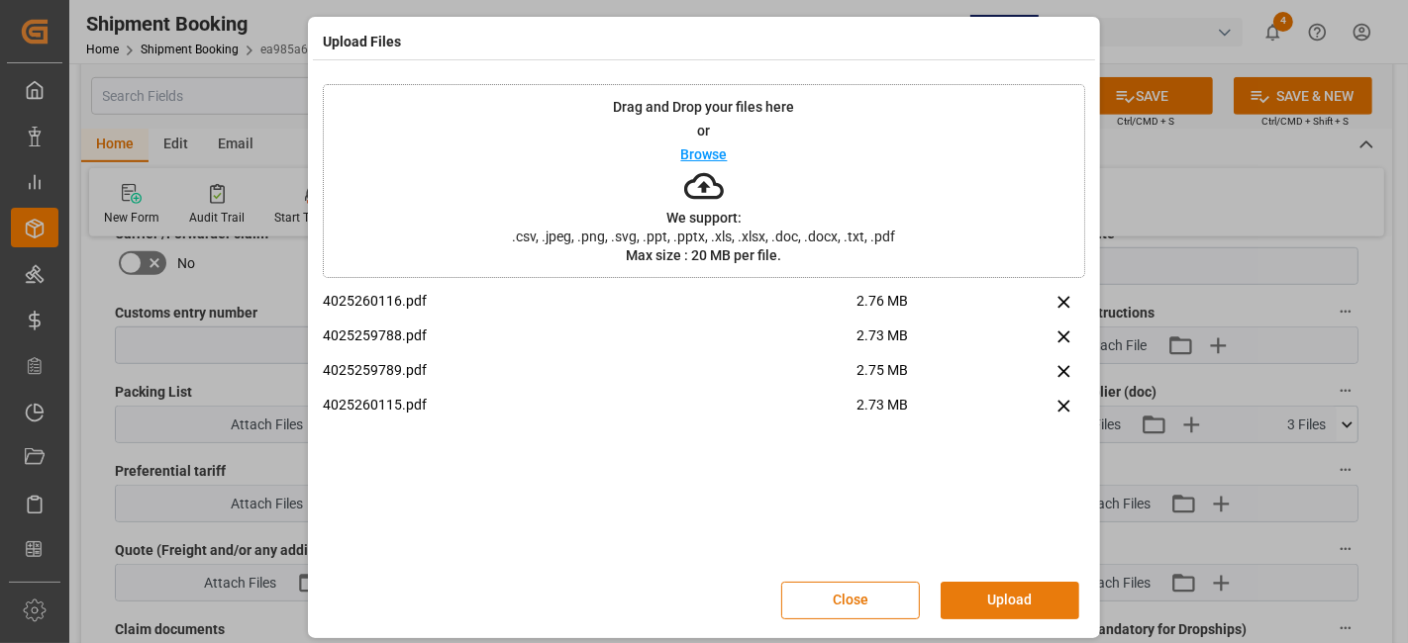
click at [1018, 595] on button "Upload" at bounding box center [1009, 601] width 139 height 38
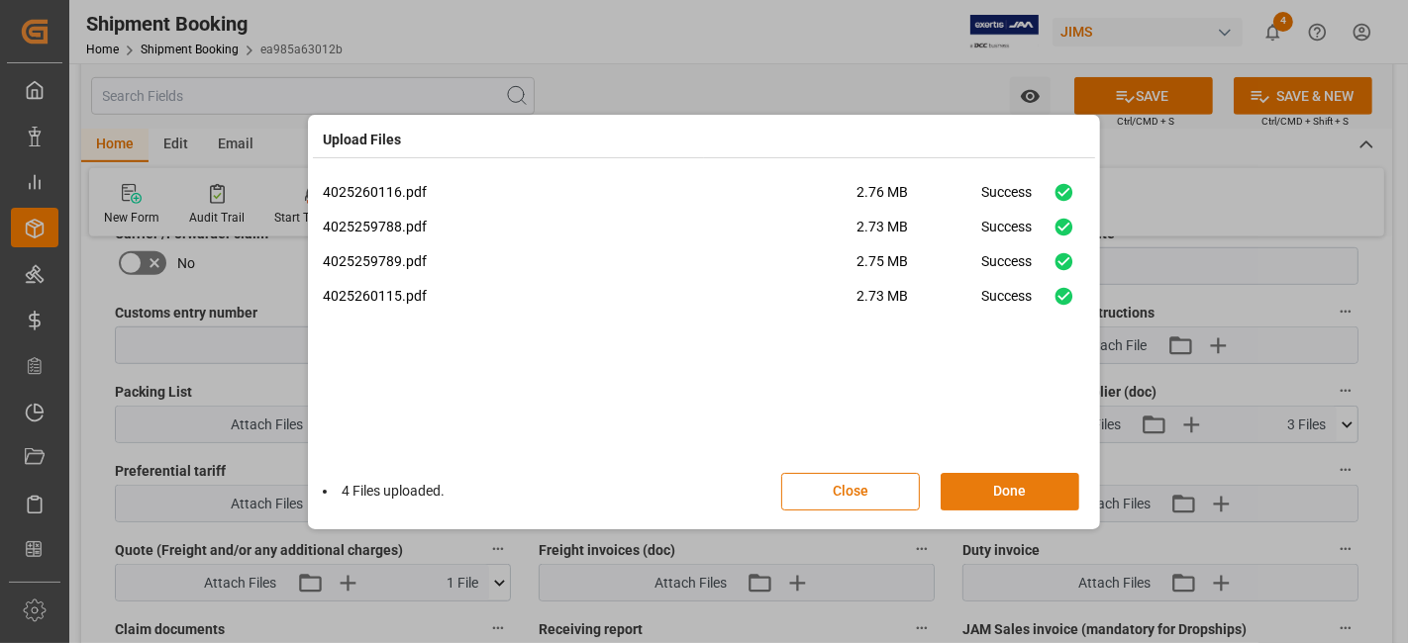
click at [999, 491] on button "Done" at bounding box center [1009, 492] width 139 height 38
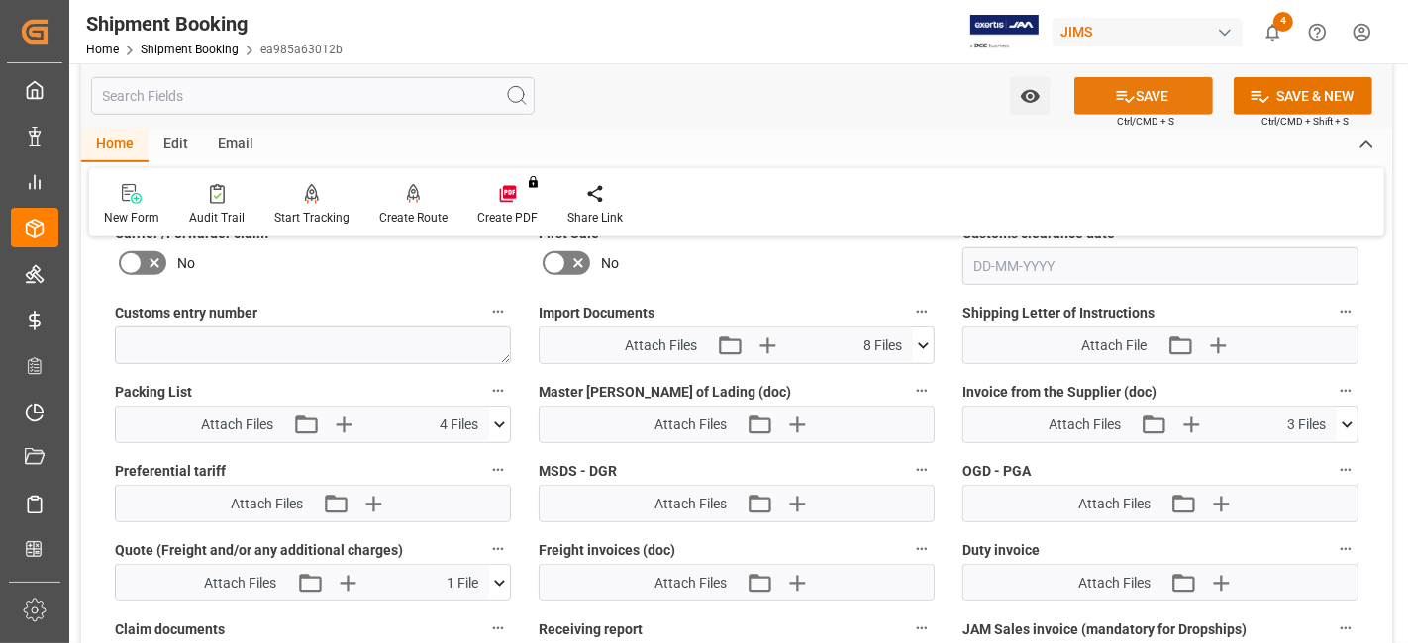
click at [1111, 97] on button "SAVE" at bounding box center [1143, 96] width 139 height 38
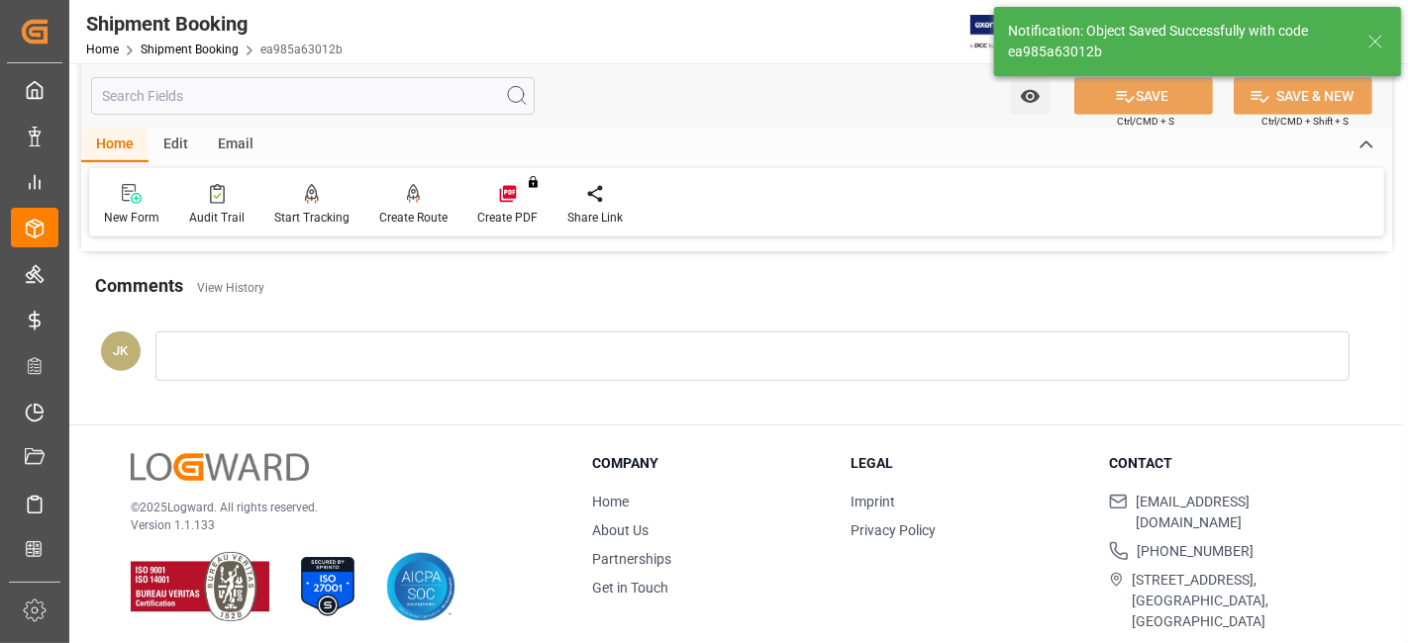
scroll to position [618, 0]
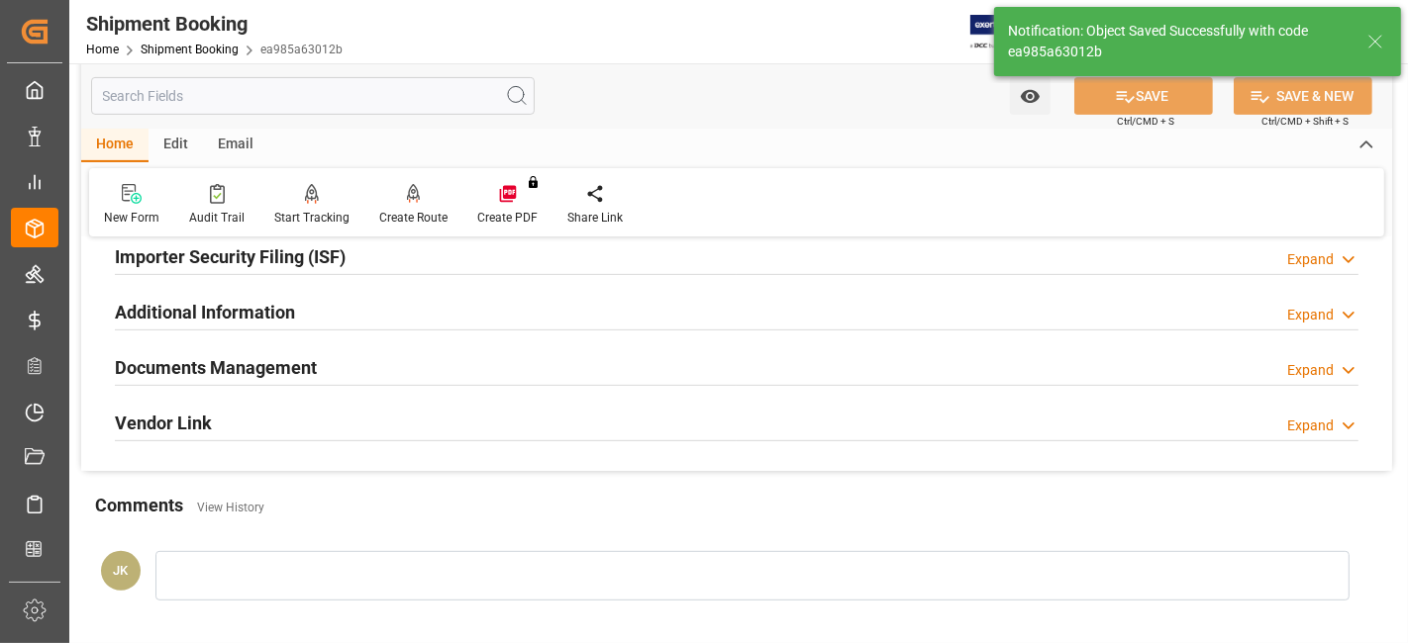
click at [432, 364] on div "Documents Management Expand" at bounding box center [736, 366] width 1243 height 38
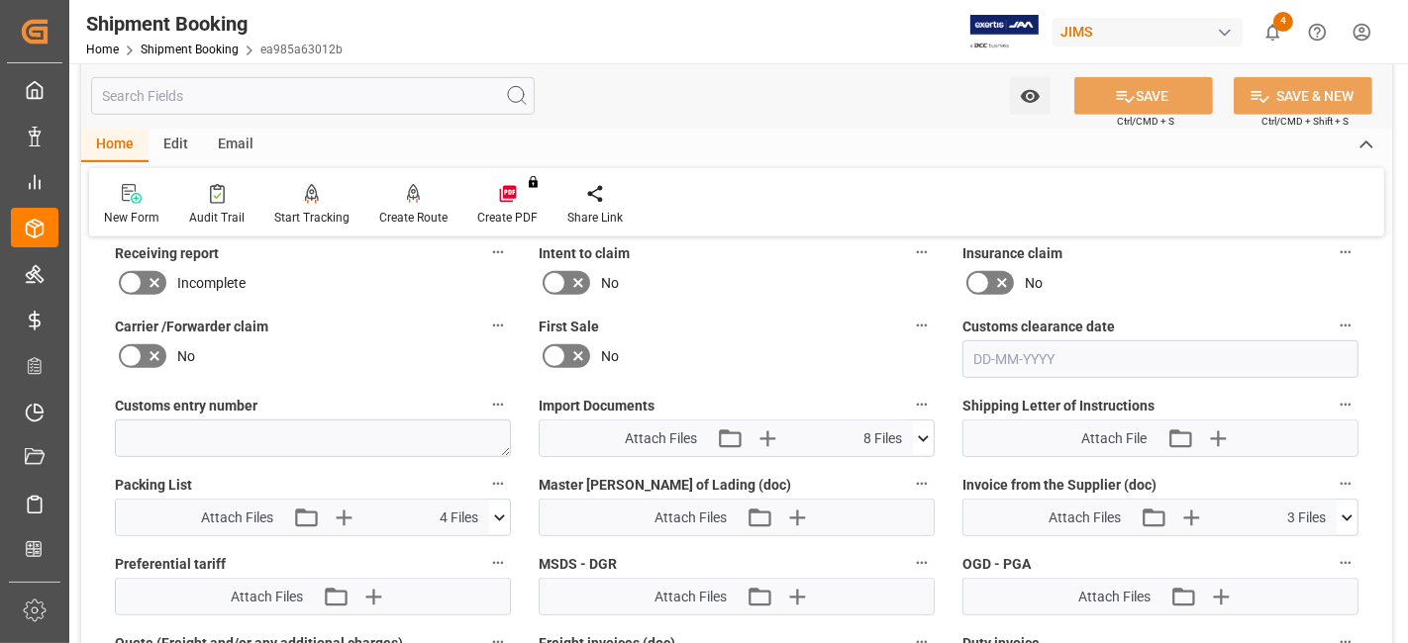
scroll to position [947, 0]
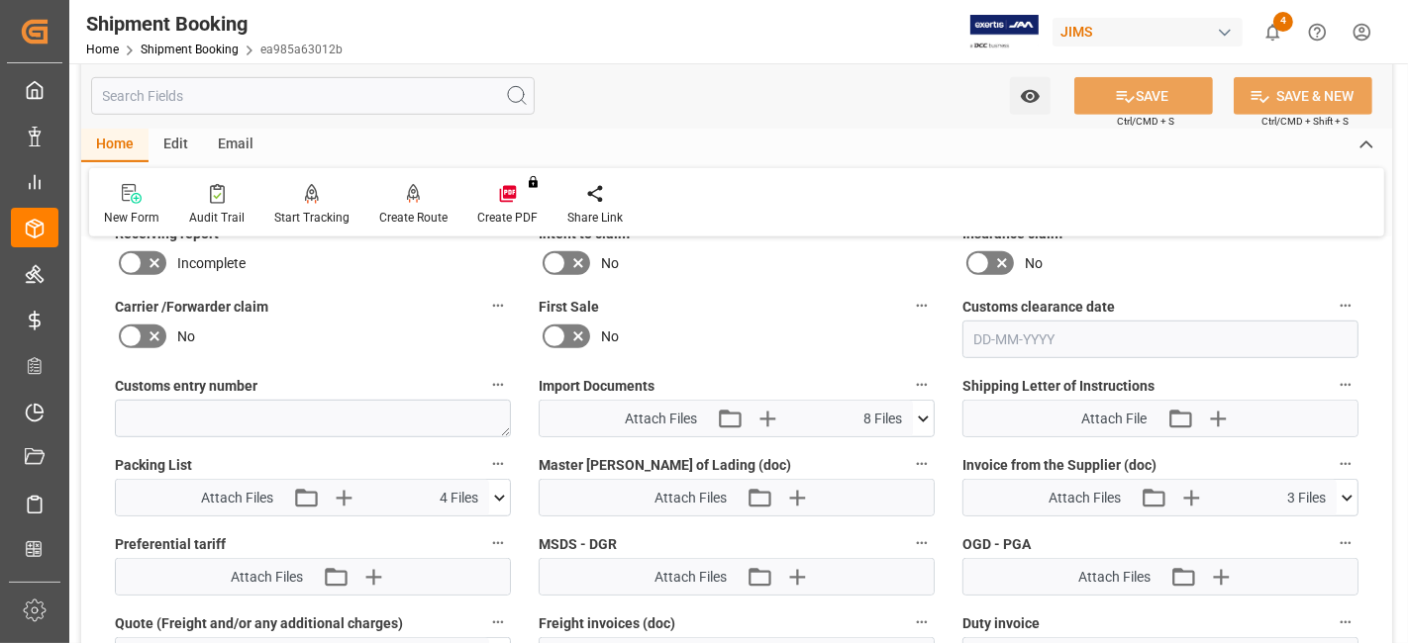
click at [761, 286] on div "First Sale No" at bounding box center [737, 325] width 424 height 79
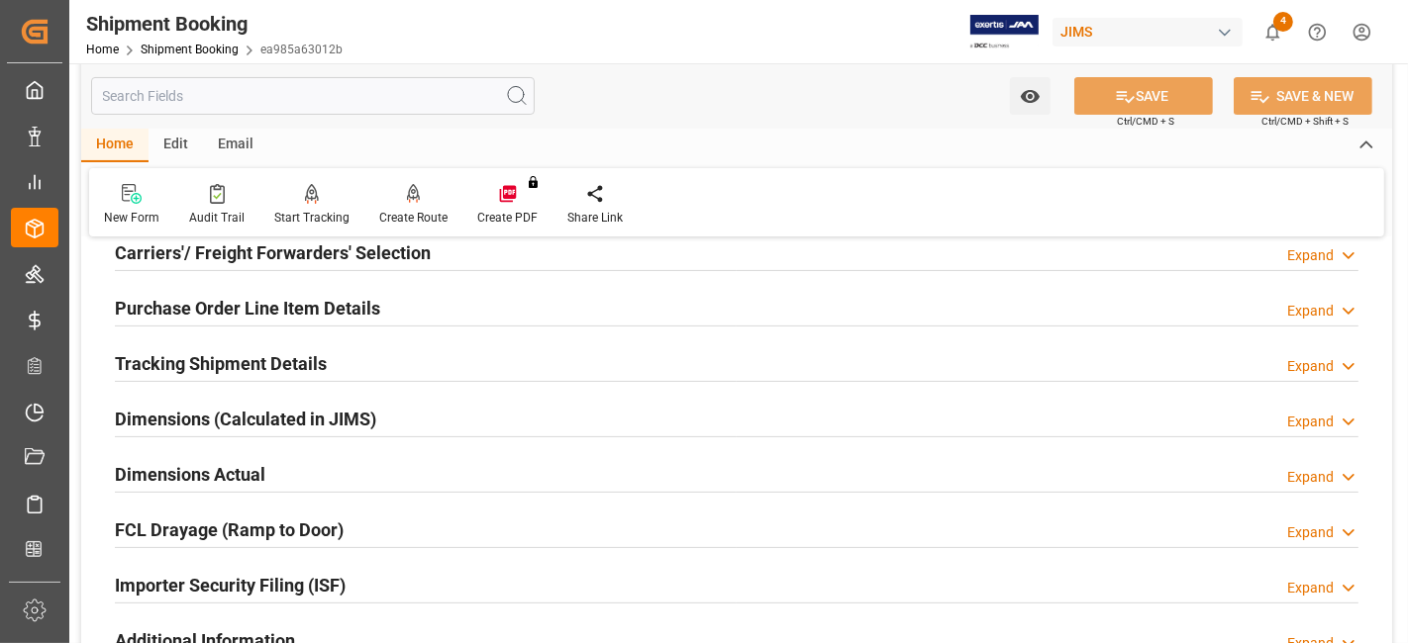
scroll to position [288, 0]
click at [224, 479] on h2 "Dimensions Actual" at bounding box center [190, 475] width 150 height 27
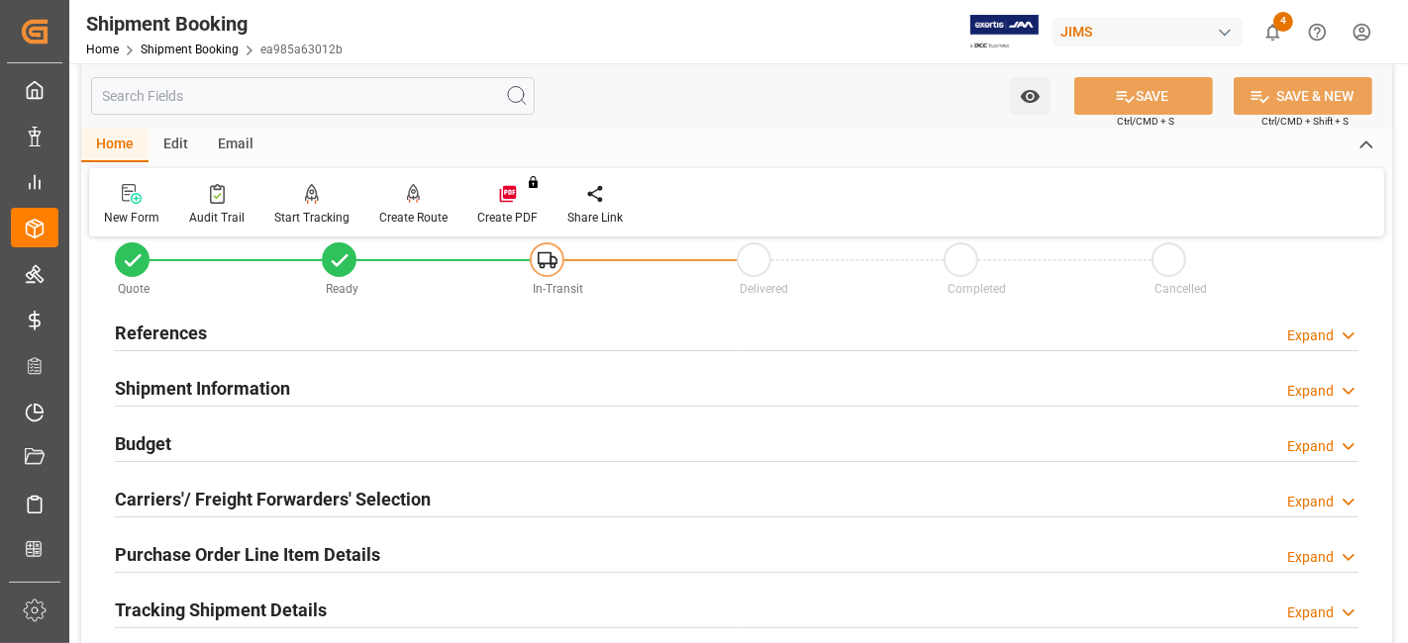
scroll to position [0, 0]
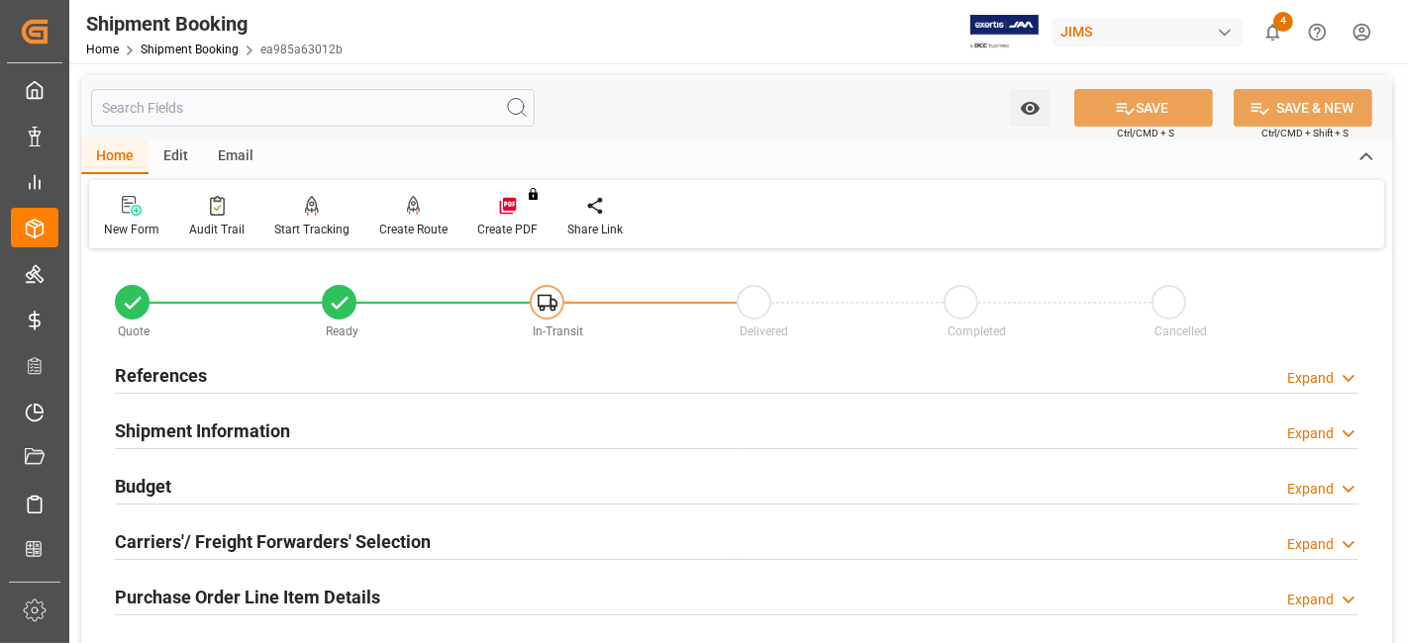
click at [214, 381] on div "References Expand" at bounding box center [736, 374] width 1243 height 38
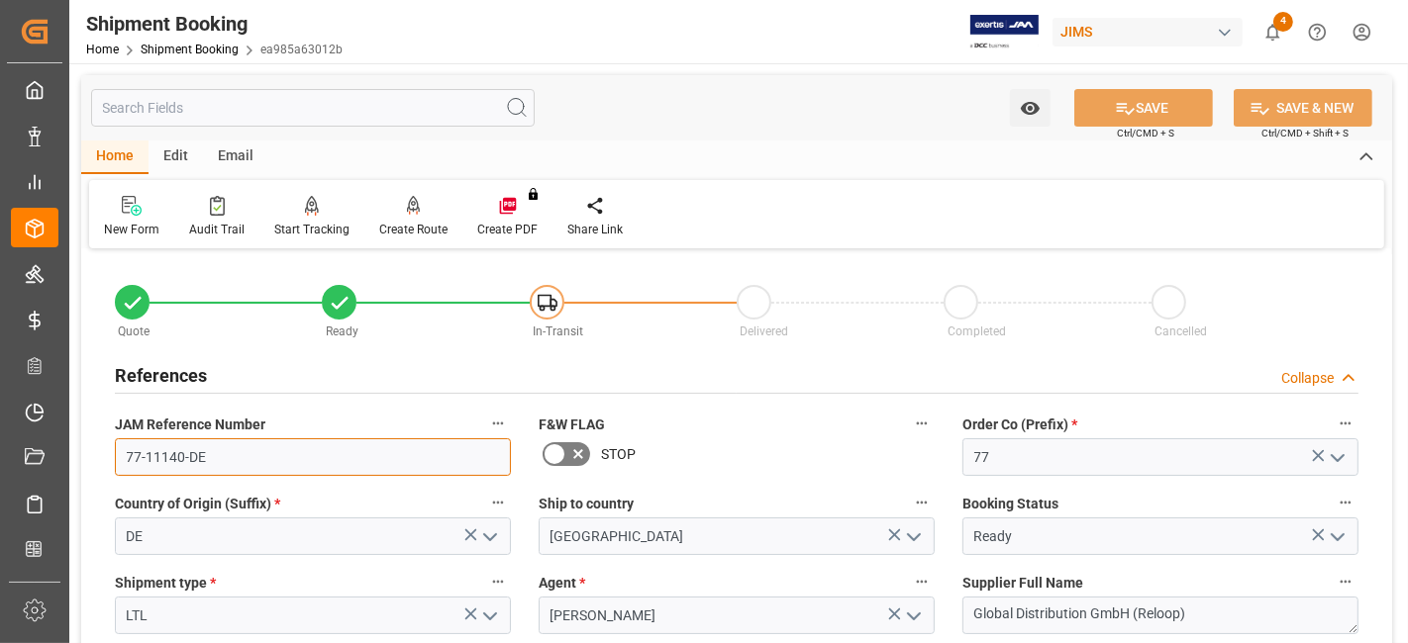
click at [171, 458] on input "77-11140-DE" at bounding box center [313, 458] width 396 height 38
click at [220, 467] on input "77-11140-DE" at bounding box center [313, 458] width 396 height 38
drag, startPoint x: 210, startPoint y: 463, endPoint x: 16, endPoint y: 445, distance: 194.8
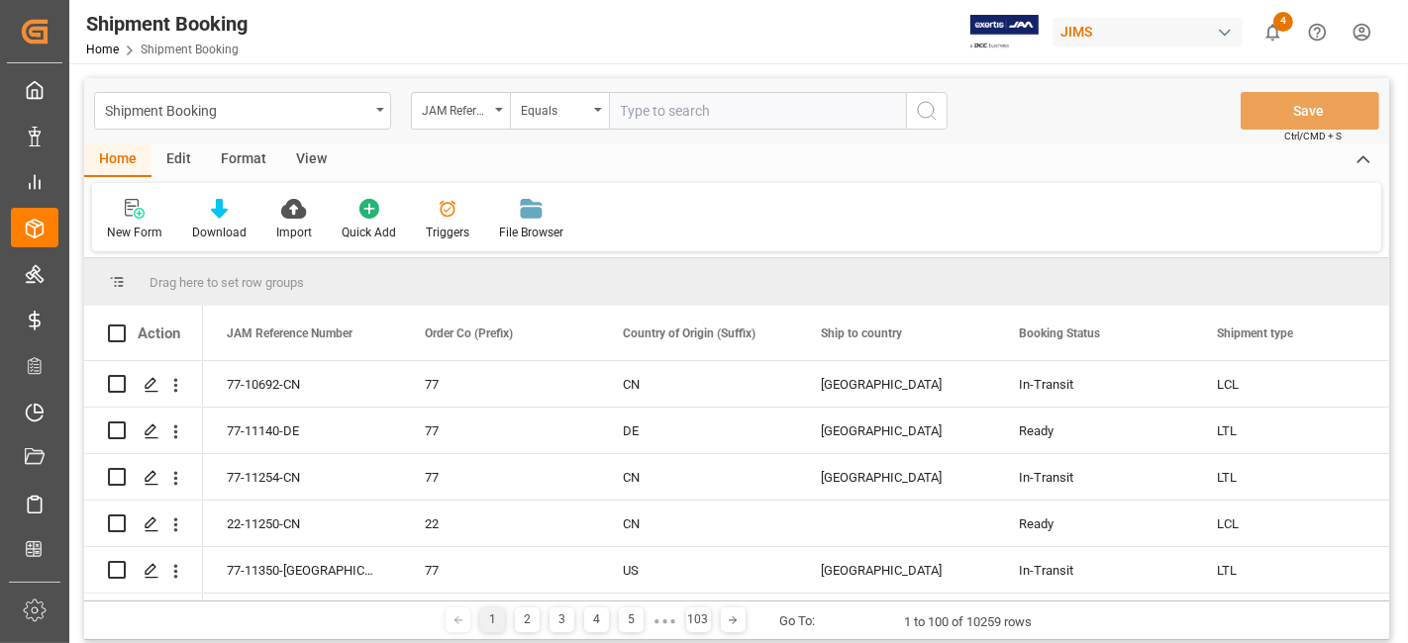
click at [625, 111] on input "text" at bounding box center [757, 111] width 297 height 38
type input "77-10772-IT"
click at [939, 111] on button "search button" at bounding box center [927, 111] width 42 height 38
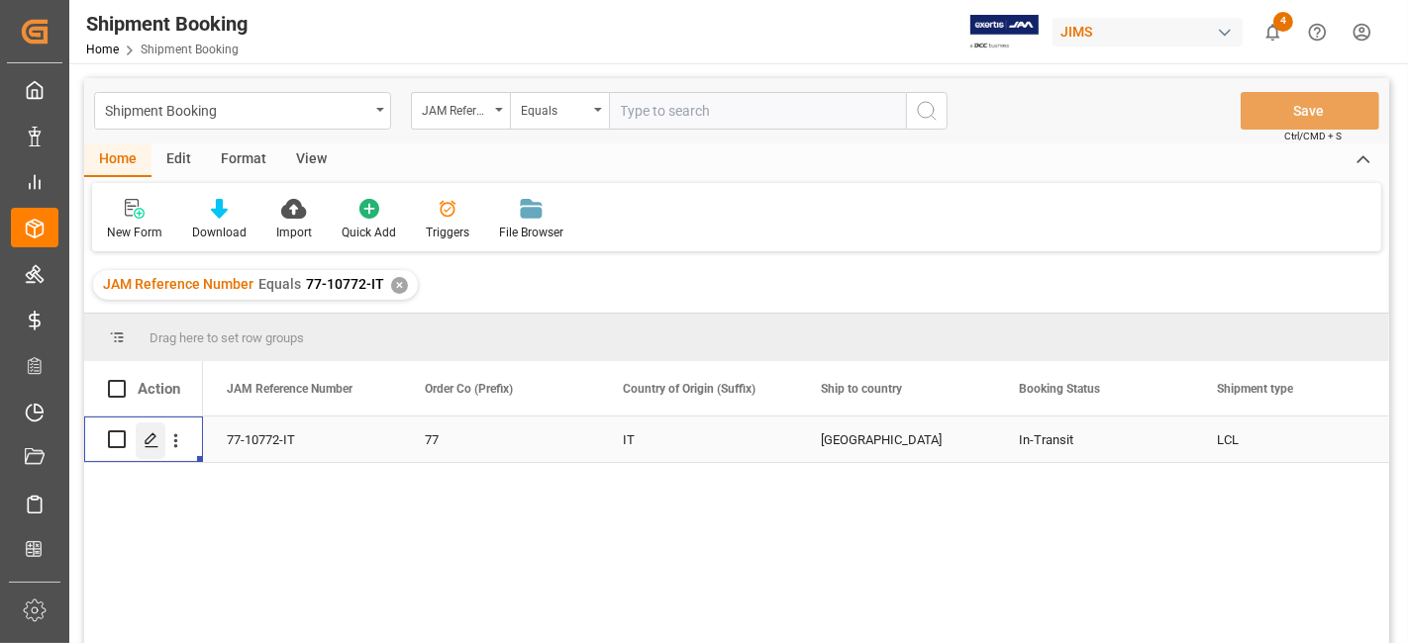
click at [146, 429] on div "Press SPACE to select this row." at bounding box center [151, 441] width 30 height 37
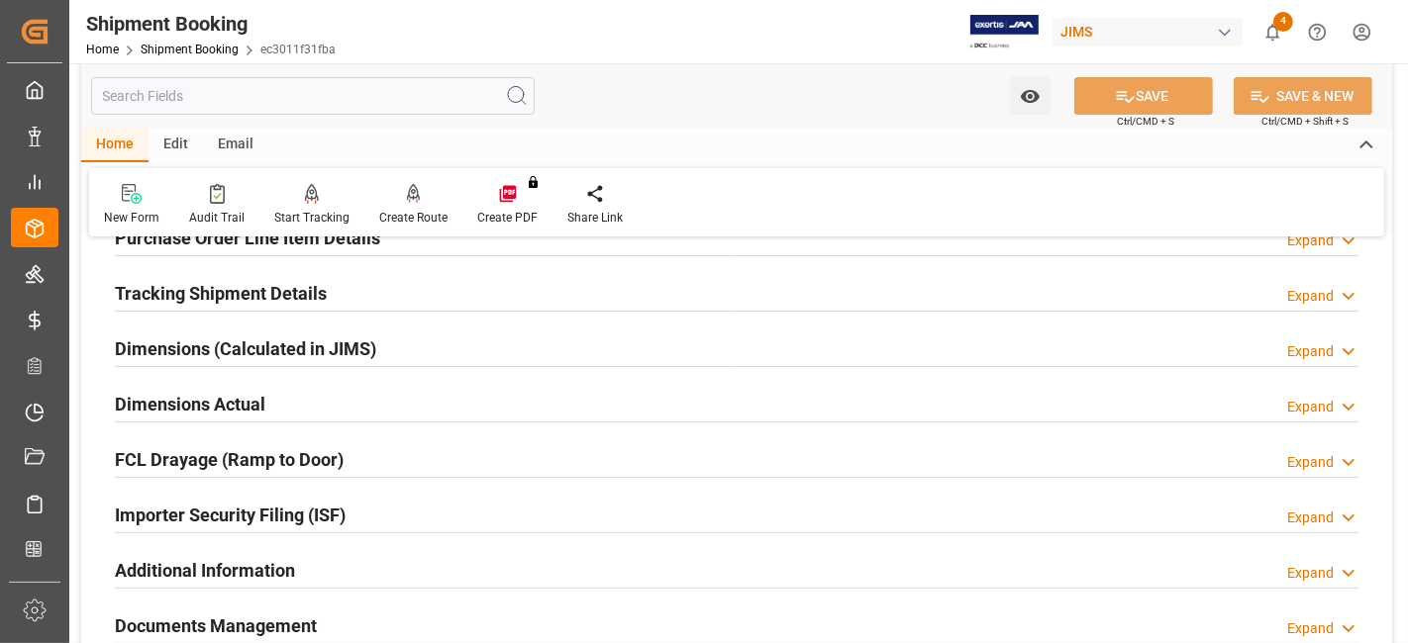
scroll to position [690, 0]
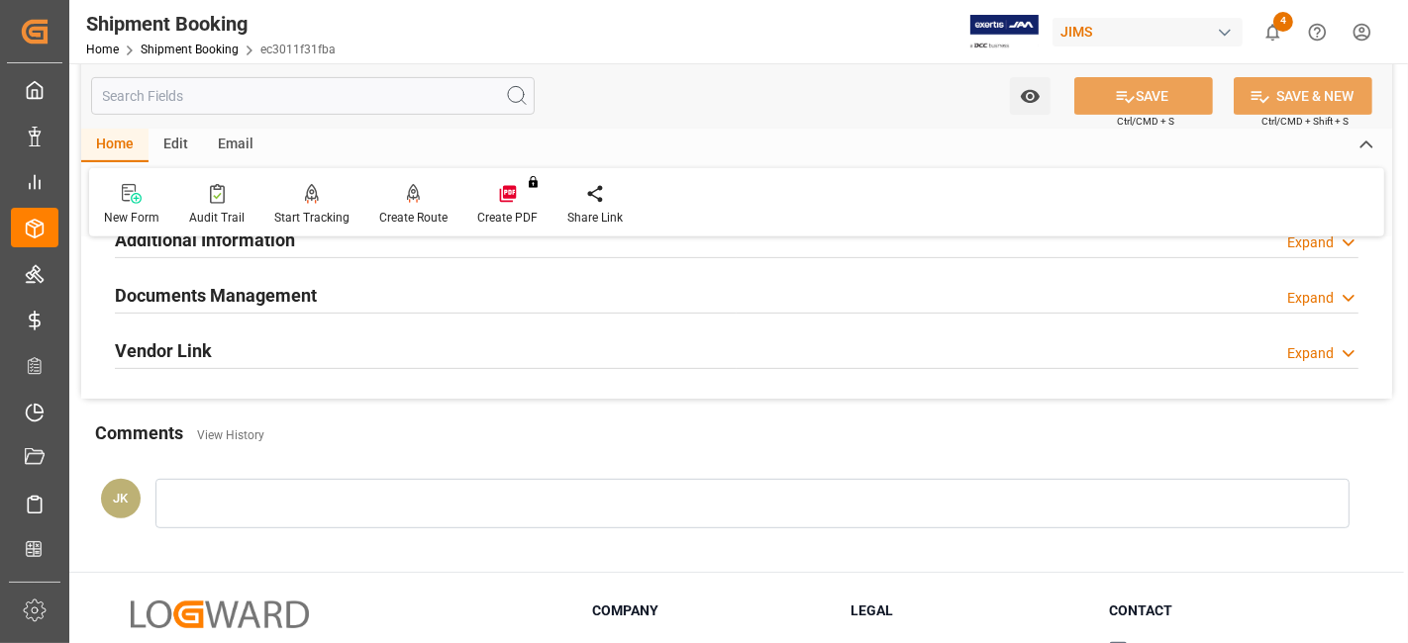
click at [464, 296] on div "Documents Management Expand" at bounding box center [736, 294] width 1243 height 38
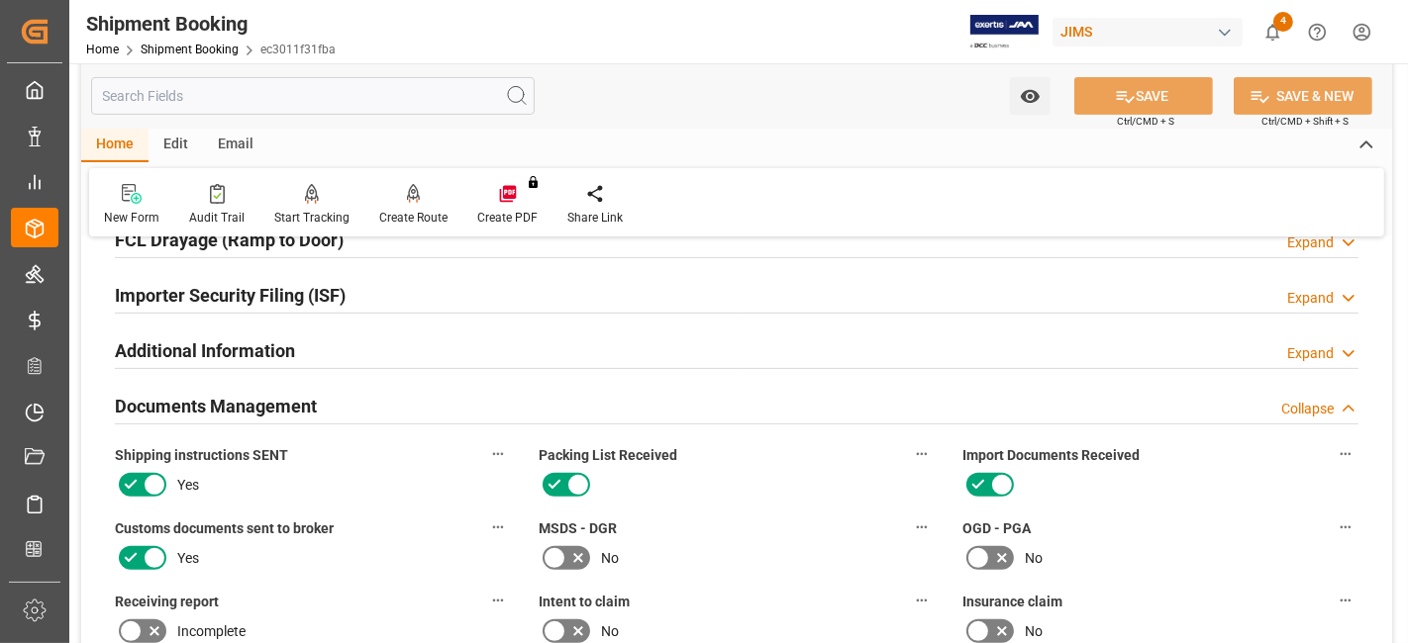
scroll to position [249, 0]
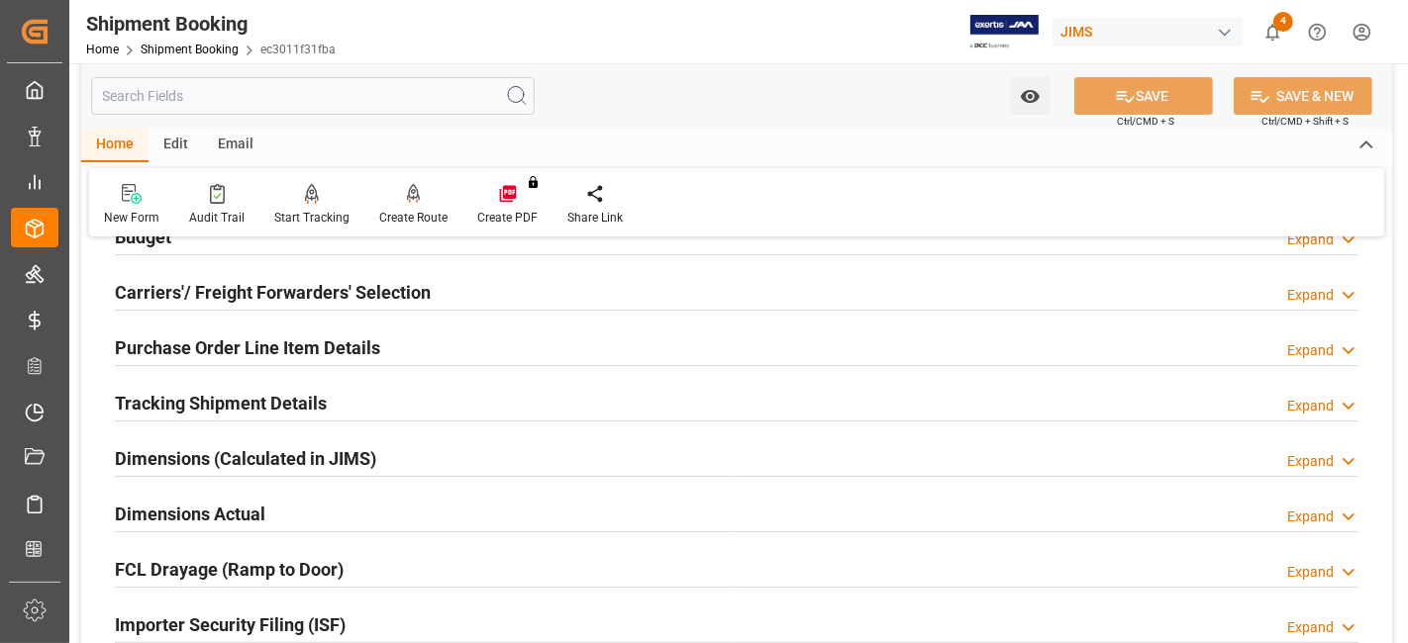
click at [311, 398] on h2 "Tracking Shipment Details" at bounding box center [221, 403] width 212 height 27
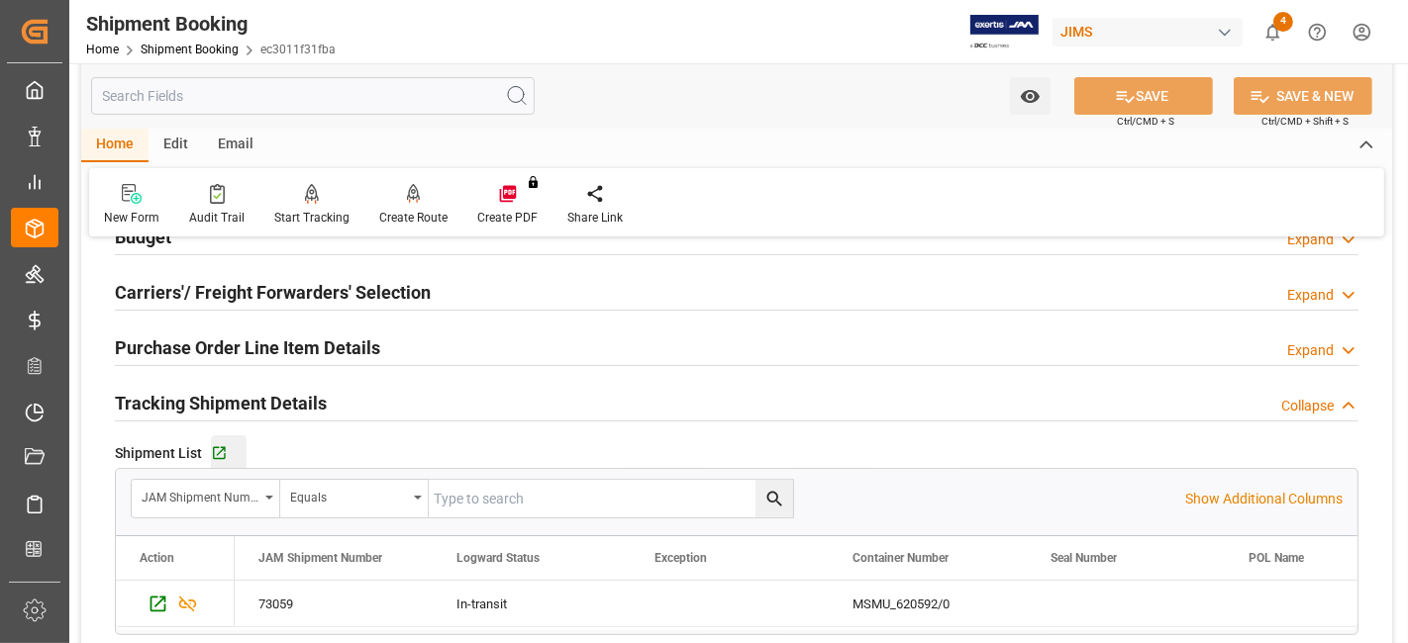
click at [212, 445] on icon "button" at bounding box center [219, 453] width 17 height 17
click at [1267, 32] on icon "show 4 new notifications" at bounding box center [1272, 32] width 21 height 21
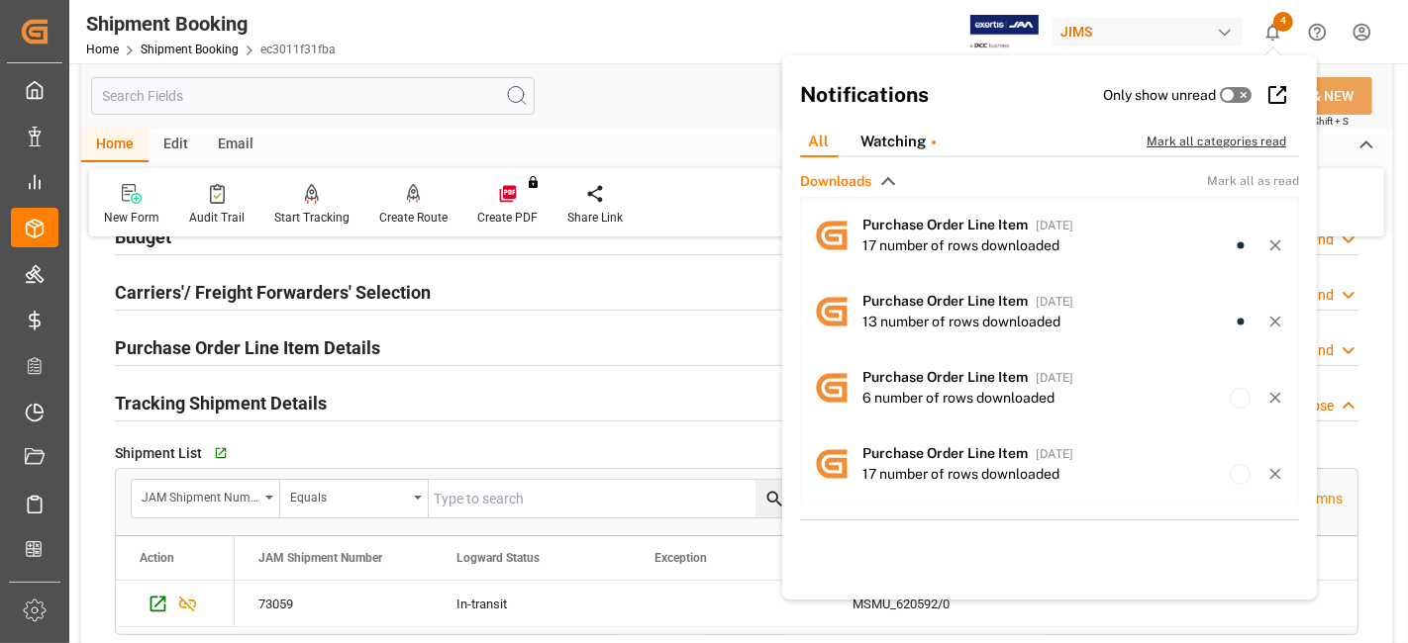
click at [1216, 144] on div "Mark all categories read" at bounding box center [1226, 142] width 160 height 18
click at [850, 35] on div "Shipment Booking Home Shipment Booking ec3011f31fba JIMS 0 Notifications Only s…" at bounding box center [731, 31] width 1352 height 63
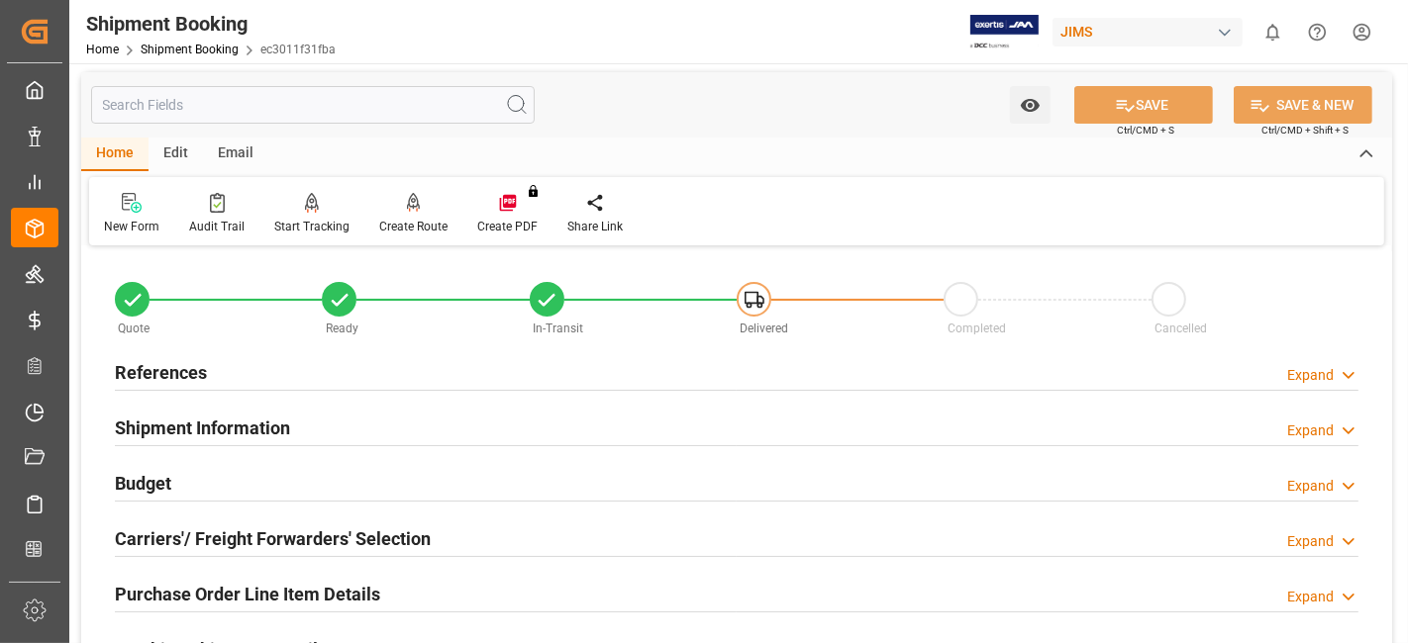
scroll to position [0, 0]
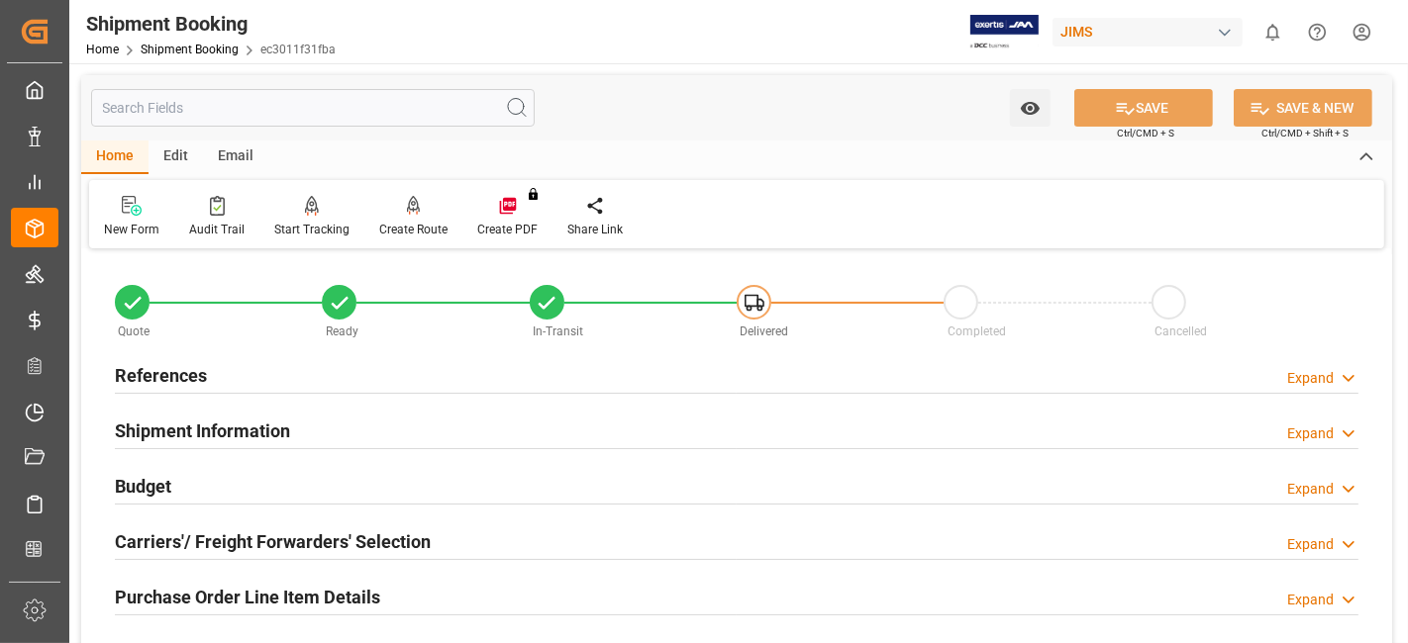
click at [256, 368] on div "References Expand" at bounding box center [736, 374] width 1243 height 38
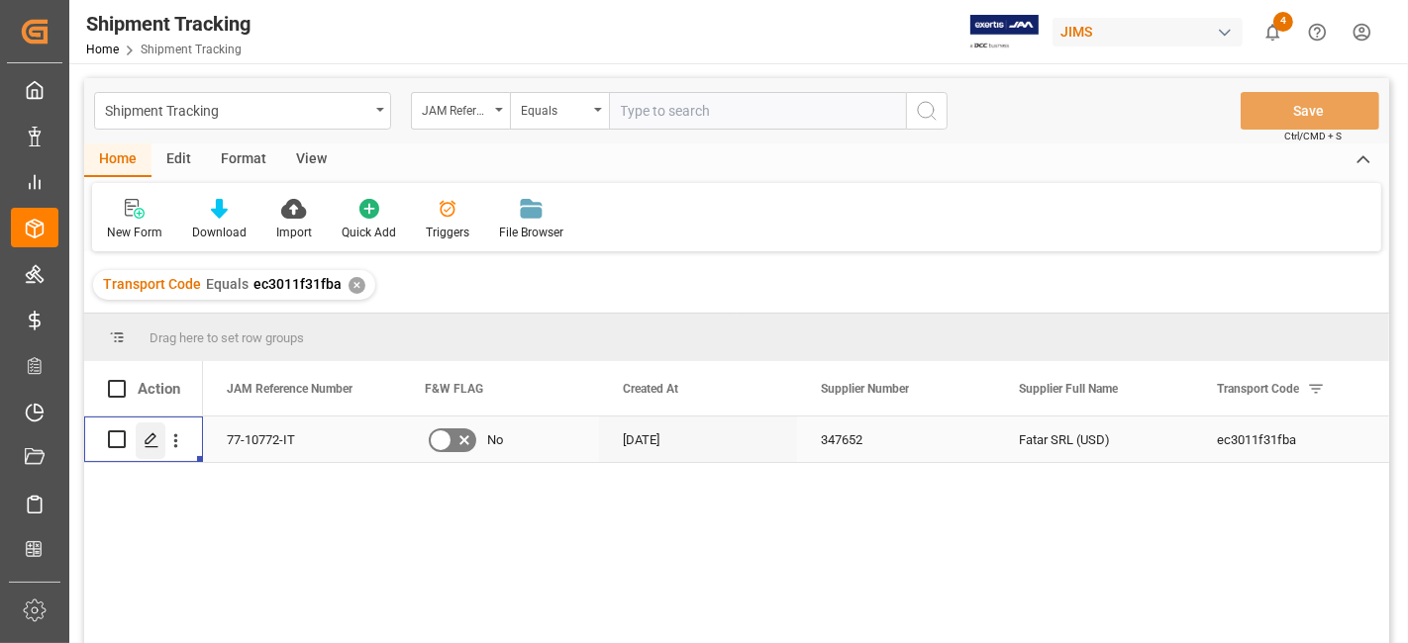
click at [150, 439] on polygon "Press SPACE to select this row." at bounding box center [151, 439] width 10 height 10
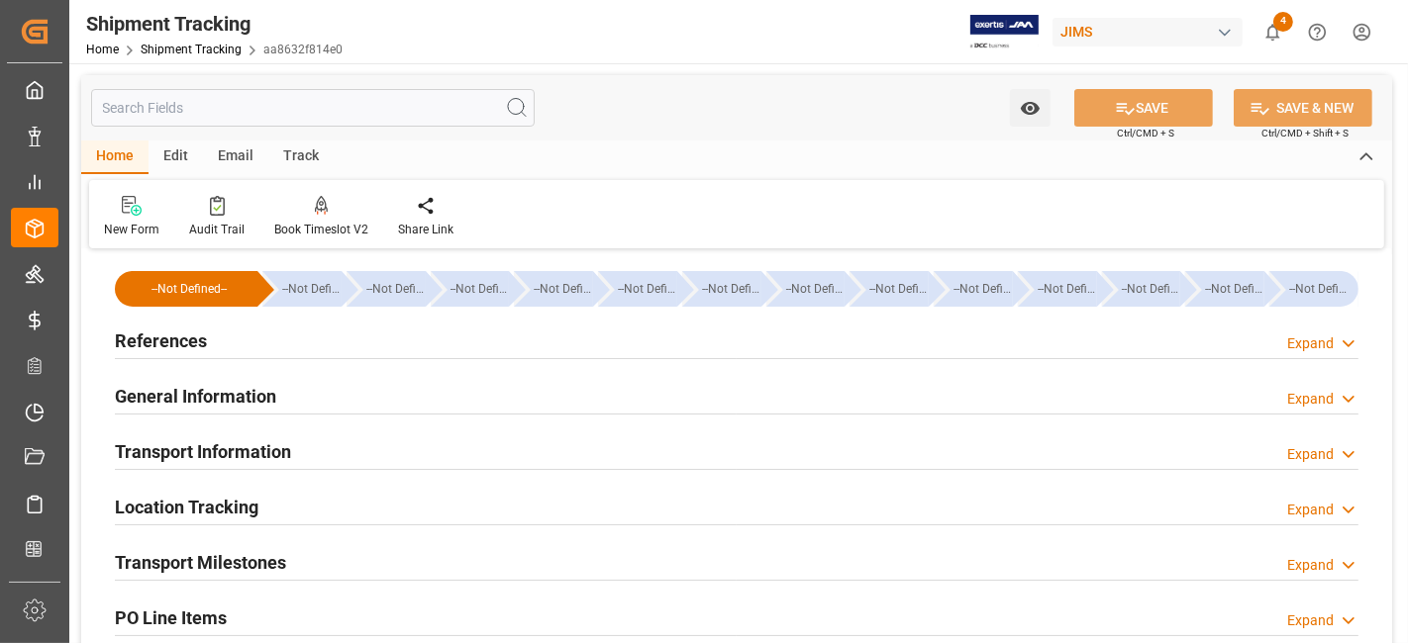
type input "[DATE] 00:00"
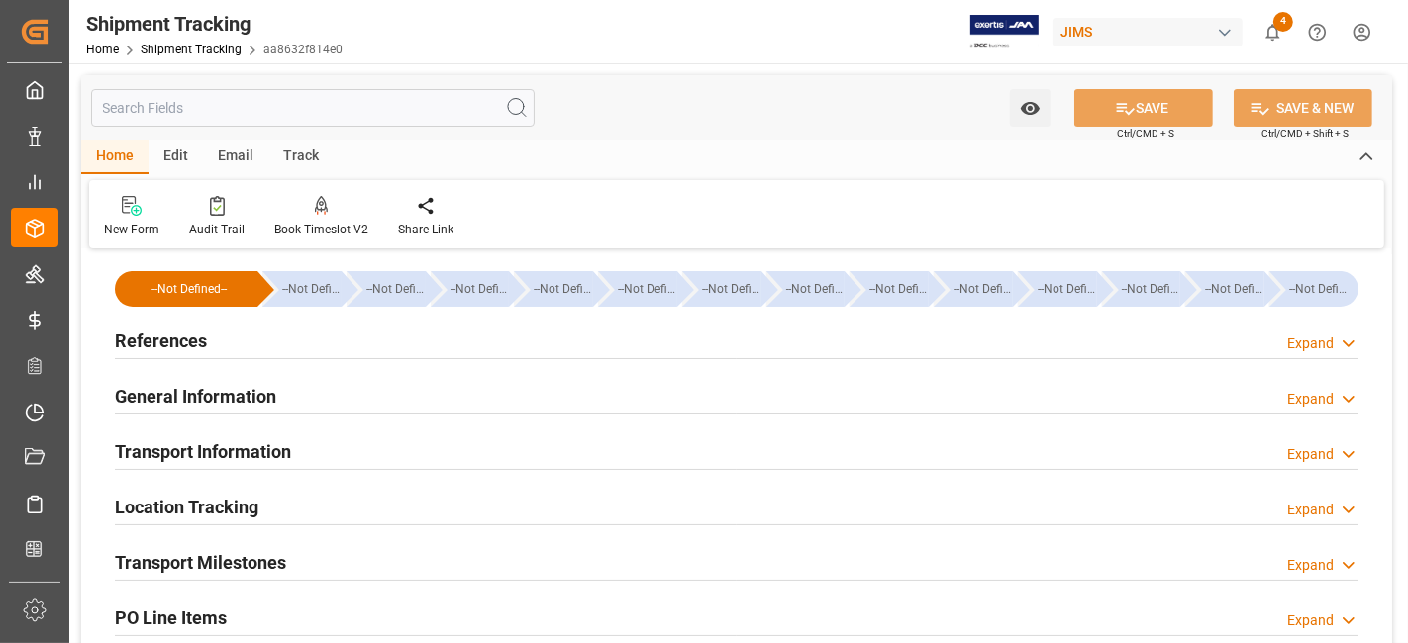
scroll to position [220, 0]
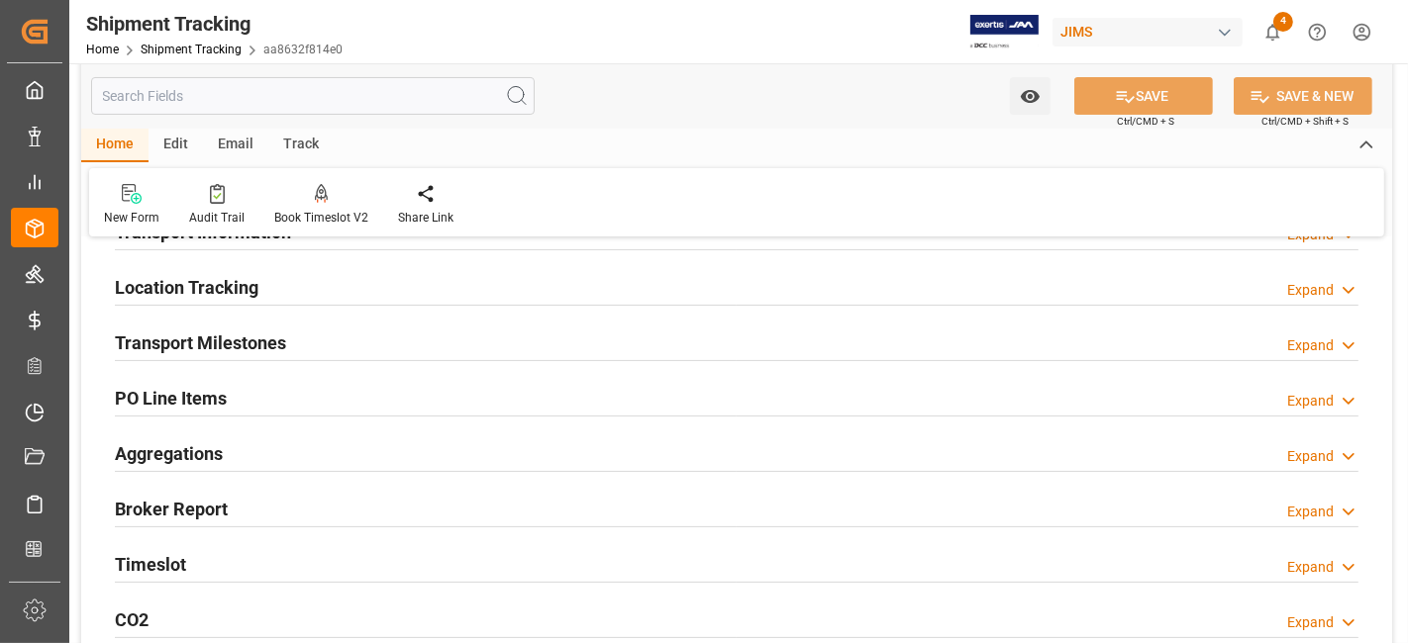
click at [366, 344] on div "Transport Milestones Expand" at bounding box center [736, 342] width 1243 height 38
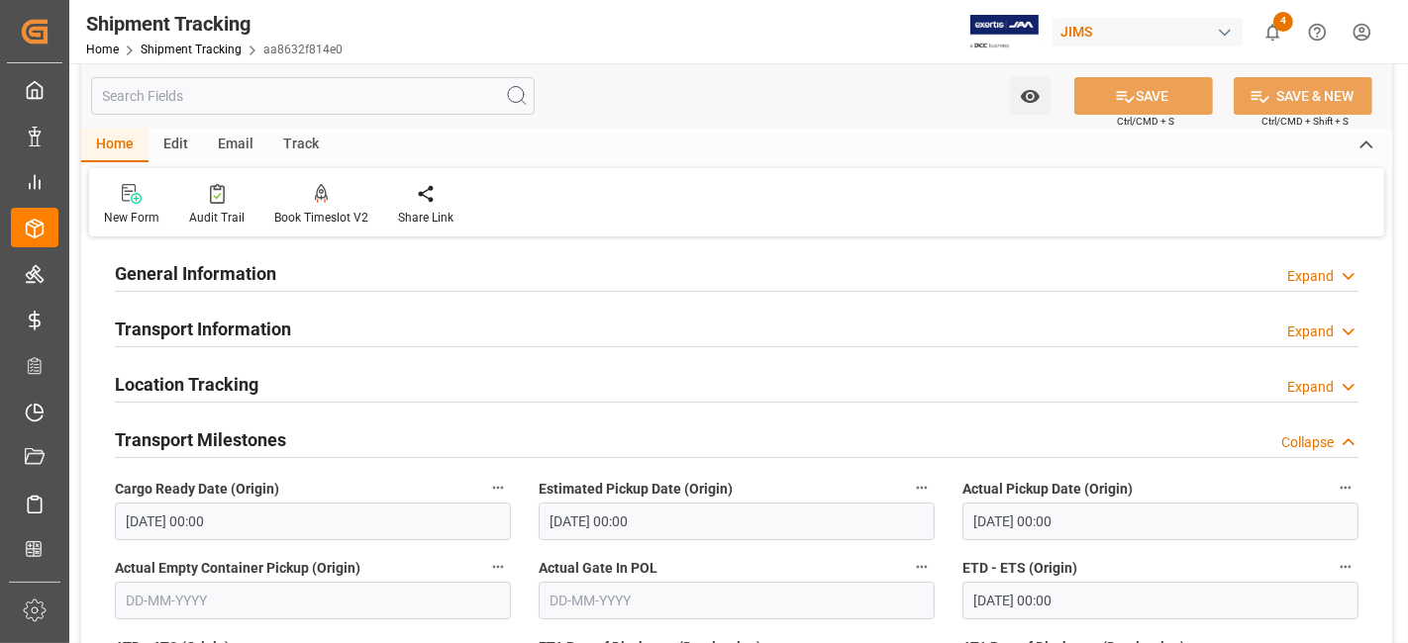
scroll to position [0, 0]
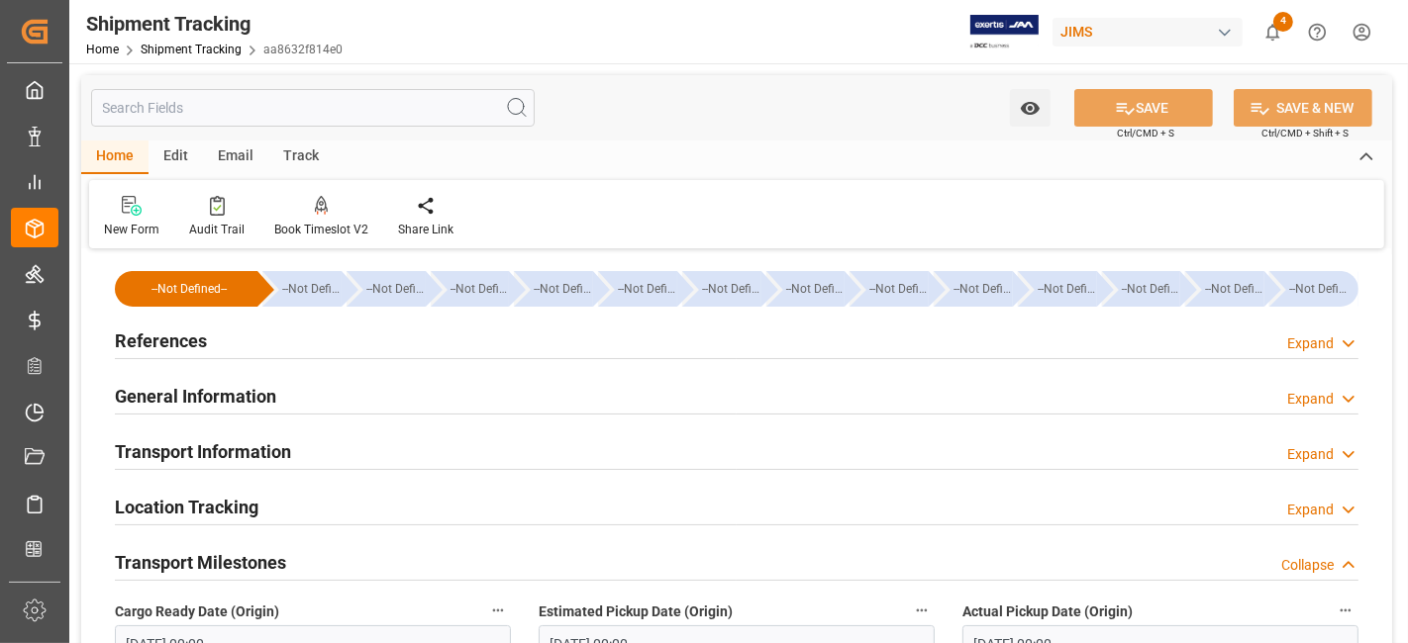
click at [210, 328] on div "References Expand" at bounding box center [736, 340] width 1243 height 38
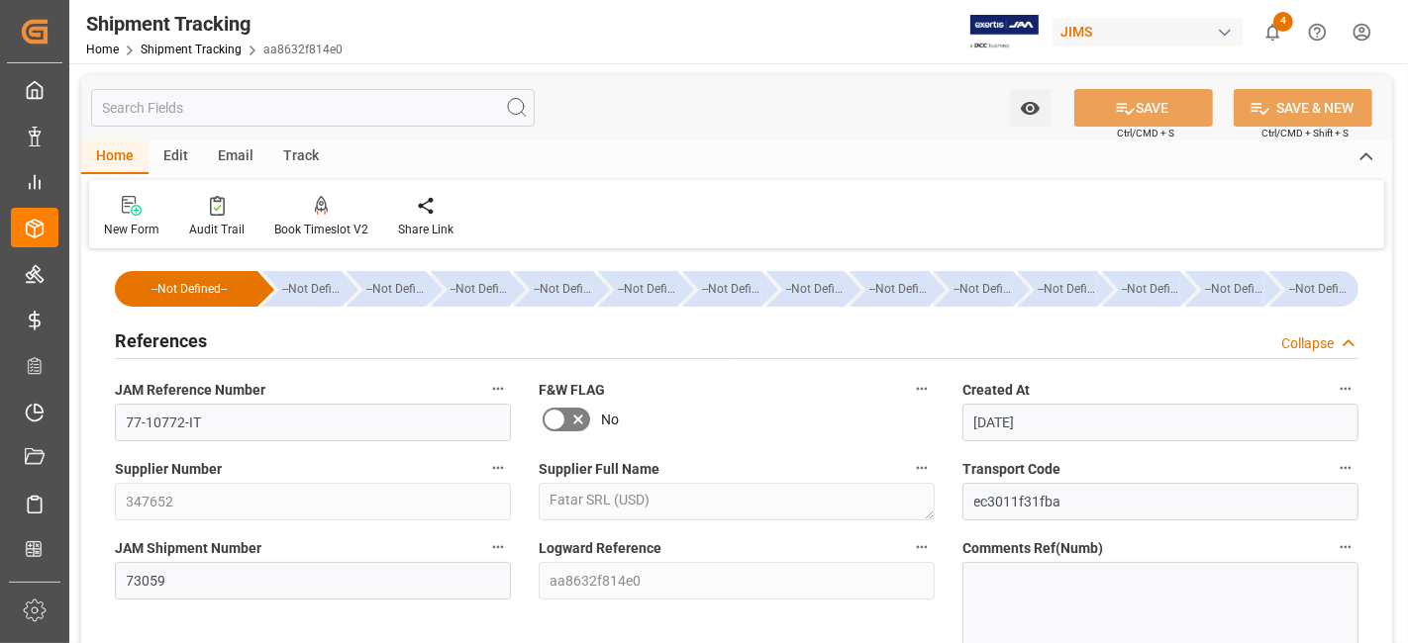
click at [210, 335] on div "References Collapse" at bounding box center [736, 340] width 1243 height 38
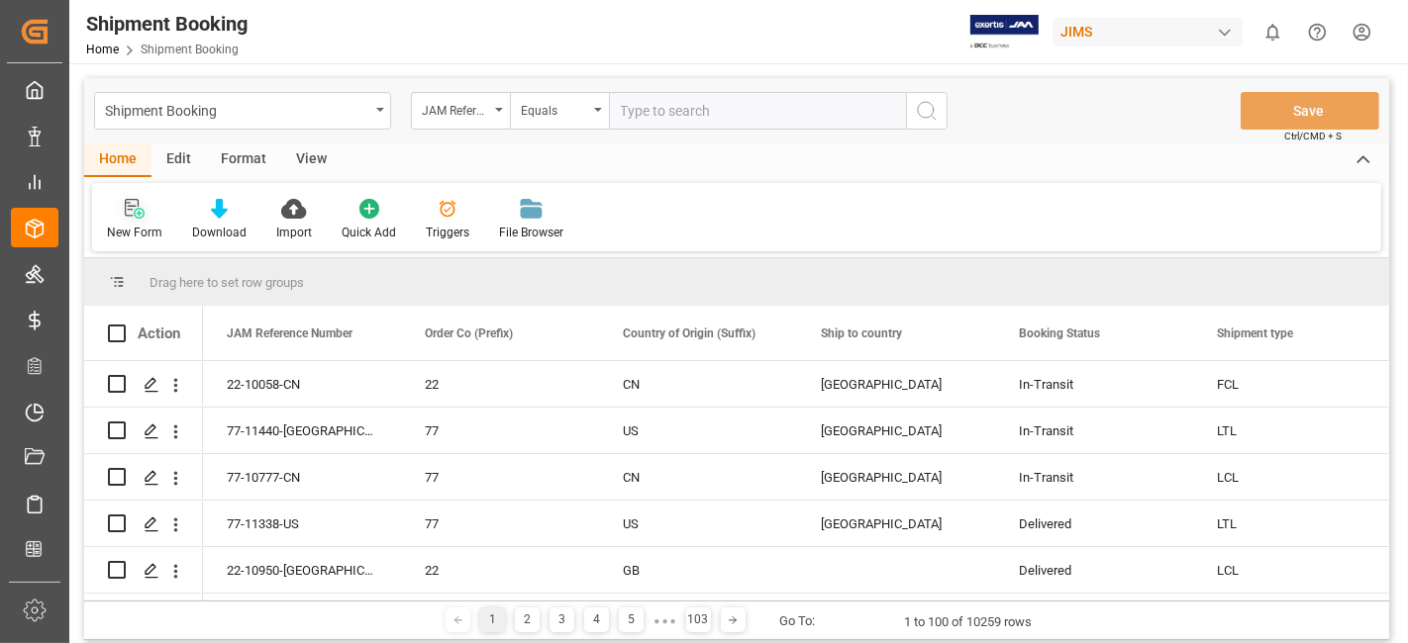
click at [143, 214] on icon at bounding box center [139, 213] width 11 height 11
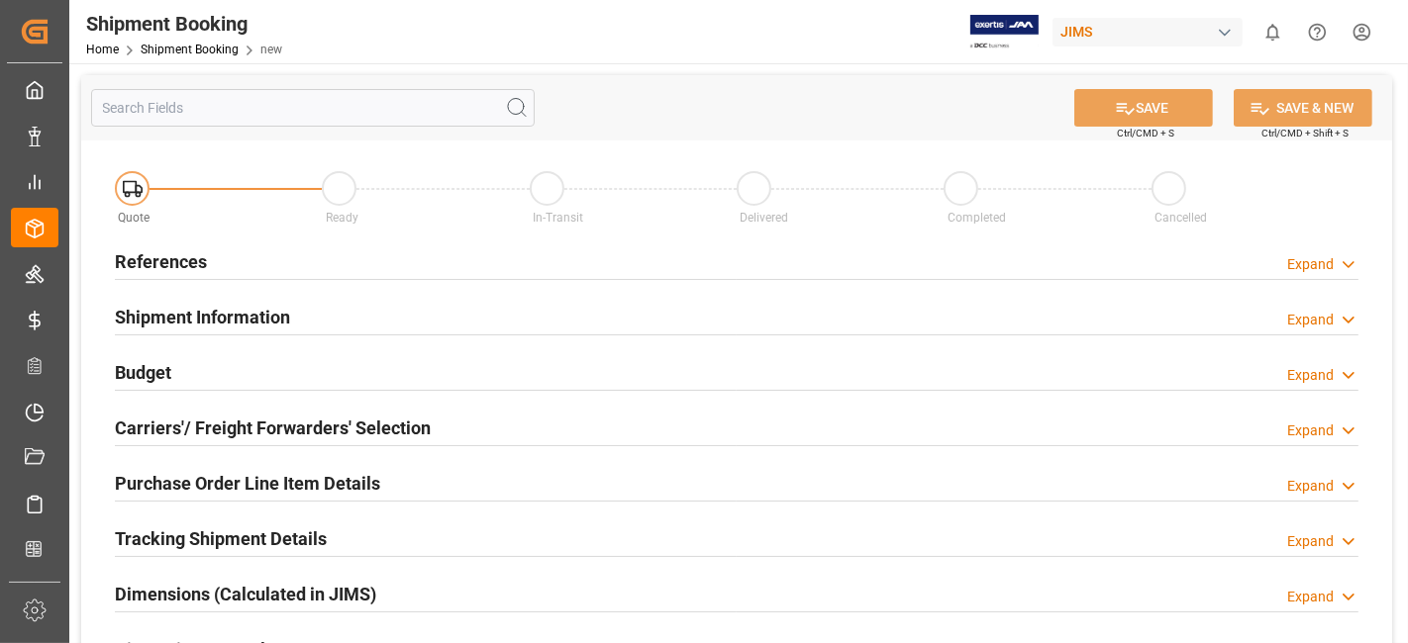
click at [313, 264] on div "References Expand" at bounding box center [736, 261] width 1243 height 38
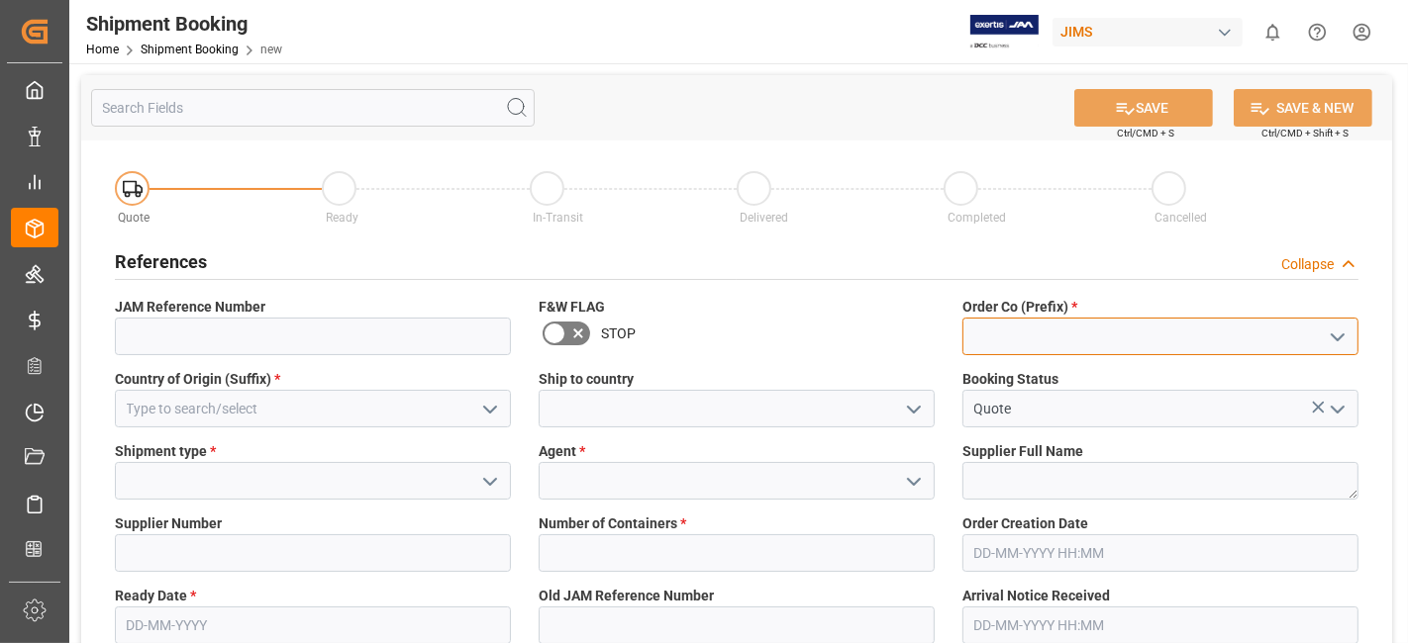
click at [1149, 338] on input at bounding box center [1160, 337] width 396 height 38
click at [1337, 345] on icon "open menu" at bounding box center [1337, 338] width 24 height 24
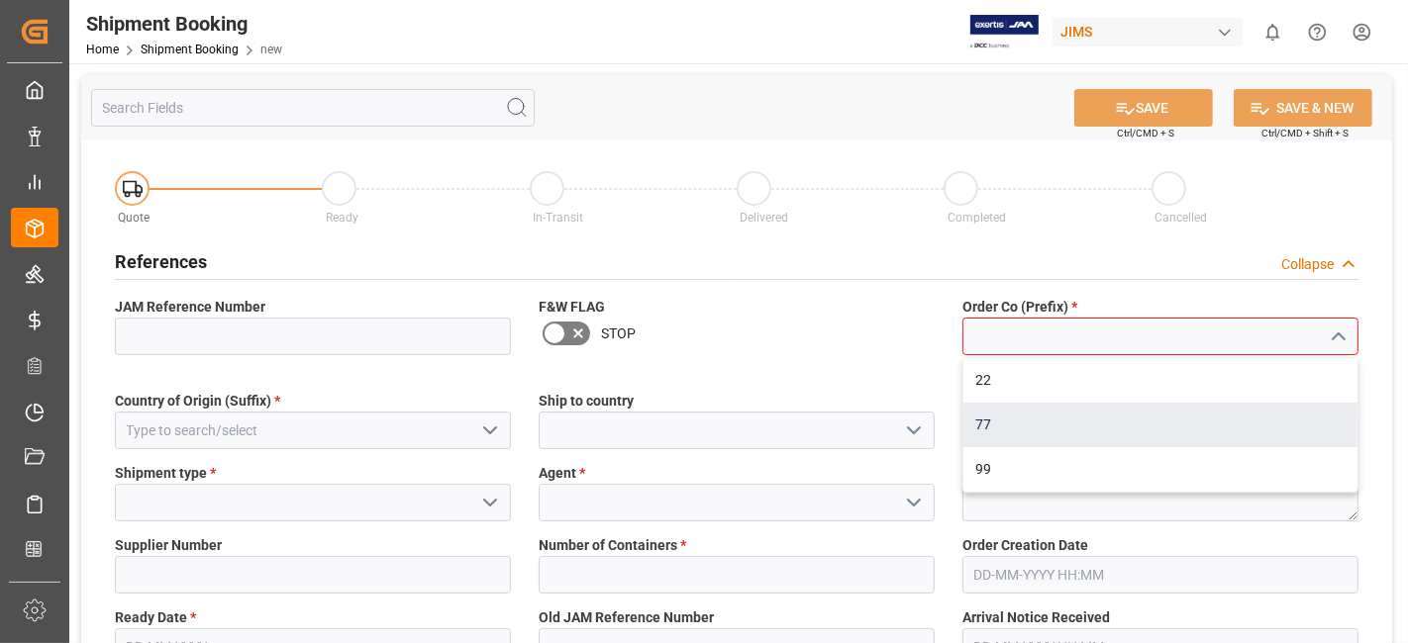
click at [1140, 431] on div "77" at bounding box center [1160, 425] width 394 height 45
type input "77"
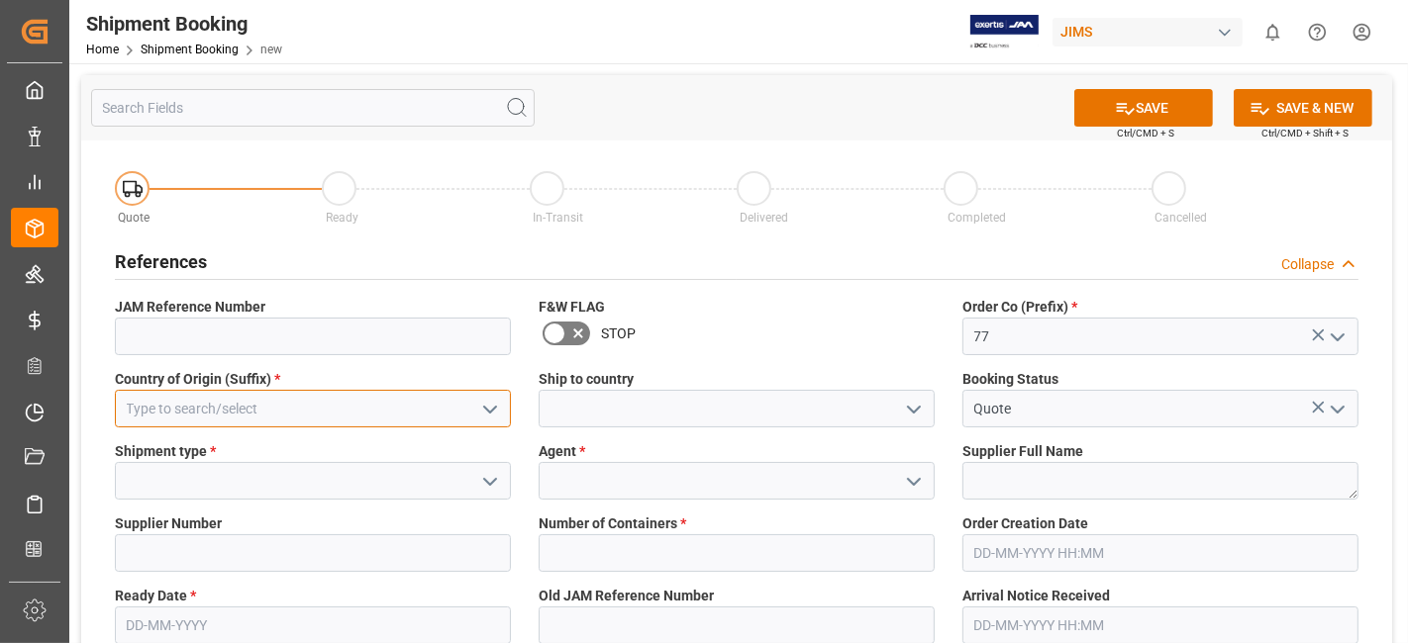
click at [387, 407] on input at bounding box center [313, 409] width 396 height 38
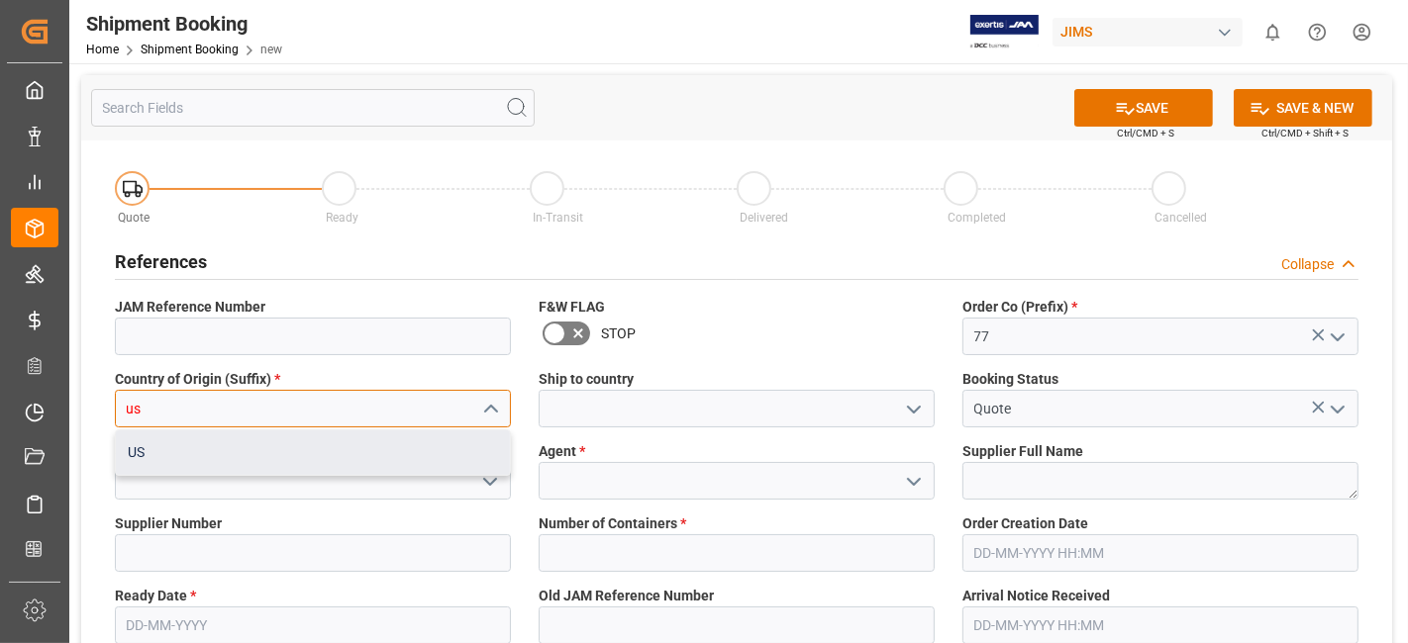
click at [378, 456] on div "US" at bounding box center [313, 453] width 394 height 45
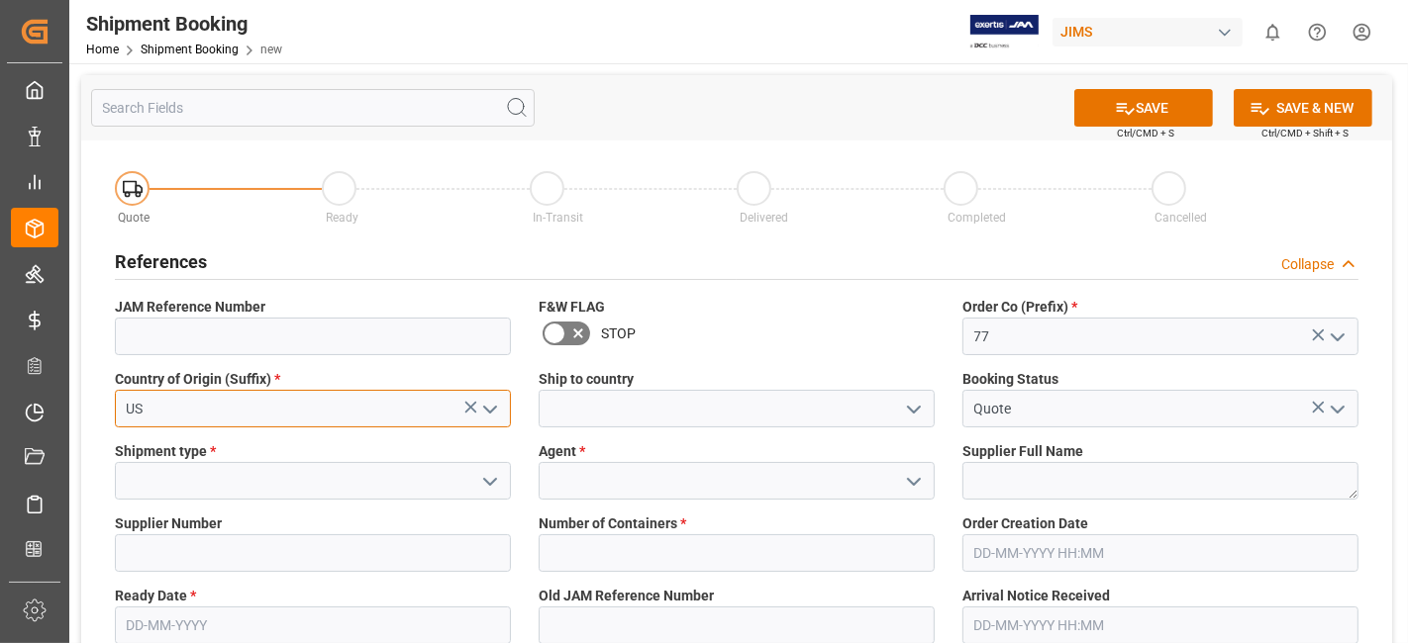
type input "US"
click at [920, 407] on polyline "open menu" at bounding box center [914, 410] width 12 height 6
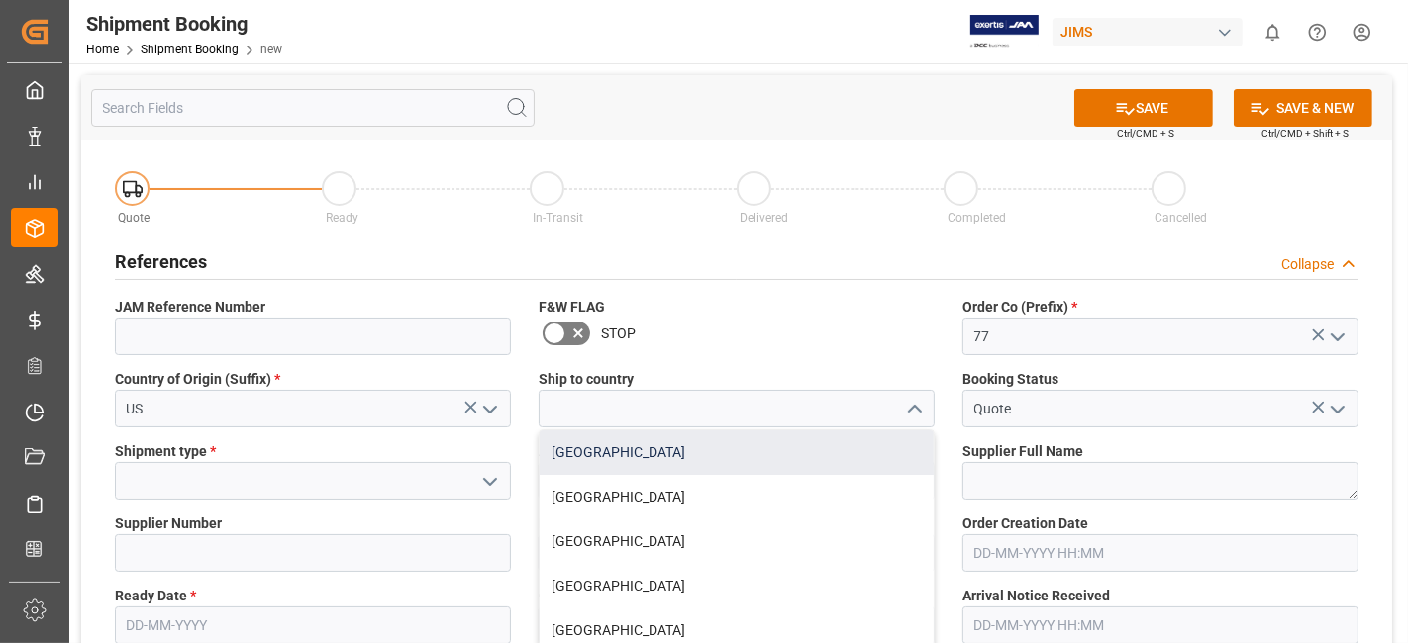
click at [824, 454] on div "[GEOGRAPHIC_DATA]" at bounding box center [736, 453] width 394 height 45
type input "[GEOGRAPHIC_DATA]"
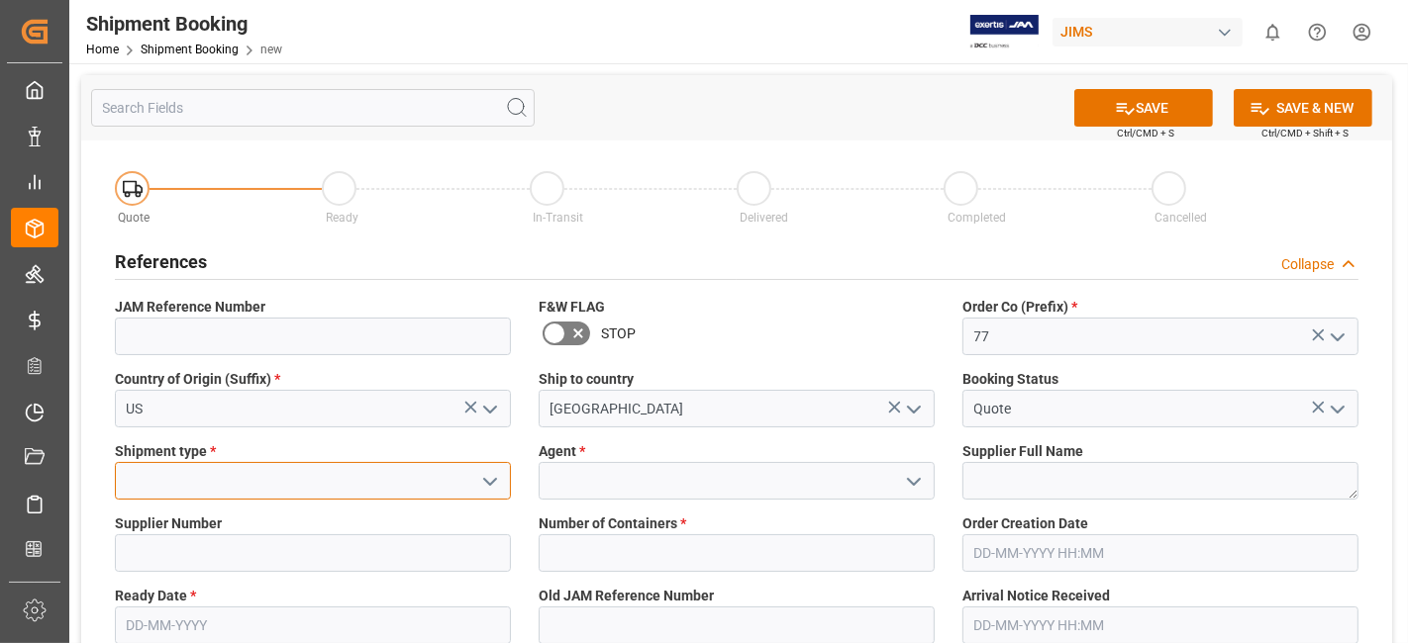
click at [337, 483] on input at bounding box center [313, 481] width 396 height 38
click at [496, 479] on polyline "open menu" at bounding box center [490, 482] width 12 height 6
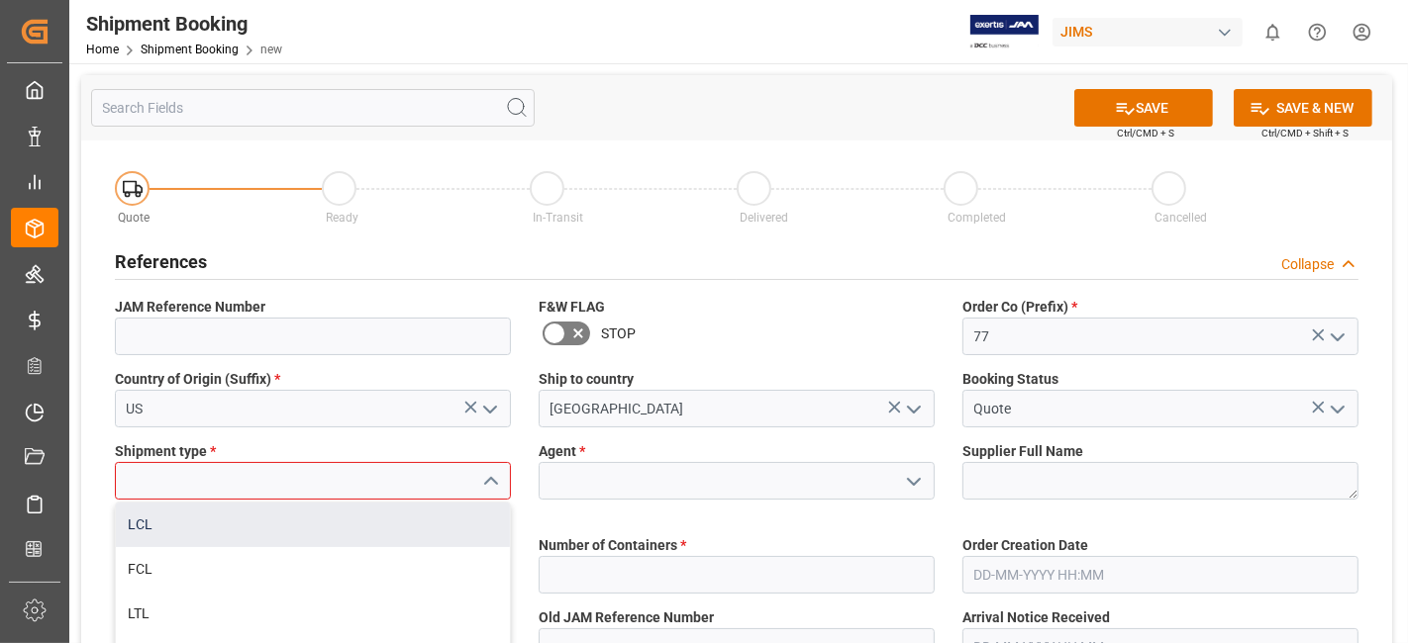
click at [347, 535] on div "LCL" at bounding box center [313, 525] width 394 height 45
type input "LCL"
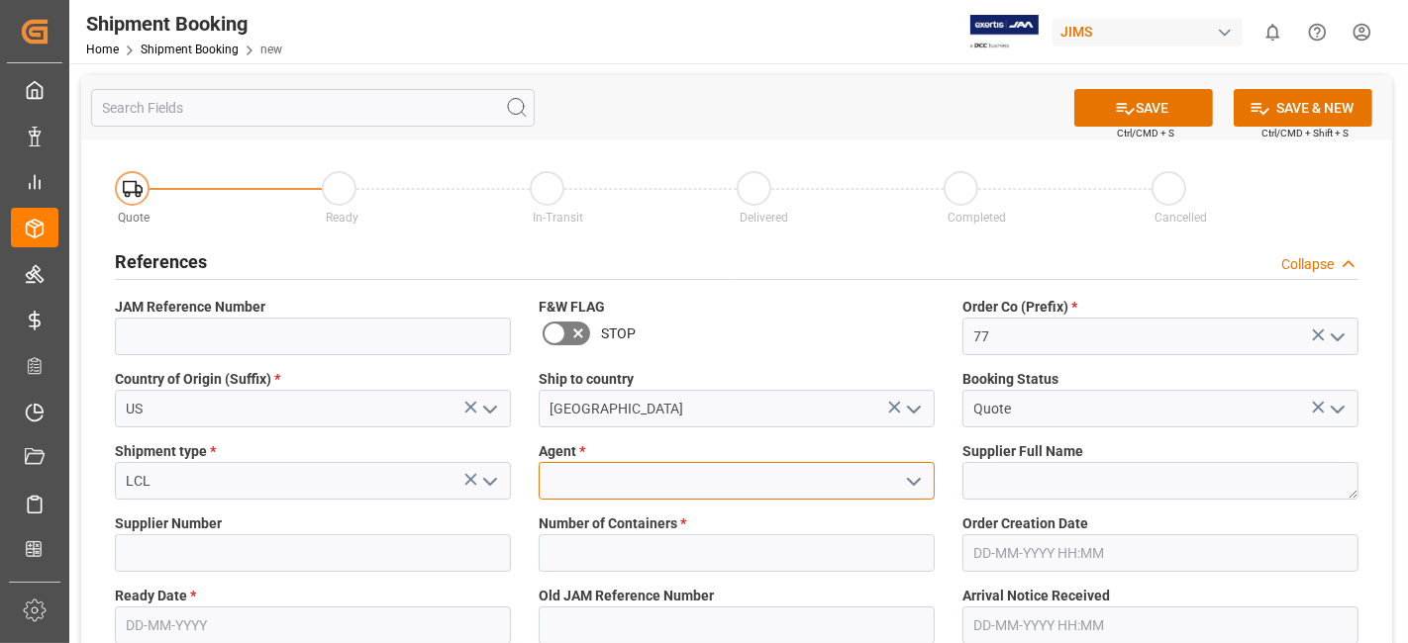
click at [614, 483] on input at bounding box center [736, 481] width 396 height 38
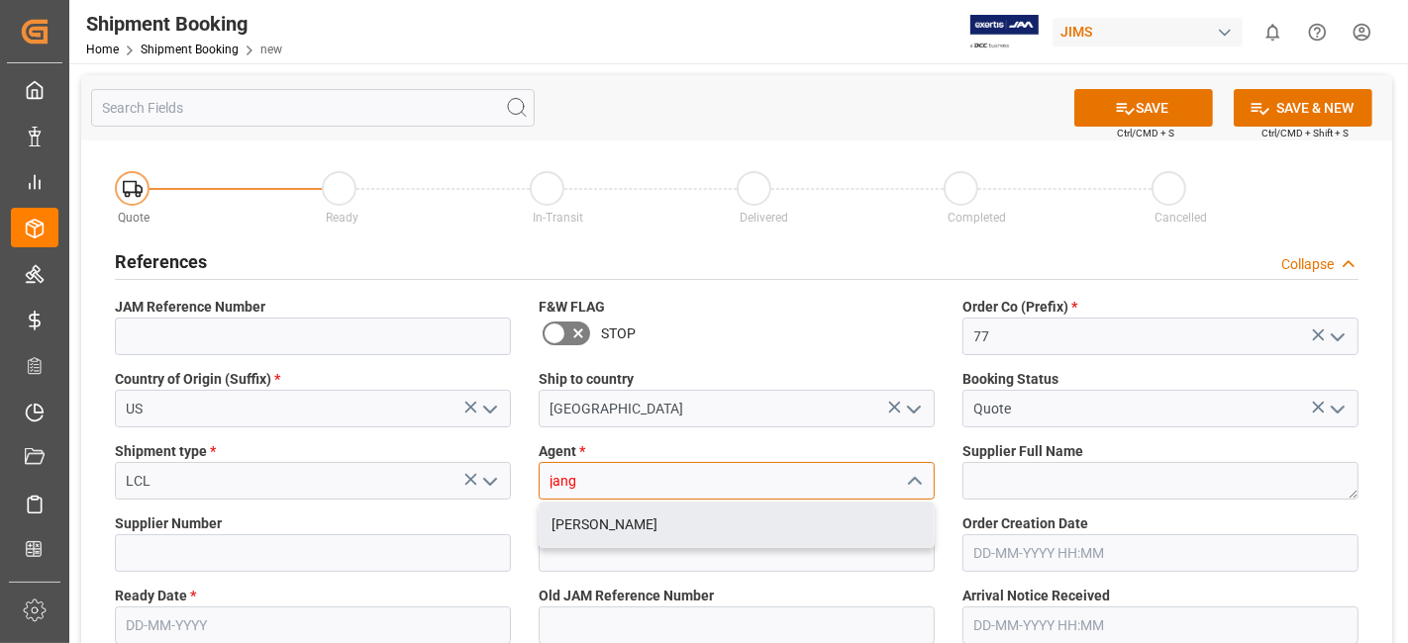
click at [660, 519] on div "[PERSON_NAME]" at bounding box center [736, 525] width 394 height 45
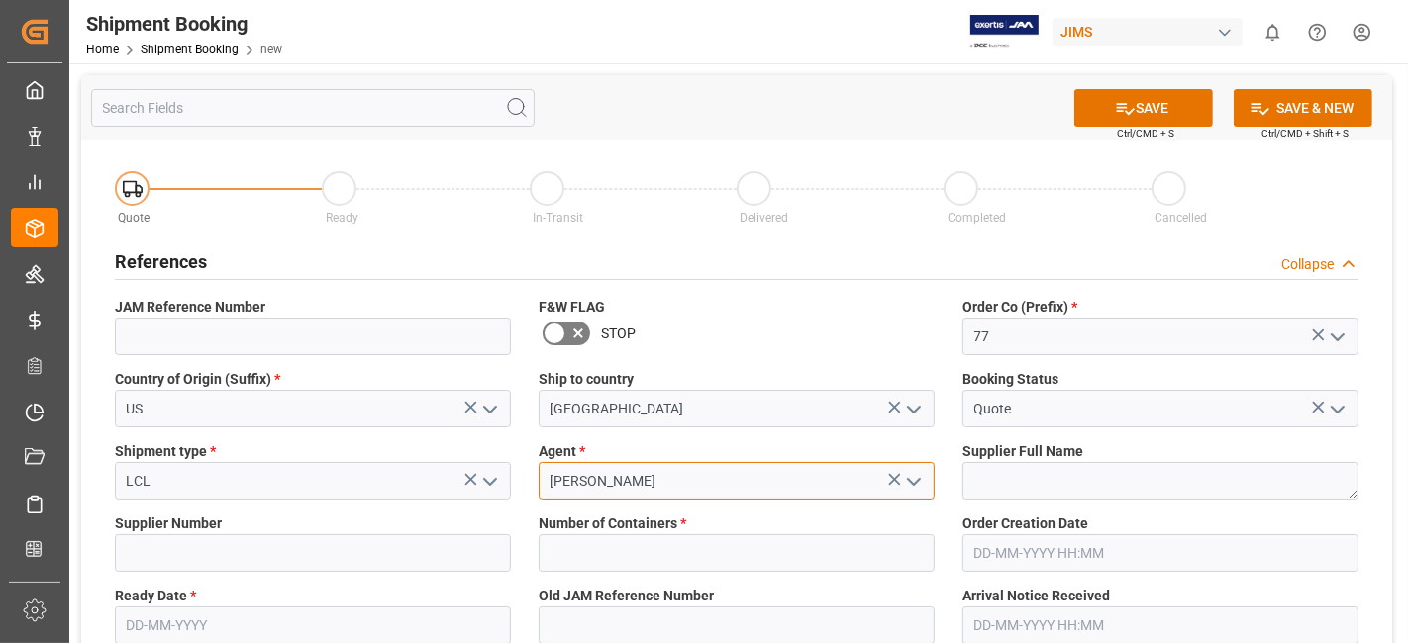
type input "[PERSON_NAME]"
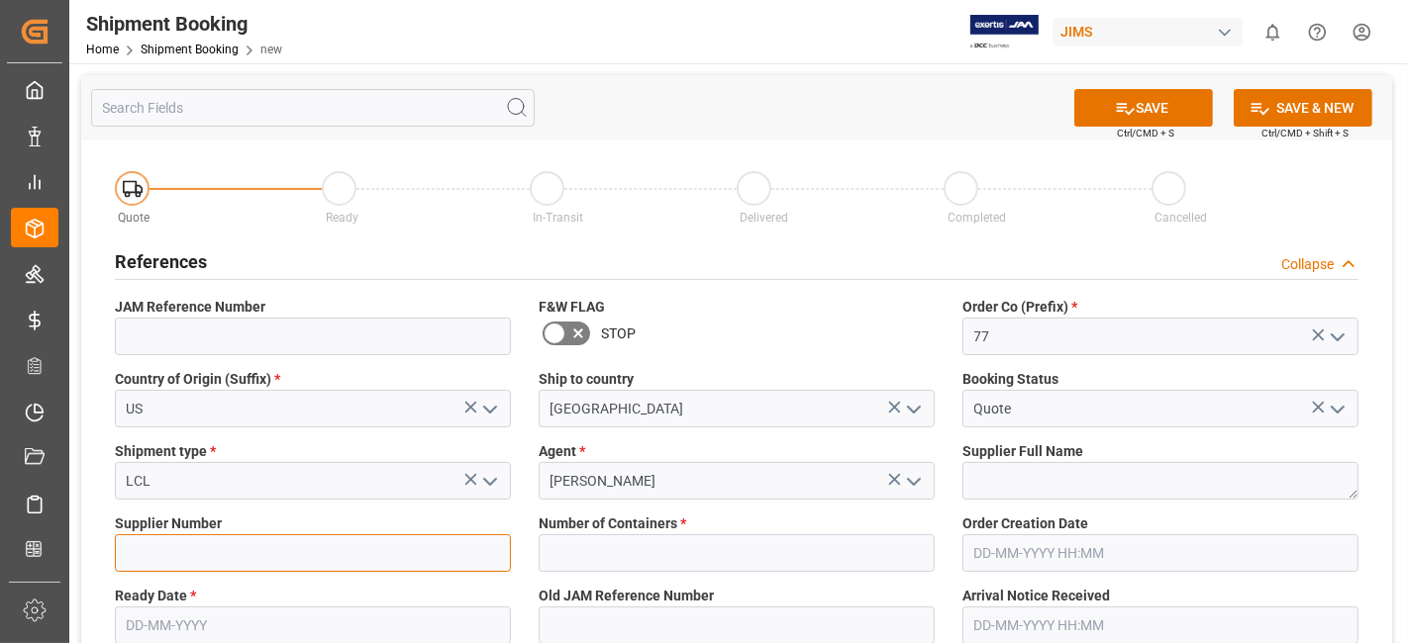
click at [224, 558] on input at bounding box center [313, 554] width 396 height 38
paste input "1129"
type input "1129"
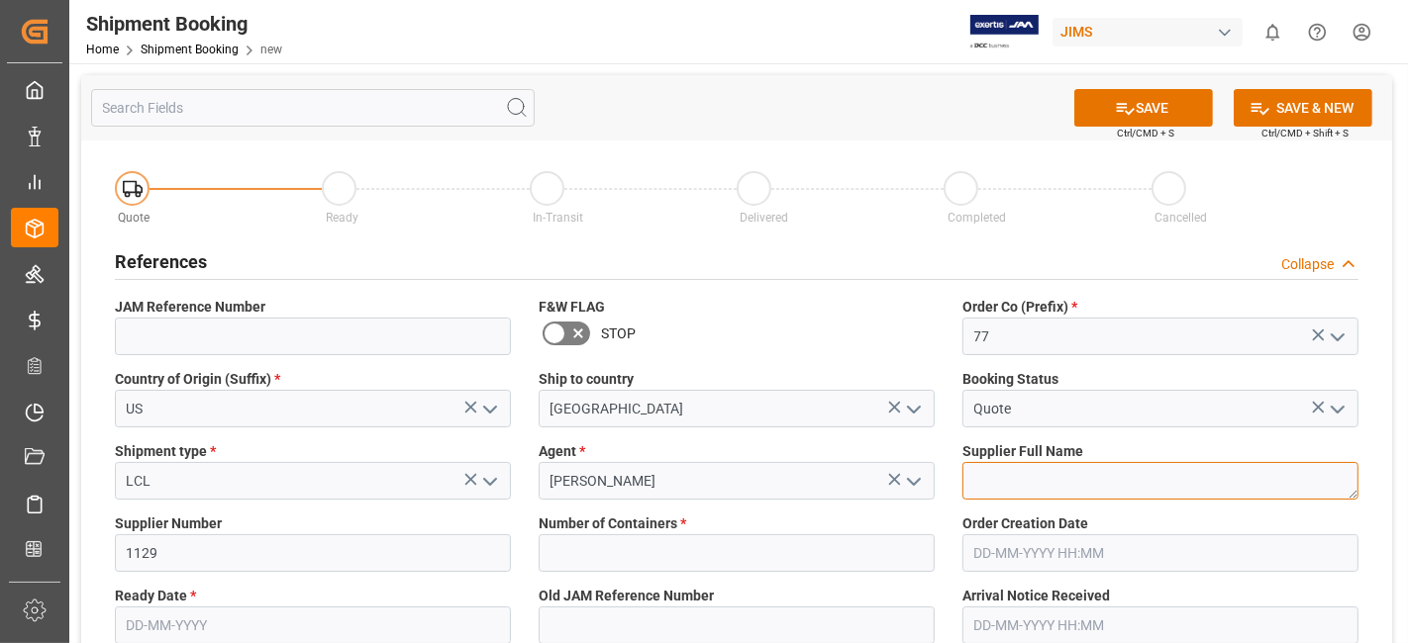
click at [1021, 483] on textarea at bounding box center [1160, 481] width 396 height 38
paste textarea "[PERSON_NAME] Professional, Inc."
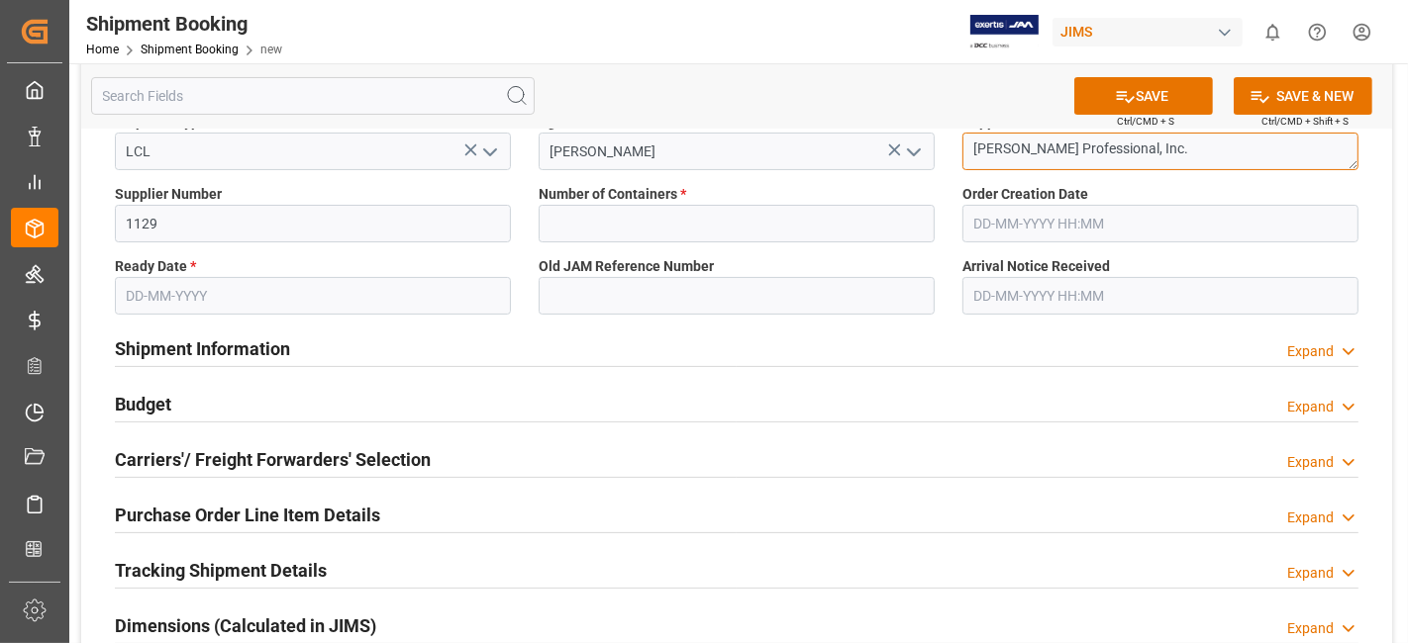
scroll to position [220, 0]
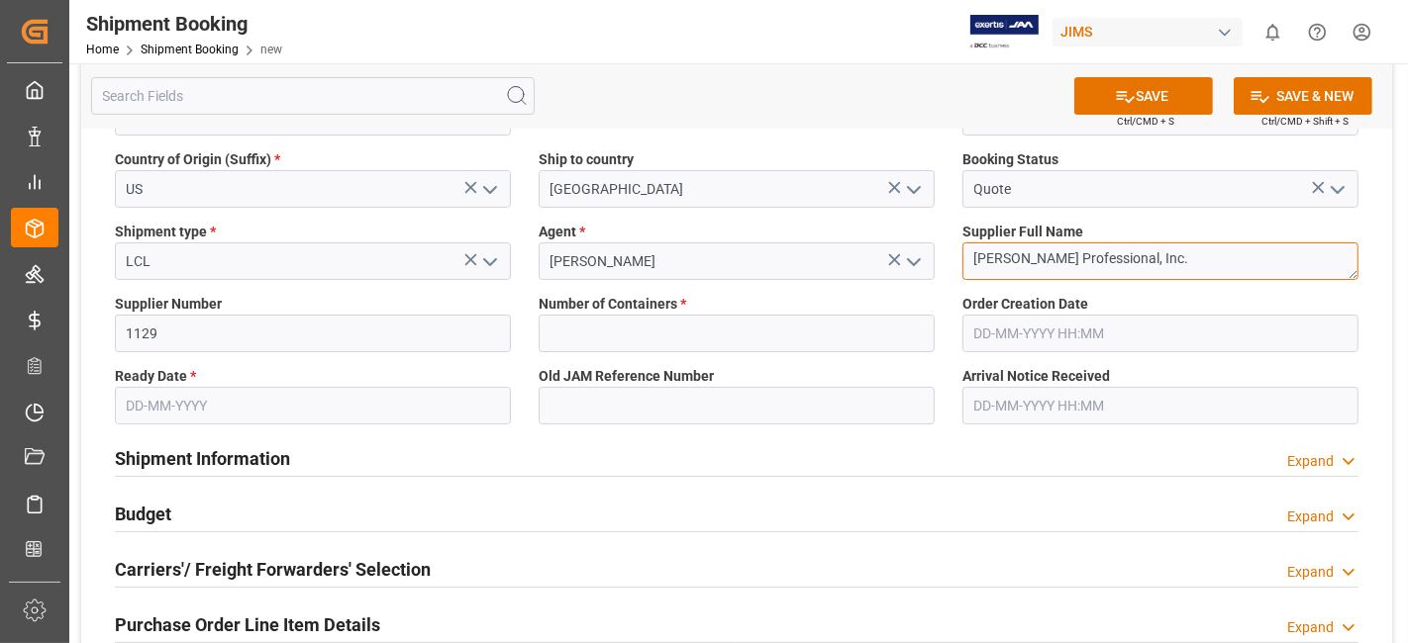
type textarea "[PERSON_NAME] Professional, Inc."
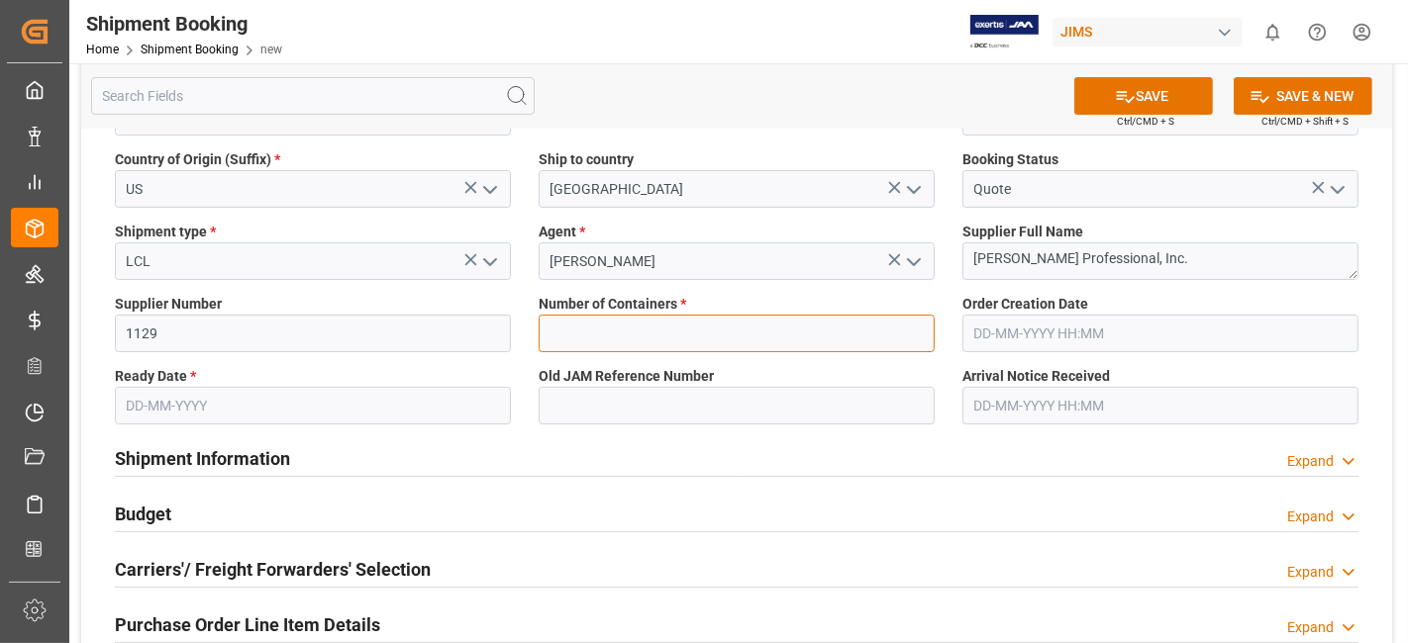
click at [643, 335] on input "text" at bounding box center [736, 334] width 396 height 38
type input "0"
click at [265, 411] on input "text" at bounding box center [313, 406] width 396 height 38
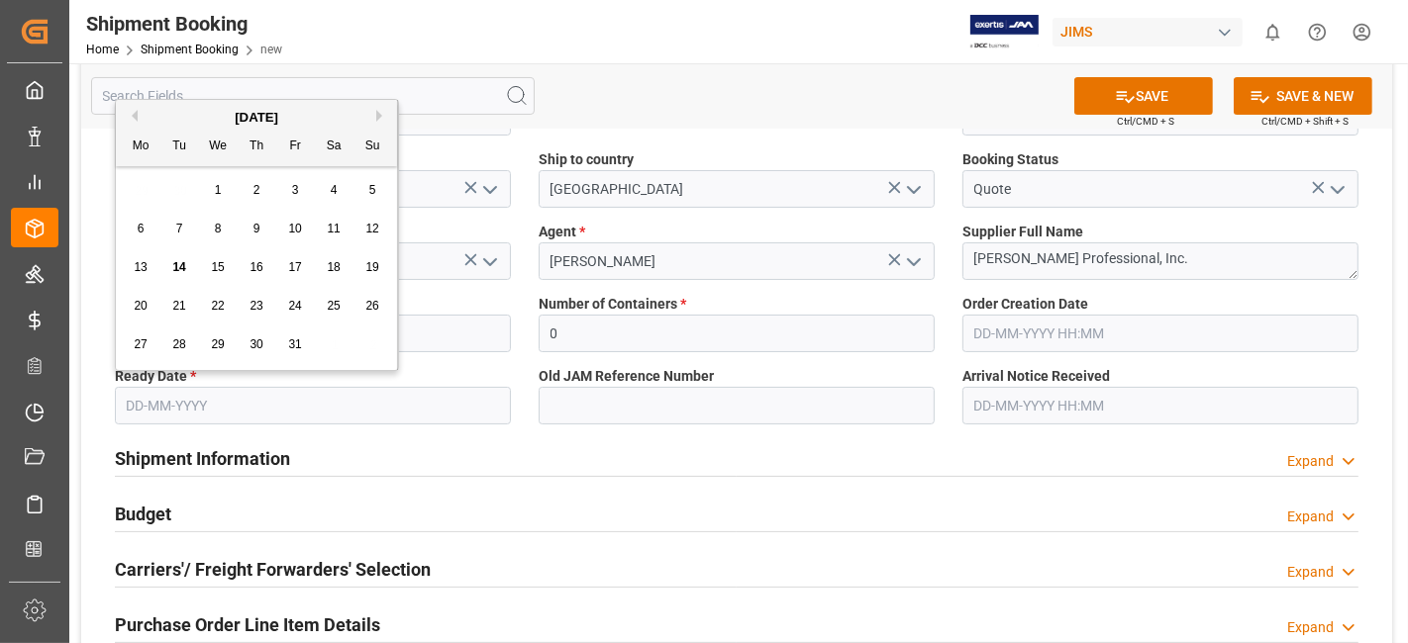
click at [200, 250] on div "13 14 15 16 17 18 19" at bounding box center [257, 267] width 270 height 39
click at [259, 346] on span "30" at bounding box center [255, 345] width 13 height 14
type input "[DATE]"
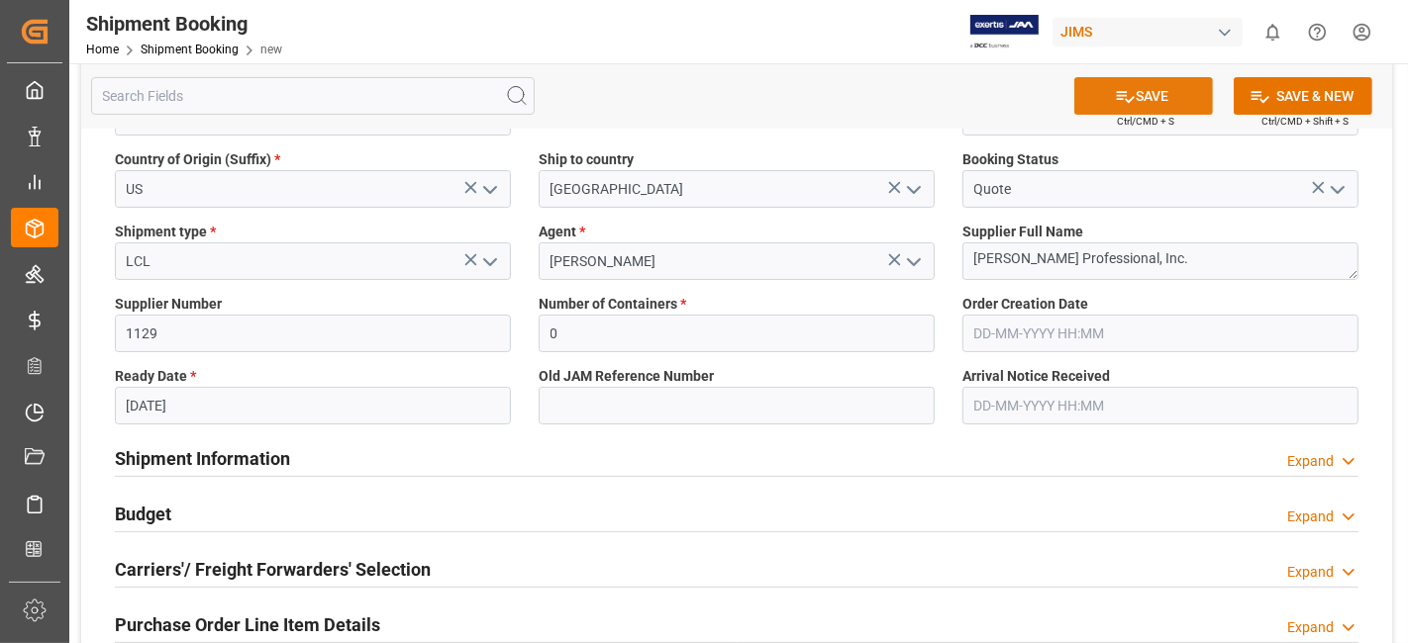
click at [1121, 100] on icon at bounding box center [1125, 96] width 21 height 21
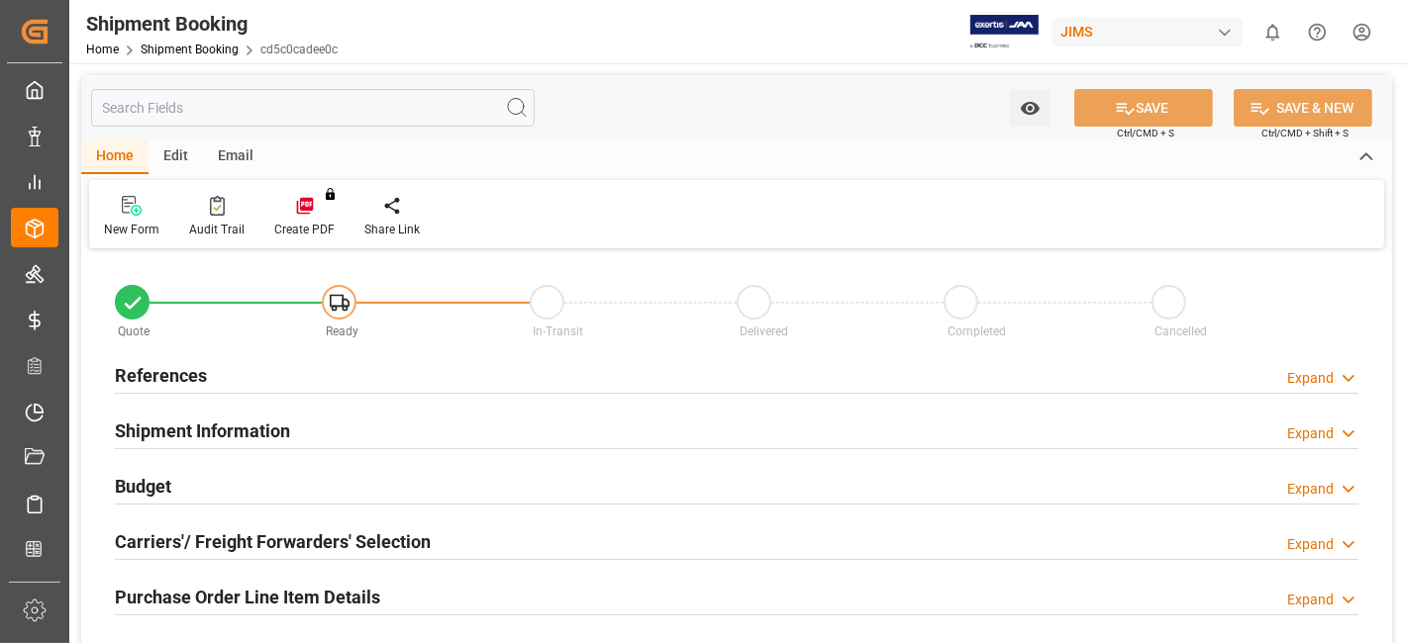
type input "0"
type input "[DATE]"
drag, startPoint x: 177, startPoint y: 370, endPoint x: 249, endPoint y: 432, distance: 94.8
click at [177, 371] on h2 "References" at bounding box center [161, 375] width 92 height 27
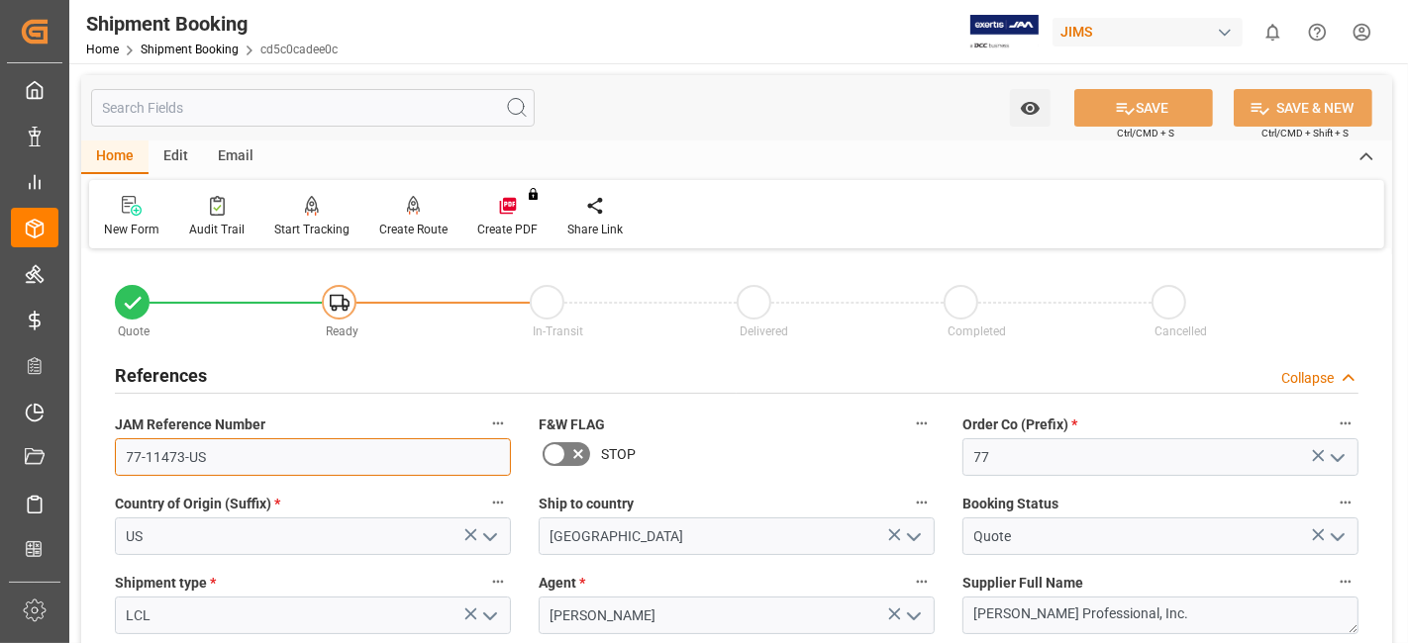
drag, startPoint x: 206, startPoint y: 470, endPoint x: 98, endPoint y: 476, distance: 108.1
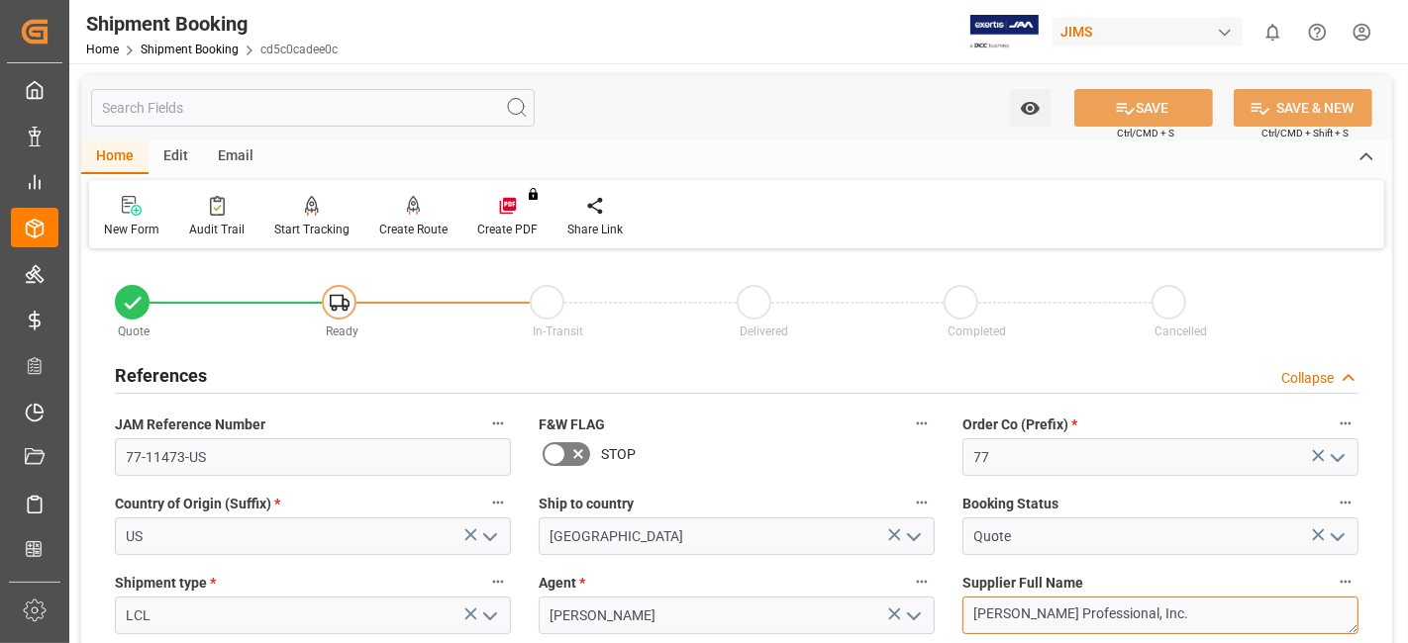
drag, startPoint x: 1185, startPoint y: 606, endPoint x: 950, endPoint y: 606, distance: 234.6
click at [950, 606] on div "Supplier Full Name Harman Professional, Inc." at bounding box center [1160, 601] width 424 height 79
click at [136, 219] on div "New Form" at bounding box center [131, 217] width 85 height 44
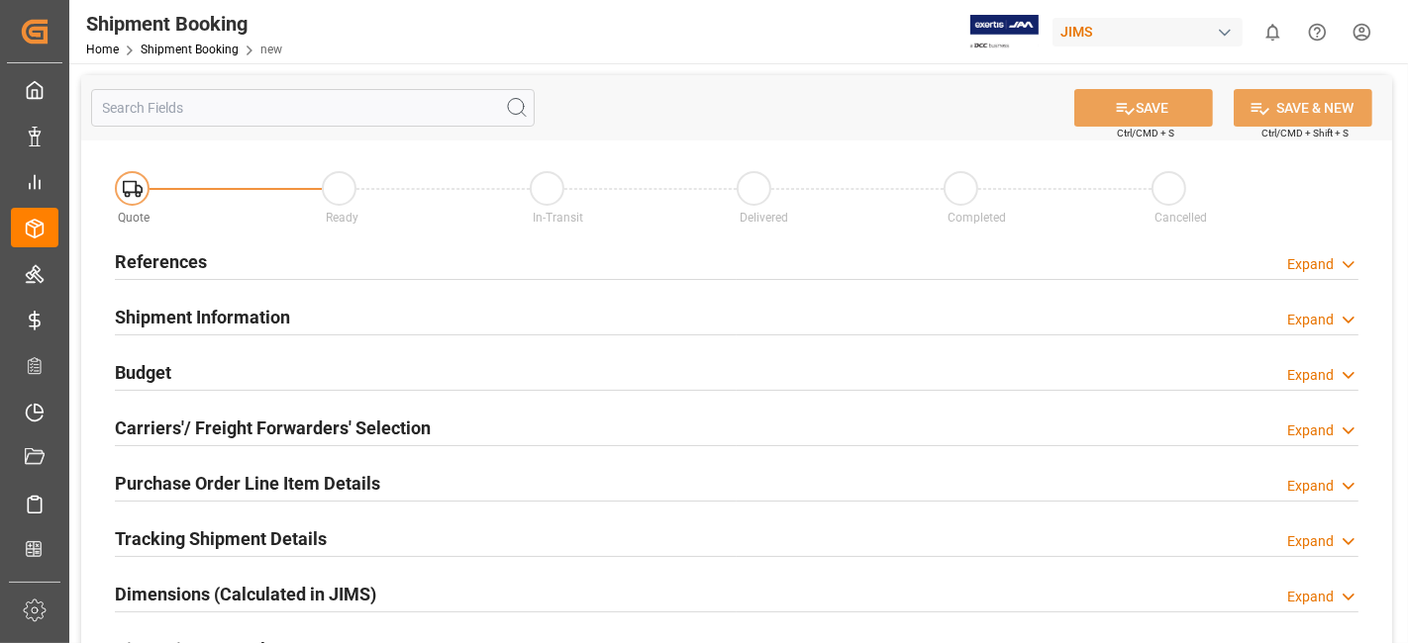
click at [319, 265] on div "References Expand" at bounding box center [736, 261] width 1243 height 38
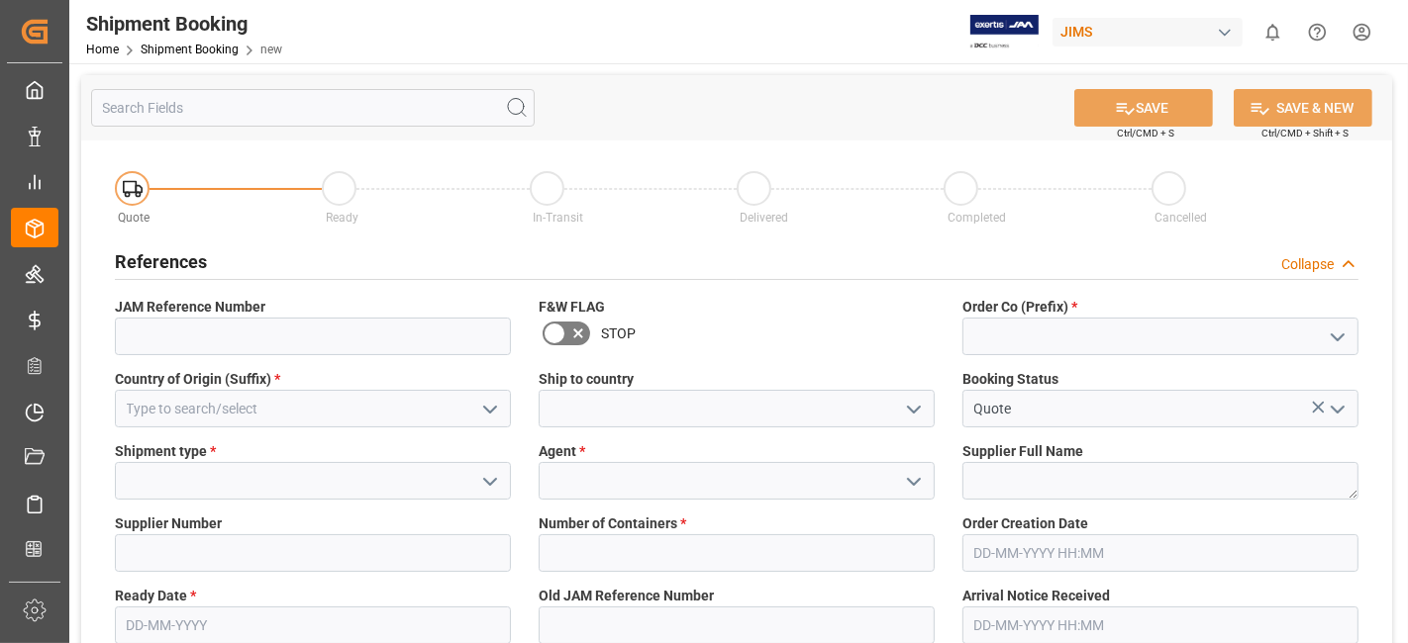
click at [1337, 344] on icon "open menu" at bounding box center [1337, 338] width 24 height 24
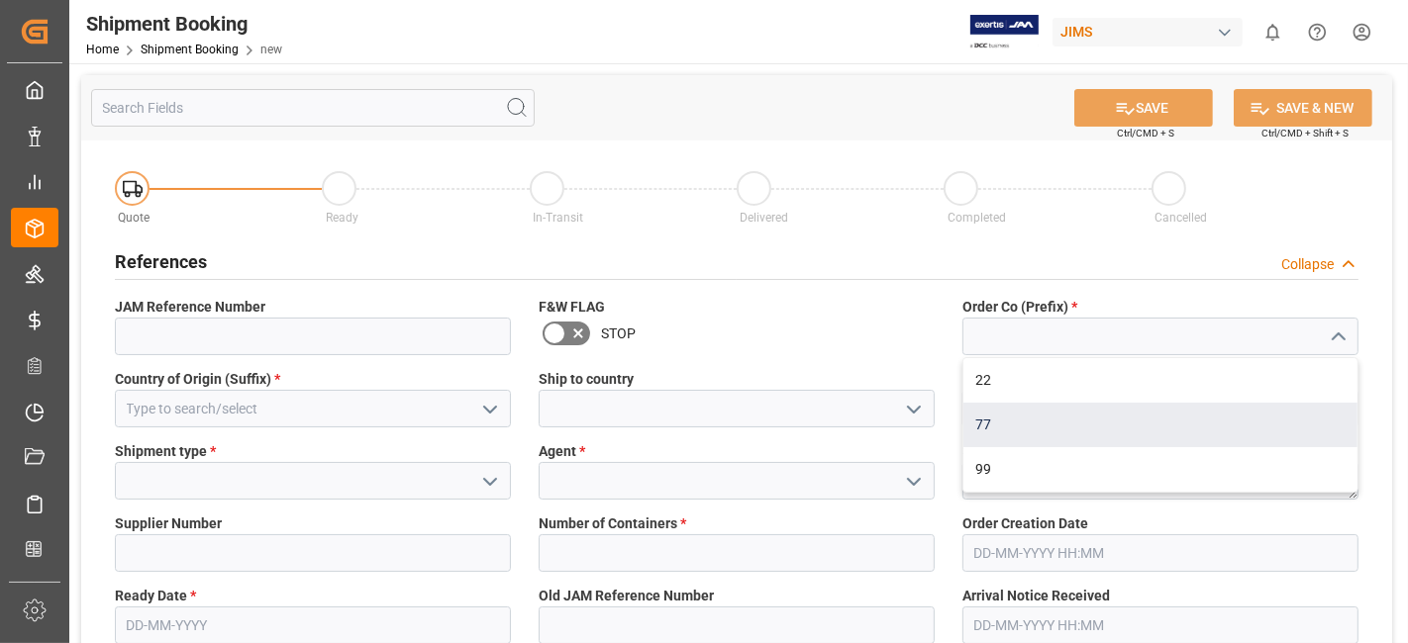
click at [1270, 415] on div "77" at bounding box center [1160, 425] width 394 height 45
type input "77"
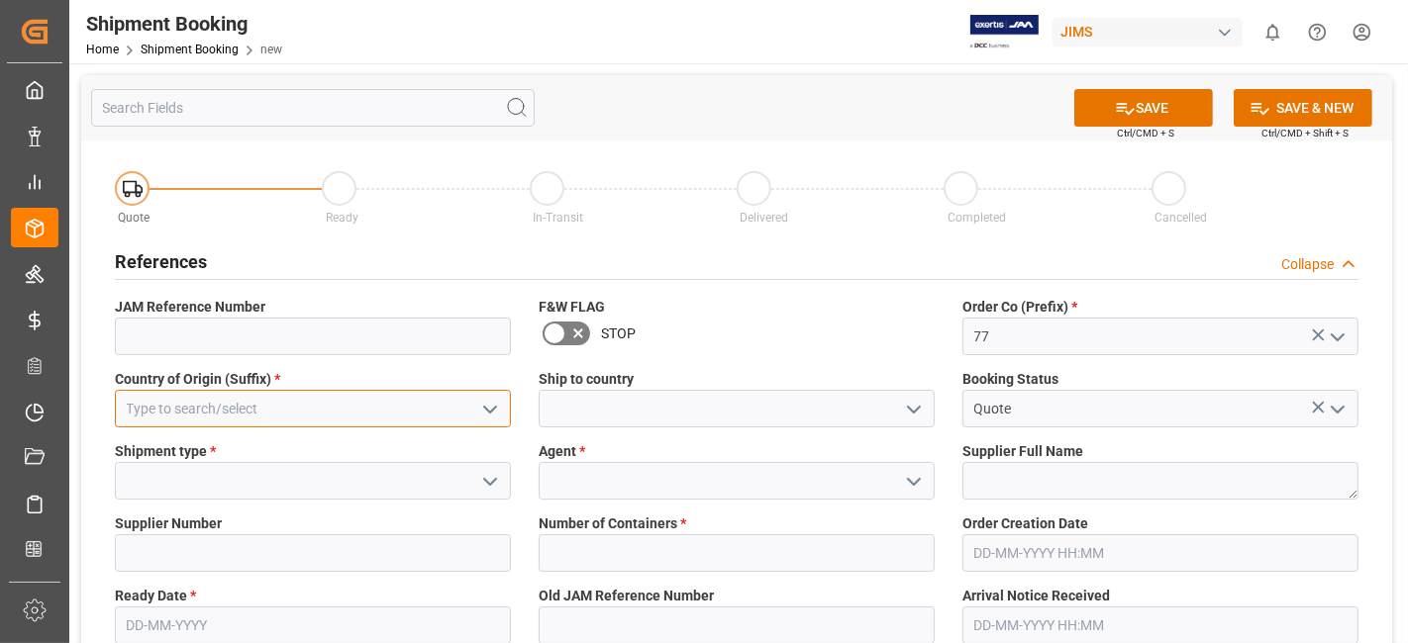
click at [361, 401] on input at bounding box center [313, 409] width 396 height 38
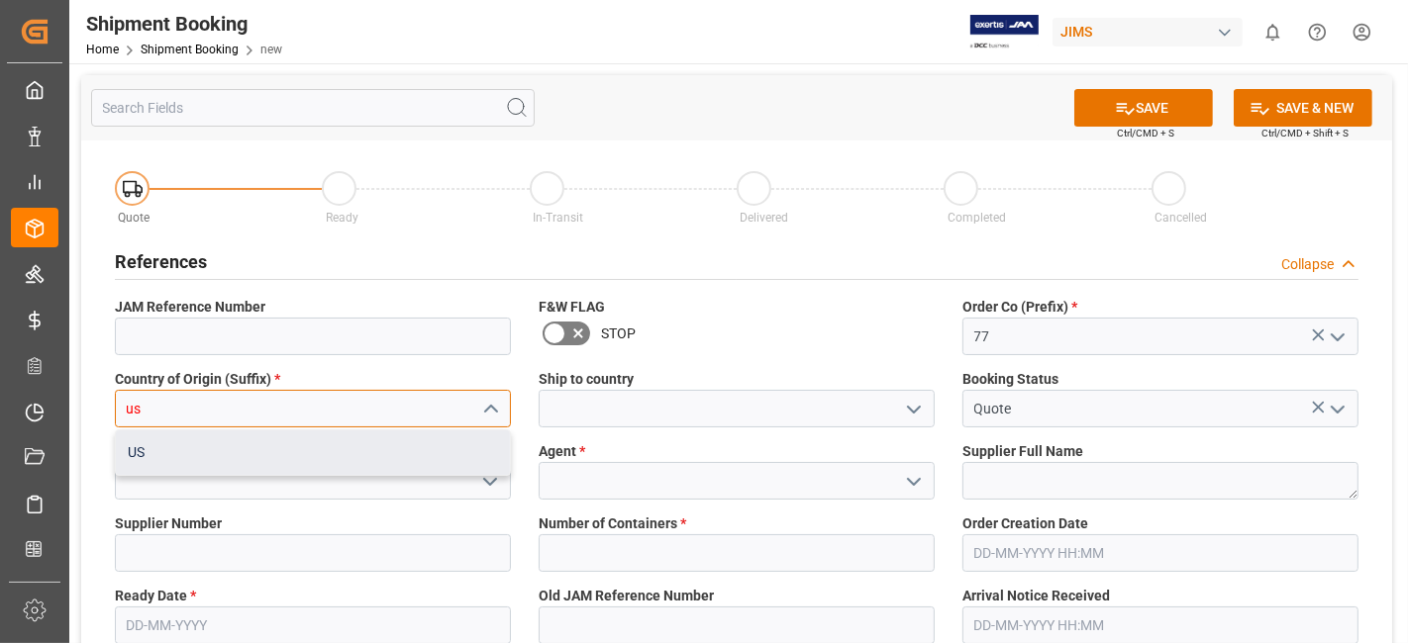
click at [344, 452] on div "US" at bounding box center [313, 453] width 394 height 45
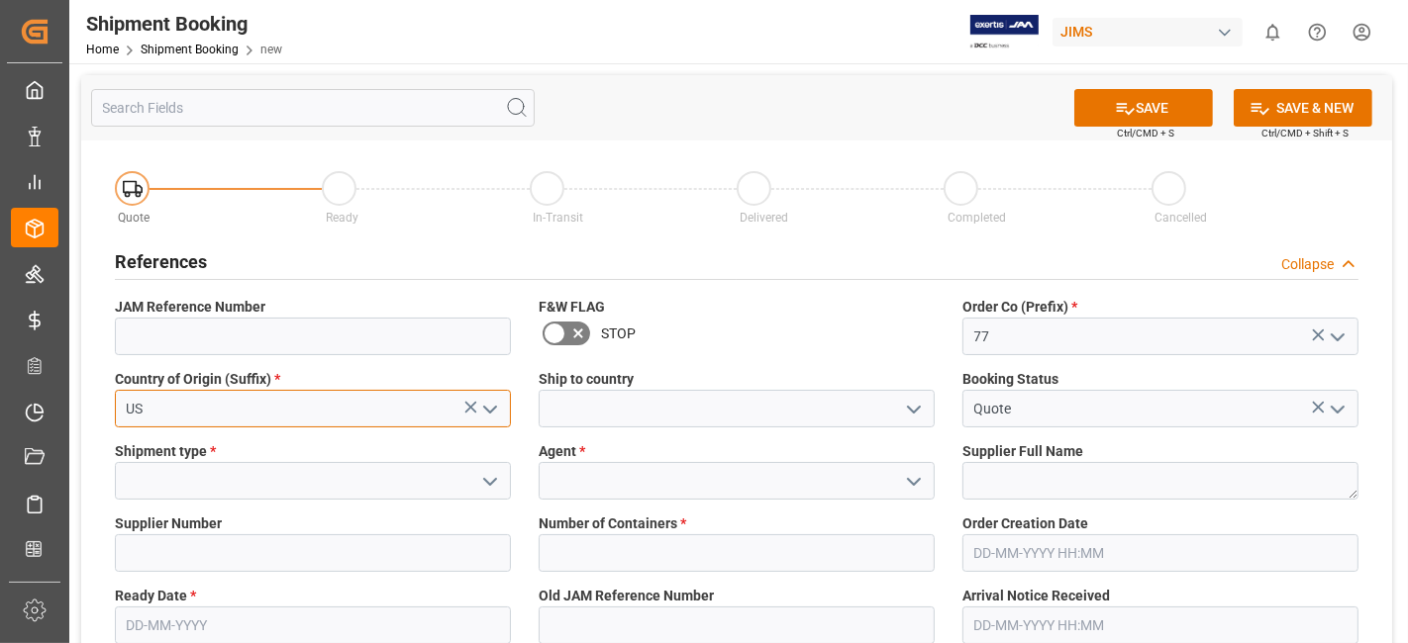
type input "US"
click at [916, 409] on polyline "open menu" at bounding box center [914, 410] width 12 height 6
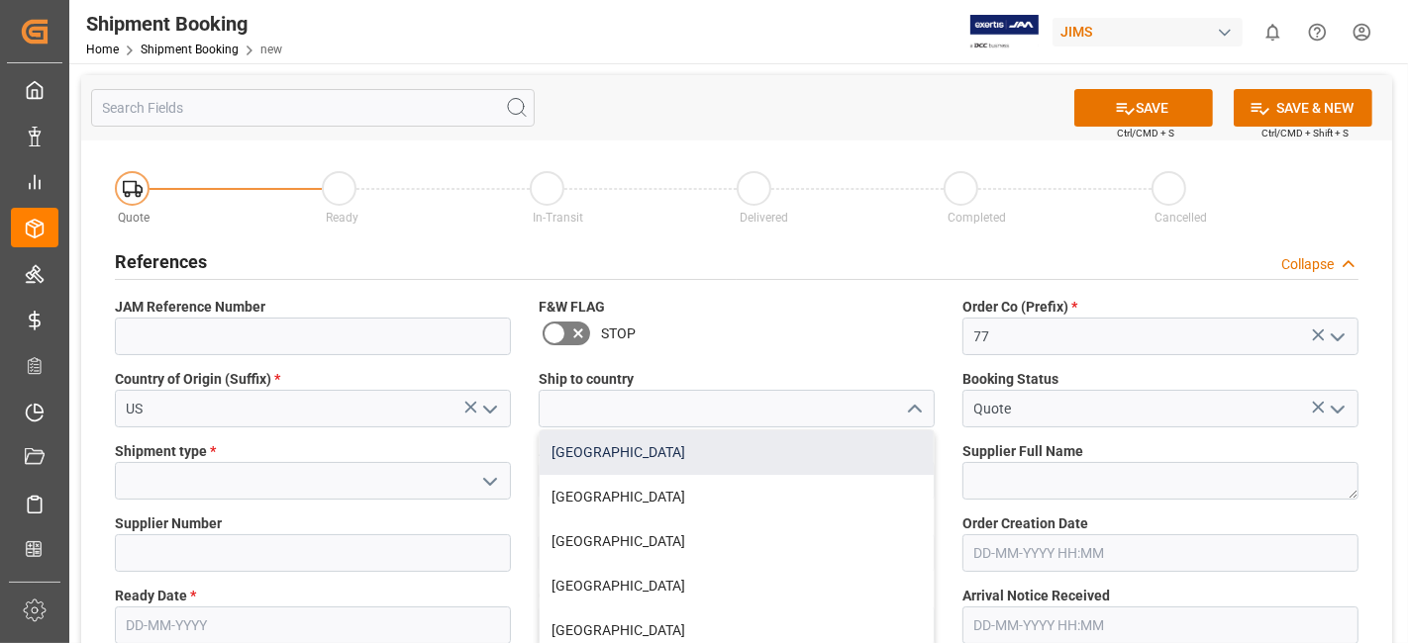
click at [853, 445] on div "[GEOGRAPHIC_DATA]" at bounding box center [736, 453] width 394 height 45
type input "[GEOGRAPHIC_DATA]"
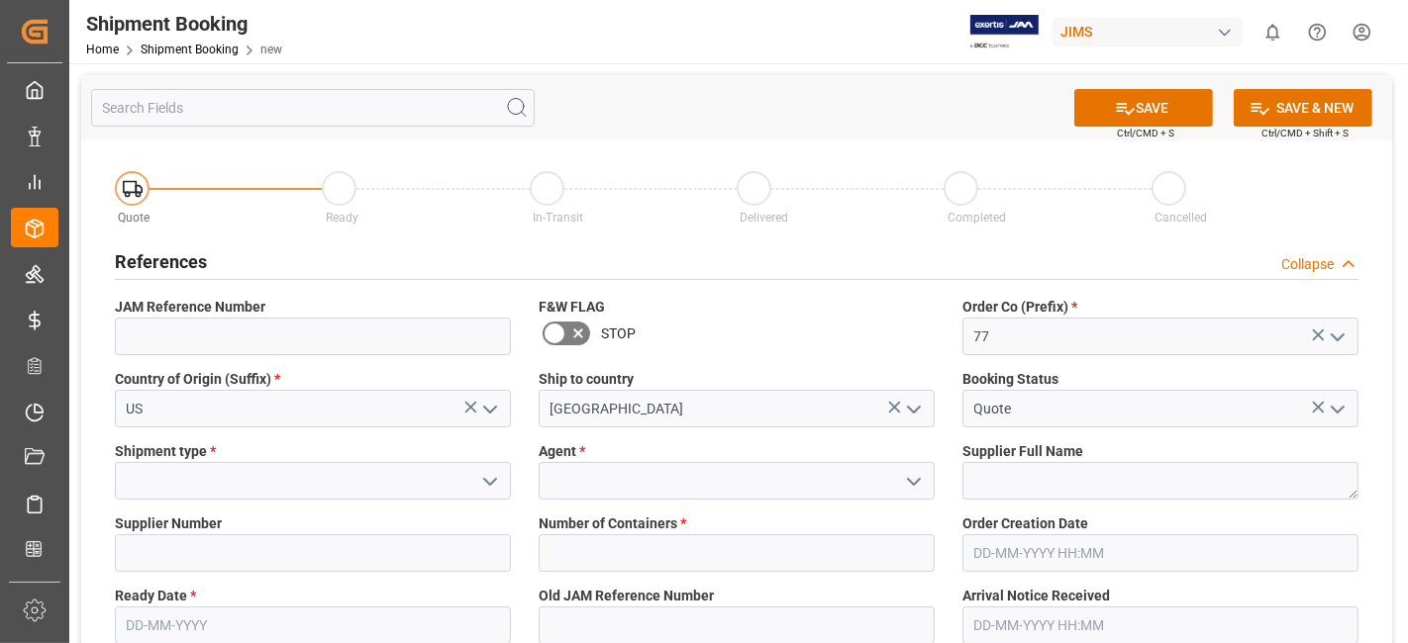
click at [487, 485] on icon "open menu" at bounding box center [490, 482] width 24 height 24
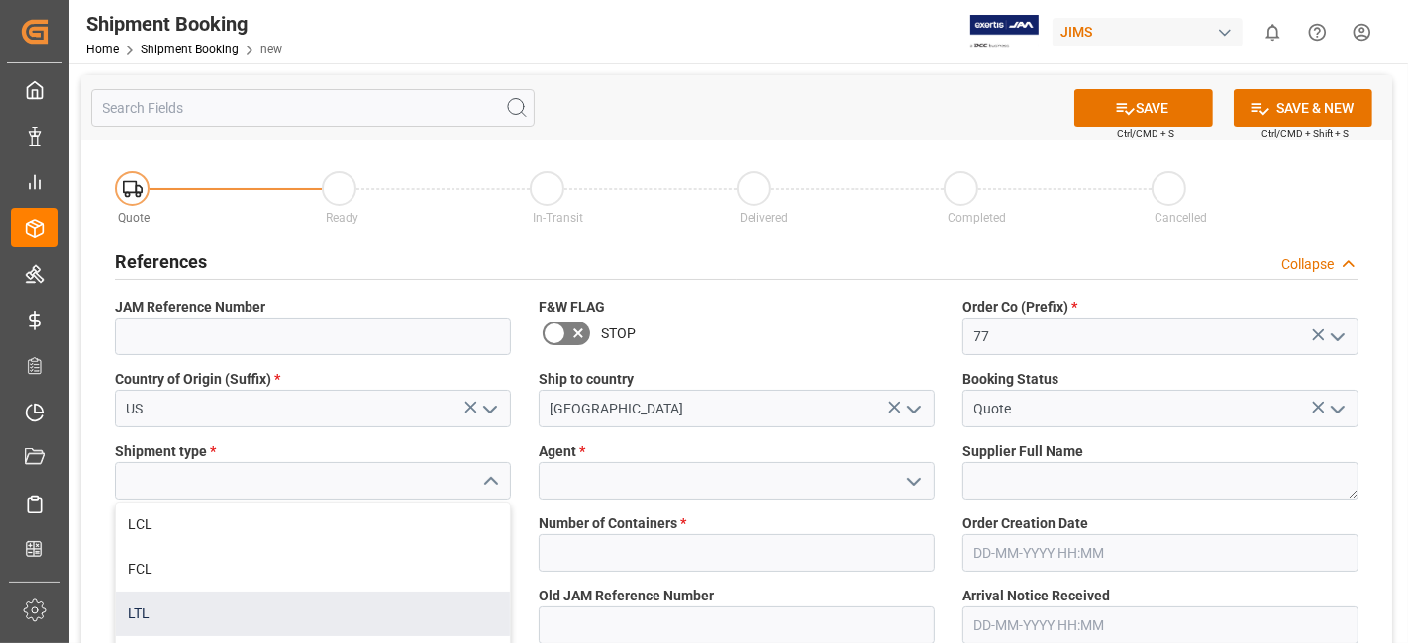
click at [385, 606] on div "LTL" at bounding box center [313, 614] width 394 height 45
type input "LTL"
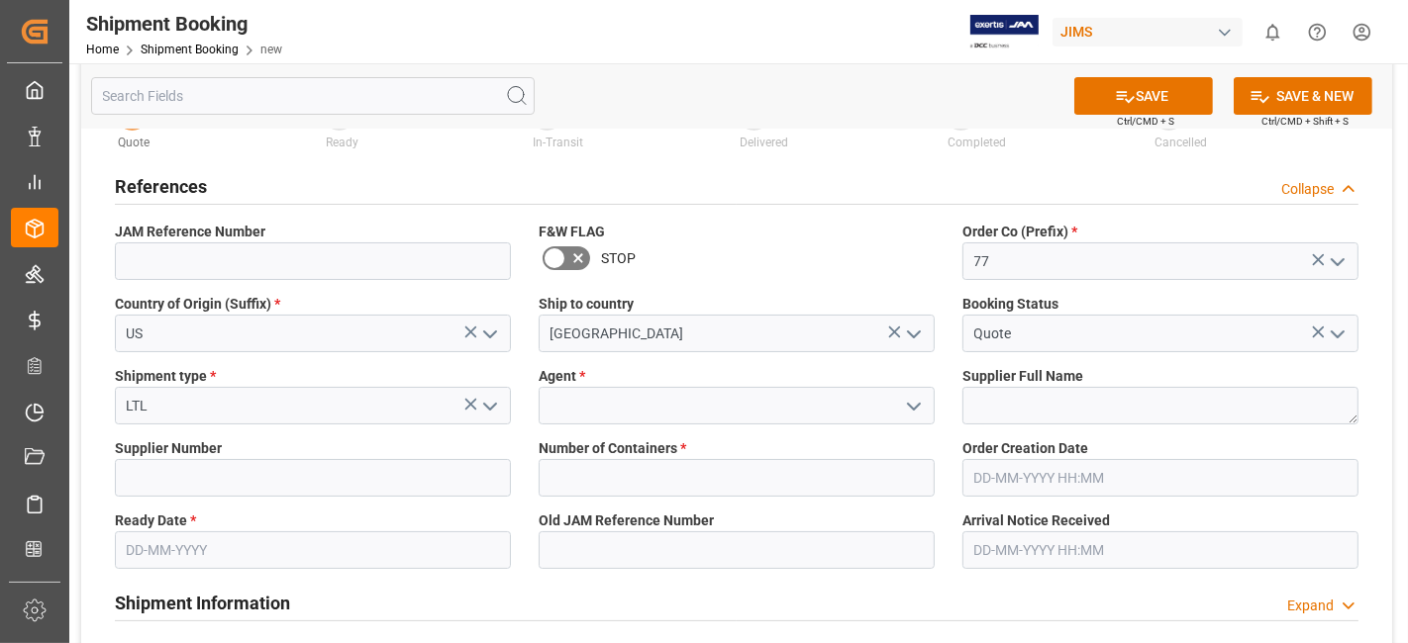
scroll to position [220, 0]
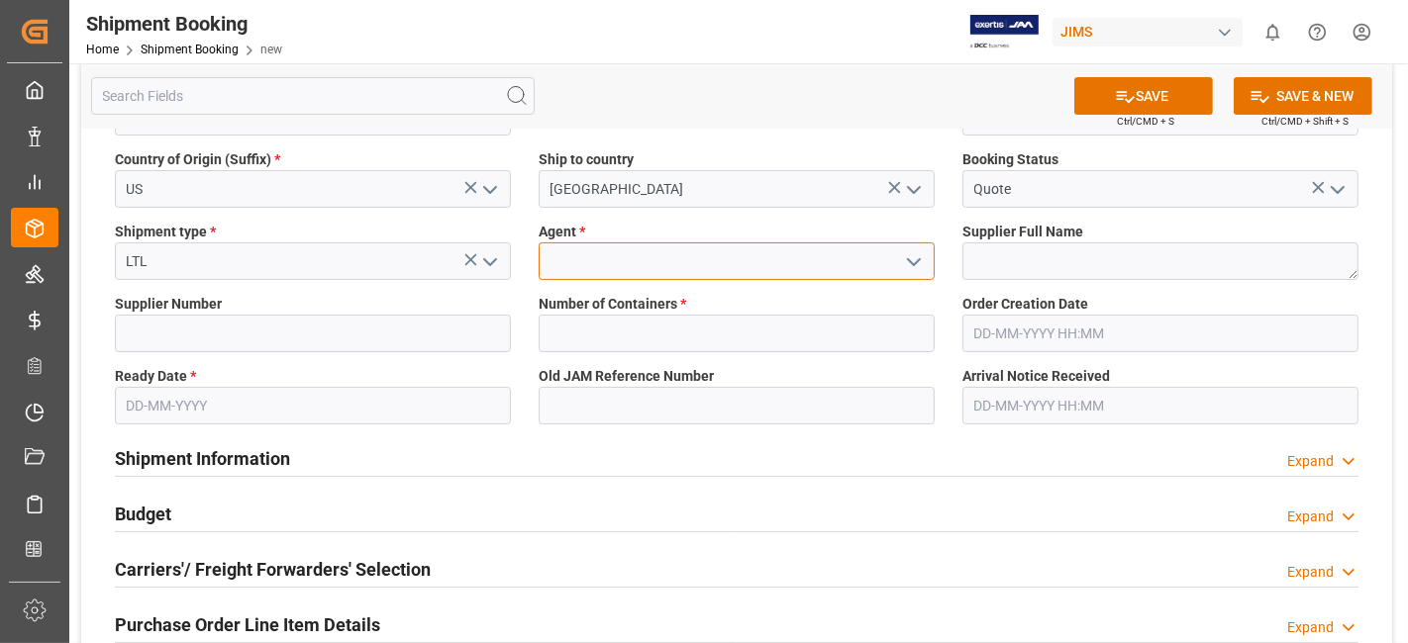
click at [602, 260] on input at bounding box center [736, 262] width 396 height 38
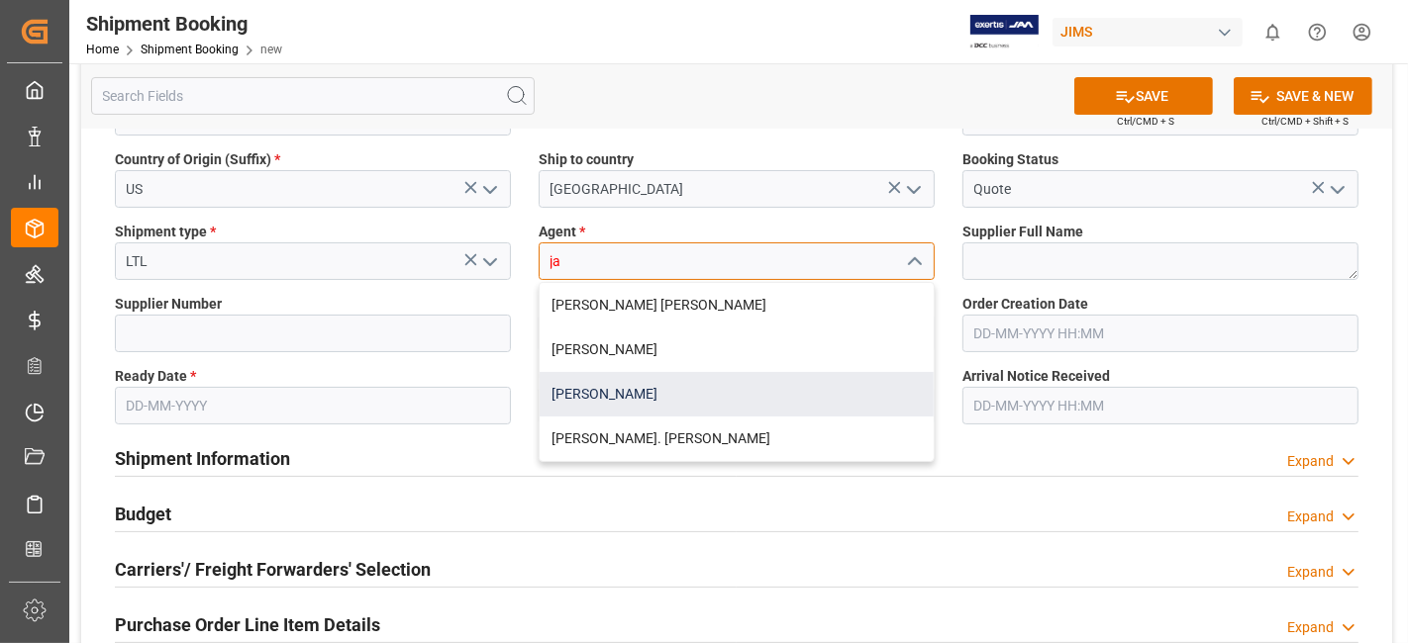
click at [616, 391] on div "[PERSON_NAME]" at bounding box center [736, 394] width 394 height 45
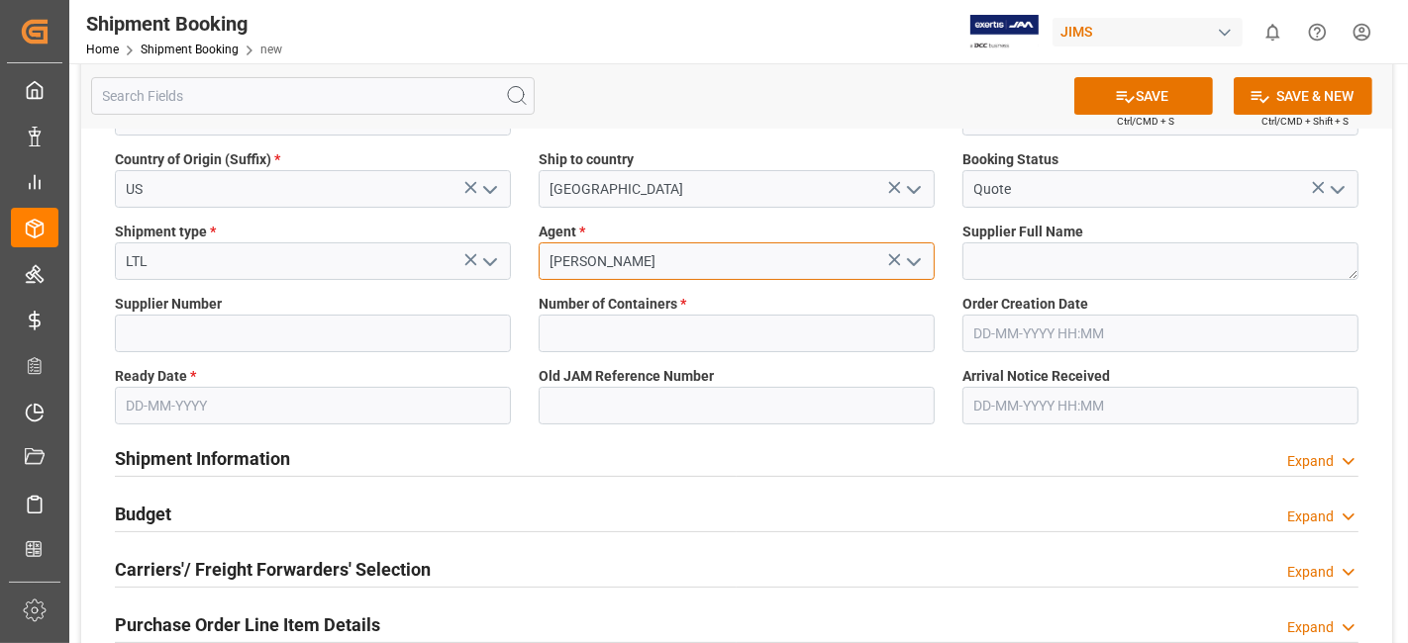
type input "[PERSON_NAME]"
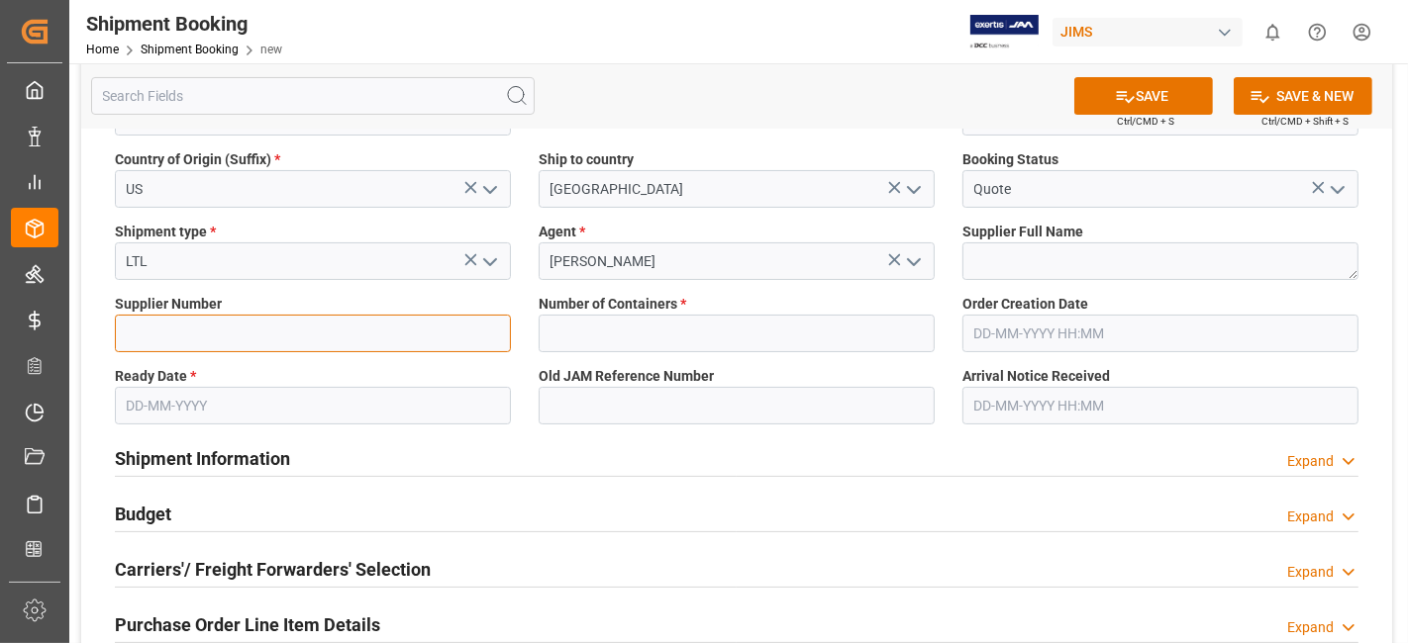
click at [244, 332] on input at bounding box center [313, 334] width 396 height 38
paste input "[PERSON_NAME] Professional, Inc."
type input "[PERSON_NAME] Professional, Inc."
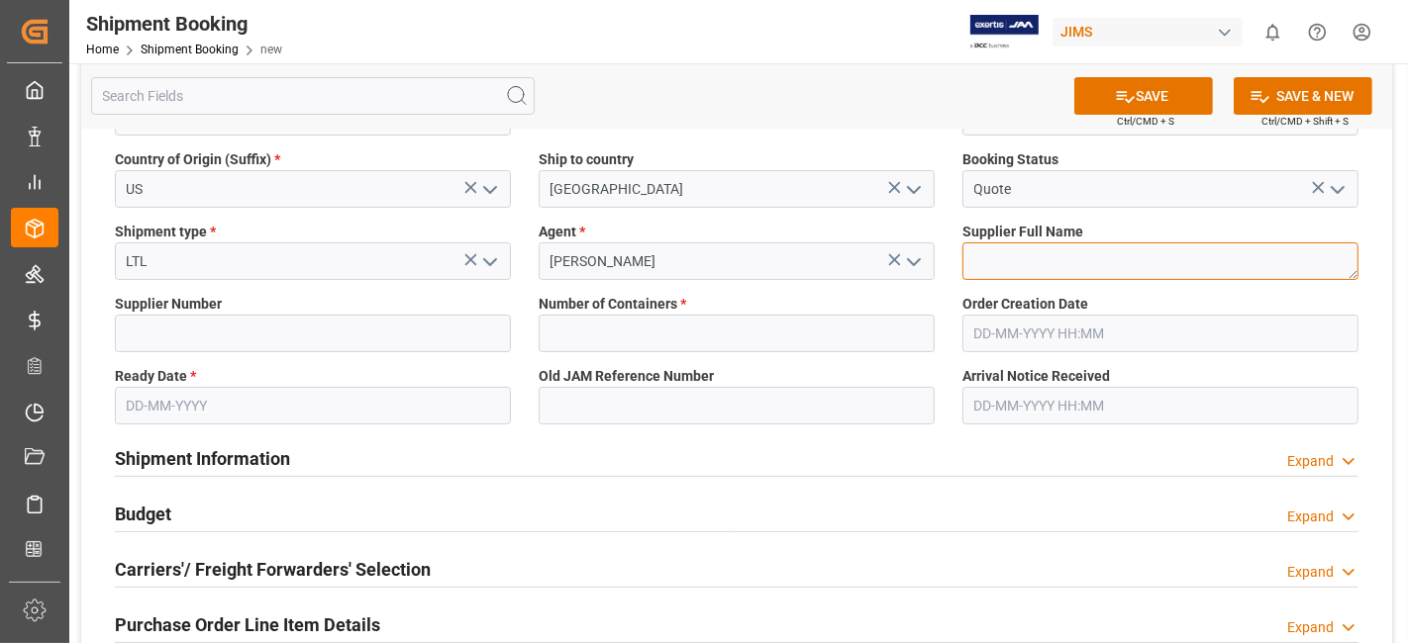
click at [1040, 254] on textarea at bounding box center [1160, 262] width 396 height 38
paste textarea "[PERSON_NAME] Professional, Inc."
type textarea "[PERSON_NAME] Professional, Inc."
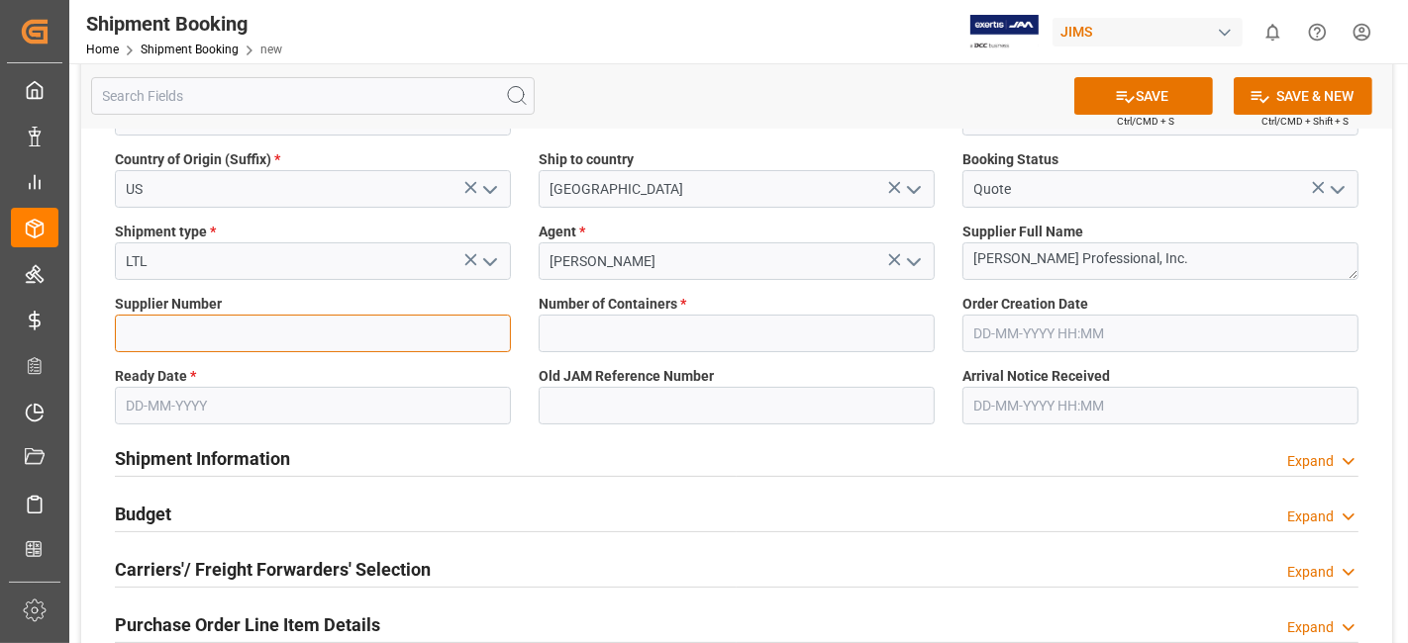
drag, startPoint x: 202, startPoint y: 339, endPoint x: 216, endPoint y: 341, distance: 14.2
click at [202, 339] on input at bounding box center [313, 334] width 396 height 38
type input "1129"
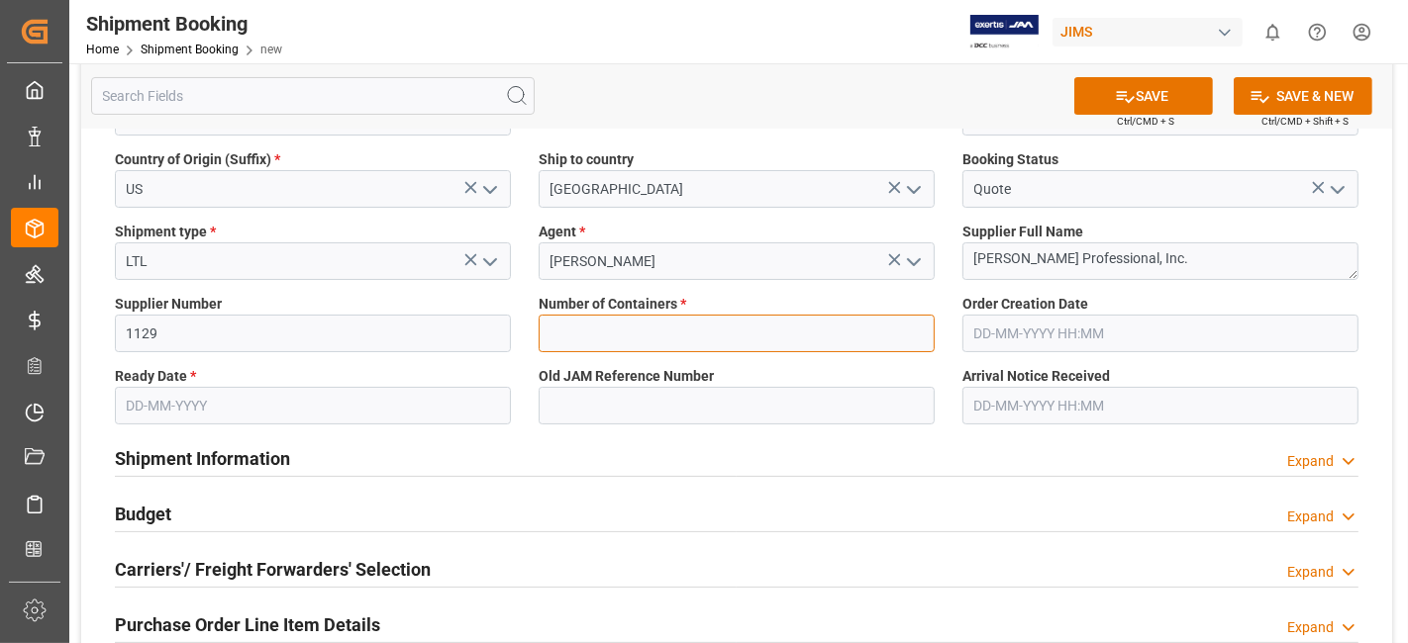
click at [716, 341] on input "text" at bounding box center [736, 334] width 396 height 38
type input "0"
click at [291, 414] on input "text" at bounding box center [313, 406] width 396 height 38
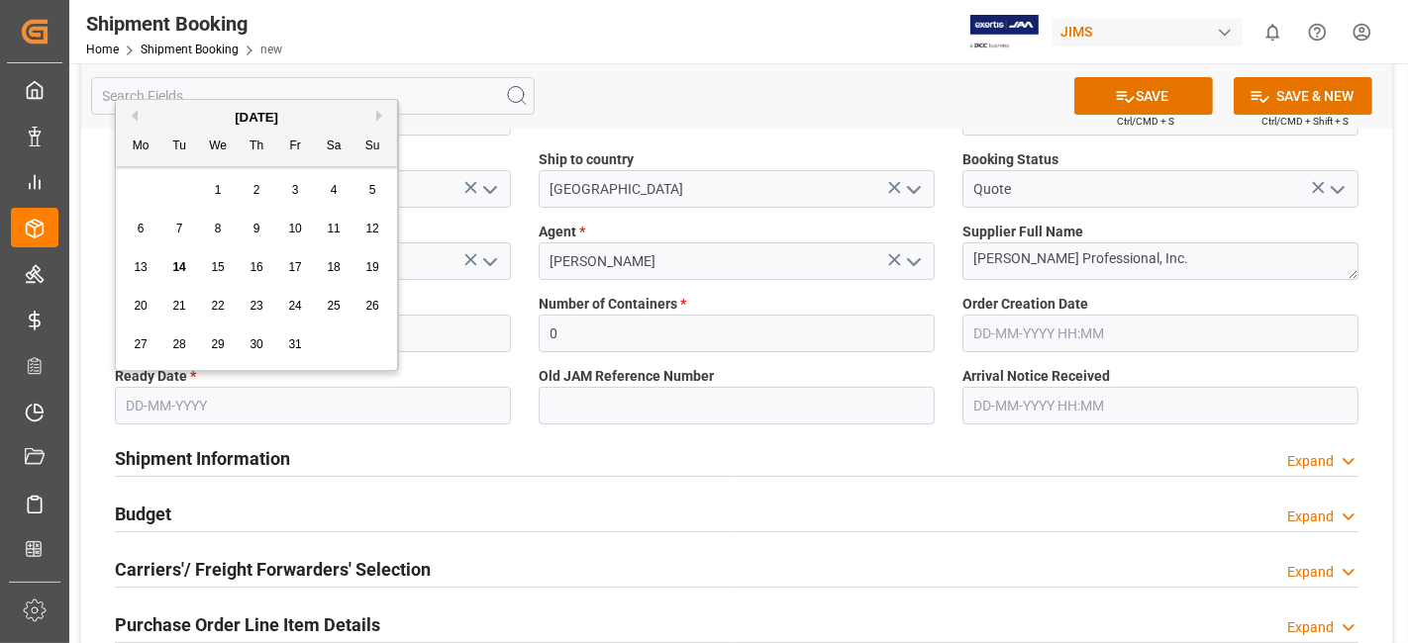
click at [194, 329] on div "27 28 29 30 31 1 2" at bounding box center [257, 345] width 270 height 39
click at [251, 351] on span "30" at bounding box center [255, 345] width 13 height 14
type input "[DATE]"
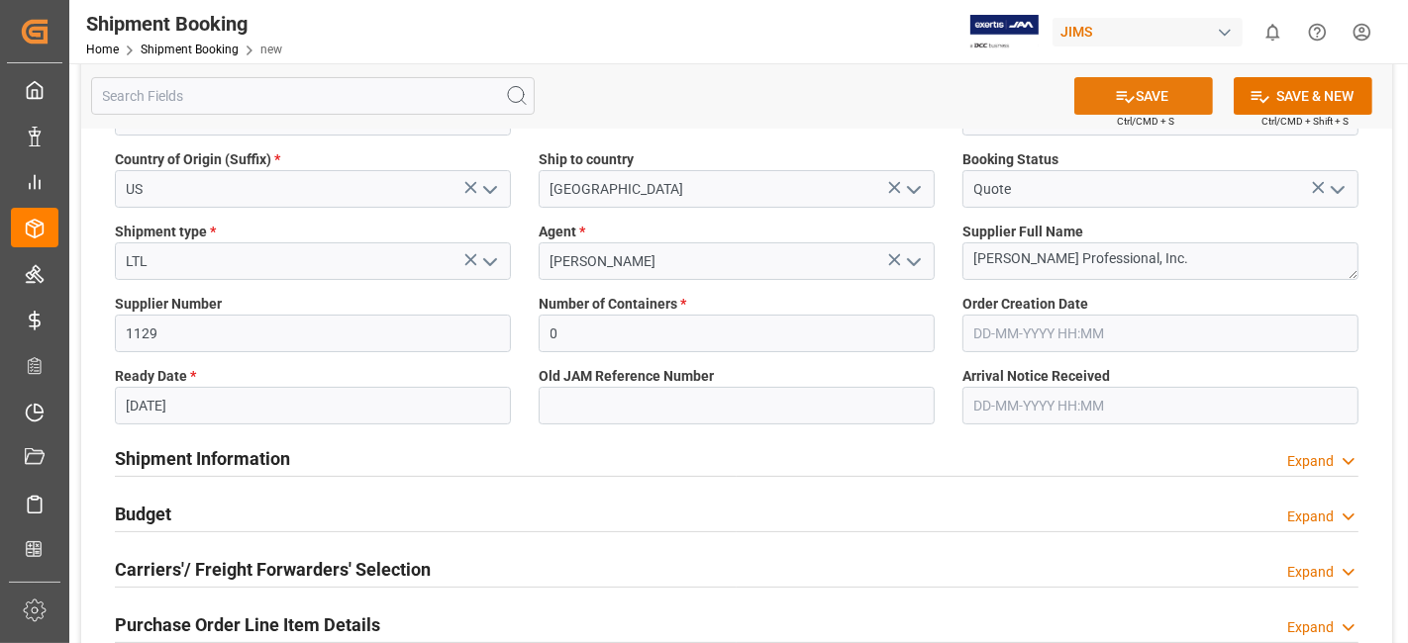
click at [1138, 88] on button "SAVE" at bounding box center [1143, 96] width 139 height 38
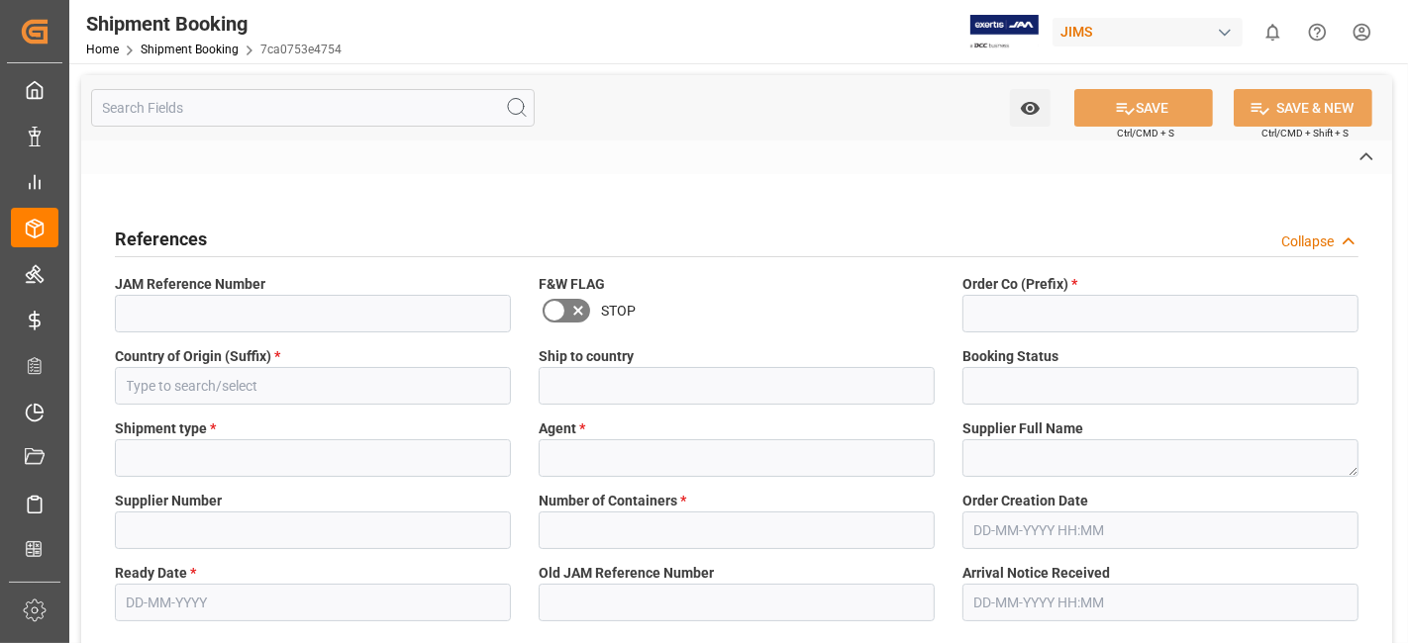
type input "77-11474-[GEOGRAPHIC_DATA]"
type input "77"
type input "US"
type input "[GEOGRAPHIC_DATA]"
type input "Quote"
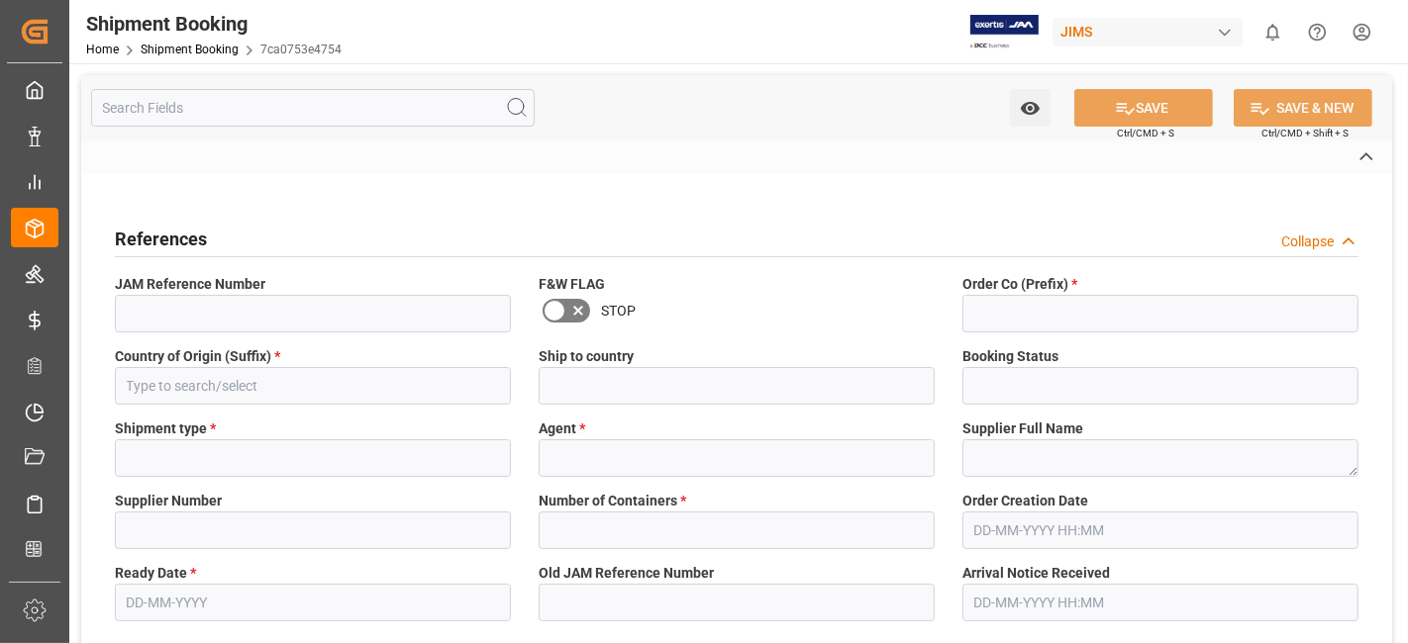
type input "LTL"
type input "[PERSON_NAME]"
type textarea "[PERSON_NAME] Professional, Inc."
type input "1129"
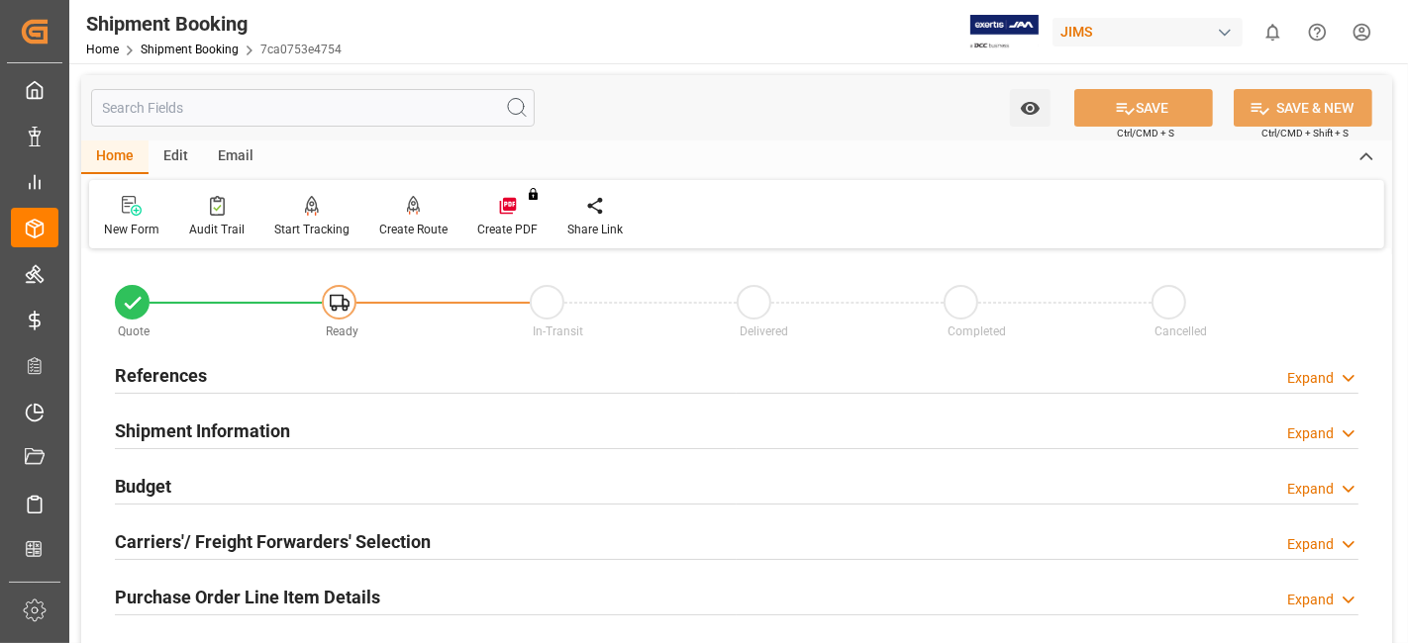
type input "0"
type input "[DATE]"
click at [248, 378] on div "References Expand" at bounding box center [736, 374] width 1243 height 38
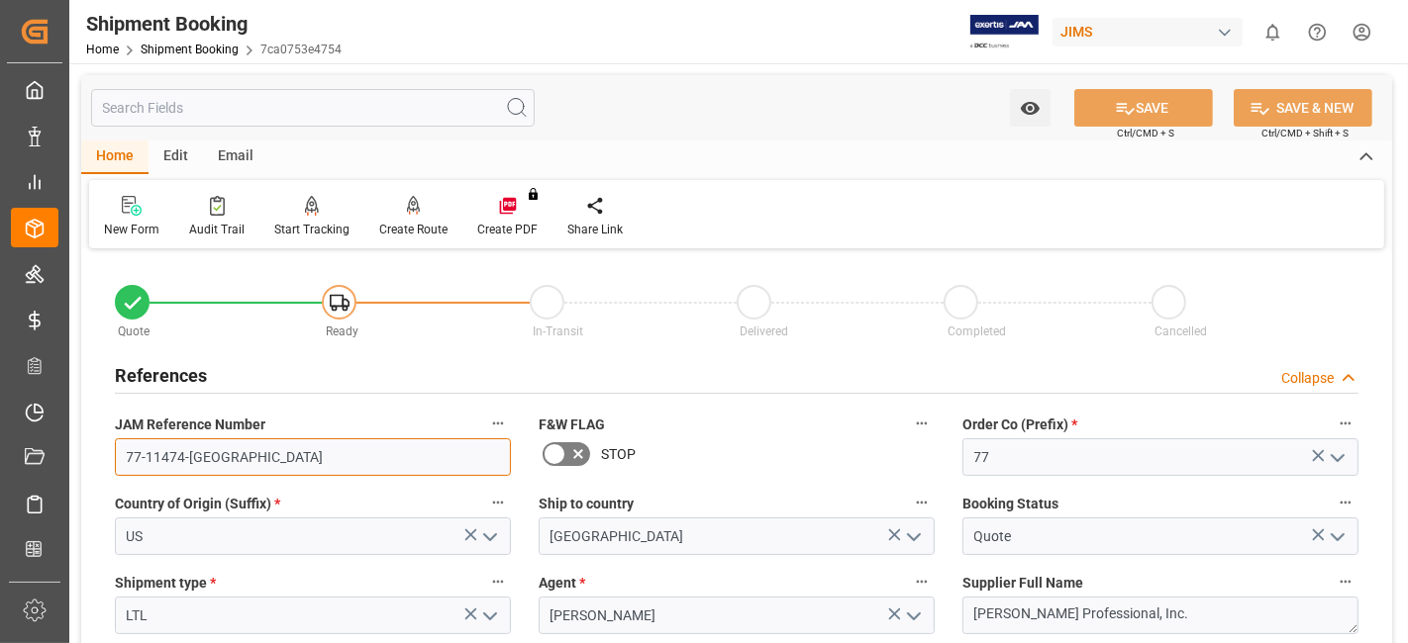
drag, startPoint x: 144, startPoint y: 468, endPoint x: 64, endPoint y: 467, distance: 79.2
click at [68, 470] on div "Created by potrace 1.15, written by Peter Selinger 2001-2017 Created by potrace…" at bounding box center [704, 321] width 1408 height 643
click at [128, 222] on div "New Form" at bounding box center [131, 230] width 55 height 18
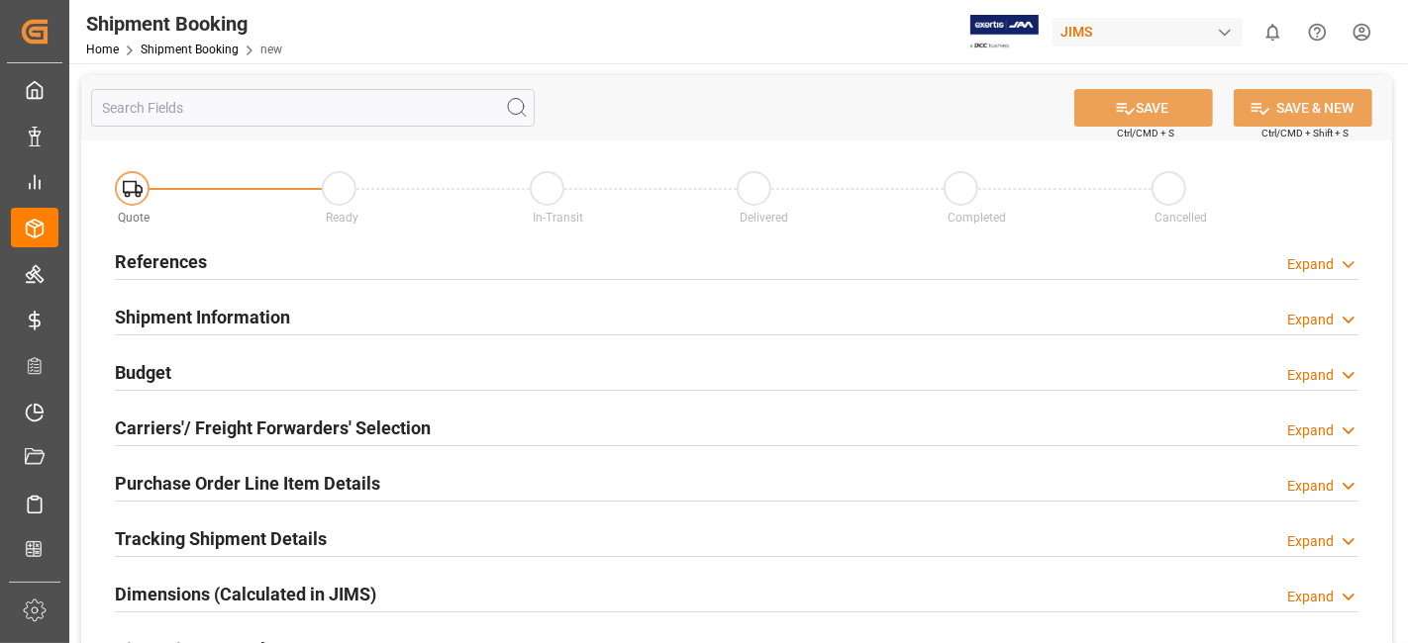
click at [309, 269] on div "References Expand" at bounding box center [736, 261] width 1243 height 38
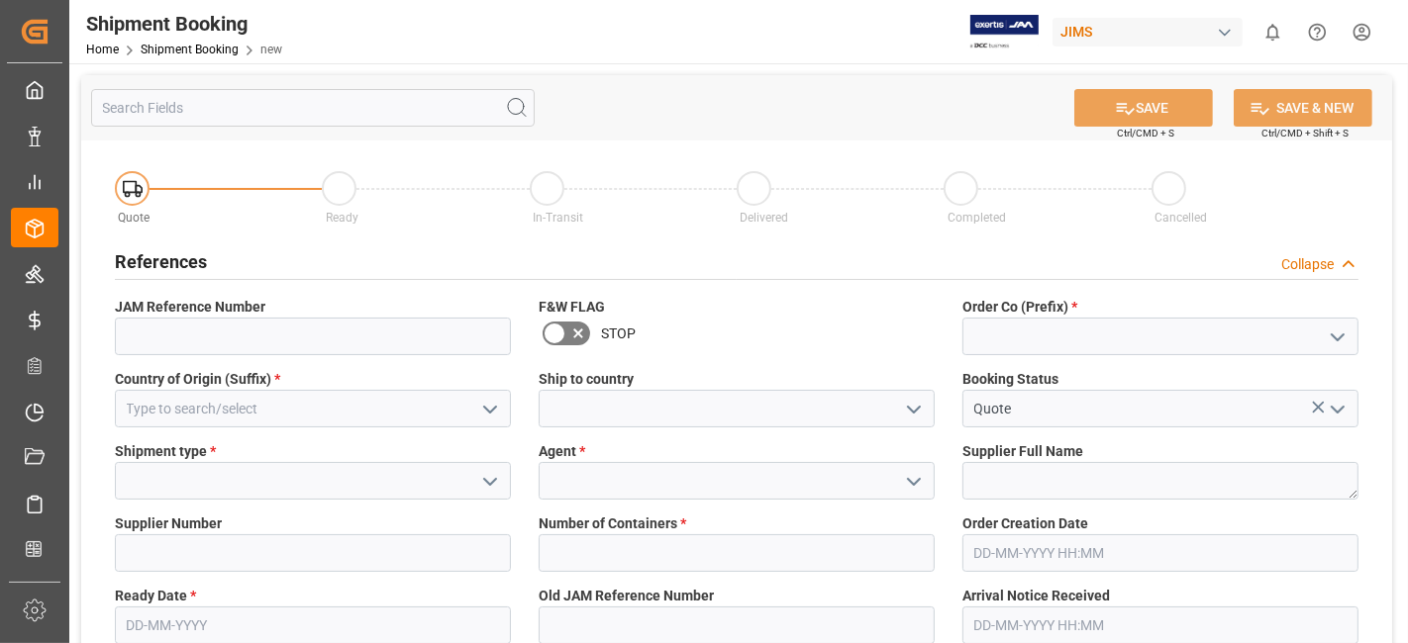
click at [1333, 333] on icon "open menu" at bounding box center [1337, 338] width 24 height 24
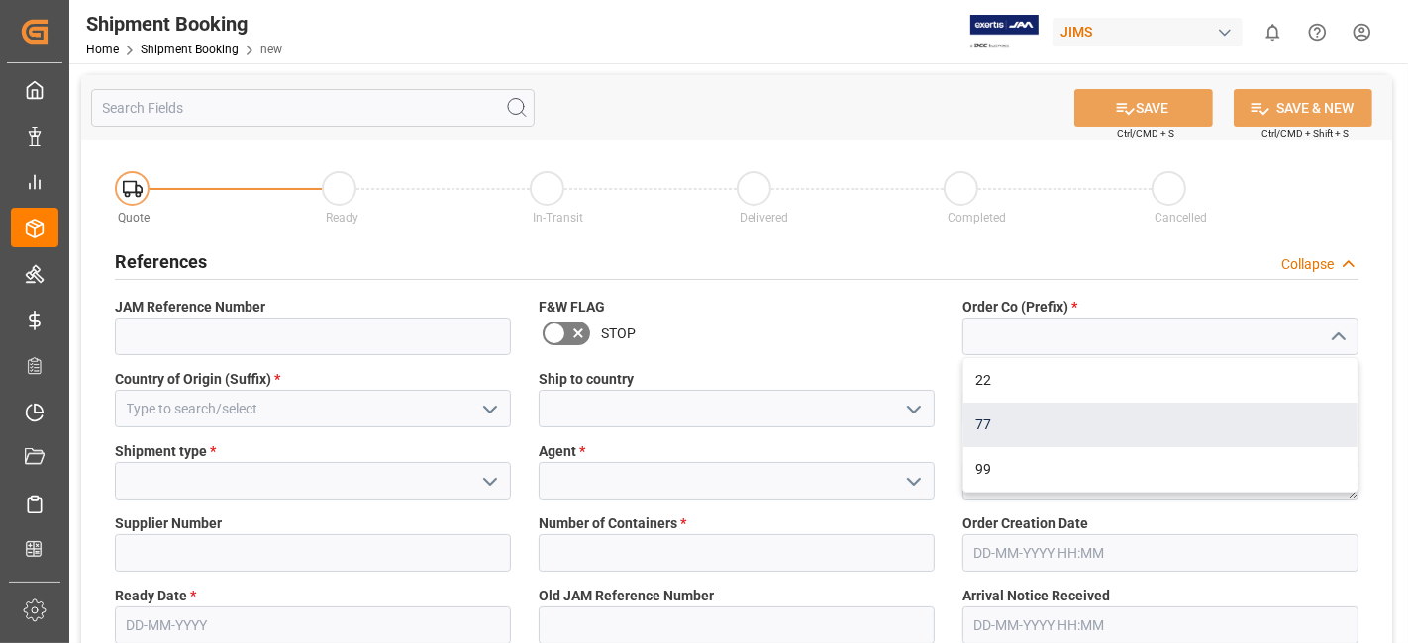
click at [1192, 428] on div "77" at bounding box center [1160, 425] width 394 height 45
type input "77"
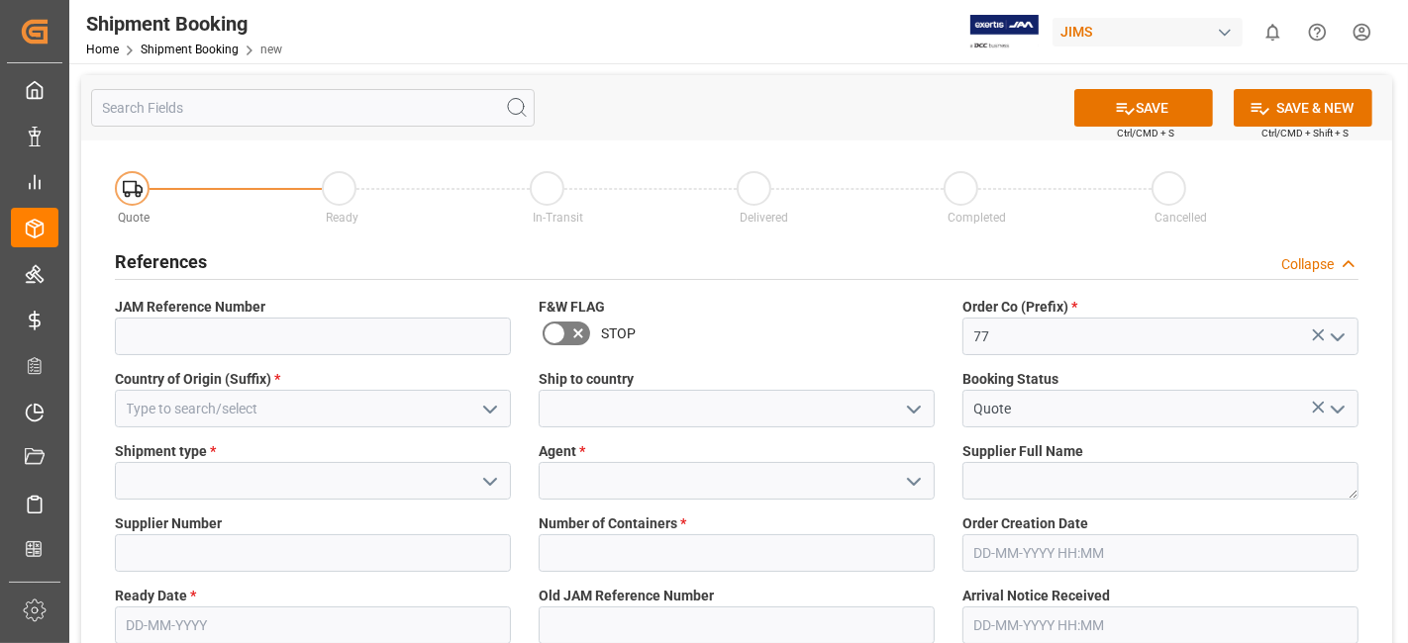
click at [488, 413] on icon "open menu" at bounding box center [490, 410] width 24 height 24
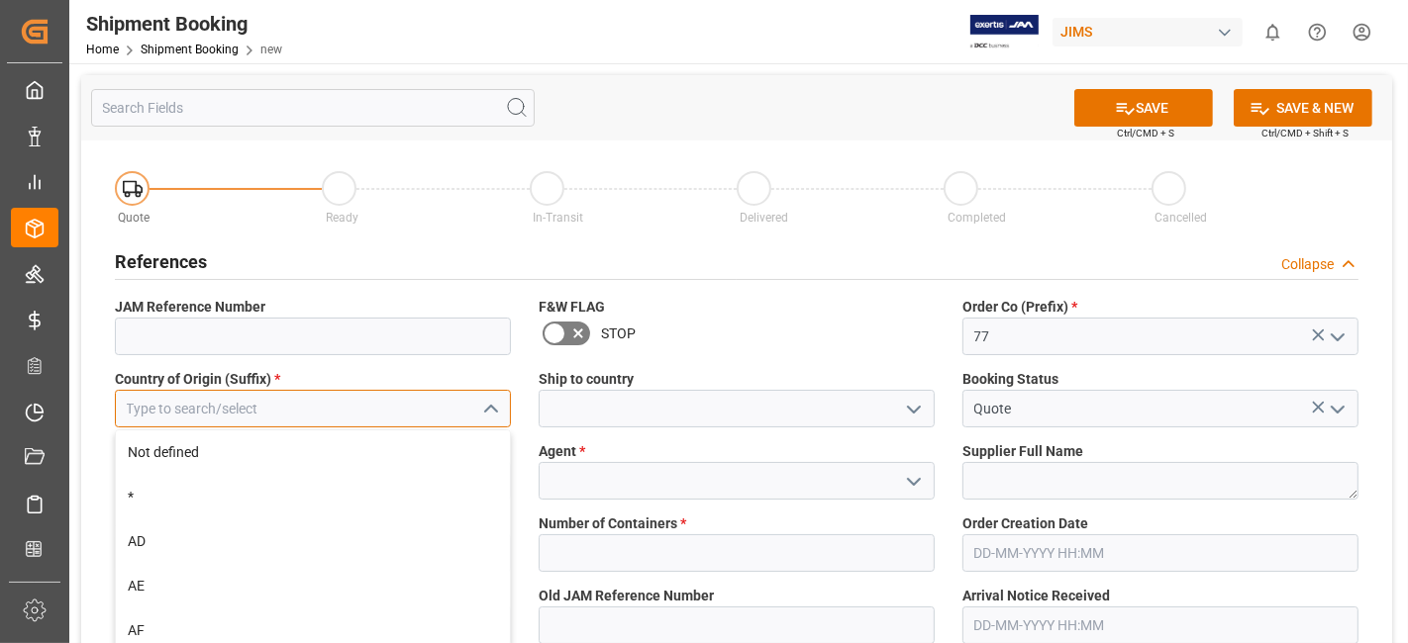
click at [417, 409] on input at bounding box center [313, 409] width 396 height 38
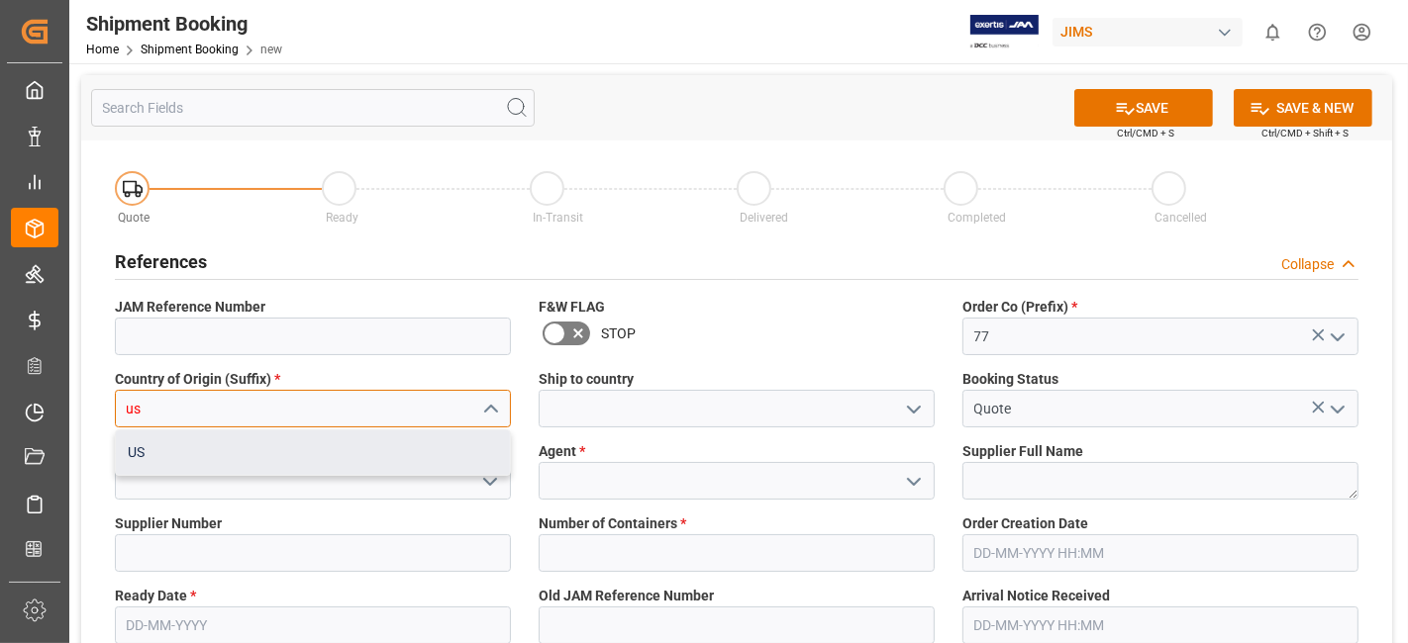
click at [358, 456] on div "US" at bounding box center [313, 453] width 394 height 45
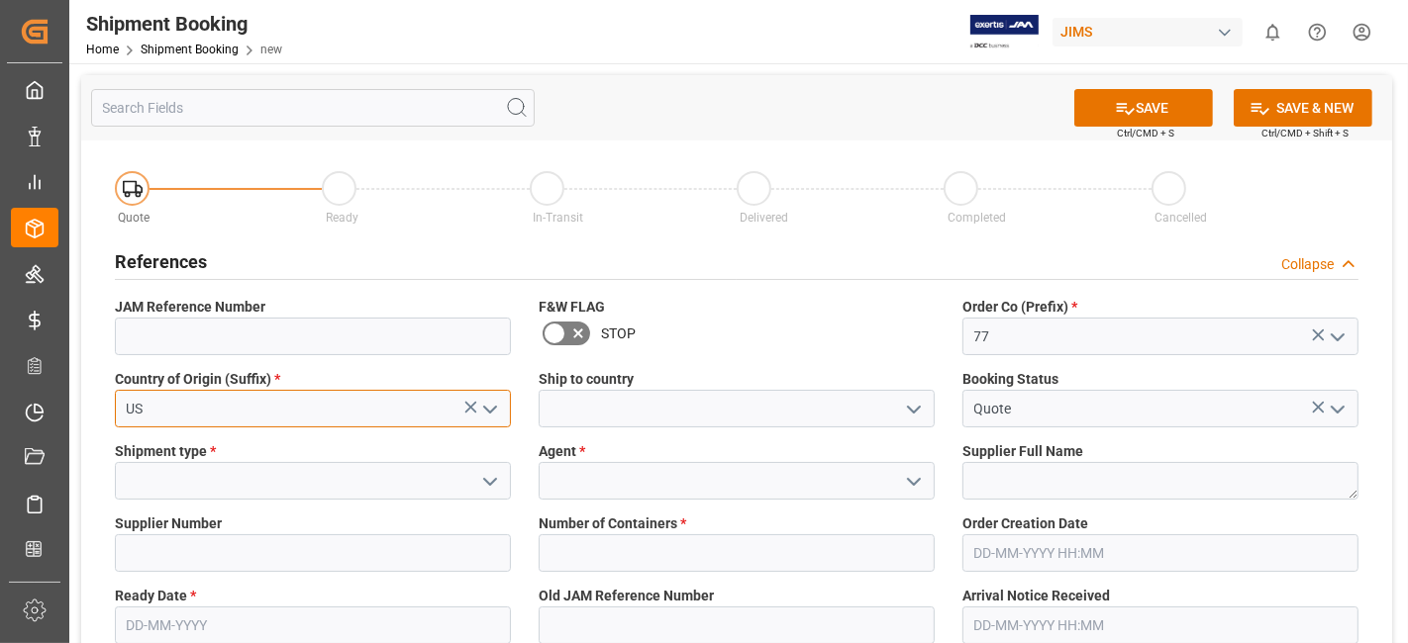
type input "US"
click at [904, 407] on icon "open menu" at bounding box center [914, 410] width 24 height 24
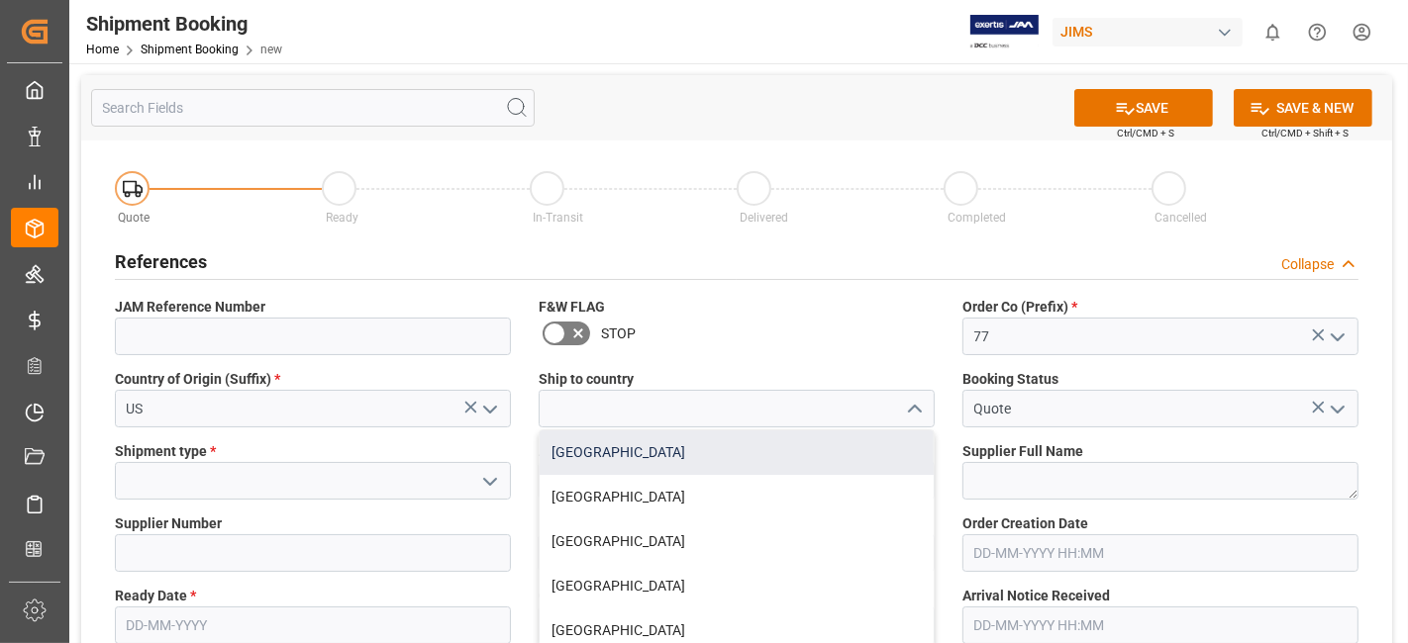
click at [697, 444] on div "[GEOGRAPHIC_DATA]" at bounding box center [736, 453] width 394 height 45
type input "[GEOGRAPHIC_DATA]"
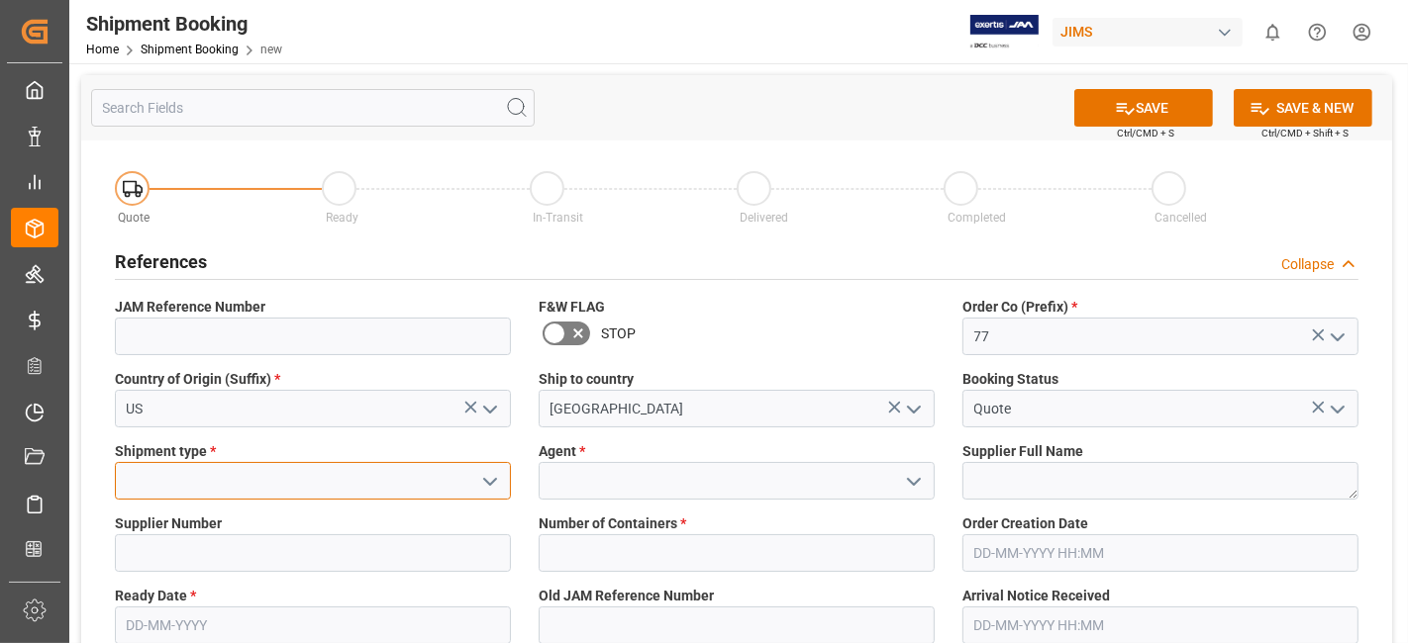
click at [281, 485] on input at bounding box center [313, 481] width 396 height 38
click at [489, 485] on icon "open menu" at bounding box center [490, 482] width 24 height 24
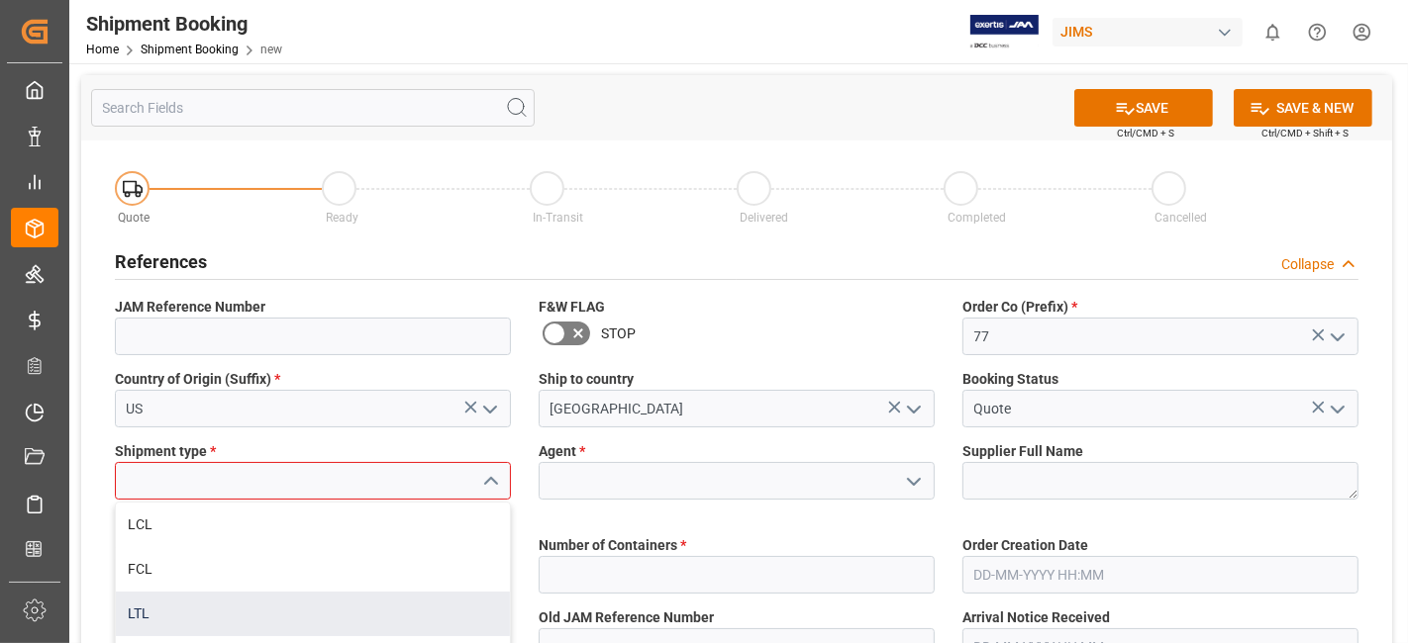
click at [438, 615] on div "LTL" at bounding box center [313, 614] width 394 height 45
type input "LTL"
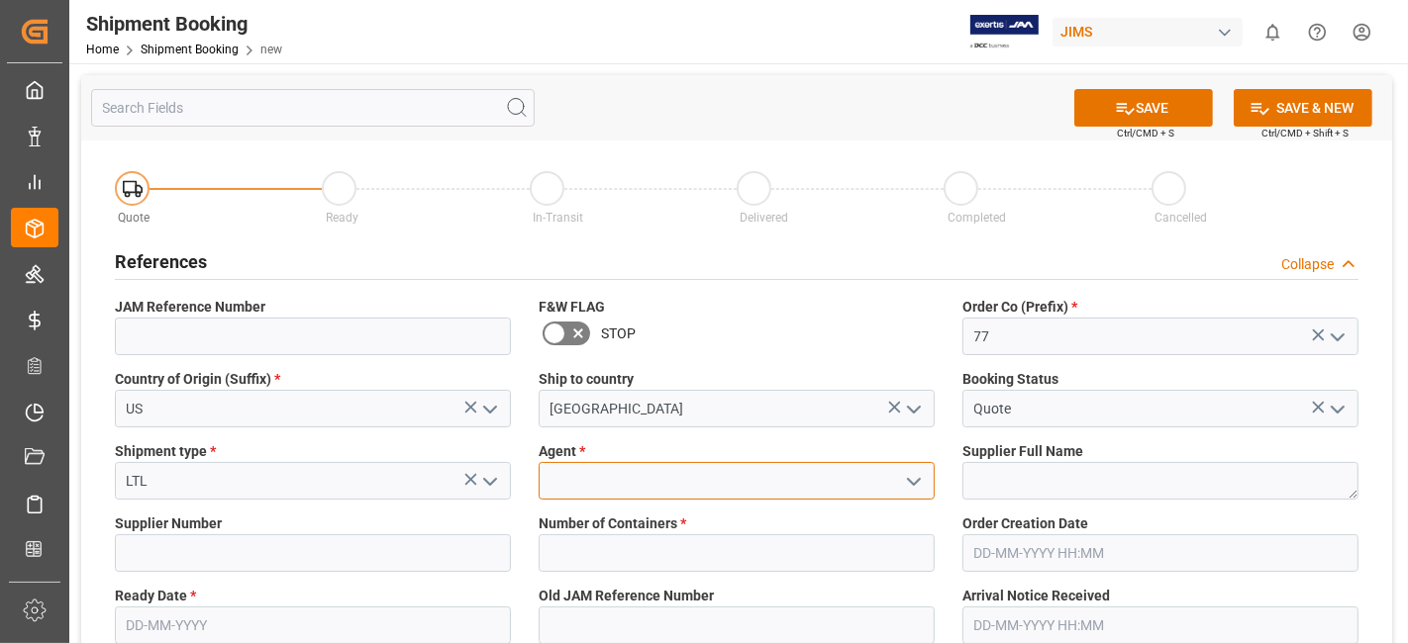
click at [634, 476] on input at bounding box center [736, 481] width 396 height 38
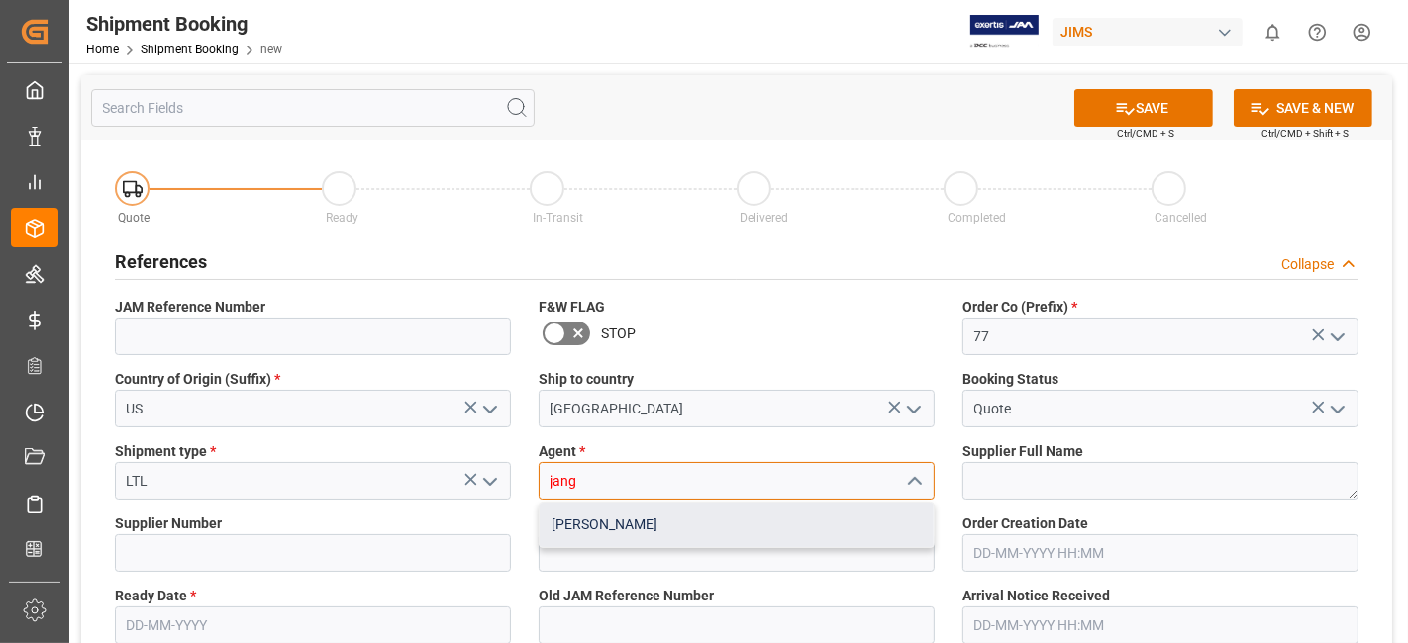
click at [637, 527] on div "[PERSON_NAME]" at bounding box center [736, 525] width 394 height 45
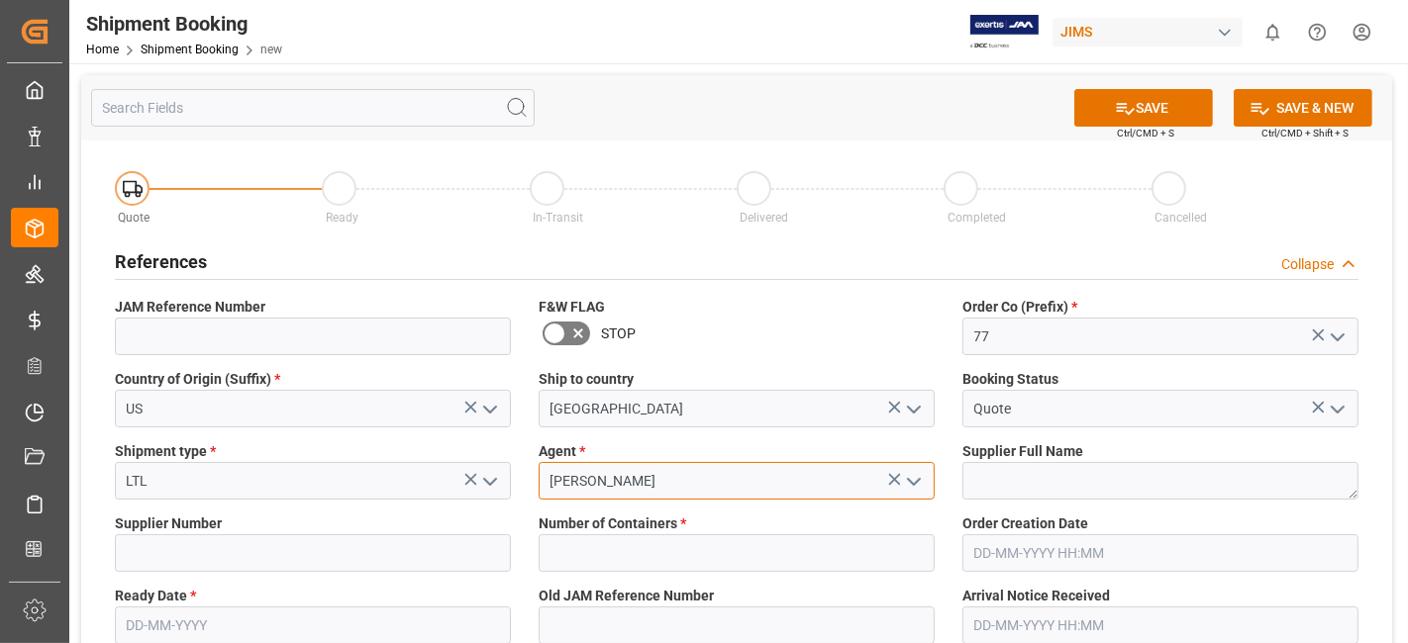
type input "[PERSON_NAME]"
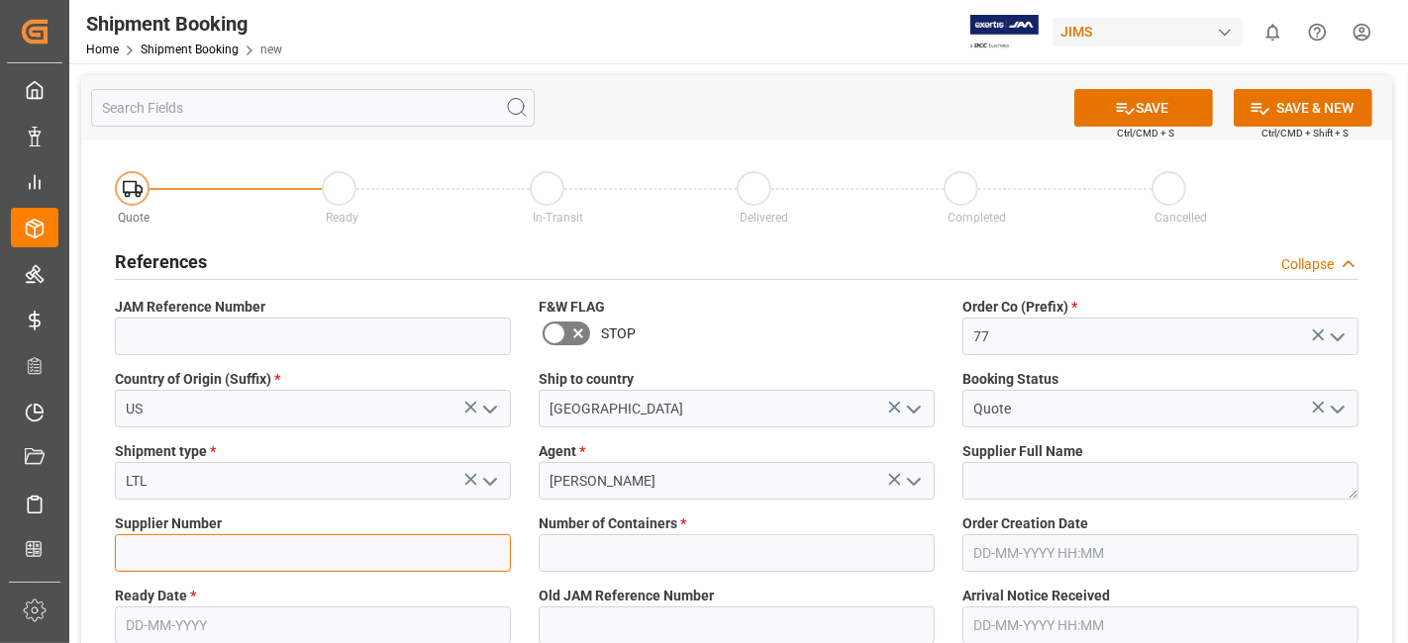
click at [261, 558] on input at bounding box center [313, 554] width 396 height 38
paste input "77-11474-US"
type input "77-11474-US"
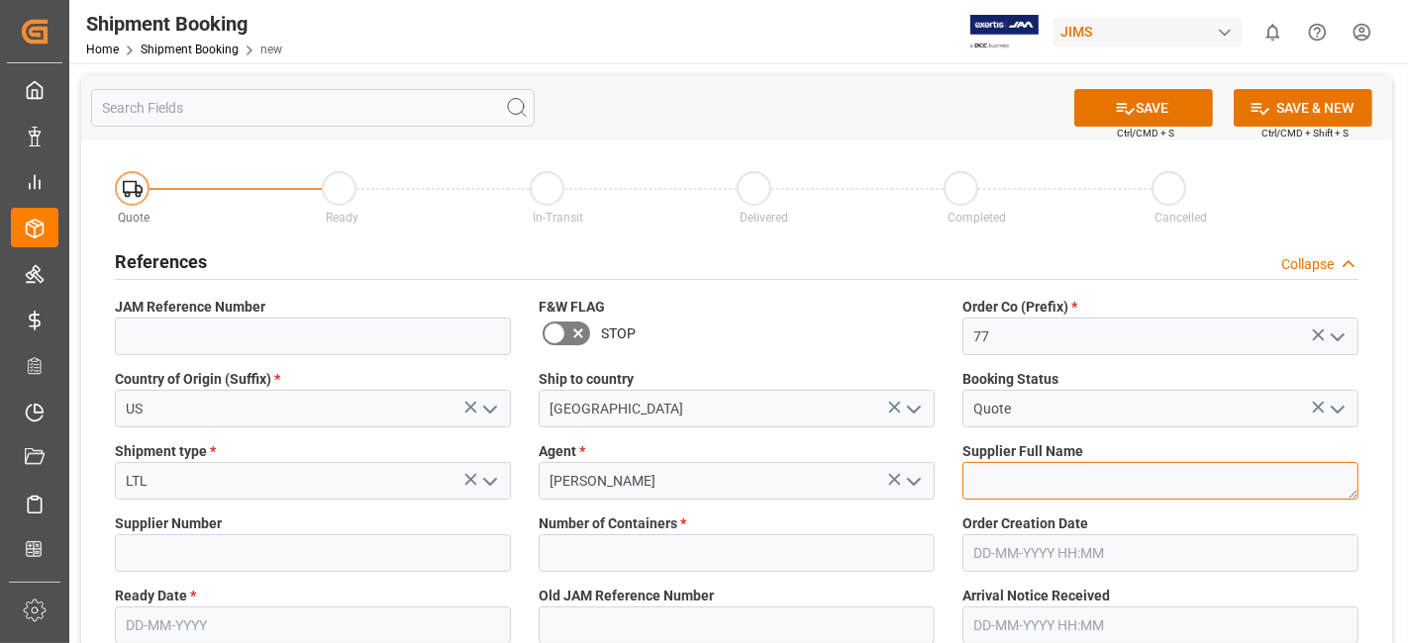
click at [1024, 487] on textarea at bounding box center [1160, 481] width 396 height 38
paste textarea "[PERSON_NAME] Professional, Inc."
type textarea "[PERSON_NAME] Professional, Inc."
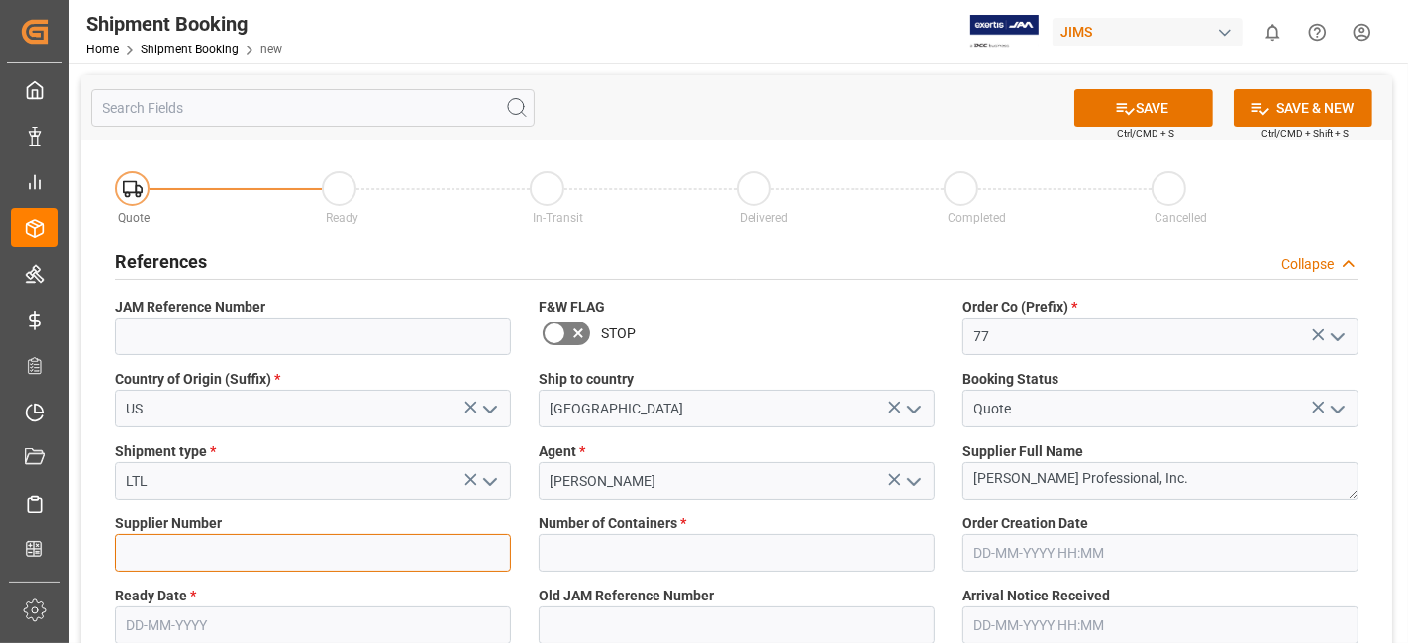
click at [211, 549] on input at bounding box center [313, 554] width 396 height 38
type input "1129"
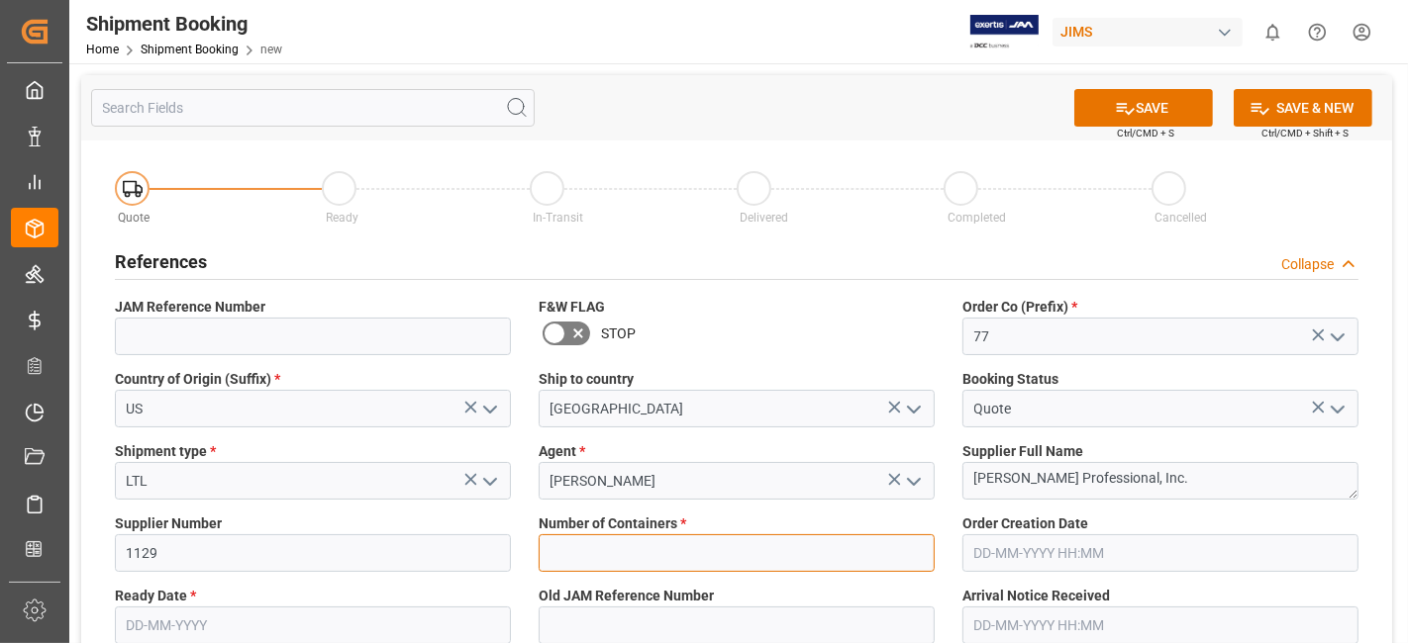
click at [632, 552] on input "text" at bounding box center [736, 554] width 396 height 38
type input "0"
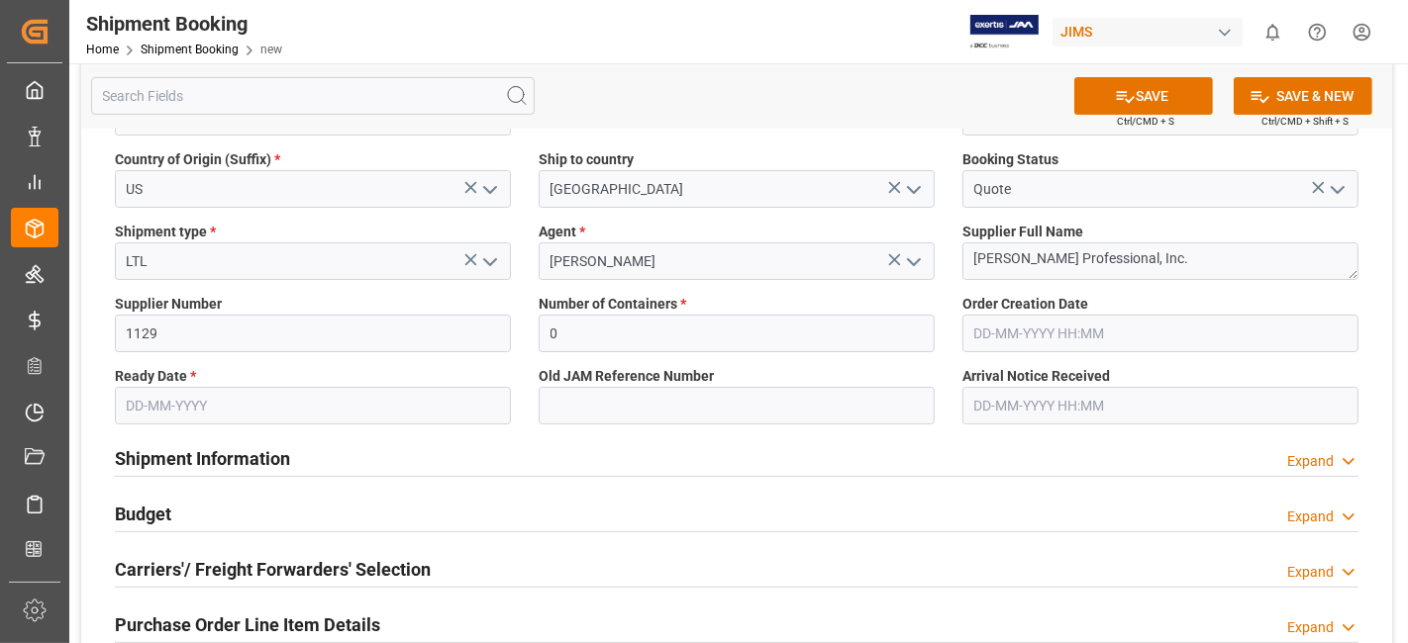
click at [305, 397] on input "text" at bounding box center [313, 406] width 396 height 38
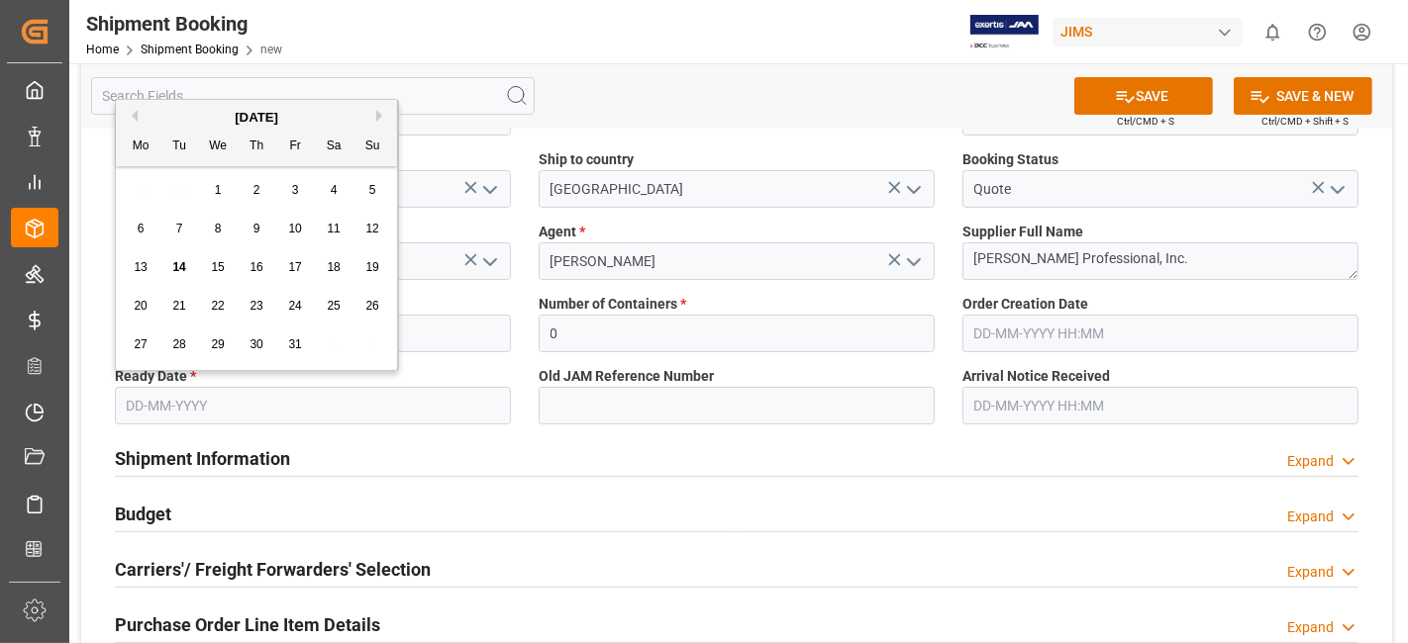
click at [214, 411] on input "text" at bounding box center [313, 406] width 396 height 38
click at [194, 322] on div "20 21 22 23 24 25 26" at bounding box center [257, 306] width 270 height 39
click at [254, 347] on span "30" at bounding box center [255, 345] width 13 height 14
type input "[DATE]"
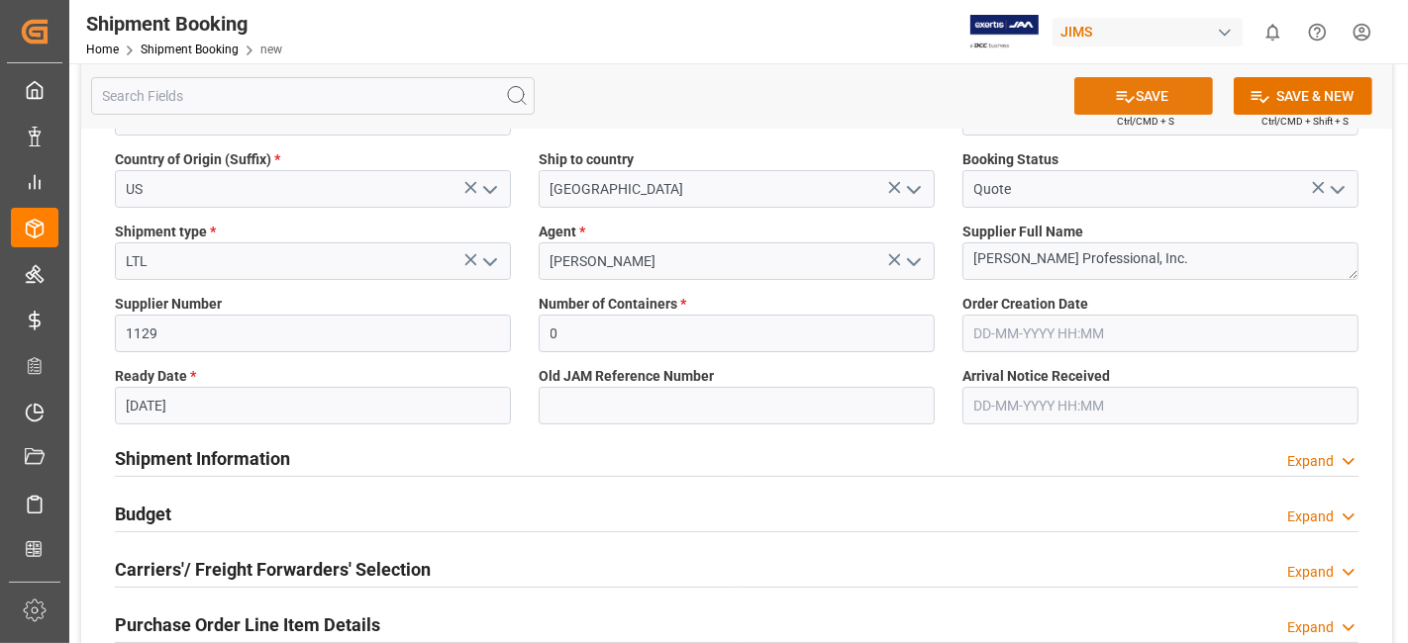
click at [1120, 109] on button "SAVE" at bounding box center [1143, 96] width 139 height 38
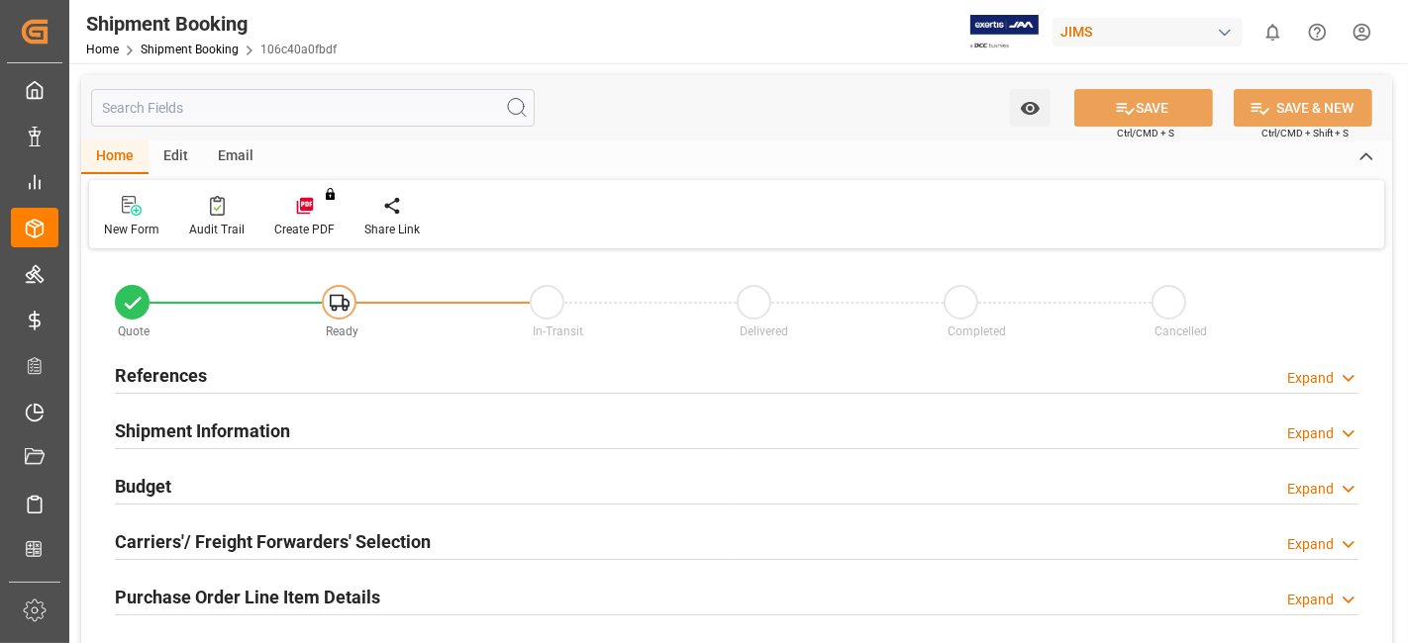
type input "0"
type input "[DATE]"
click at [257, 368] on div "References Expand" at bounding box center [736, 374] width 1243 height 38
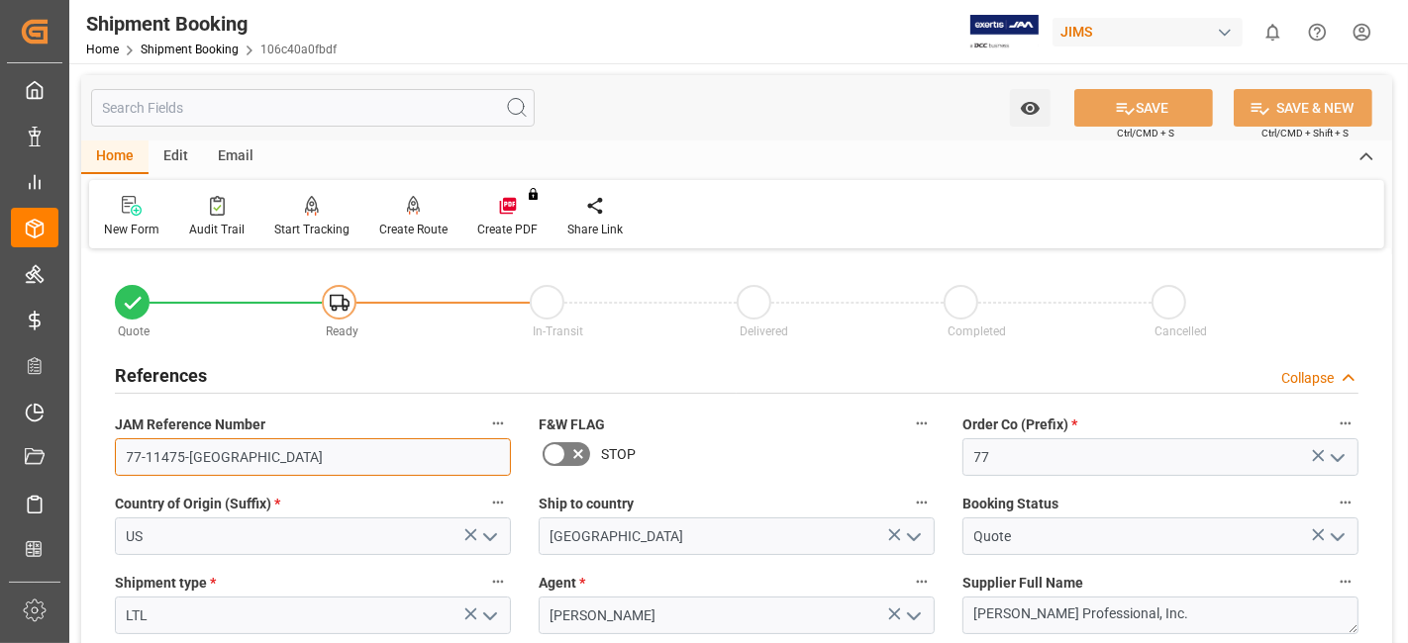
drag, startPoint x: 264, startPoint y: 455, endPoint x: 79, endPoint y: 455, distance: 185.1
click at [140, 216] on div "New Form" at bounding box center [131, 217] width 85 height 44
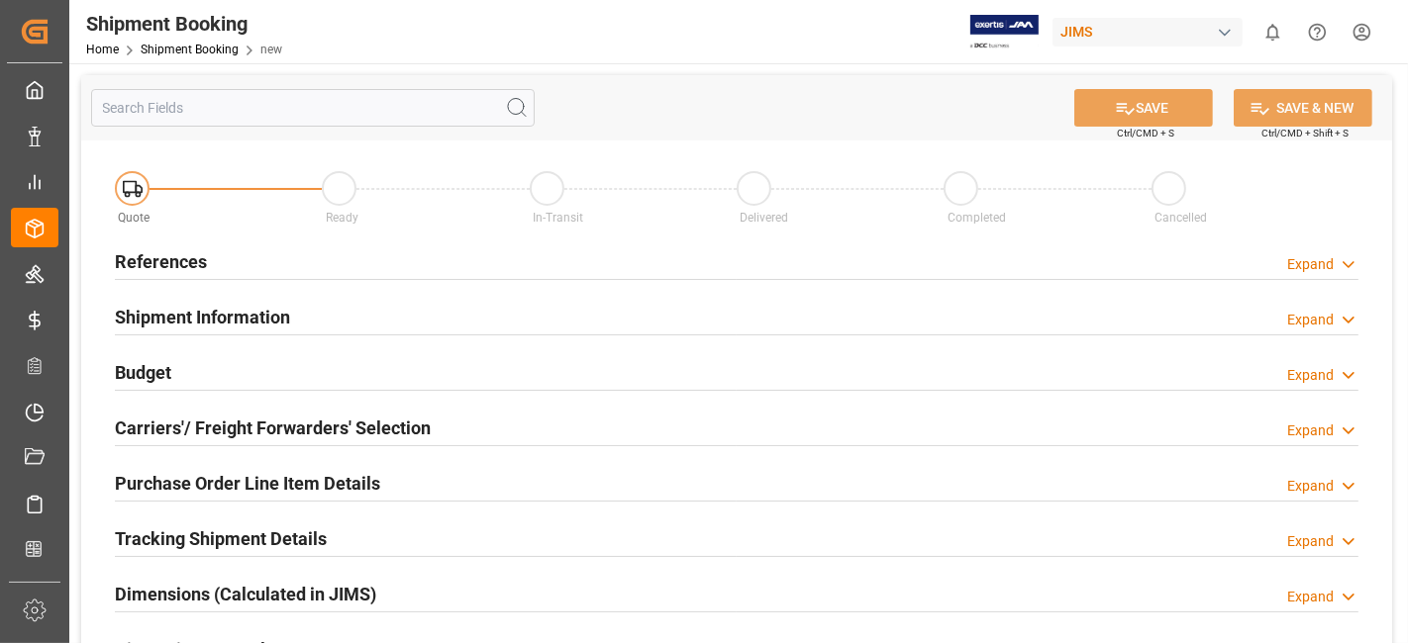
click at [235, 264] on div "References Expand" at bounding box center [736, 261] width 1243 height 38
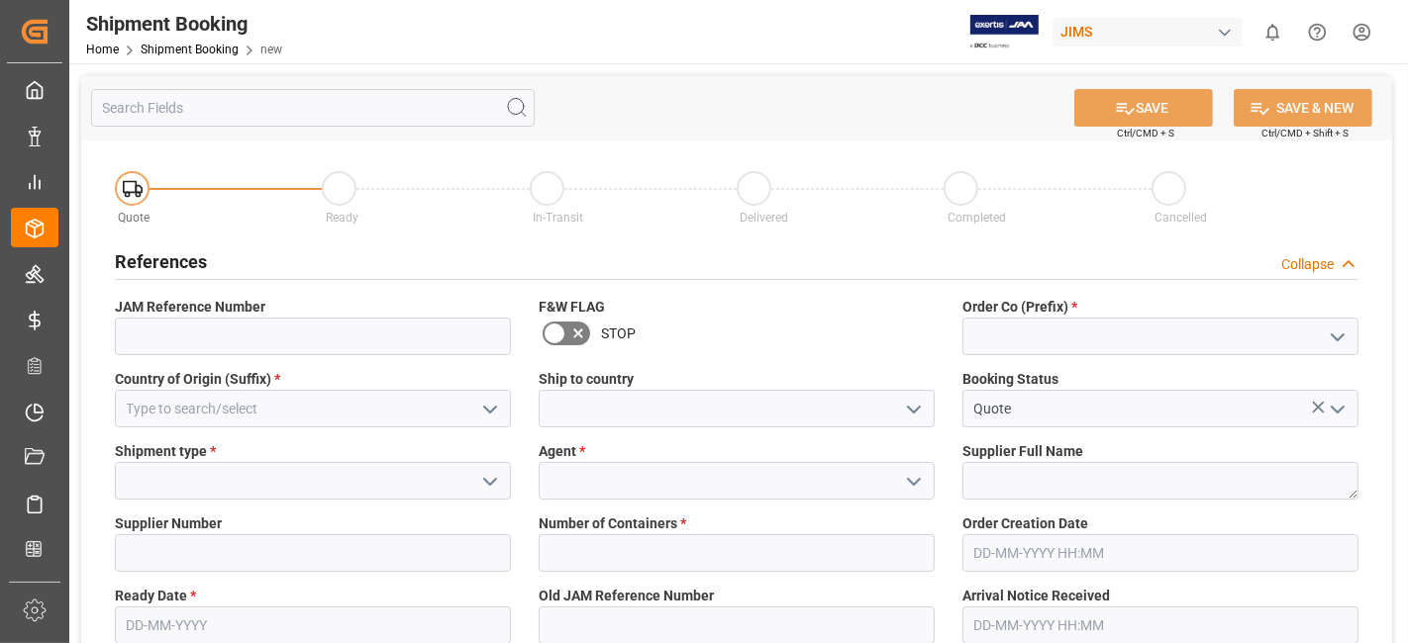
click at [1333, 340] on icon "open menu" at bounding box center [1337, 338] width 24 height 24
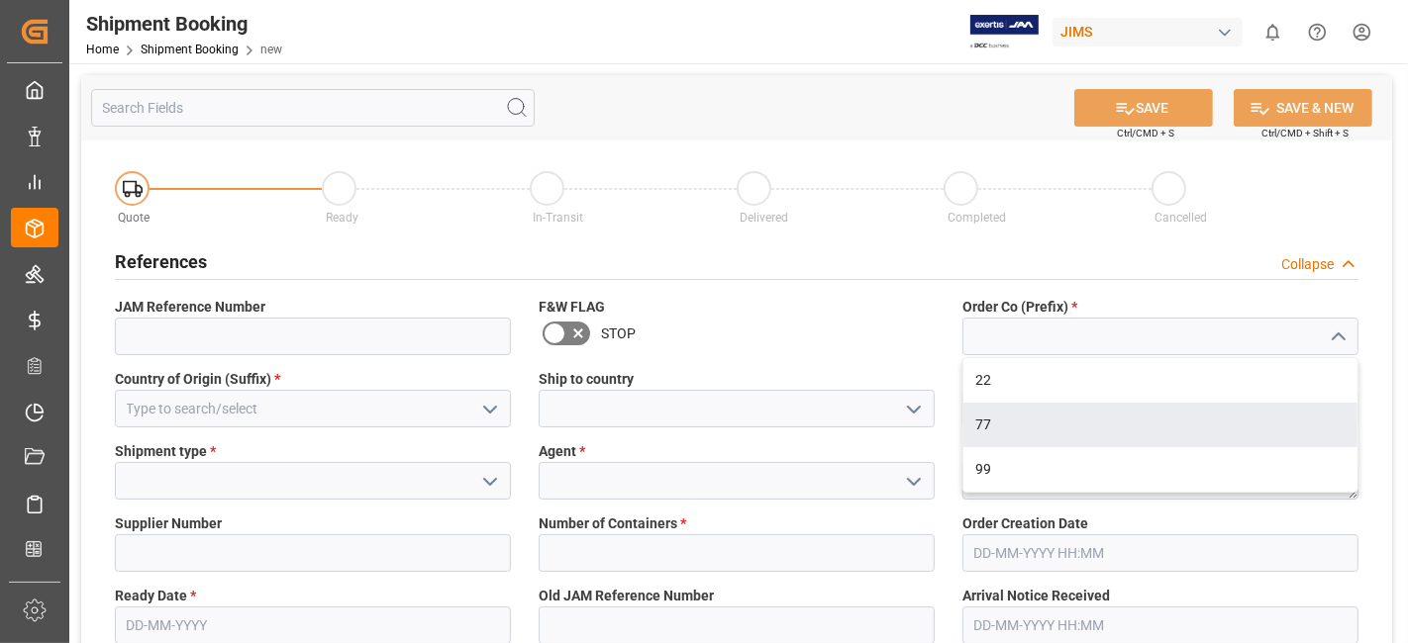
drag, startPoint x: 1171, startPoint y: 419, endPoint x: 997, endPoint y: 415, distance: 174.3
click at [1170, 419] on div "77" at bounding box center [1160, 425] width 394 height 45
type input "77"
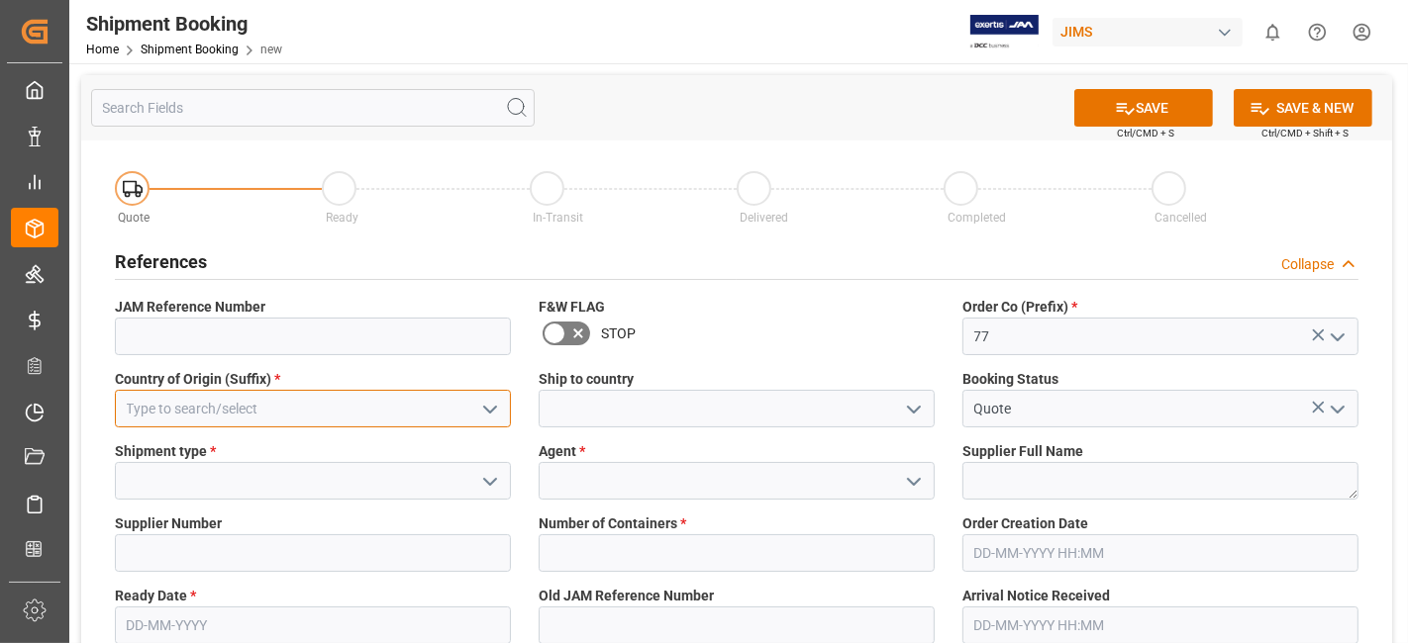
click at [341, 404] on input at bounding box center [313, 409] width 396 height 38
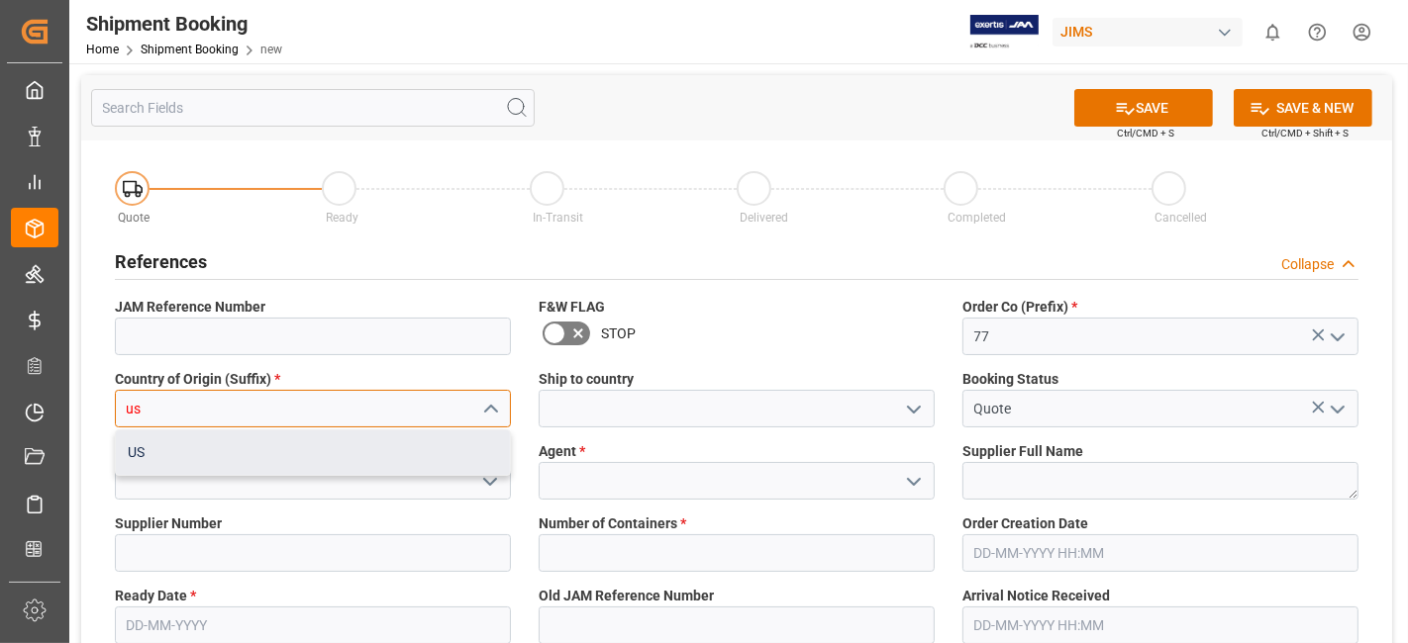
click at [350, 439] on div "US" at bounding box center [313, 453] width 394 height 45
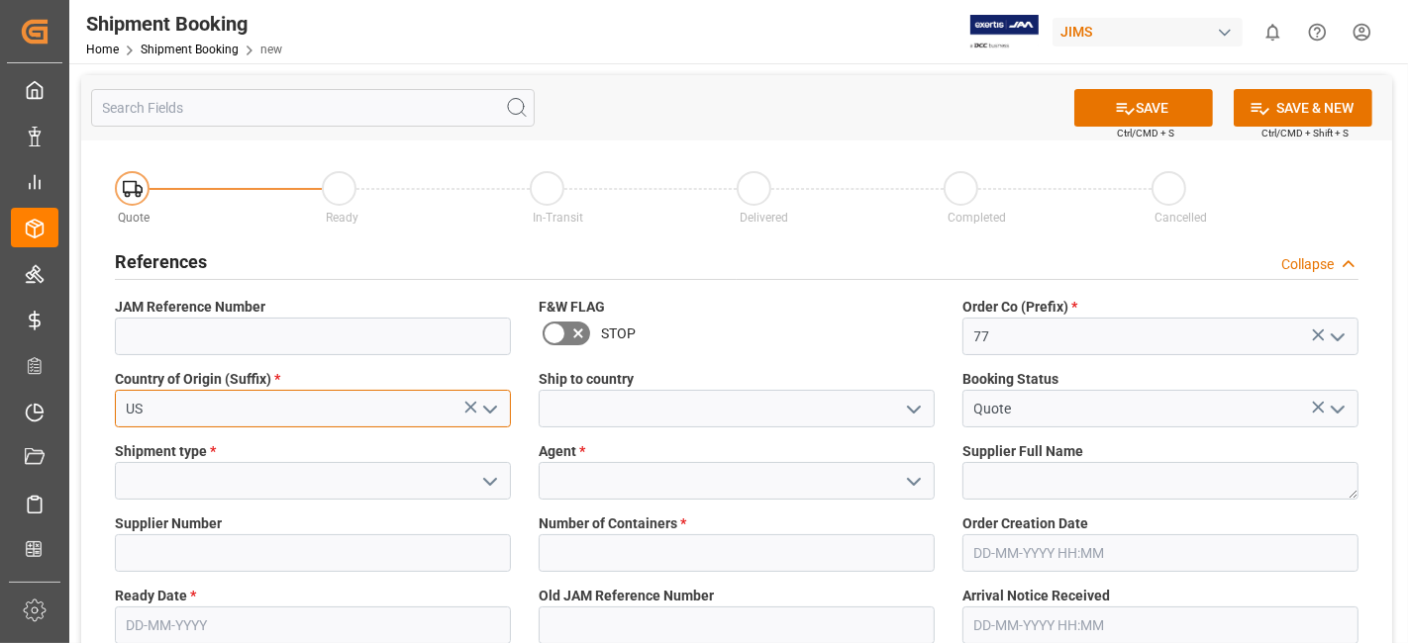
type input "US"
click at [909, 403] on icon "open menu" at bounding box center [914, 410] width 24 height 24
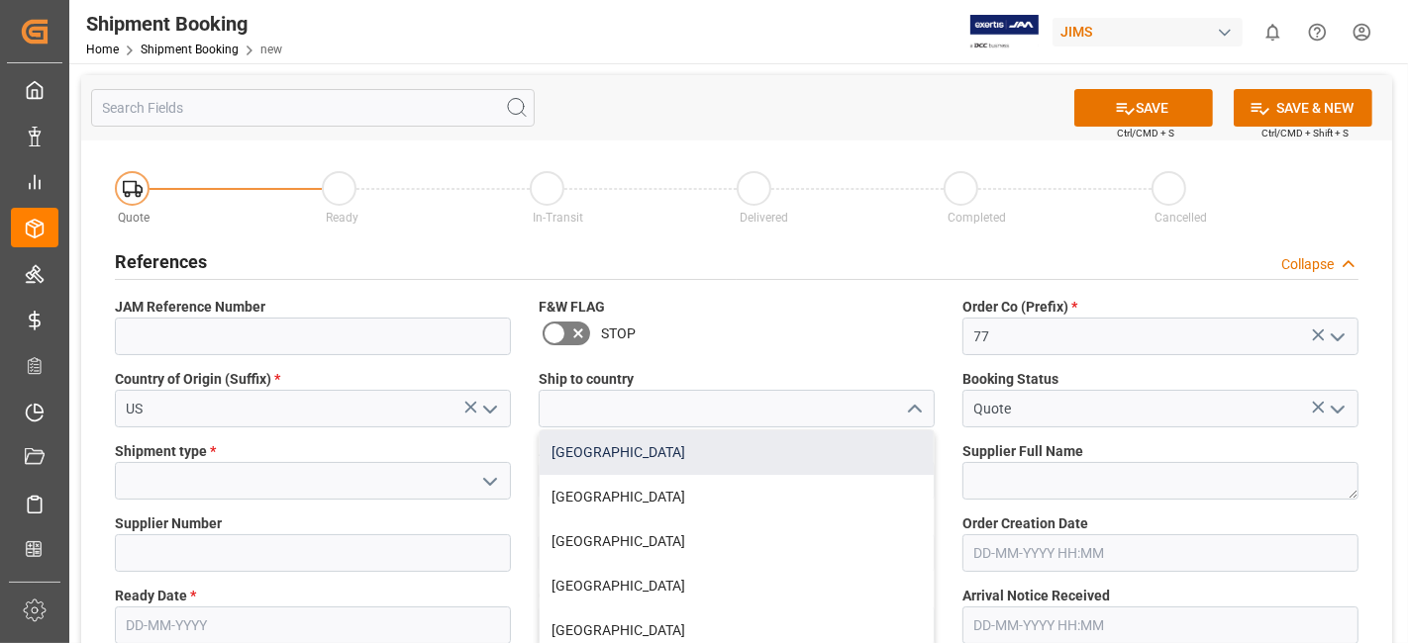
click at [812, 456] on div "[GEOGRAPHIC_DATA]" at bounding box center [736, 453] width 394 height 45
type input "[GEOGRAPHIC_DATA]"
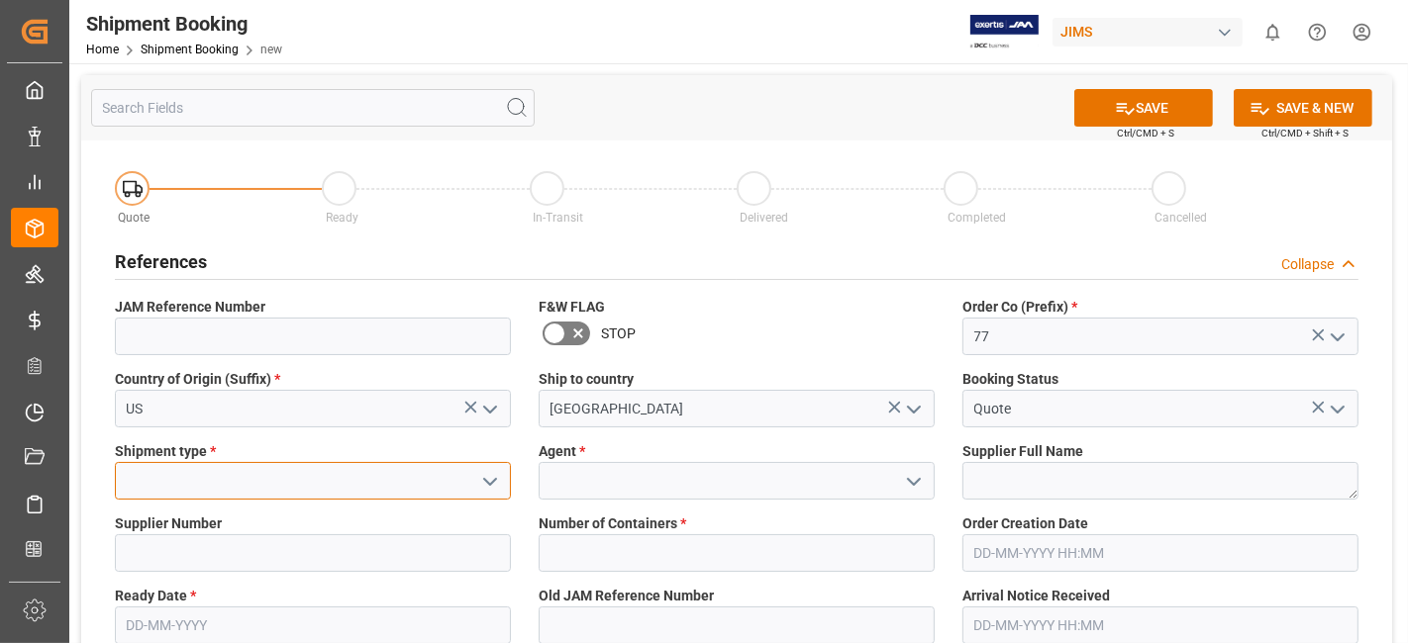
click at [347, 485] on input at bounding box center [313, 481] width 396 height 38
click at [488, 482] on polyline "open menu" at bounding box center [490, 482] width 12 height 6
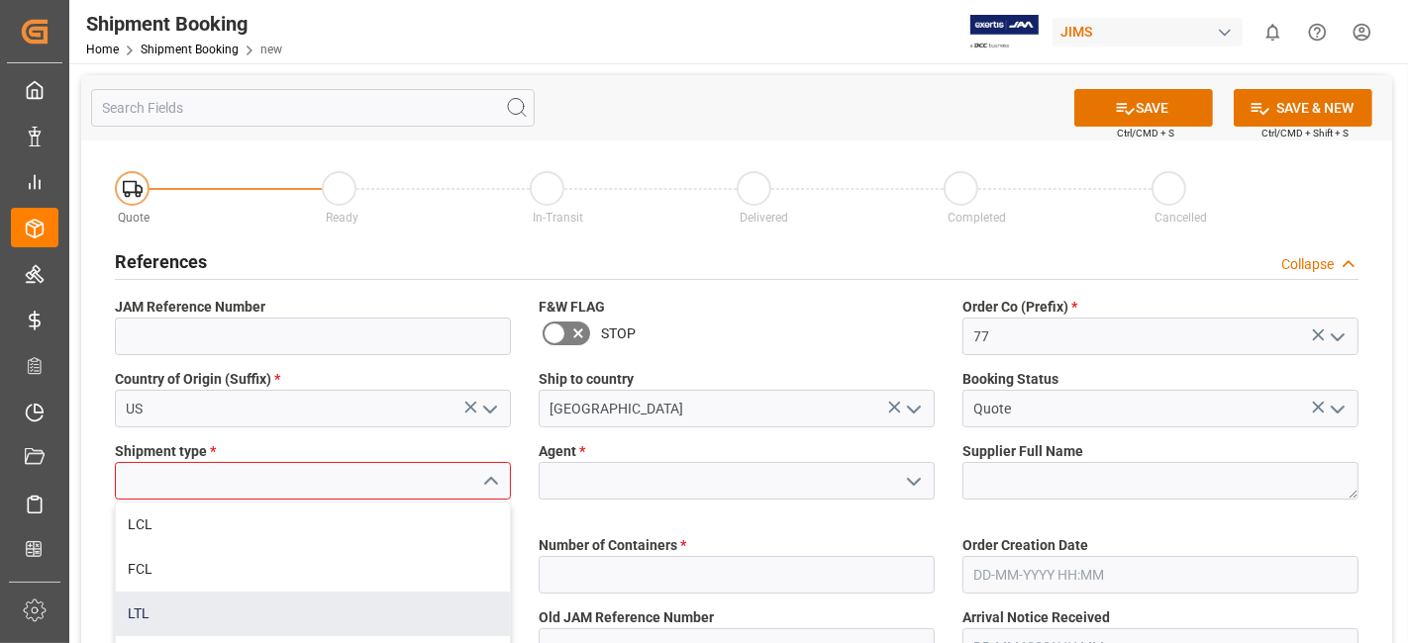
click at [416, 603] on div "LTL" at bounding box center [313, 614] width 394 height 45
type input "LTL"
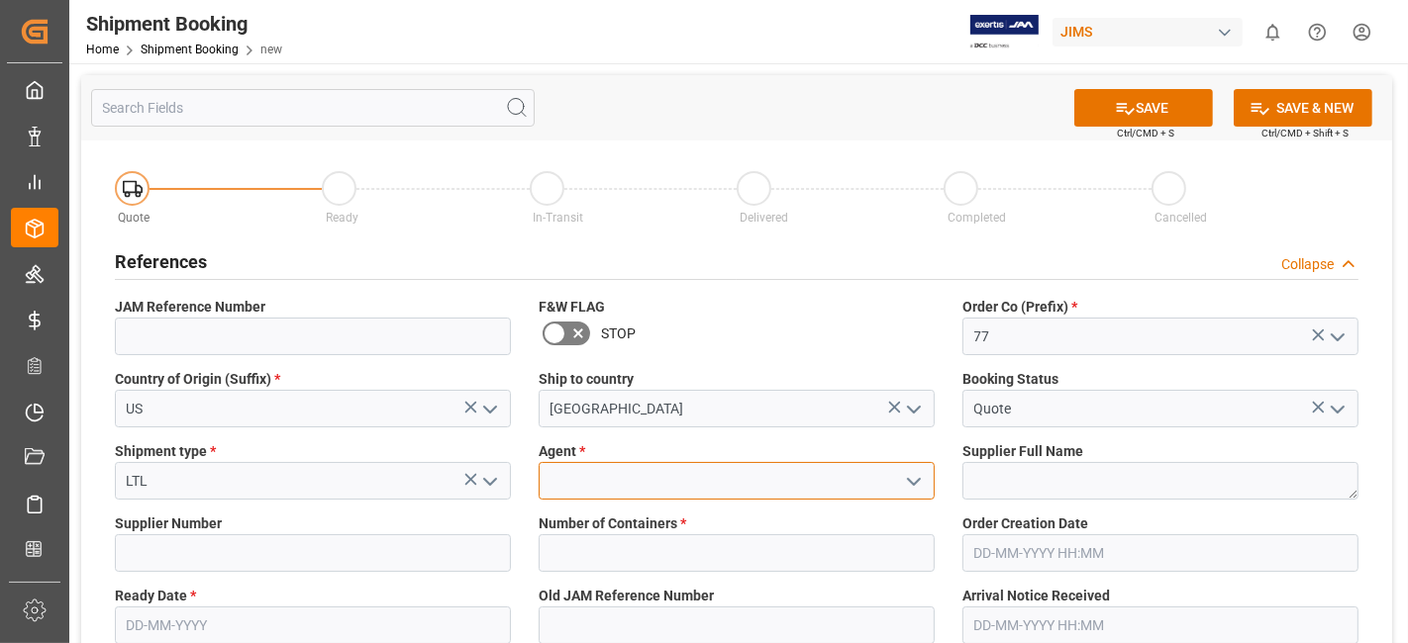
click at [664, 477] on input at bounding box center [736, 481] width 396 height 38
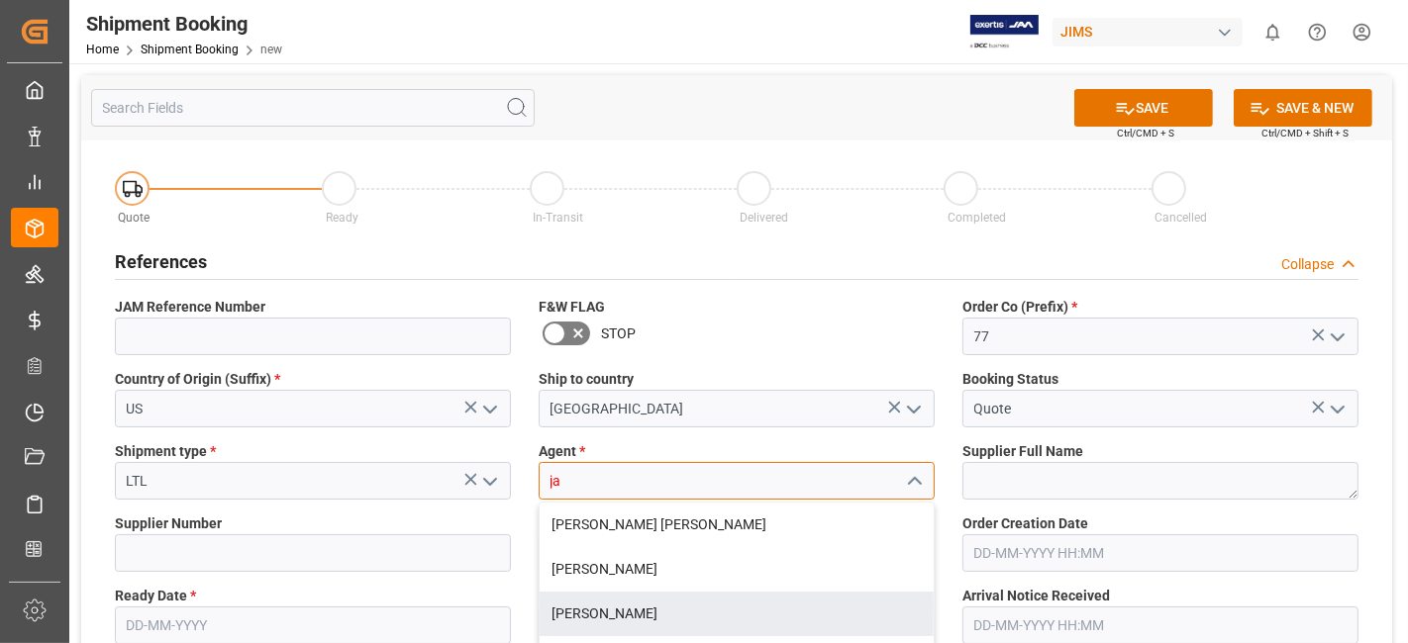
click at [660, 605] on div "[PERSON_NAME]" at bounding box center [736, 614] width 394 height 45
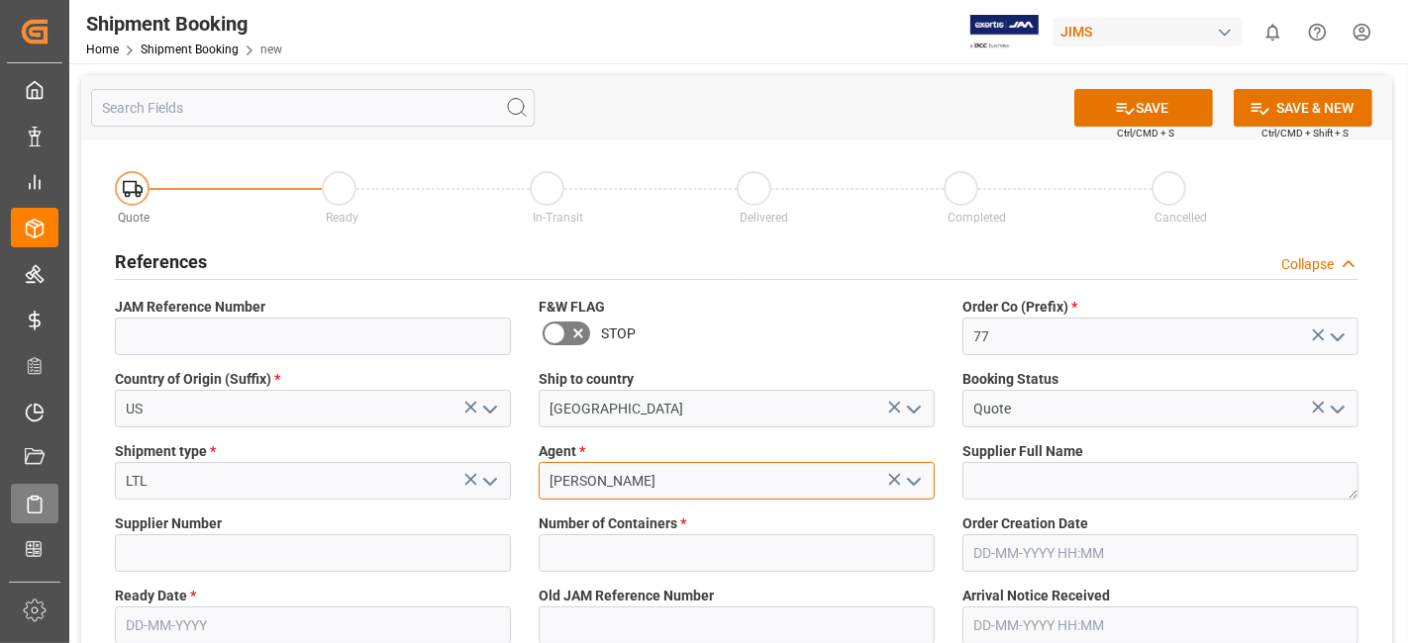
type input "[PERSON_NAME]"
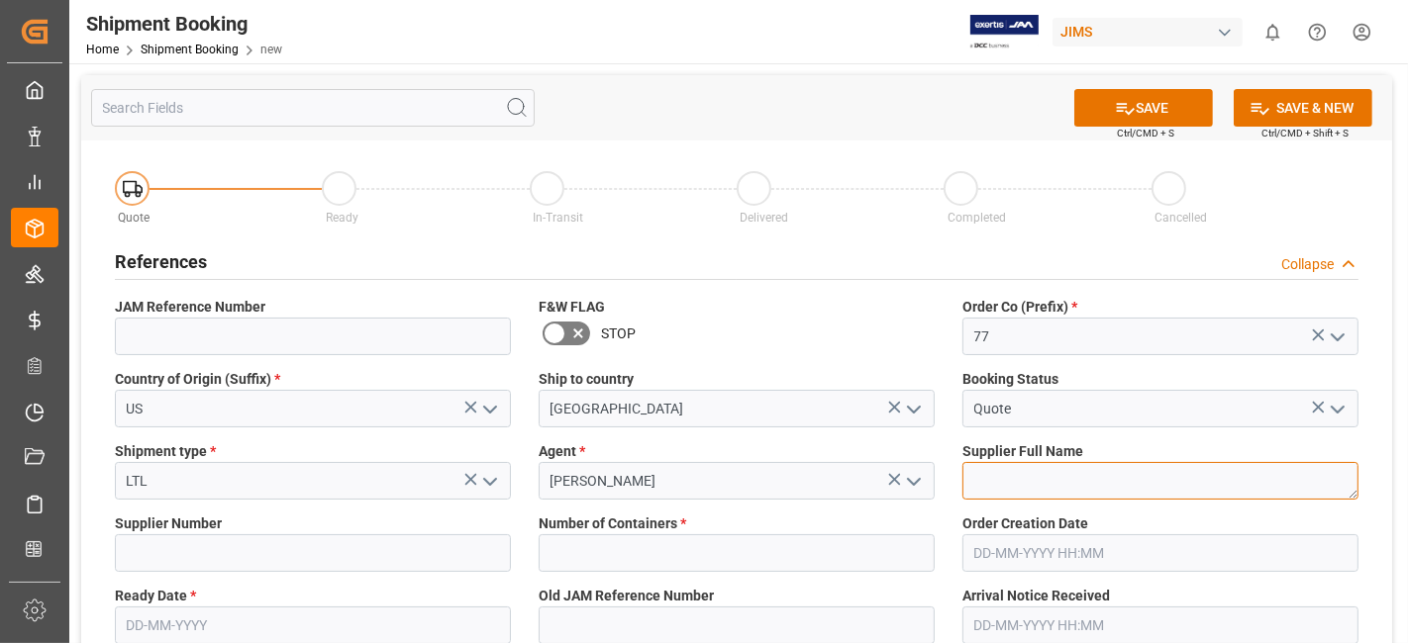
click at [1059, 485] on textarea at bounding box center [1160, 481] width 396 height 38
paste textarea "[PERSON_NAME] Professional, Inc."
type textarea "[PERSON_NAME] Professional, Inc."
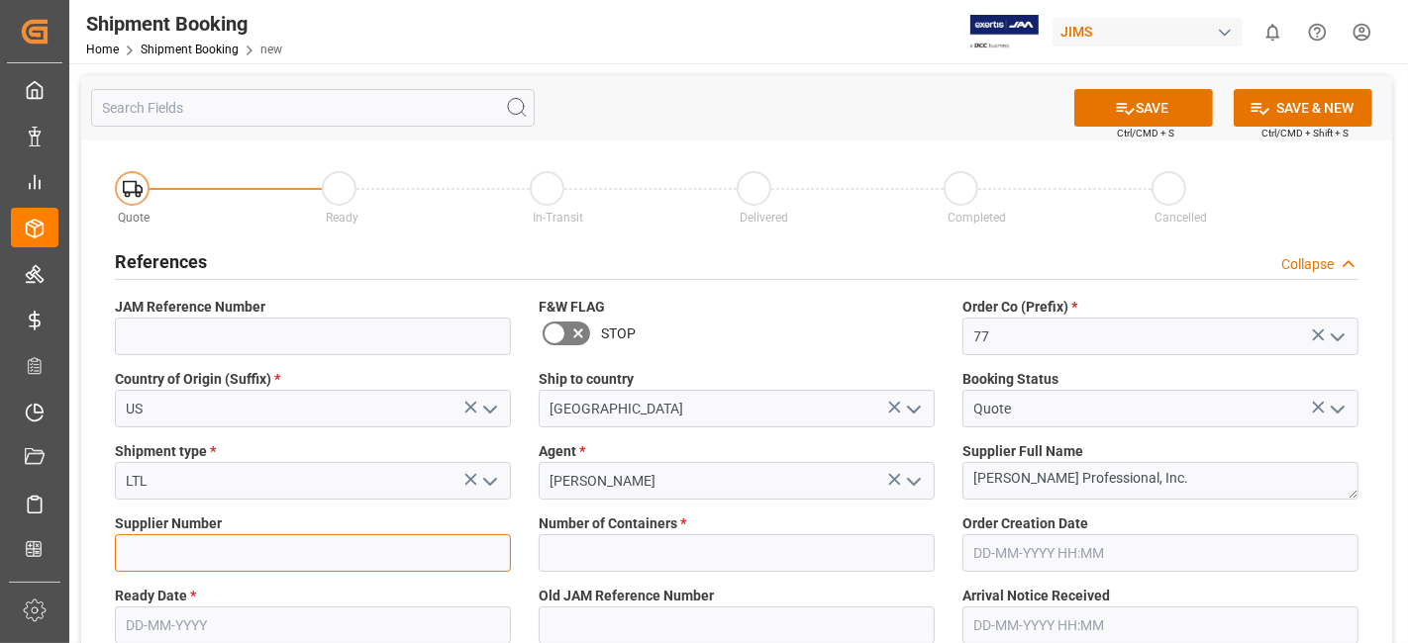
click at [209, 550] on input at bounding box center [313, 554] width 396 height 38
type input "1129"
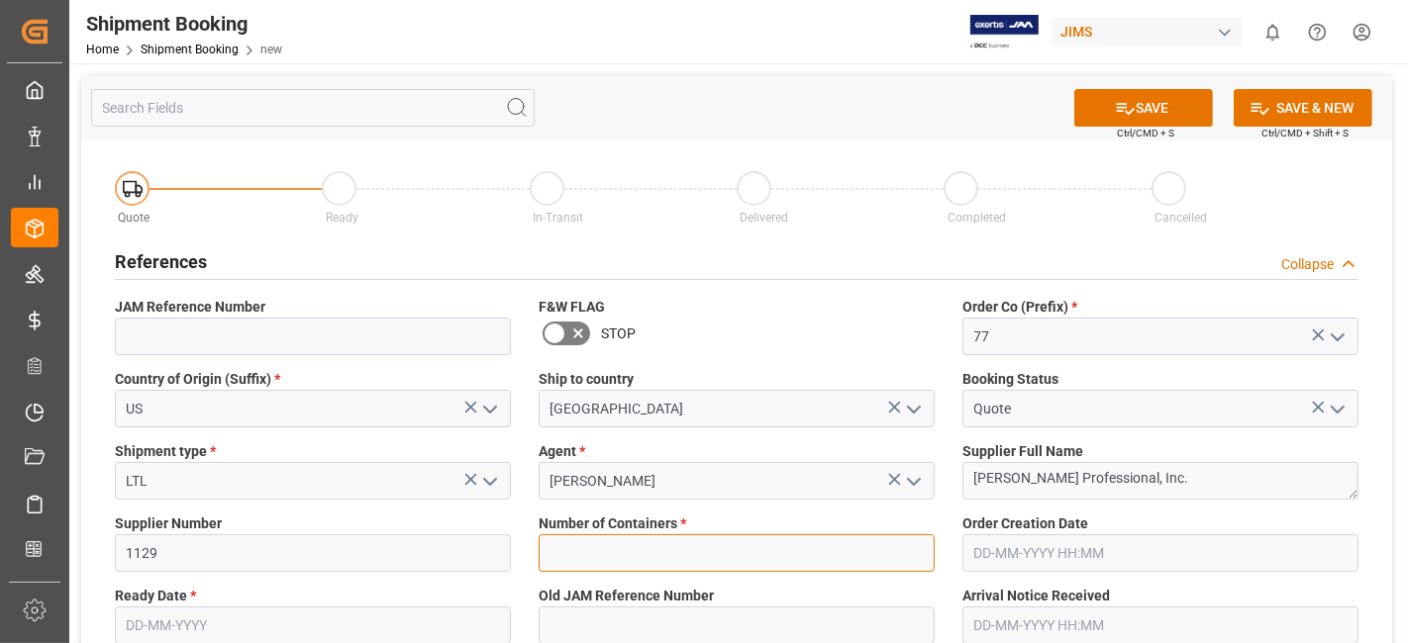
click at [694, 550] on input "text" at bounding box center [736, 554] width 396 height 38
type input "0"
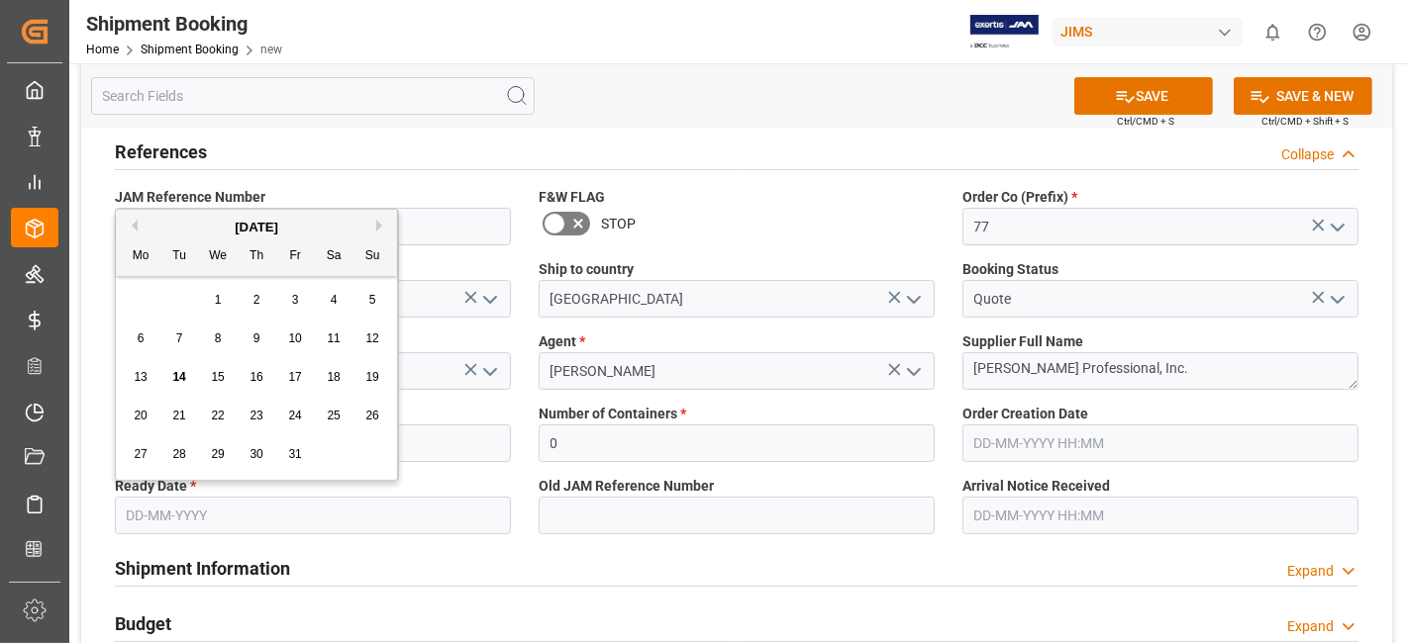
click at [175, 515] on input "text" at bounding box center [313, 516] width 396 height 38
click at [199, 440] on div "27 28 29 30 31 1 2" at bounding box center [257, 455] width 270 height 39
click at [262, 457] on span "30" at bounding box center [255, 454] width 13 height 14
type input "30-10-2025"
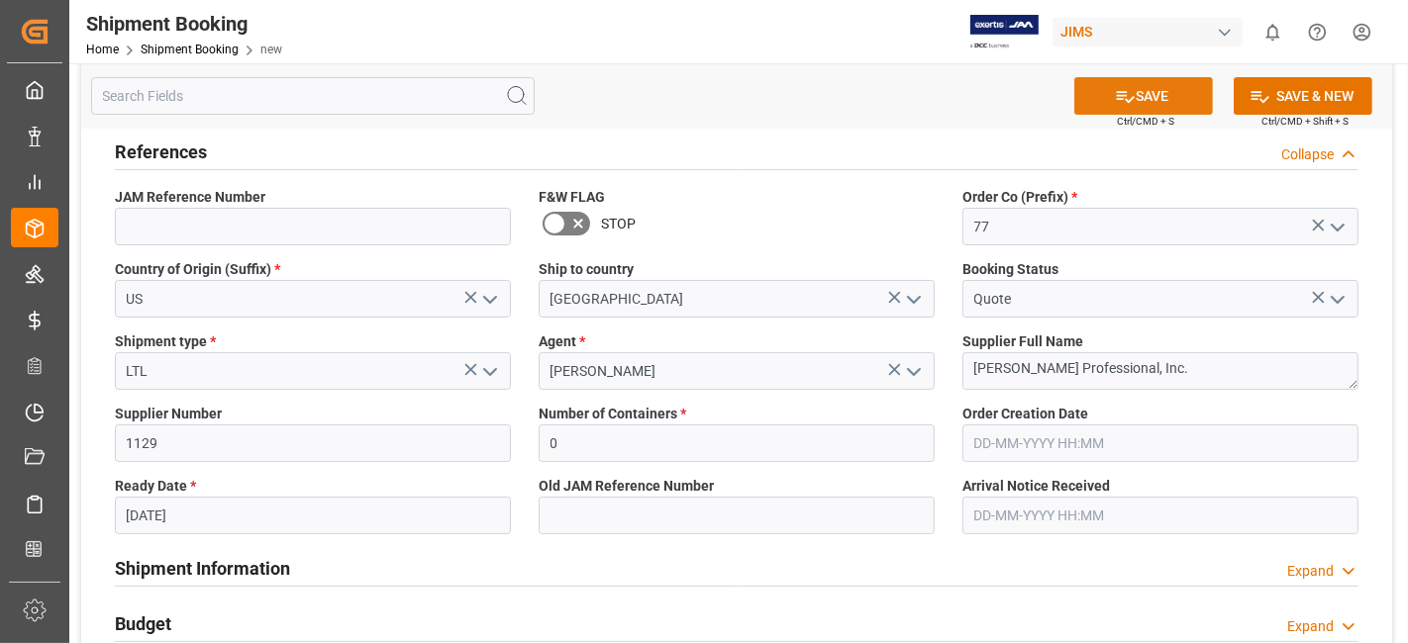
click at [1137, 101] on button "SAVE" at bounding box center [1143, 96] width 139 height 38
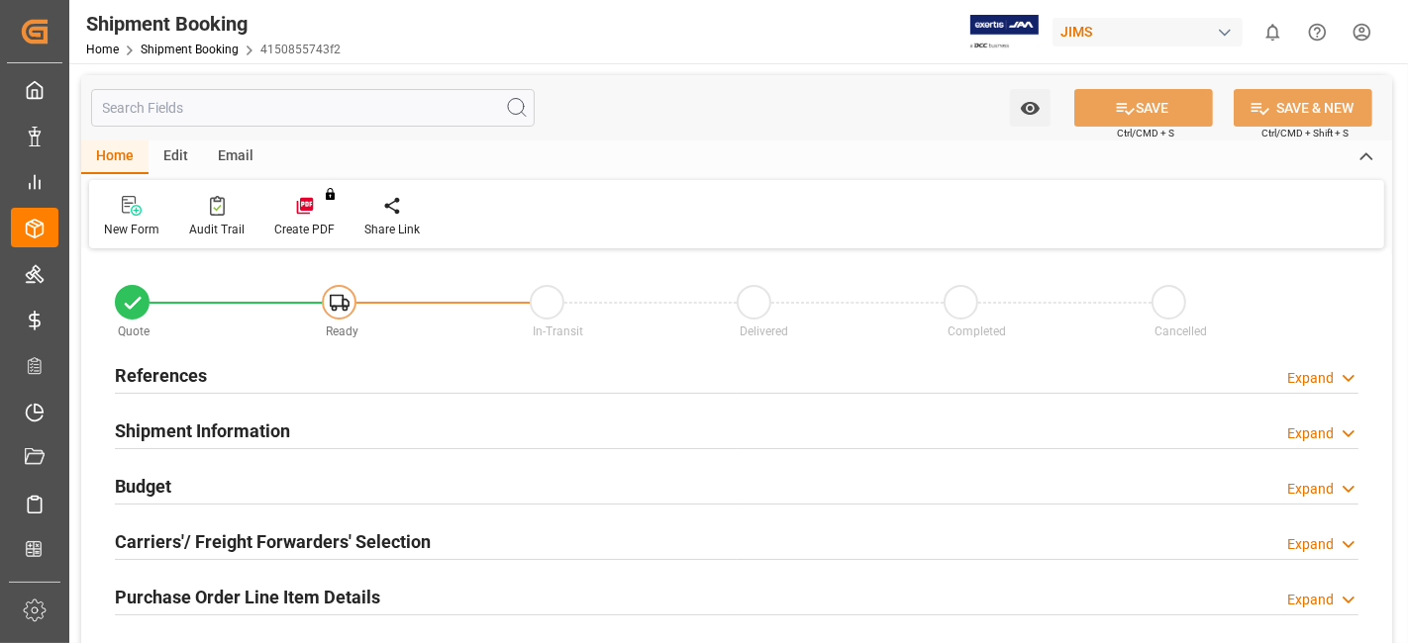
type input "0"
type input "[DATE]"
click at [220, 368] on div "References Expand" at bounding box center [736, 374] width 1243 height 38
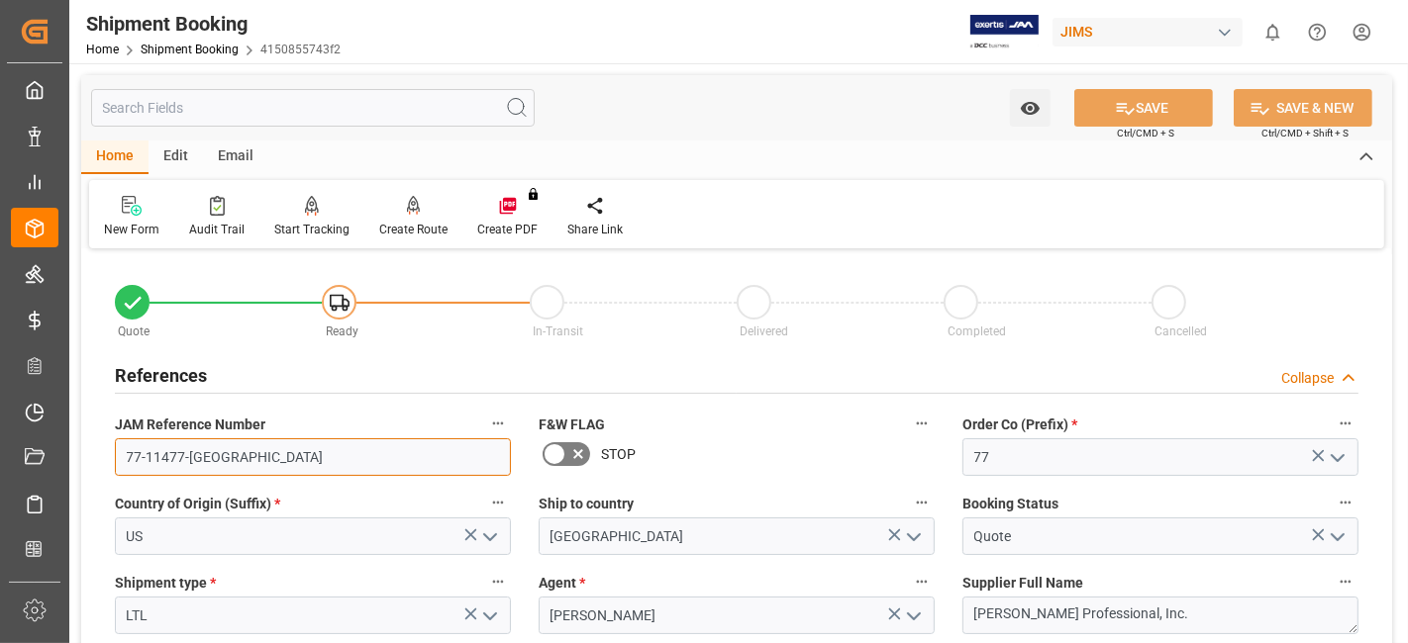
drag, startPoint x: 285, startPoint y: 466, endPoint x: 106, endPoint y: 467, distance: 179.2
click at [107, 467] on div "JAM Reference Number 77-11477-US" at bounding box center [313, 443] width 424 height 79
click at [137, 212] on icon at bounding box center [132, 206] width 20 height 20
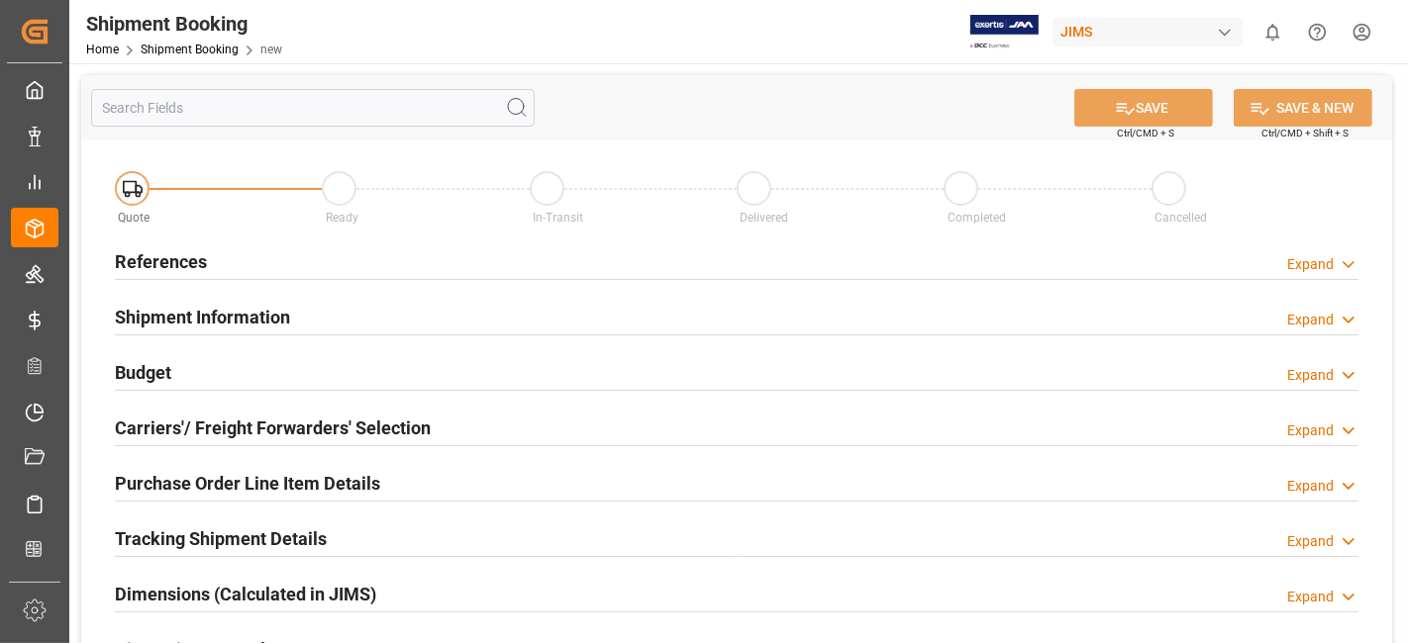
click at [334, 264] on div "References Expand" at bounding box center [736, 261] width 1243 height 38
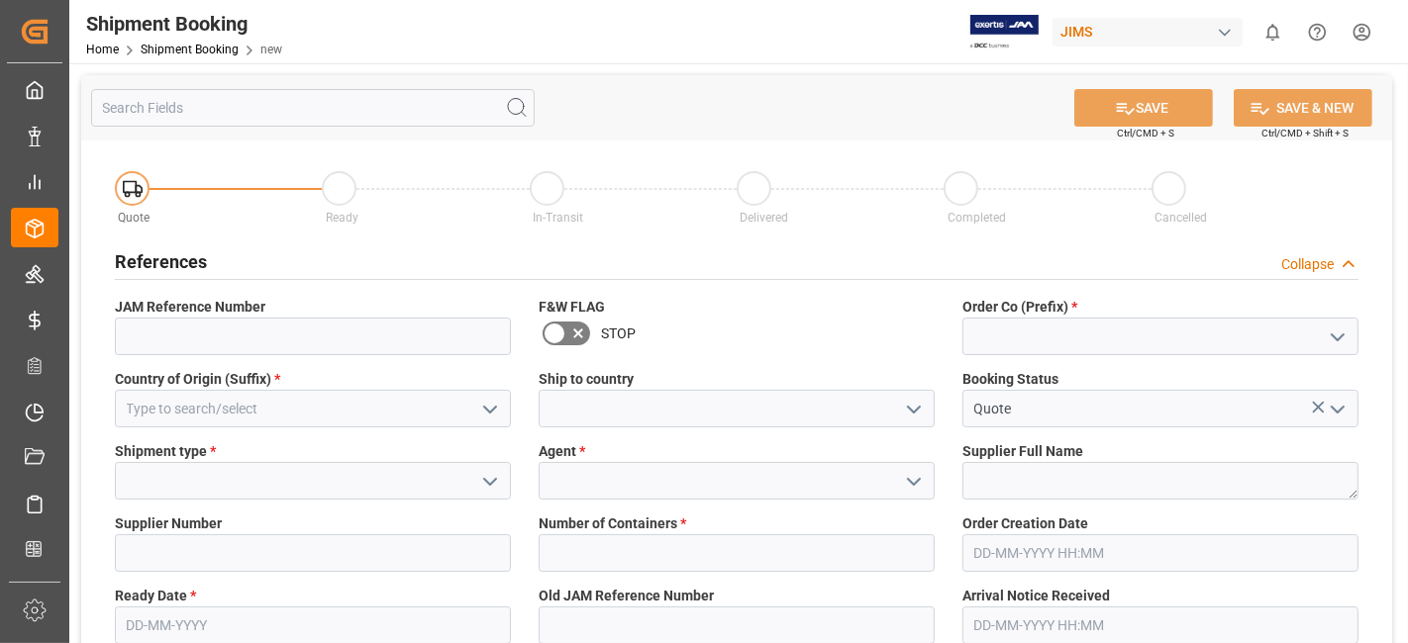
click at [1345, 336] on icon "open menu" at bounding box center [1337, 338] width 24 height 24
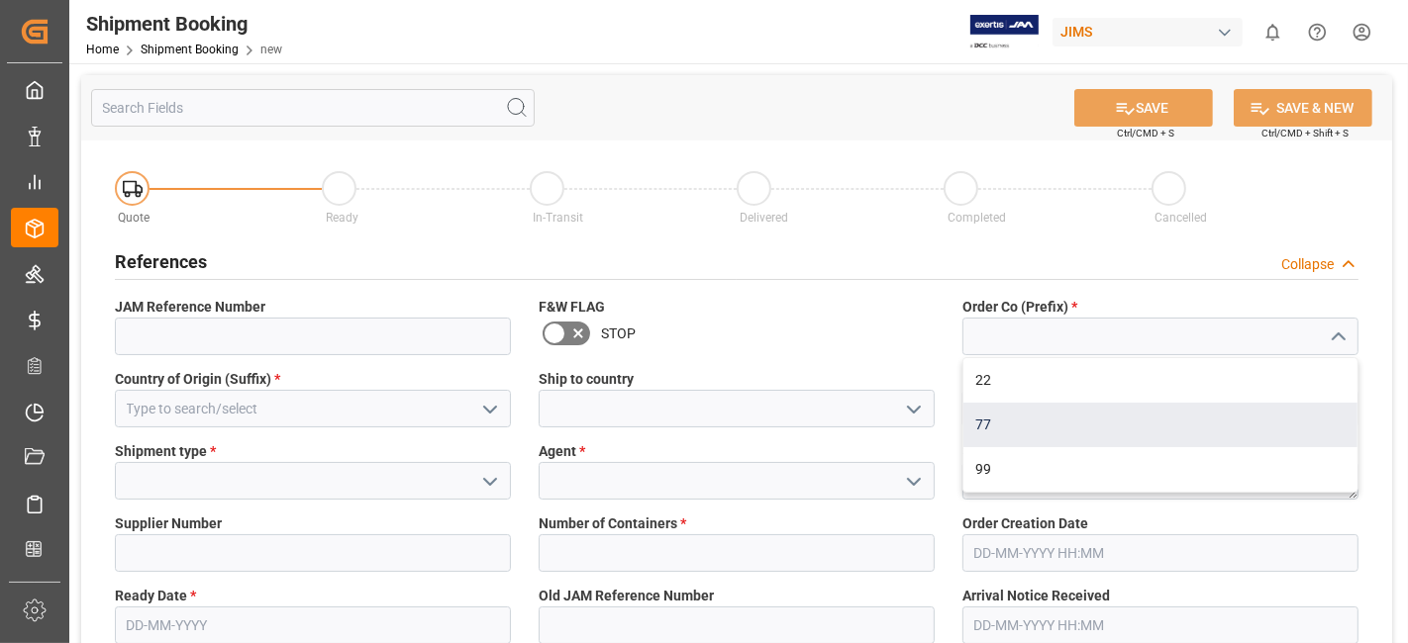
click at [1223, 427] on div "77" at bounding box center [1160, 425] width 394 height 45
type input "77"
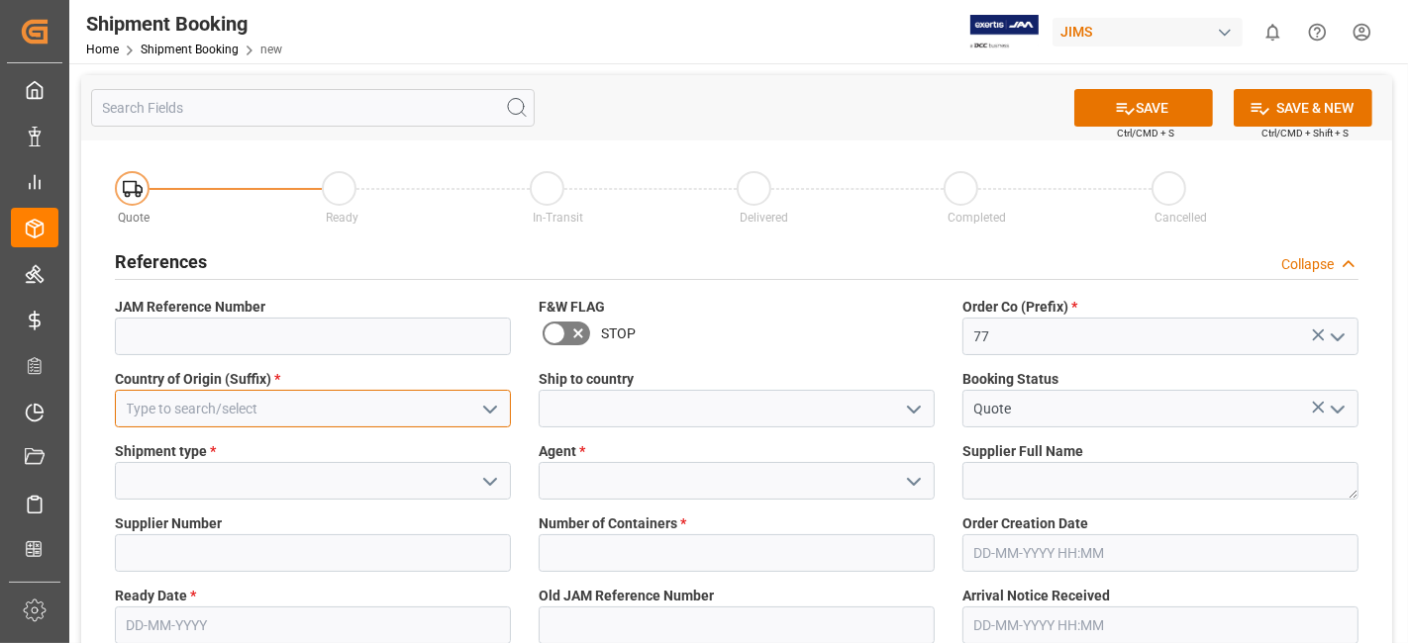
click at [367, 406] on input at bounding box center [313, 409] width 396 height 38
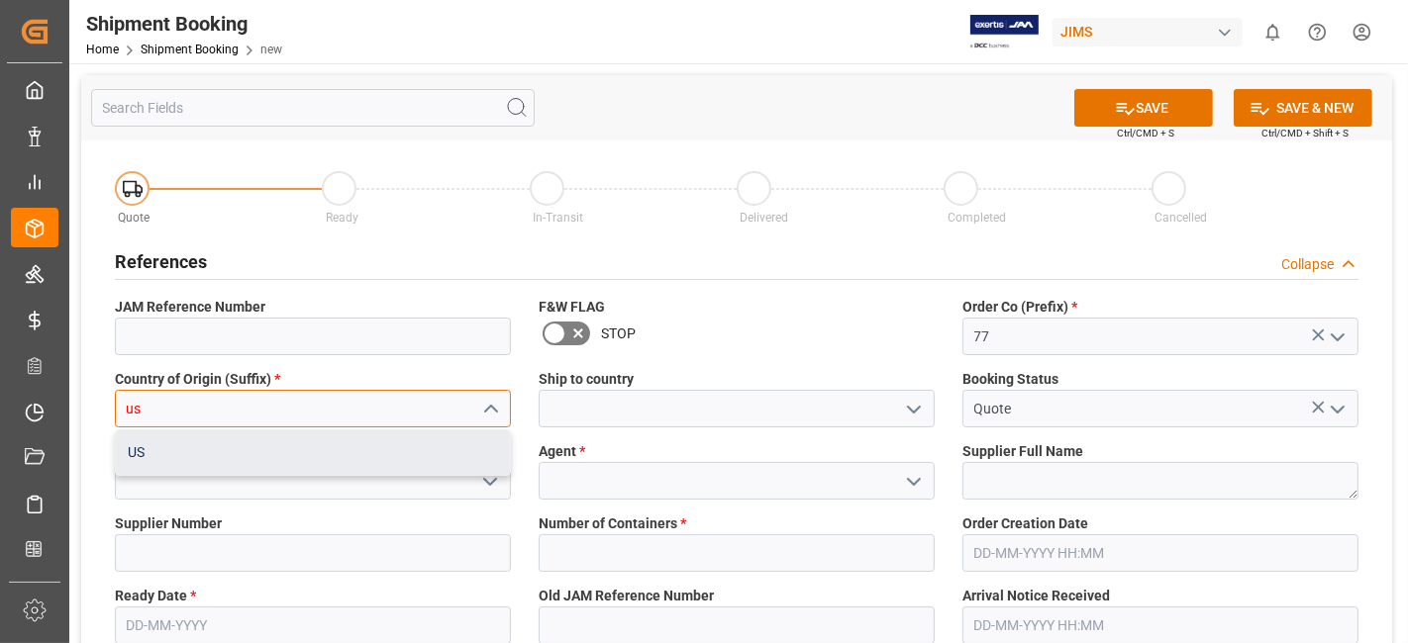
click at [424, 445] on div "US" at bounding box center [313, 453] width 394 height 45
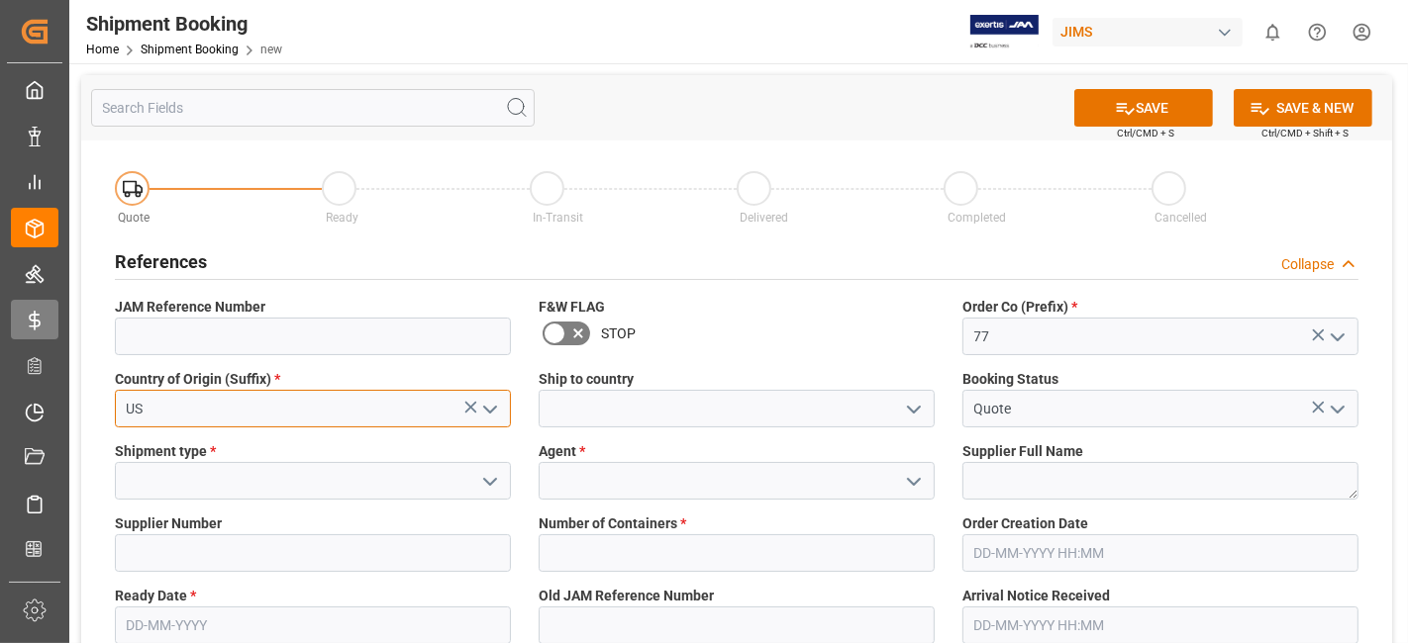
type input "US"
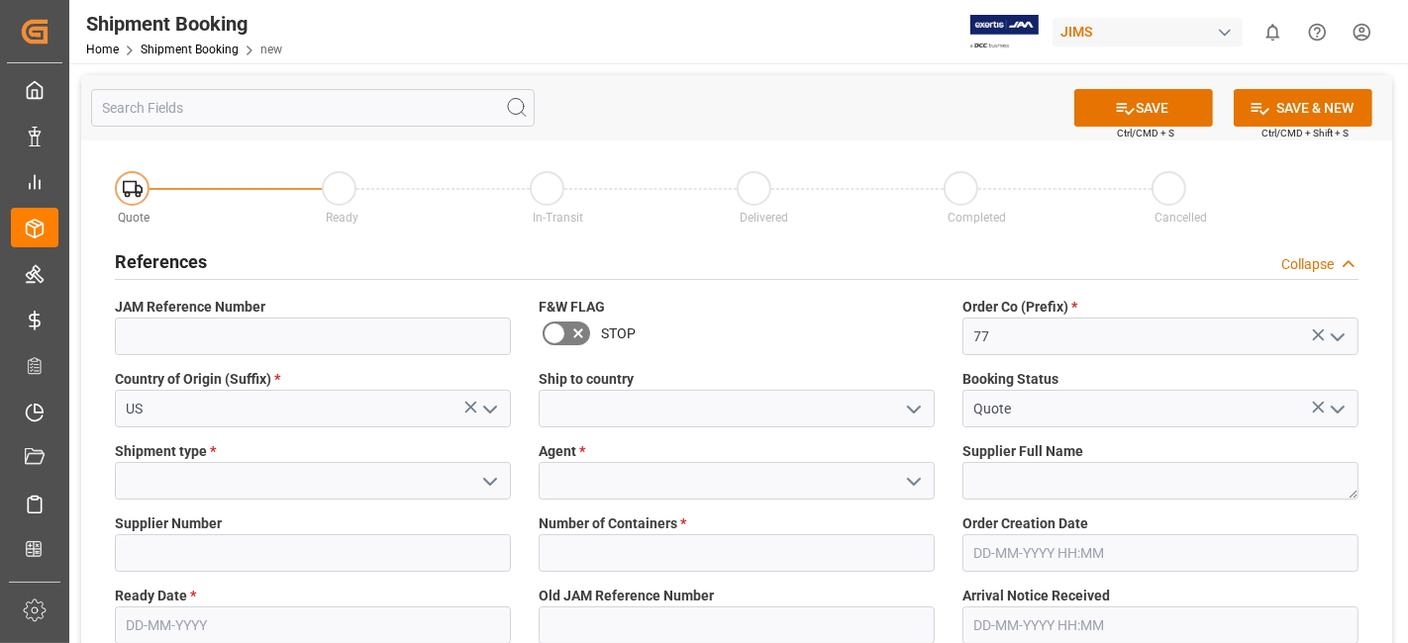
click at [911, 409] on polyline "open menu" at bounding box center [914, 410] width 12 height 6
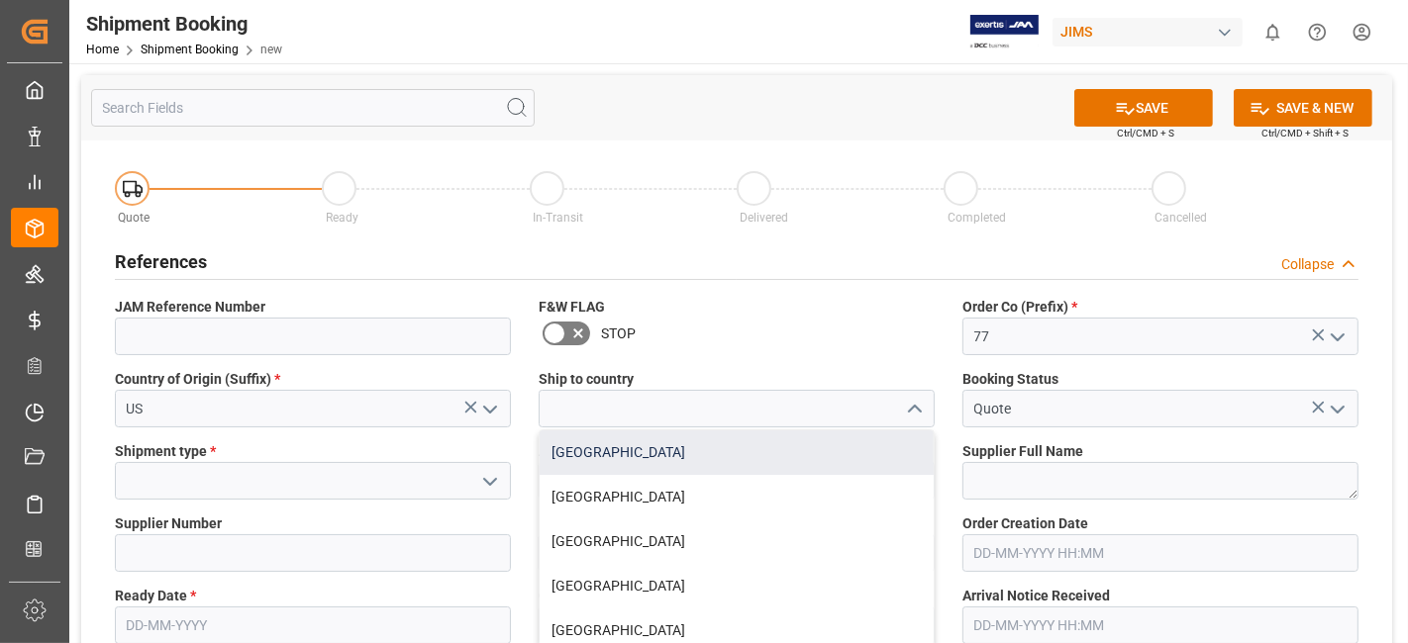
click at [871, 448] on div "[GEOGRAPHIC_DATA]" at bounding box center [736, 453] width 394 height 45
type input "[GEOGRAPHIC_DATA]"
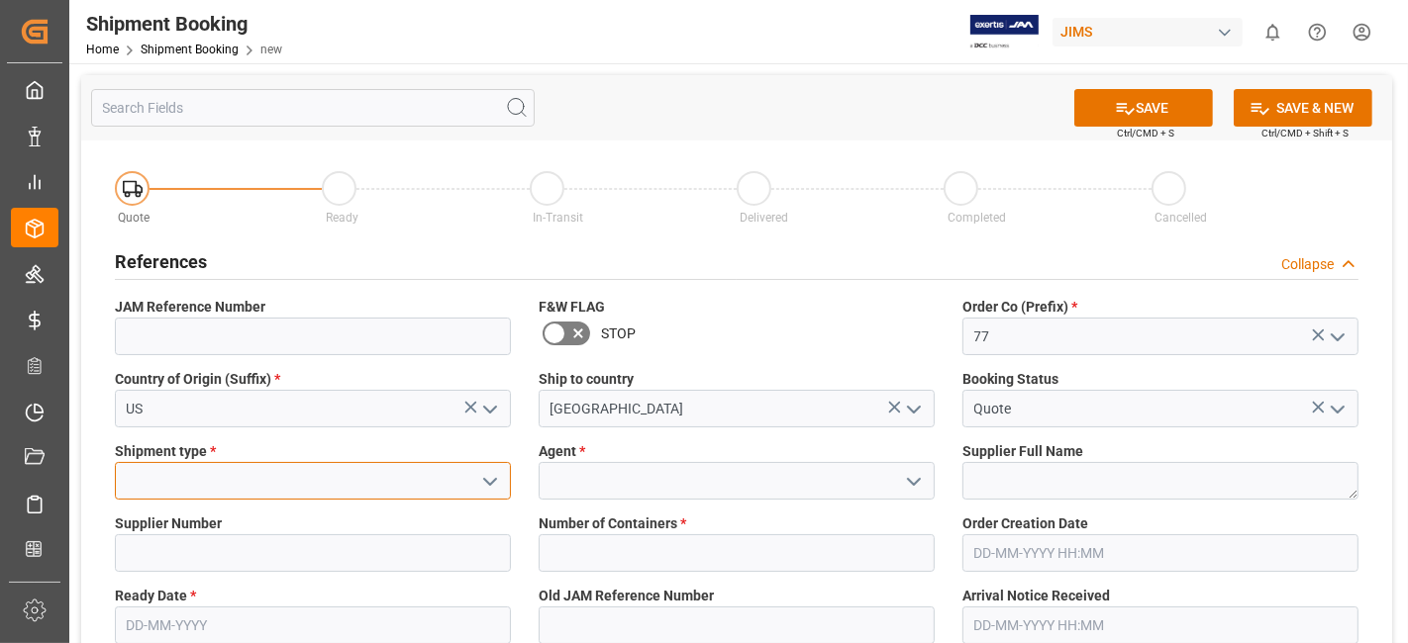
click at [427, 479] on input at bounding box center [313, 481] width 396 height 38
click at [500, 479] on icon "open menu" at bounding box center [490, 482] width 24 height 24
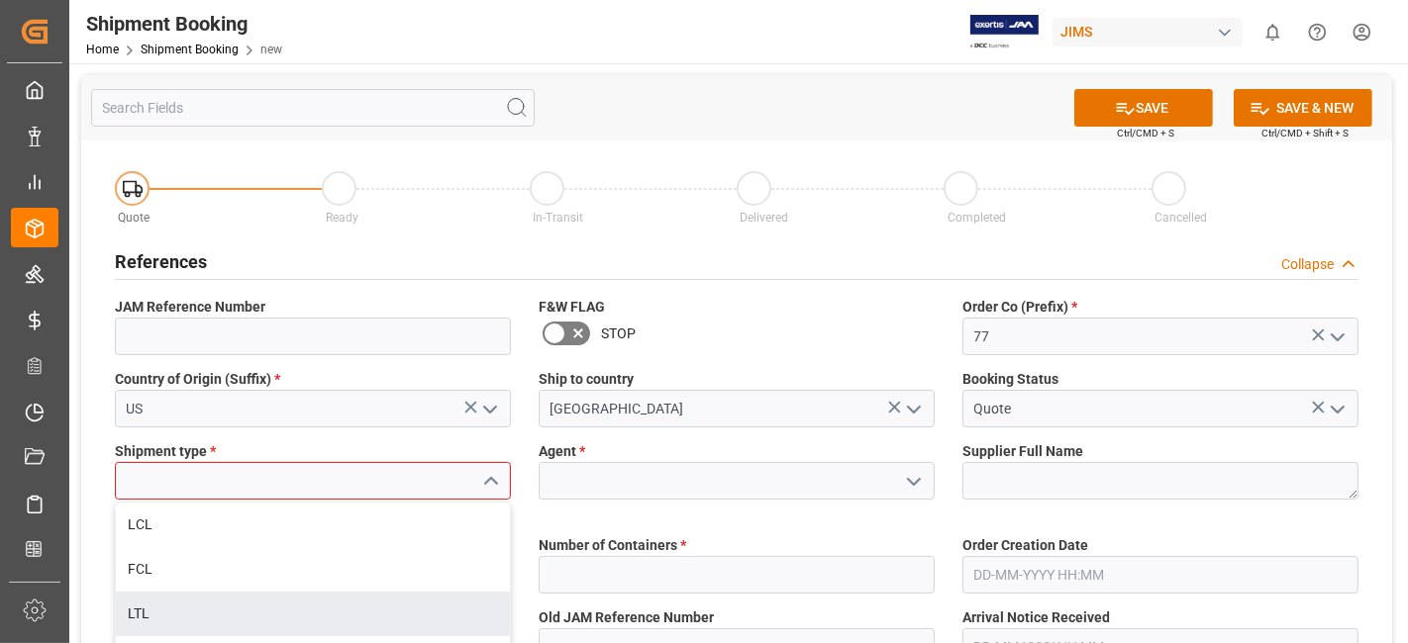
drag, startPoint x: 419, startPoint y: 594, endPoint x: 481, endPoint y: 550, distance: 76.1
click at [419, 595] on div "LTL" at bounding box center [313, 614] width 394 height 45
type input "LTL"
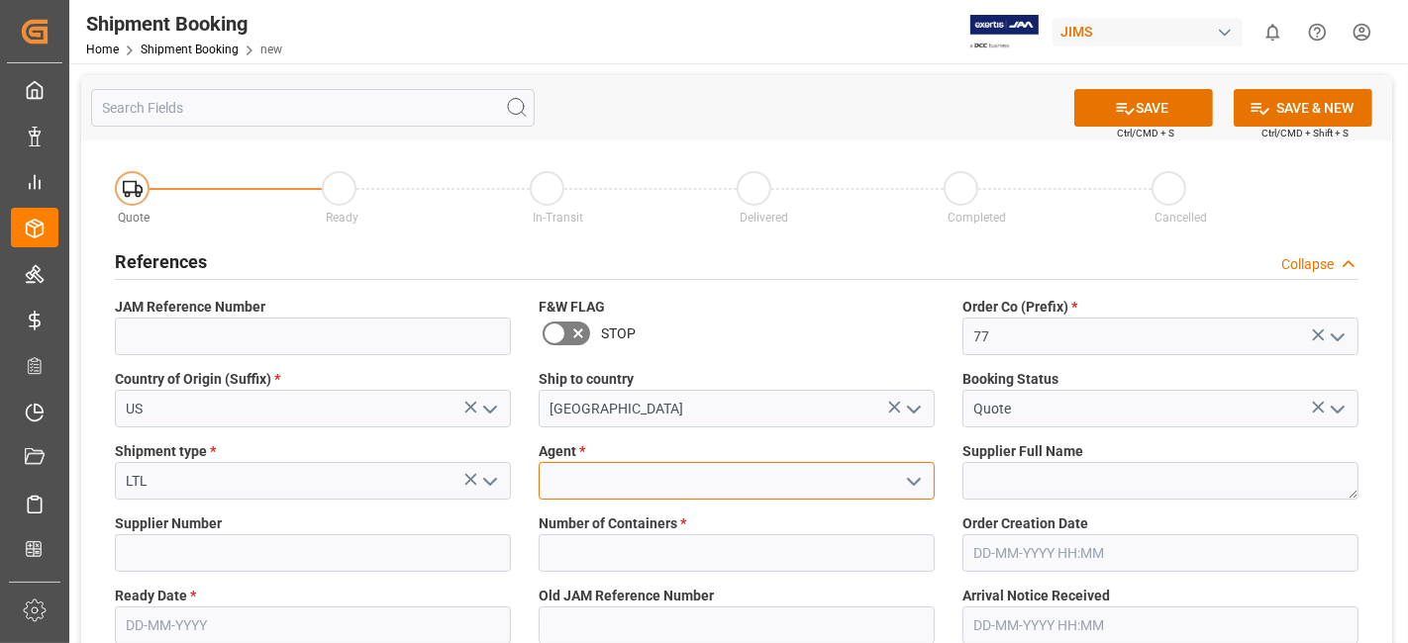
click at [608, 473] on input at bounding box center [736, 481] width 396 height 38
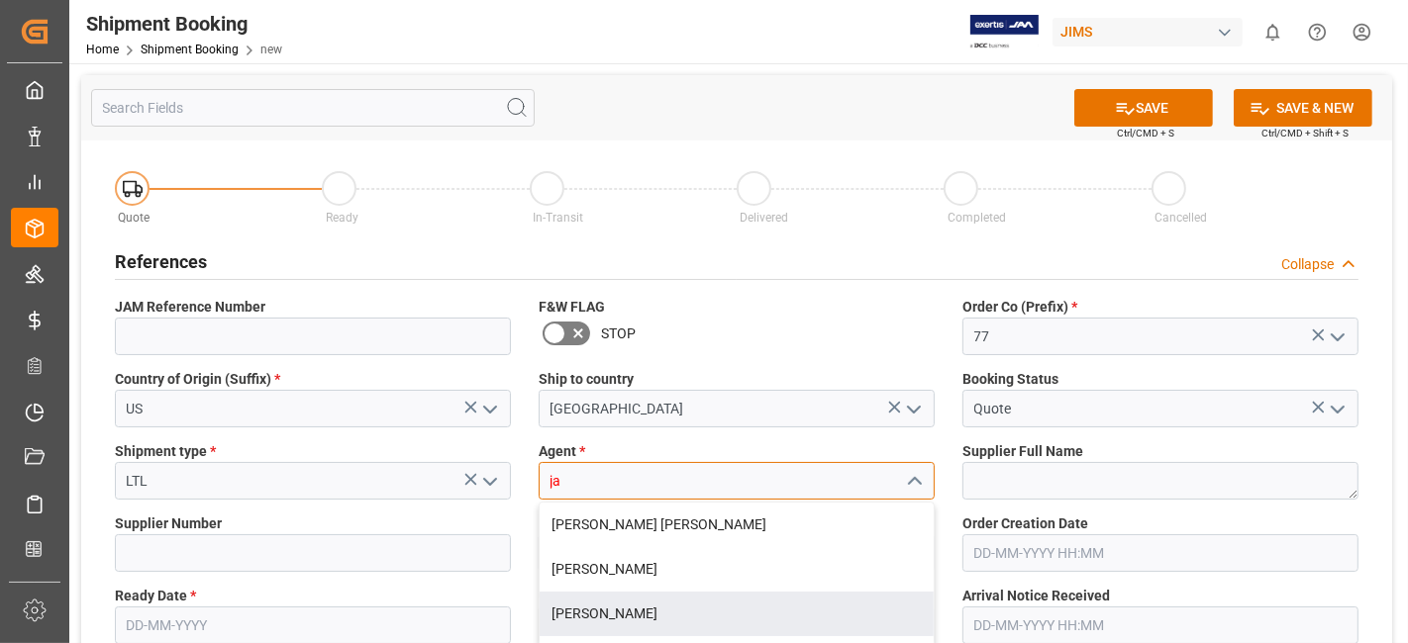
click at [634, 623] on div "[PERSON_NAME]" at bounding box center [736, 614] width 394 height 45
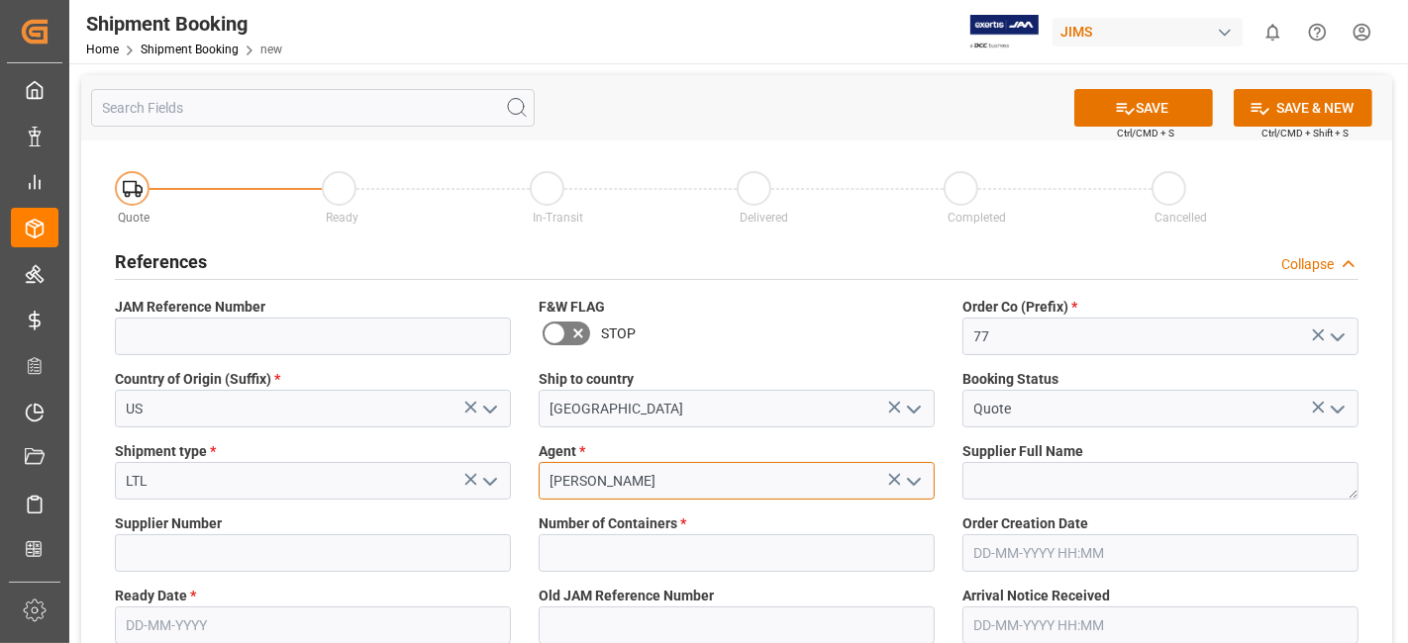
type input "[PERSON_NAME]"
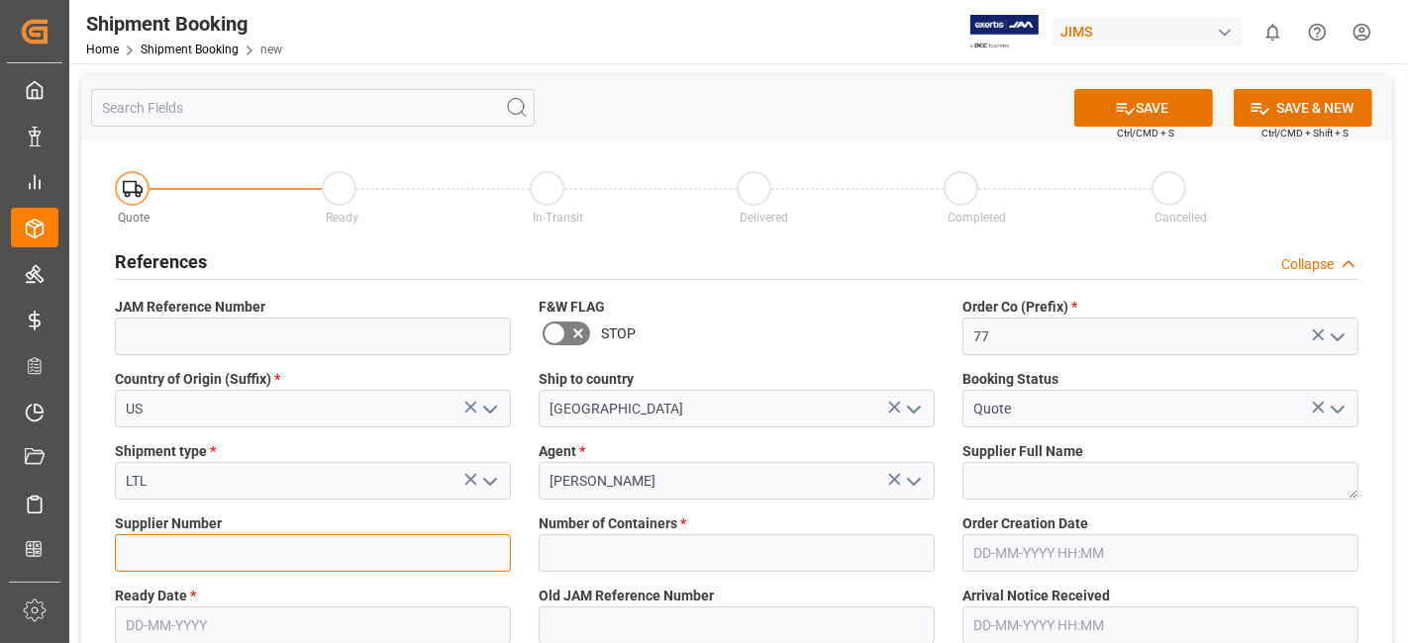
click at [218, 559] on input at bounding box center [313, 554] width 396 height 38
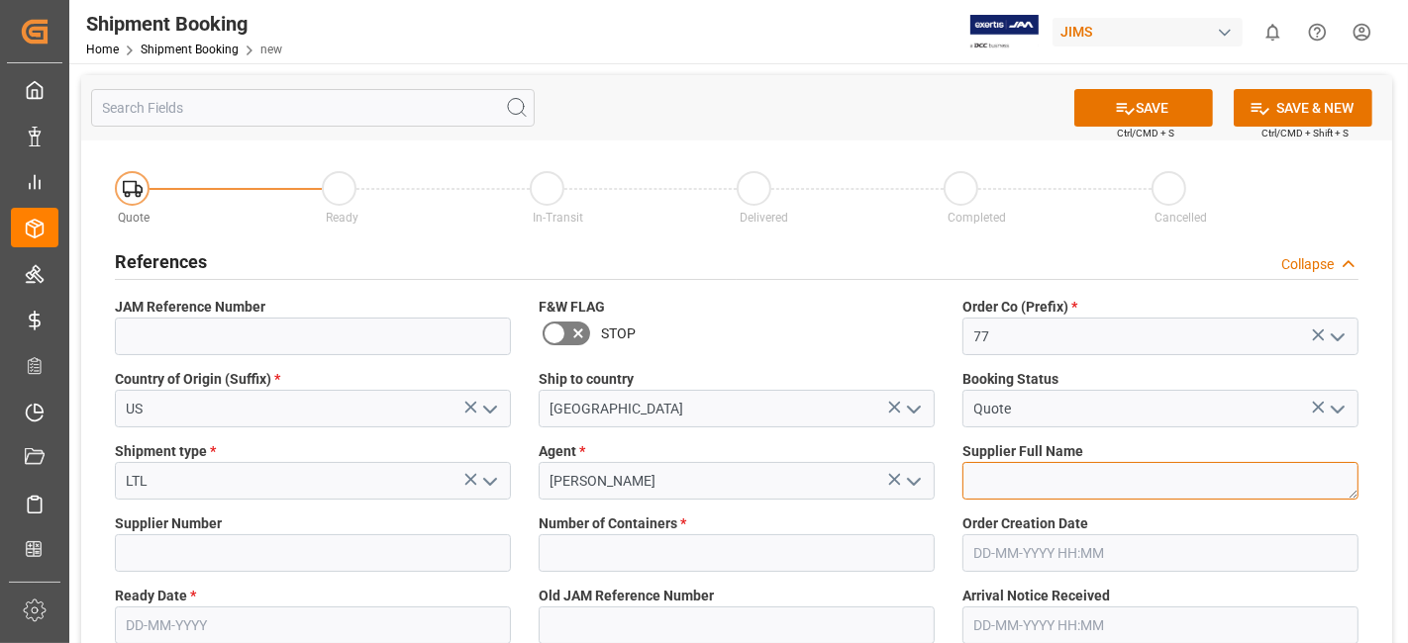
click at [1089, 465] on textarea at bounding box center [1160, 481] width 396 height 38
paste textarea "[PERSON_NAME] Professional, Inc."
type textarea "[PERSON_NAME] Professional, Inc."
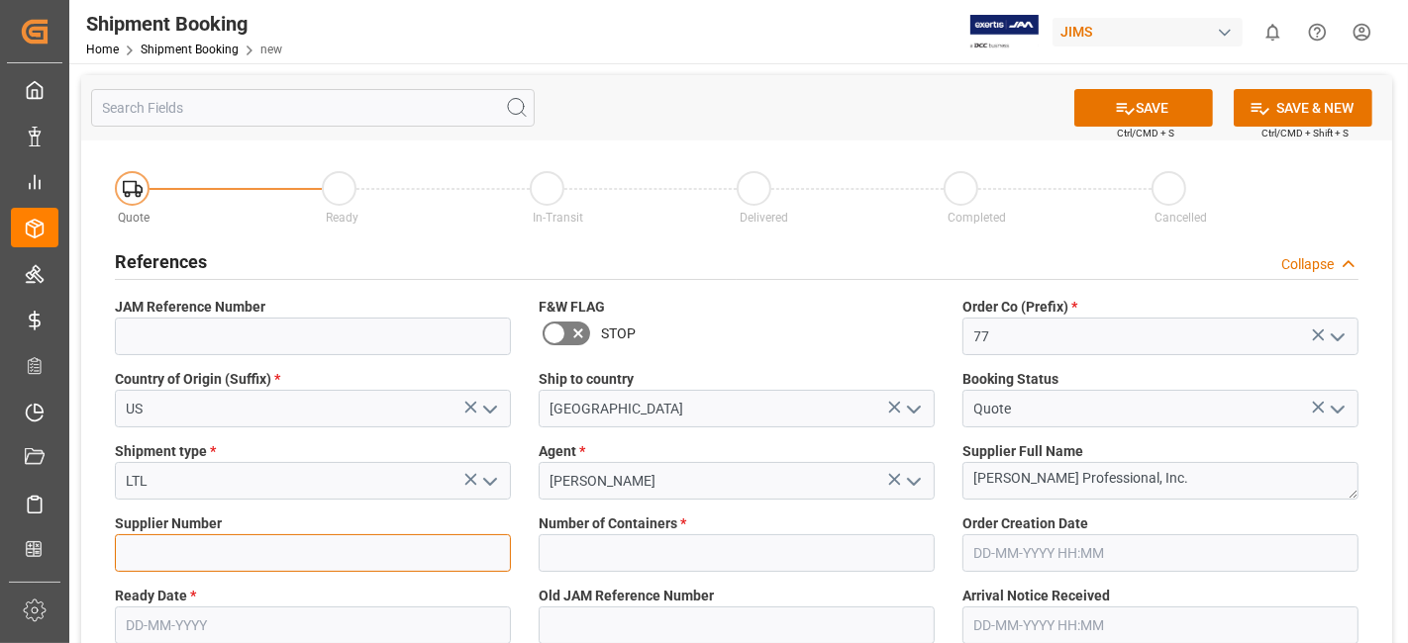
click at [263, 564] on input at bounding box center [313, 554] width 396 height 38
type input "1129"
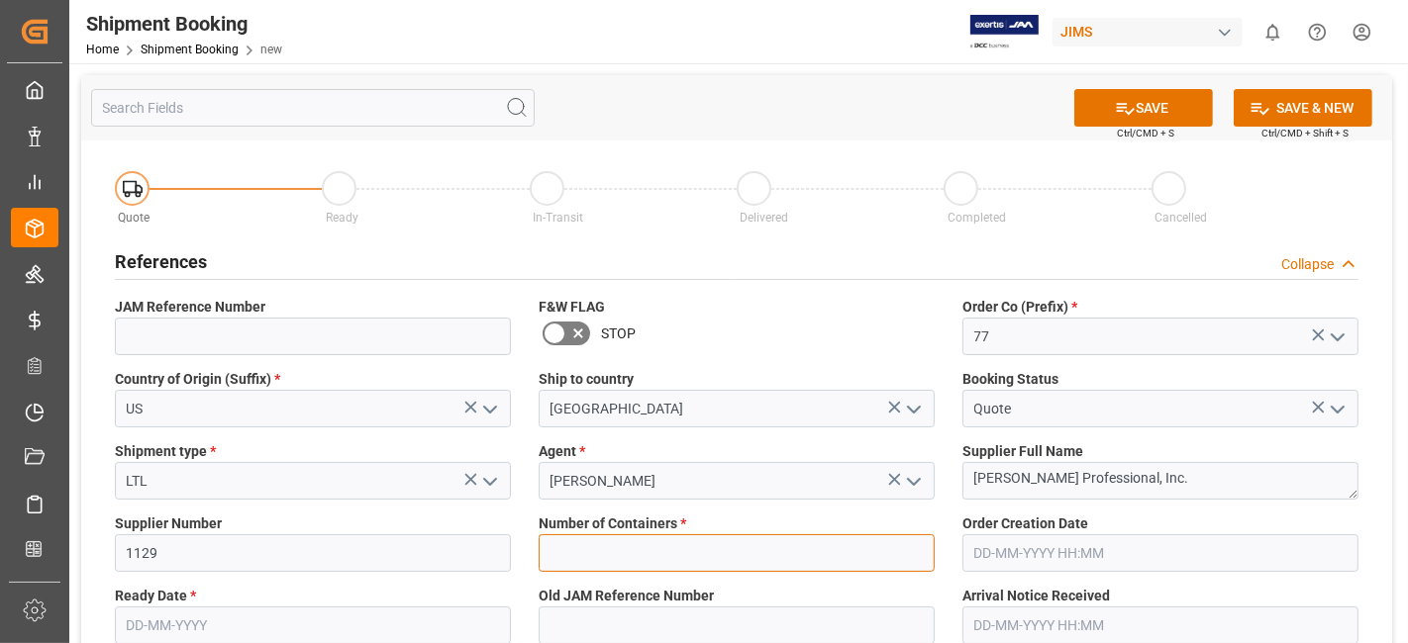
click at [711, 546] on input "text" at bounding box center [736, 554] width 396 height 38
type input "0"
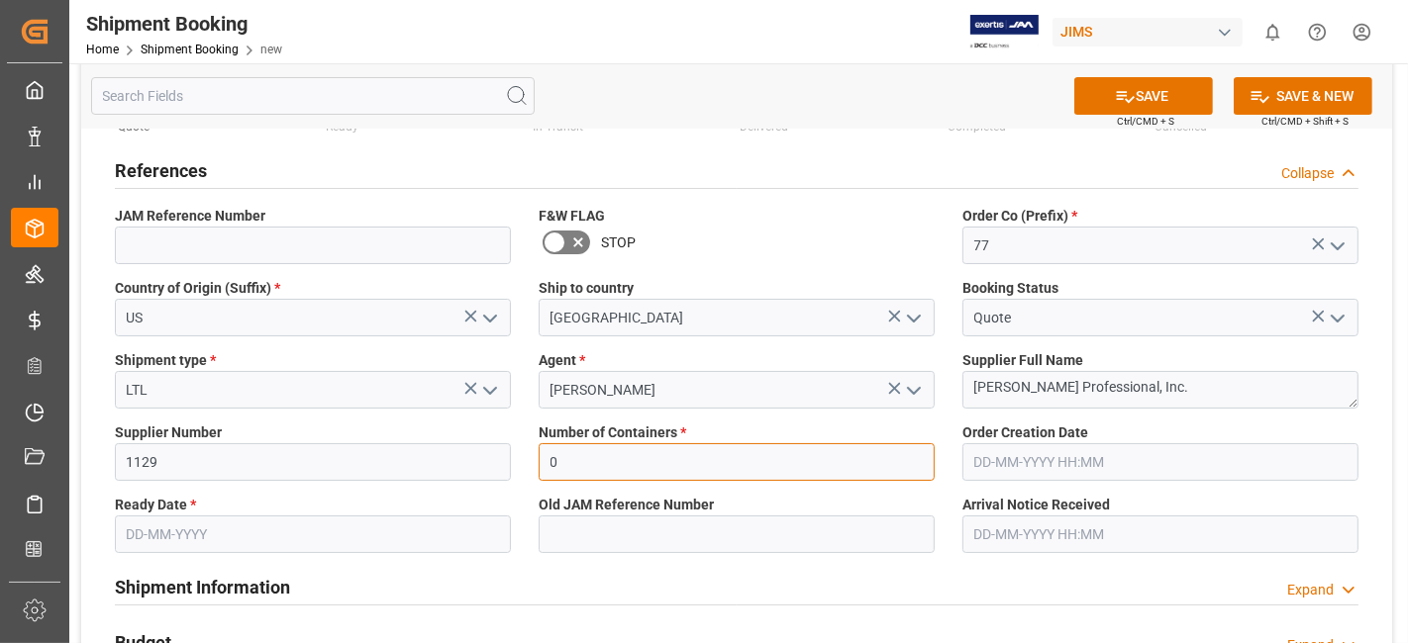
scroll to position [220, 0]
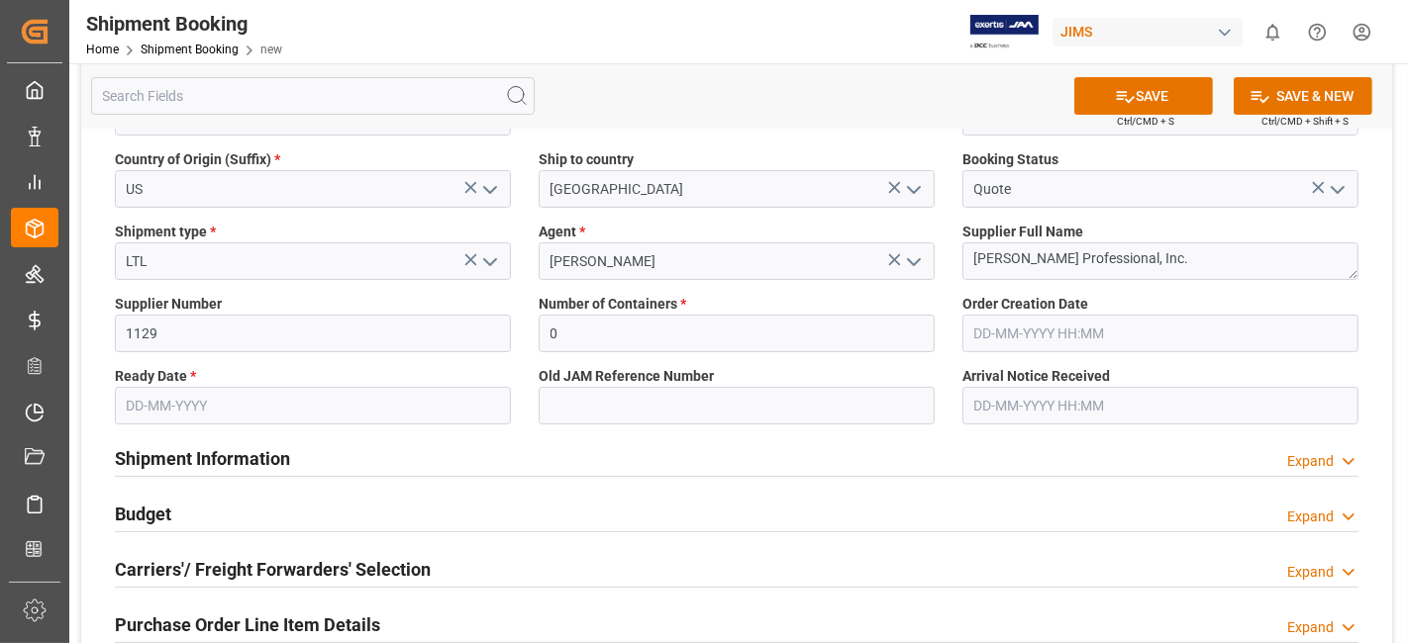
click at [328, 403] on input "text" at bounding box center [313, 406] width 396 height 38
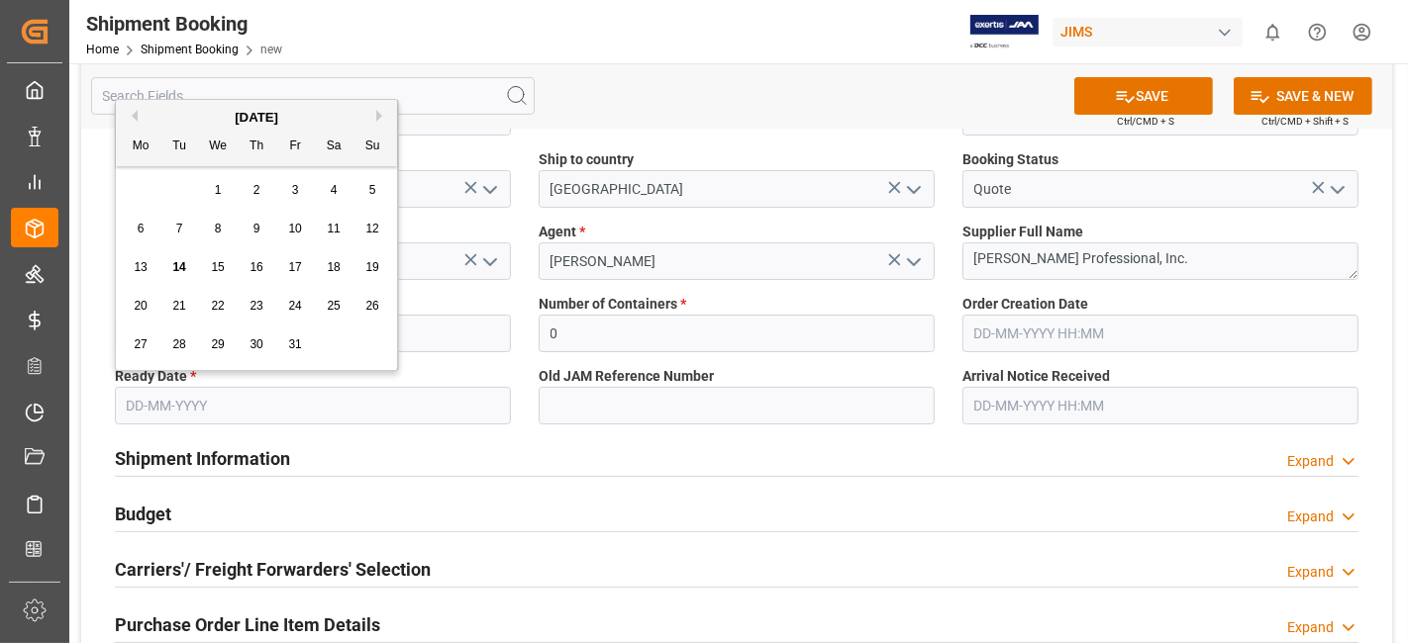
drag, startPoint x: 195, startPoint y: 328, endPoint x: 213, endPoint y: 330, distance: 17.9
click at [196, 328] on div "27 28 29 30 31 1 2" at bounding box center [257, 345] width 270 height 39
click at [250, 346] on span "30" at bounding box center [255, 345] width 13 height 14
type input "30-10-2025"
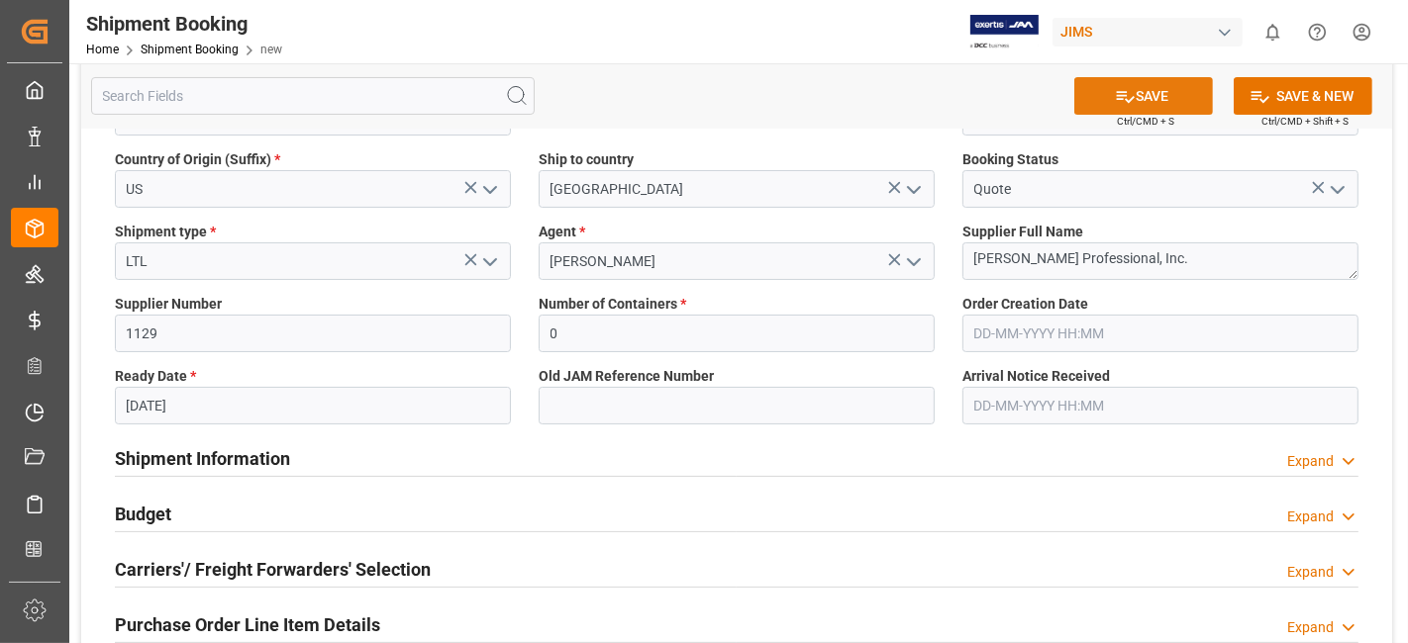
click at [1144, 96] on button "SAVE" at bounding box center [1143, 96] width 139 height 38
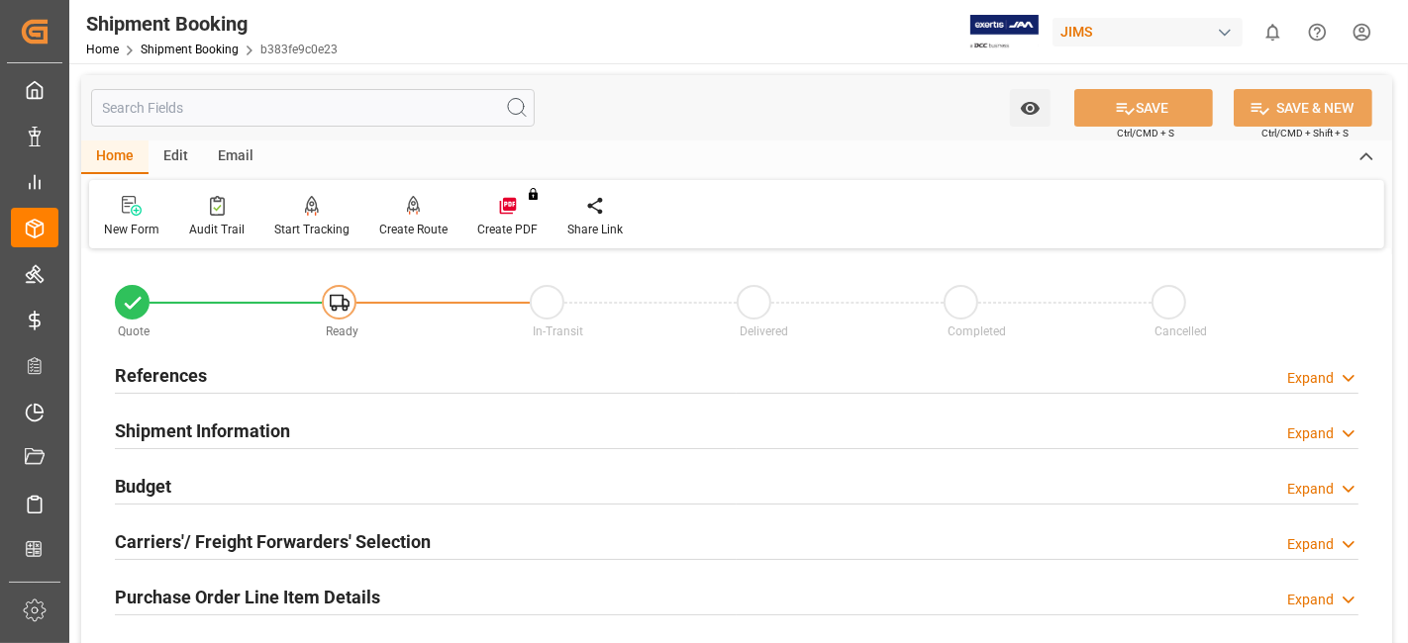
type input "0"
type input "[DATE]"
drag, startPoint x: 200, startPoint y: 368, endPoint x: 207, endPoint y: 392, distance: 24.7
click at [201, 368] on h2 "References" at bounding box center [161, 375] width 92 height 27
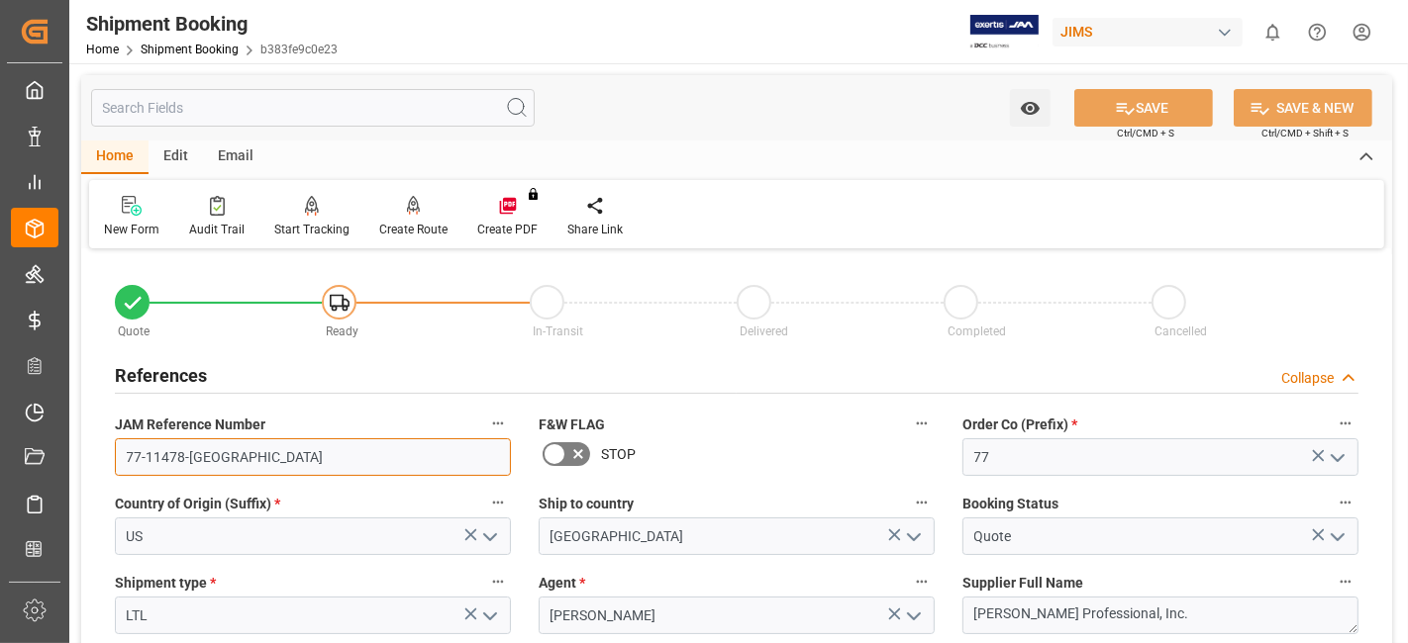
drag, startPoint x: 238, startPoint y: 448, endPoint x: 108, endPoint y: 442, distance: 129.8
click at [108, 442] on div "JAM Reference Number 77-11478-US" at bounding box center [313, 443] width 424 height 79
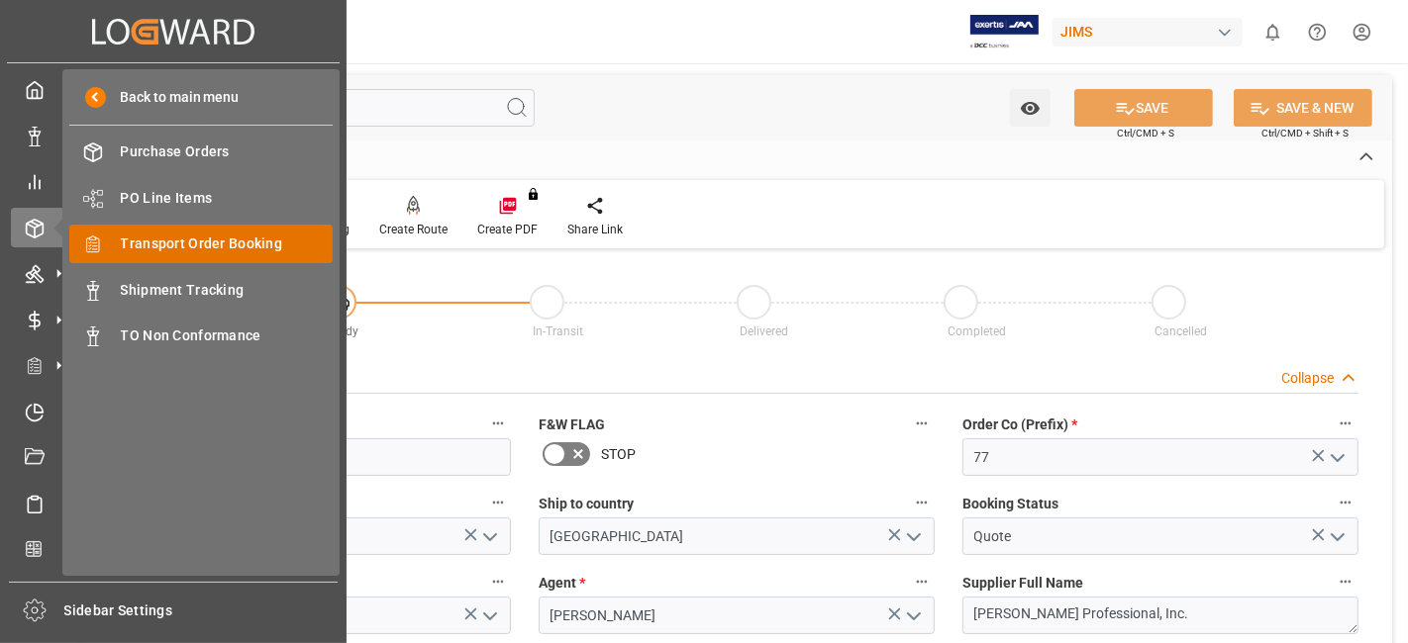
click at [253, 244] on span "Transport Order Booking" at bounding box center [227, 244] width 213 height 21
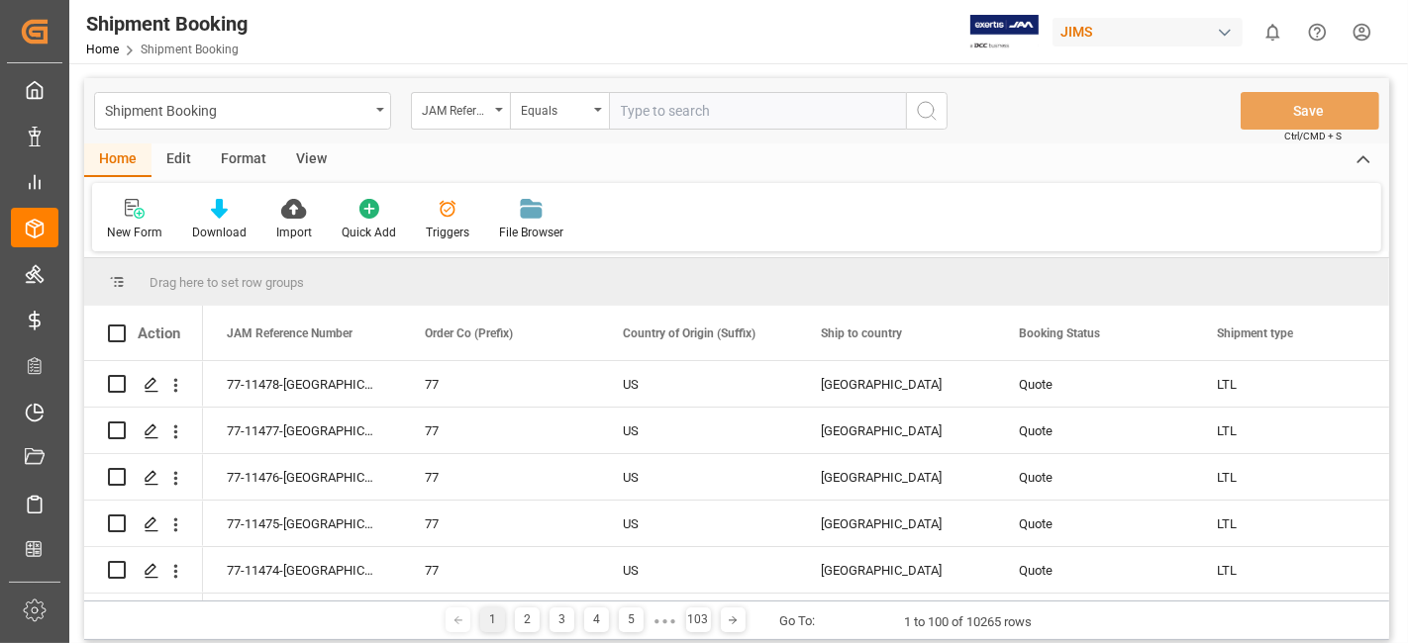
drag, startPoint x: 695, startPoint y: 118, endPoint x: 737, endPoint y: 118, distance: 42.6
click at [695, 118] on input "text" at bounding box center [757, 111] width 297 height 38
paste input "77-11231-[GEOGRAPHIC_DATA]"
type input "77-11231-[GEOGRAPHIC_DATA]"
click at [938, 117] on button "search button" at bounding box center [927, 111] width 42 height 38
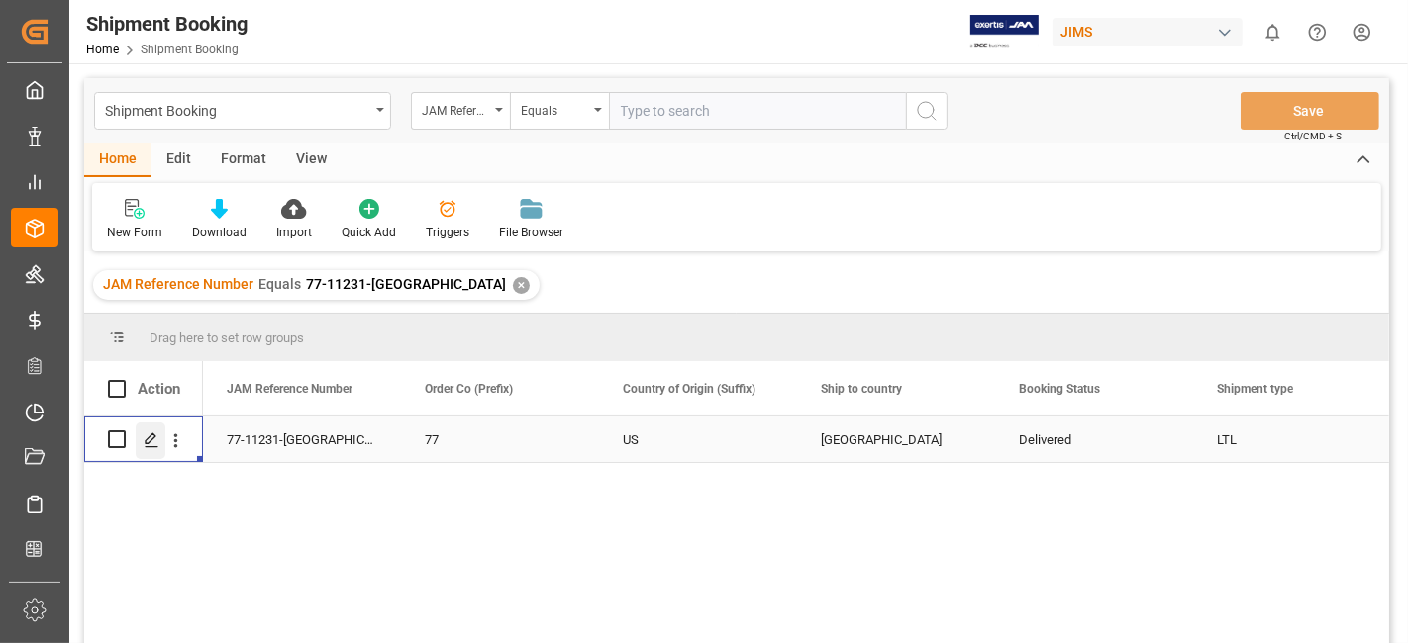
click at [152, 443] on icon "Press SPACE to select this row." at bounding box center [152, 441] width 16 height 16
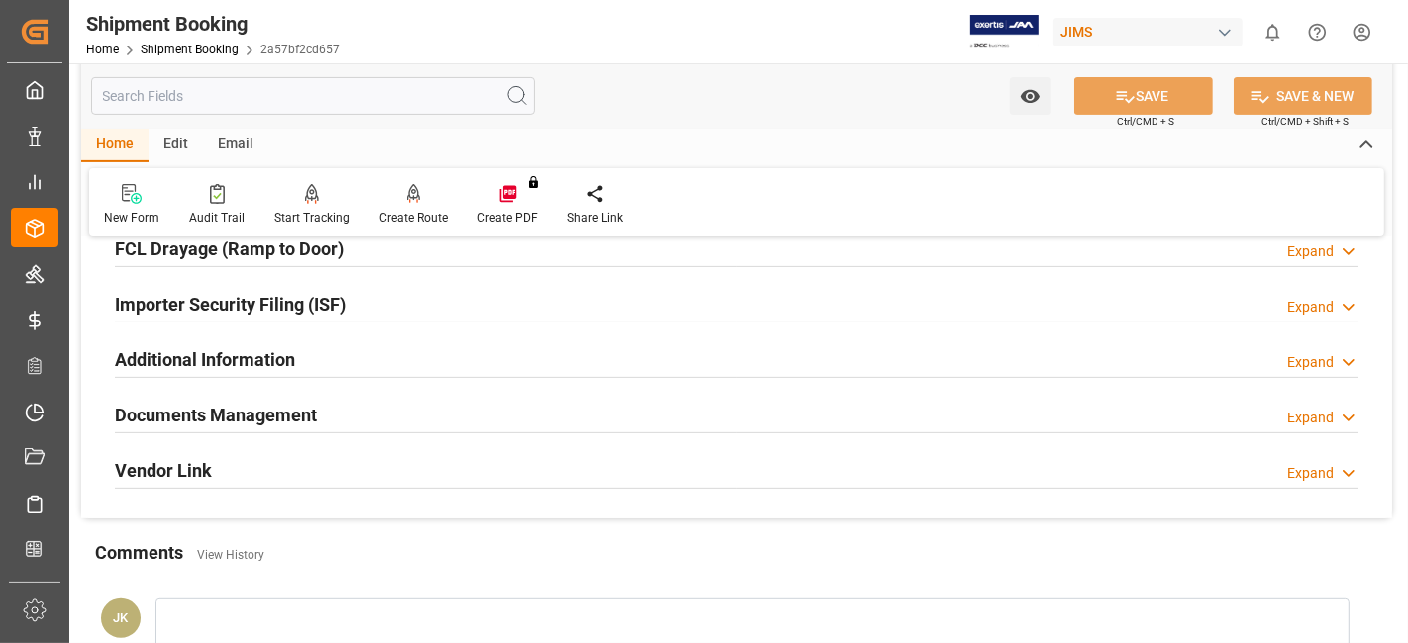
click at [271, 410] on h2 "Documents Management" at bounding box center [216, 415] width 202 height 27
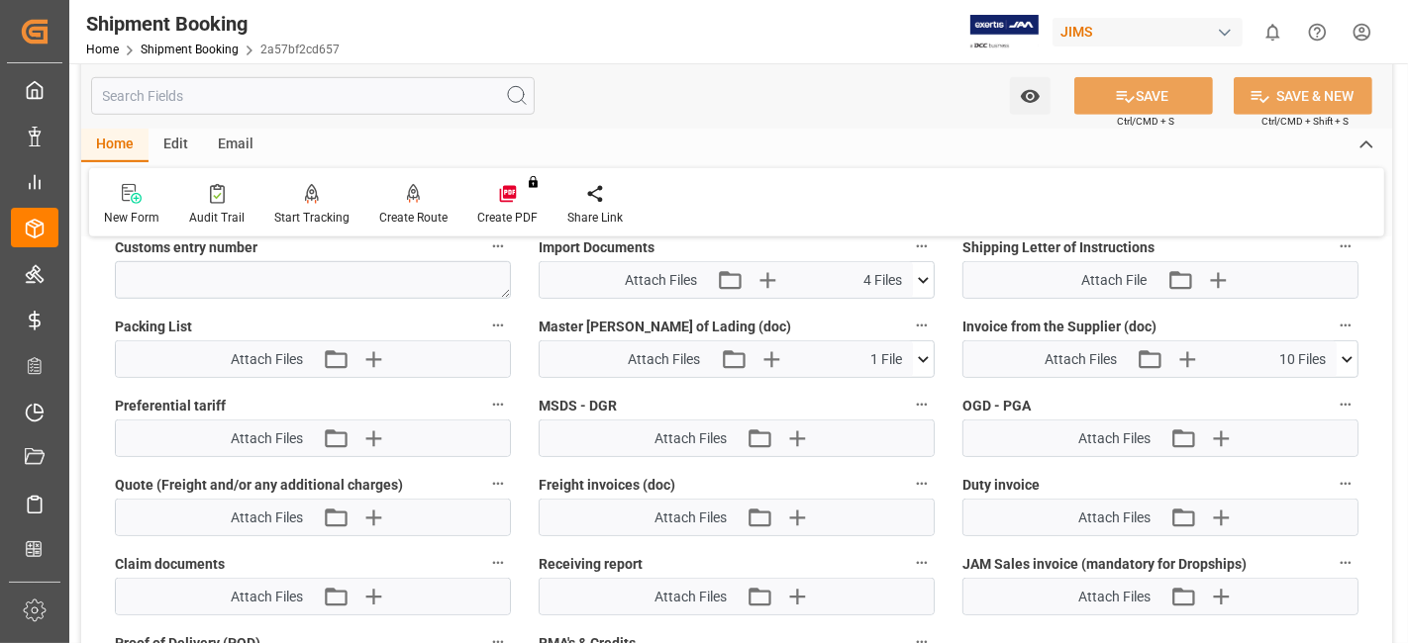
scroll to position [1120, 0]
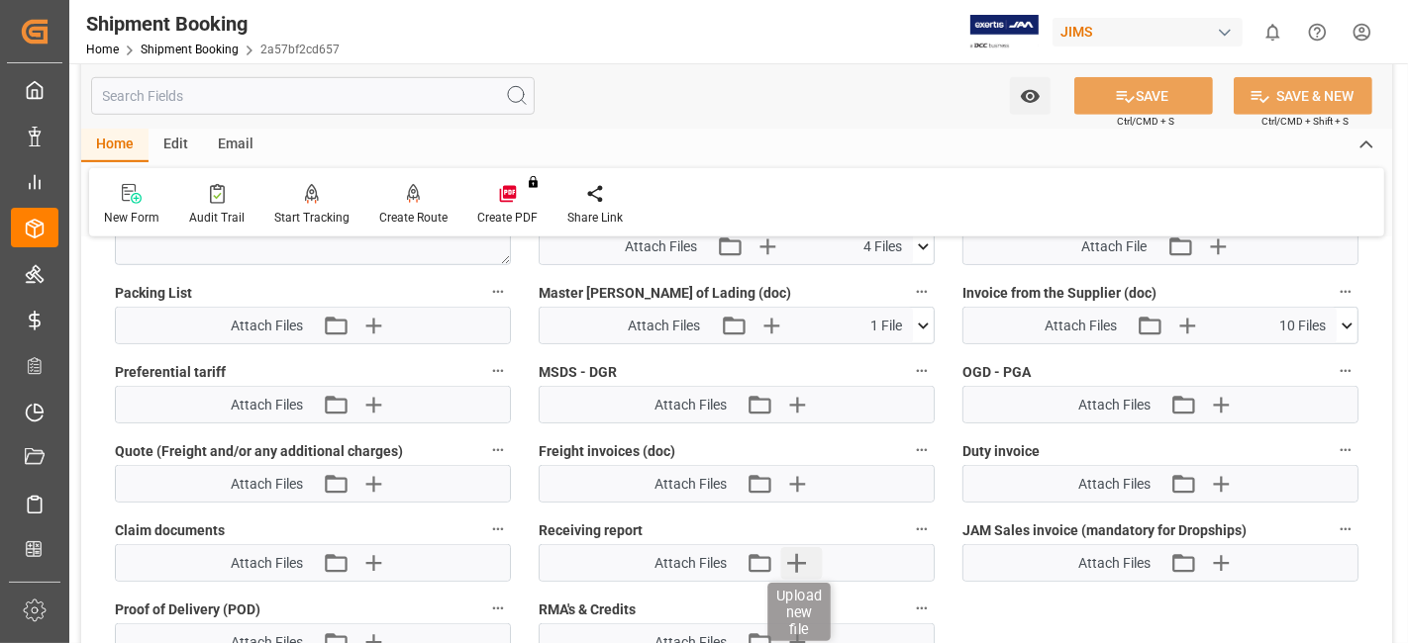
click at [801, 553] on icon "button" at bounding box center [797, 563] width 32 height 32
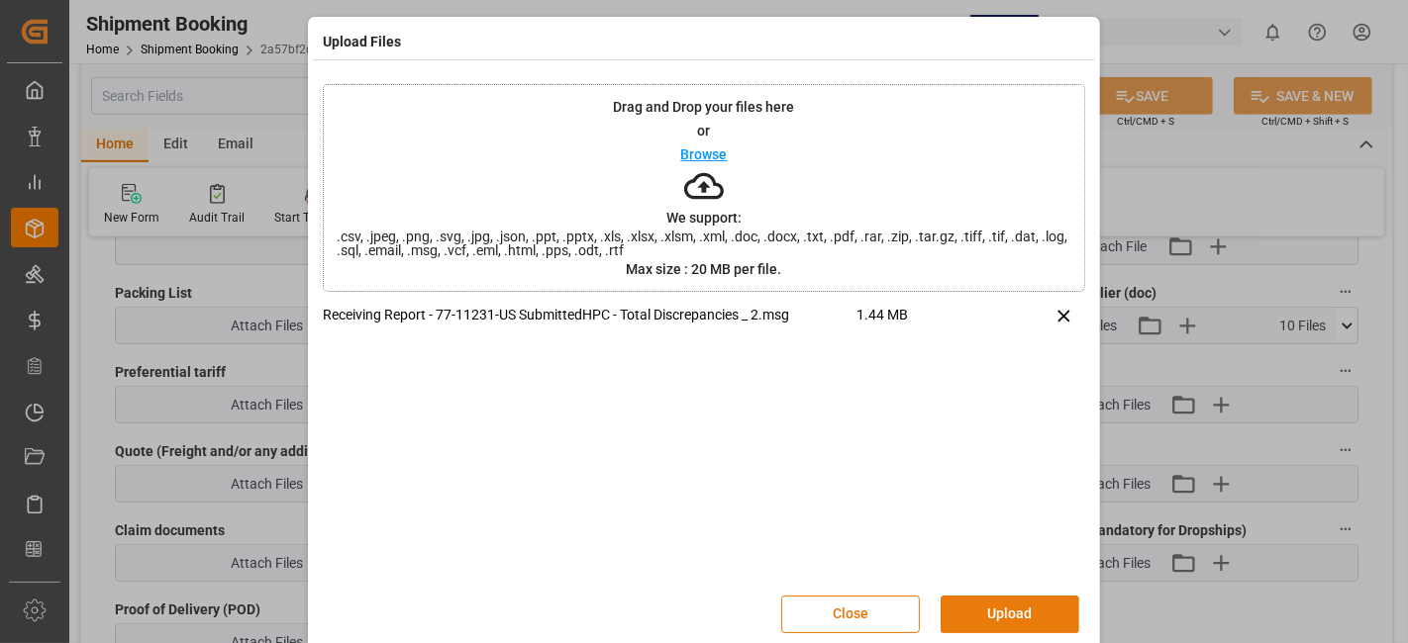
click at [1010, 601] on button "Upload" at bounding box center [1009, 615] width 139 height 38
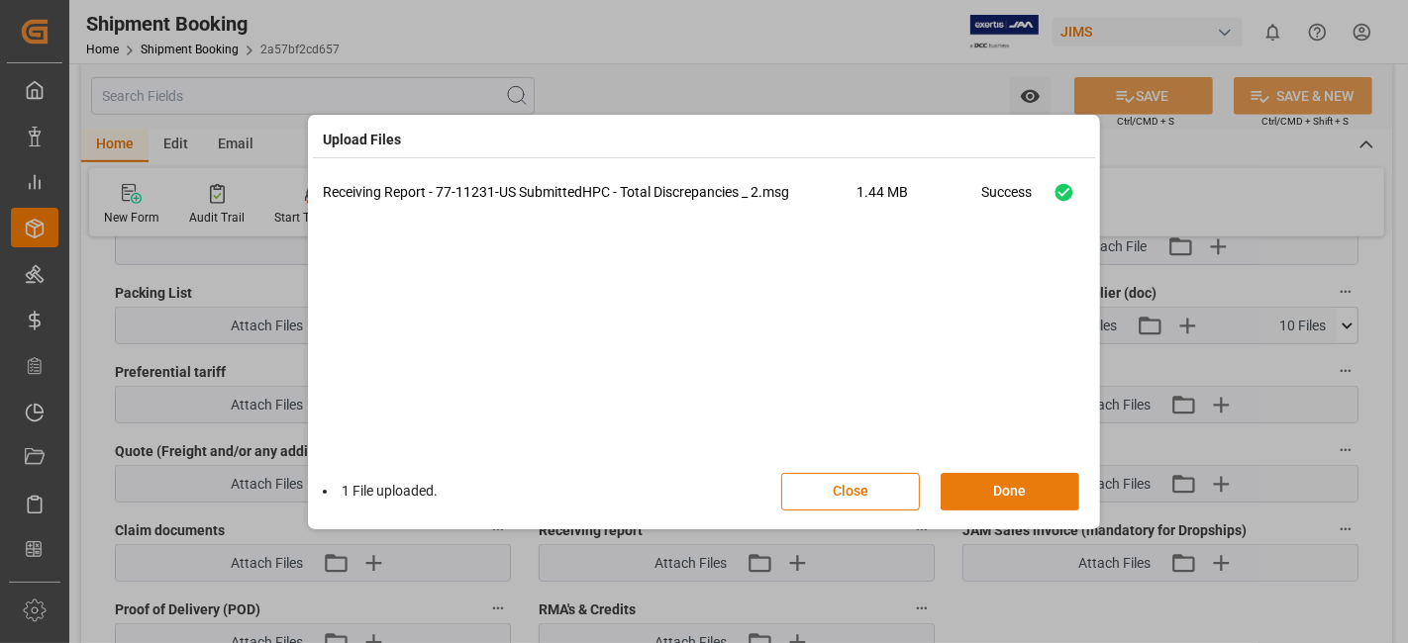
click at [992, 493] on button "Done" at bounding box center [1009, 492] width 139 height 38
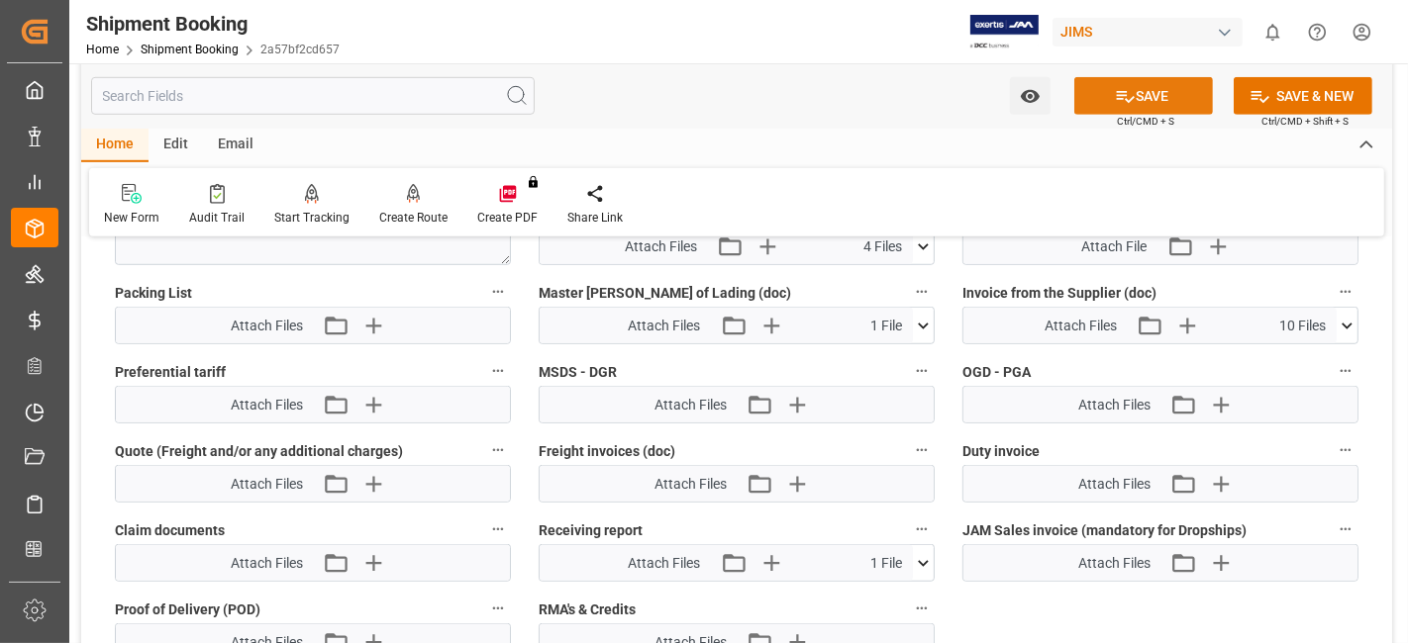
click at [1109, 95] on button "SAVE" at bounding box center [1143, 96] width 139 height 38
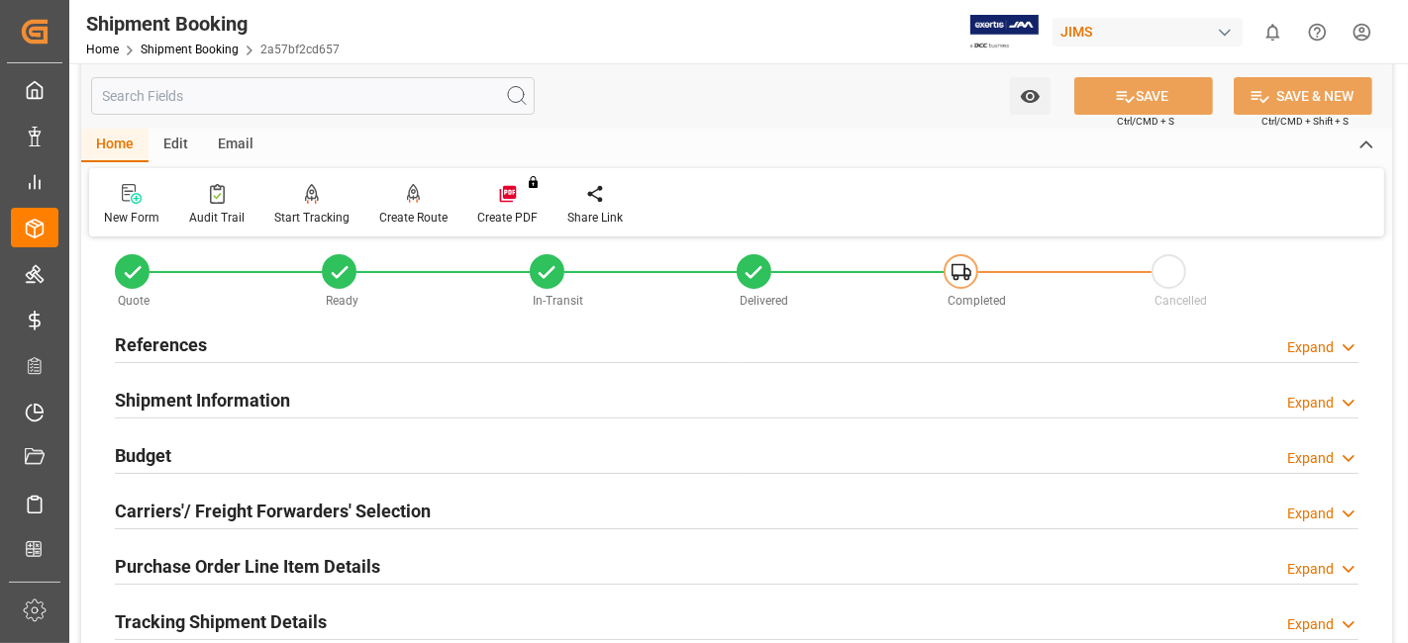
scroll to position [0, 0]
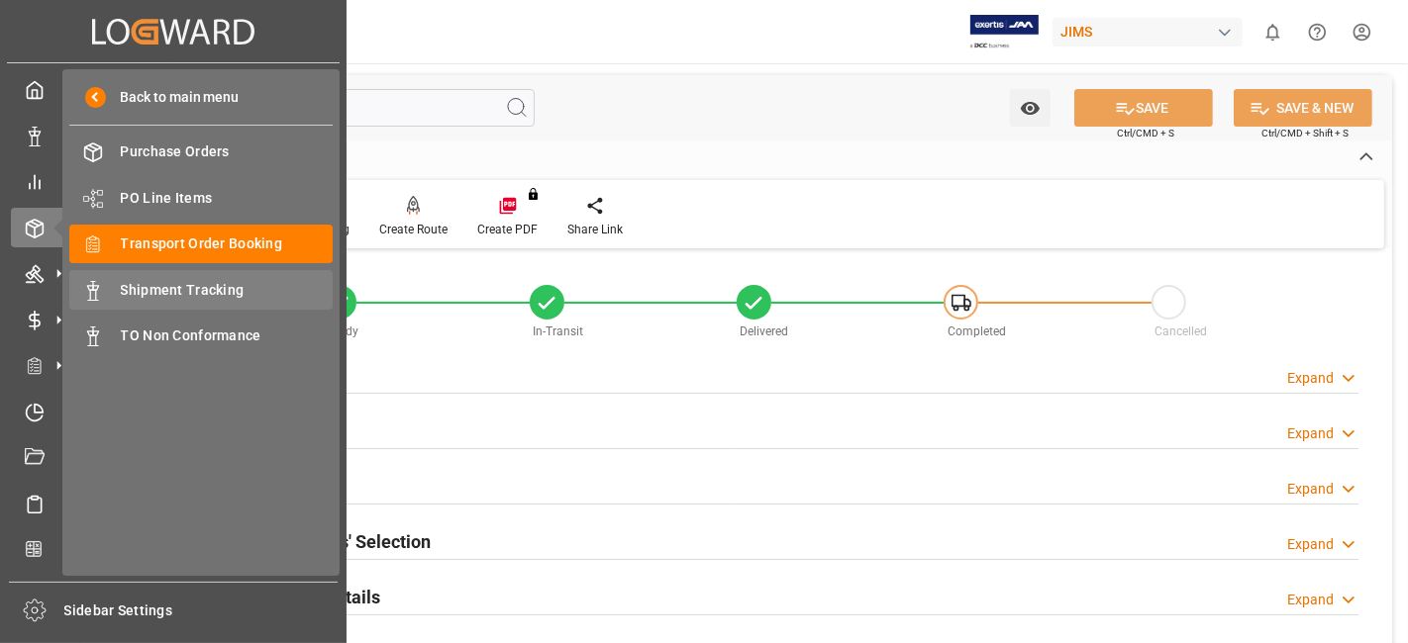
click at [233, 293] on span "Shipment Tracking" at bounding box center [227, 290] width 213 height 21
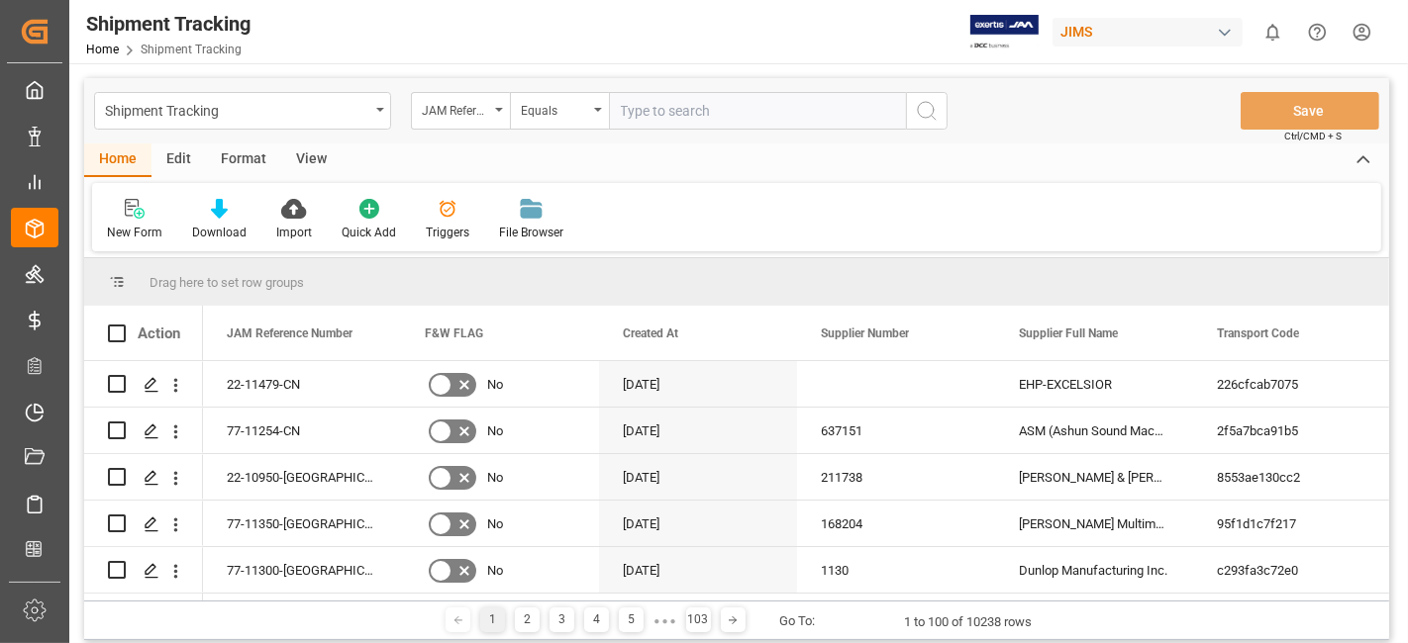
click at [655, 108] on input "text" at bounding box center [757, 111] width 297 height 38
type input "77-11168-[GEOGRAPHIC_DATA]"
click at [938, 113] on button "search button" at bounding box center [927, 111] width 42 height 38
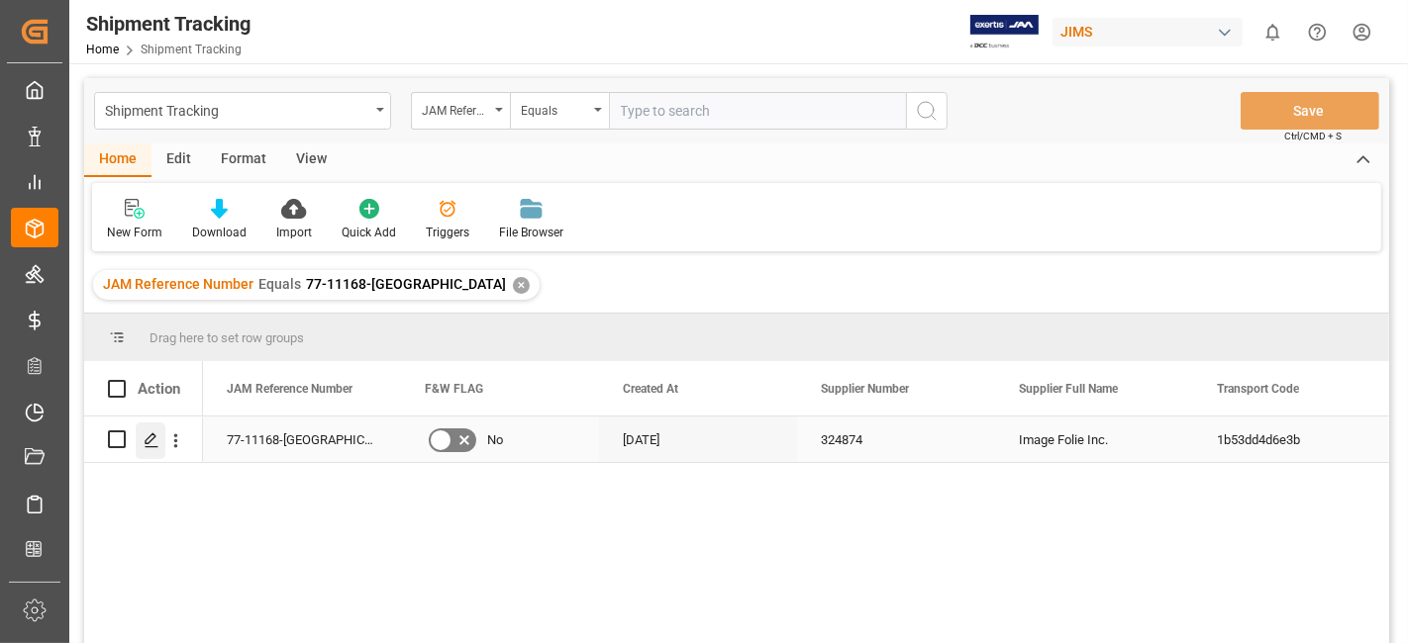
click at [152, 440] on icon "Press SPACE to select this row." at bounding box center [152, 441] width 16 height 16
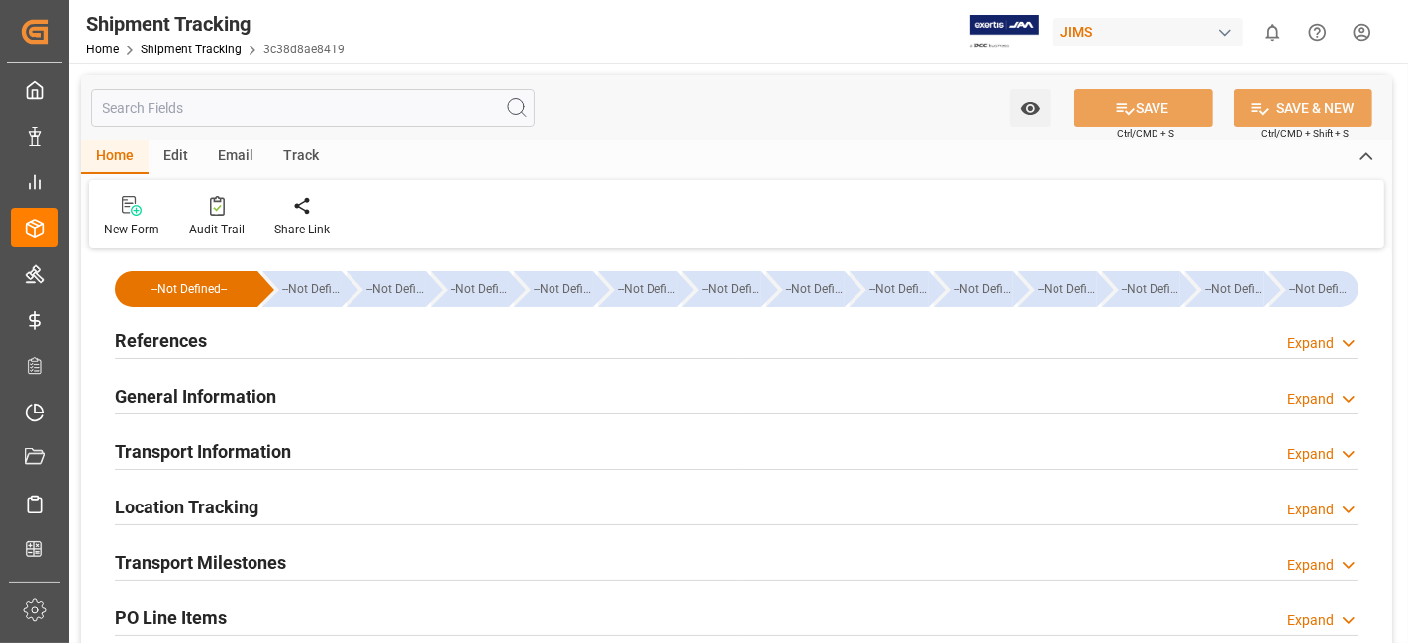
type input "[DATE]"
type input "03-10-2025 00:00"
click at [245, 346] on div "References Expand" at bounding box center [736, 340] width 1243 height 38
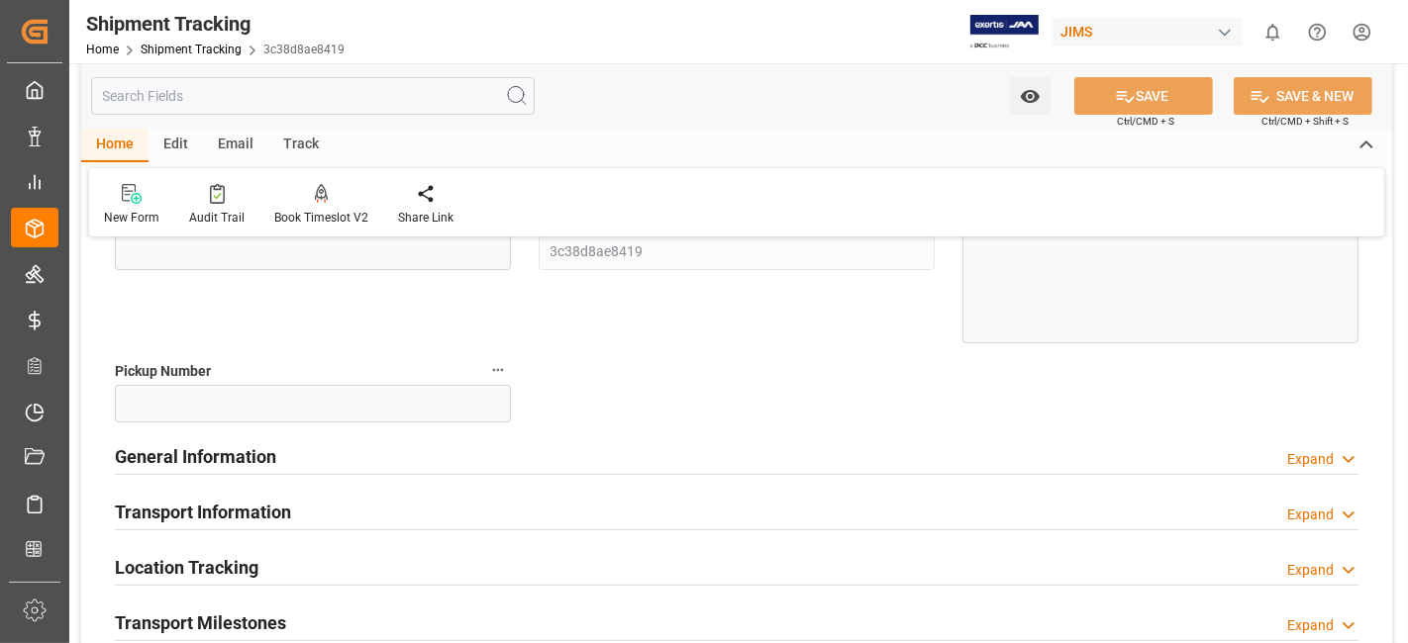
scroll to position [439, 0]
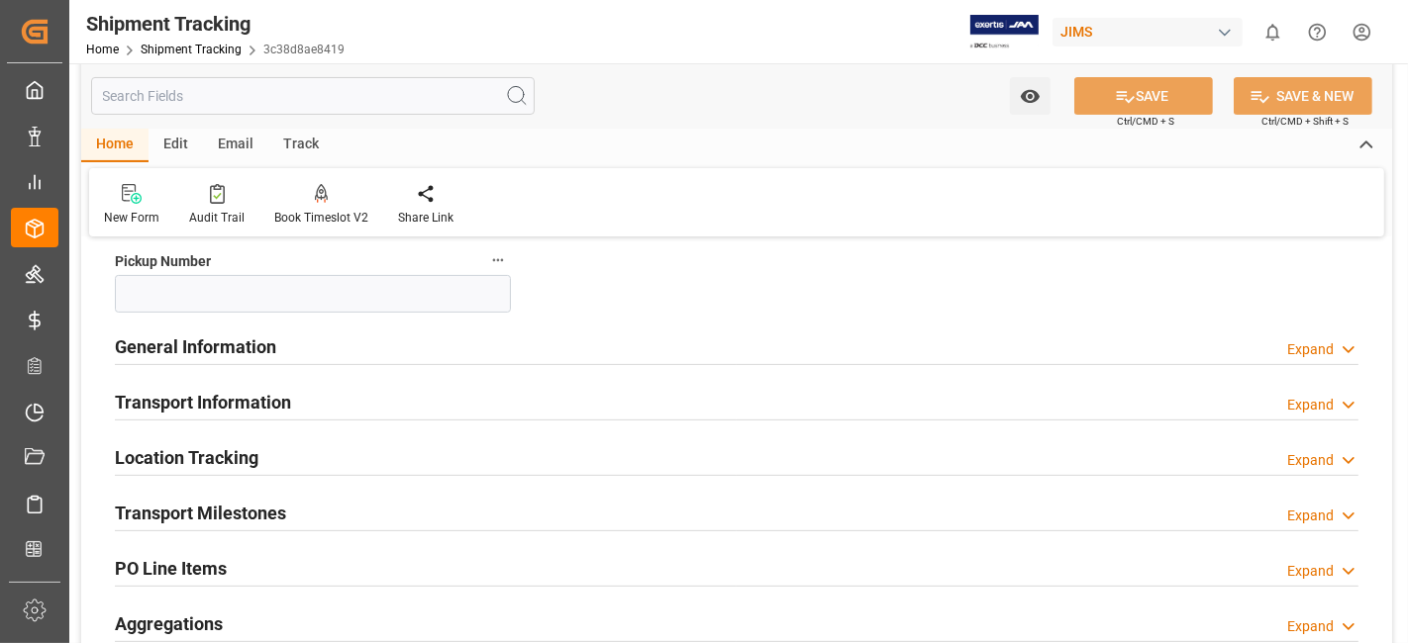
click at [245, 346] on h2 "General Information" at bounding box center [195, 347] width 161 height 27
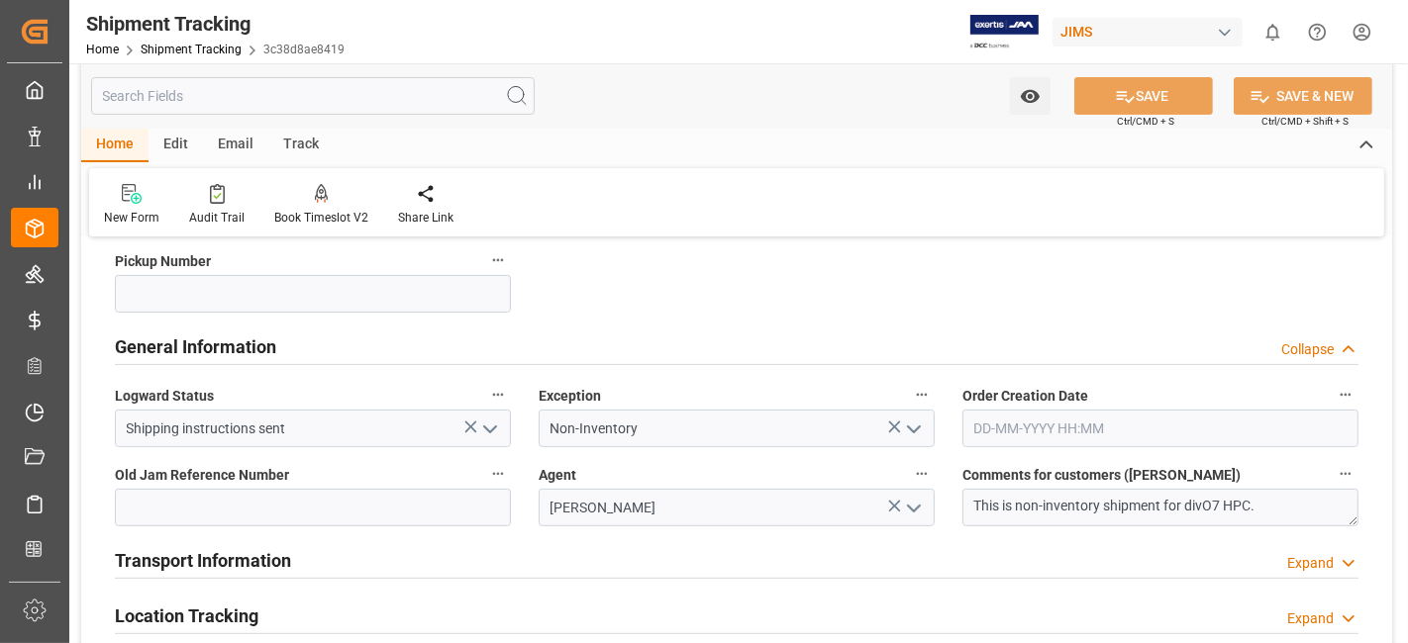
click at [245, 346] on h2 "General Information" at bounding box center [195, 347] width 161 height 27
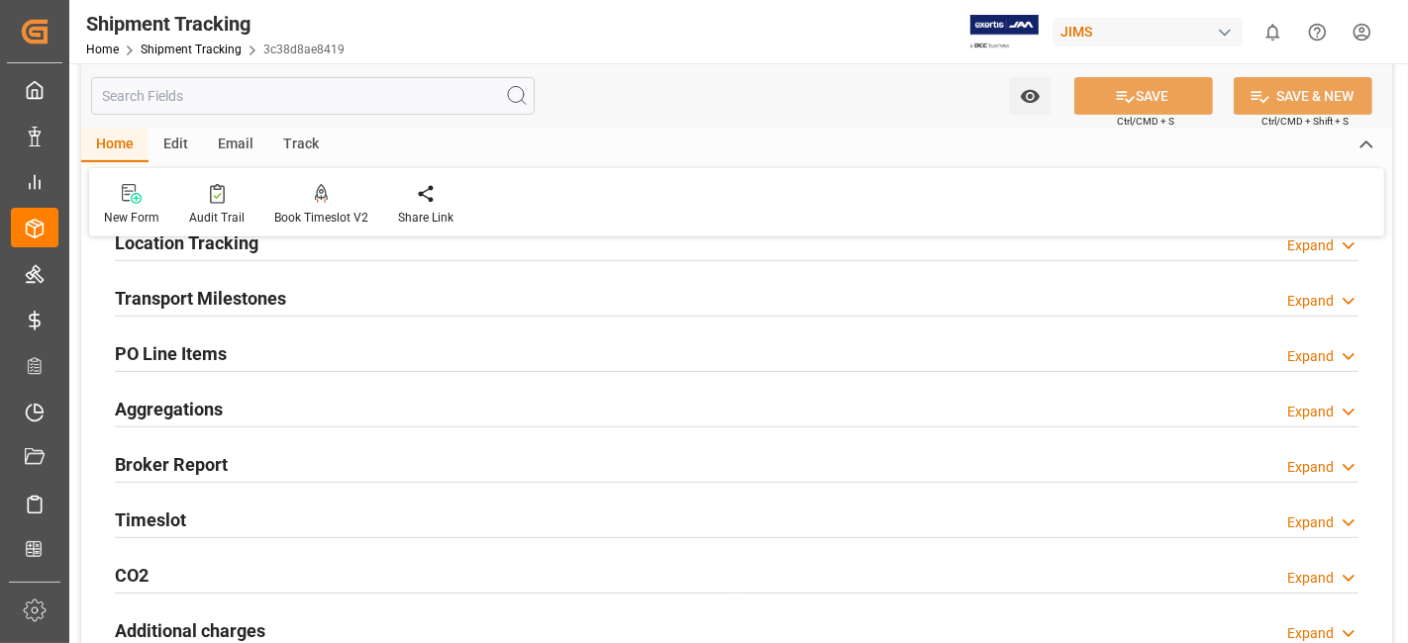
scroll to position [659, 0]
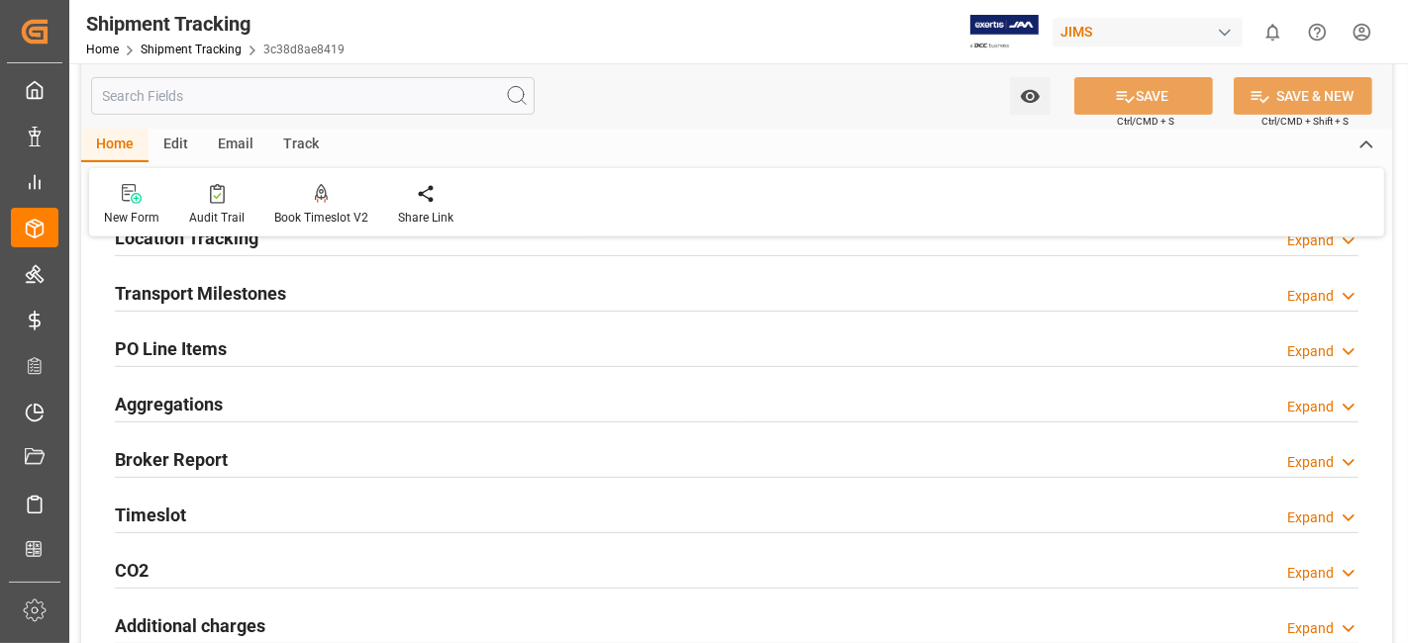
drag, startPoint x: 265, startPoint y: 297, endPoint x: 378, endPoint y: 343, distance: 122.1
click at [266, 296] on h2 "Transport Milestones" at bounding box center [200, 293] width 171 height 27
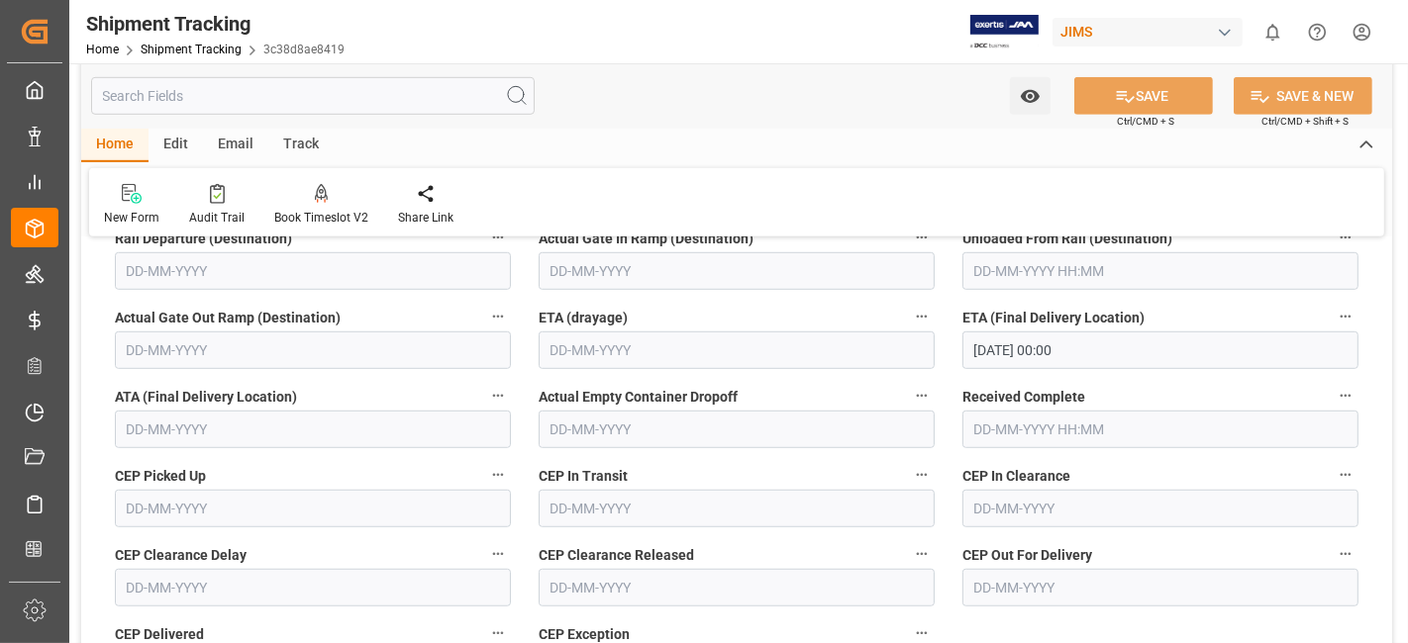
scroll to position [1100, 0]
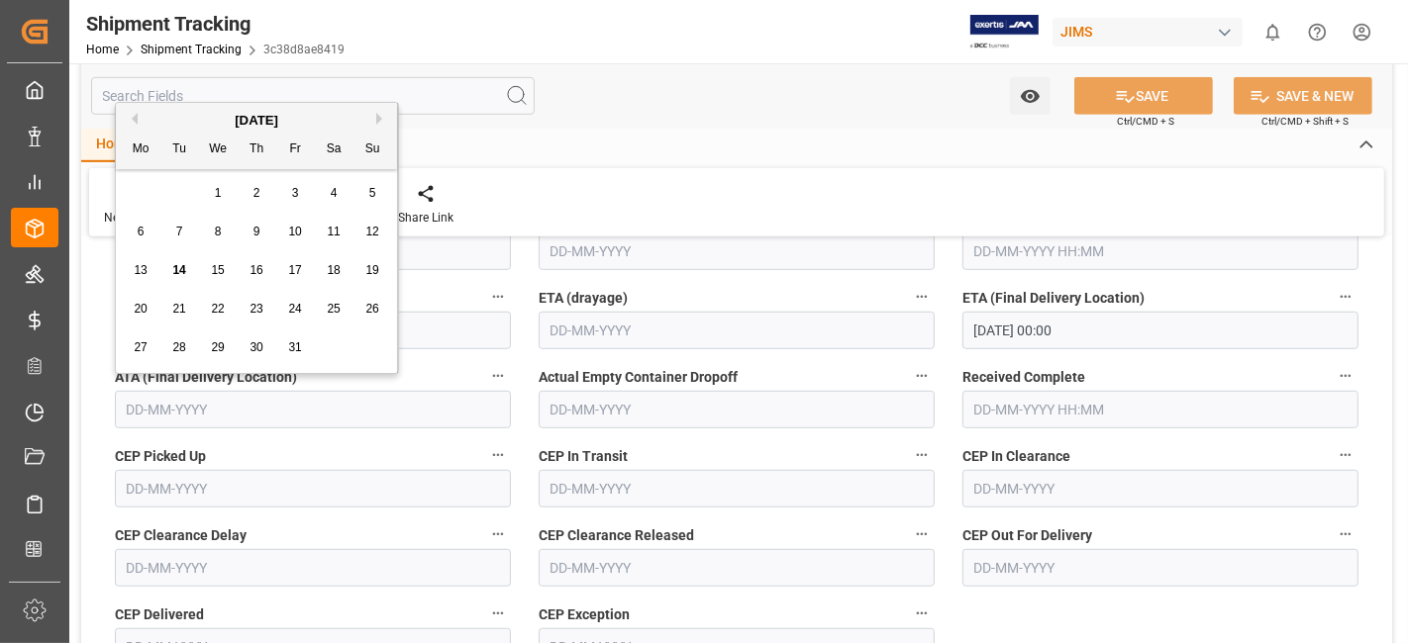
click at [205, 411] on input "text" at bounding box center [313, 410] width 396 height 38
click at [295, 197] on span "3" at bounding box center [295, 193] width 7 height 14
type input "03-10-2025"
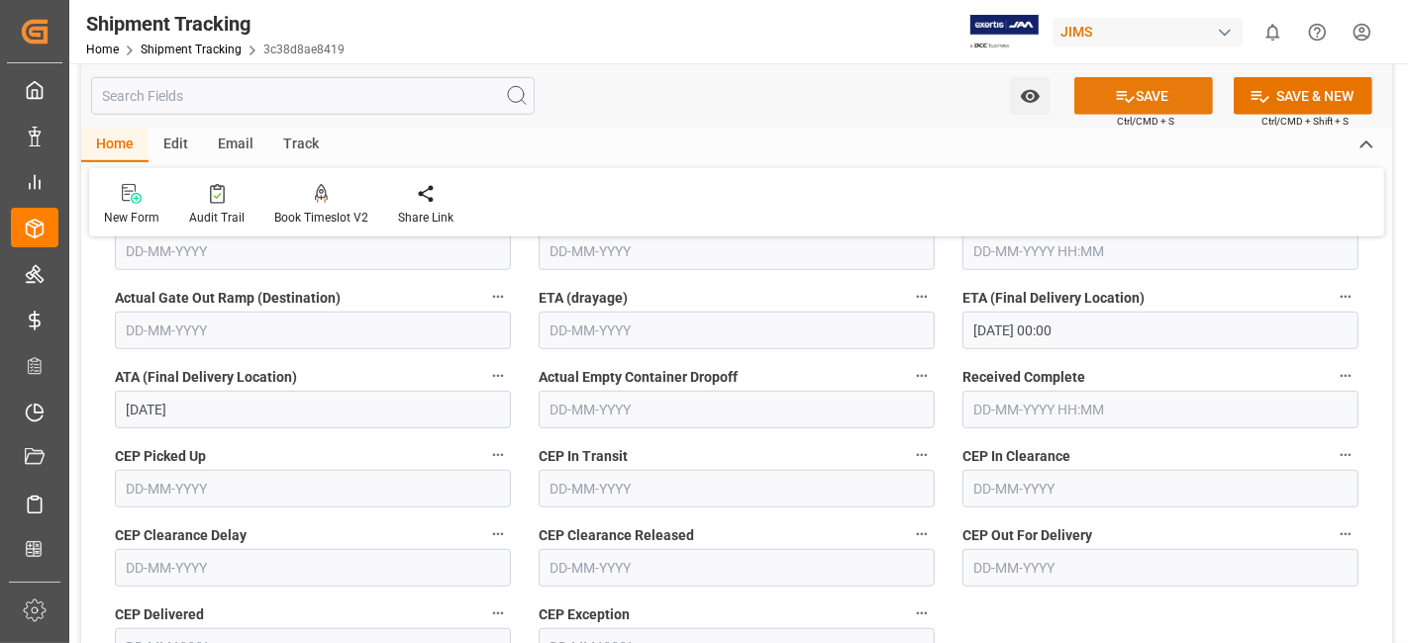
click at [1097, 100] on button "SAVE" at bounding box center [1143, 96] width 139 height 38
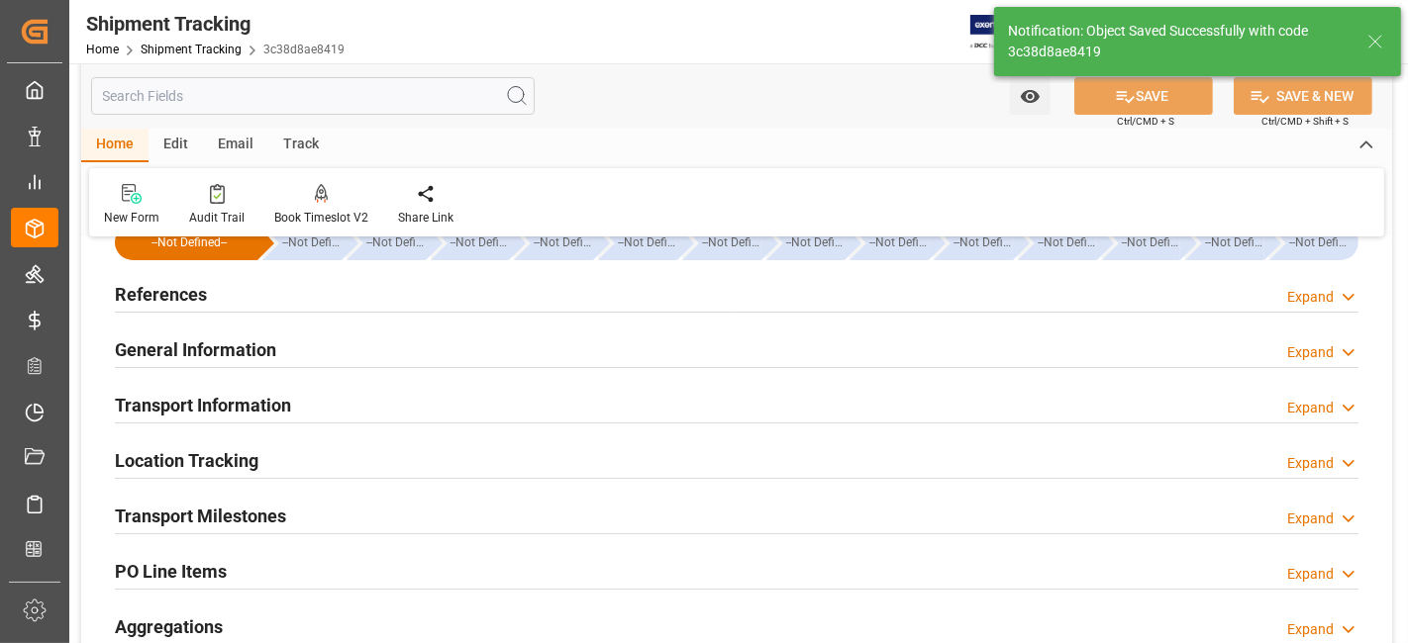
scroll to position [34, 0]
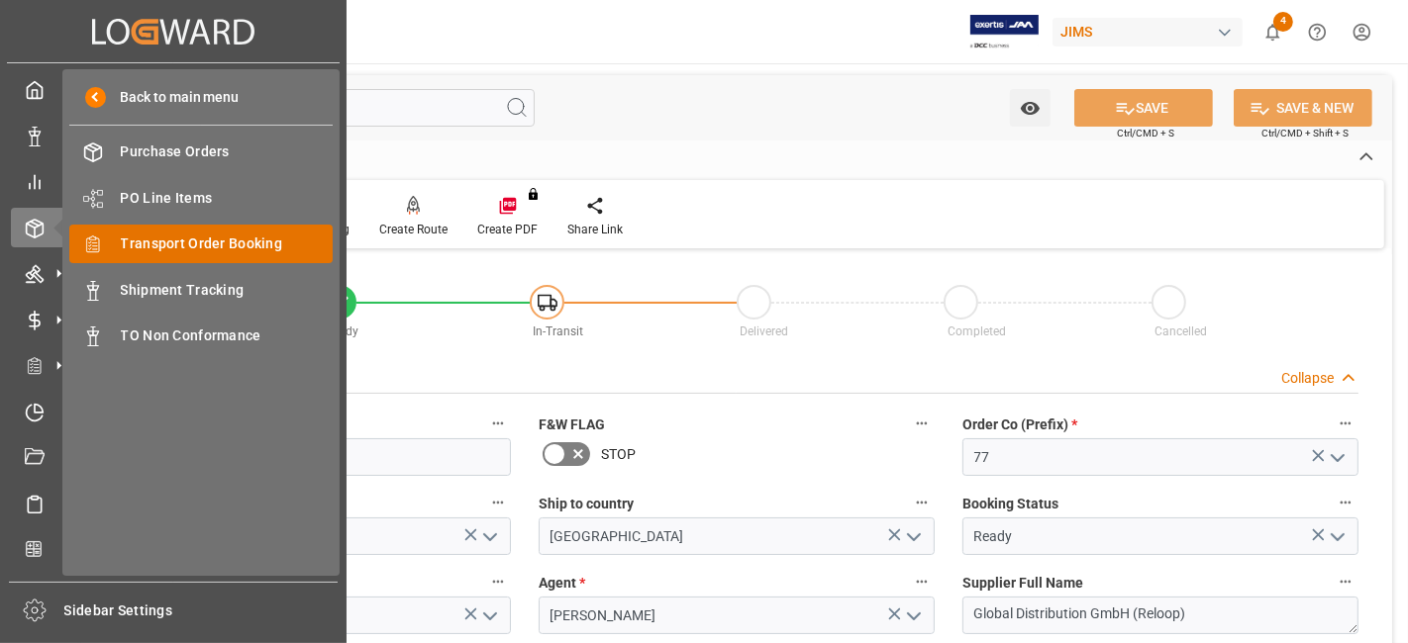
click at [255, 243] on span "Transport Order Booking" at bounding box center [227, 244] width 213 height 21
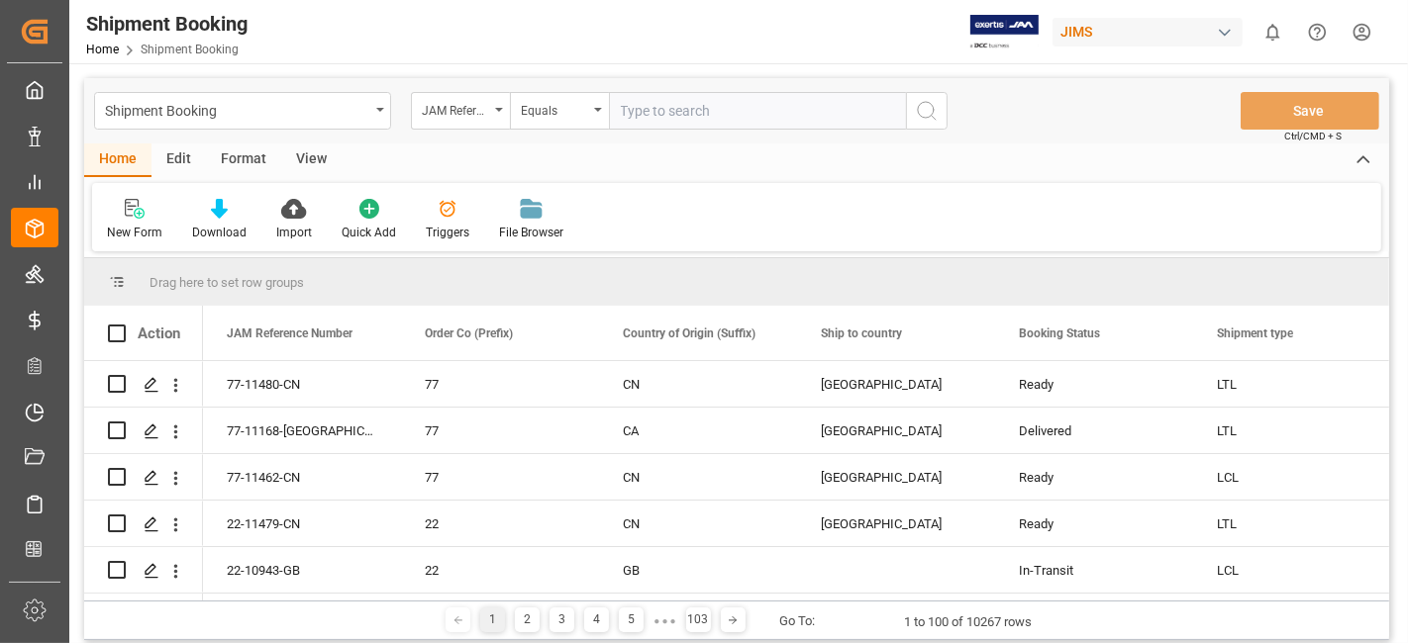
click at [655, 114] on input "text" at bounding box center [757, 111] width 297 height 38
type input "77-11274-IT"
click at [941, 109] on button "search button" at bounding box center [927, 111] width 42 height 38
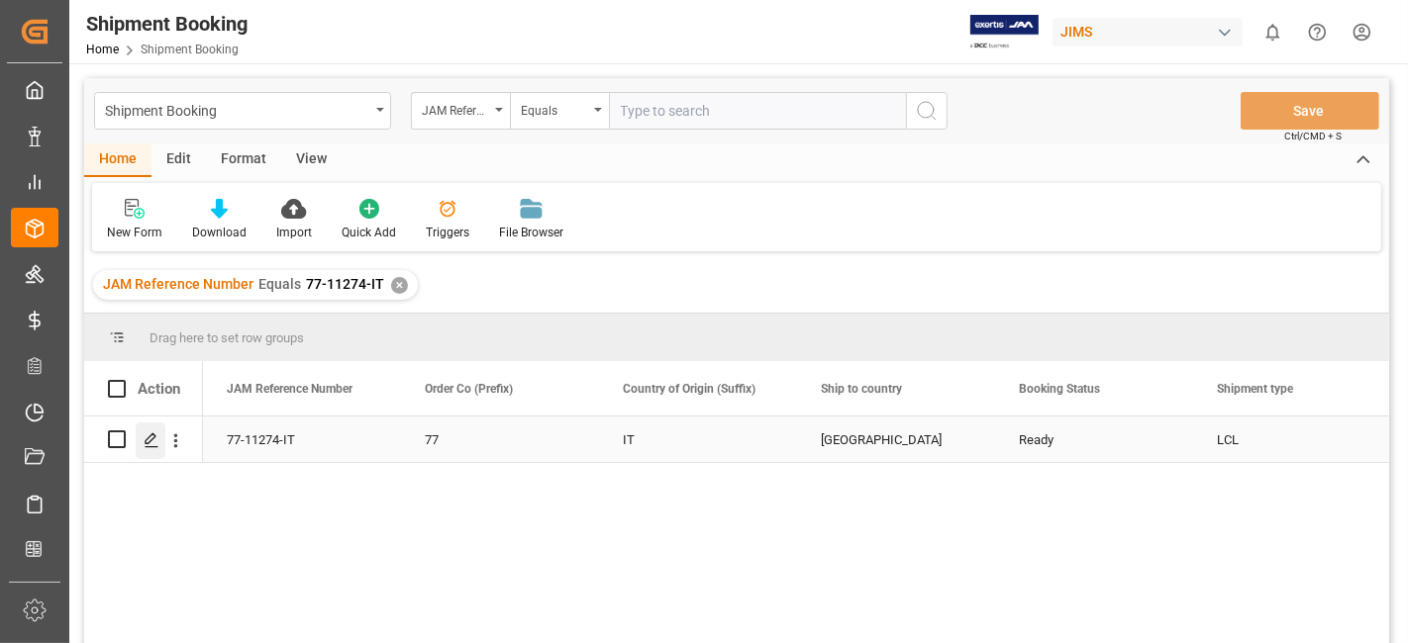
click at [139, 446] on div "Press SPACE to select this row." at bounding box center [151, 441] width 30 height 37
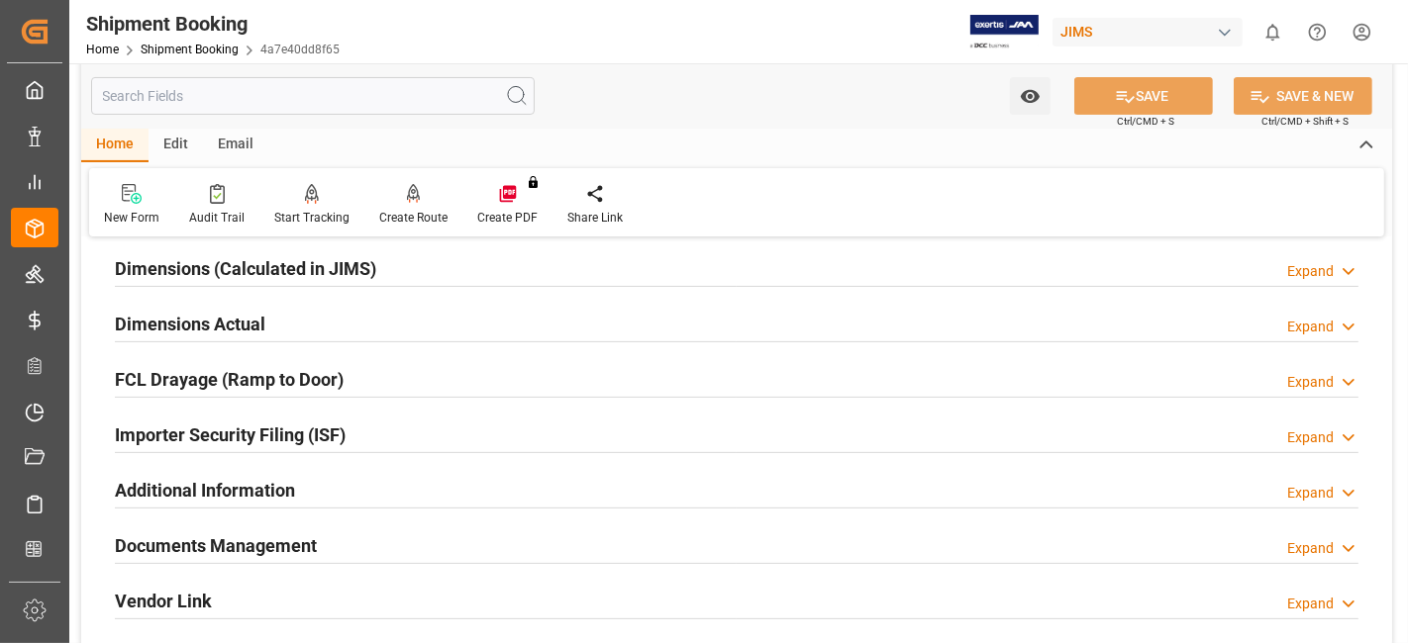
scroll to position [659, 0]
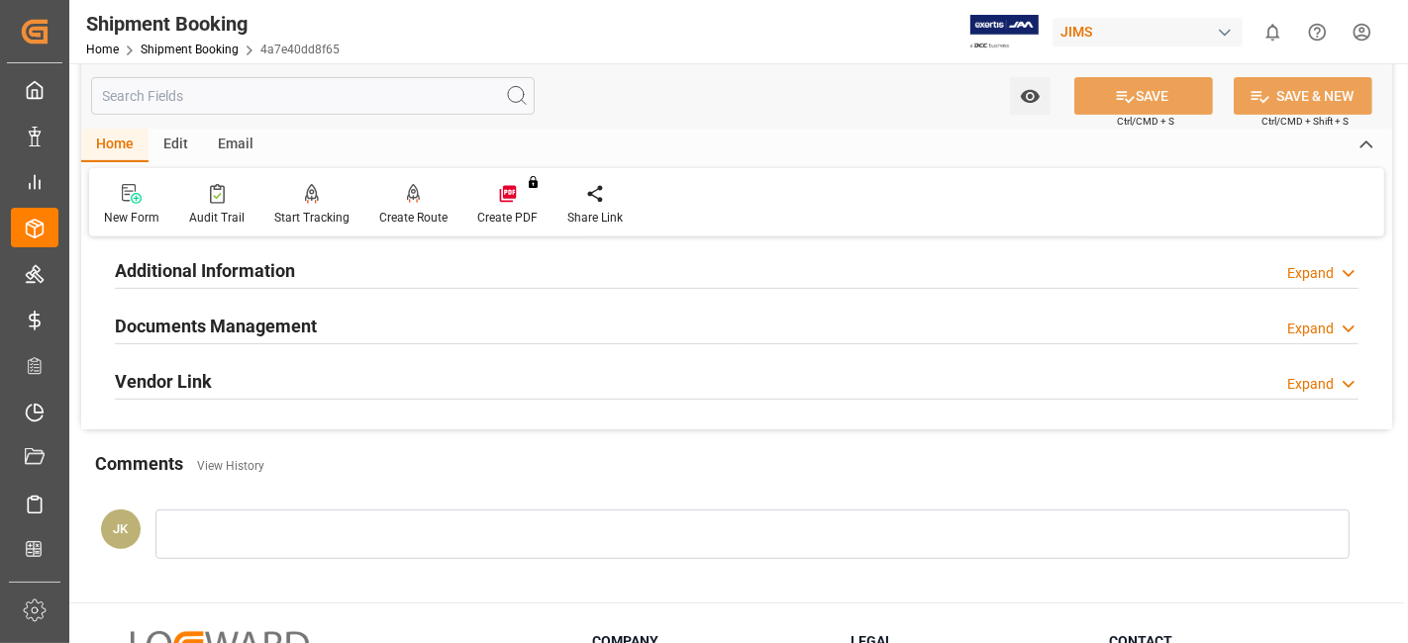
click at [343, 319] on div "Documents Management Expand" at bounding box center [736, 325] width 1243 height 38
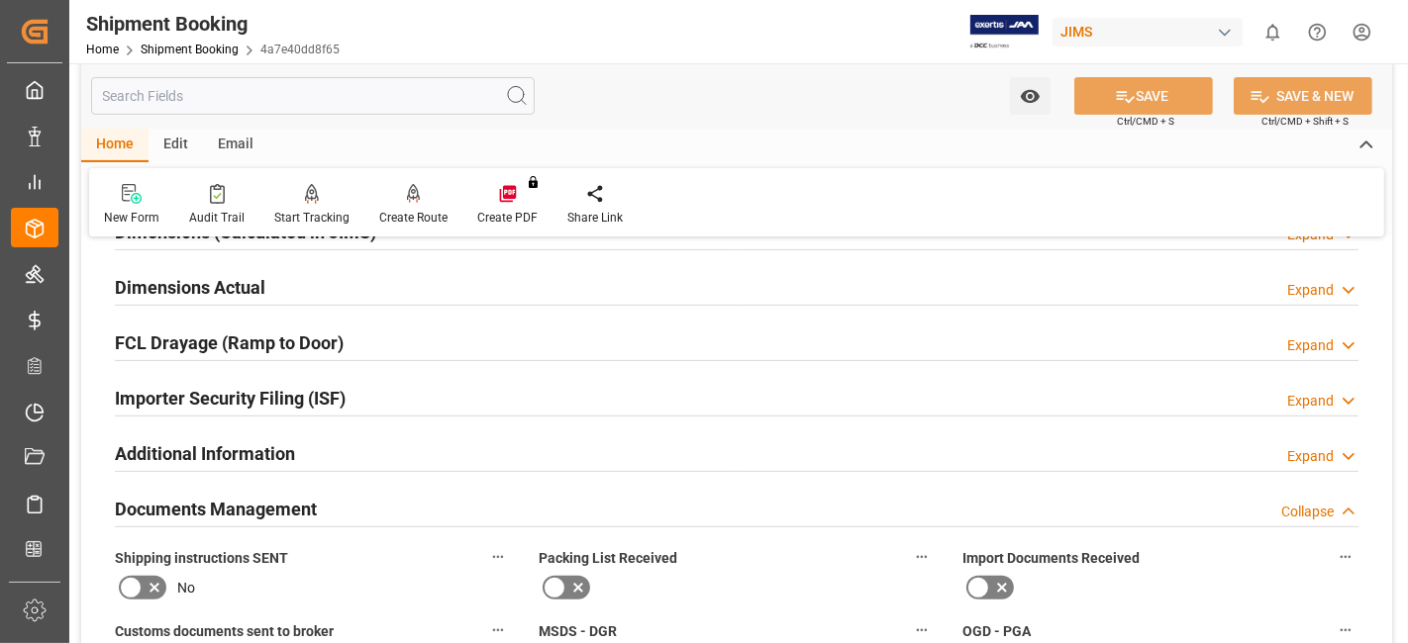
scroll to position [439, 0]
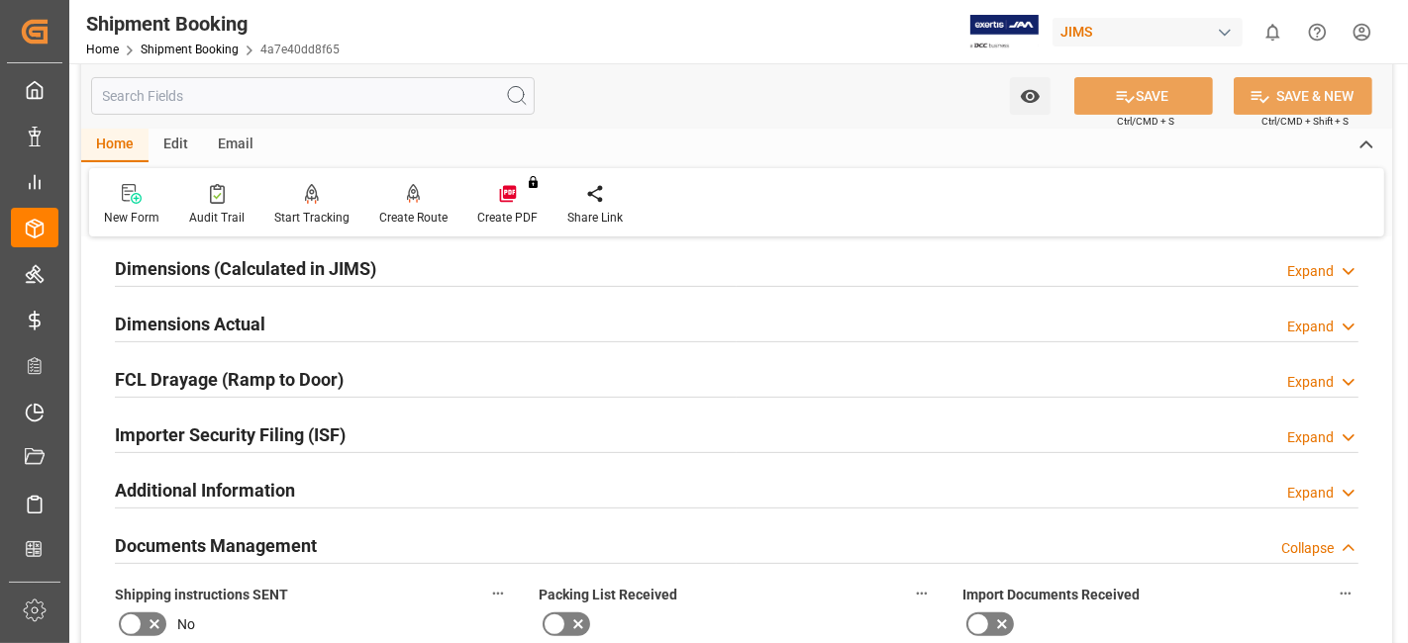
drag, startPoint x: 204, startPoint y: 326, endPoint x: 249, endPoint y: 355, distance: 54.4
click at [204, 326] on h2 "Dimensions Actual" at bounding box center [190, 324] width 150 height 27
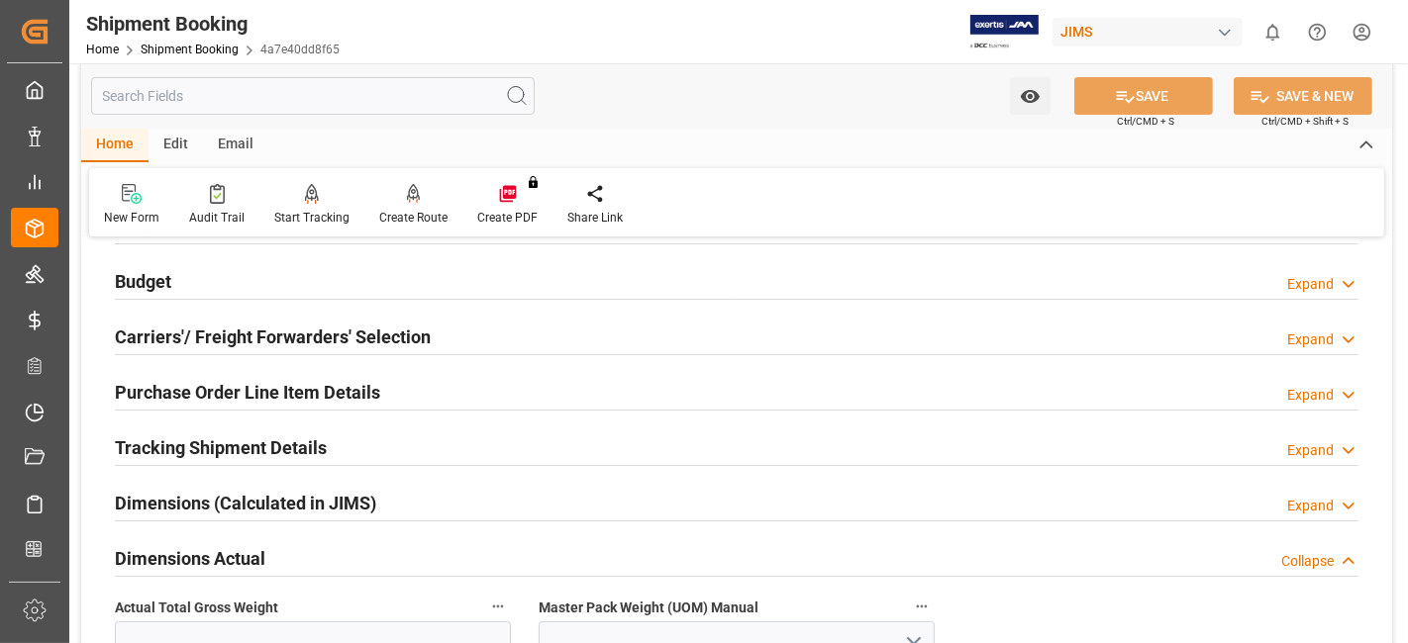
scroll to position [0, 0]
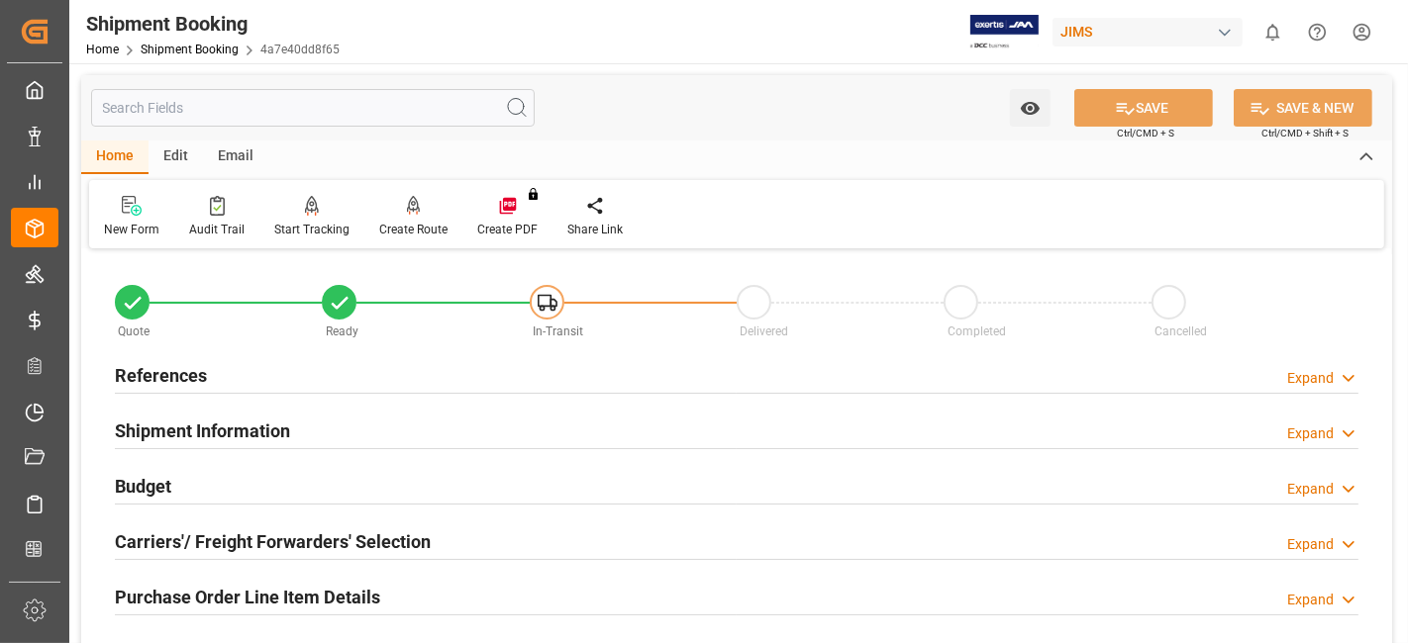
click at [235, 380] on div "References Expand" at bounding box center [736, 374] width 1243 height 38
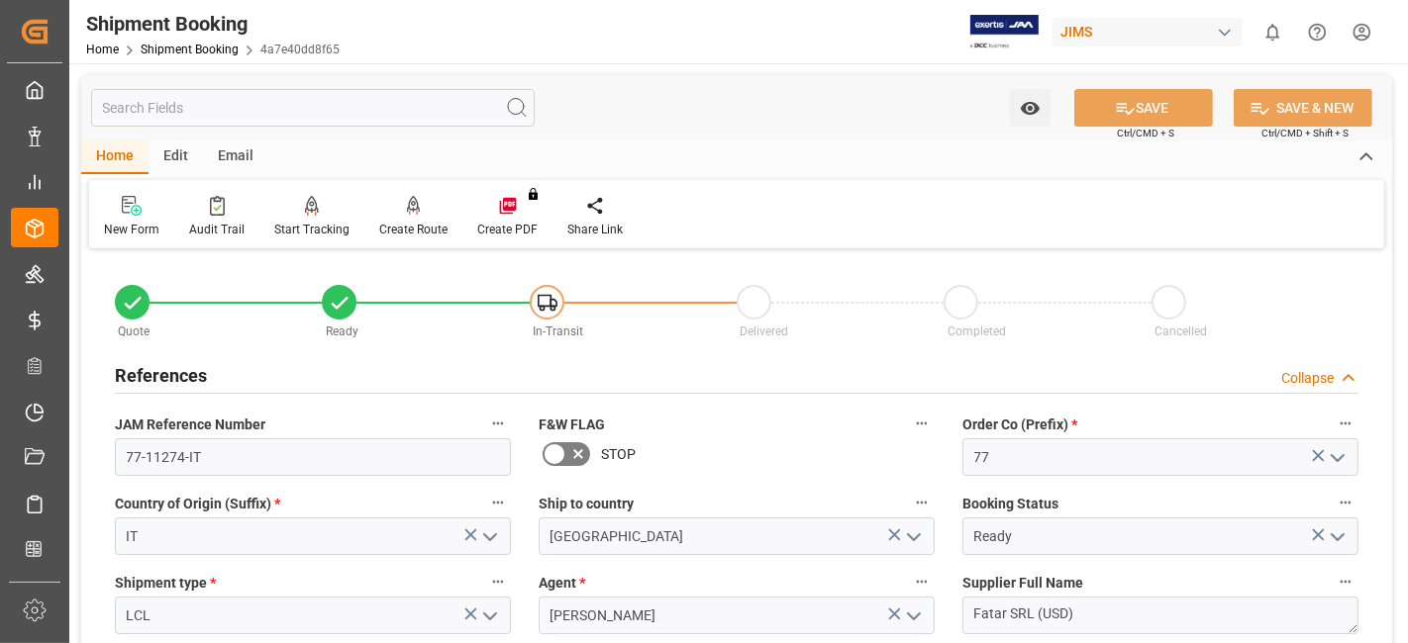
click at [248, 378] on div "References Collapse" at bounding box center [736, 374] width 1243 height 38
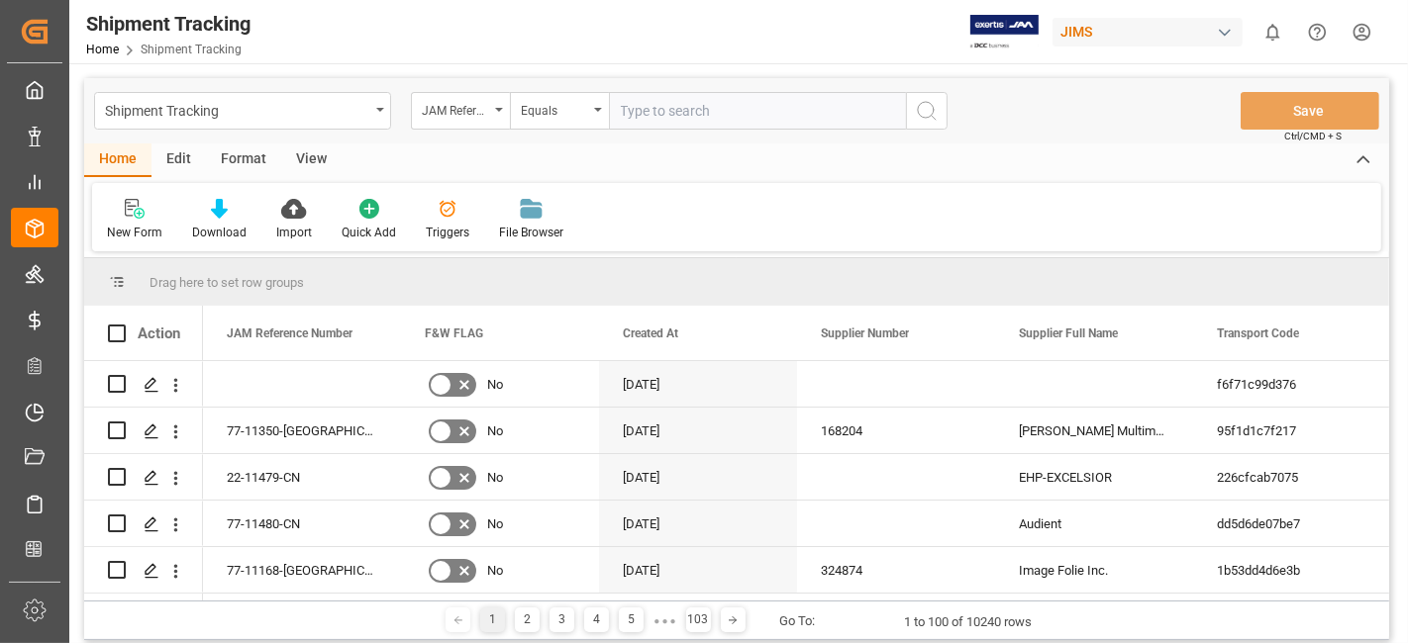
click at [655, 112] on input "text" at bounding box center [757, 111] width 297 height 38
paste input "77-11348-[GEOGRAPHIC_DATA]"
type input "77-11348-[GEOGRAPHIC_DATA]"
click at [925, 120] on icon "search button" at bounding box center [927, 111] width 24 height 24
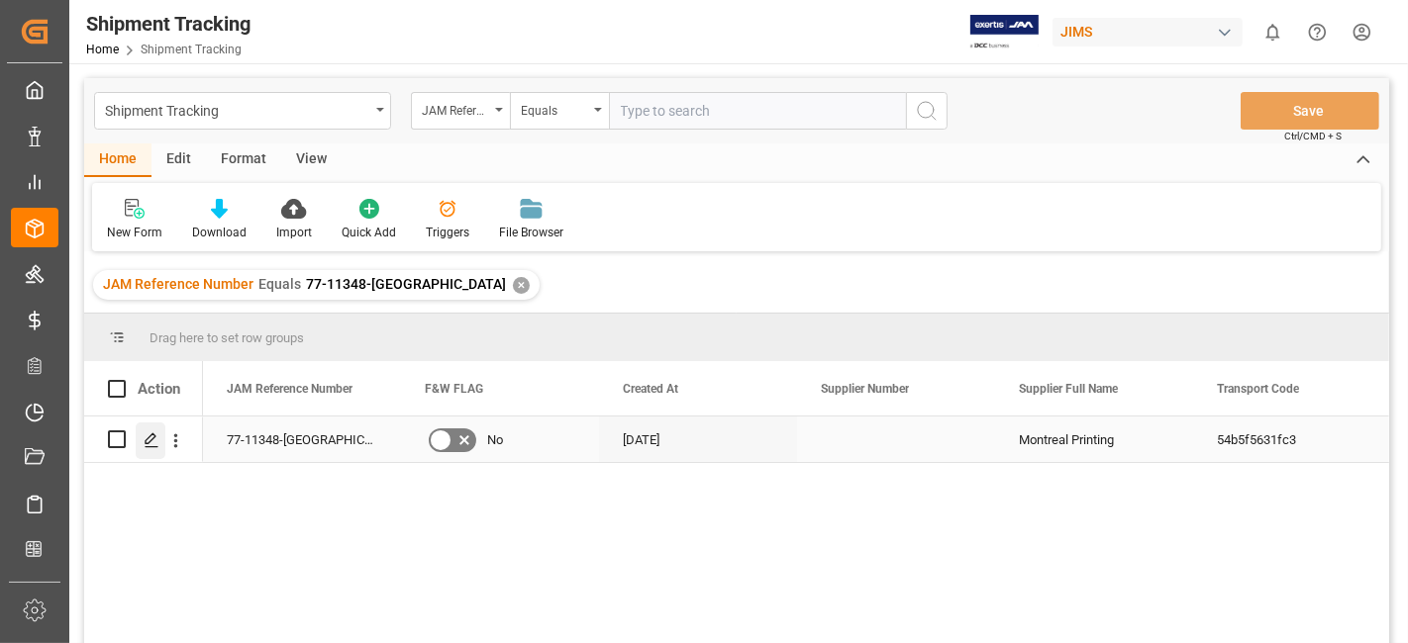
click at [148, 445] on icon "Press SPACE to select this row." at bounding box center [152, 441] width 16 height 16
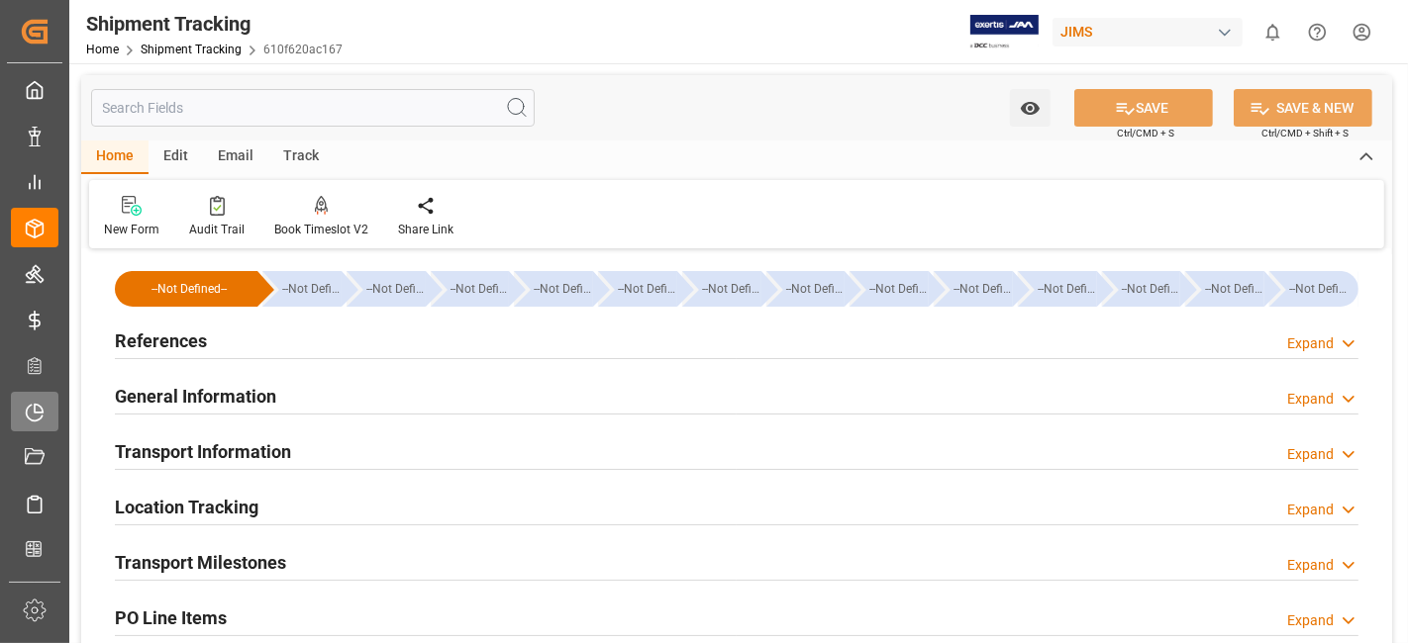
type input "[DATE]"
click at [379, 341] on div "References Expand" at bounding box center [736, 340] width 1243 height 38
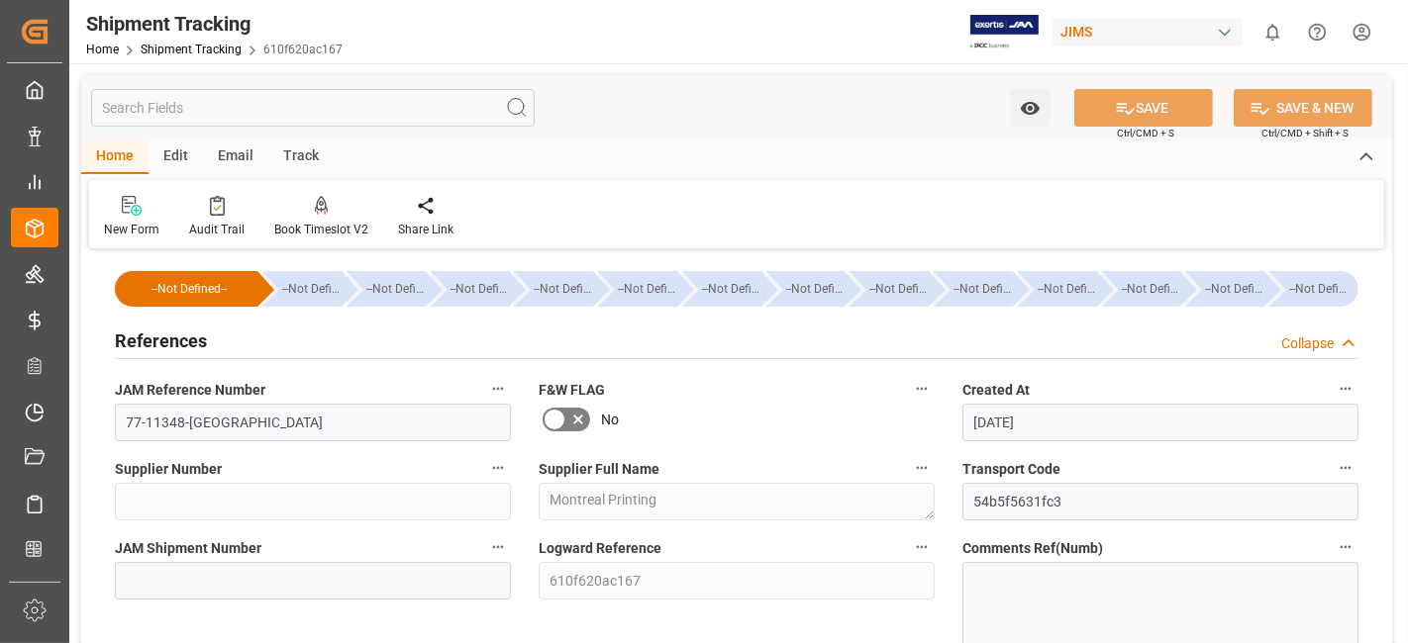
click at [379, 341] on div "References Collapse" at bounding box center [736, 340] width 1243 height 38
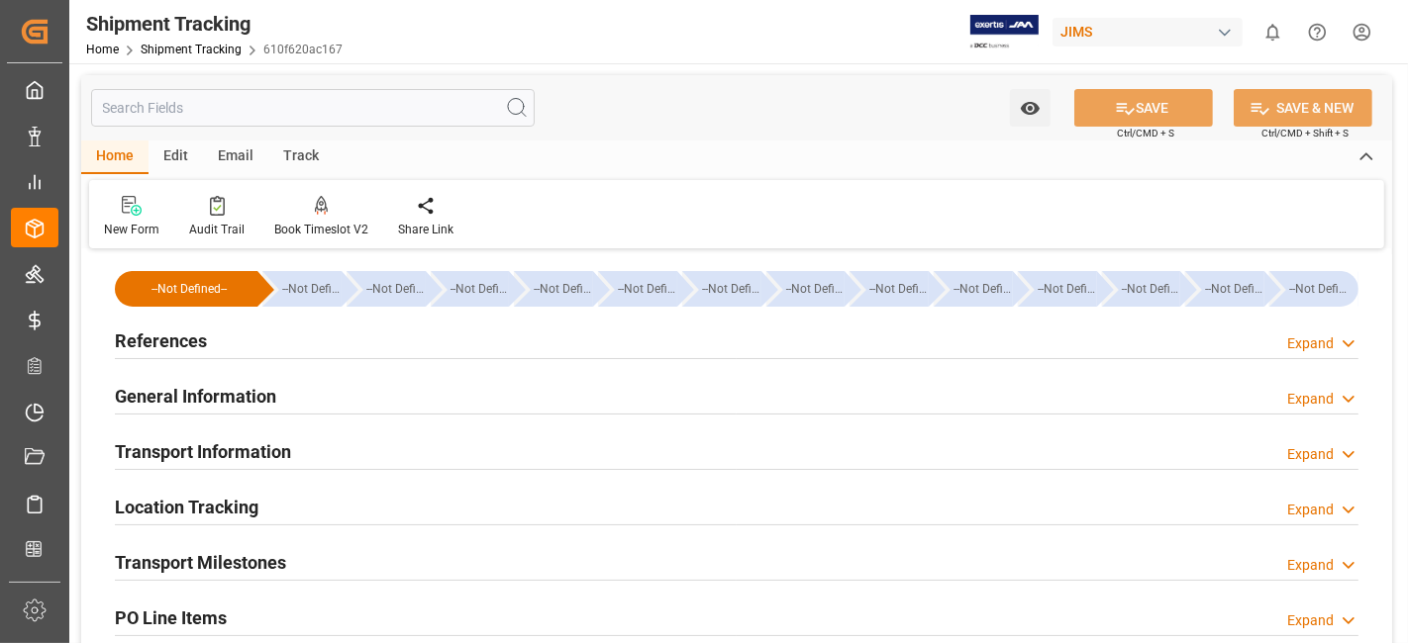
click at [384, 401] on div "General Information Expand" at bounding box center [736, 395] width 1243 height 38
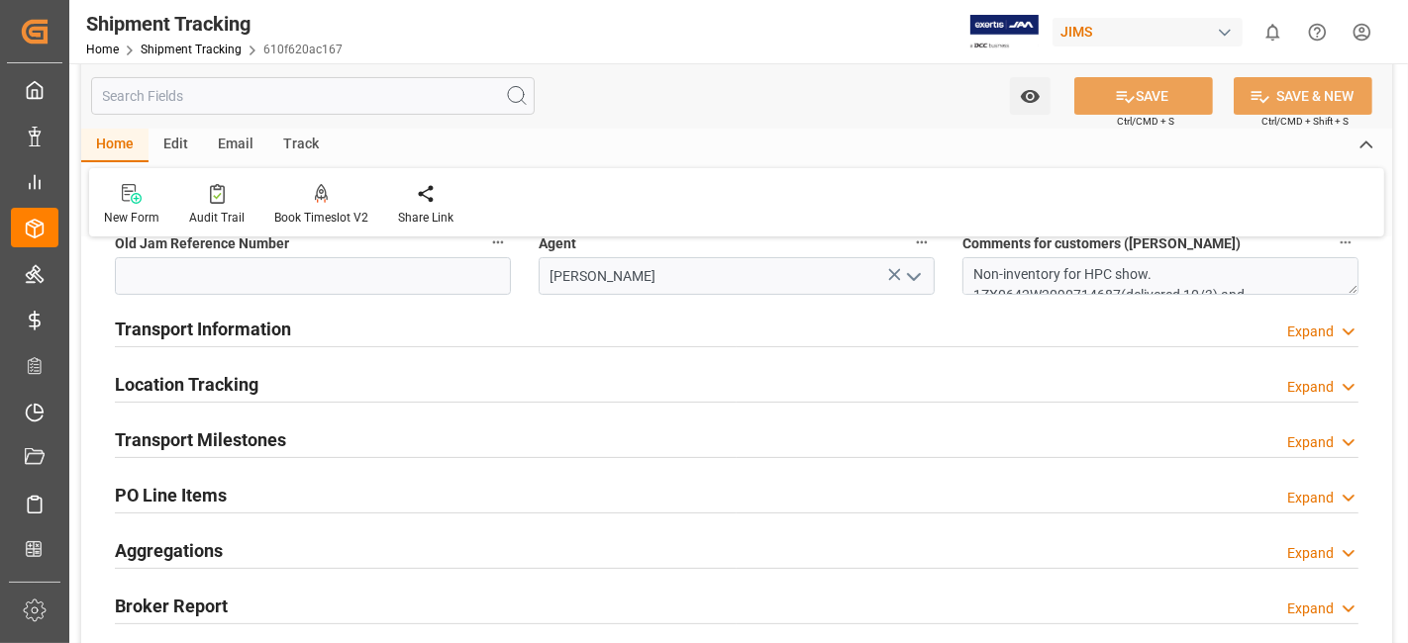
scroll to position [330, 0]
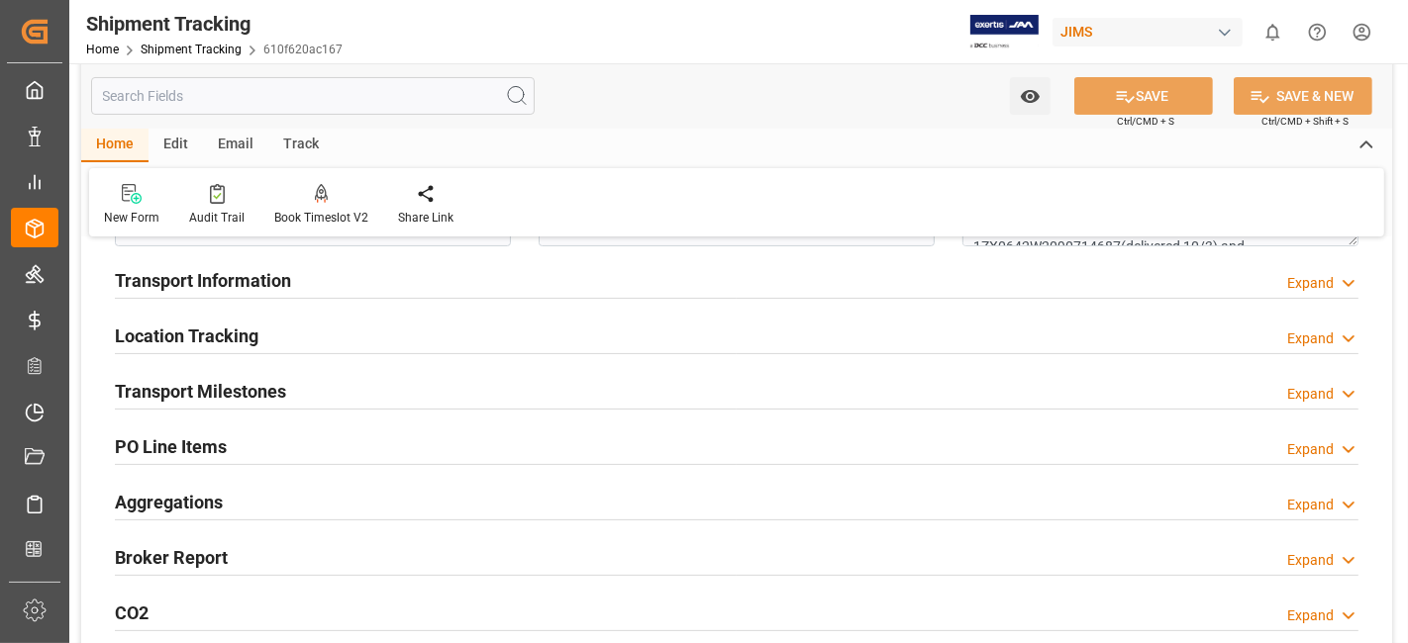
click at [373, 391] on div "Transport Milestones Expand" at bounding box center [736, 390] width 1243 height 38
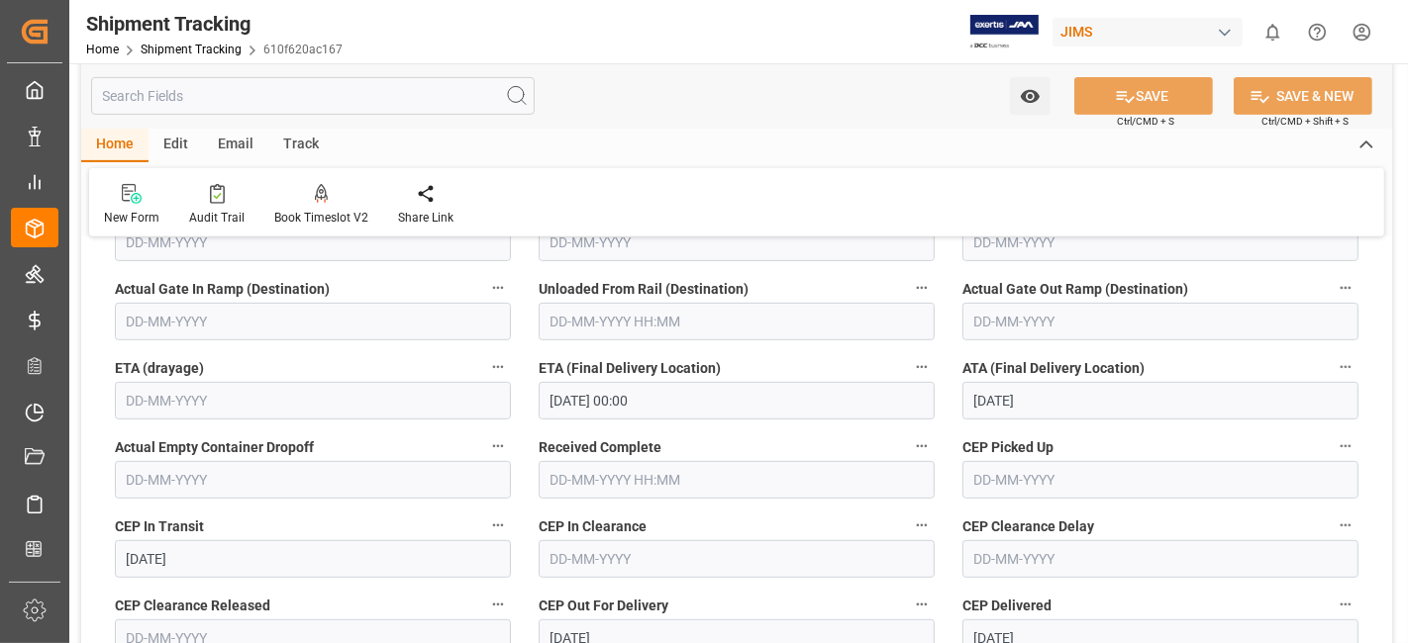
scroll to position [769, 0]
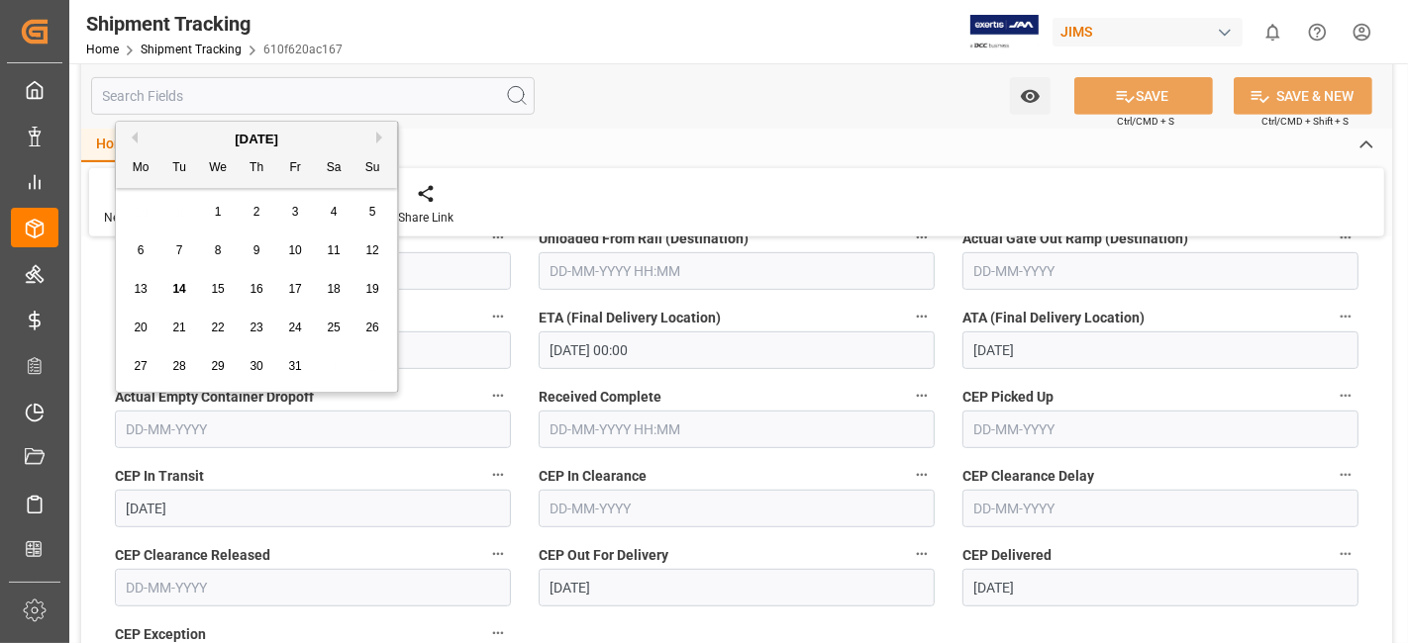
click at [208, 437] on input "text" at bounding box center [313, 430] width 396 height 38
click at [142, 253] on span "6" at bounding box center [141, 251] width 7 height 14
type input "[DATE]"
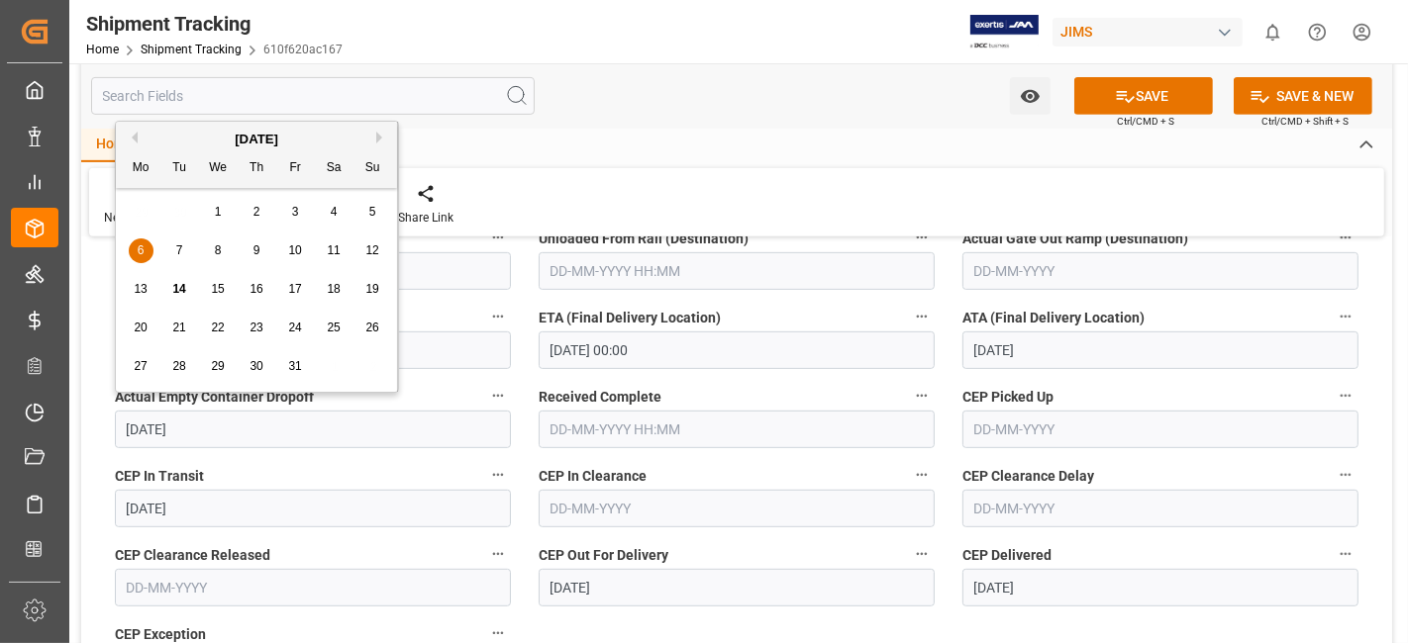
drag, startPoint x: 237, startPoint y: 415, endPoint x: 107, endPoint y: 426, distance: 130.1
click at [107, 426] on div "Actual Empty Container Dropoff 06-10-2025" at bounding box center [313, 415] width 424 height 79
click at [412, 391] on label "Actual Empty Container Dropoff" at bounding box center [313, 397] width 396 height 28
click at [485, 391] on button "Actual Empty Container Dropoff" at bounding box center [498, 396] width 26 height 26
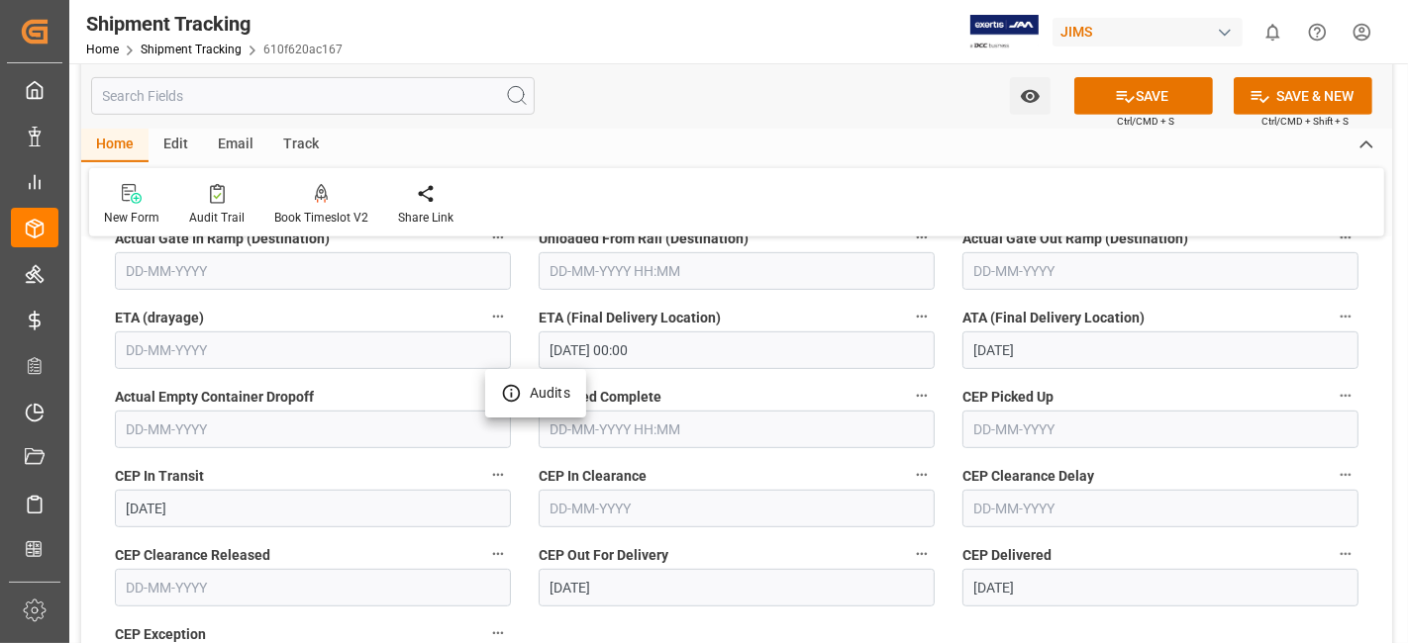
click at [776, 386] on div at bounding box center [704, 321] width 1408 height 643
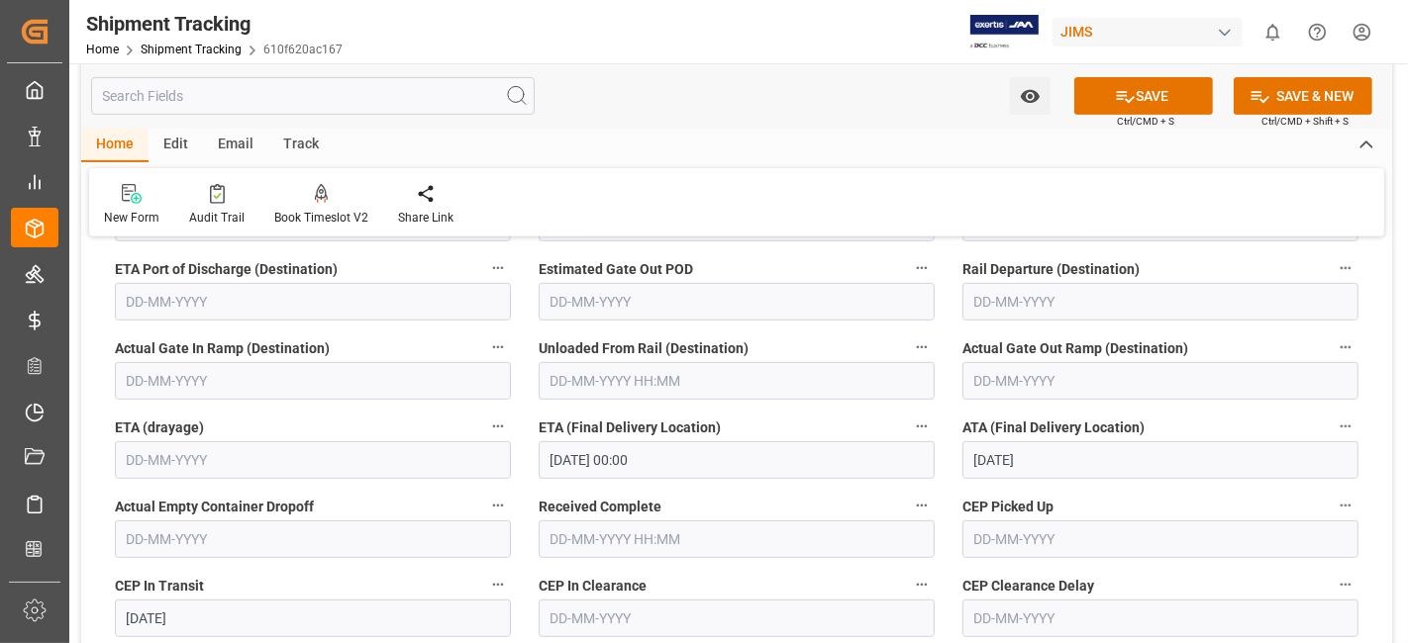
click at [1080, 459] on input "02-10-2025" at bounding box center [1160, 460] width 396 height 38
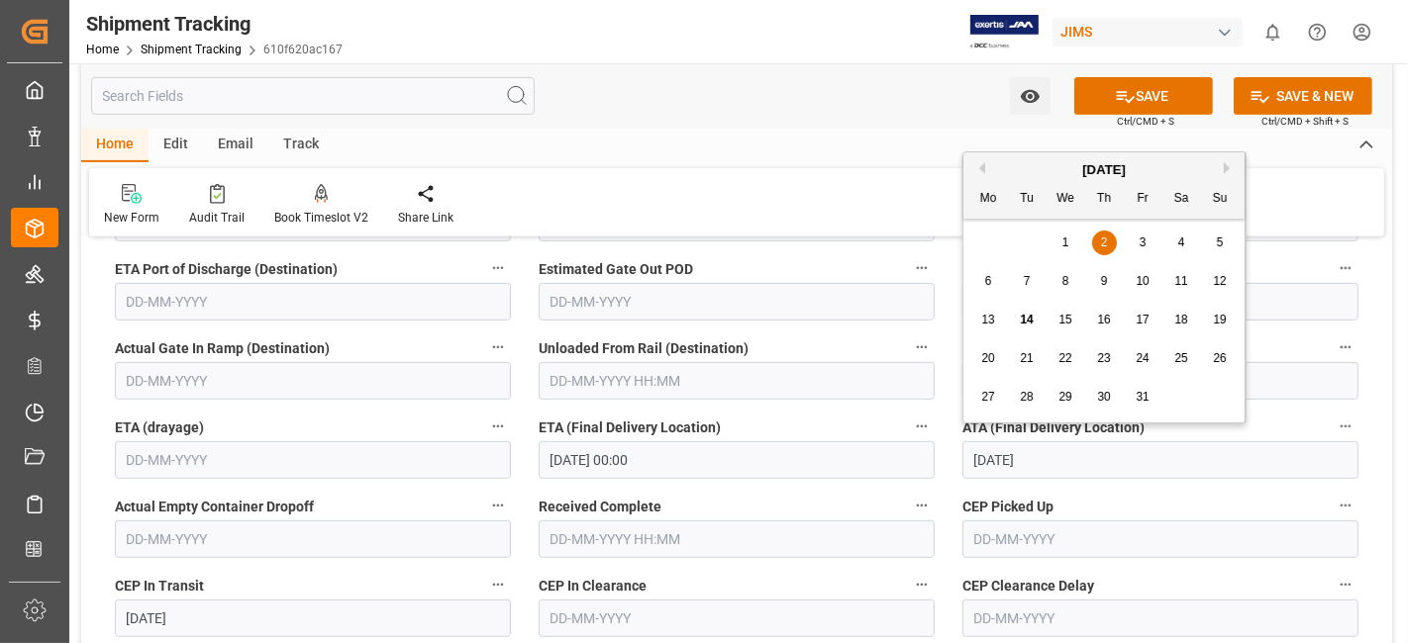
click at [985, 287] on span "6" at bounding box center [988, 281] width 7 height 14
type input "[DATE]"
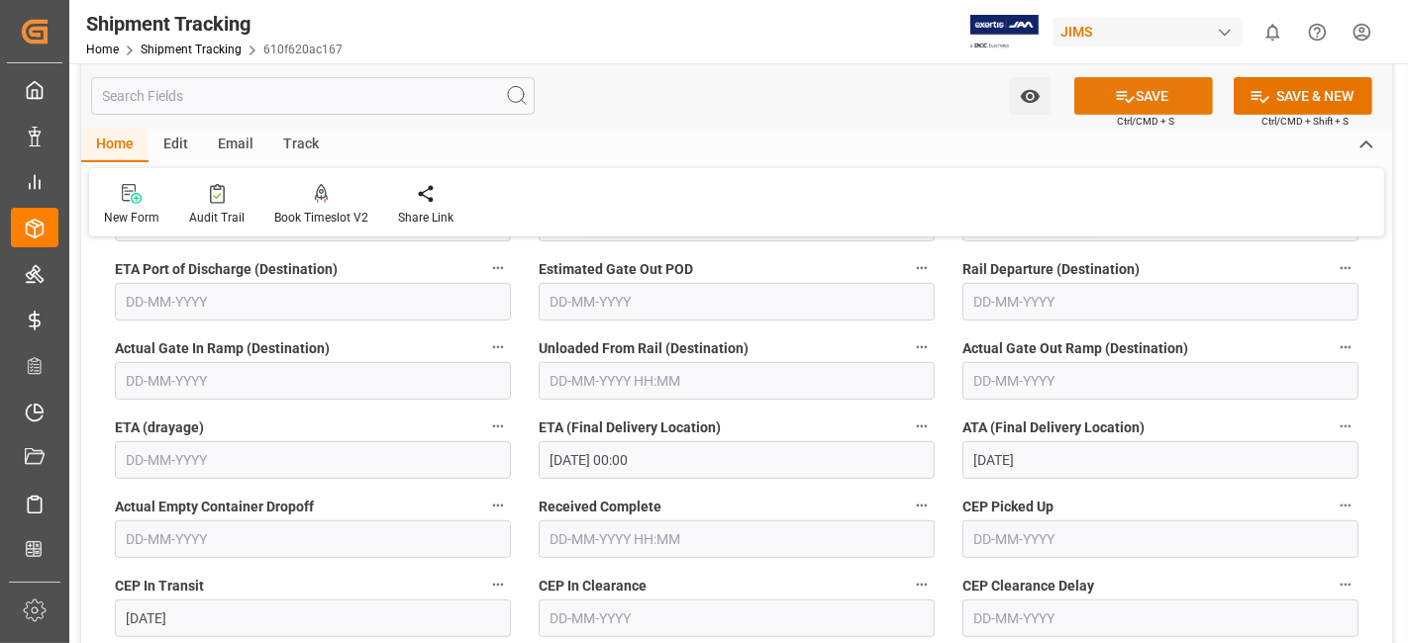
click at [1130, 86] on icon at bounding box center [1125, 96] width 21 height 21
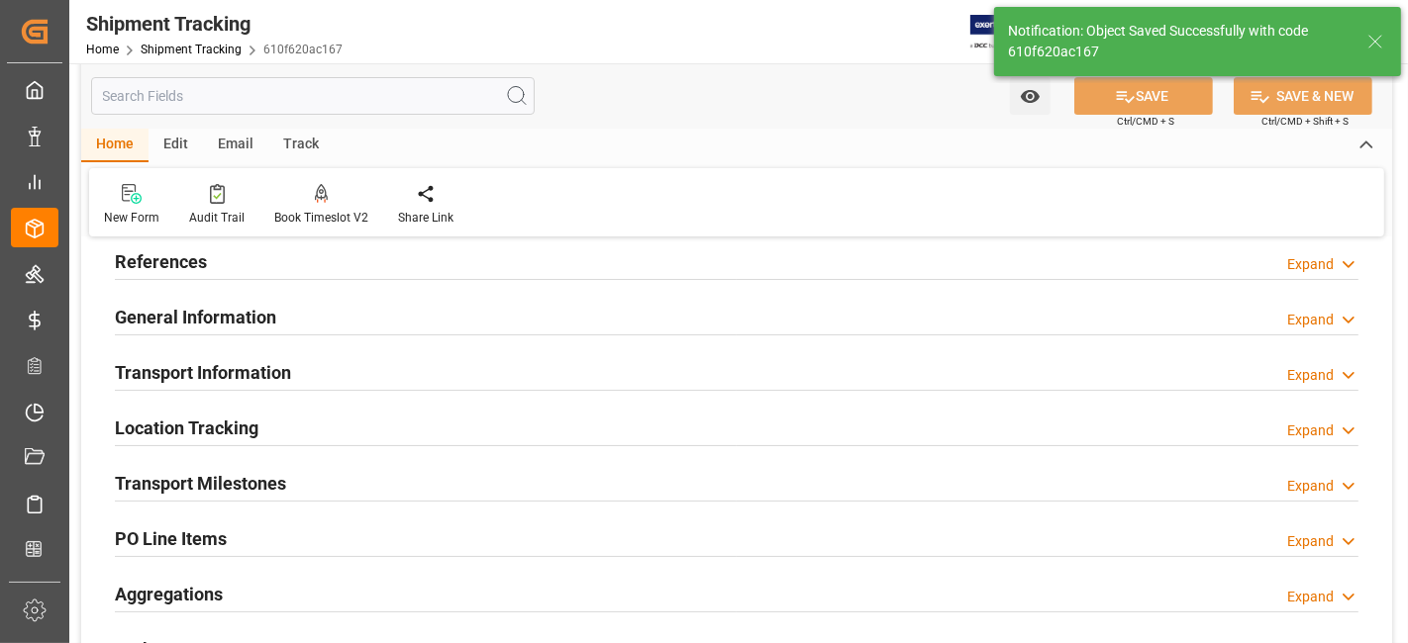
scroll to position [0, 0]
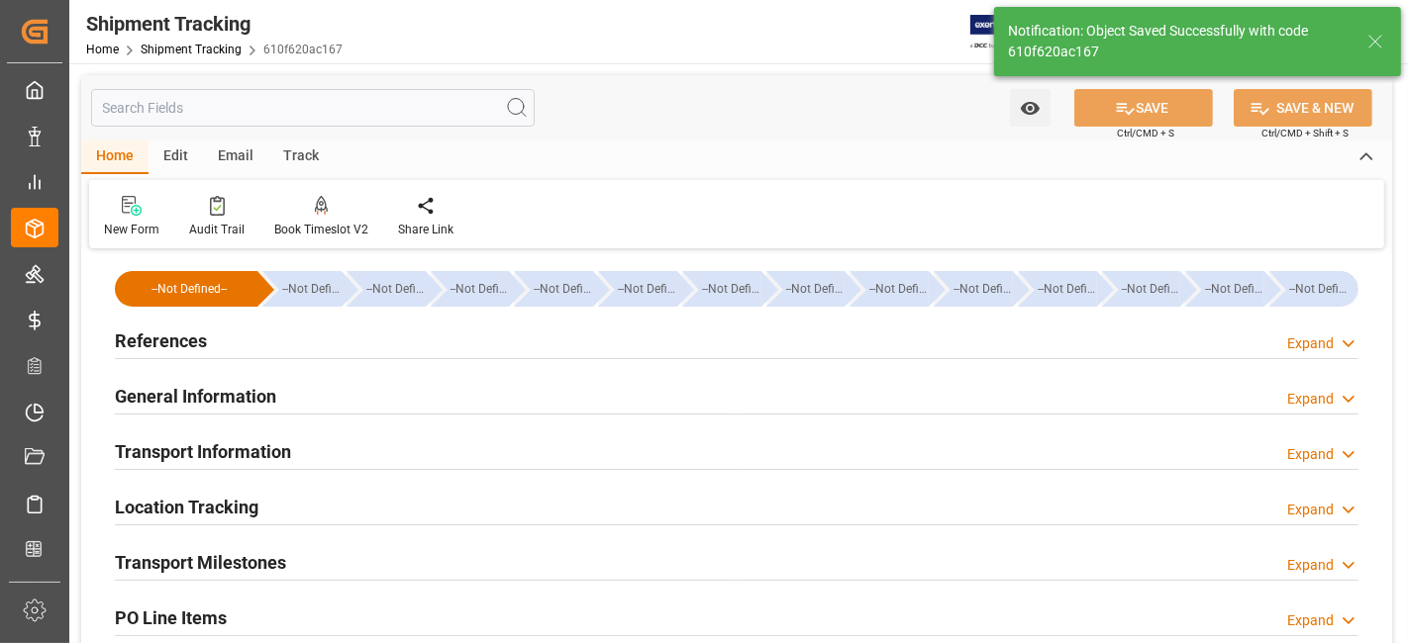
click at [291, 397] on div "General Information Expand" at bounding box center [736, 395] width 1243 height 38
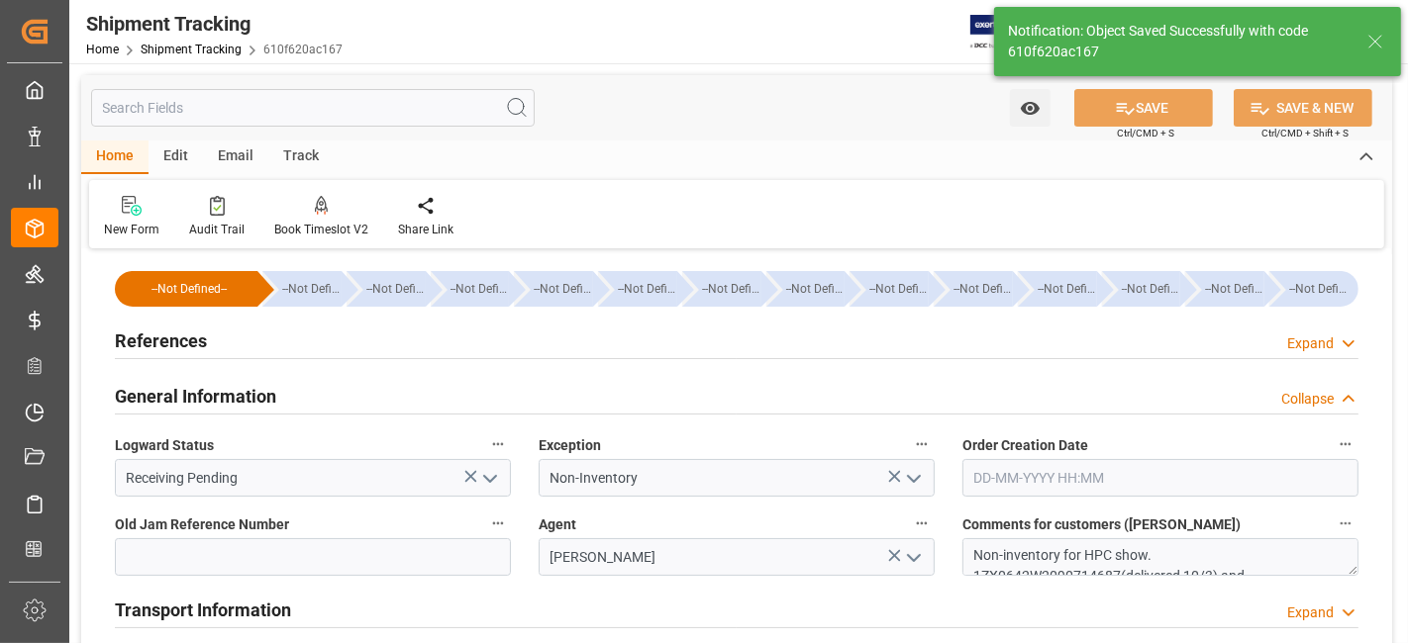
click at [291, 397] on div "General Information Collapse" at bounding box center [736, 395] width 1243 height 38
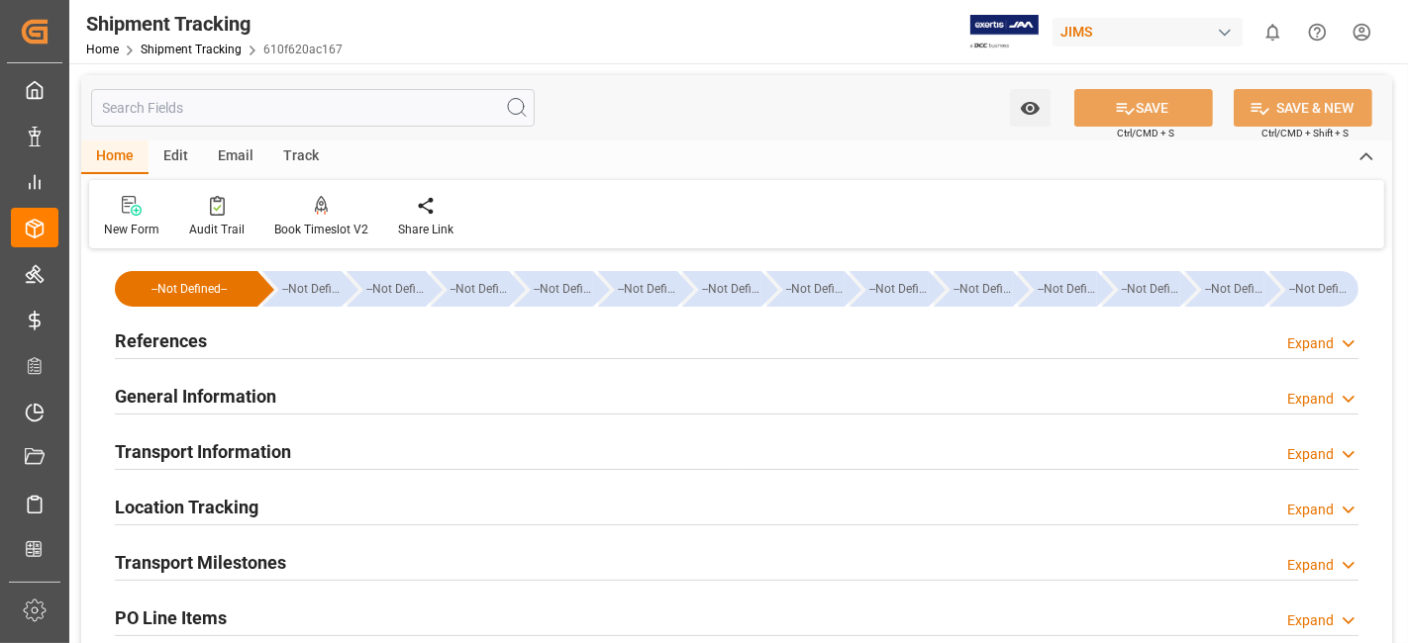
click at [233, 326] on div "References Expand" at bounding box center [736, 340] width 1243 height 38
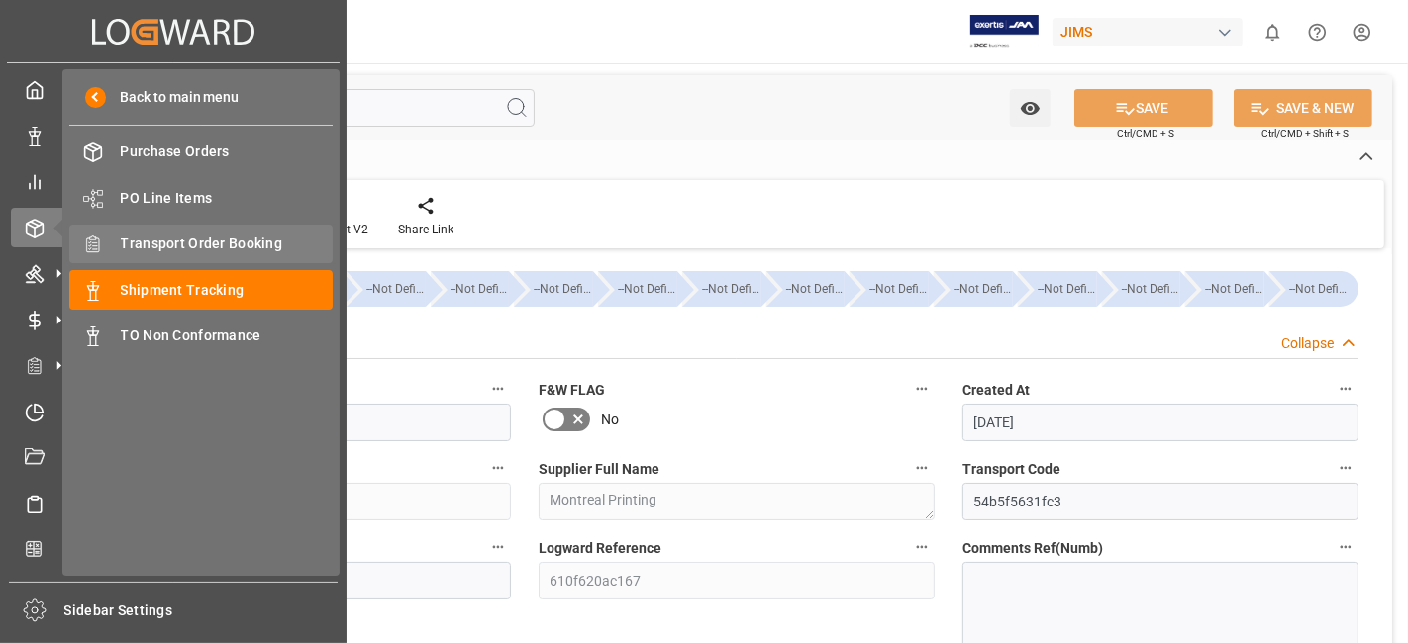
click at [245, 236] on span "Transport Order Booking" at bounding box center [227, 244] width 213 height 21
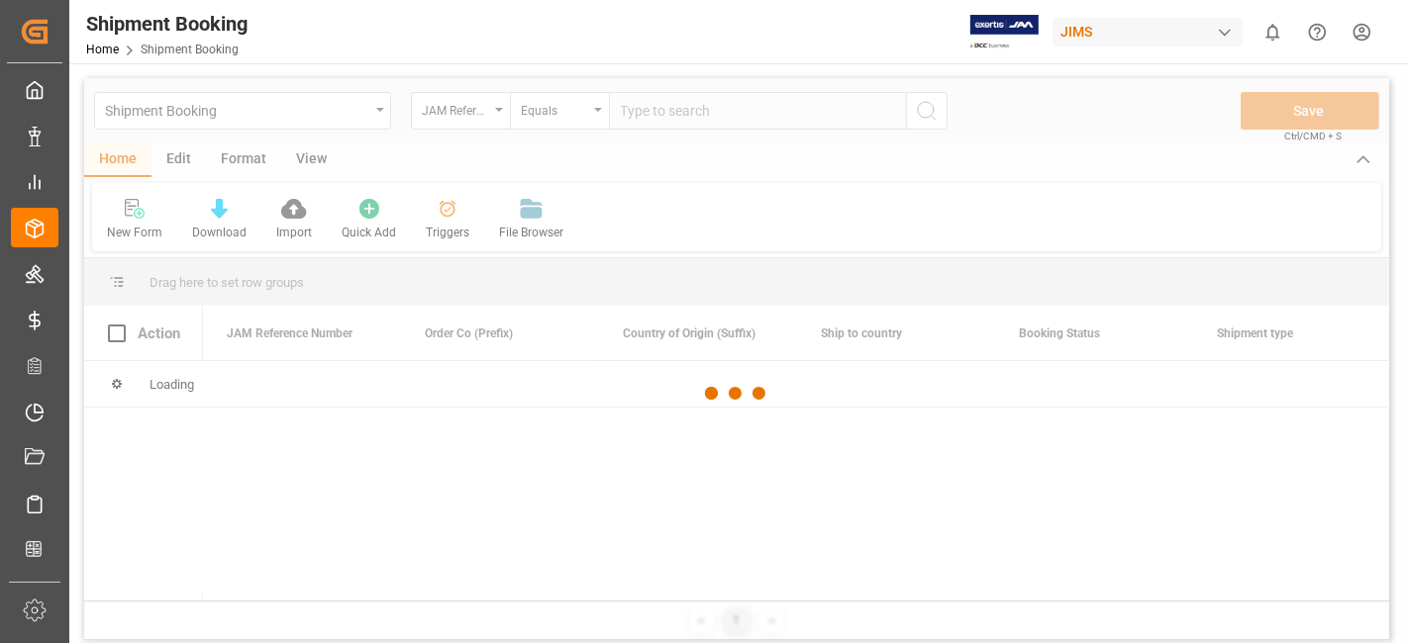
click at [646, 116] on div at bounding box center [736, 394] width 1305 height 632
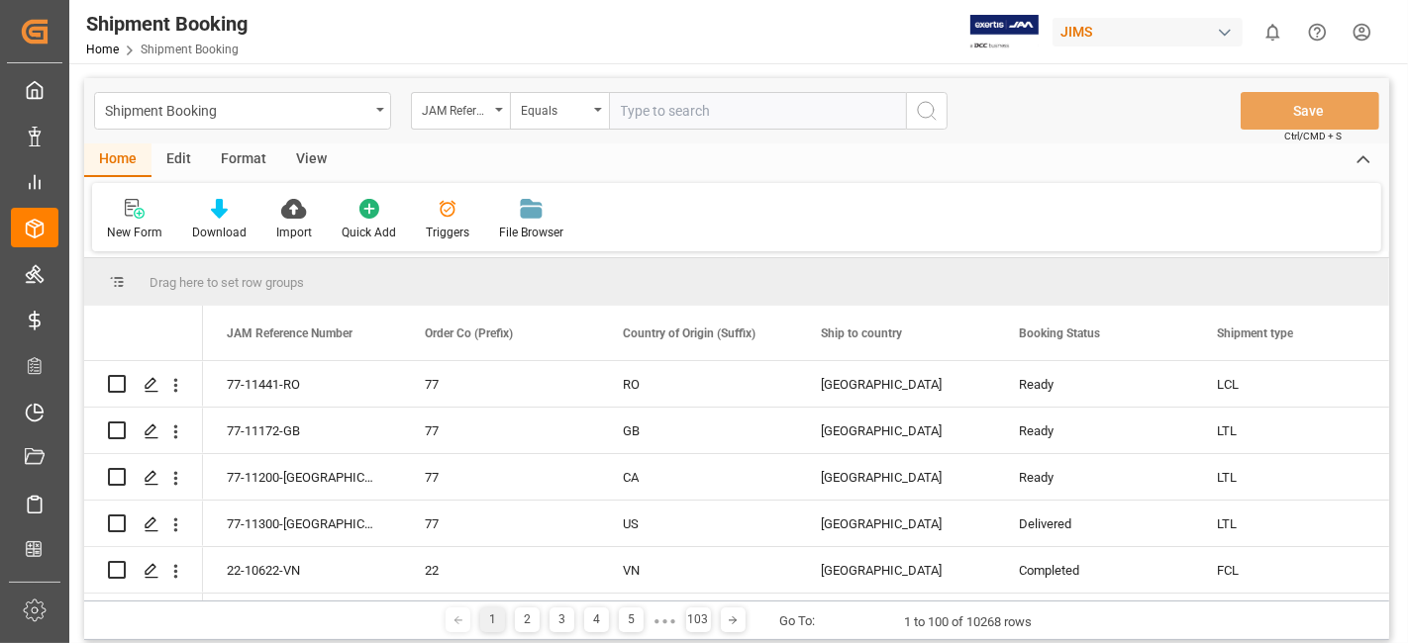
click at [646, 116] on input "text" at bounding box center [757, 111] width 297 height 38
paste input "77-11088-[GEOGRAPHIC_DATA]"
type input "77-11088-[GEOGRAPHIC_DATA]"
click at [929, 110] on icon "search button" at bounding box center [927, 111] width 24 height 24
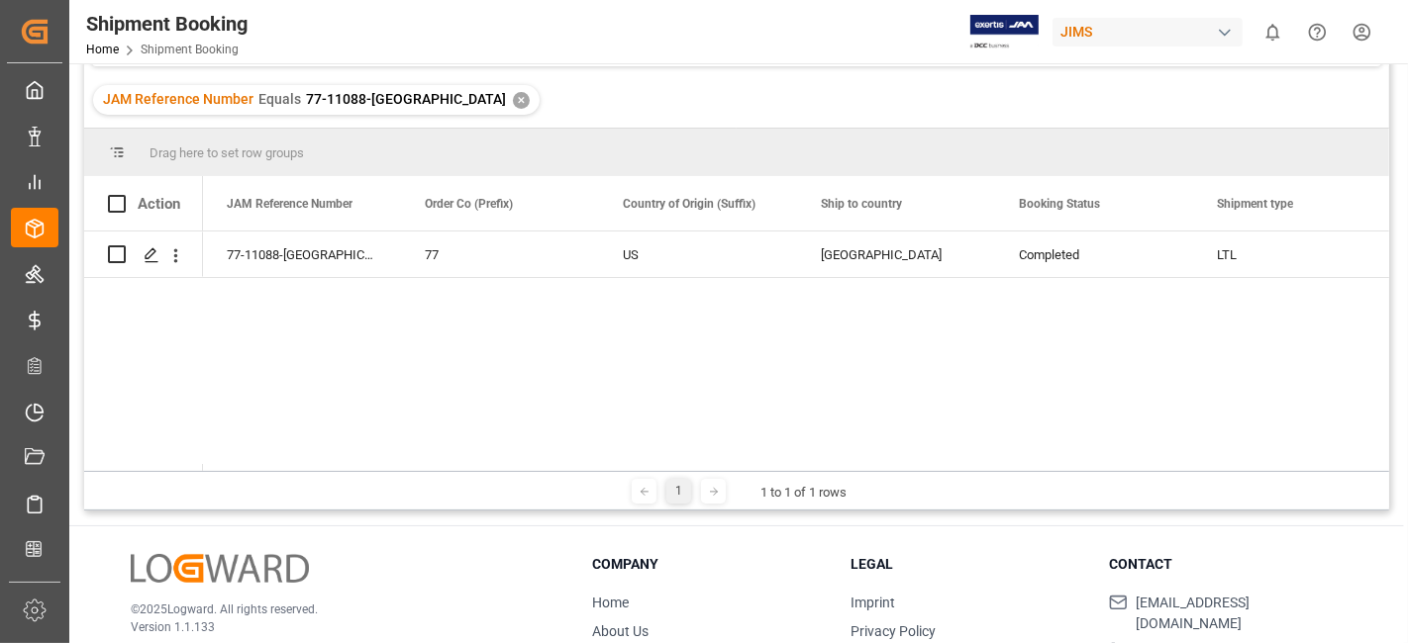
scroll to position [220, 0]
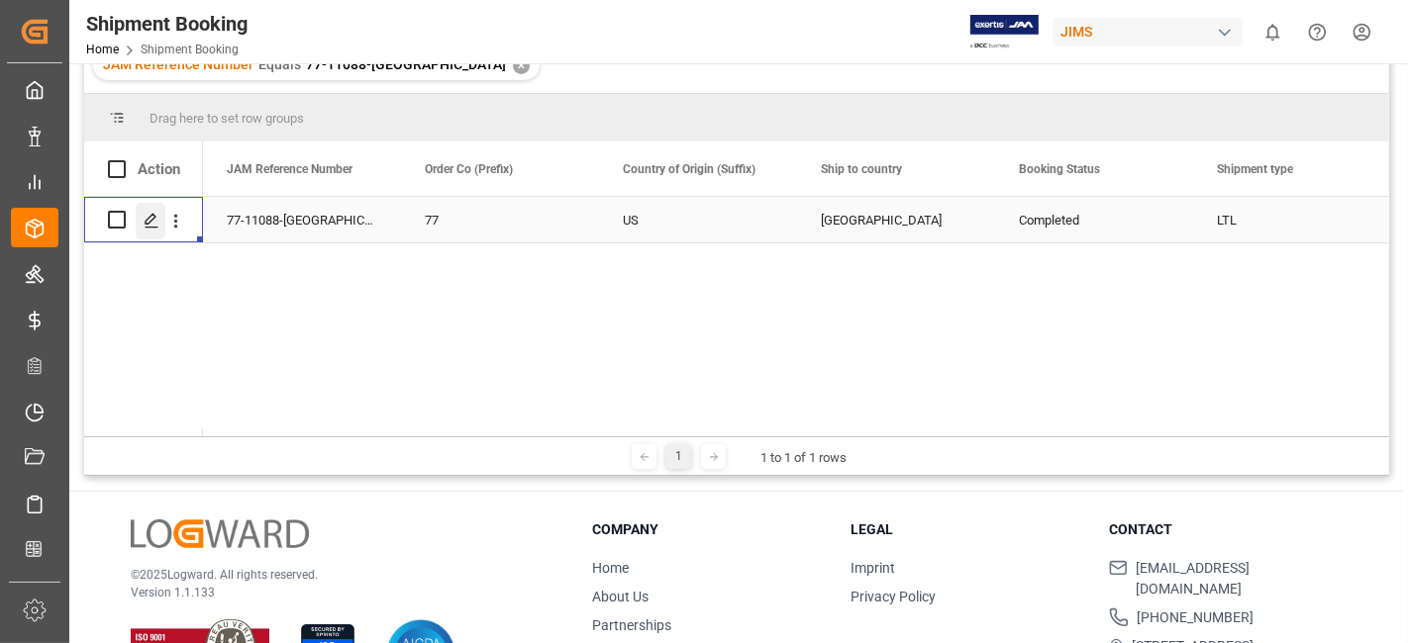
click at [157, 228] on icon "Press SPACE to select this row." at bounding box center [152, 221] width 16 height 16
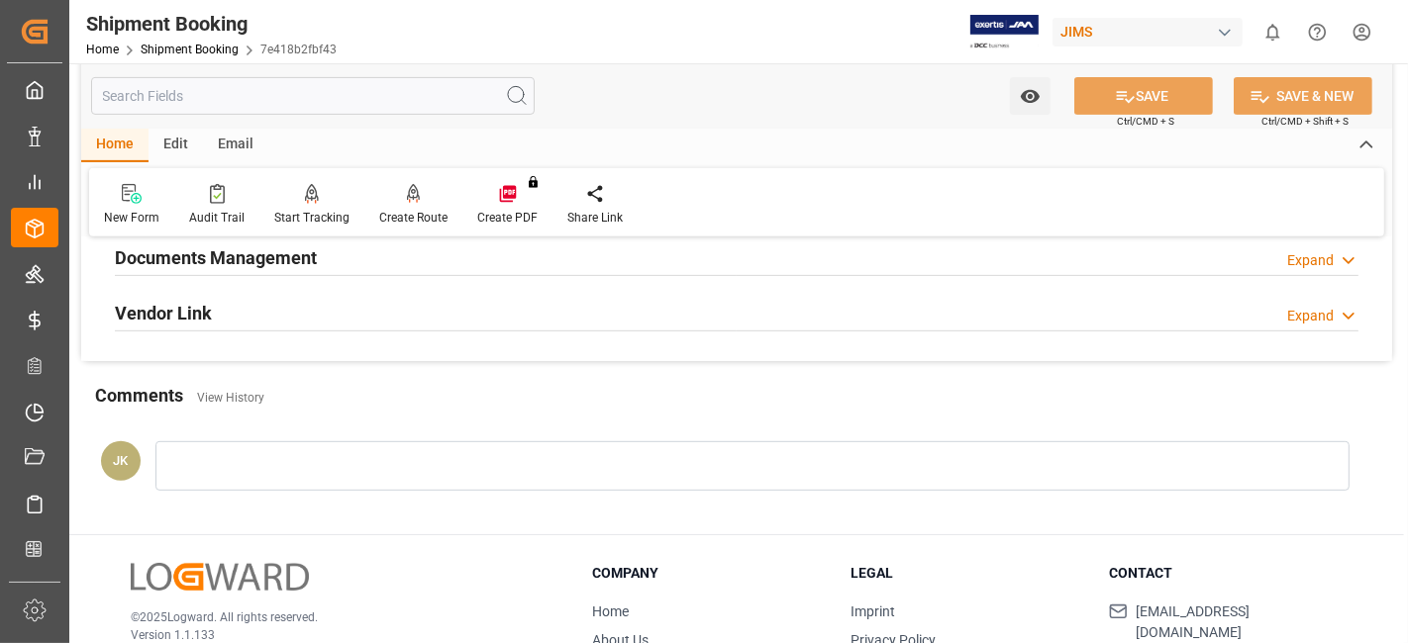
scroll to position [618, 0]
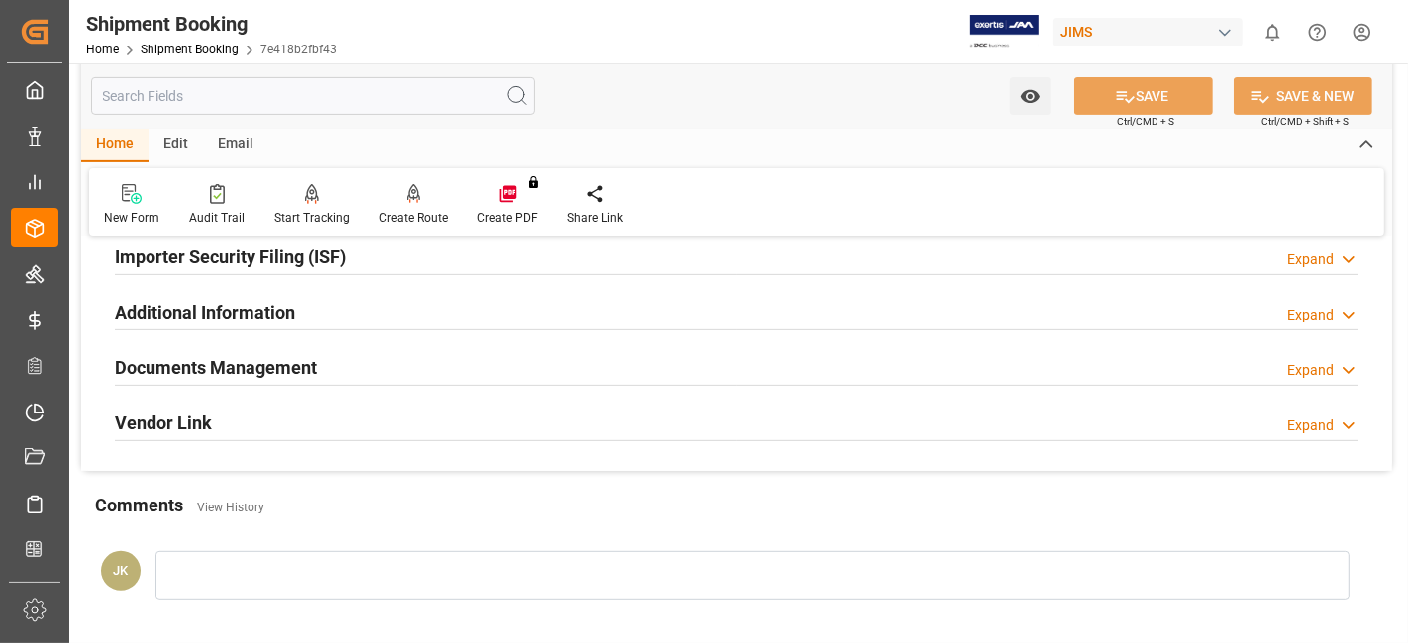
click at [276, 368] on h2 "Documents Management" at bounding box center [216, 367] width 202 height 27
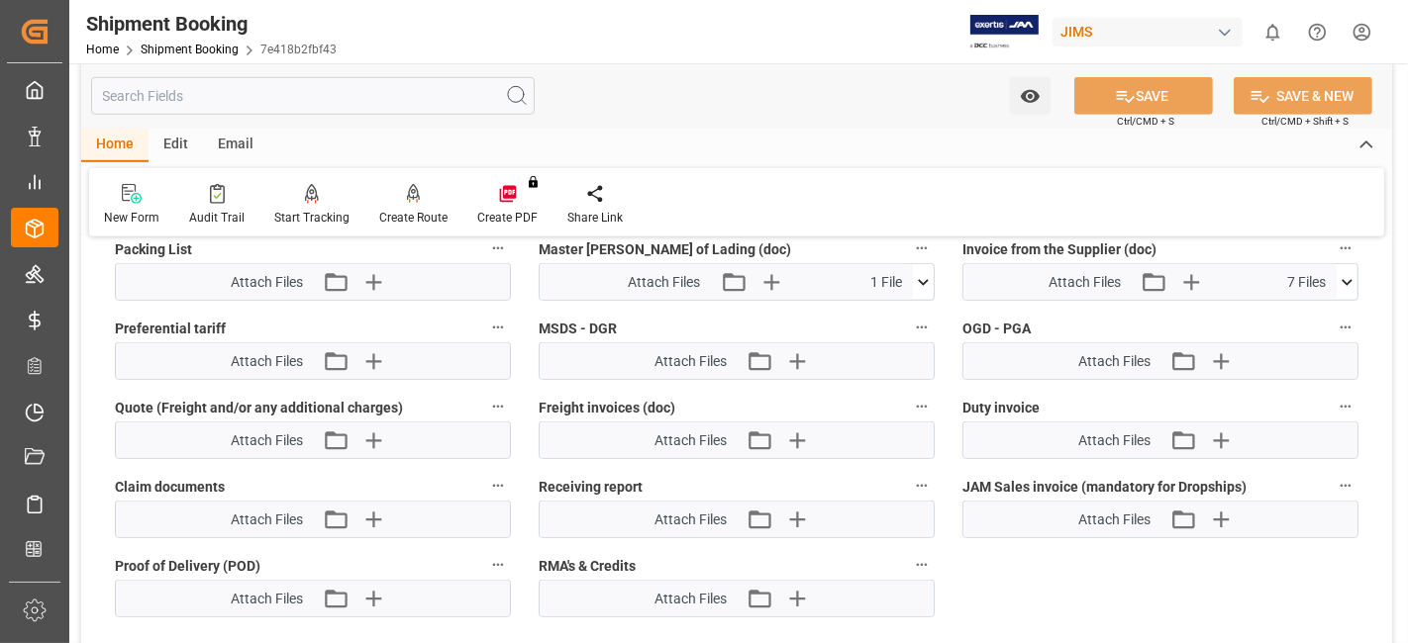
scroll to position [1278, 0]
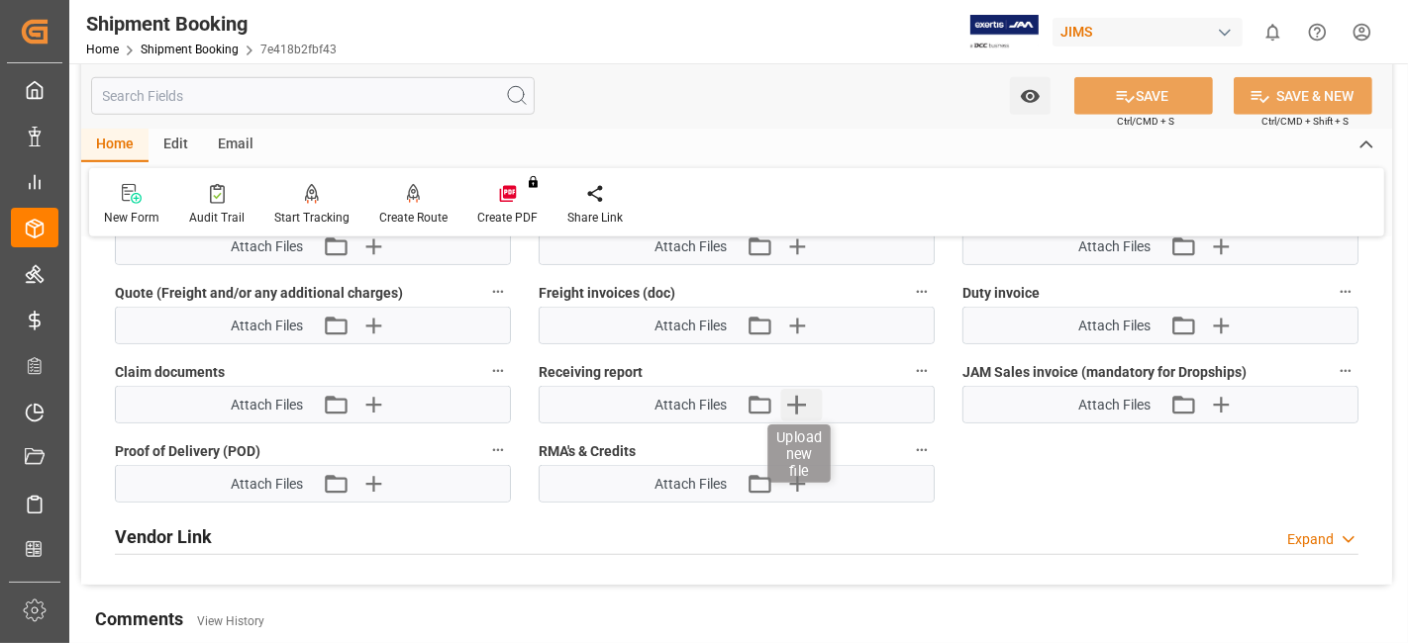
click at [801, 400] on icon "button" at bounding box center [797, 405] width 32 height 32
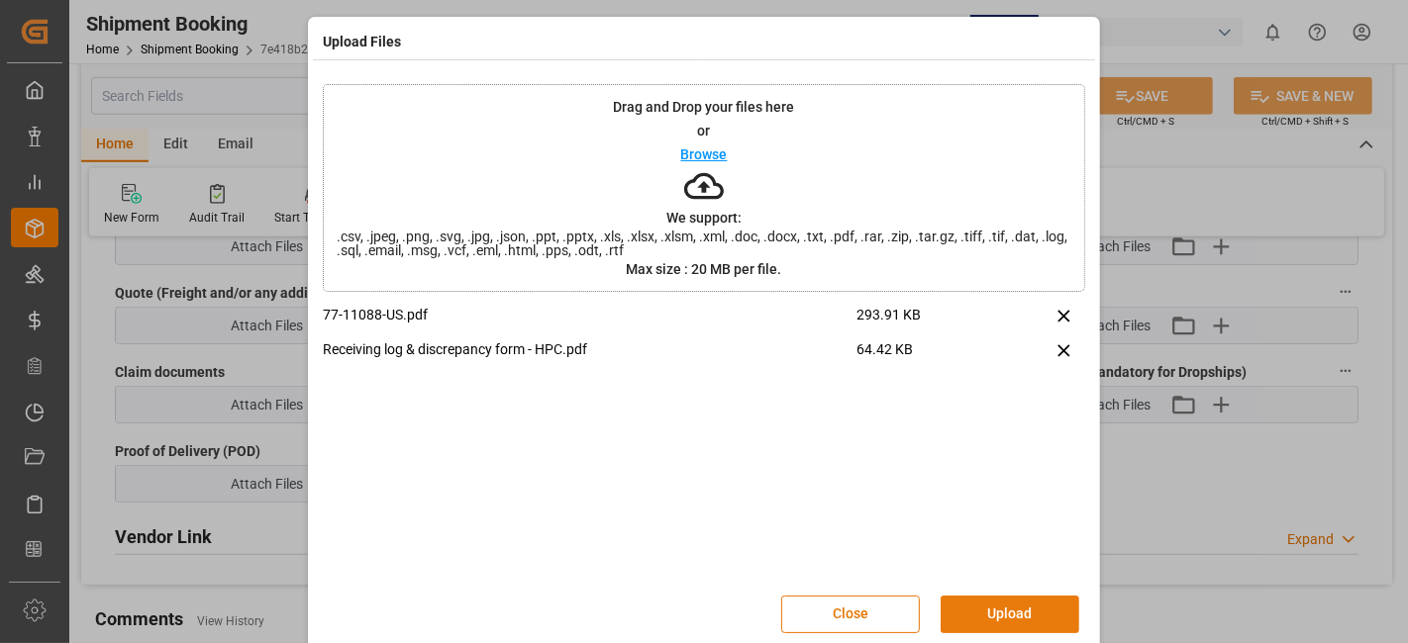
click at [1011, 612] on button "Upload" at bounding box center [1009, 615] width 139 height 38
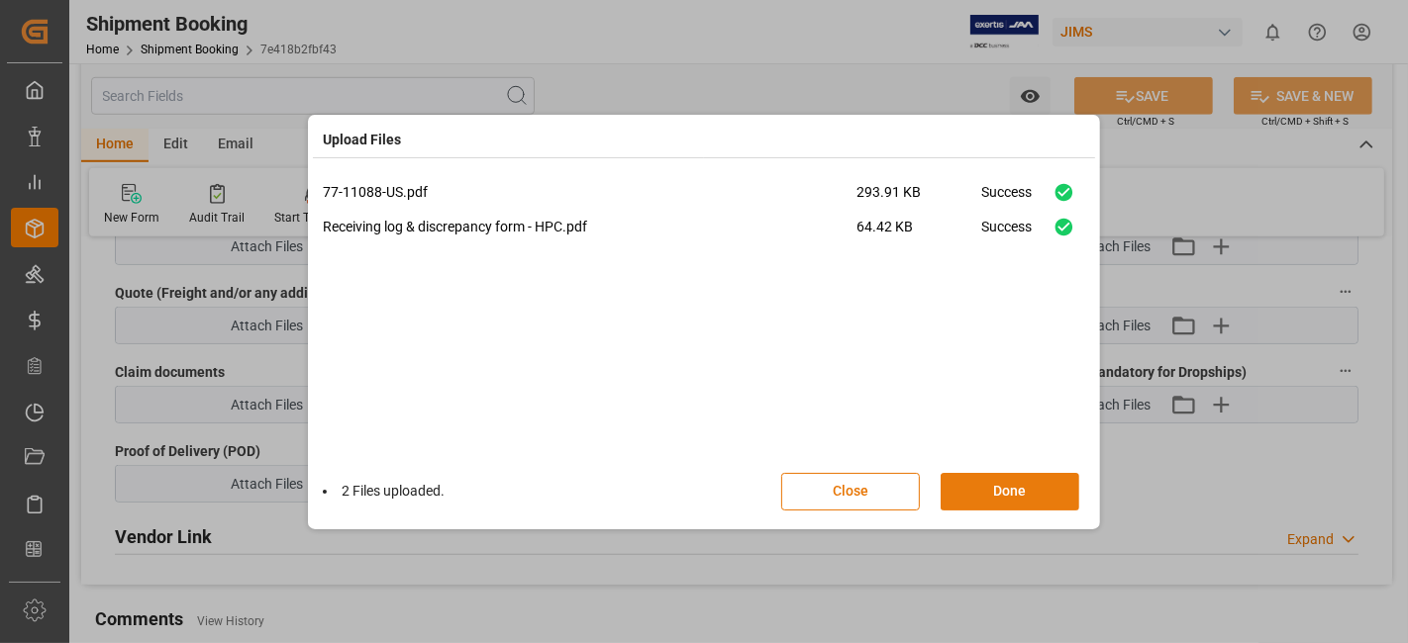
click at [997, 489] on button "Done" at bounding box center [1009, 492] width 139 height 38
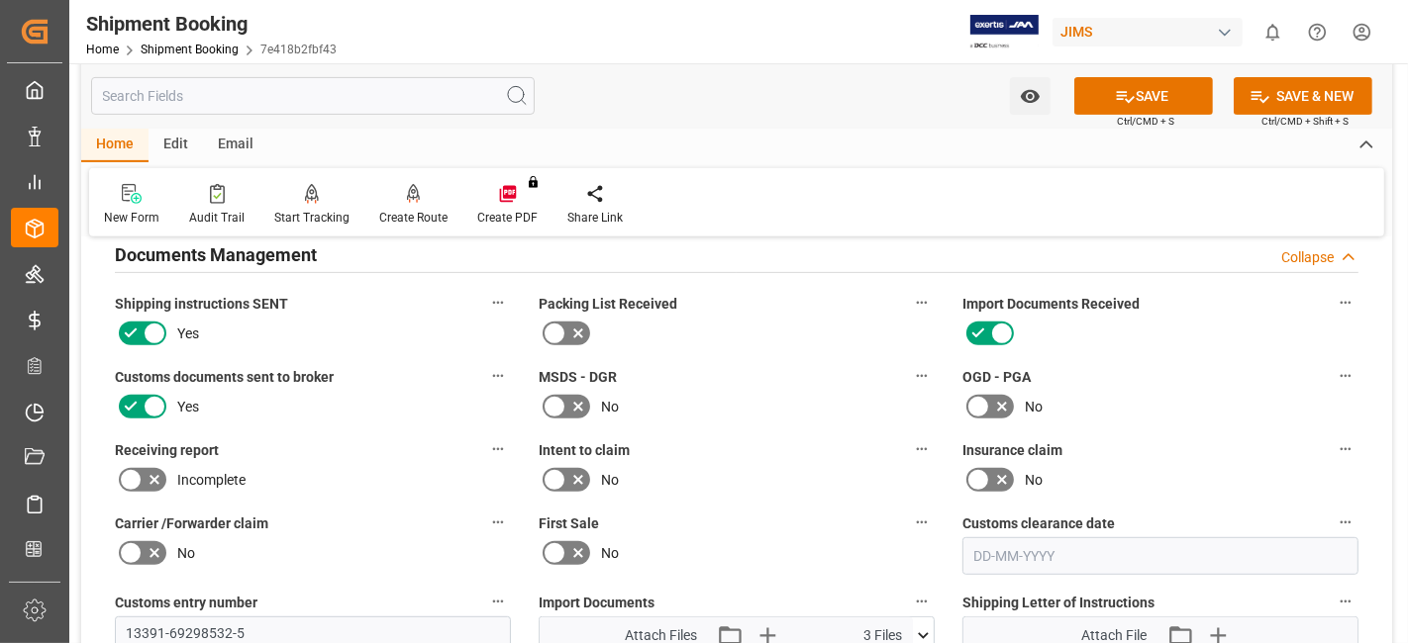
scroll to position [728, 0]
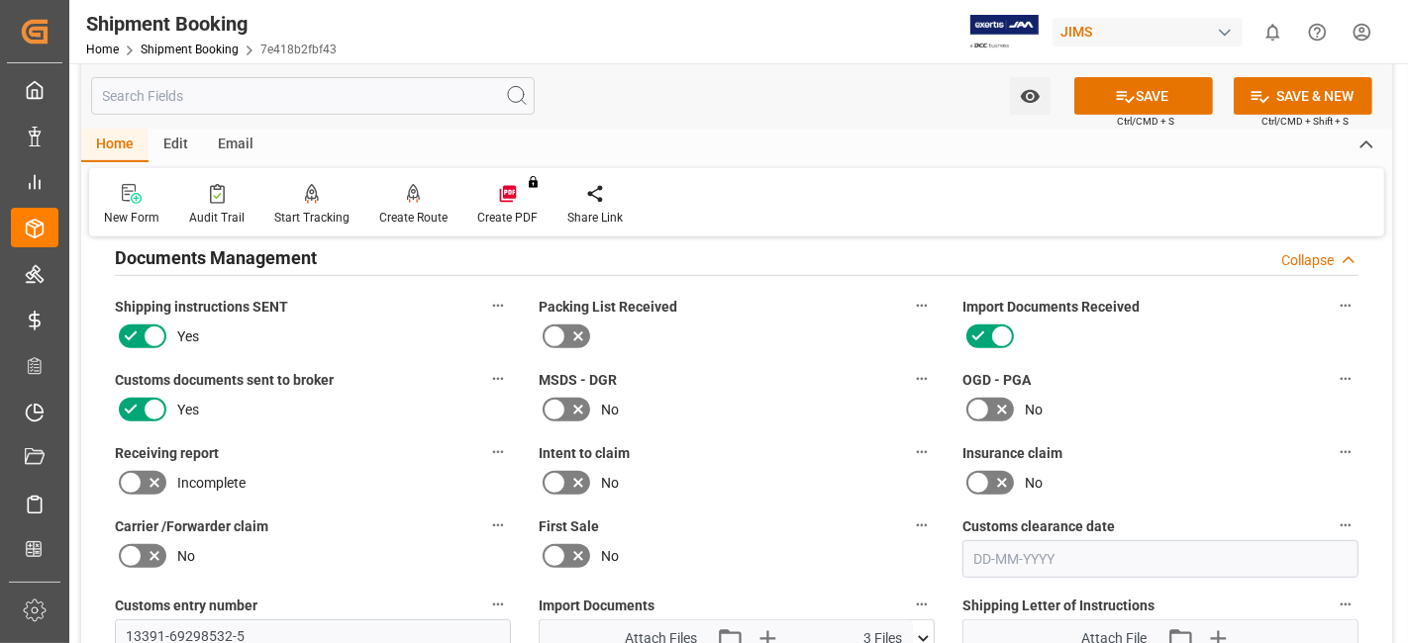
click at [150, 474] on icon at bounding box center [155, 483] width 24 height 24
click at [0, 0] on input "checkbox" at bounding box center [0, 0] width 0 height 0
click at [1135, 98] on button "SAVE" at bounding box center [1143, 96] width 139 height 38
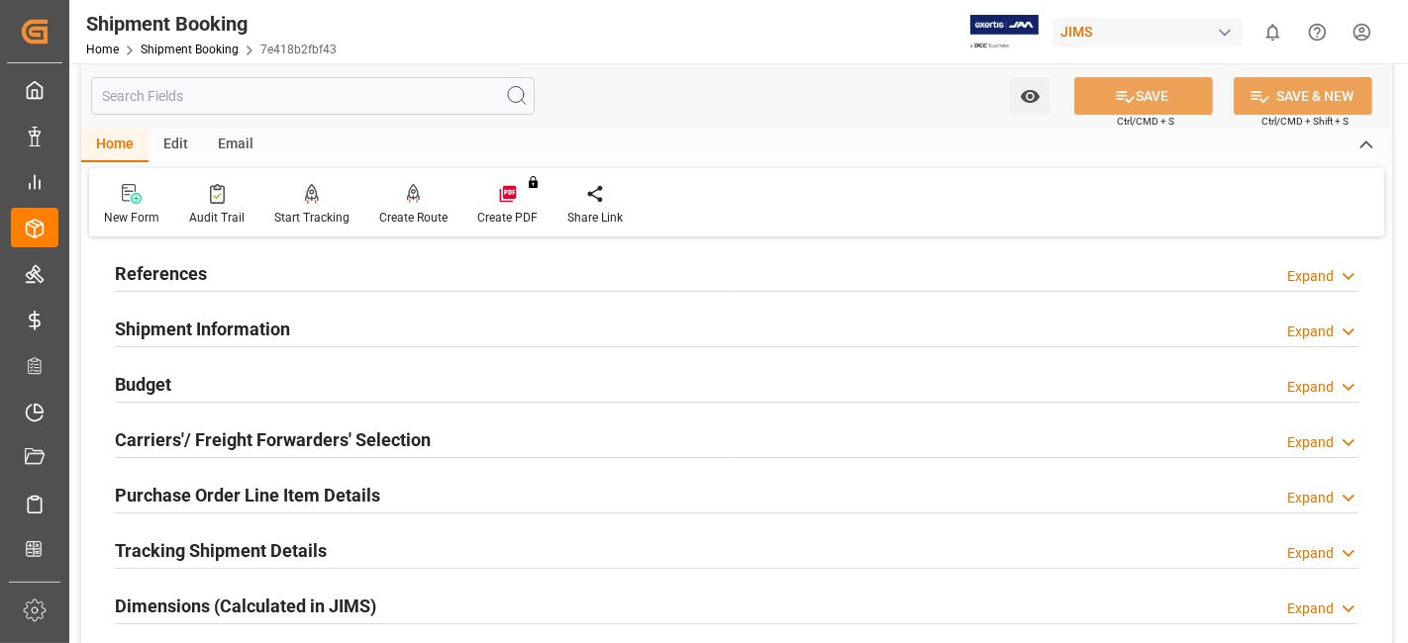
scroll to position [0, 0]
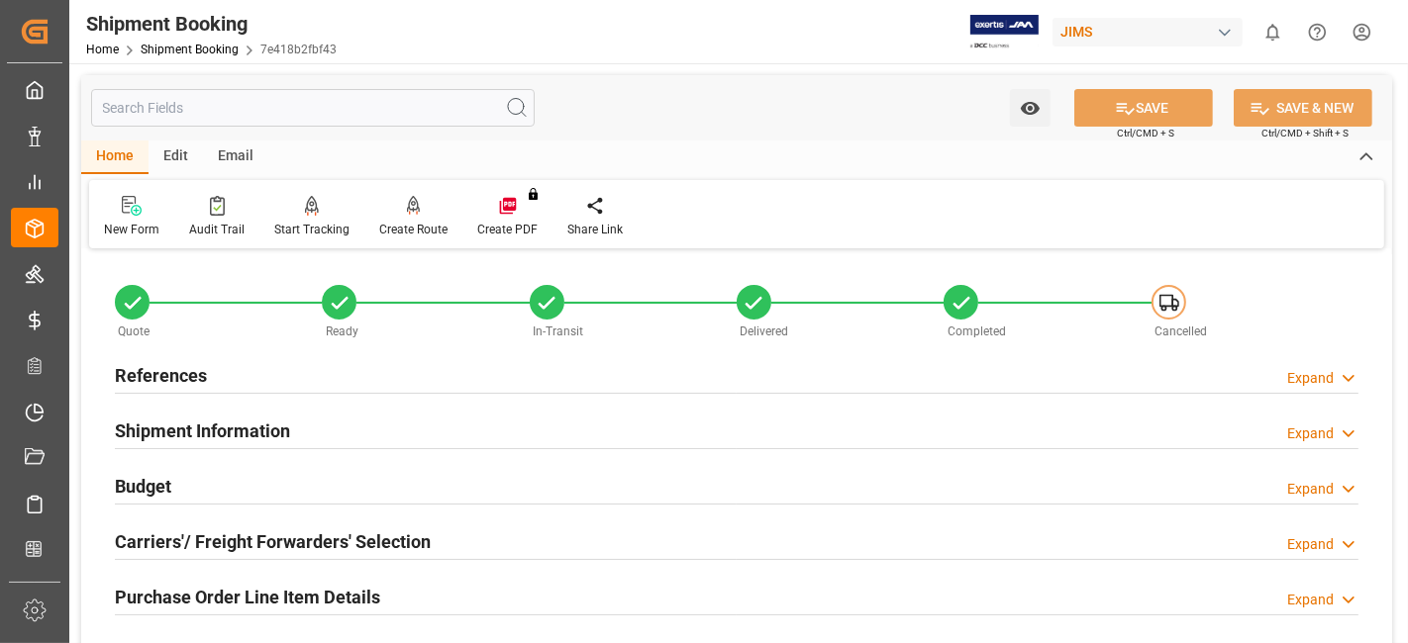
click at [248, 388] on div "References Expand" at bounding box center [736, 374] width 1243 height 38
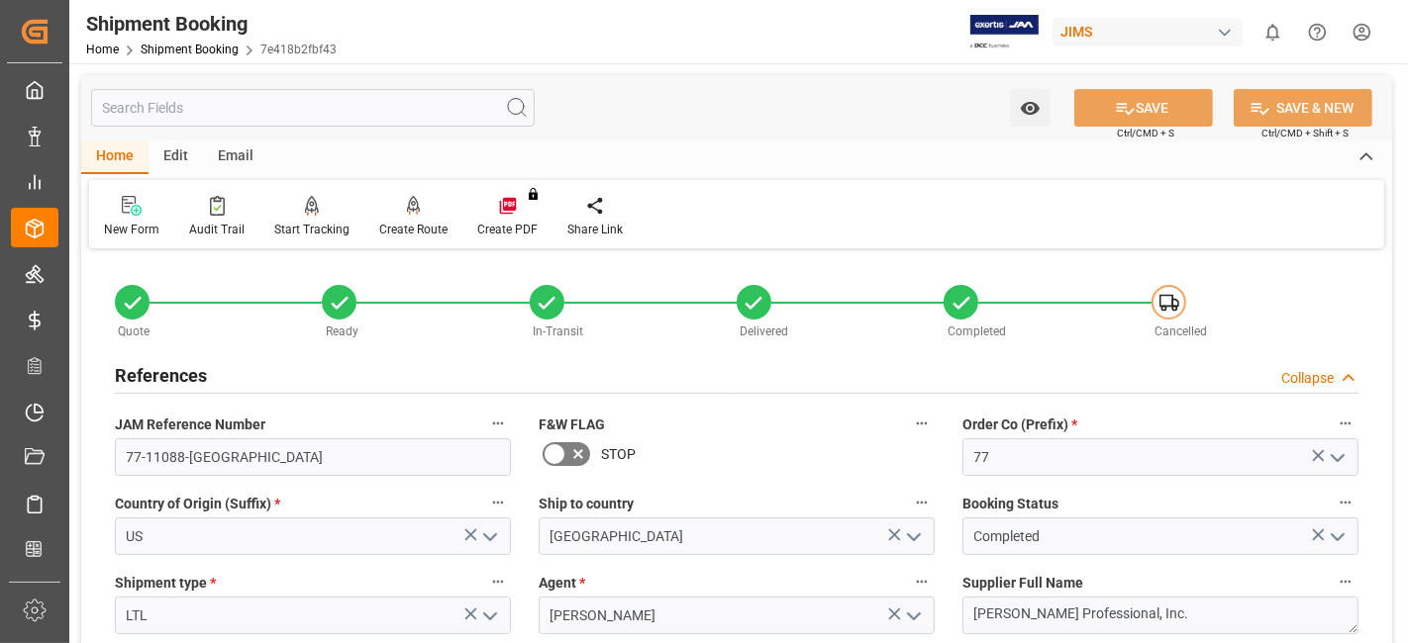
click at [246, 387] on div "References Collapse" at bounding box center [736, 374] width 1243 height 38
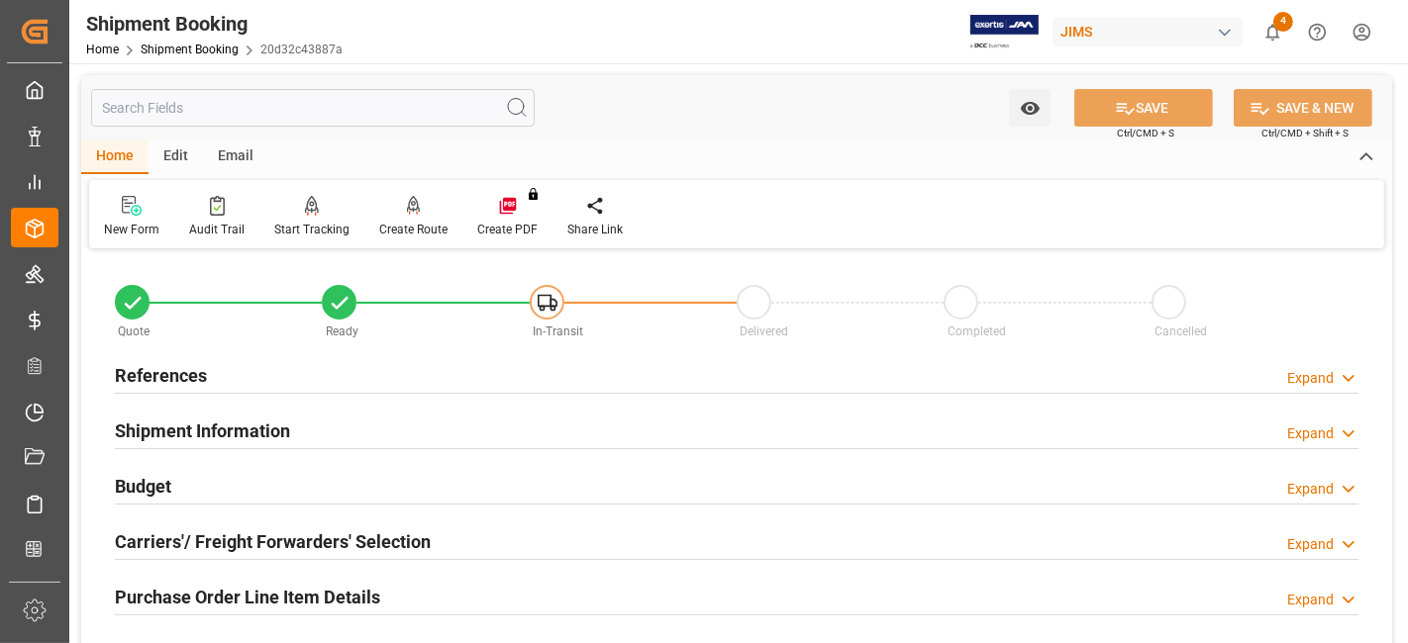
click at [215, 376] on div "References Expand" at bounding box center [736, 374] width 1243 height 38
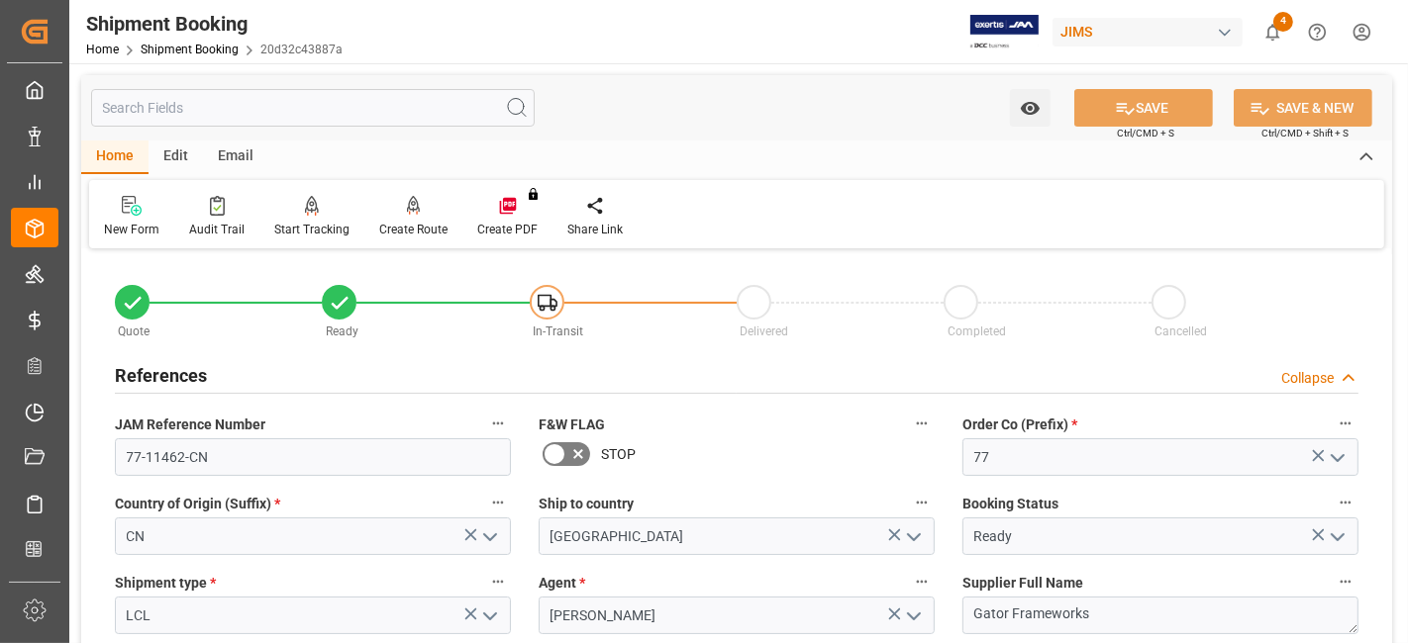
click at [216, 376] on div "References Collapse" at bounding box center [736, 374] width 1243 height 38
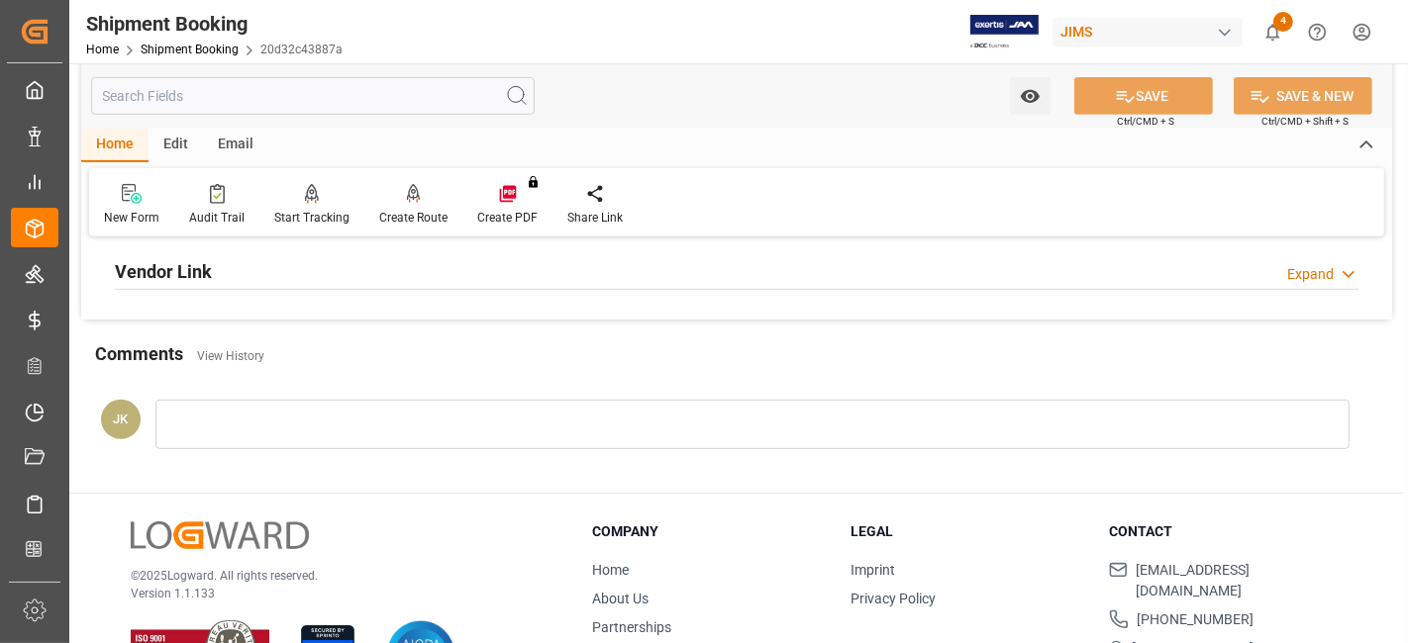
scroll to position [549, 0]
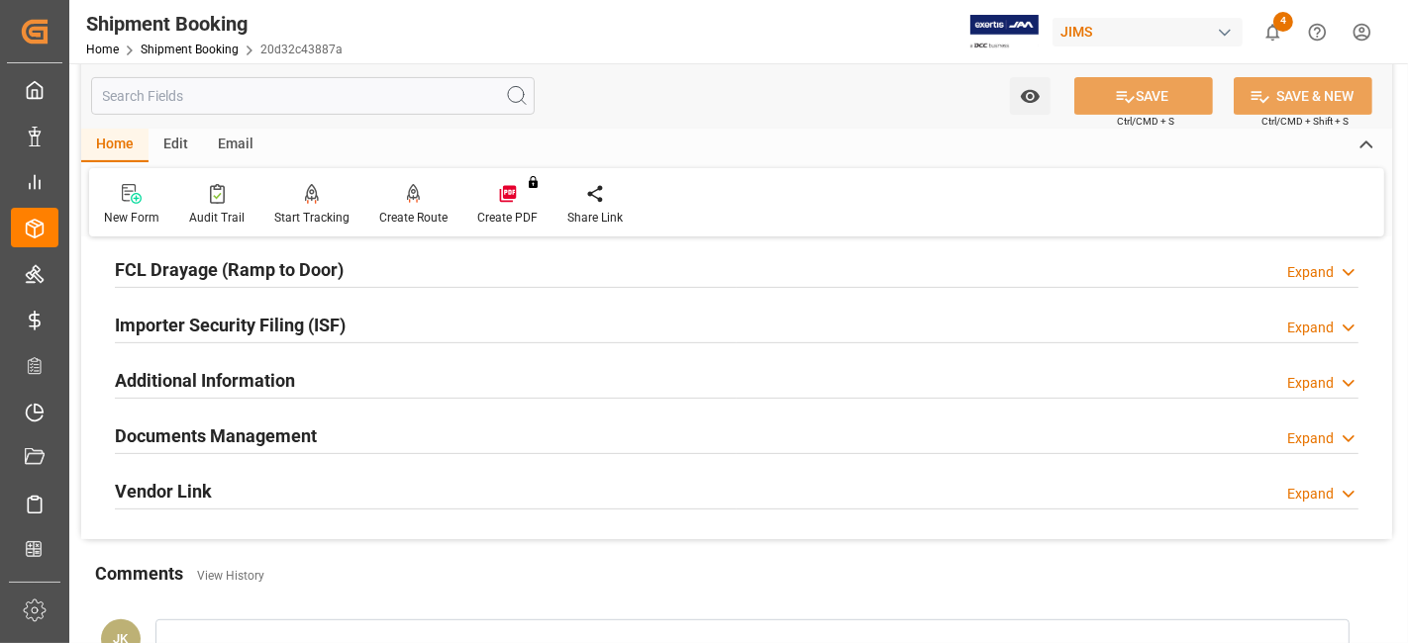
click at [297, 427] on h2 "Documents Management" at bounding box center [216, 436] width 202 height 27
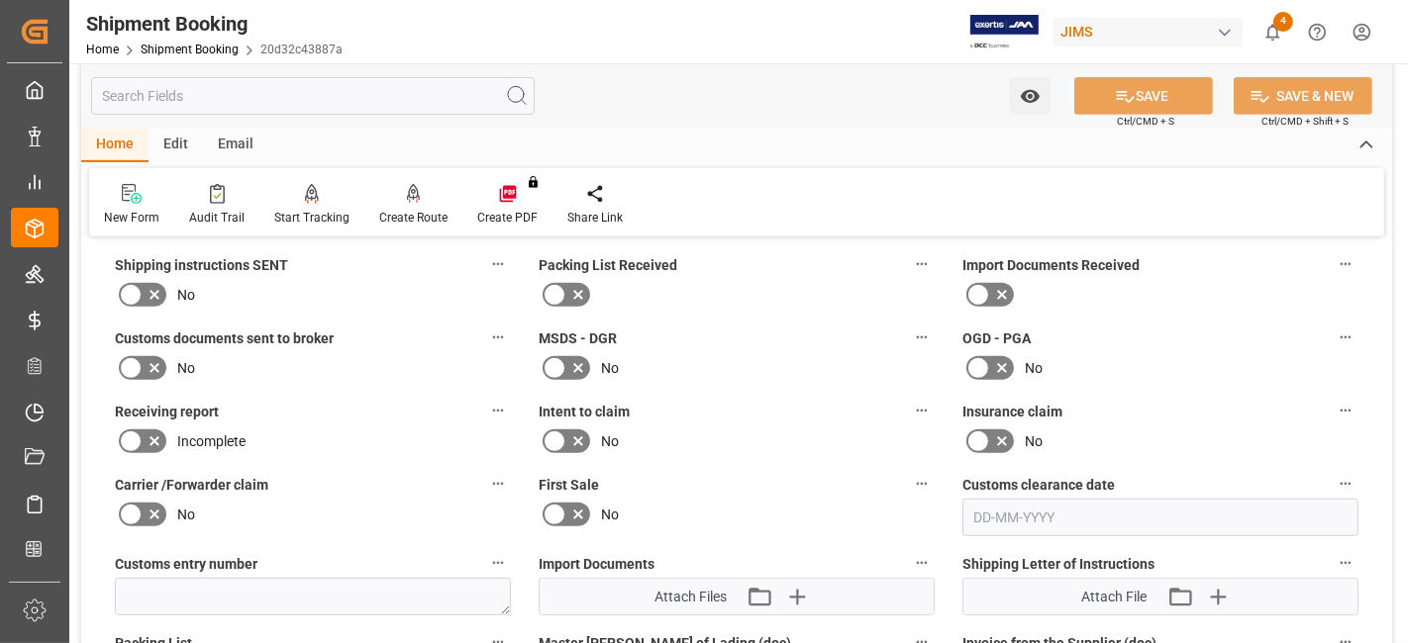
scroll to position [879, 0]
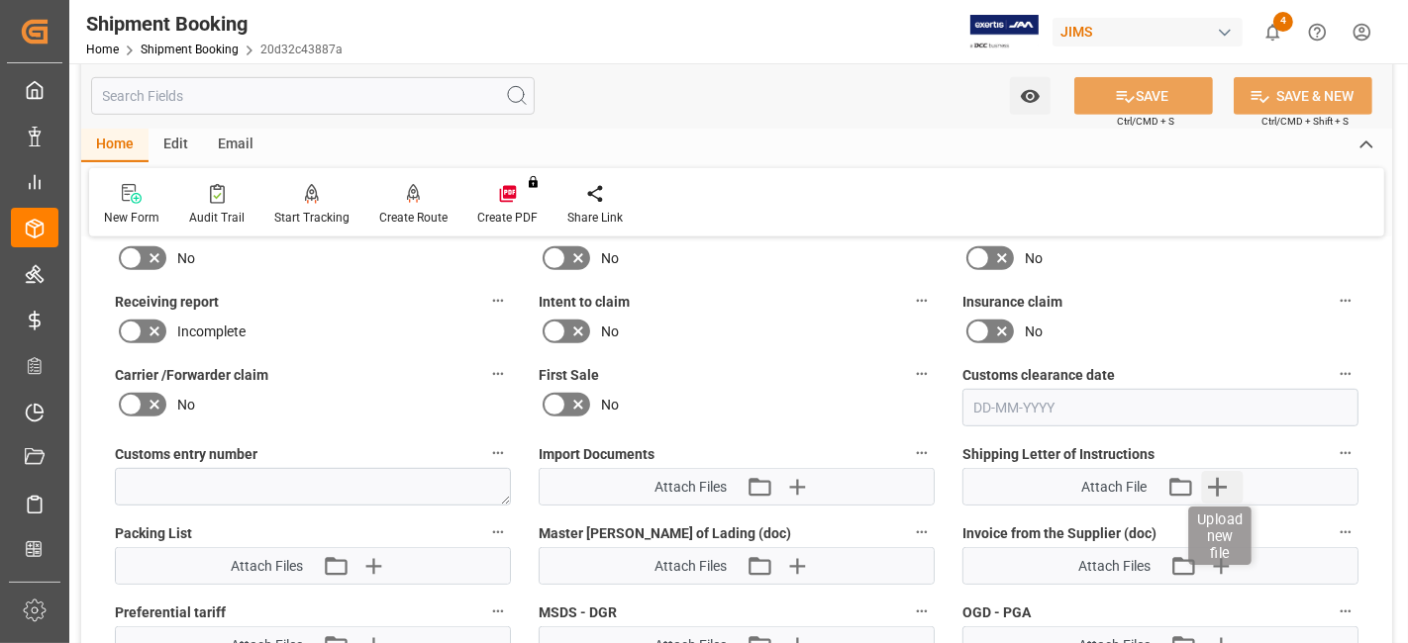
click at [1224, 487] on icon "button" at bounding box center [1217, 487] width 32 height 32
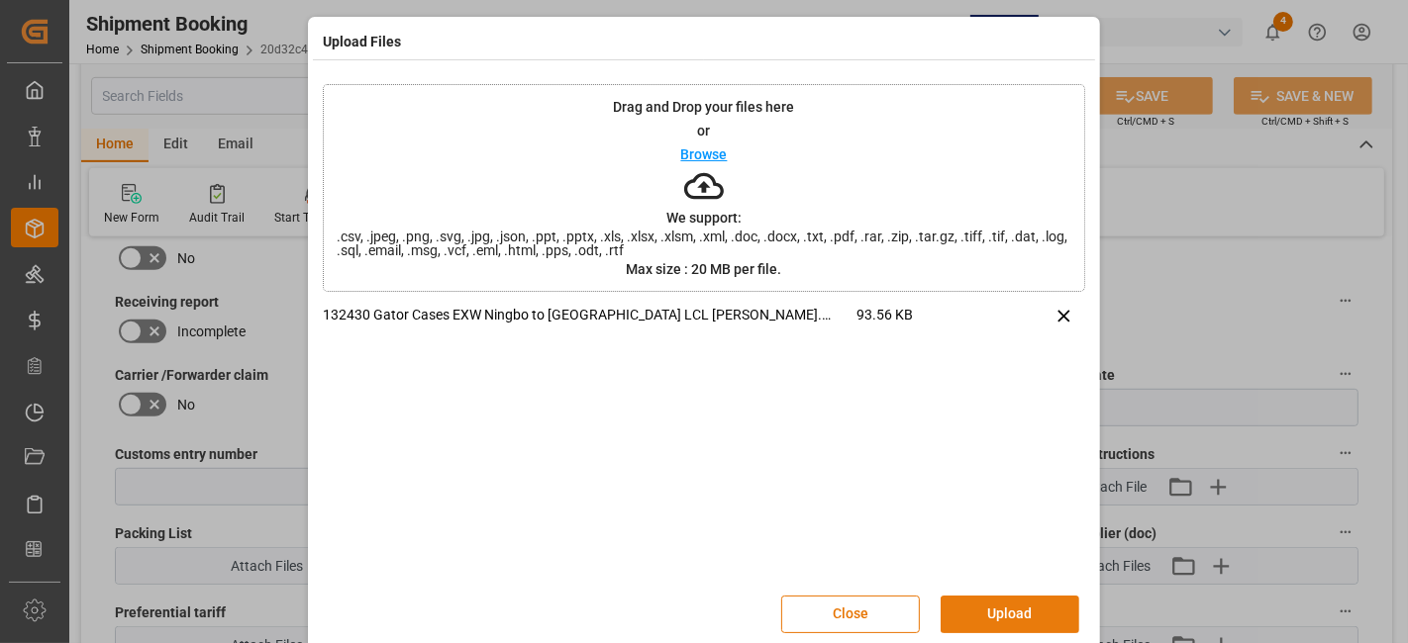
click at [998, 613] on button "Upload" at bounding box center [1009, 615] width 139 height 38
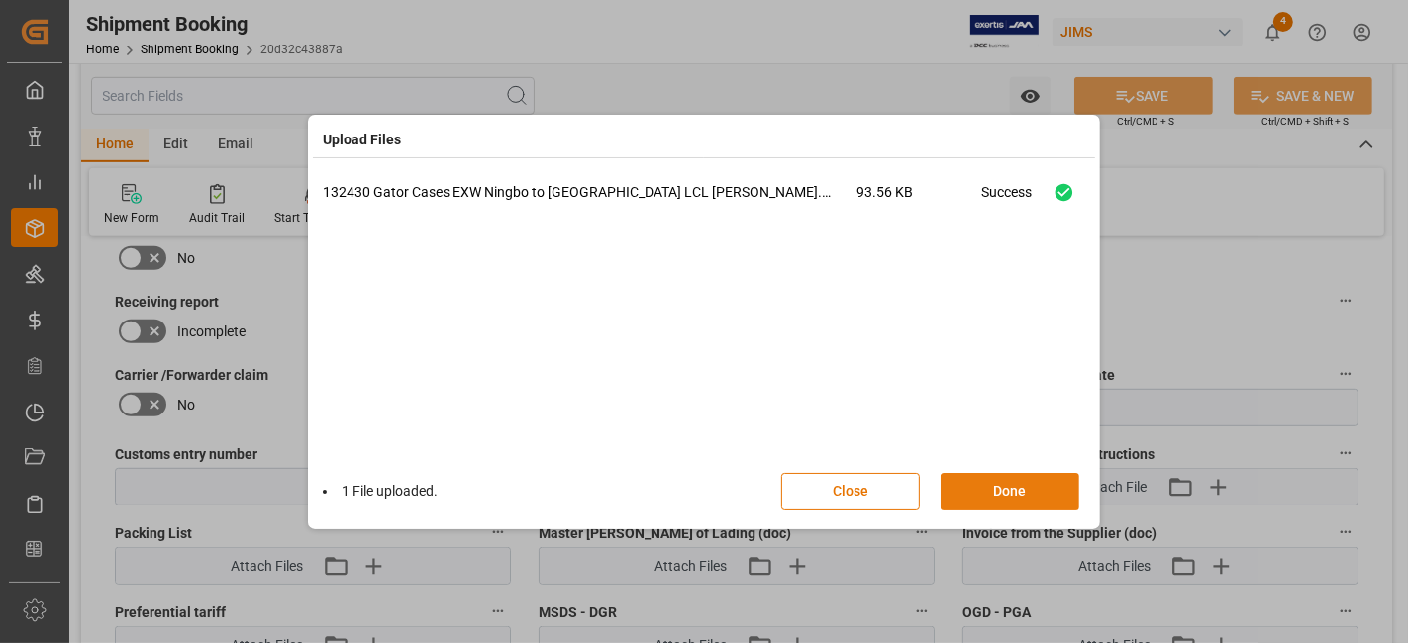
click at [987, 493] on button "Done" at bounding box center [1009, 492] width 139 height 38
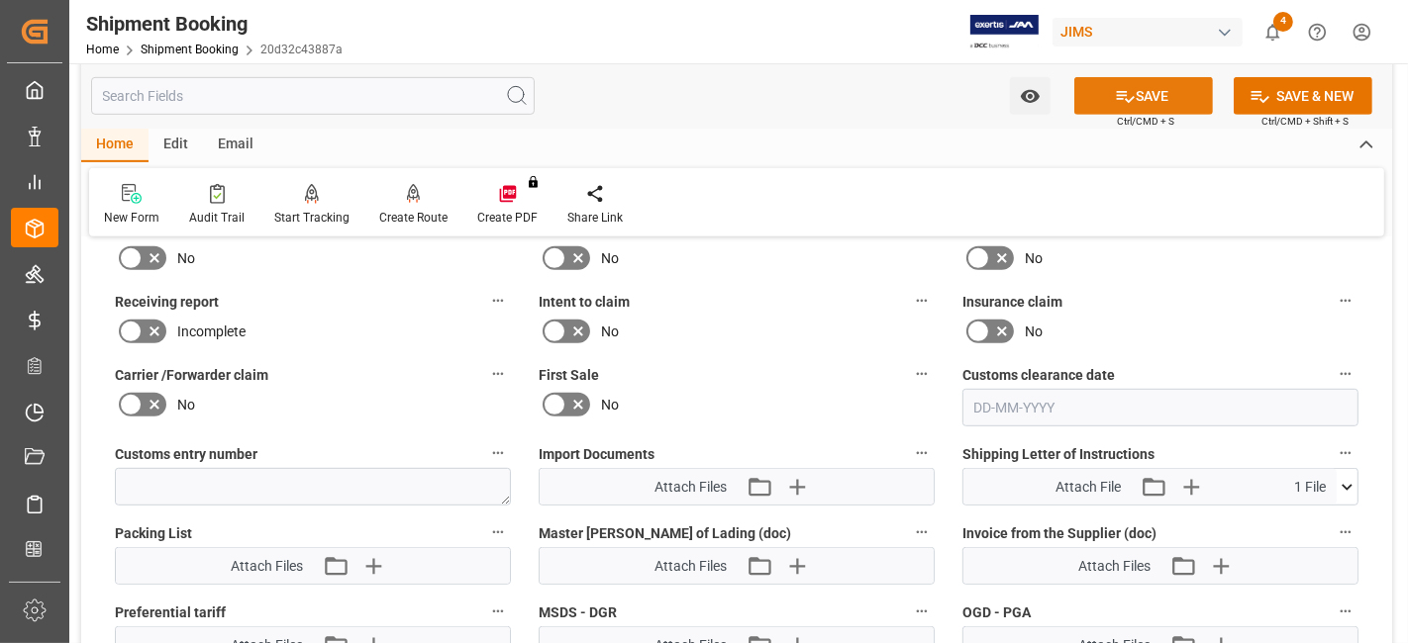
click at [1120, 106] on icon at bounding box center [1125, 96] width 21 height 21
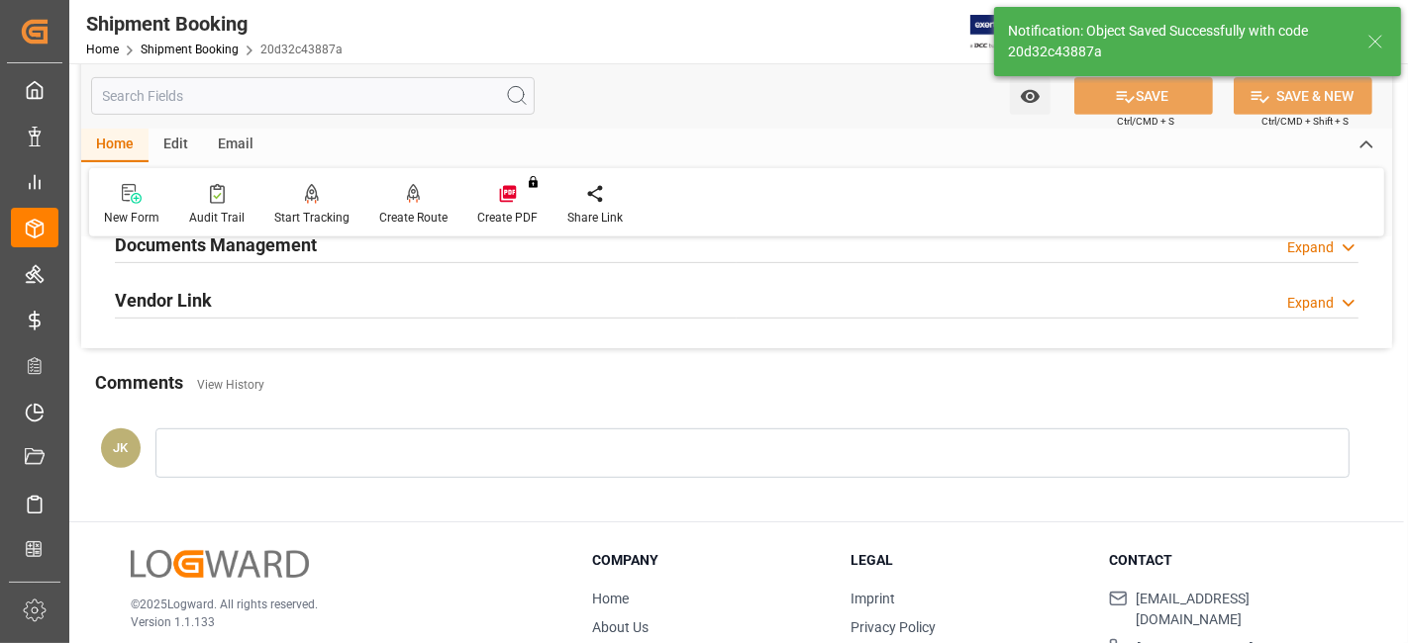
scroll to position [618, 0]
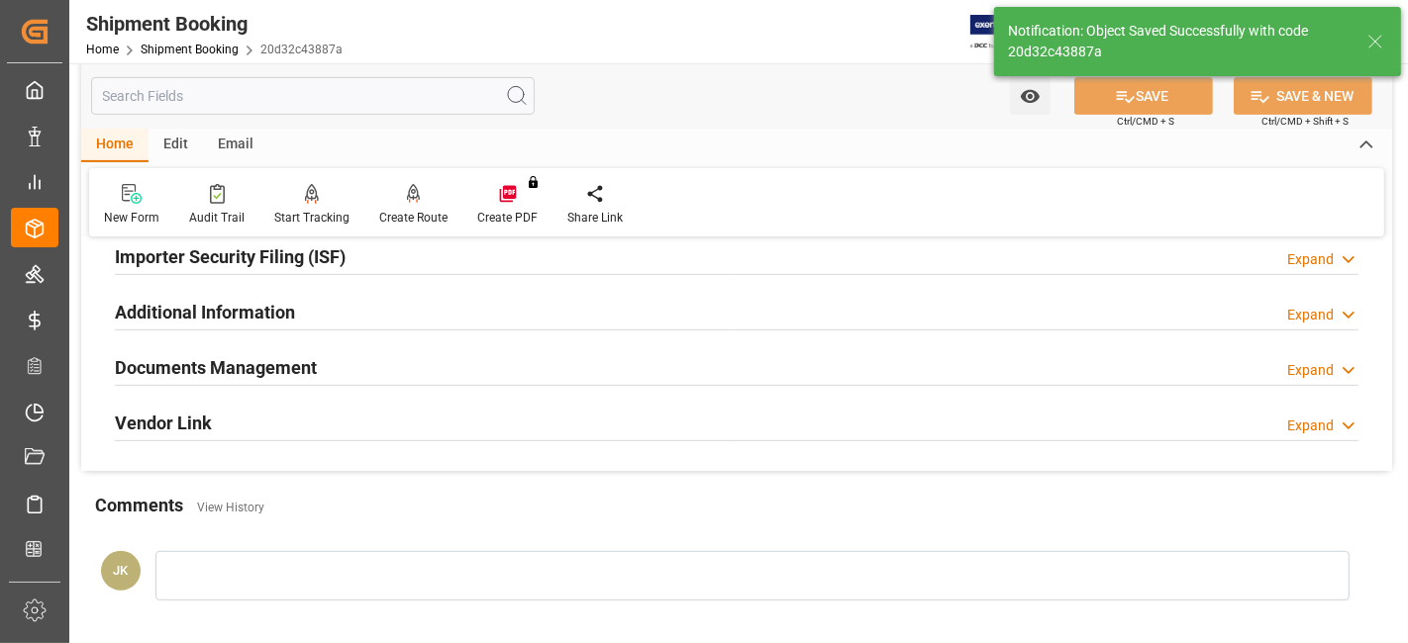
click at [316, 381] on div "Documents Management Expand" at bounding box center [736, 368] width 1271 height 55
click at [317, 367] on div "Documents Management Expand" at bounding box center [736, 366] width 1243 height 38
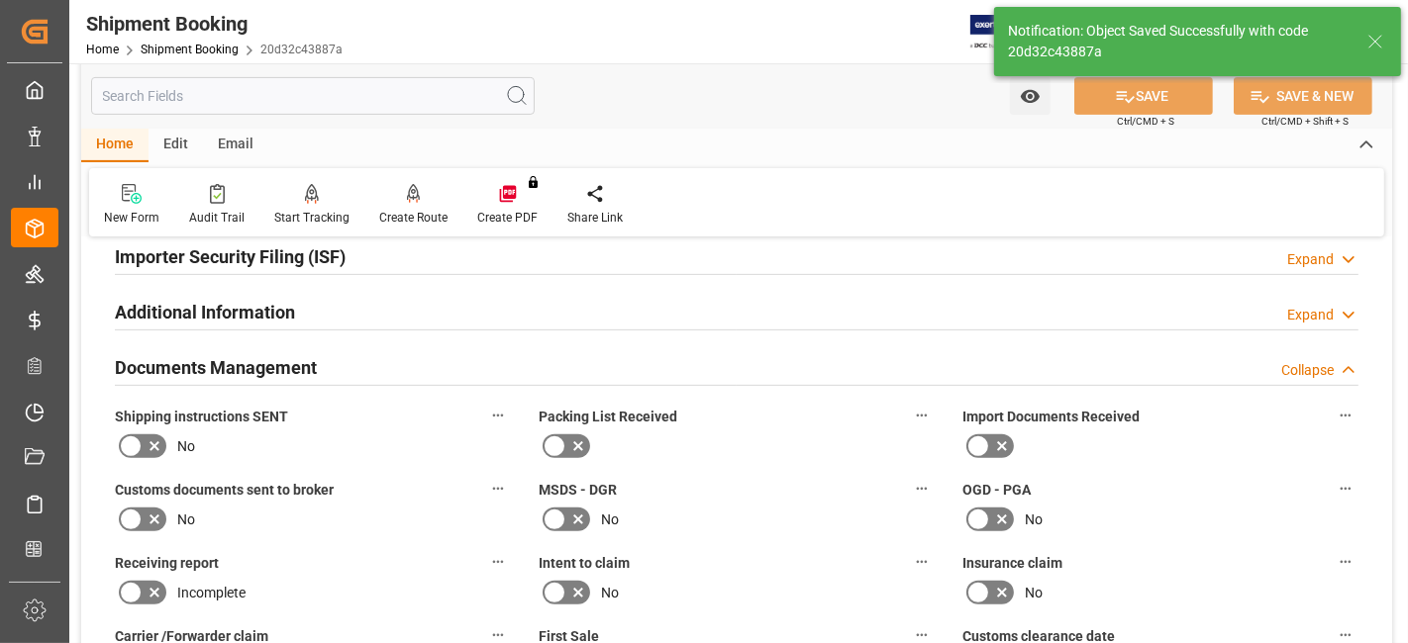
click at [151, 440] on icon at bounding box center [155, 447] width 24 height 24
click at [0, 0] on input "checkbox" at bounding box center [0, 0] width 0 height 0
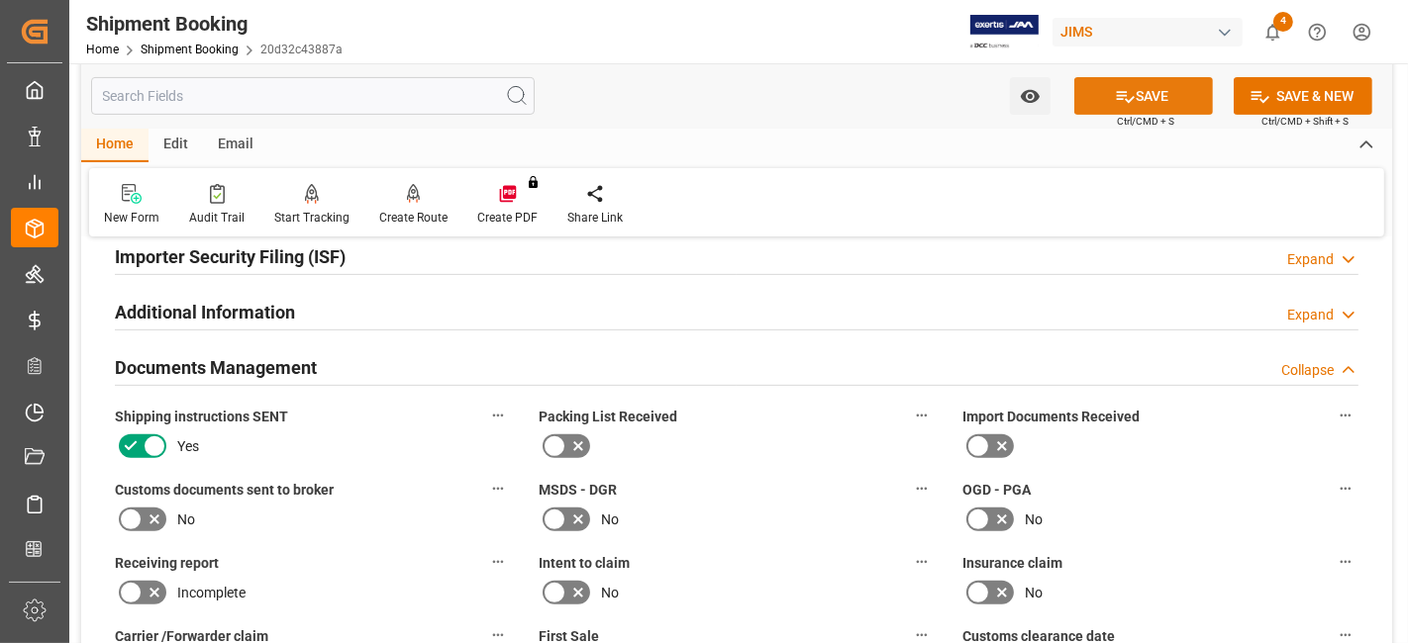
click at [1126, 100] on icon at bounding box center [1126, 97] width 18 height 12
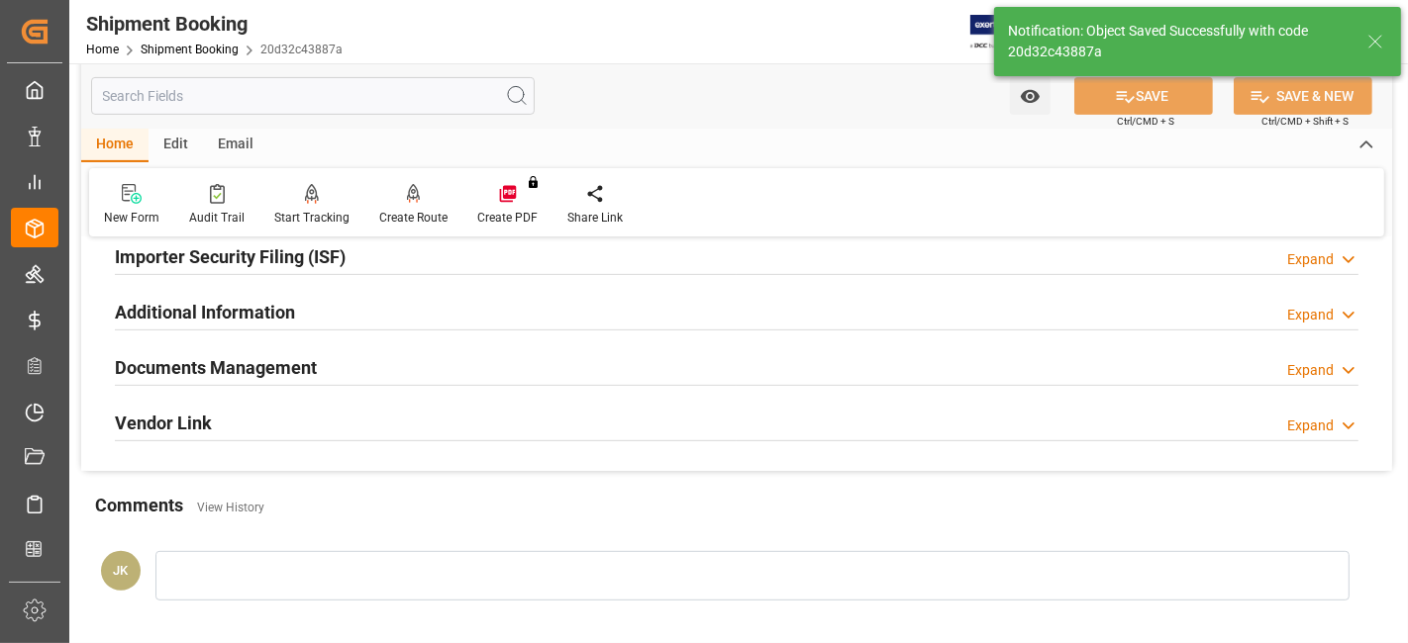
click at [628, 374] on div "Documents Management Expand" at bounding box center [736, 366] width 1243 height 38
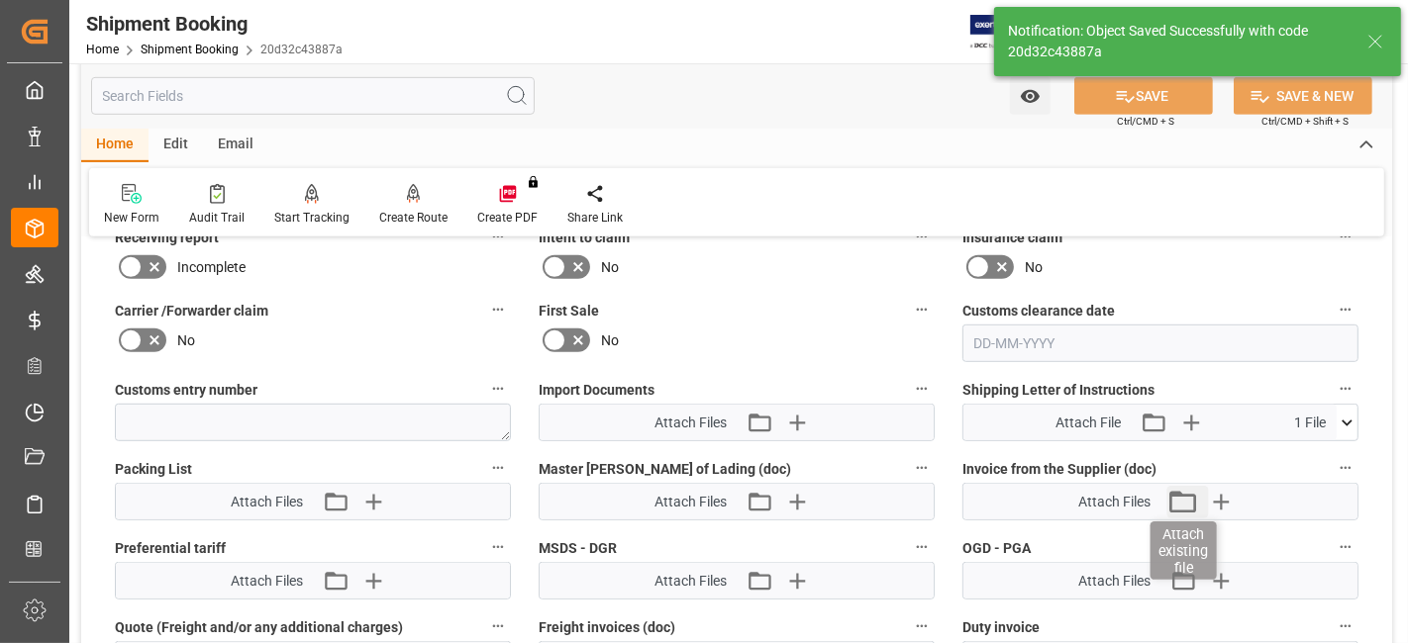
scroll to position [947, 0]
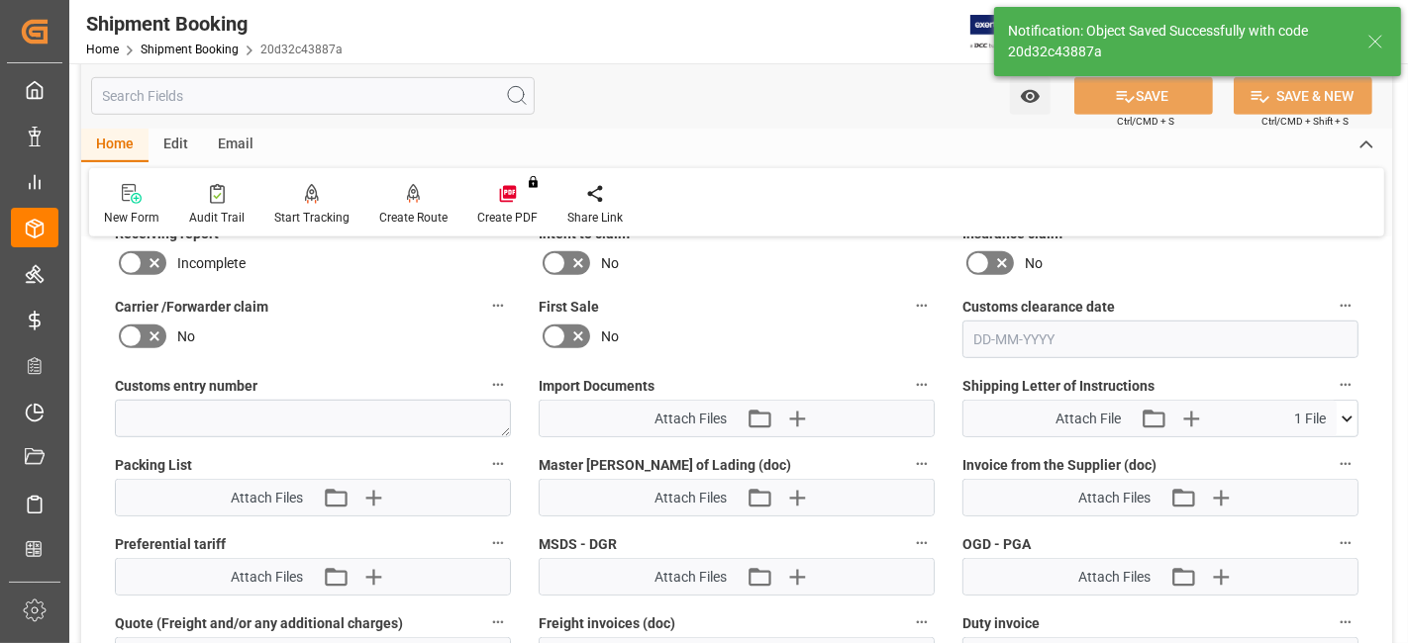
click at [1348, 416] on icon at bounding box center [1346, 419] width 11 height 6
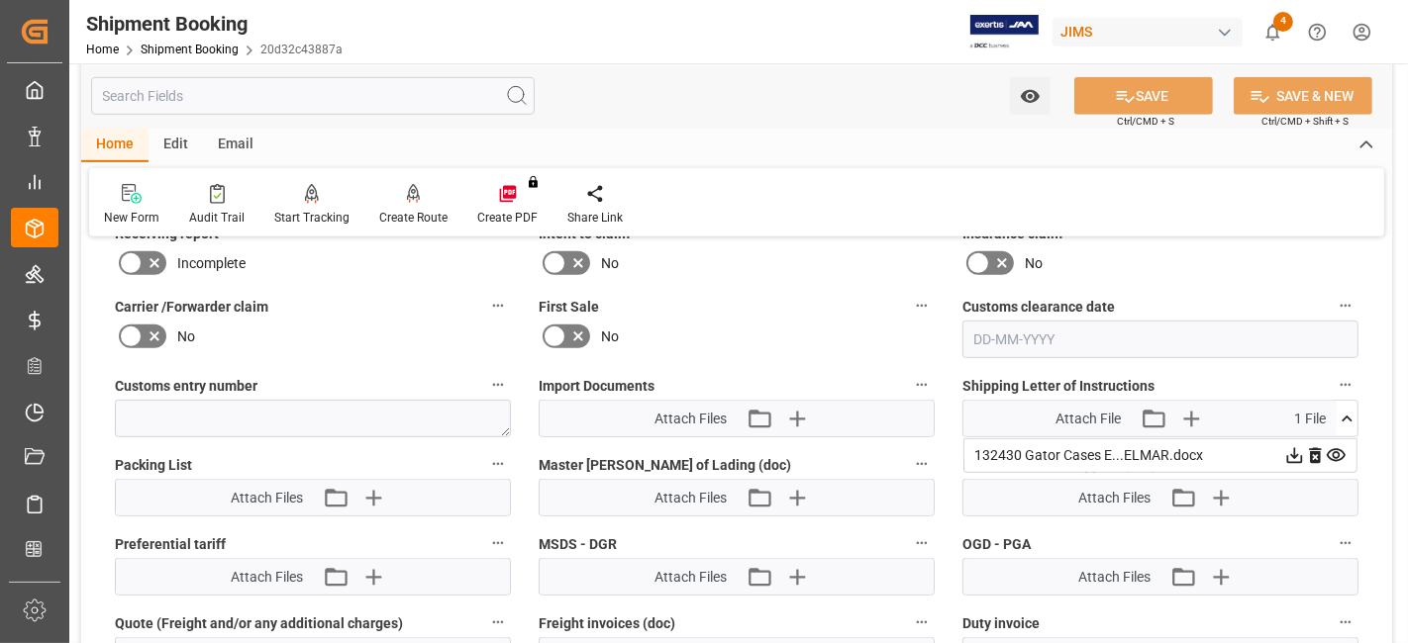
click at [727, 297] on label "First Sale" at bounding box center [736, 307] width 396 height 28
click at [909, 297] on button "First Sale" at bounding box center [922, 306] width 26 height 26
drag, startPoint x: 719, startPoint y: 332, endPoint x: 747, endPoint y: 321, distance: 30.7
click at [720, 332] on div at bounding box center [704, 321] width 1408 height 643
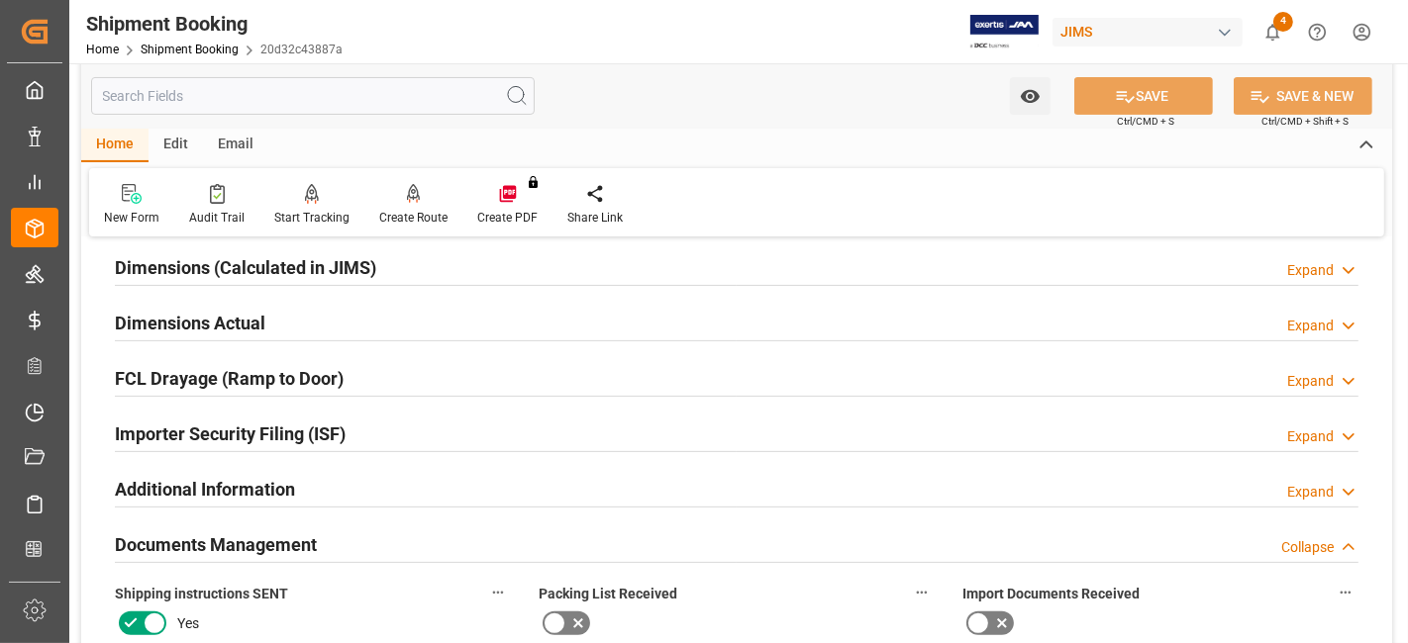
scroll to position [288, 0]
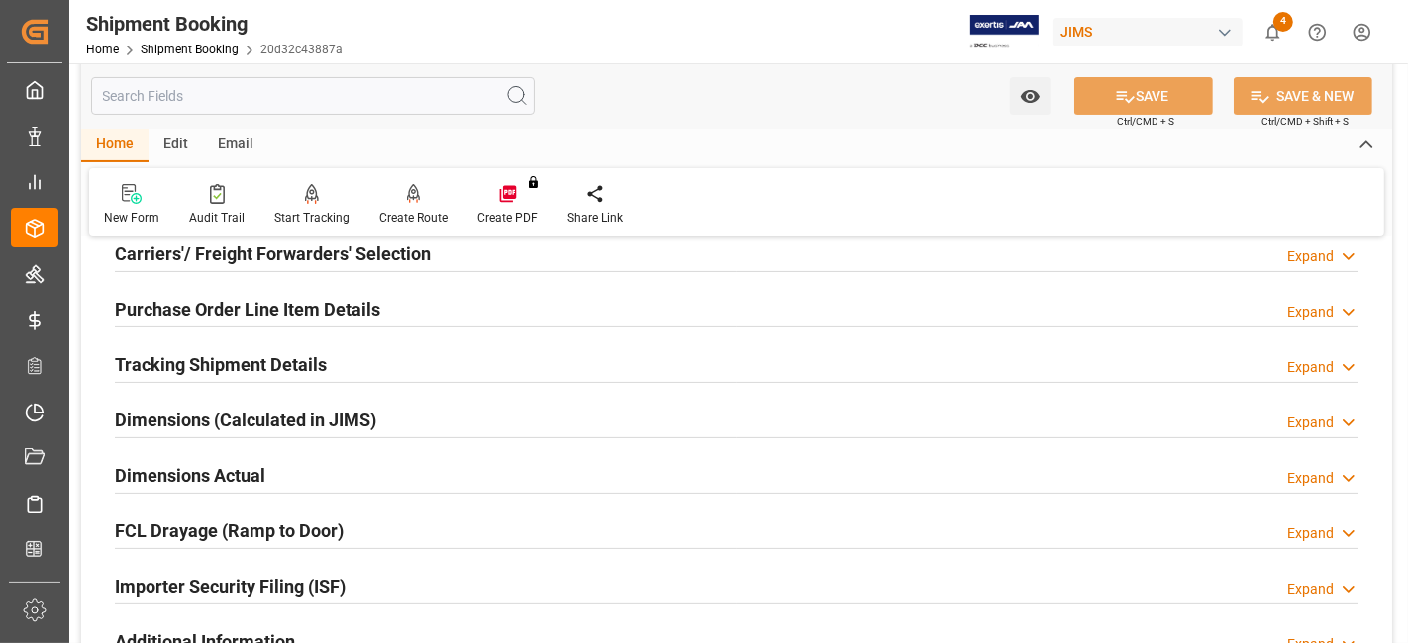
click at [235, 146] on div "Email" at bounding box center [235, 146] width 65 height 34
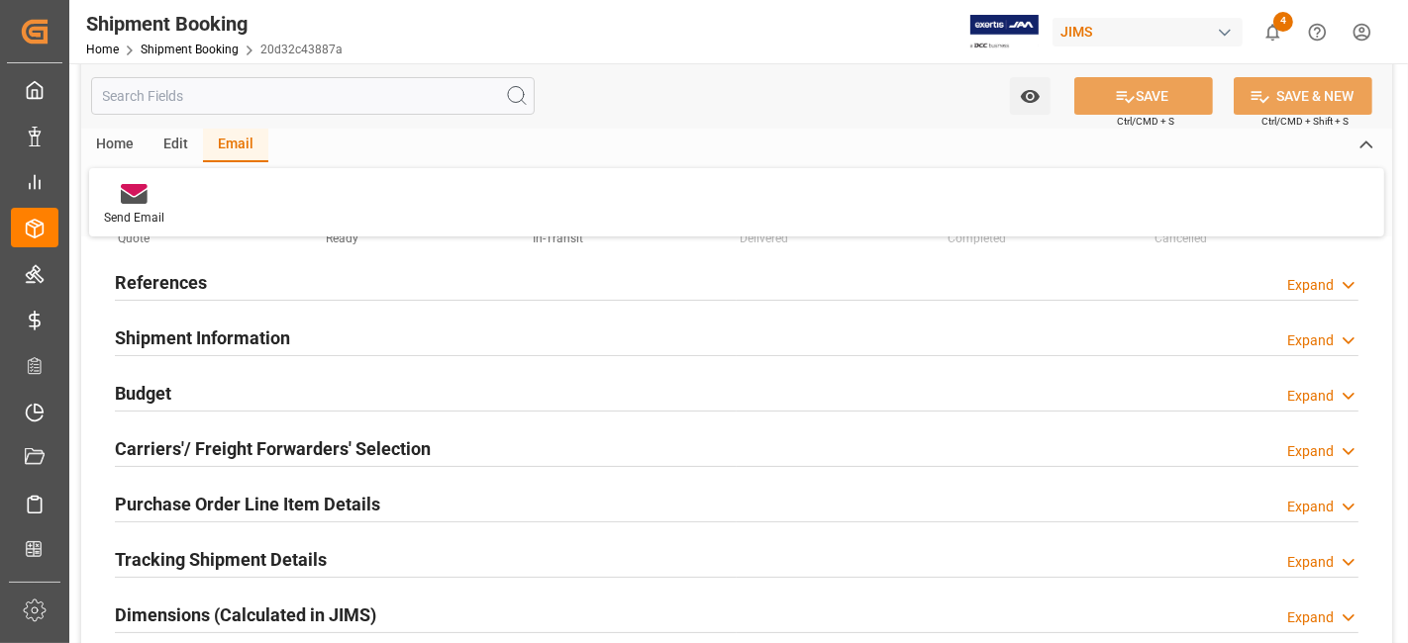
scroll to position [0, 0]
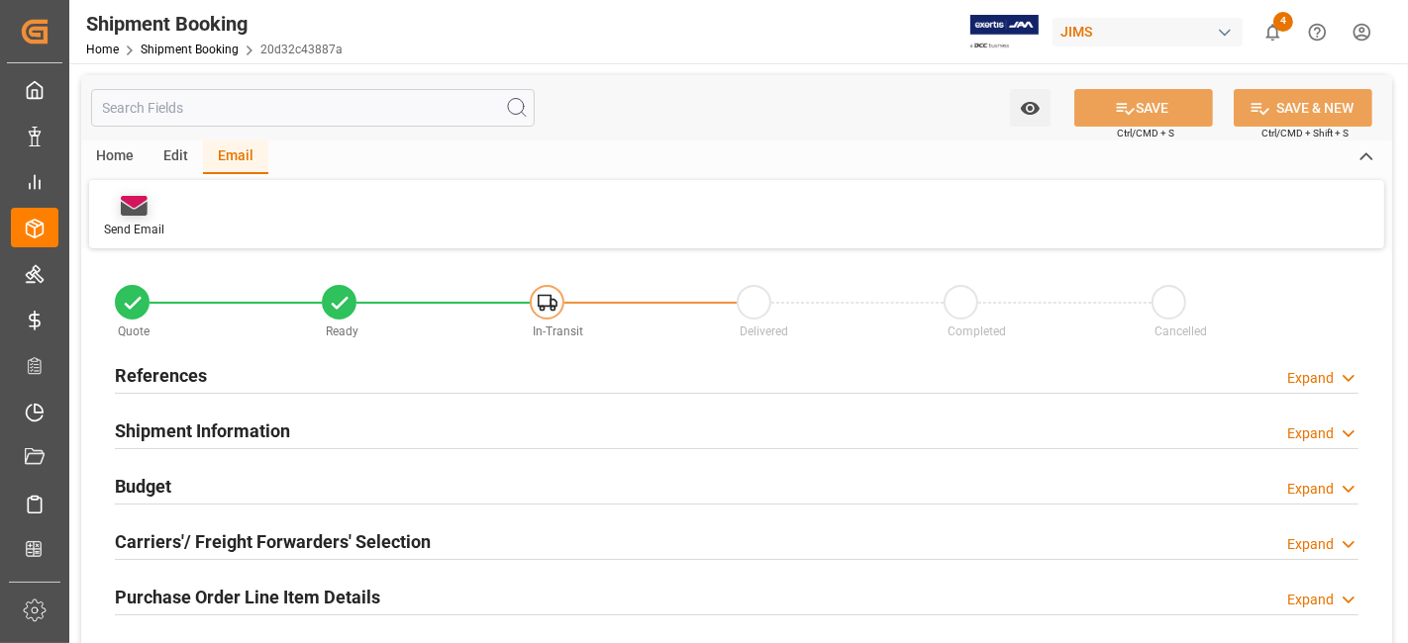
click at [139, 218] on div "Send Email" at bounding box center [134, 217] width 90 height 44
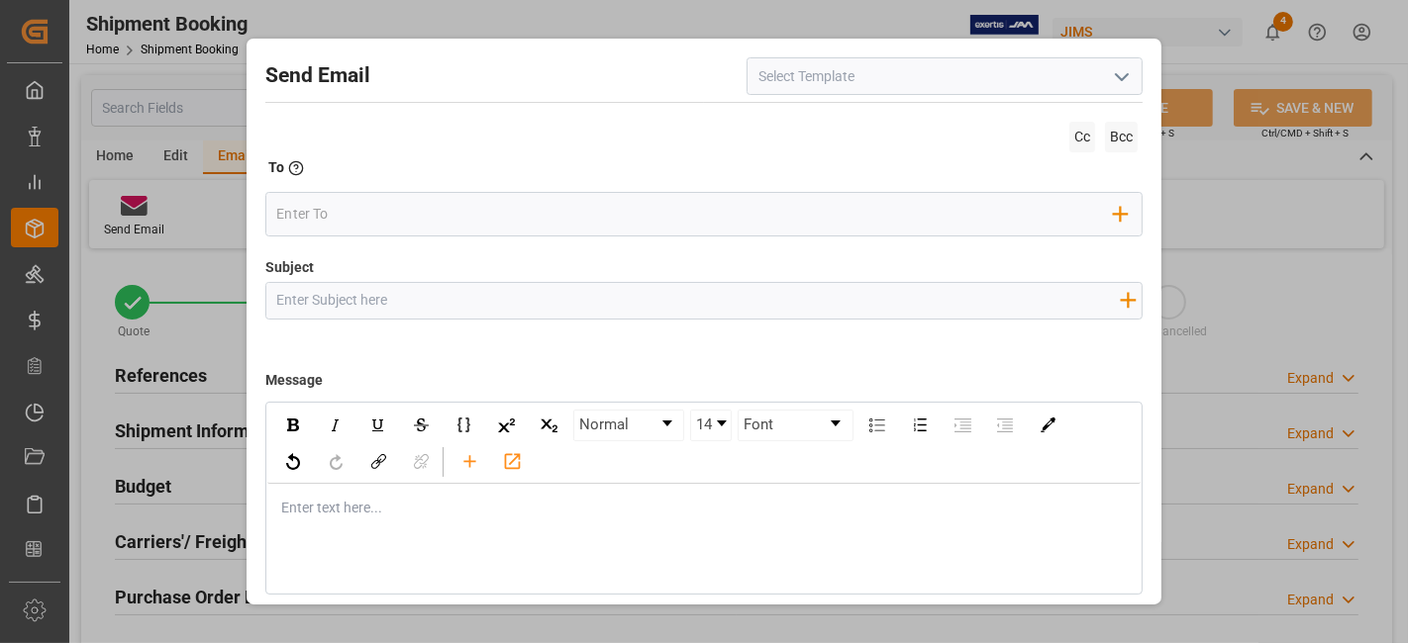
click at [1121, 77] on icon "open menu" at bounding box center [1122, 77] width 24 height 24
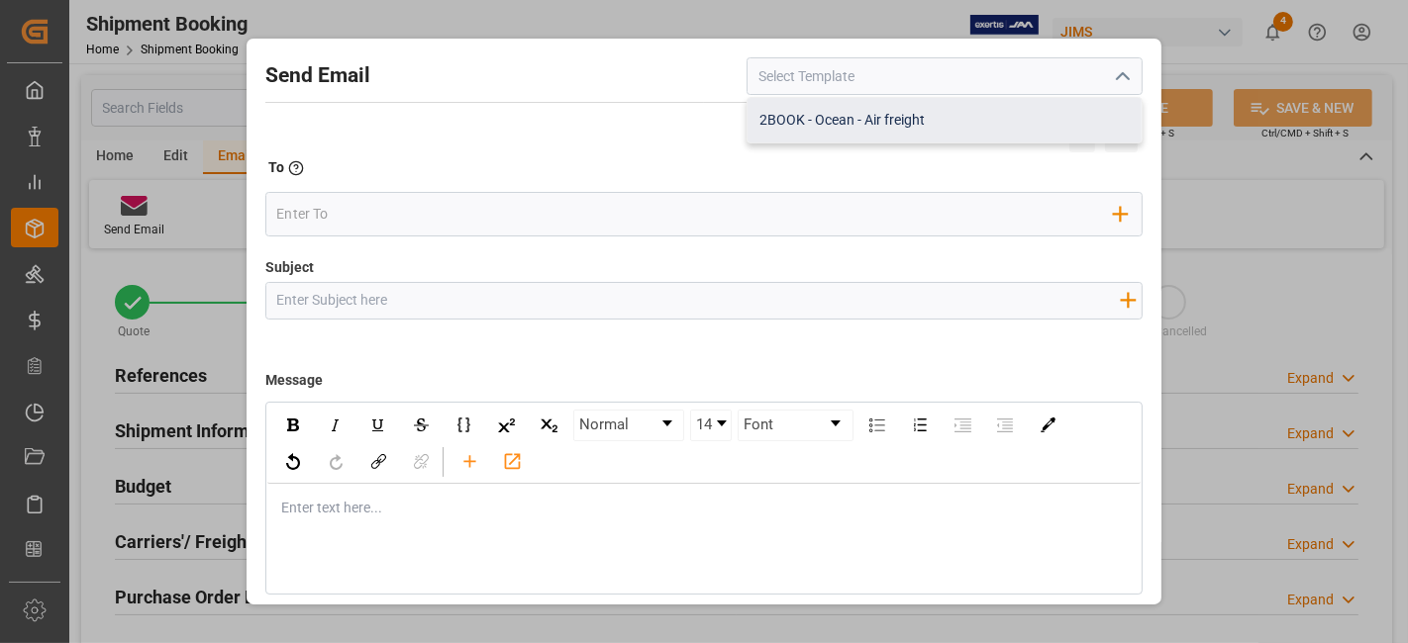
click at [921, 128] on div "2BOOK - Ocean - Air freight" at bounding box center [944, 120] width 394 height 45
type input "2BOOK - Ocean - Air freight"
type input "2BOOK {{jamReferenceNumber}} {{supplierFullName}} Ship from: {{country}} Ship t…"
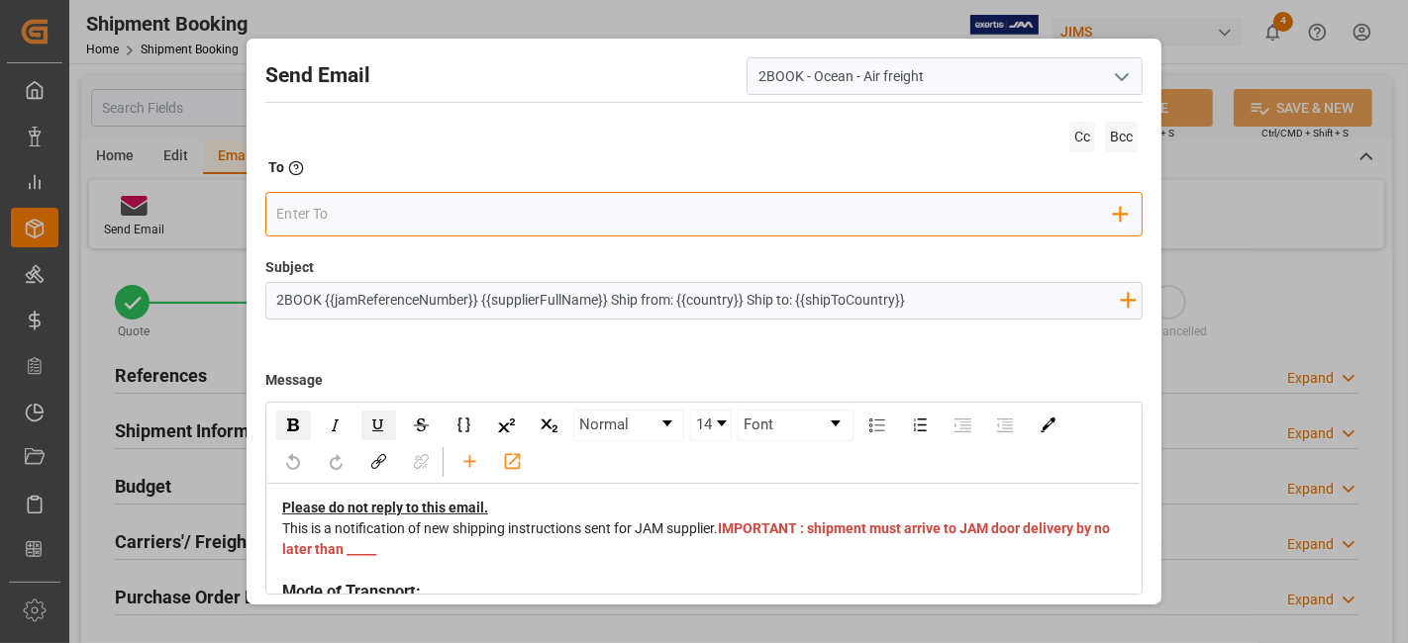
drag, startPoint x: 378, startPoint y: 208, endPoint x: 390, endPoint y: 208, distance: 11.9
click at [378, 208] on input "email" at bounding box center [694, 215] width 837 height 30
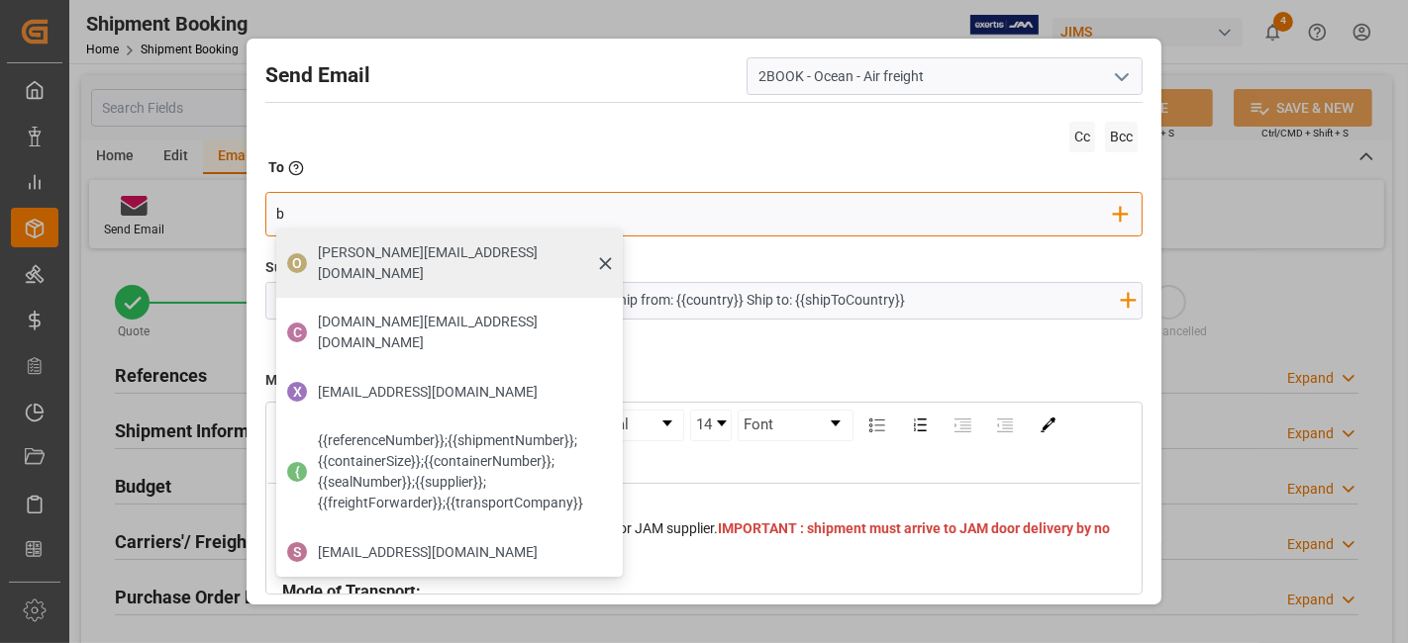
type input "[EMAIL_ADDRESS][PERSON_NAME][DOMAIN_NAME]"
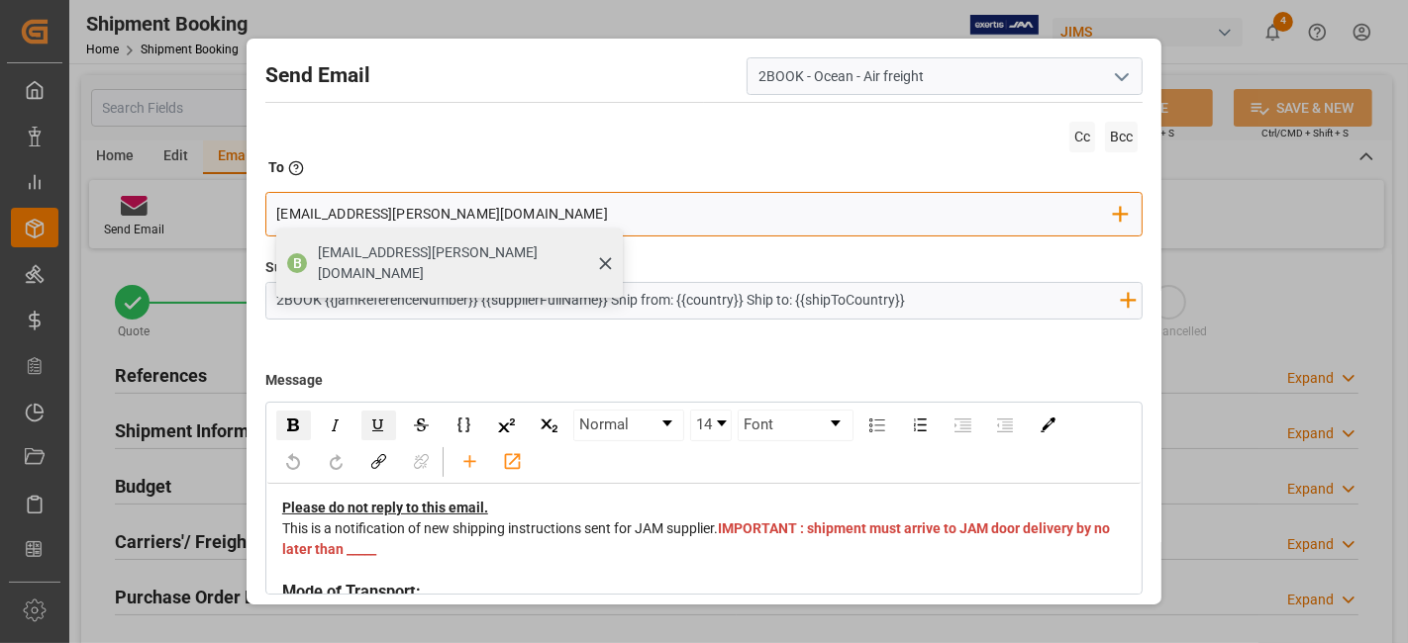
click at [401, 258] on span "[EMAIL_ADDRESS][PERSON_NAME][DOMAIN_NAME]" at bounding box center [463, 264] width 291 height 42
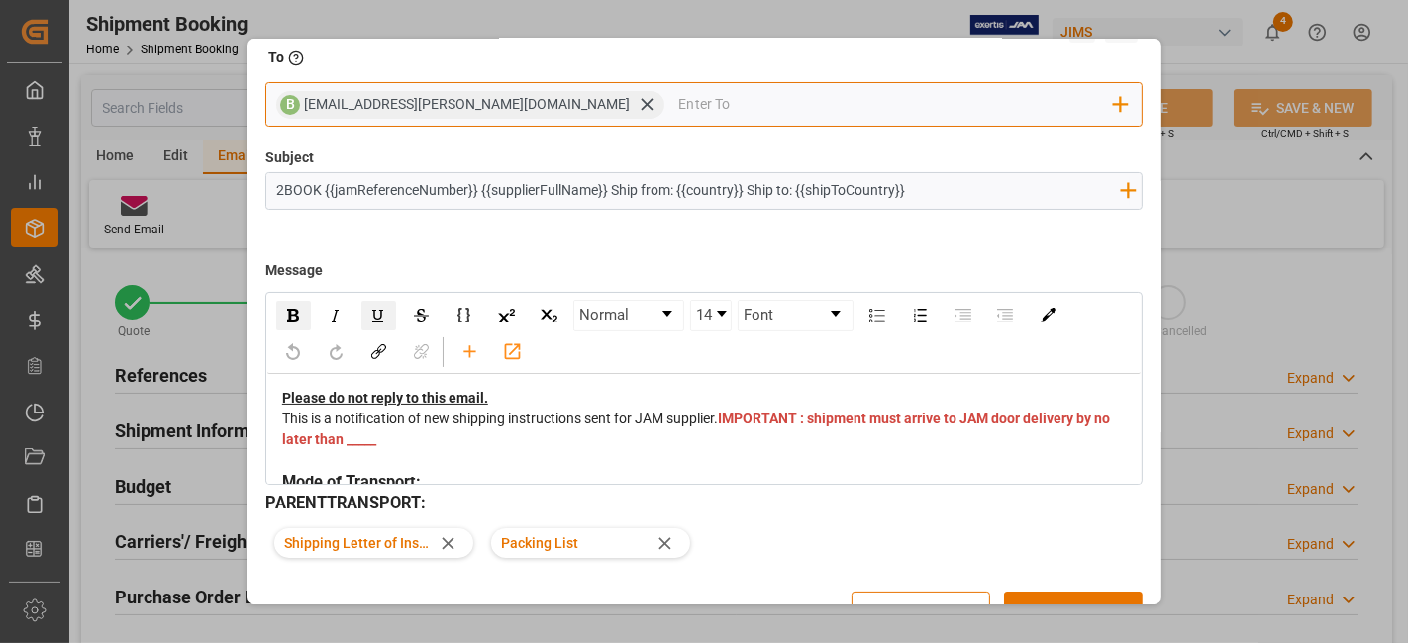
scroll to position [151, 0]
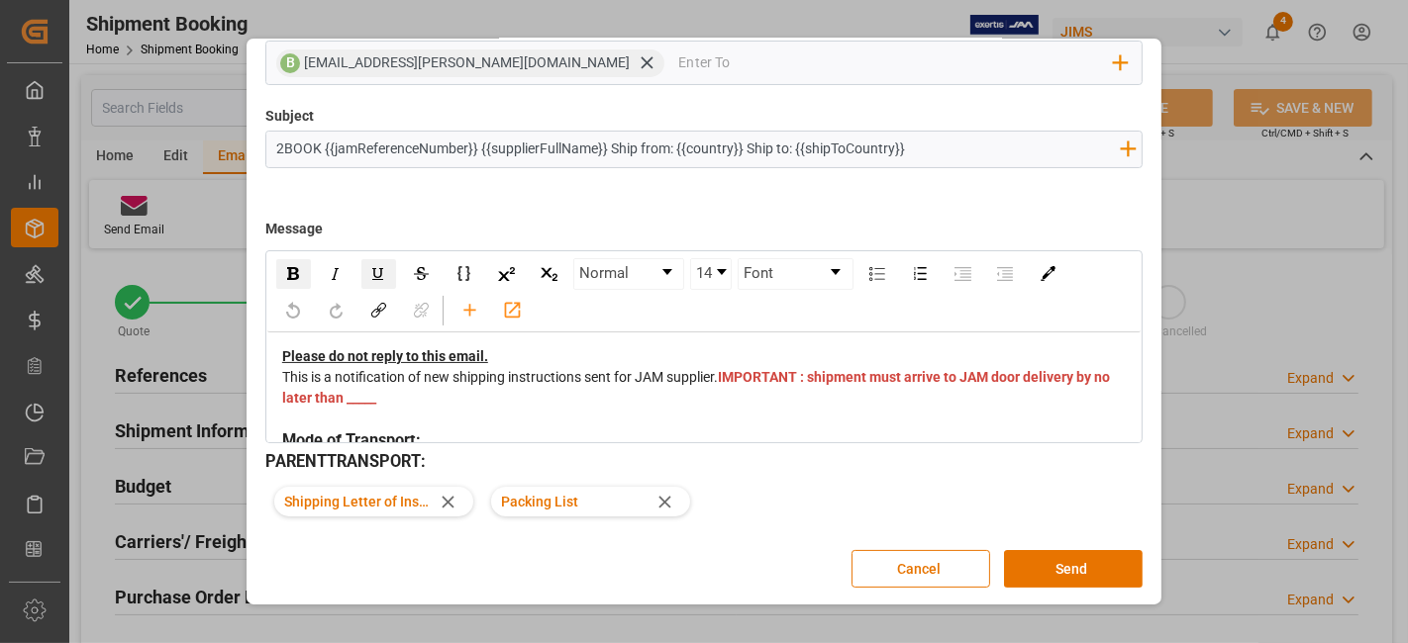
click at [754, 389] on span "IMPORTANT : shipment must arrive to JAM door delivery by no later than _____" at bounding box center [697, 387] width 830 height 37
click at [1055, 565] on button "Send" at bounding box center [1073, 569] width 139 height 38
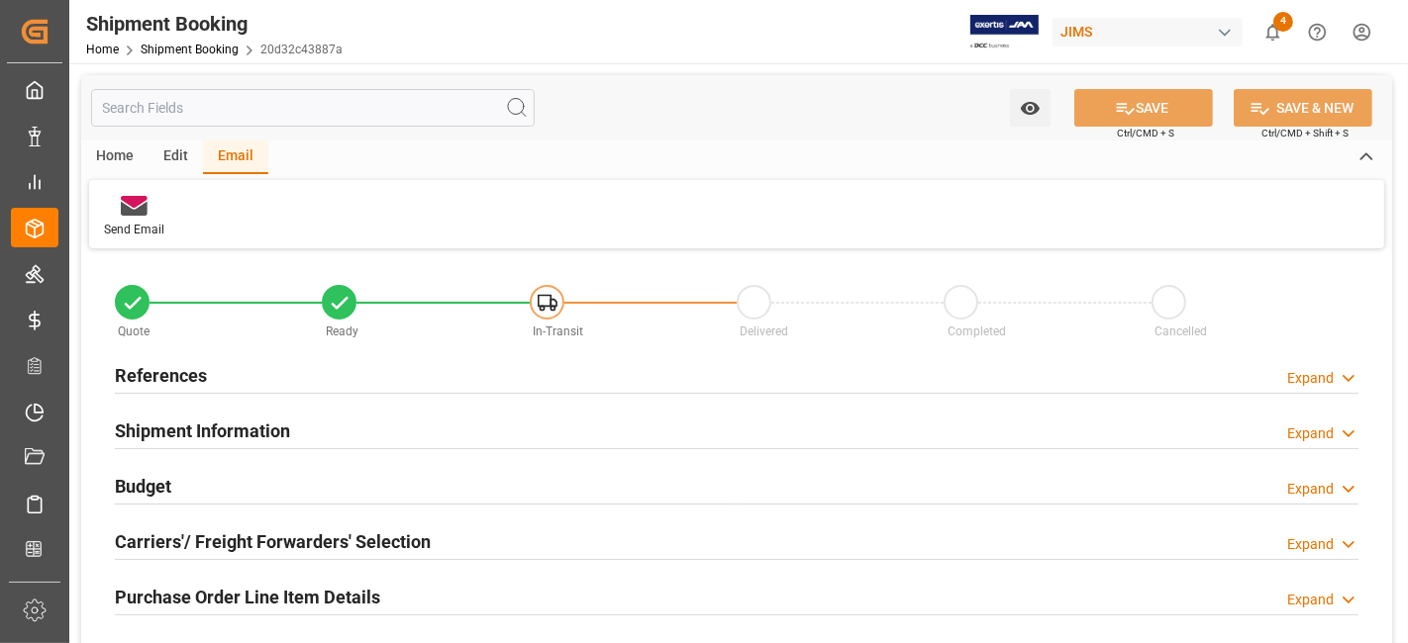
click at [177, 376] on h2 "References" at bounding box center [161, 375] width 92 height 27
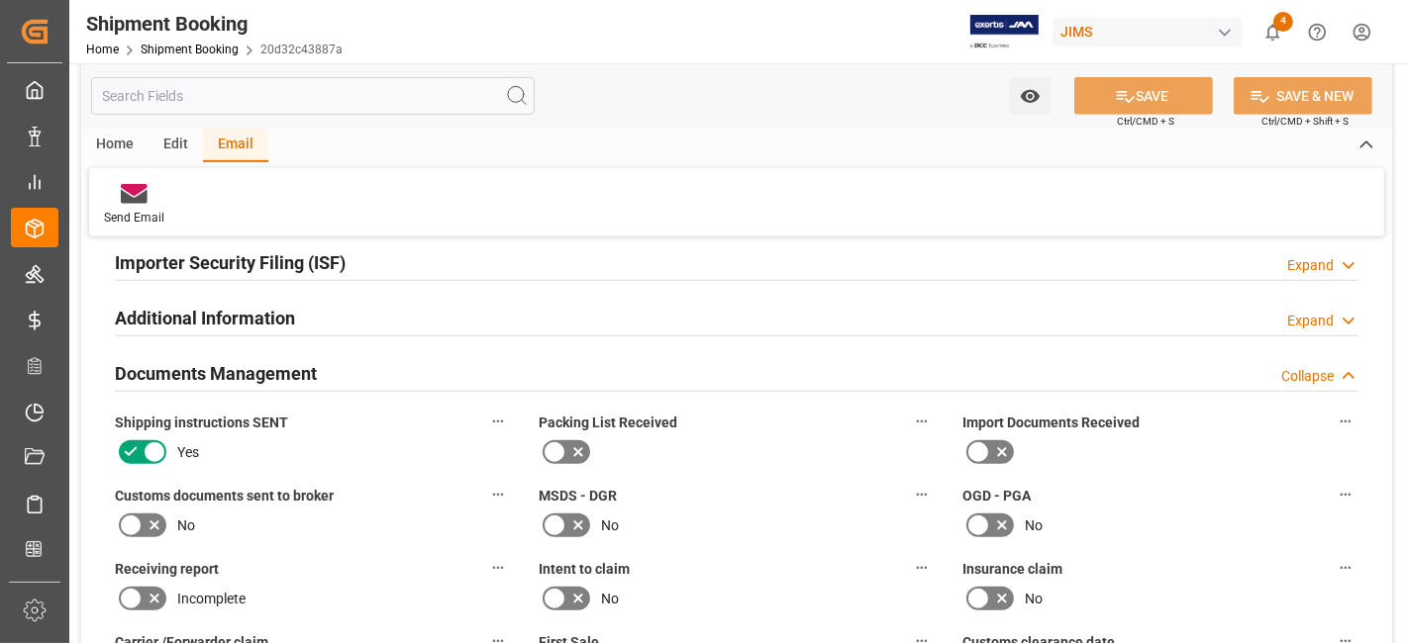
scroll to position [769, 0]
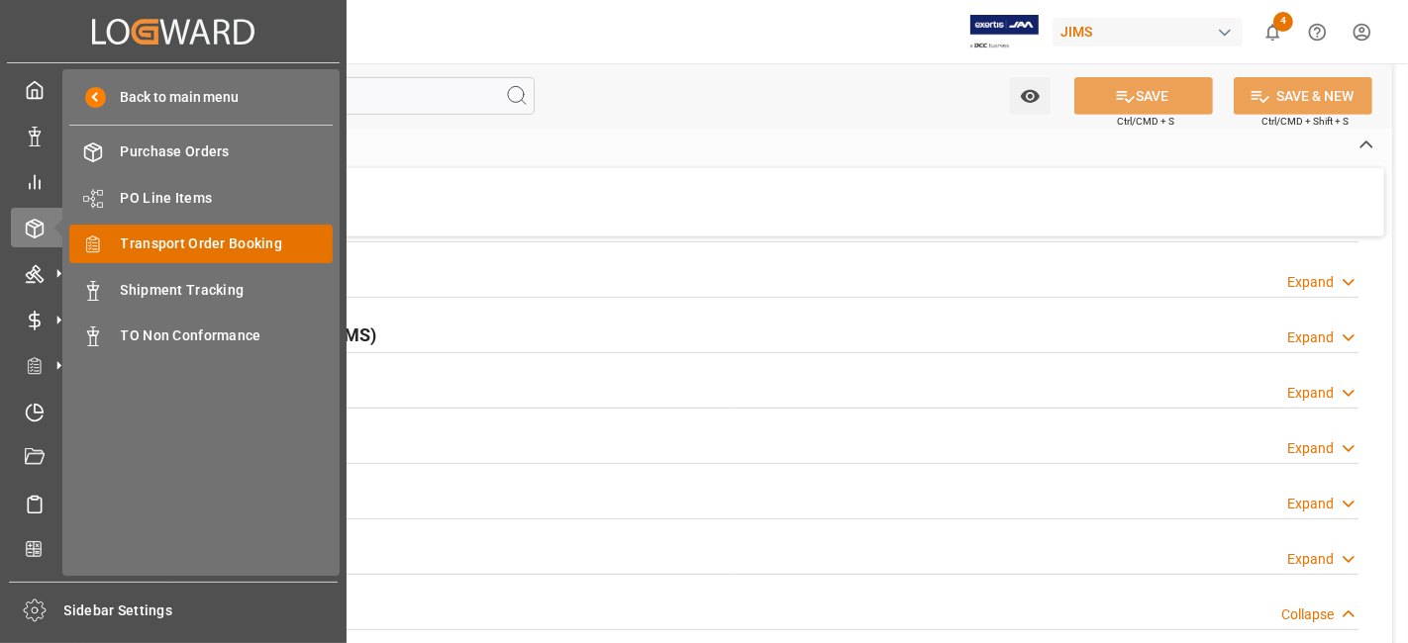
click at [235, 244] on span "Transport Order Booking" at bounding box center [227, 244] width 213 height 21
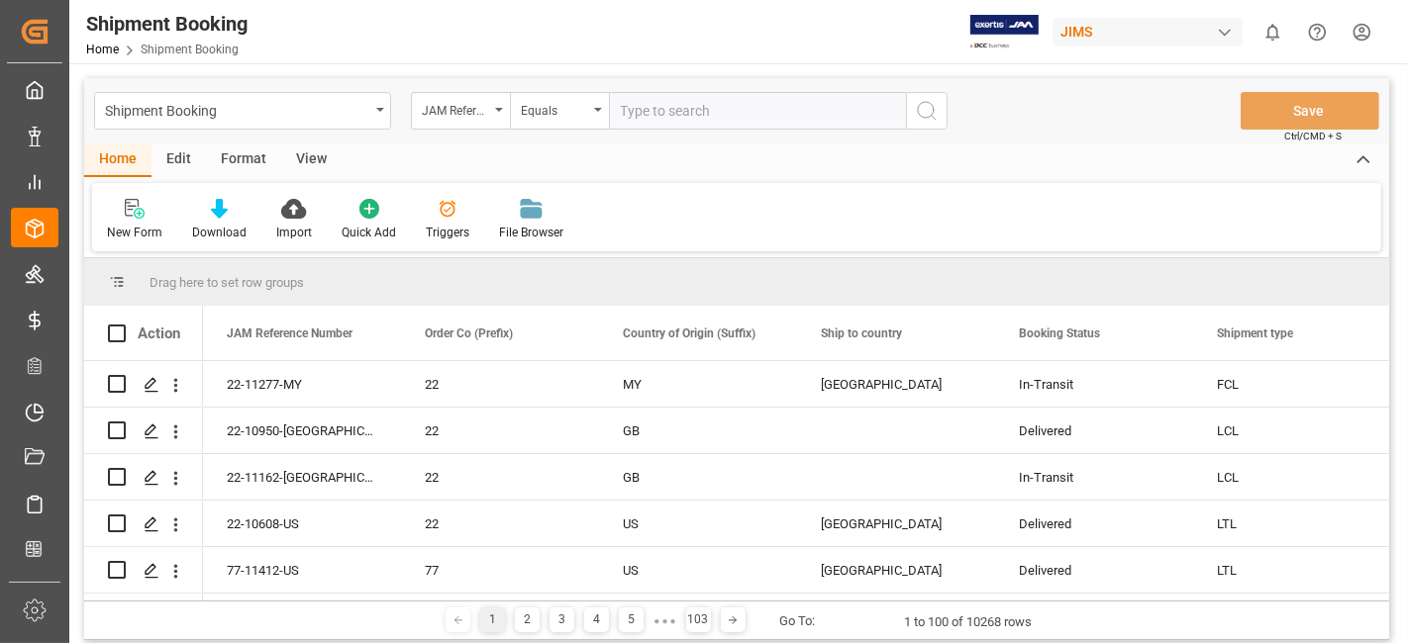
click at [667, 114] on input "text" at bounding box center [757, 111] width 297 height 38
click at [660, 114] on input "text" at bounding box center [757, 111] width 297 height 38
type input "77-11274-IT"
click at [921, 117] on circle "search button" at bounding box center [926, 110] width 16 height 16
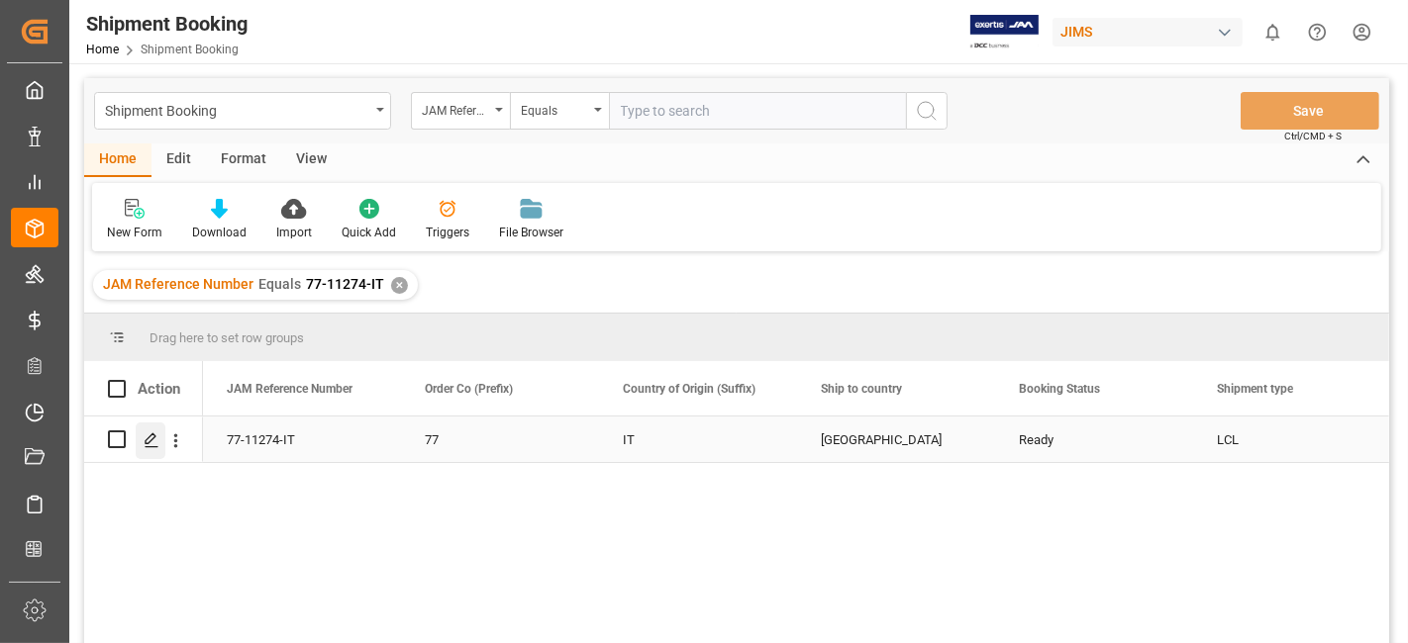
click at [148, 443] on icon "Press SPACE to select this row." at bounding box center [152, 441] width 16 height 16
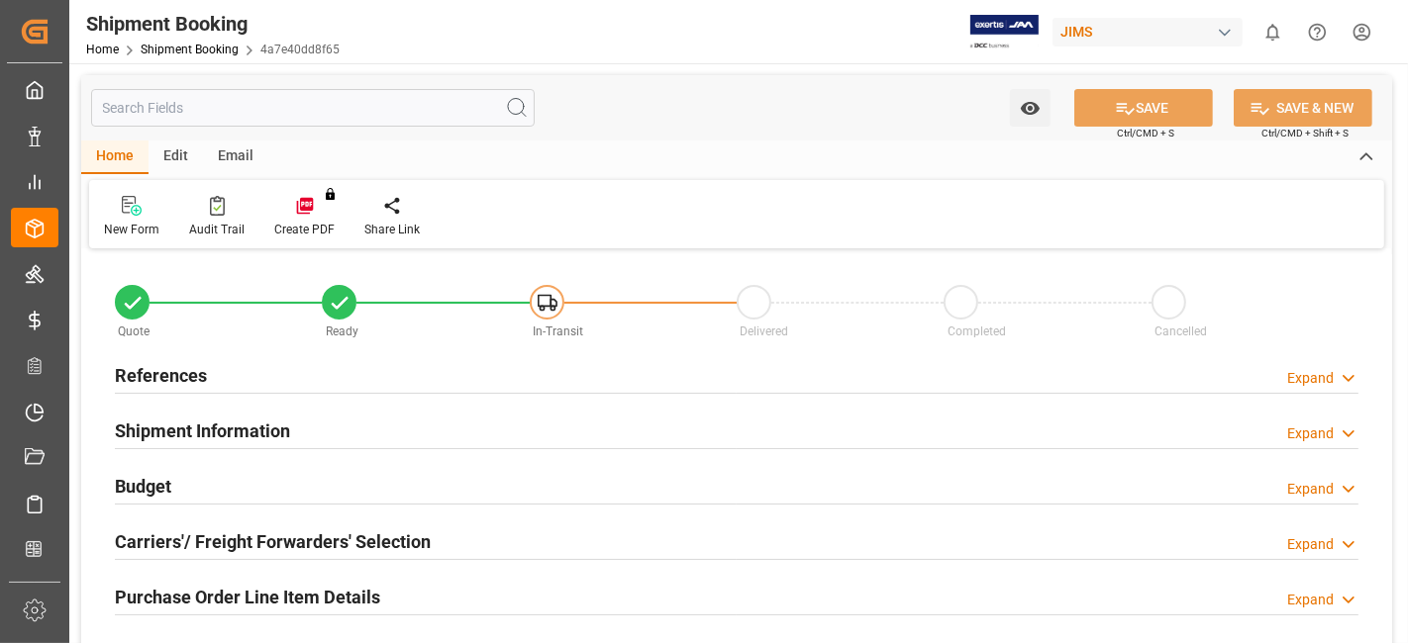
type input "0"
click at [169, 371] on h2 "References" at bounding box center [161, 375] width 92 height 27
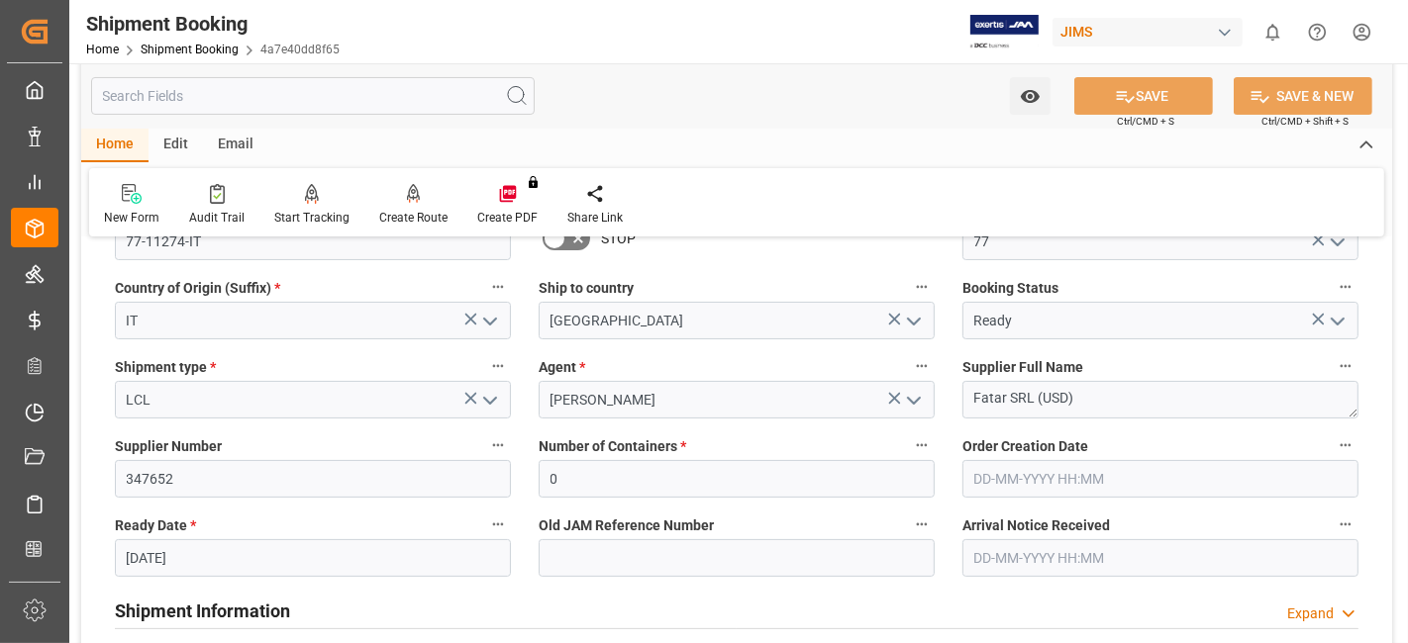
scroll to position [220, 0]
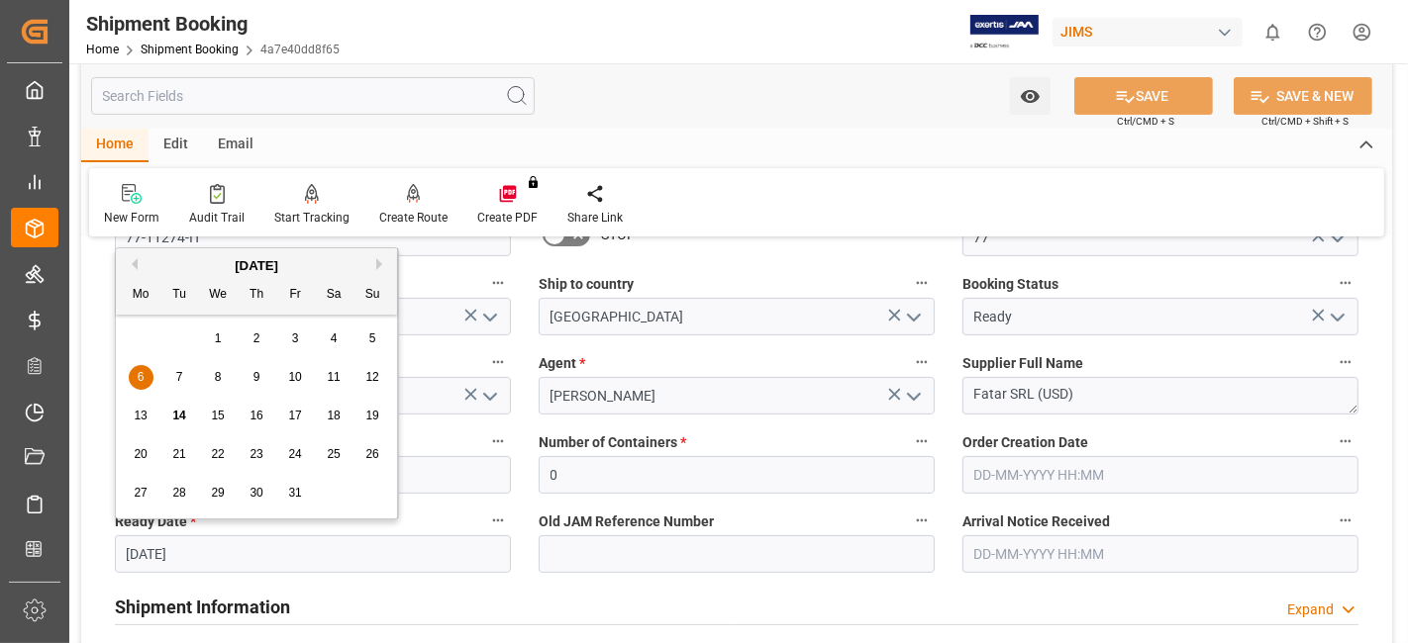
click at [220, 558] on input "[DATE]" at bounding box center [313, 555] width 396 height 38
click at [225, 383] on div "8" at bounding box center [218, 378] width 25 height 24
type input "[DATE]"
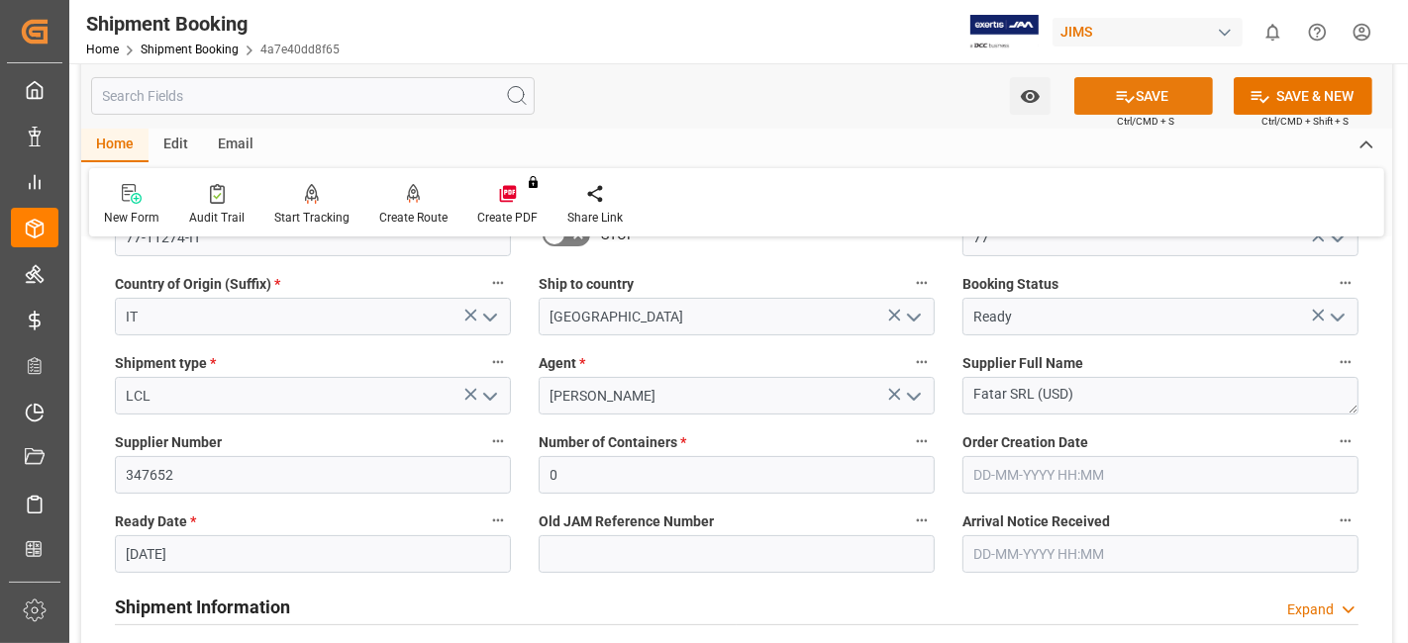
click at [1117, 95] on icon at bounding box center [1126, 97] width 18 height 12
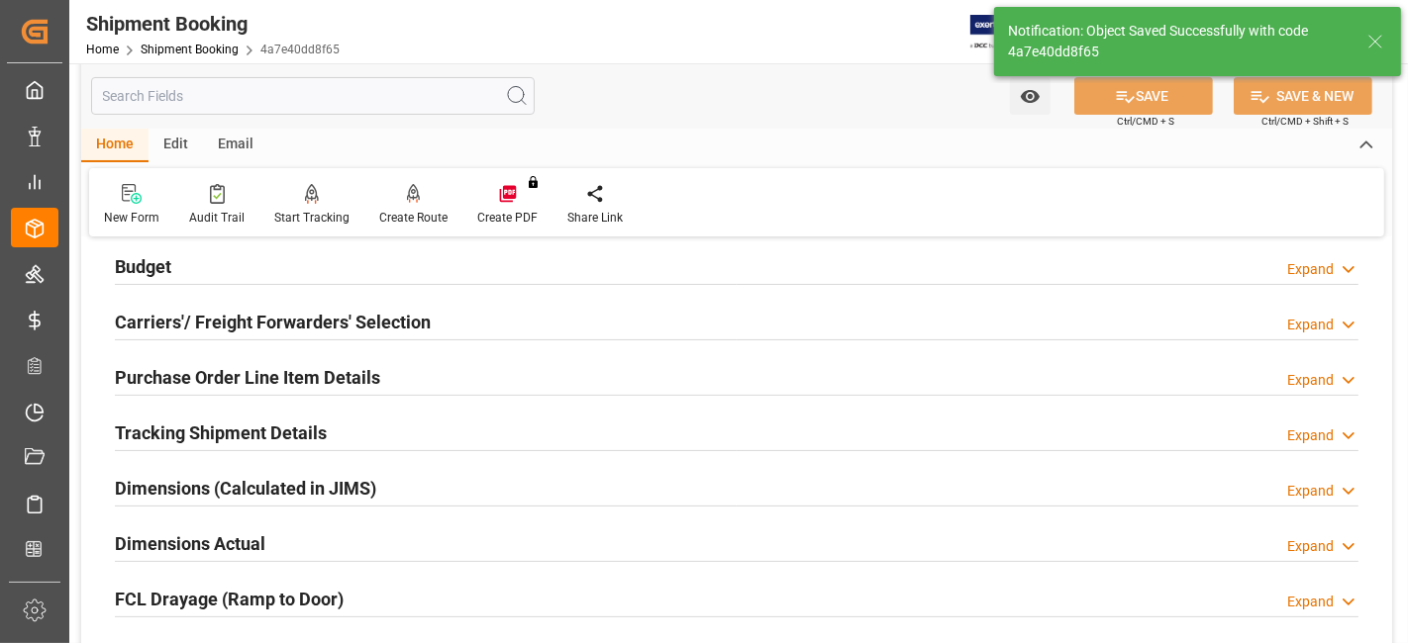
scroll to position [0, 0]
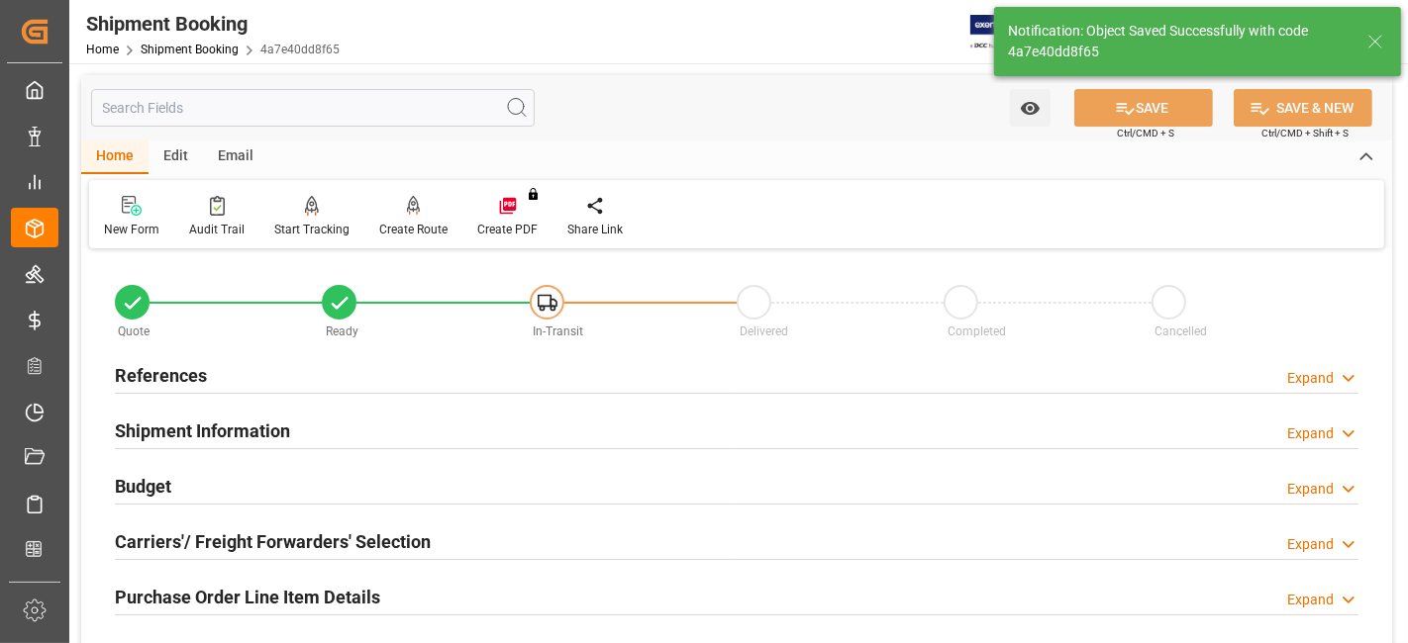
click at [200, 420] on h2 "Shipment Information" at bounding box center [202, 431] width 175 height 27
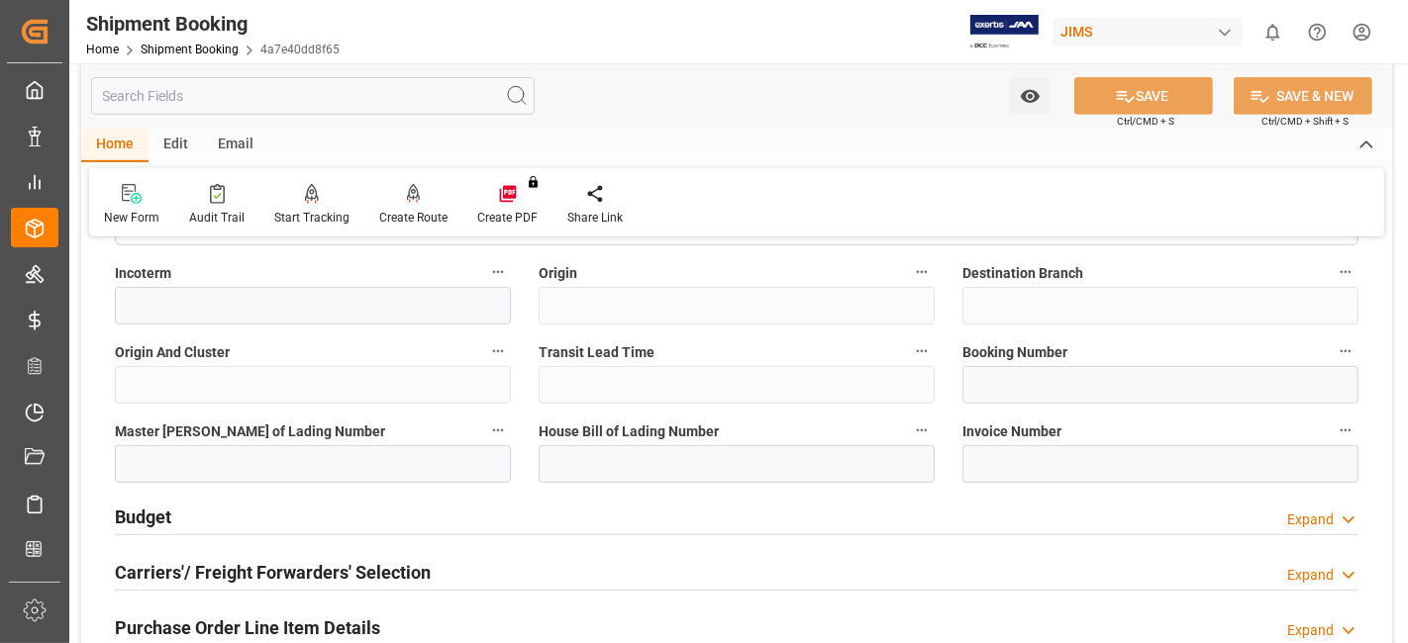
scroll to position [879, 0]
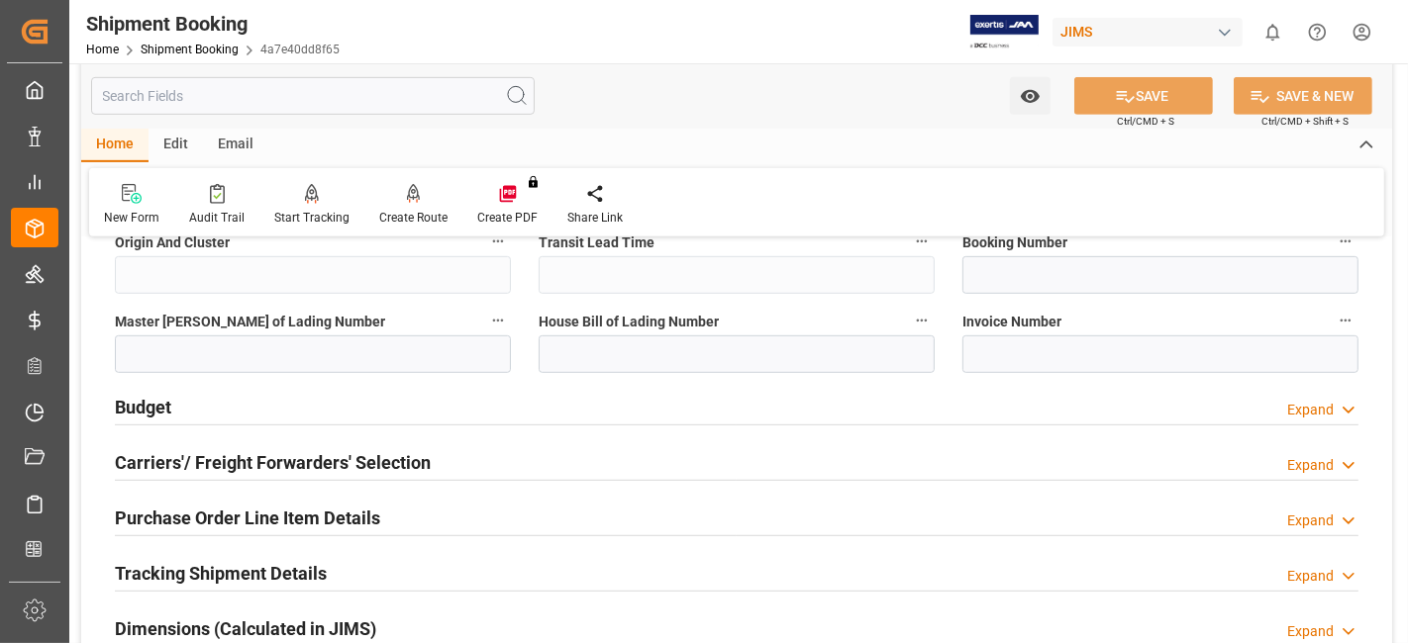
click at [212, 450] on h2 "Carriers'/ Freight Forwarders' Selection" at bounding box center [273, 462] width 316 height 27
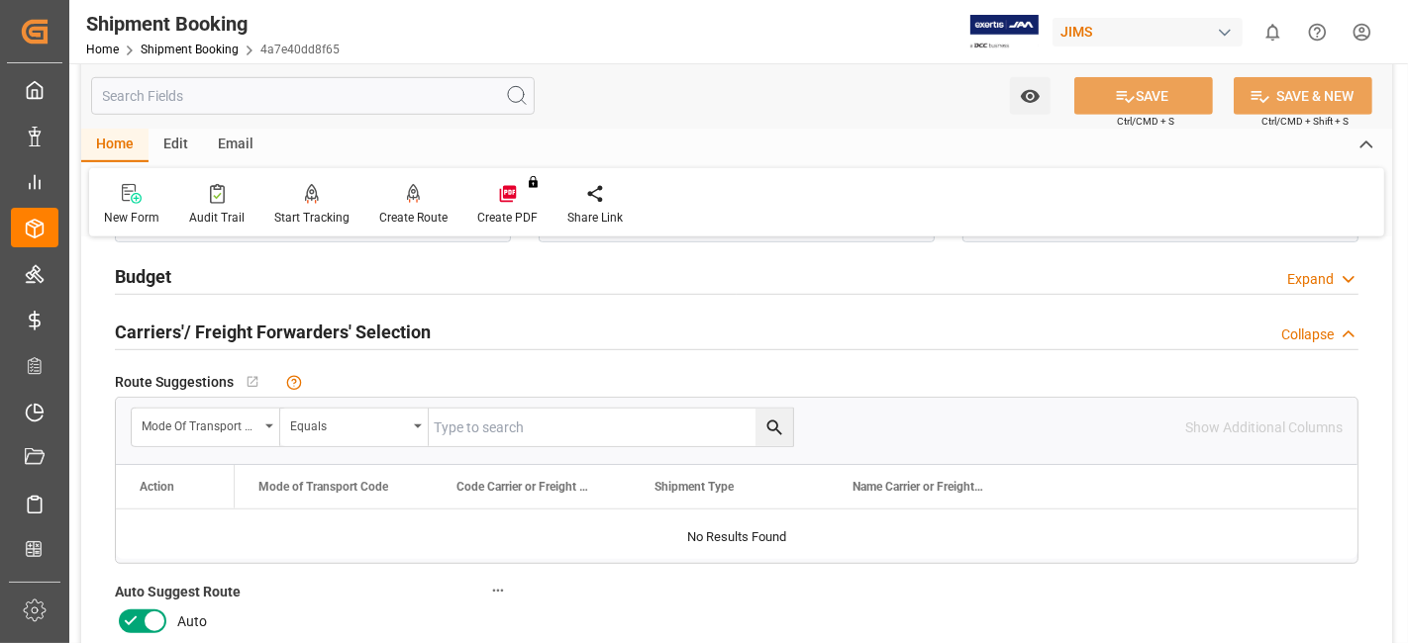
scroll to position [1210, 0]
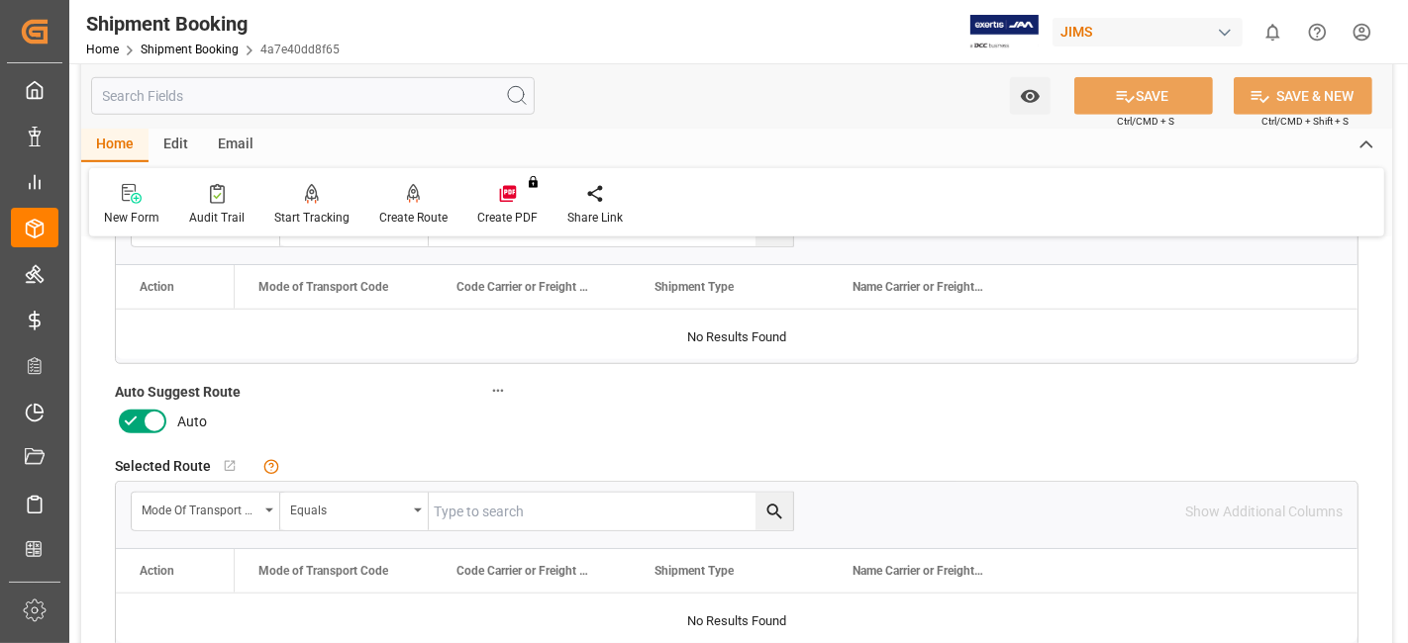
click at [132, 417] on icon at bounding box center [131, 421] width 12 height 9
click at [0, 0] on input "checkbox" at bounding box center [0, 0] width 0 height 0
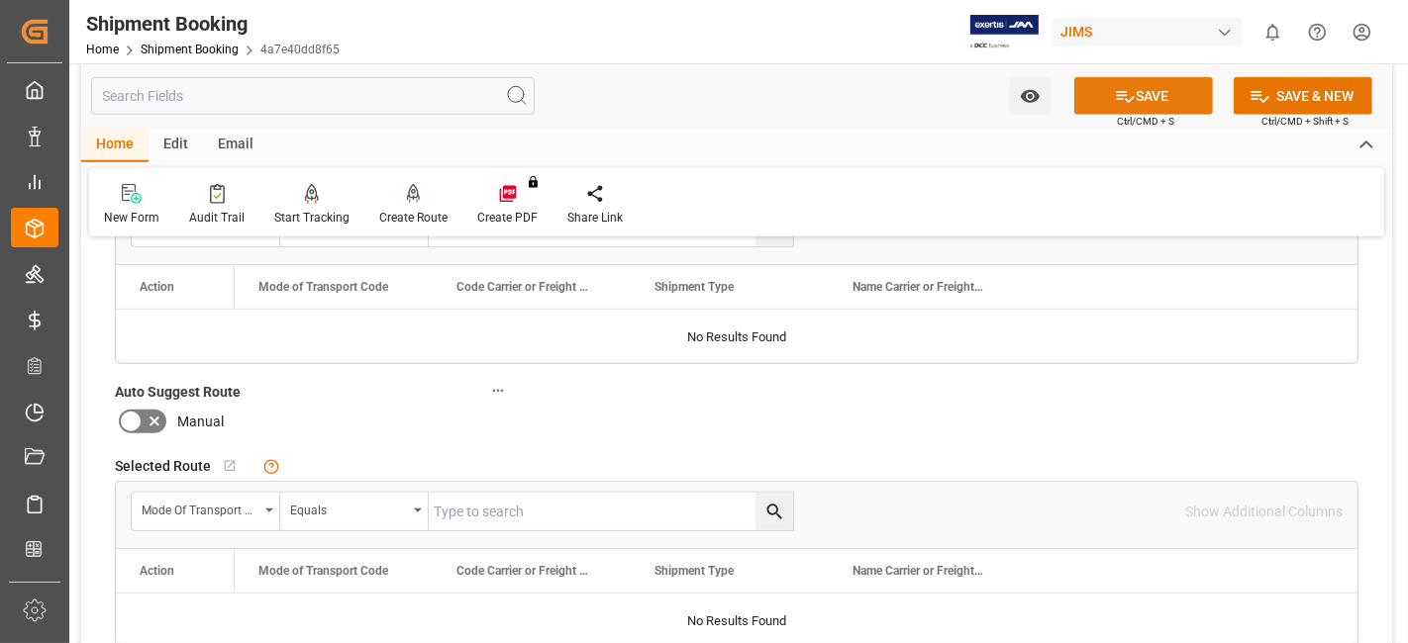
click at [1129, 97] on icon at bounding box center [1125, 96] width 21 height 21
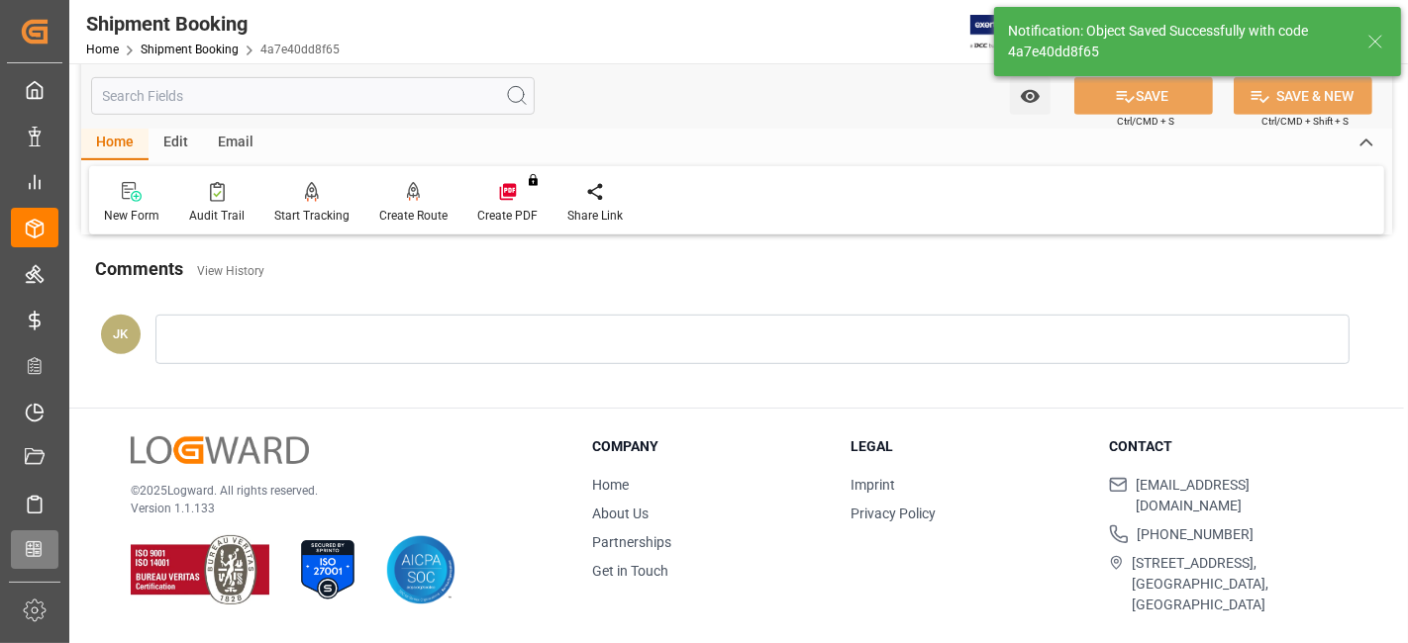
scroll to position [413, 0]
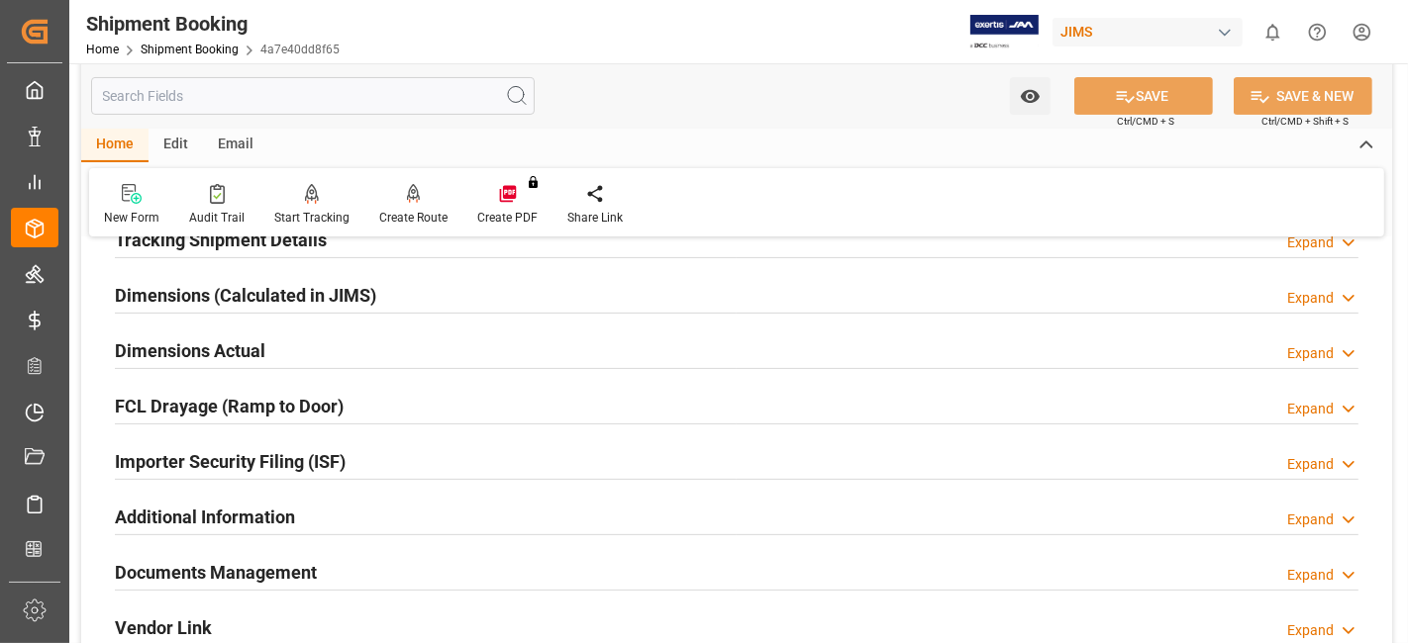
click at [273, 351] on div "Dimensions Actual Expand" at bounding box center [736, 350] width 1243 height 38
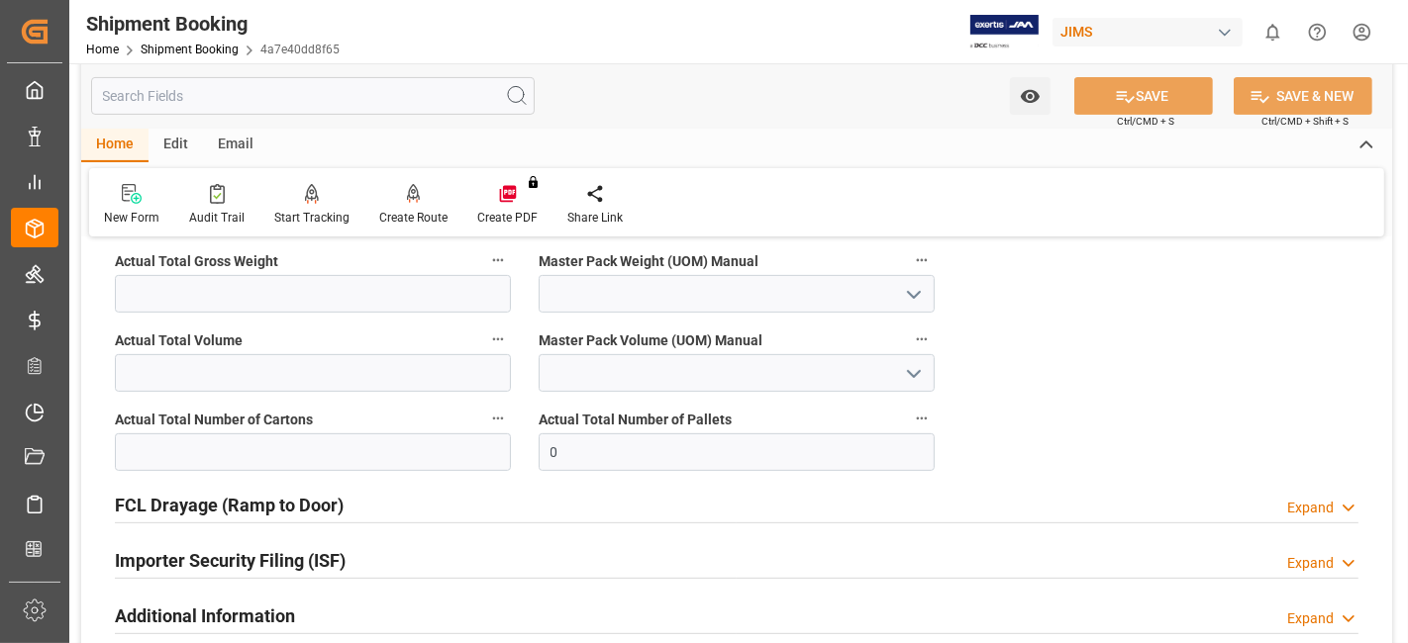
scroll to position [523, 0]
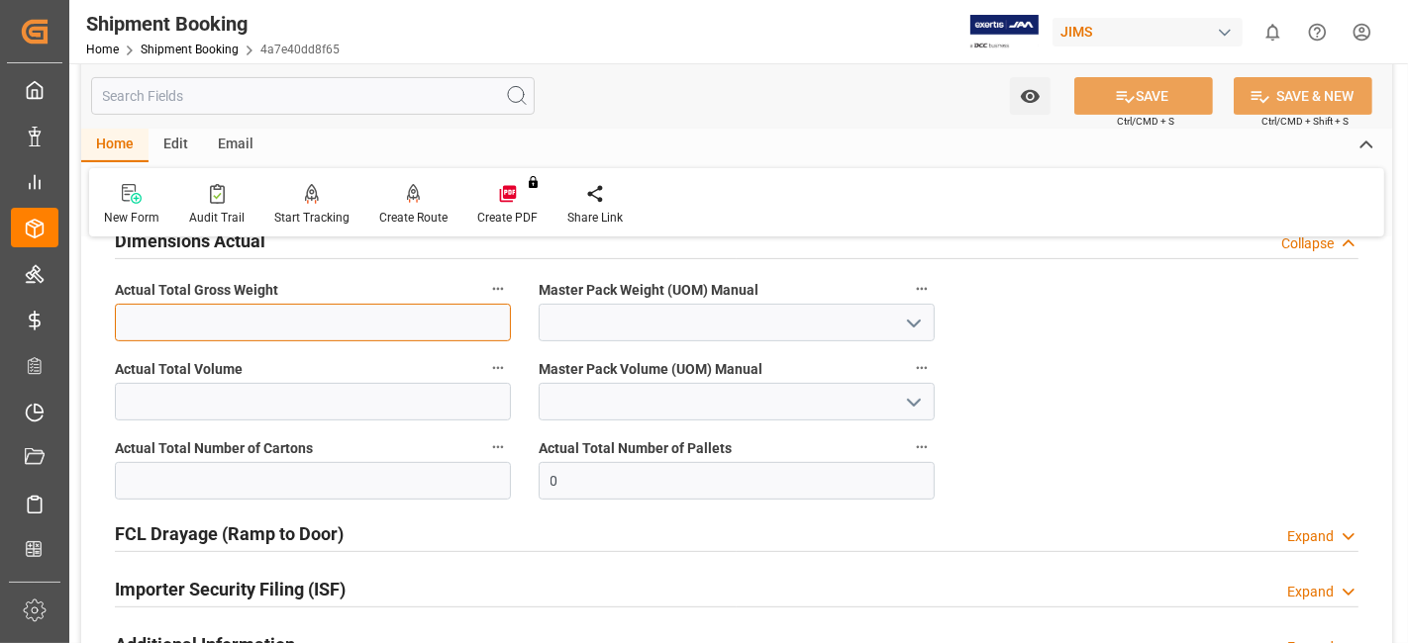
click at [356, 314] on input "text" at bounding box center [313, 323] width 396 height 38
click at [279, 324] on input "text" at bounding box center [313, 323] width 396 height 38
type input "538"
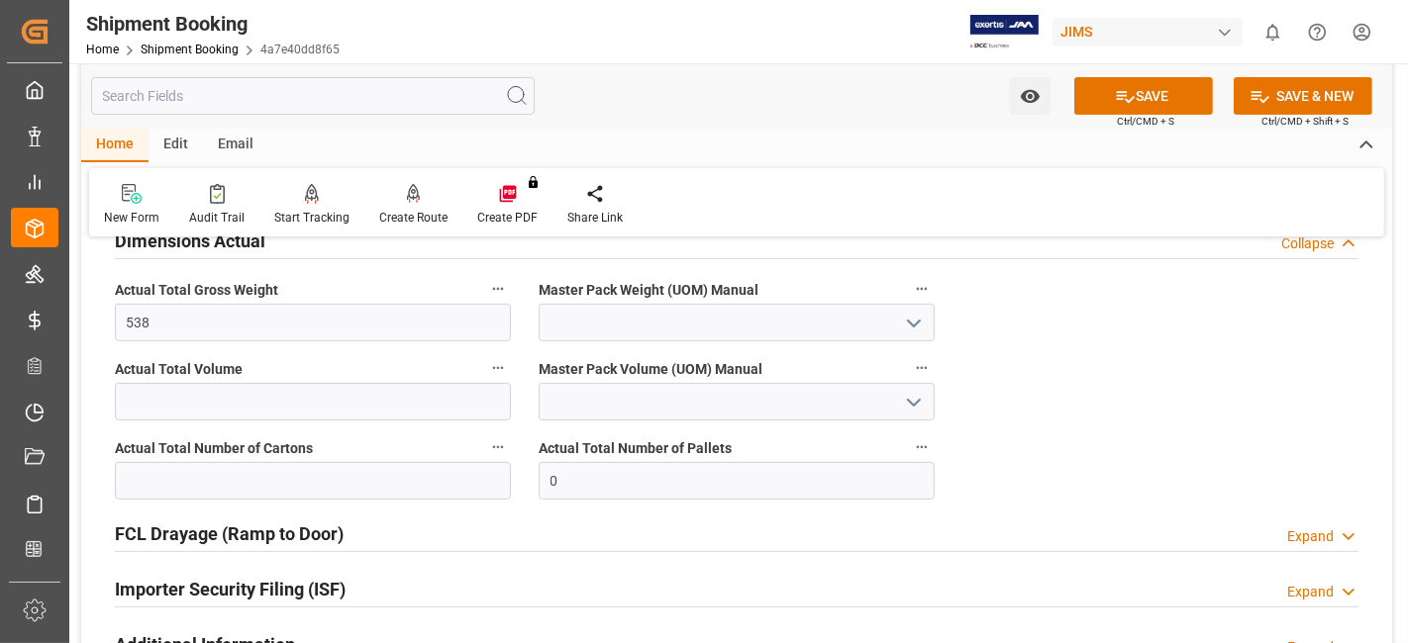
click at [913, 327] on icon "open menu" at bounding box center [914, 324] width 24 height 24
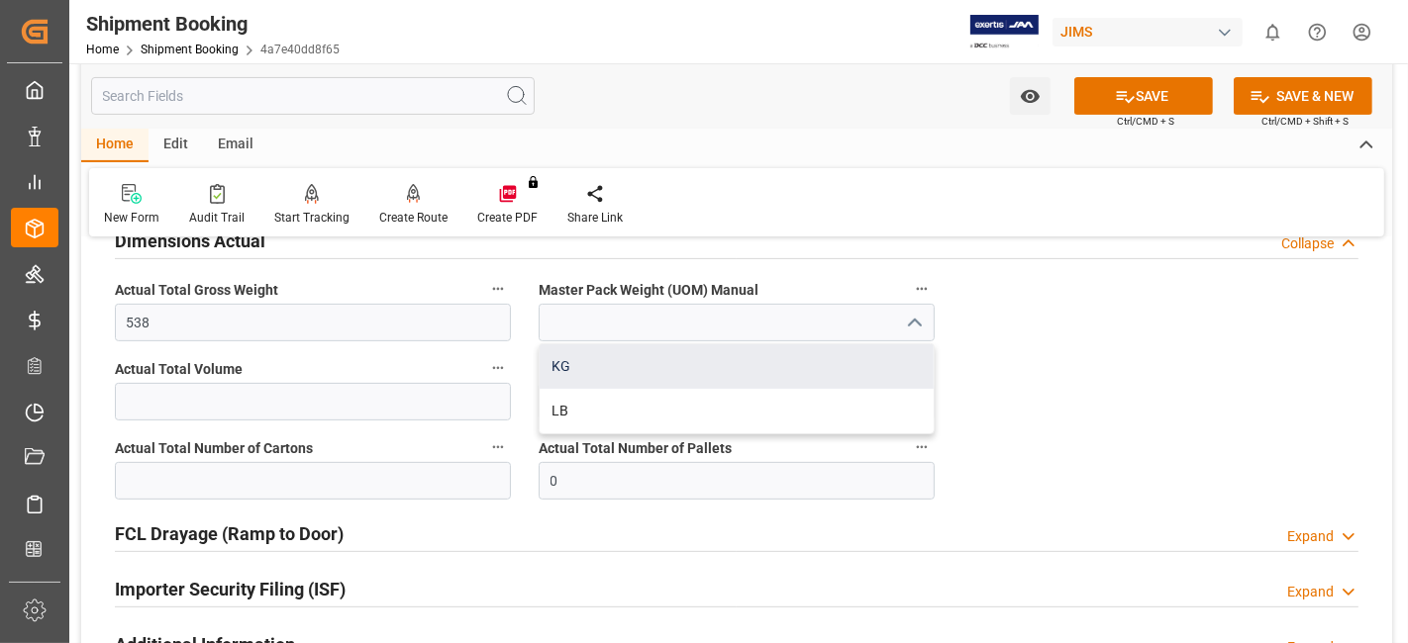
click at [784, 380] on div "KG" at bounding box center [736, 366] width 394 height 45
type input "KG"
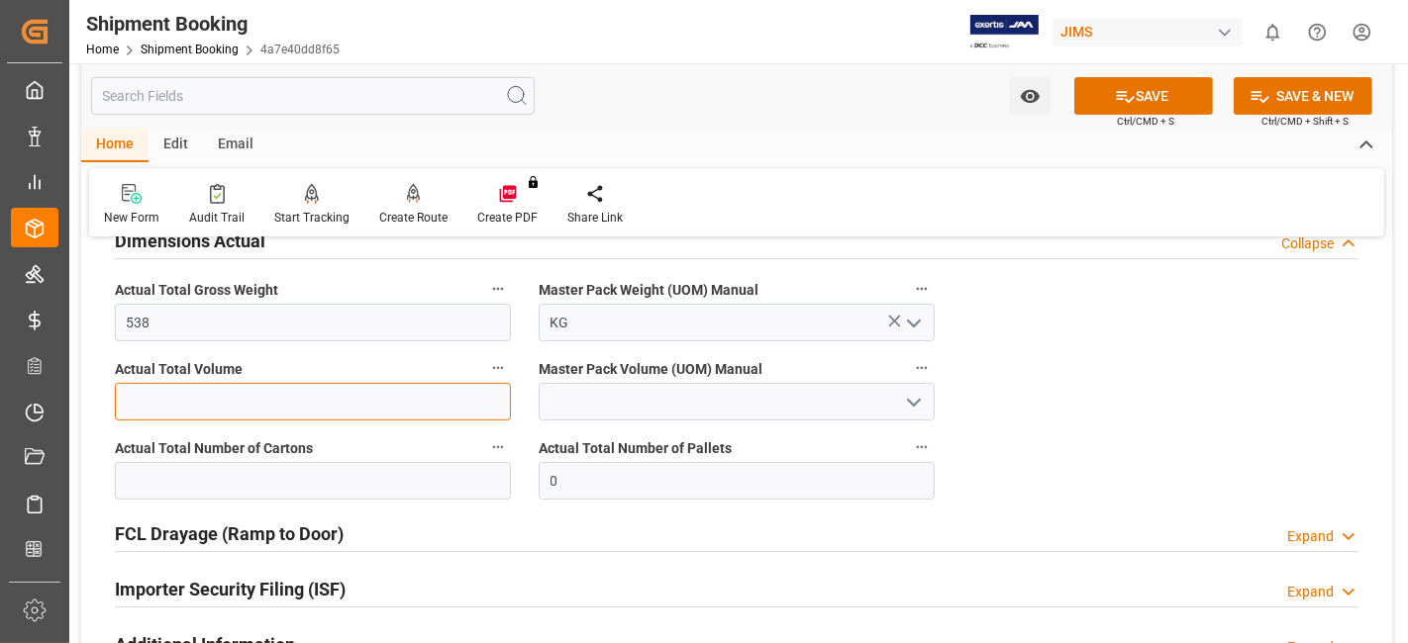
click at [483, 402] on input "text" at bounding box center [313, 402] width 396 height 38
click at [163, 408] on input "text" at bounding box center [313, 402] width 396 height 38
type input "3.51"
click at [904, 399] on icon "open menu" at bounding box center [914, 403] width 24 height 24
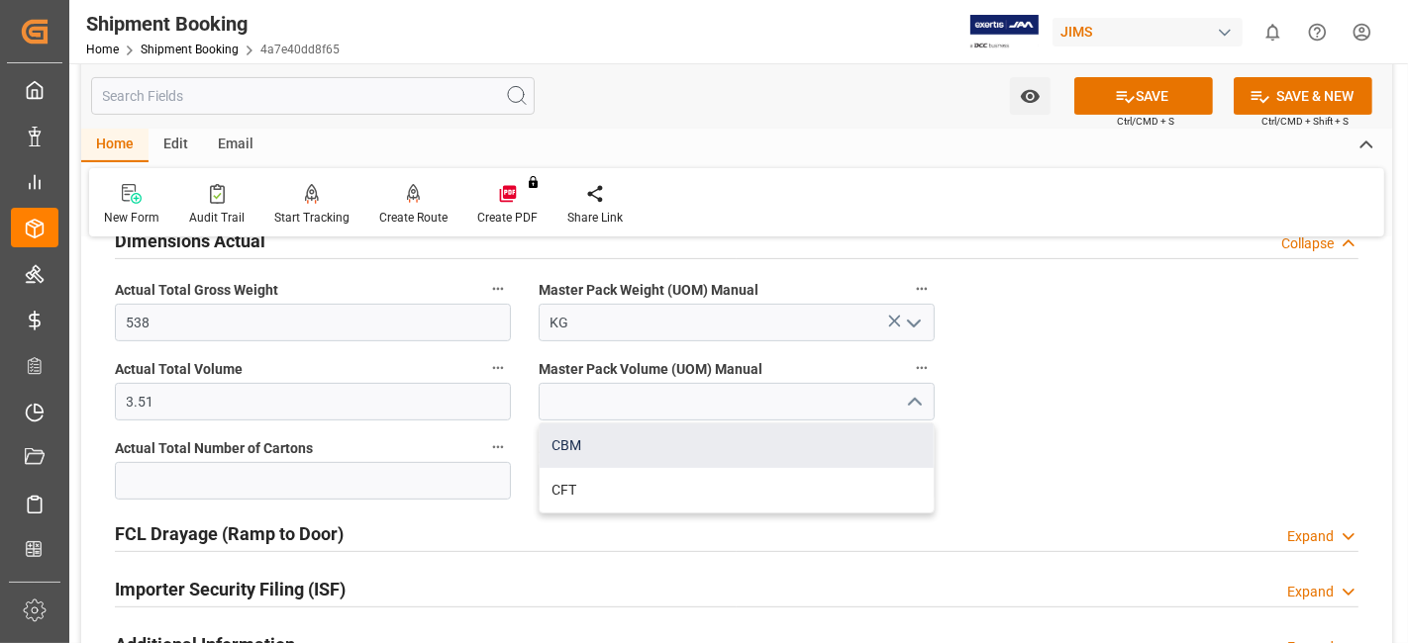
click at [737, 442] on div "CBM" at bounding box center [736, 446] width 394 height 45
type input "CBM"
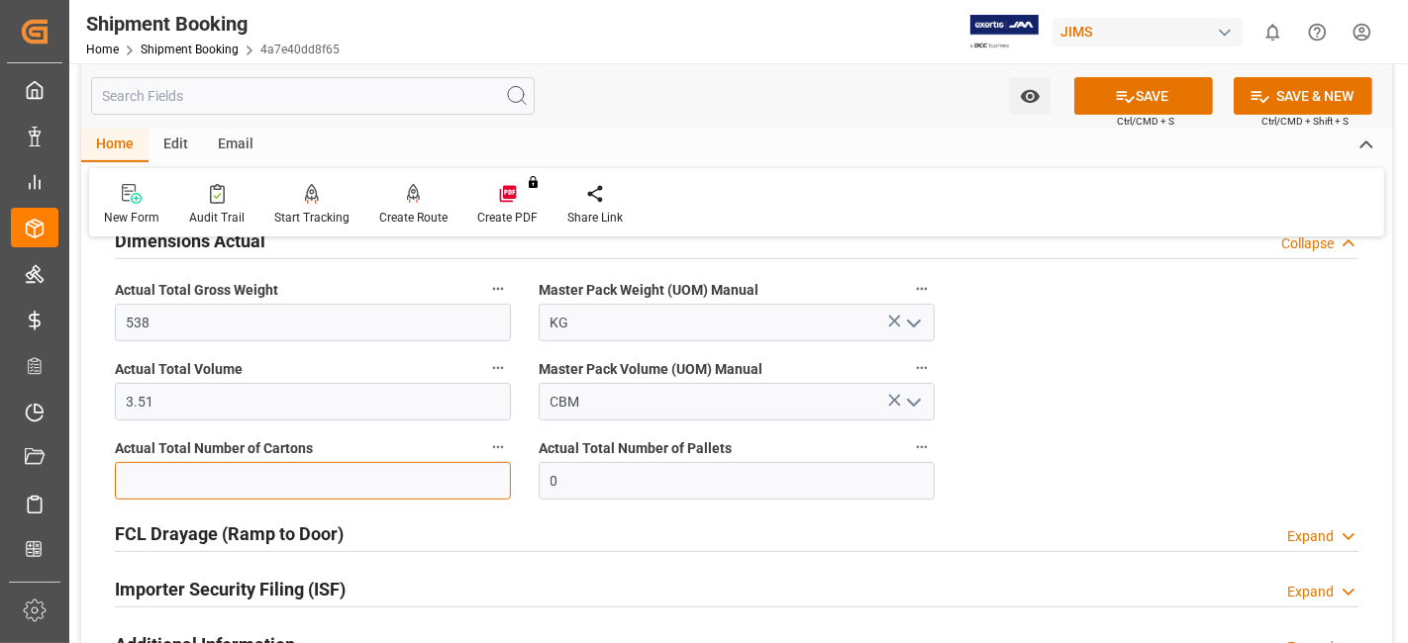
click at [318, 485] on input "text" at bounding box center [313, 481] width 396 height 38
type input "18"
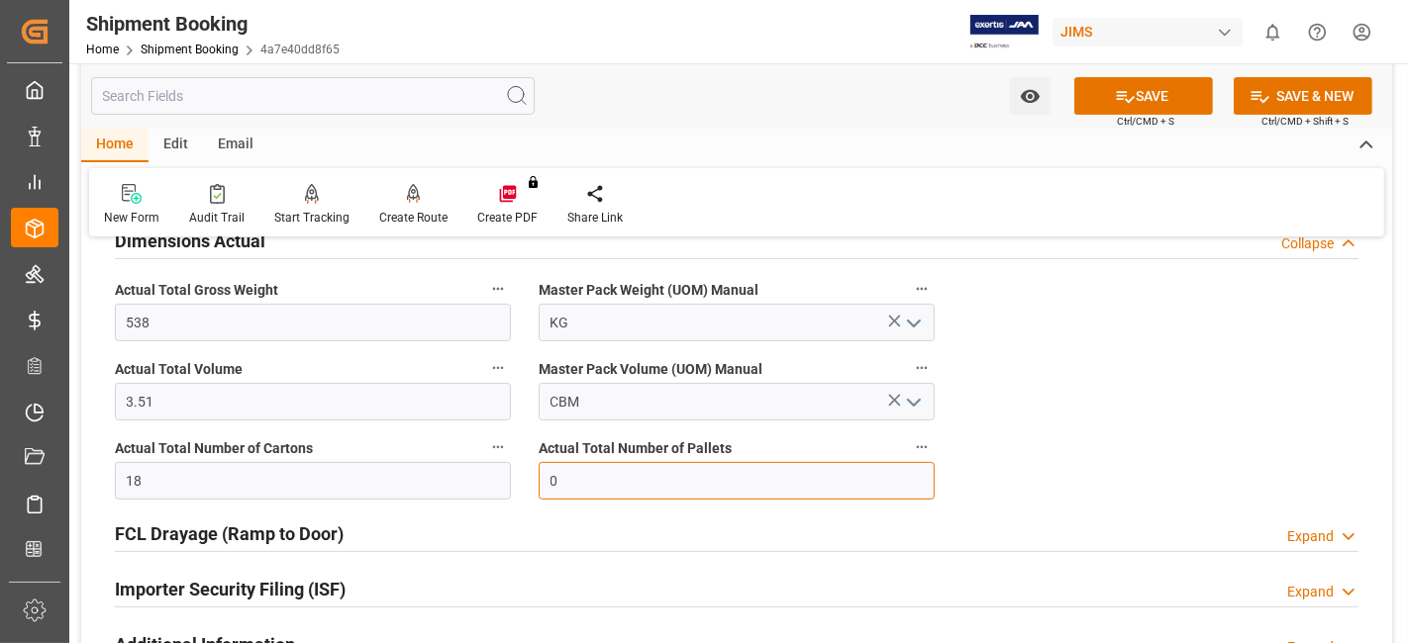
click at [552, 478] on input "0" at bounding box center [736, 481] width 396 height 38
type input "1"
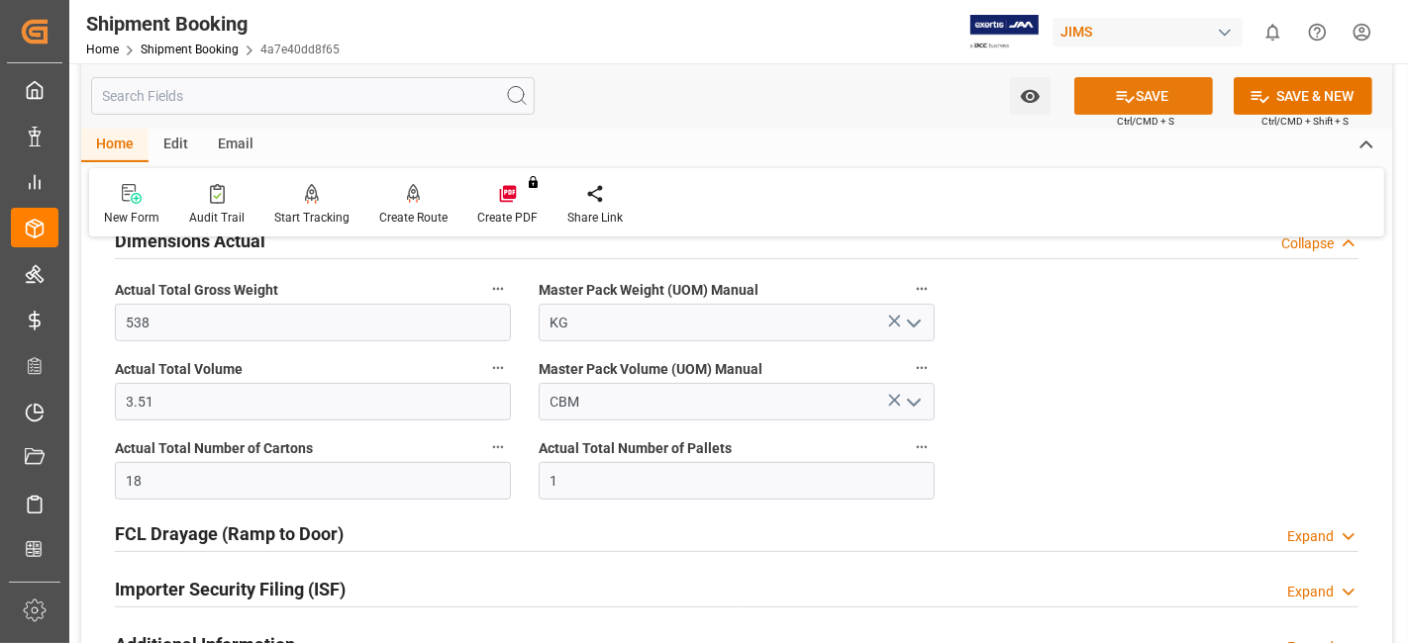
drag, startPoint x: 1131, startPoint y: 97, endPoint x: 881, endPoint y: 299, distance: 321.7
click at [1131, 97] on button "SAVE" at bounding box center [1143, 96] width 139 height 38
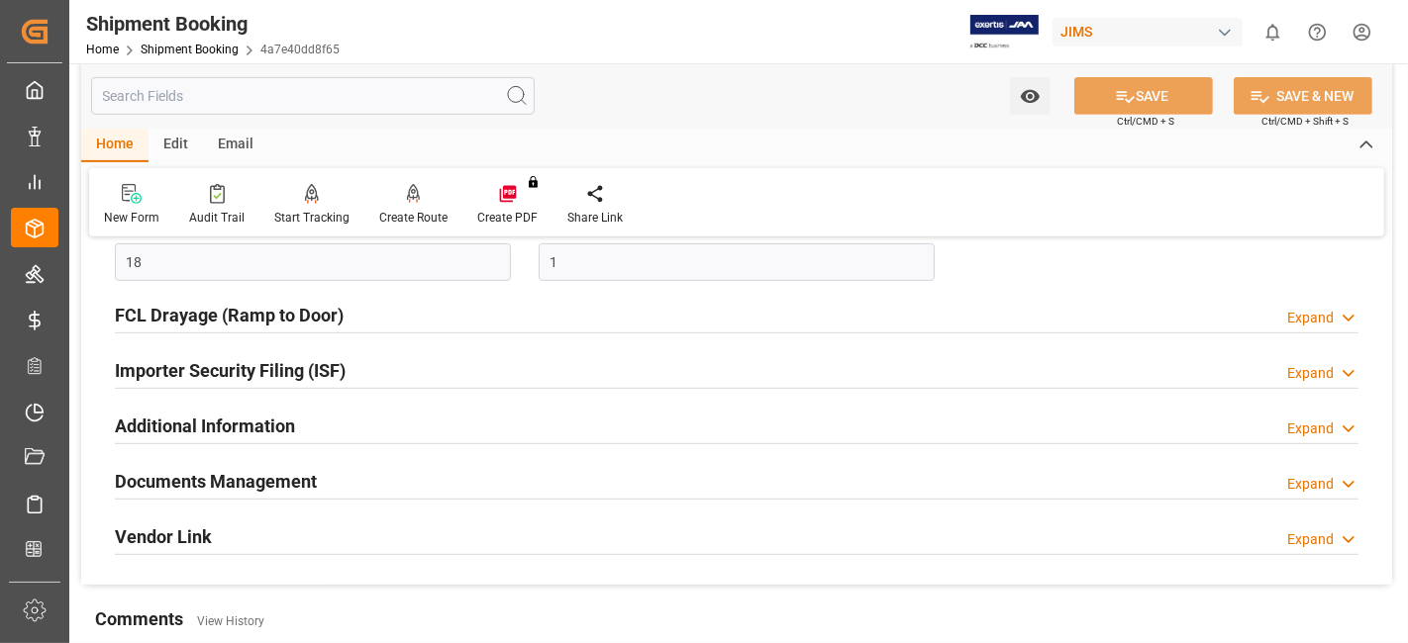
scroll to position [742, 0]
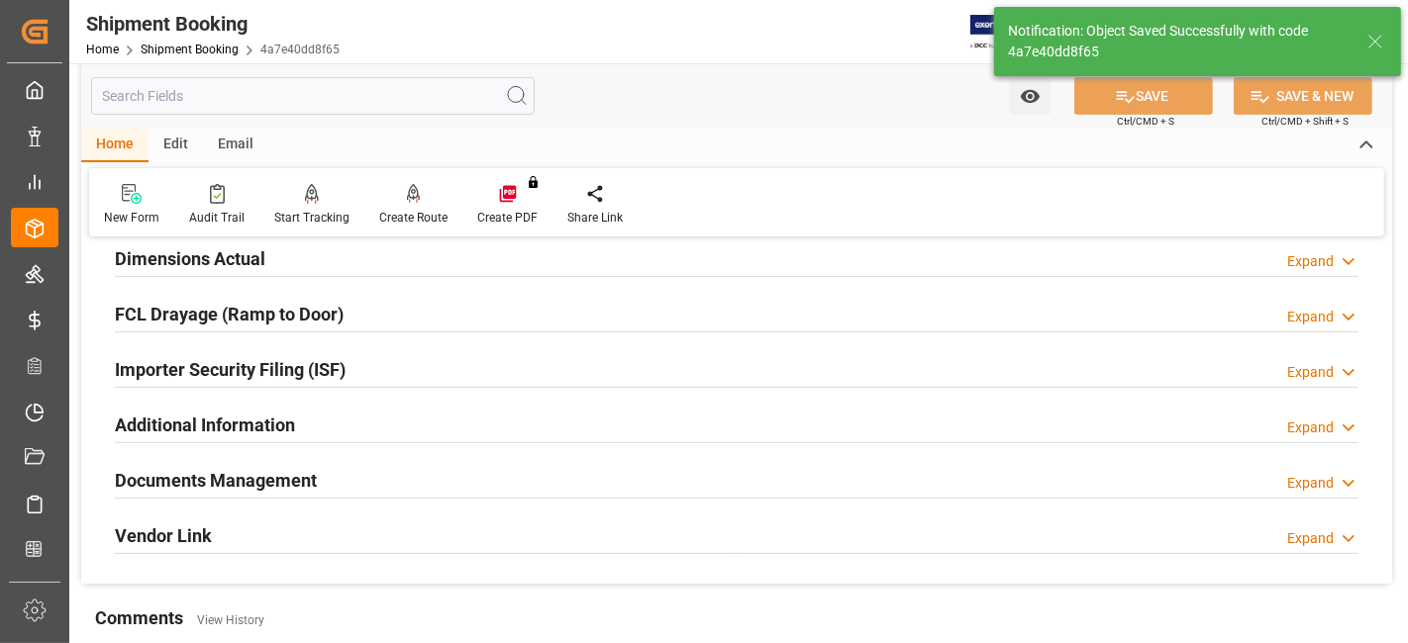
click at [331, 464] on div "Documents Management Expand" at bounding box center [736, 479] width 1243 height 38
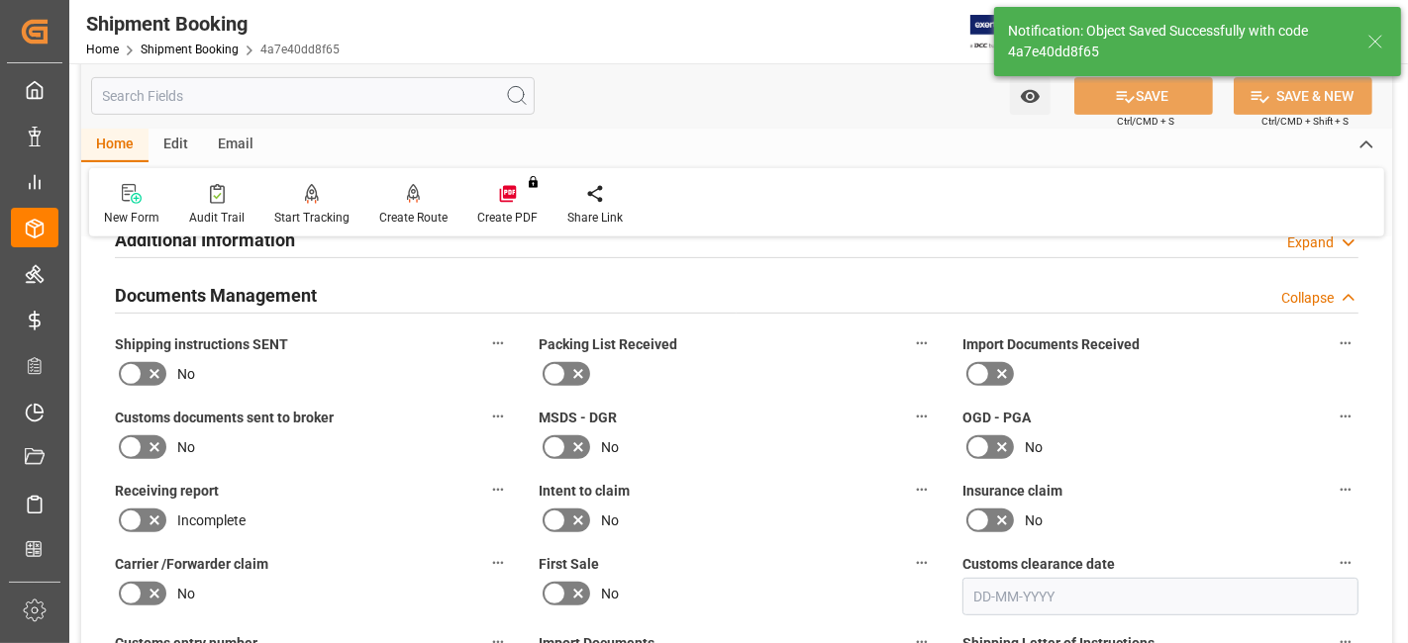
scroll to position [725, 0]
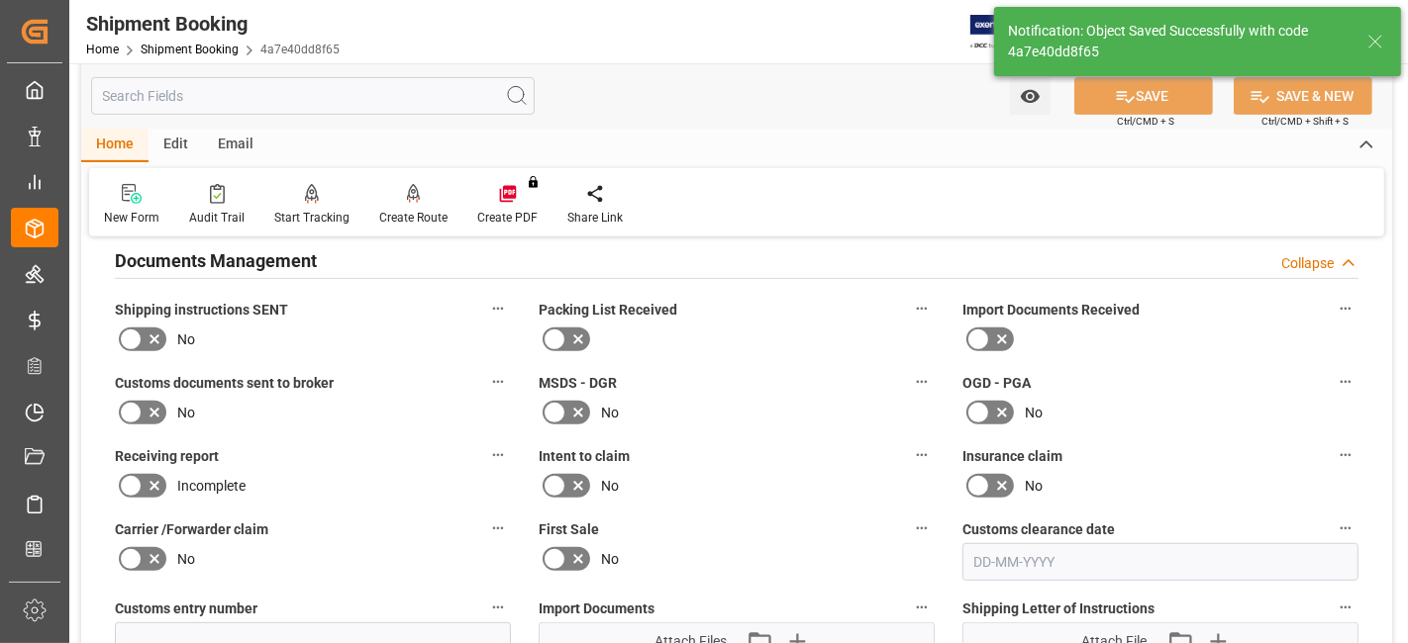
click at [136, 328] on icon at bounding box center [131, 340] width 24 height 24
click at [0, 0] on input "checkbox" at bounding box center [0, 0] width 0 height 0
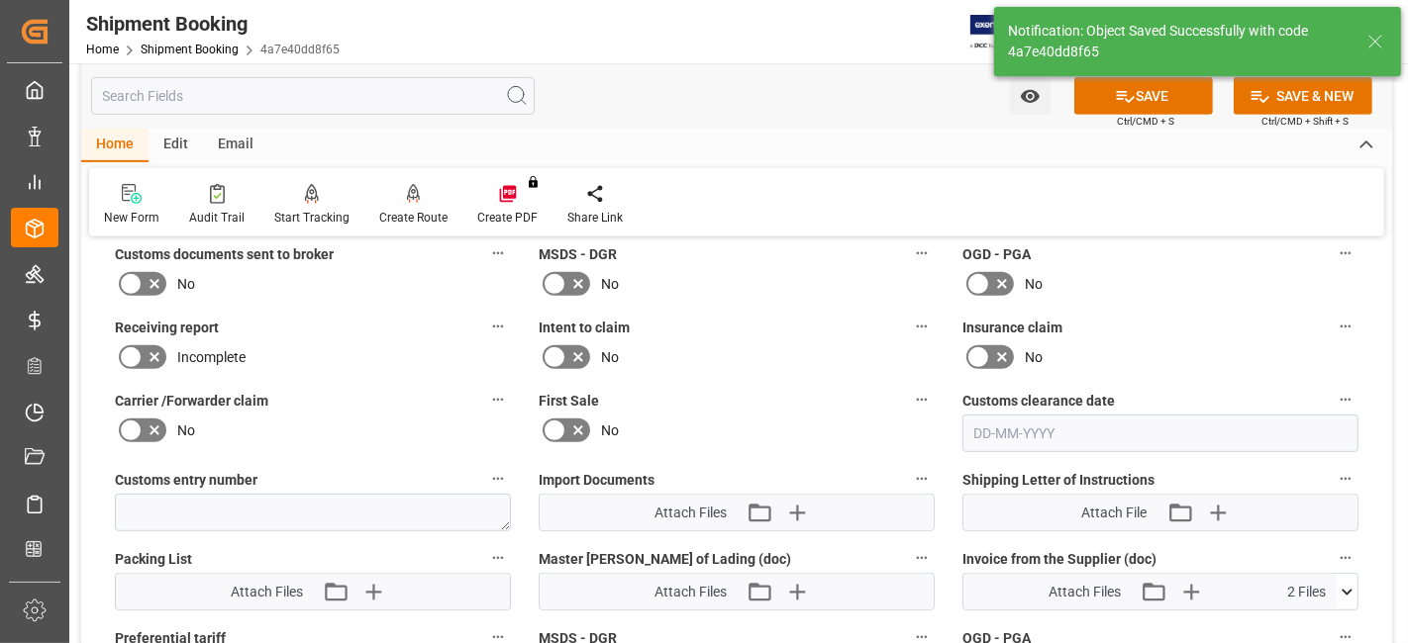
scroll to position [944, 0]
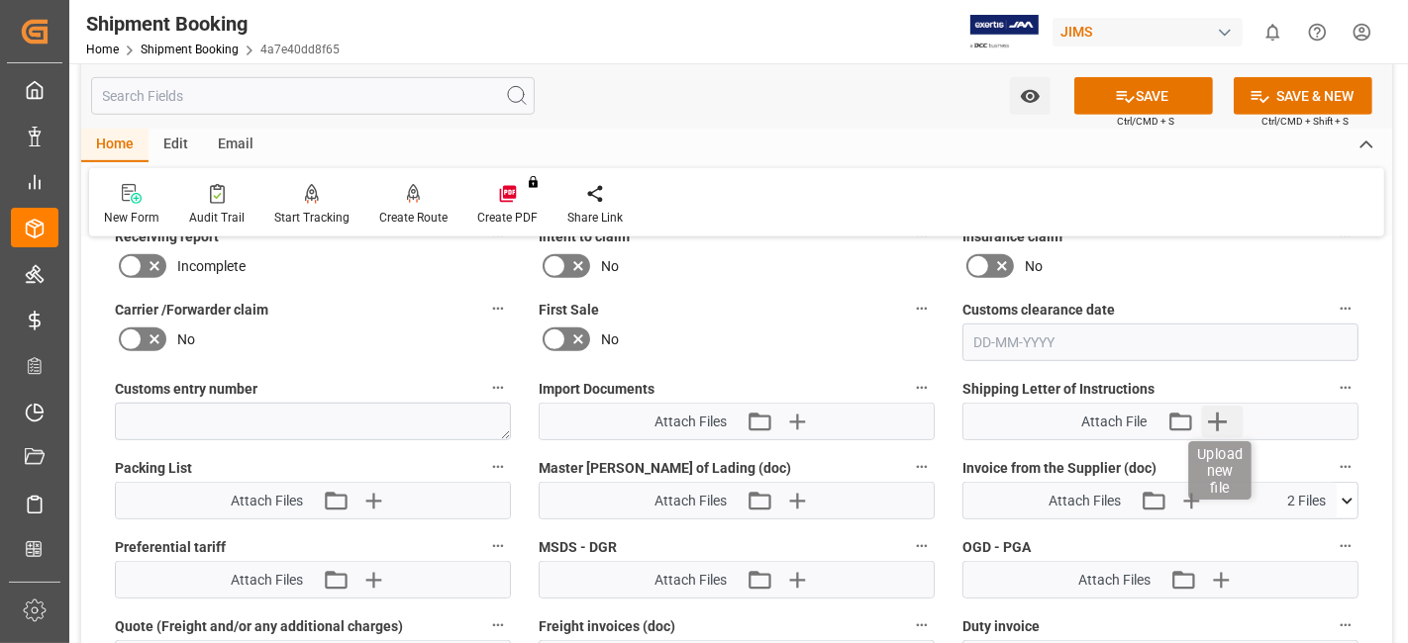
click at [1210, 414] on icon "button" at bounding box center [1217, 422] width 19 height 19
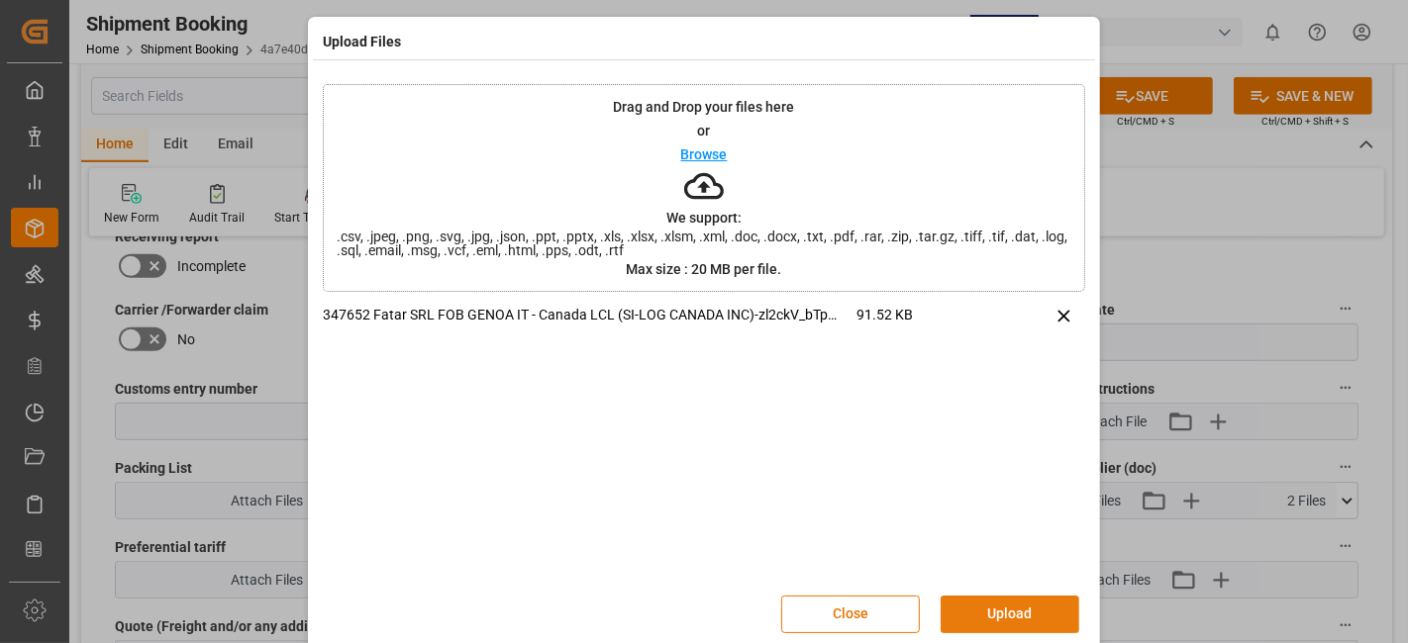
click at [987, 605] on button "Upload" at bounding box center [1009, 615] width 139 height 38
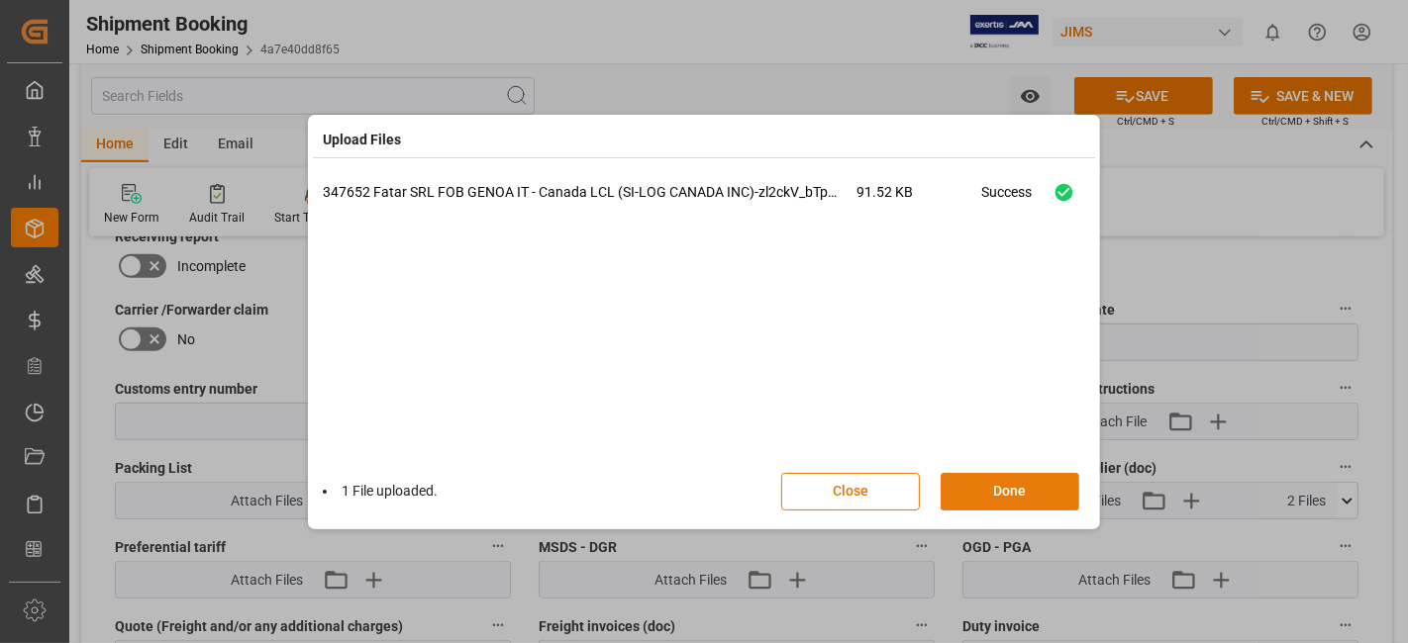
click at [1003, 496] on button "Done" at bounding box center [1009, 492] width 139 height 38
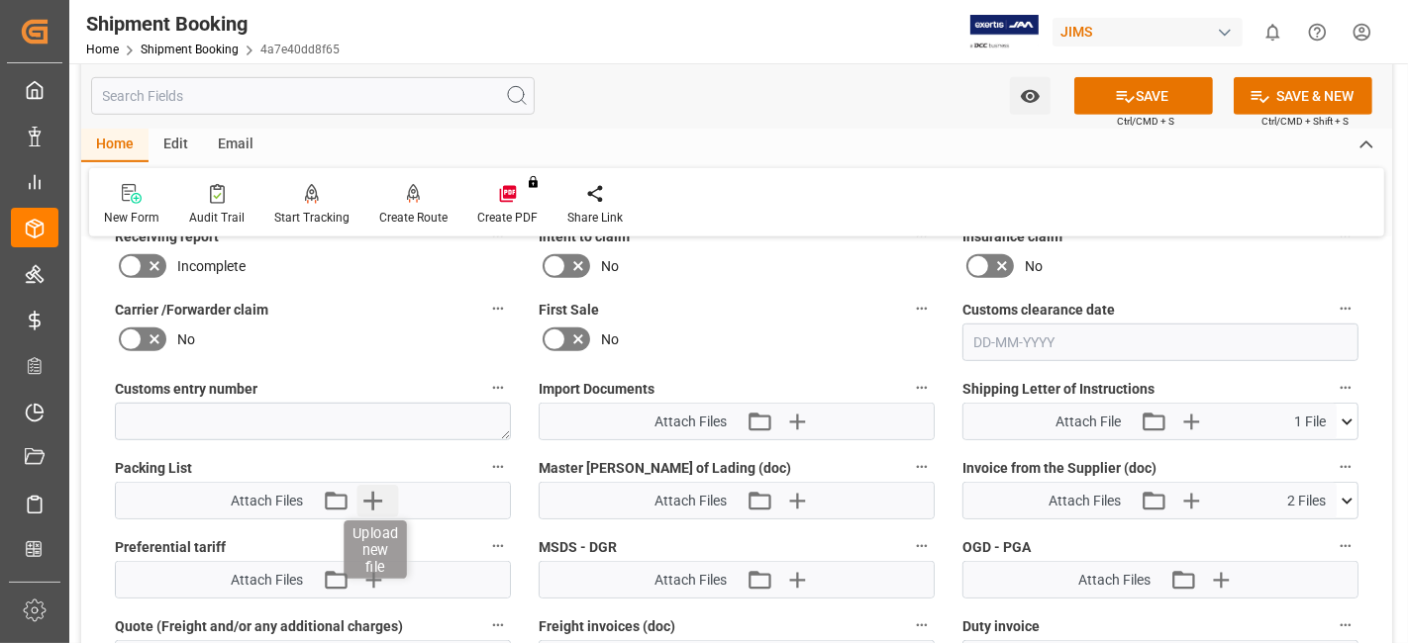
click at [380, 486] on icon "button" at bounding box center [373, 501] width 32 height 32
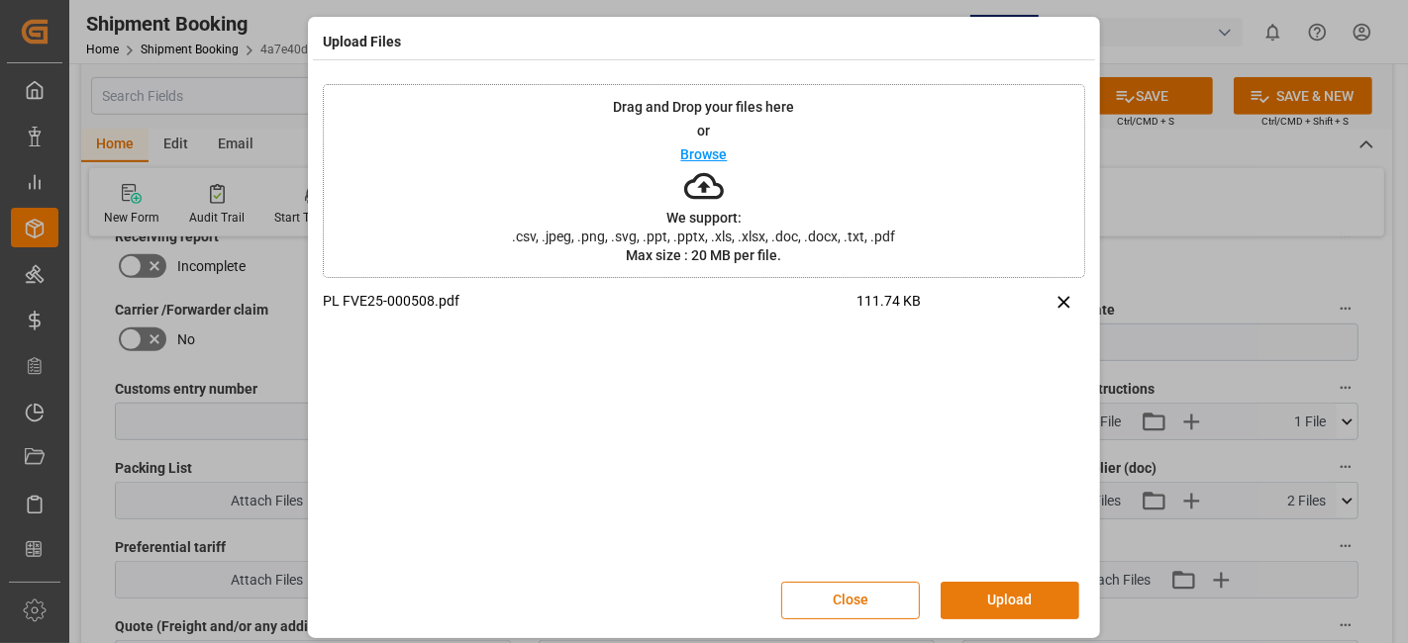
click at [990, 594] on button "Upload" at bounding box center [1009, 601] width 139 height 38
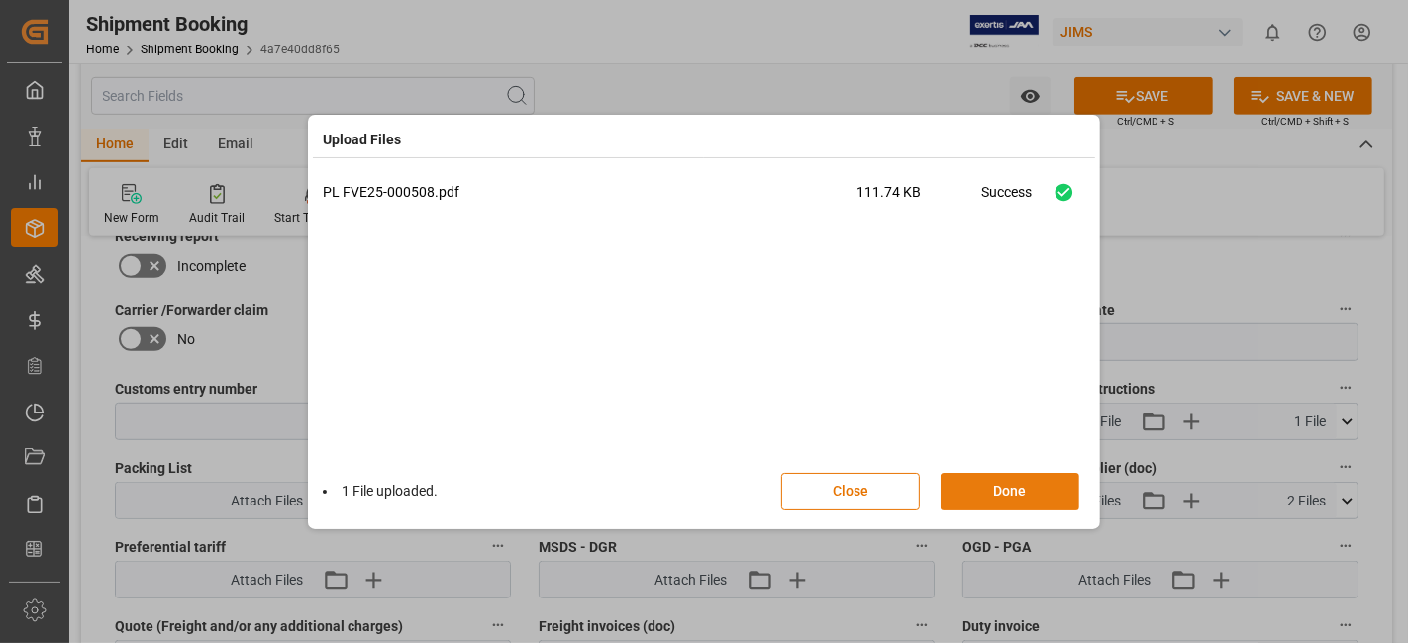
click at [1008, 484] on button "Done" at bounding box center [1009, 492] width 139 height 38
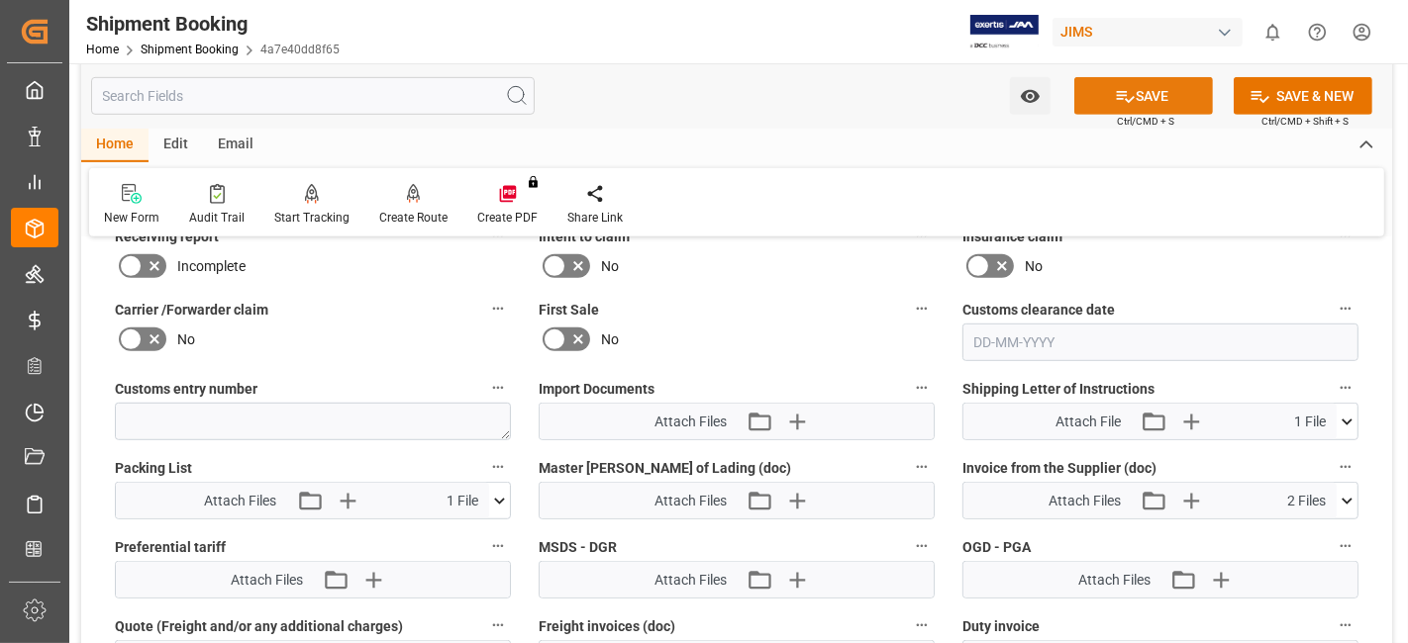
click at [1108, 97] on button "SAVE" at bounding box center [1143, 96] width 139 height 38
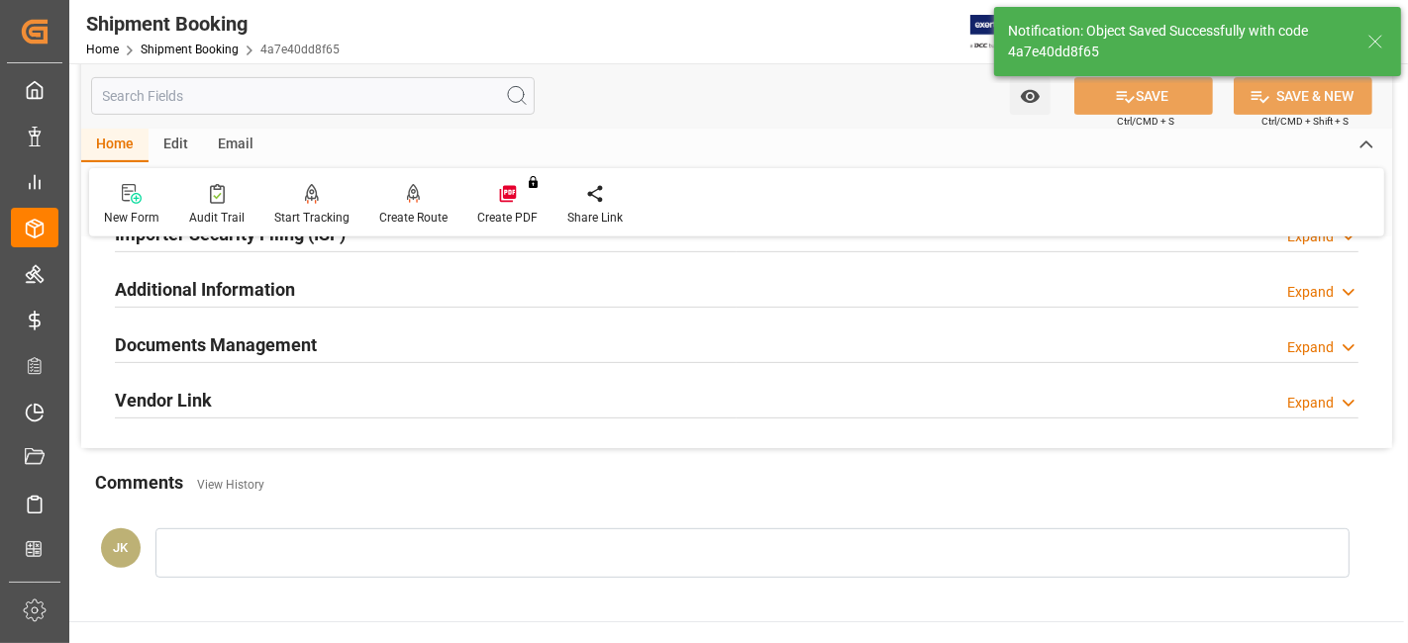
scroll to position [615, 0]
